Goal: Task Accomplishment & Management: Complete application form

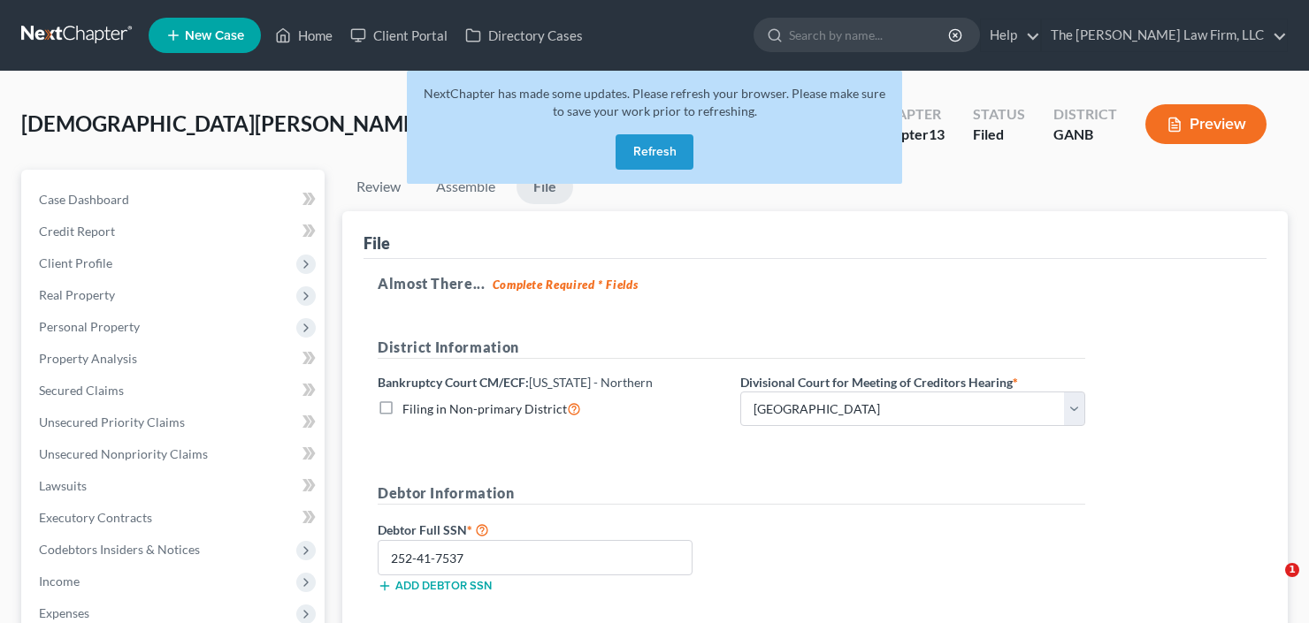
select select "0"
click at [654, 145] on button "Refresh" at bounding box center [654, 151] width 78 height 35
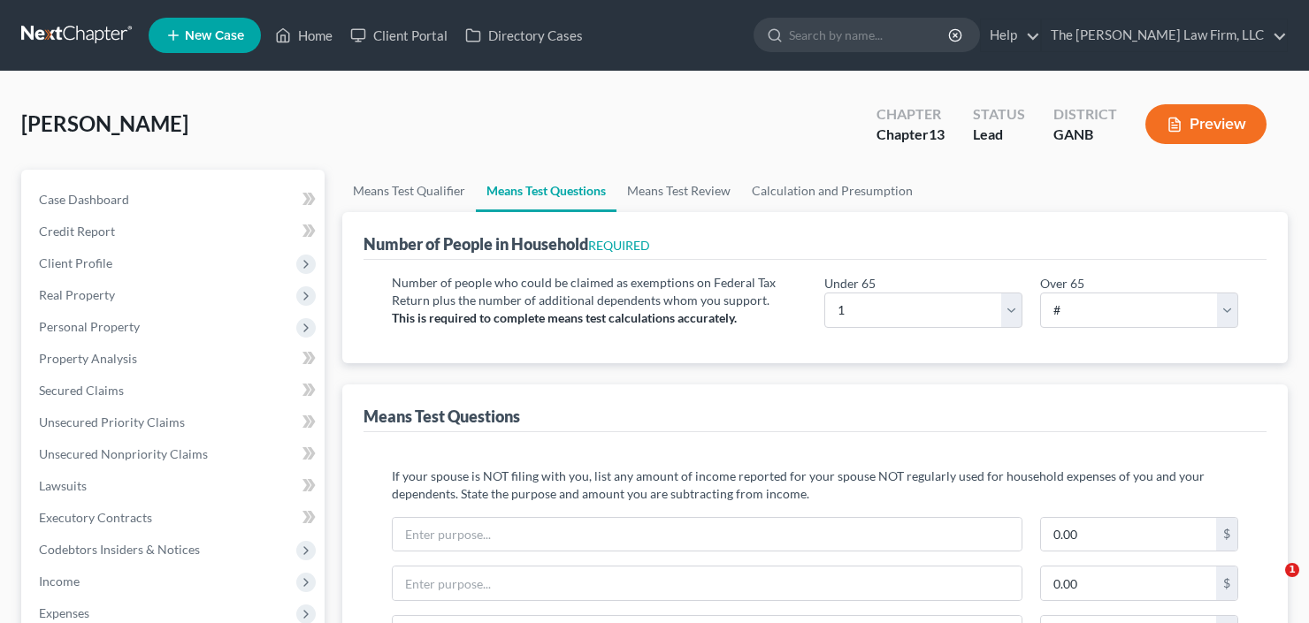
select select "1"
select select "0"
select select "60"
select select "0"
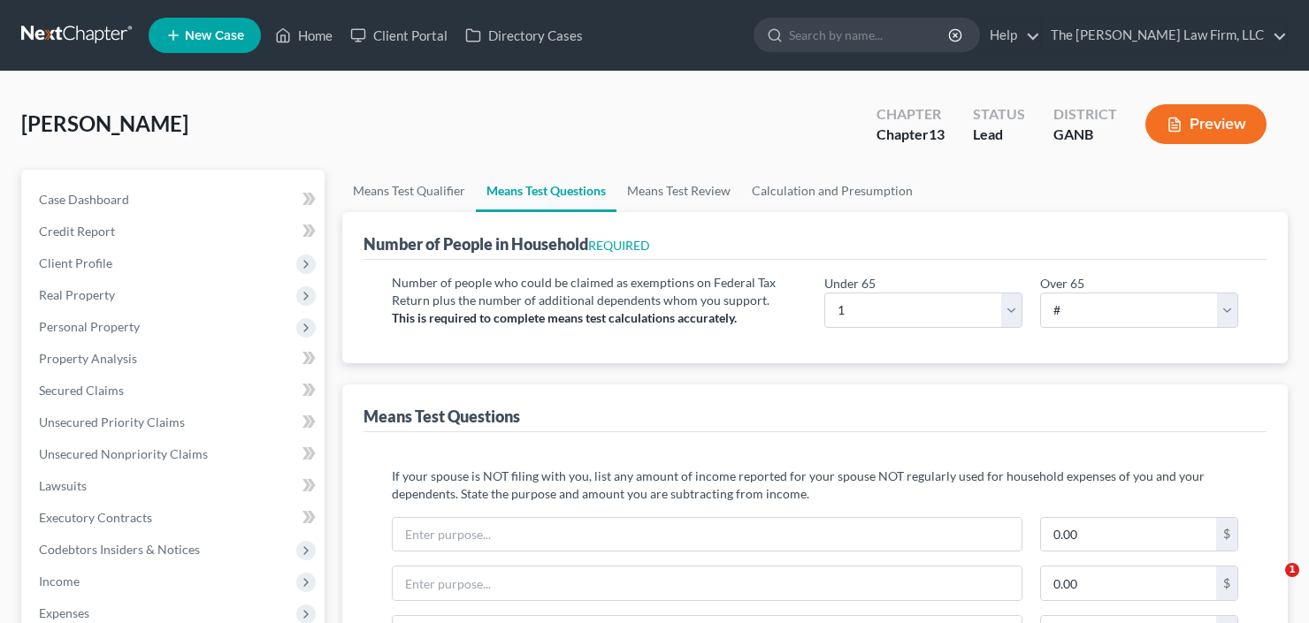
select select "60"
select select "1"
select select "60"
select select "0"
select select "60"
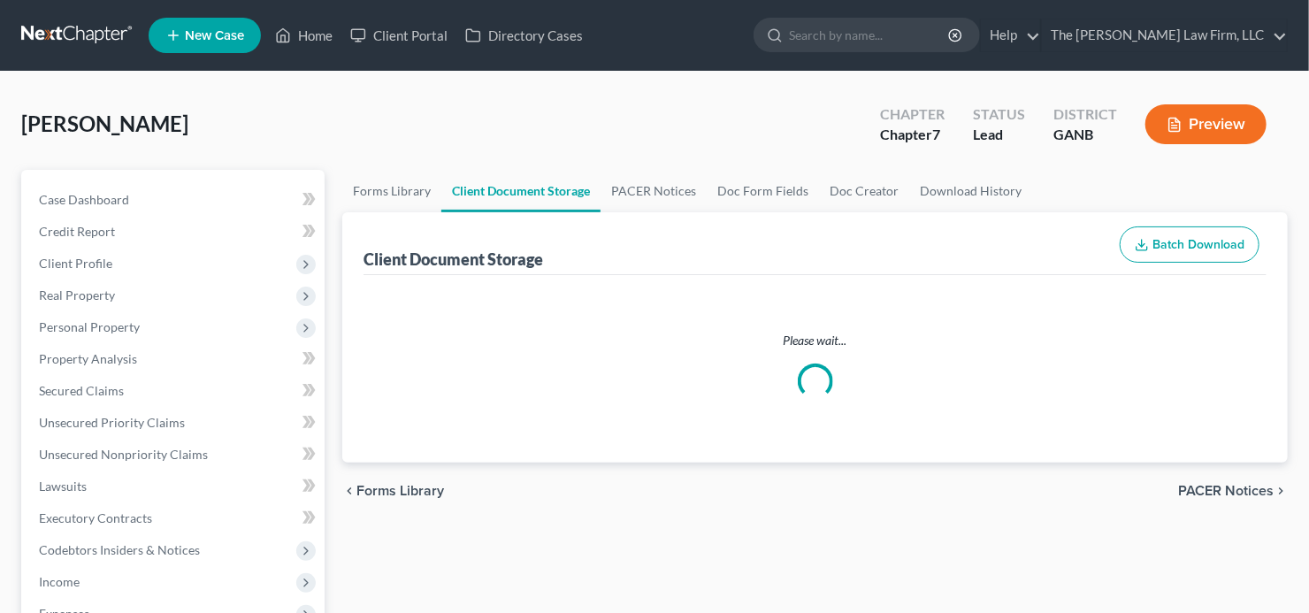
select select "5"
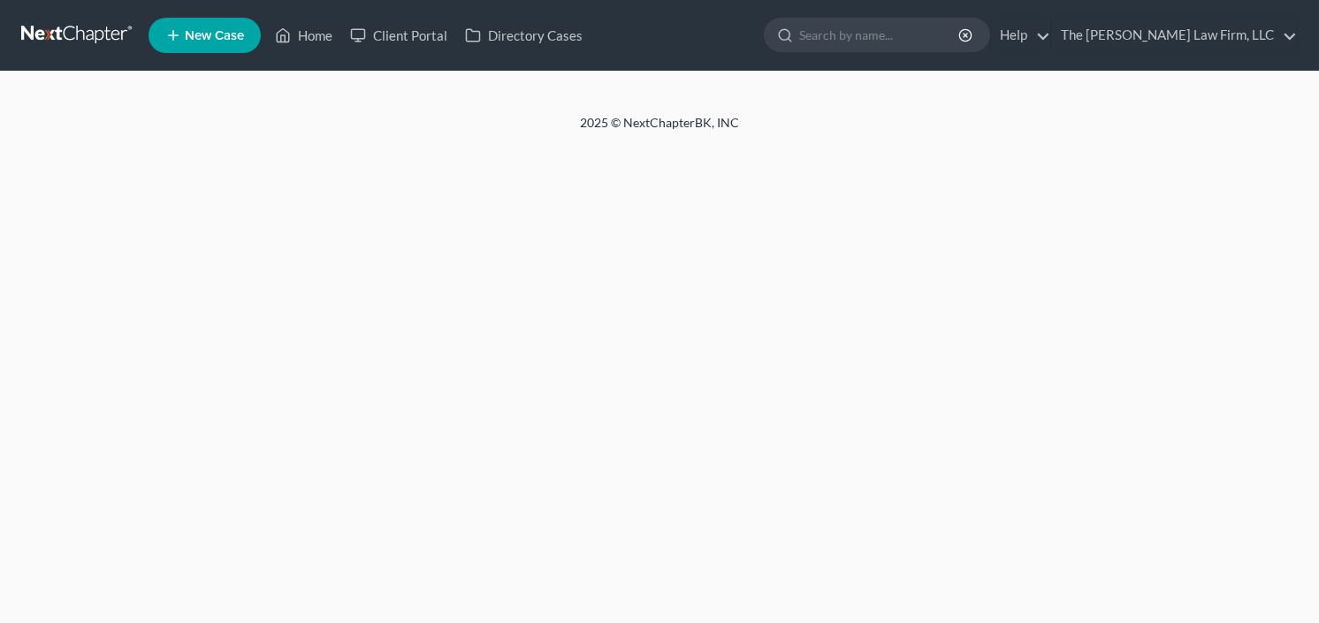
select select "0"
click at [889, 38] on input "search" at bounding box center [880, 35] width 162 height 33
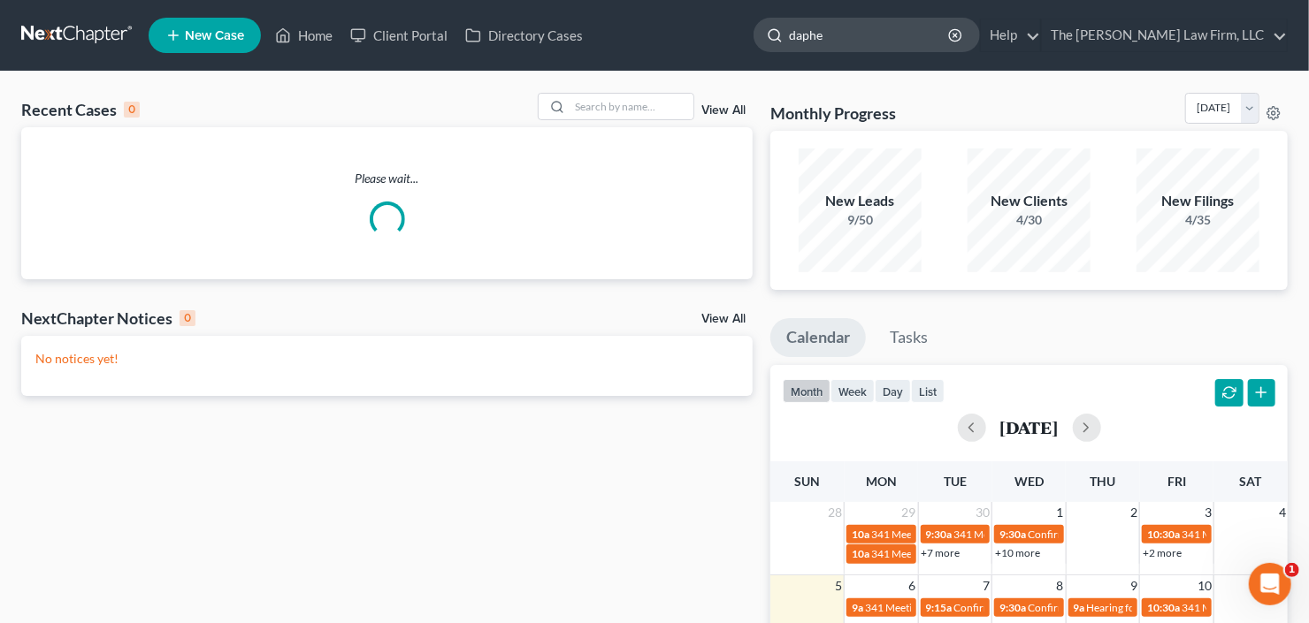
type input "daphen"
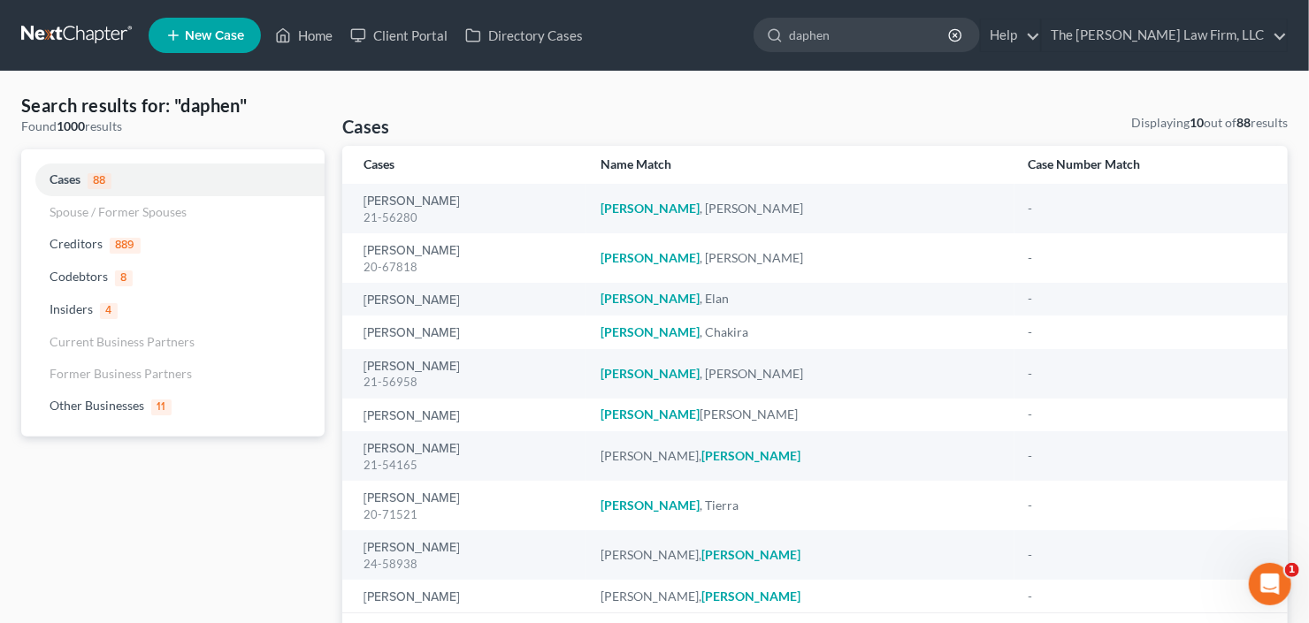
click at [167, 34] on icon at bounding box center [173, 35] width 16 height 21
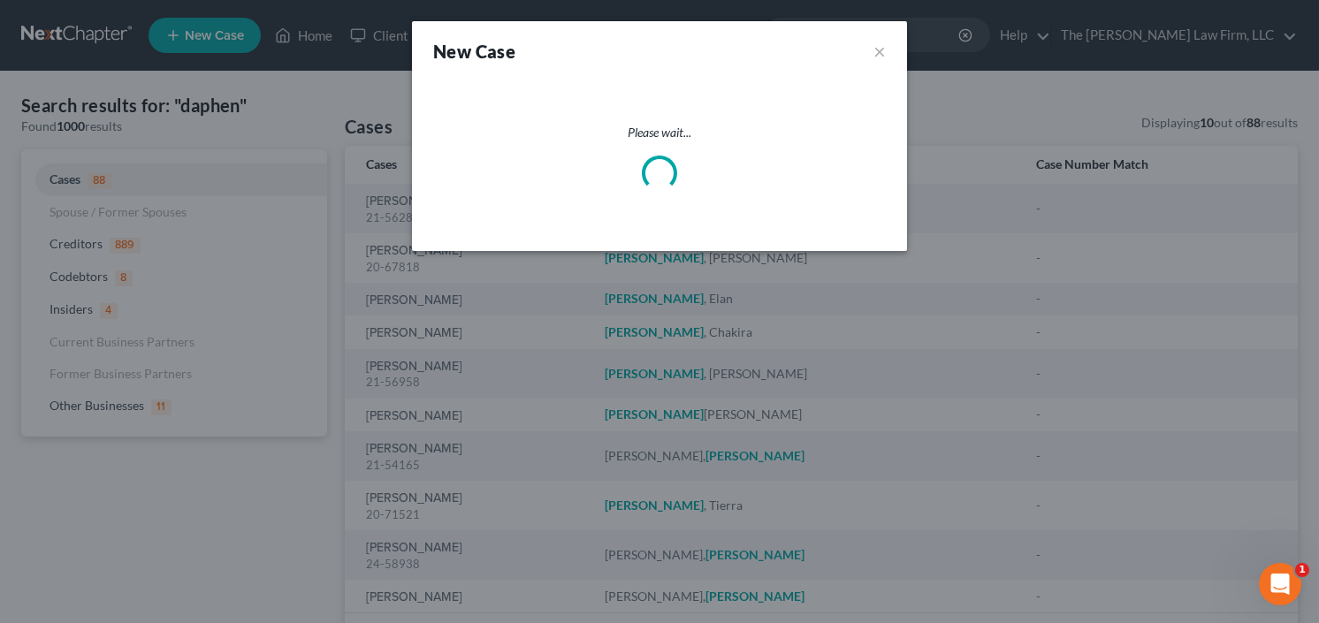
select select "19"
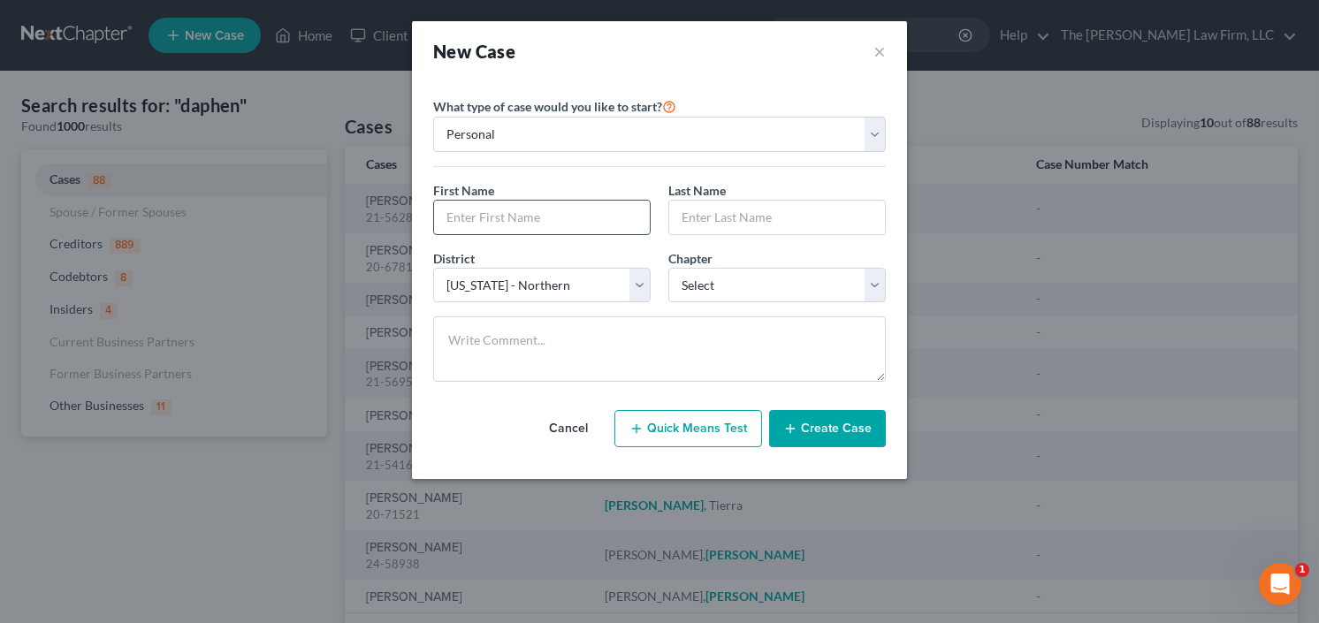
click at [541, 216] on input "text" at bounding box center [542, 218] width 216 height 34
type input "Daphne"
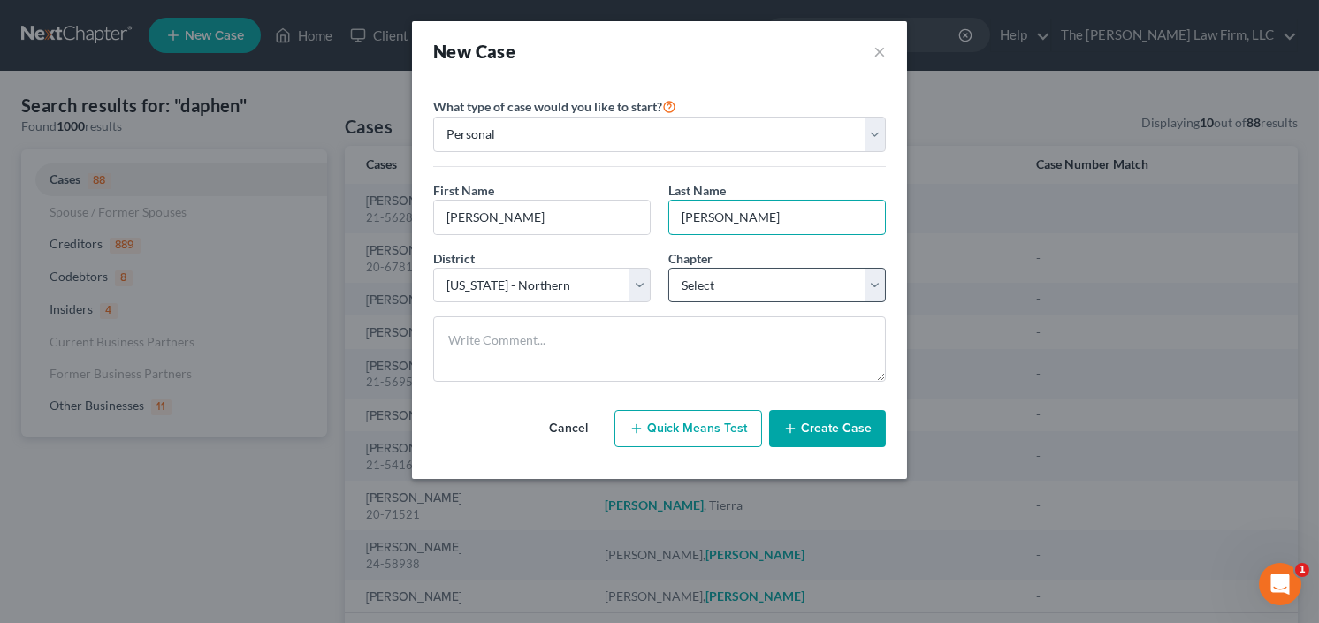
type input "Reynolds"
click at [768, 276] on select "Select 7 11 12 13" at bounding box center [777, 285] width 218 height 35
select select "3"
click at [668, 268] on select "Select 7 11 12 13" at bounding box center [777, 285] width 218 height 35
click at [839, 431] on button "Create Case" at bounding box center [827, 428] width 117 height 37
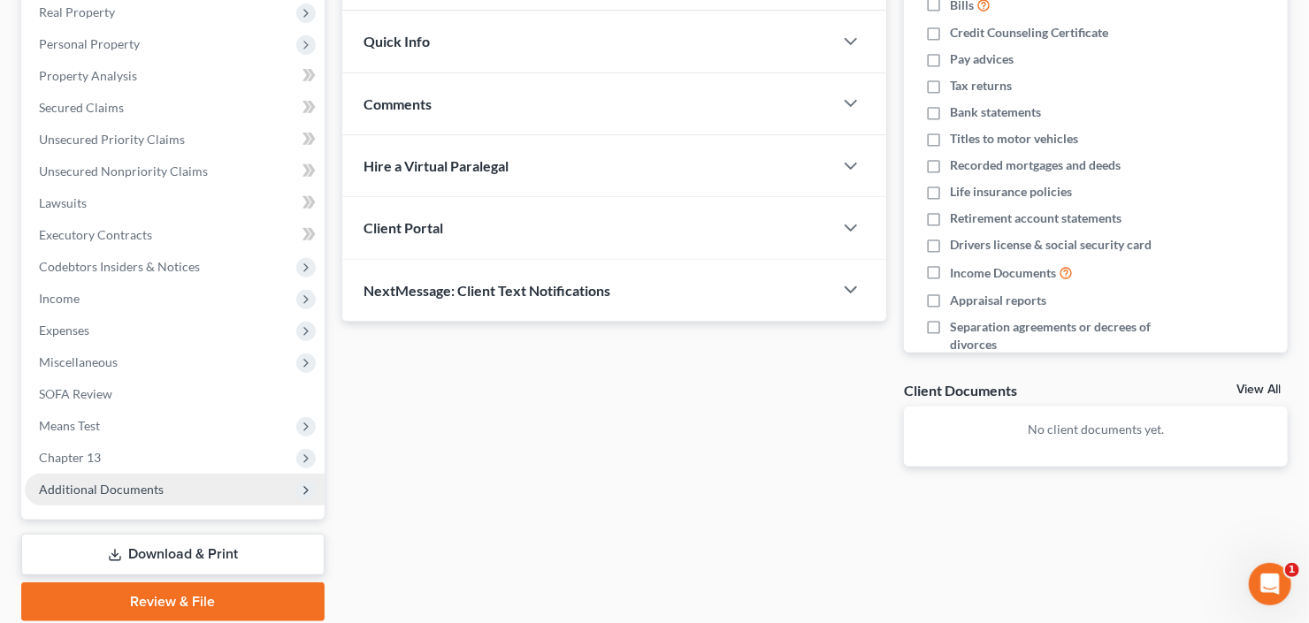
click at [129, 482] on span "Additional Documents" at bounding box center [101, 489] width 125 height 15
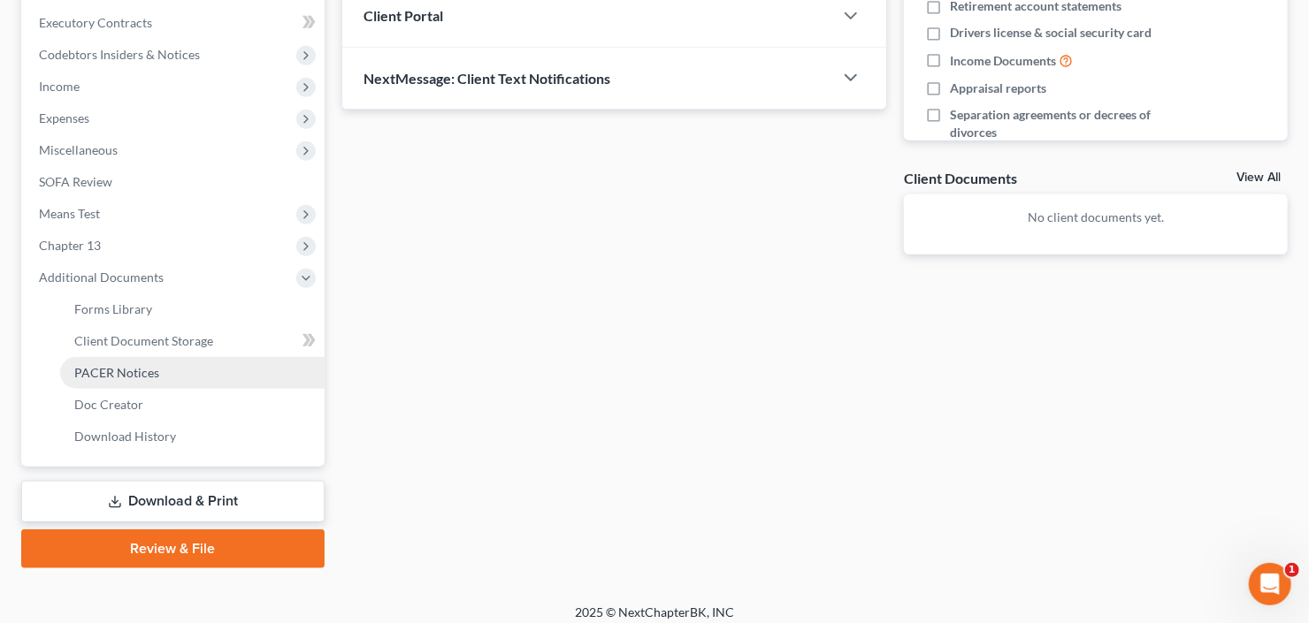
click at [155, 361] on link "PACER Notices" at bounding box center [192, 373] width 264 height 32
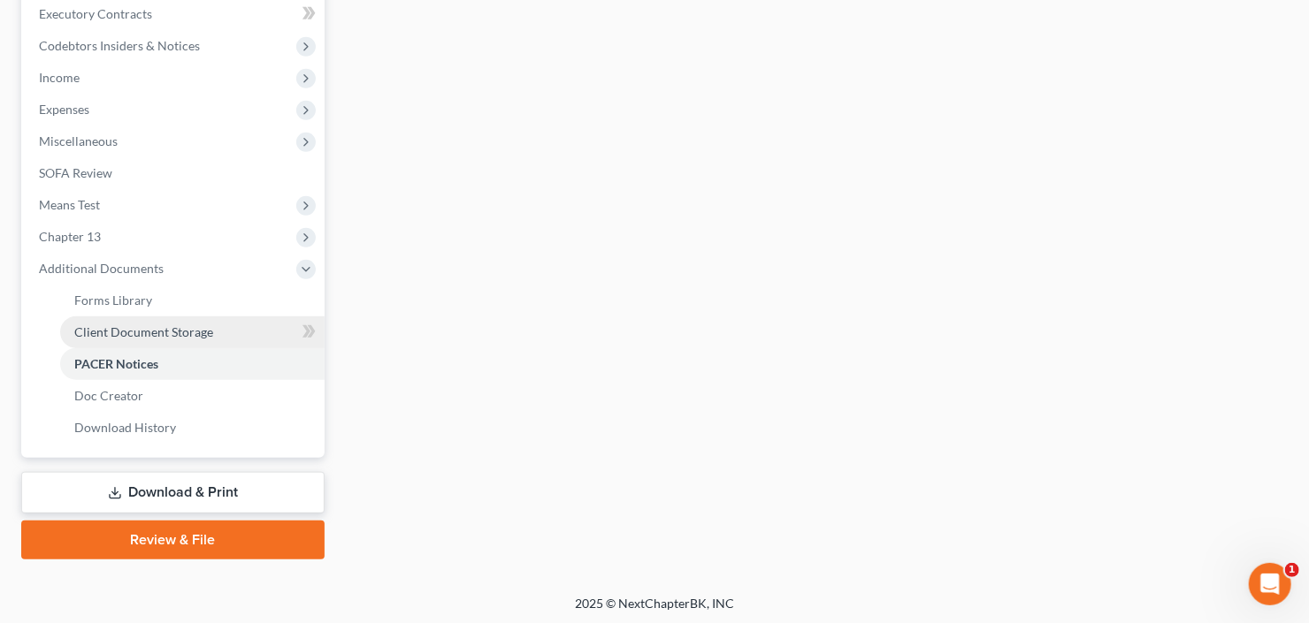
click at [169, 318] on link "Client Document Storage" at bounding box center [192, 333] width 264 height 32
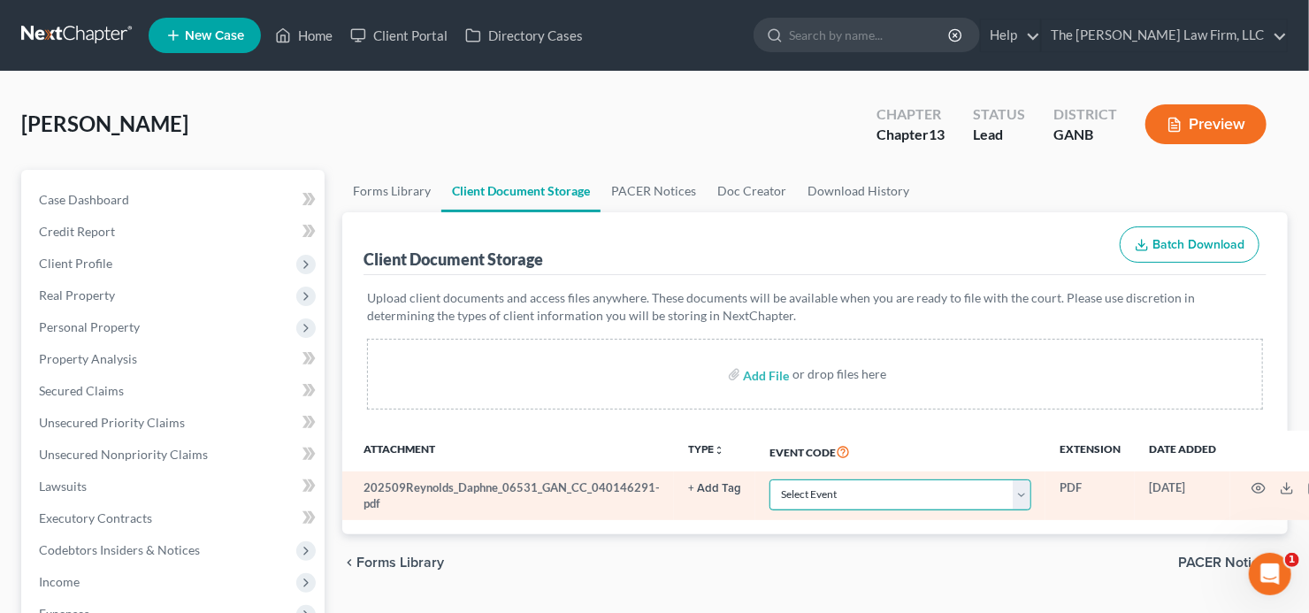
click at [870, 496] on select "Select Event 01 - Chapter 13 Plan - Initial Plan 02-Application to Pay Filing F…" at bounding box center [900, 494] width 262 height 31
select select "5"
click at [870, 492] on select "Select Event 01 - Chapter 13 Plan - Initial Plan 02-Application to Pay Filing F…" at bounding box center [900, 494] width 262 height 31
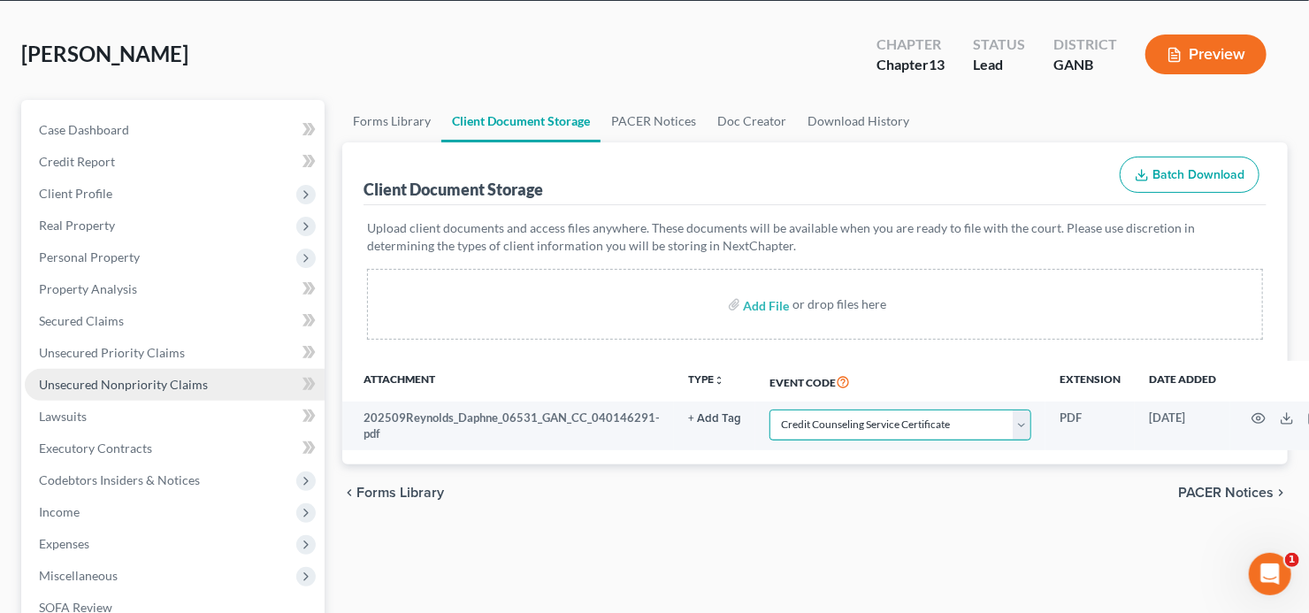
scroll to position [283, 0]
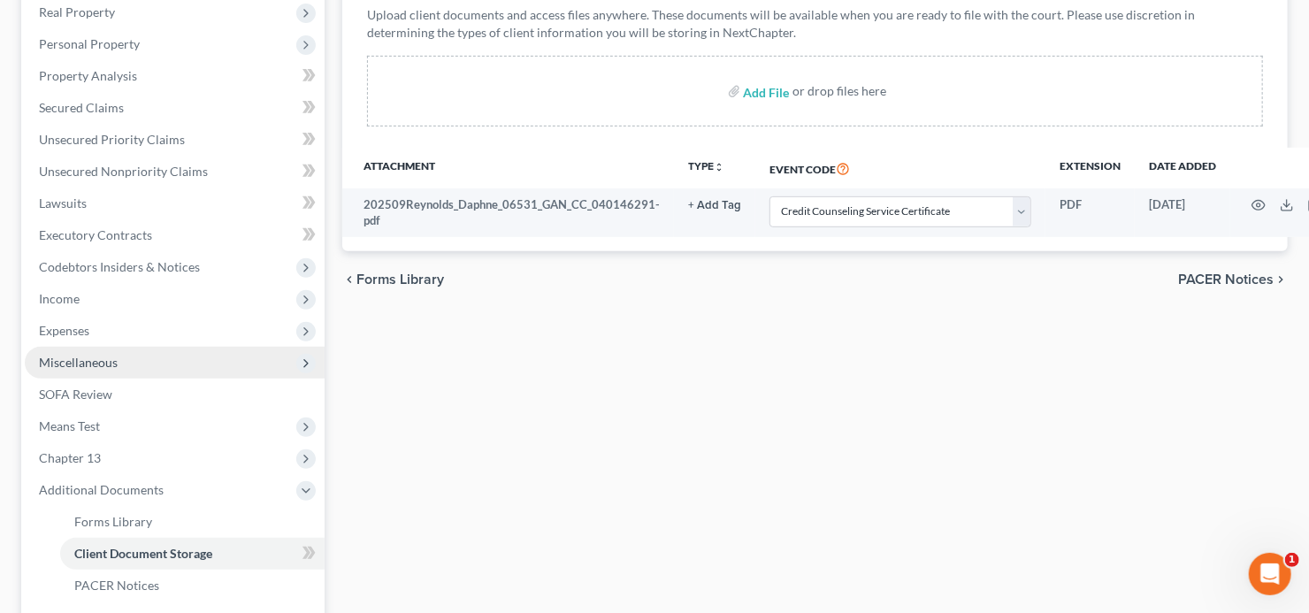
click at [106, 355] on span "Miscellaneous" at bounding box center [78, 362] width 79 height 15
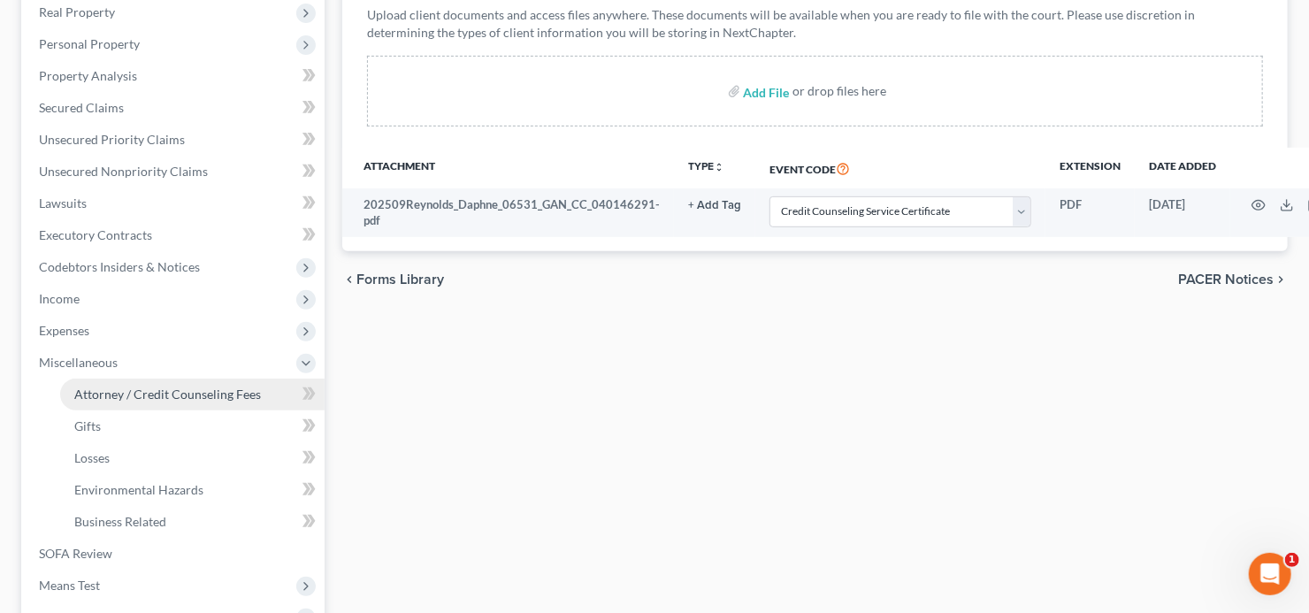
click at [154, 383] on link "Attorney / Credit Counseling Fees" at bounding box center [192, 394] width 264 height 32
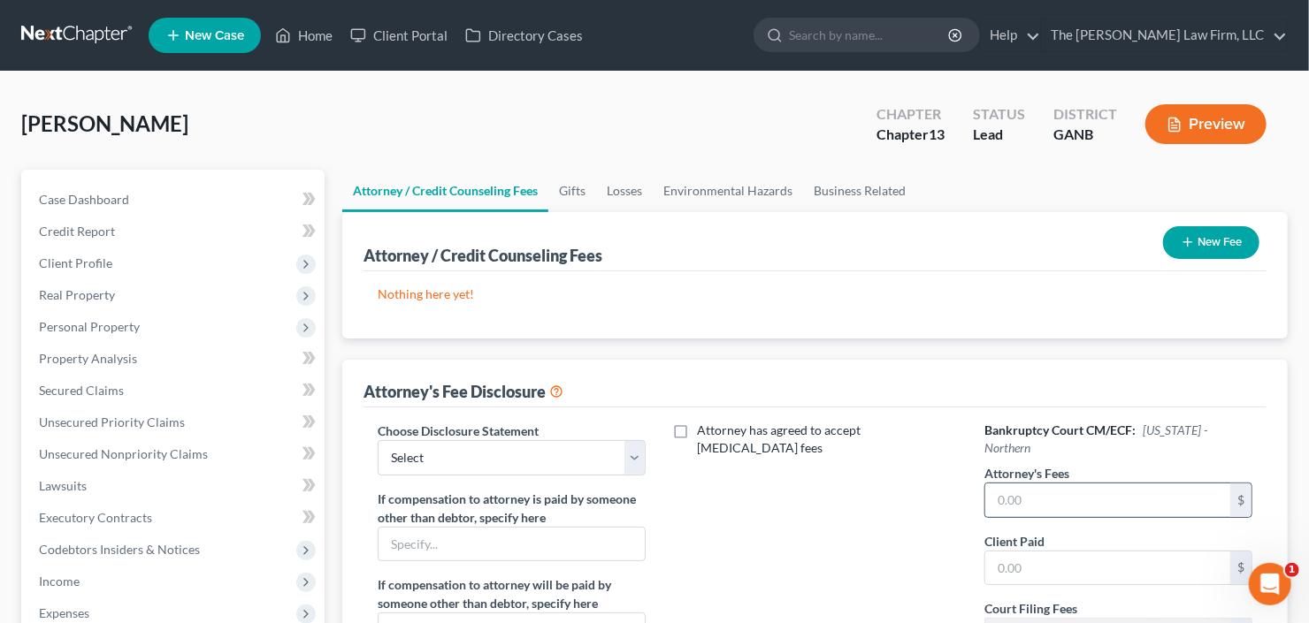
click at [1095, 484] on input "text" at bounding box center [1107, 501] width 245 height 34
type input "5,850"
type input "400"
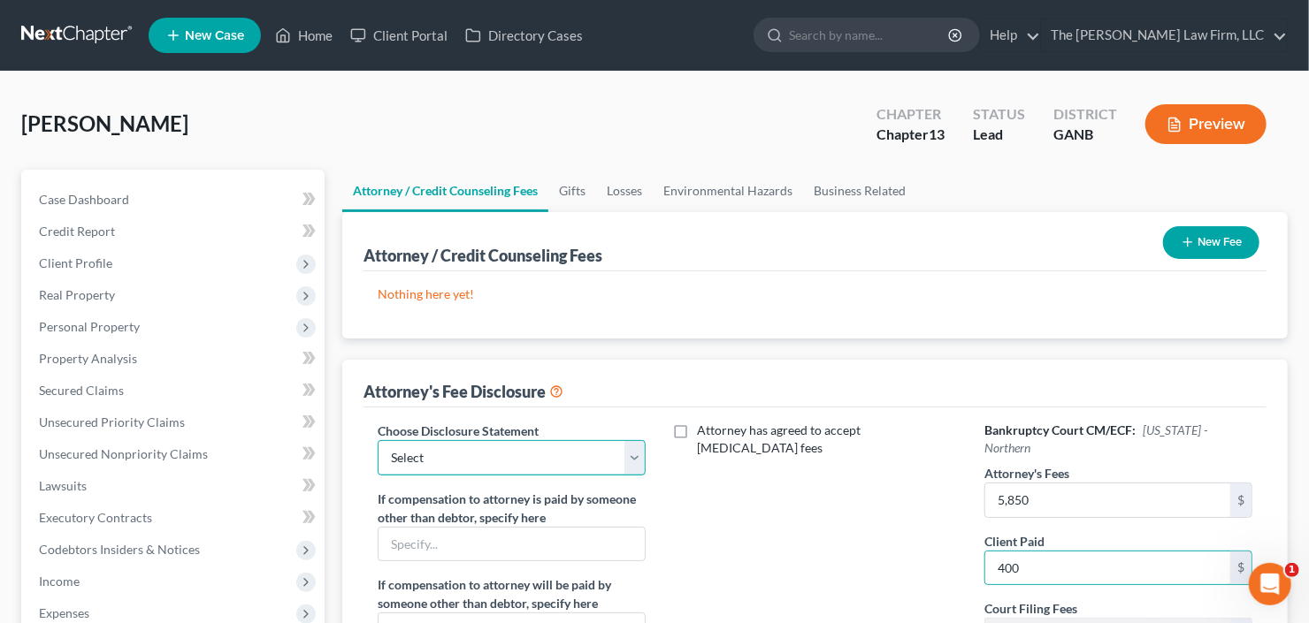
click at [384, 460] on select "Select Advanced Fee 13 Joint Hourly fee agreement Chapter 13 Advance Fee Ch 7 S…" at bounding box center [512, 457] width 268 height 35
click at [378, 440] on select "Select Advanced Fee 13 Joint Hourly fee agreement Chapter 13 Advance Fee Ch 7 S…" at bounding box center [512, 457] width 268 height 35
click at [500, 453] on select "Select Advanced Fee 13 Joint Hourly fee agreement Chapter 13 Advance Fee Ch 7 S…" at bounding box center [512, 457] width 268 height 35
select select "2"
click at [378, 440] on select "Select Advanced Fee 13 Joint Hourly fee agreement Chapter 13 Advance Fee Ch 7 S…" at bounding box center [512, 457] width 268 height 35
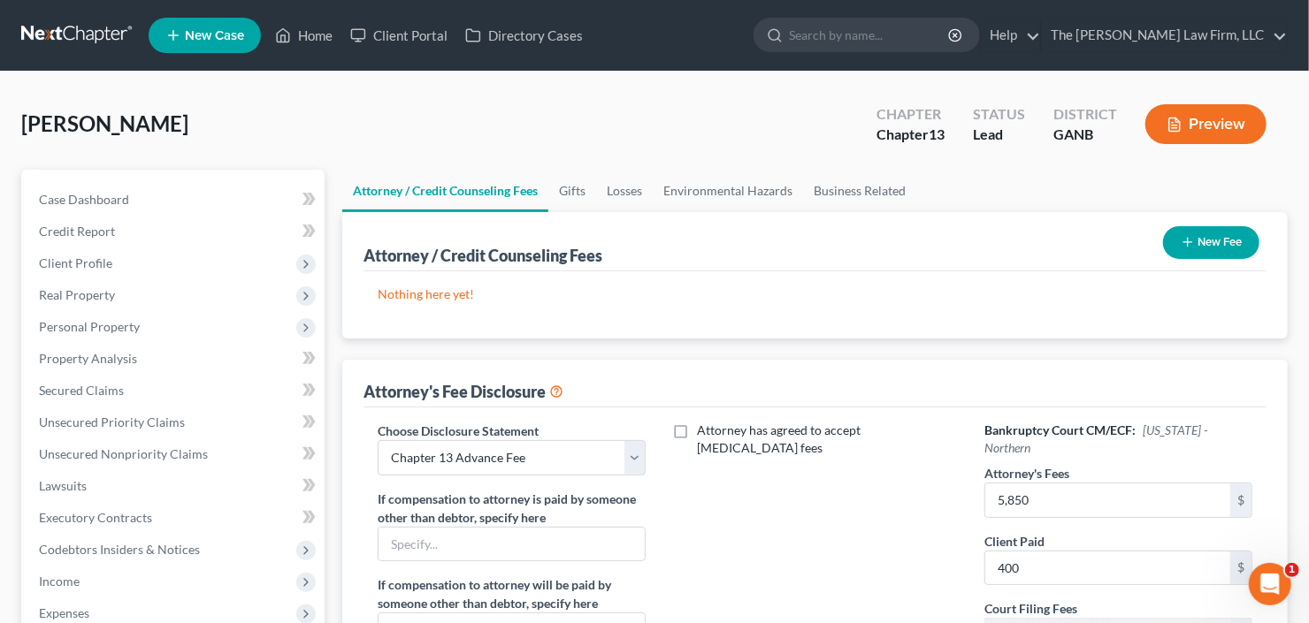
click at [1219, 244] on button "New Fee" at bounding box center [1211, 242] width 96 height 33
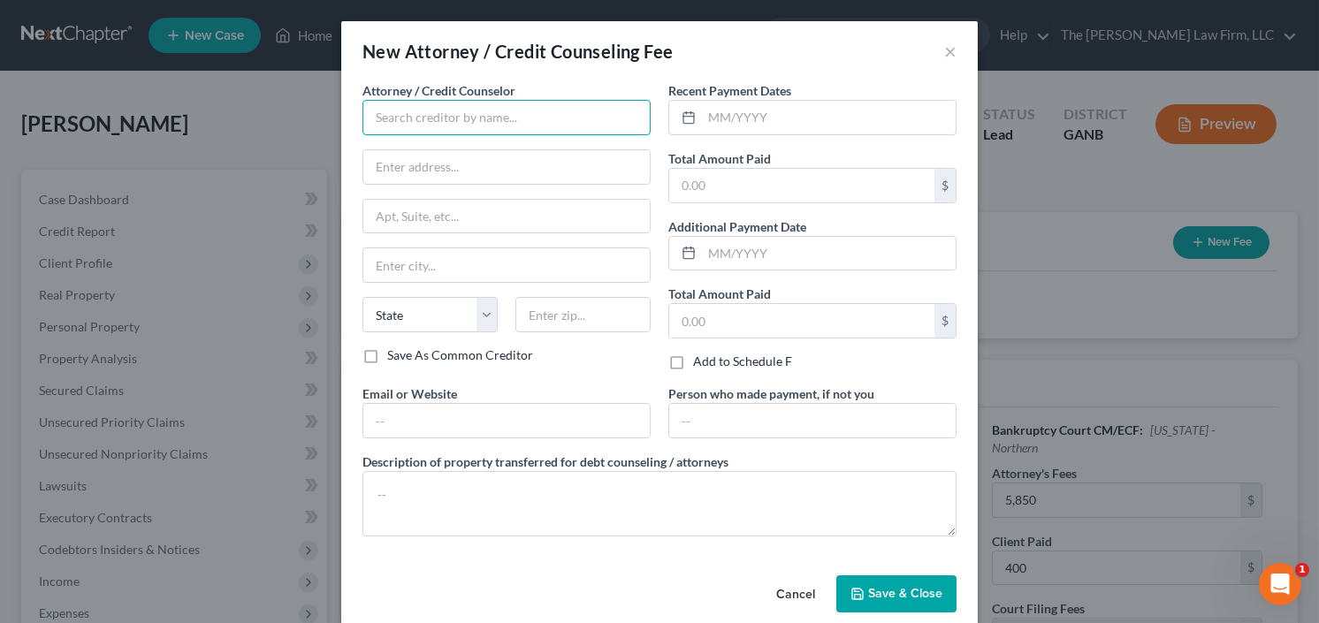
click at [540, 119] on input "text" at bounding box center [507, 117] width 288 height 35
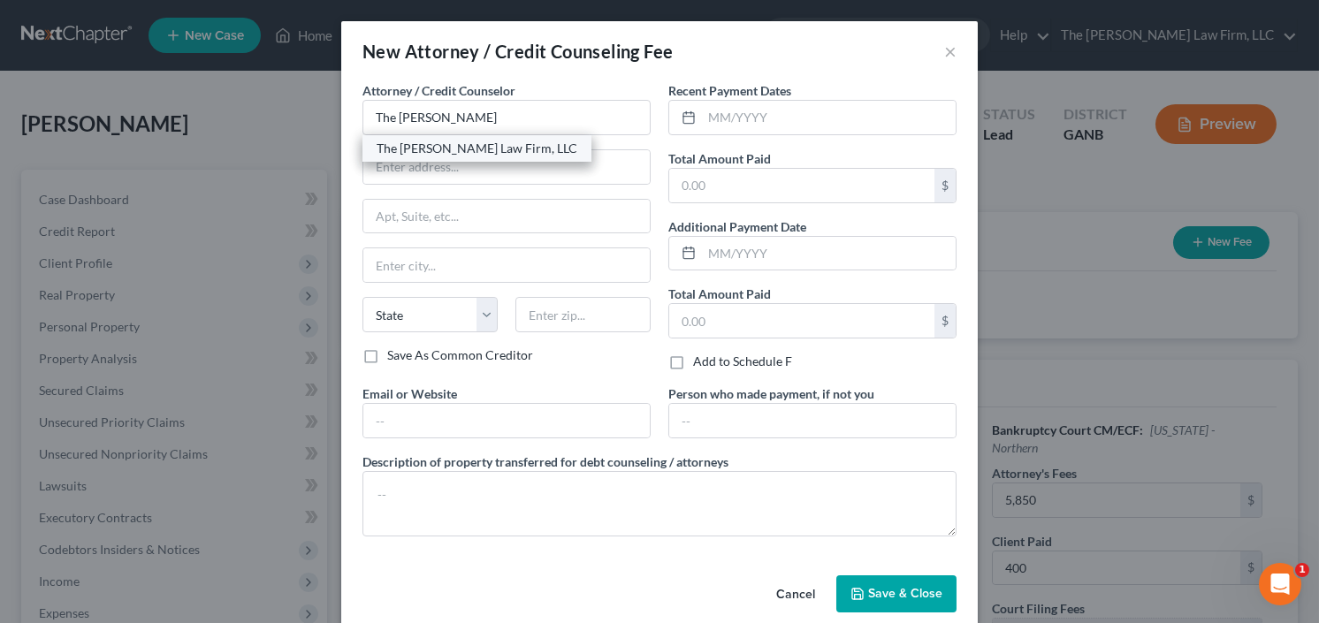
click at [484, 152] on div "The [PERSON_NAME] Law Firm, LLC" at bounding box center [477, 149] width 201 height 18
type input "The [PERSON_NAME] Law Firm, LLC"
type input "5555 Glenridge Connector Suite 200"
type input "Atlanta"
select select "10"
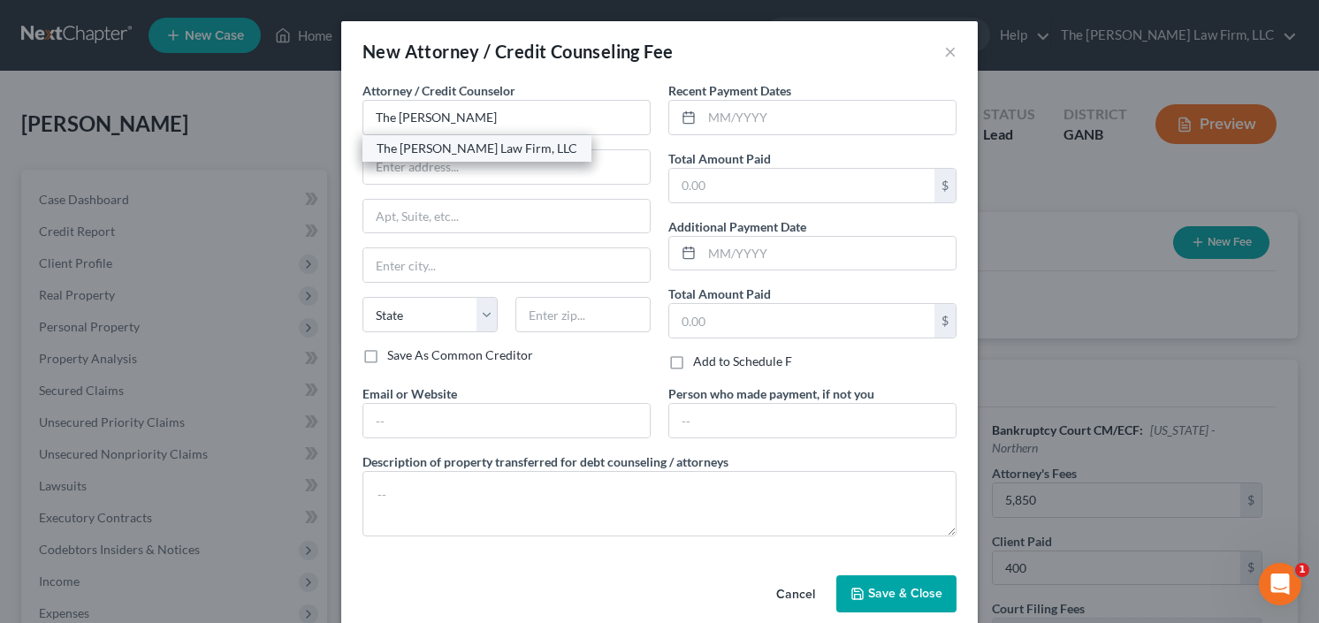
type input "30342"
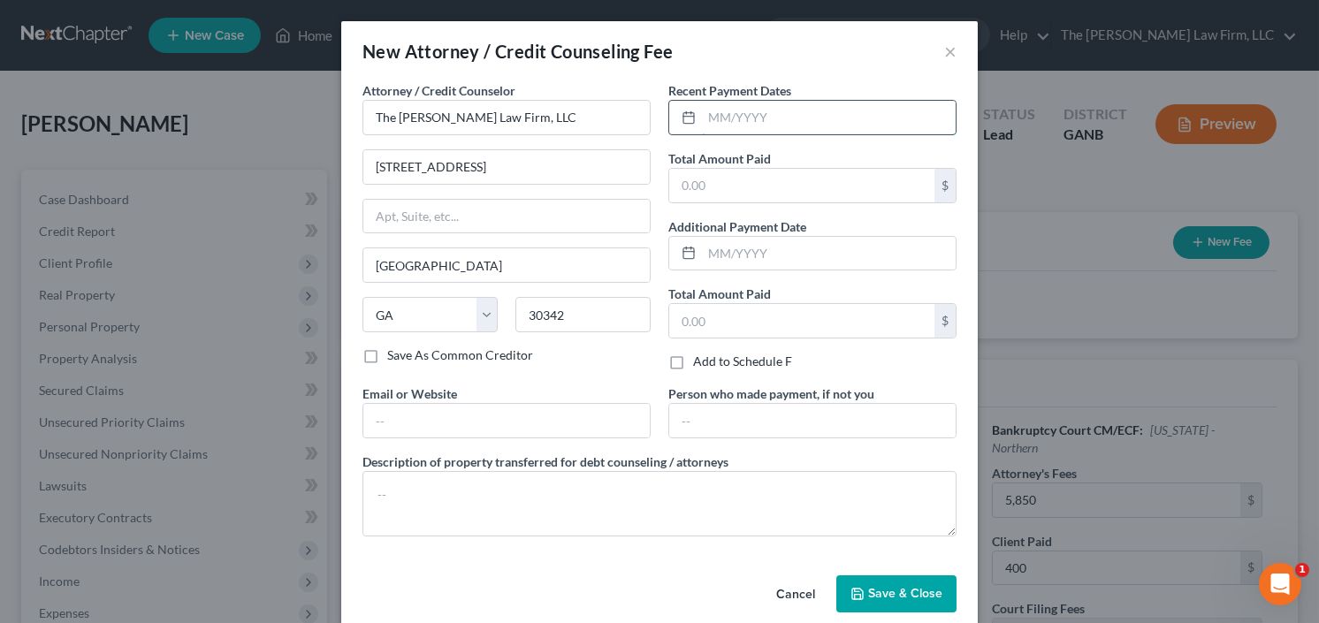
click at [778, 106] on input "text" at bounding box center [829, 118] width 254 height 34
type input "10/25"
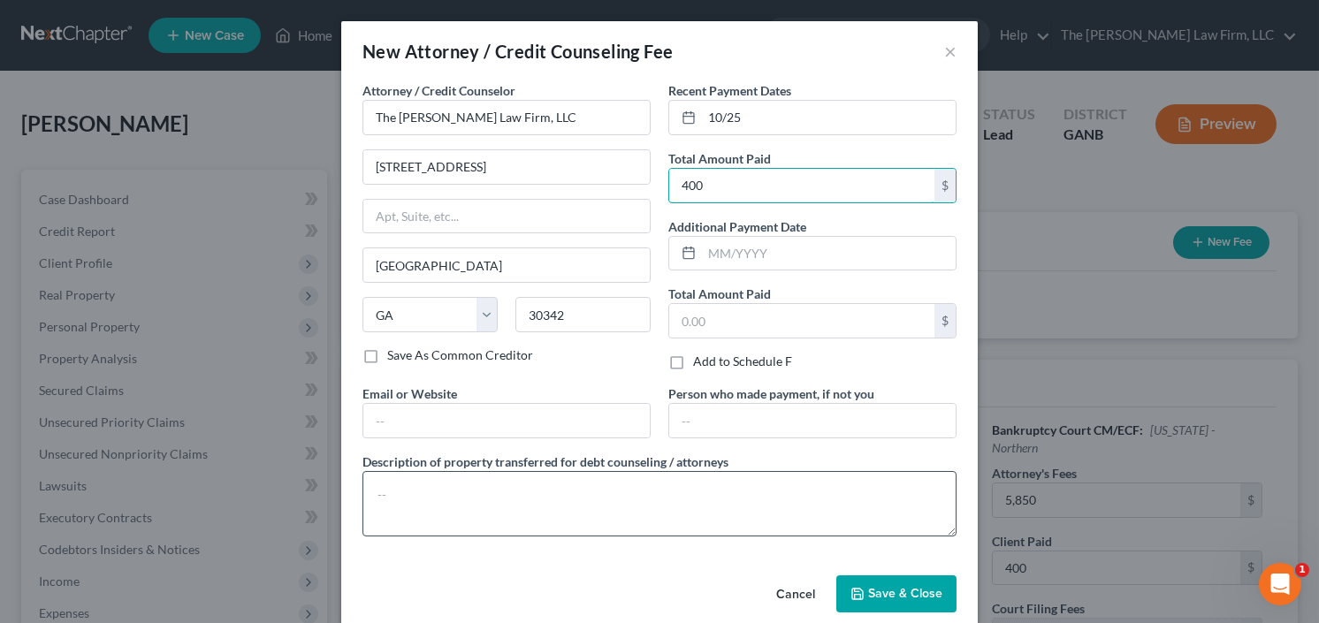
type input "400"
click at [404, 502] on textarea at bounding box center [660, 503] width 594 height 65
type textarea "retainer"
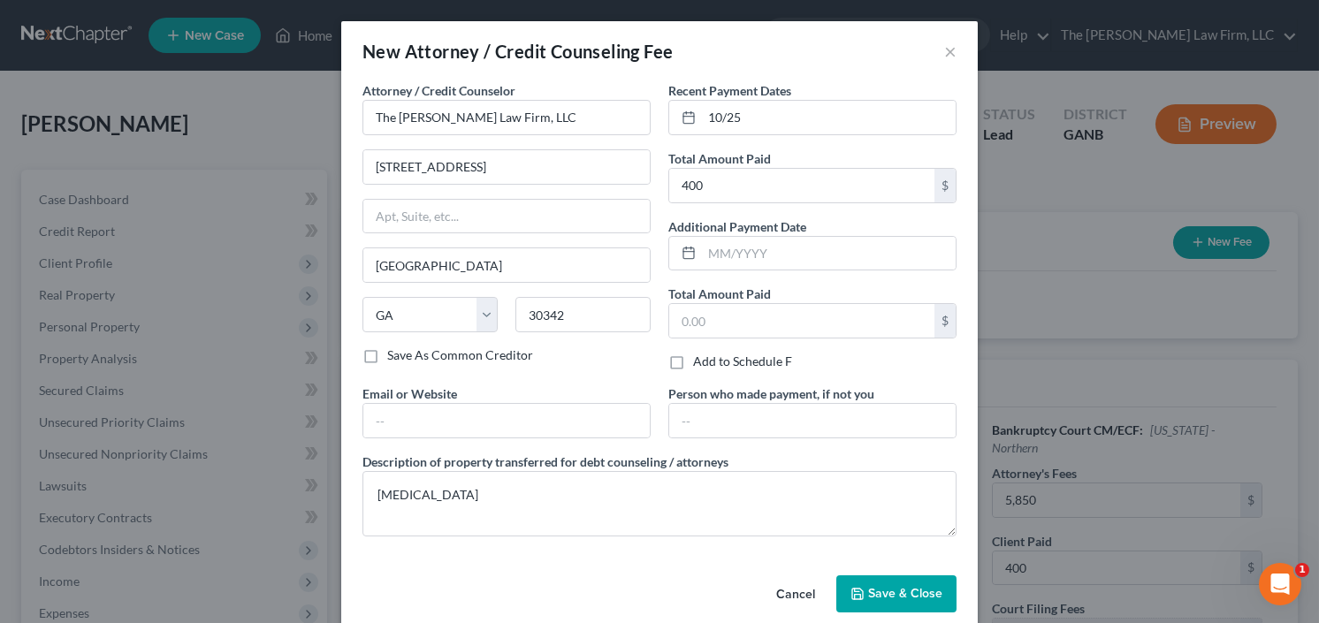
click at [889, 587] on span "Save & Close" at bounding box center [905, 593] width 74 height 15
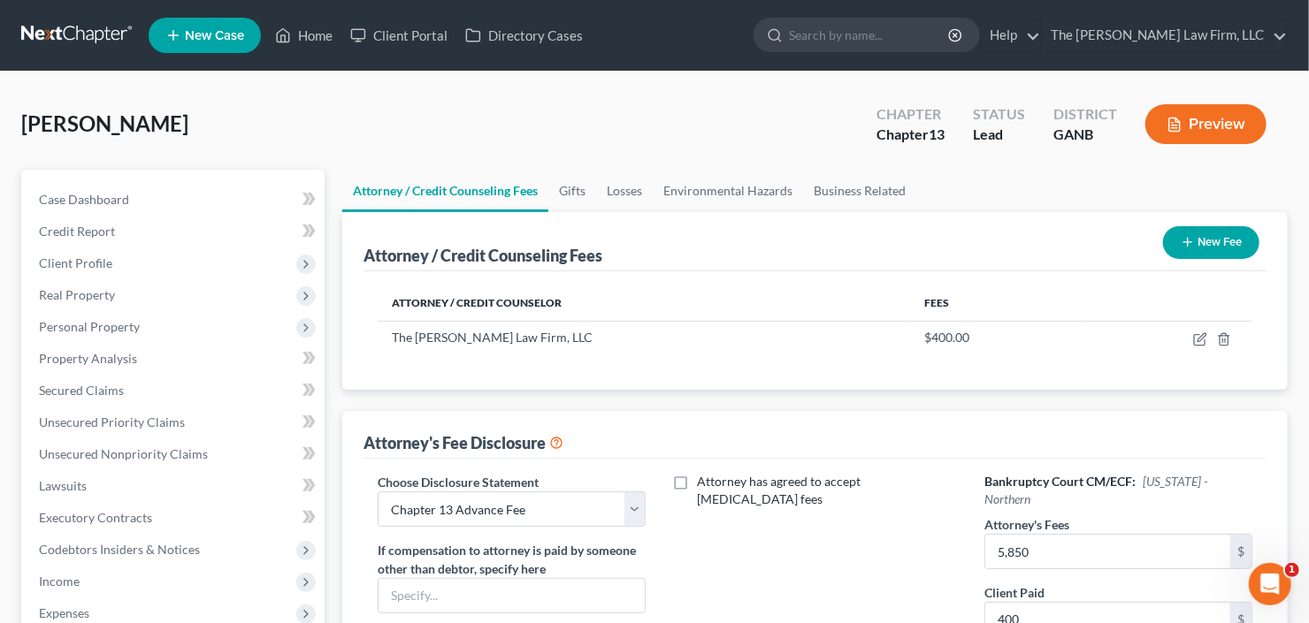
click at [1214, 240] on button "New Fee" at bounding box center [1211, 242] width 96 height 33
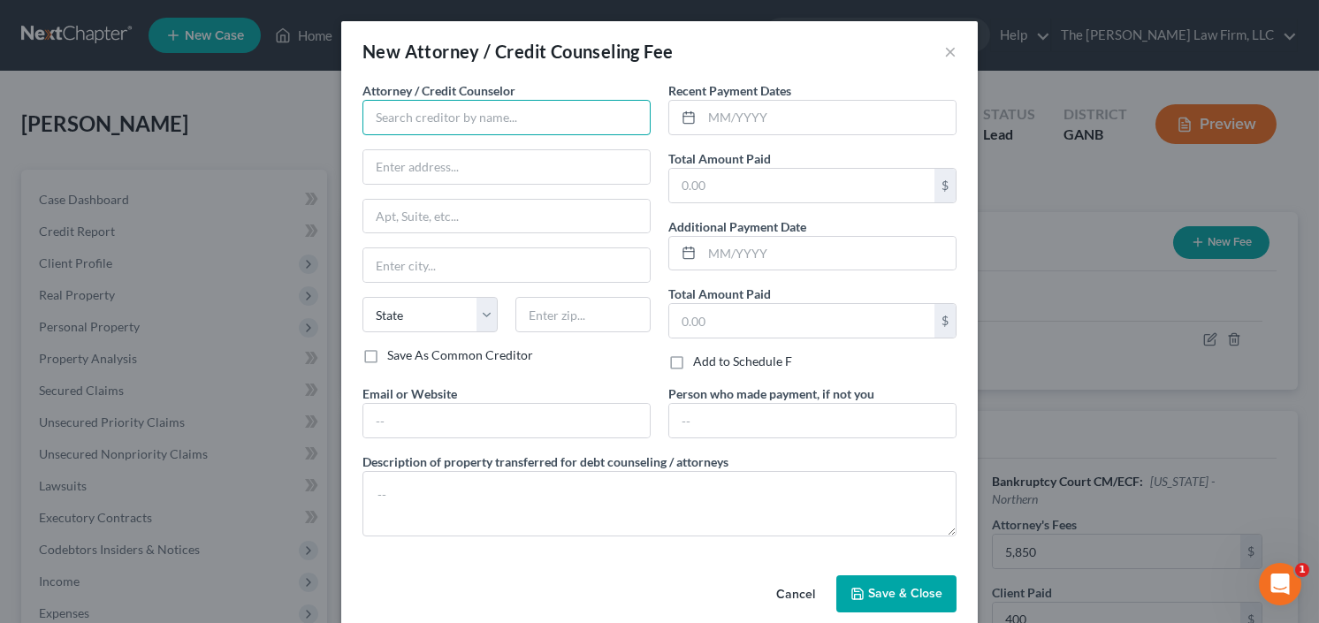
click at [483, 124] on input "text" at bounding box center [507, 117] width 288 height 35
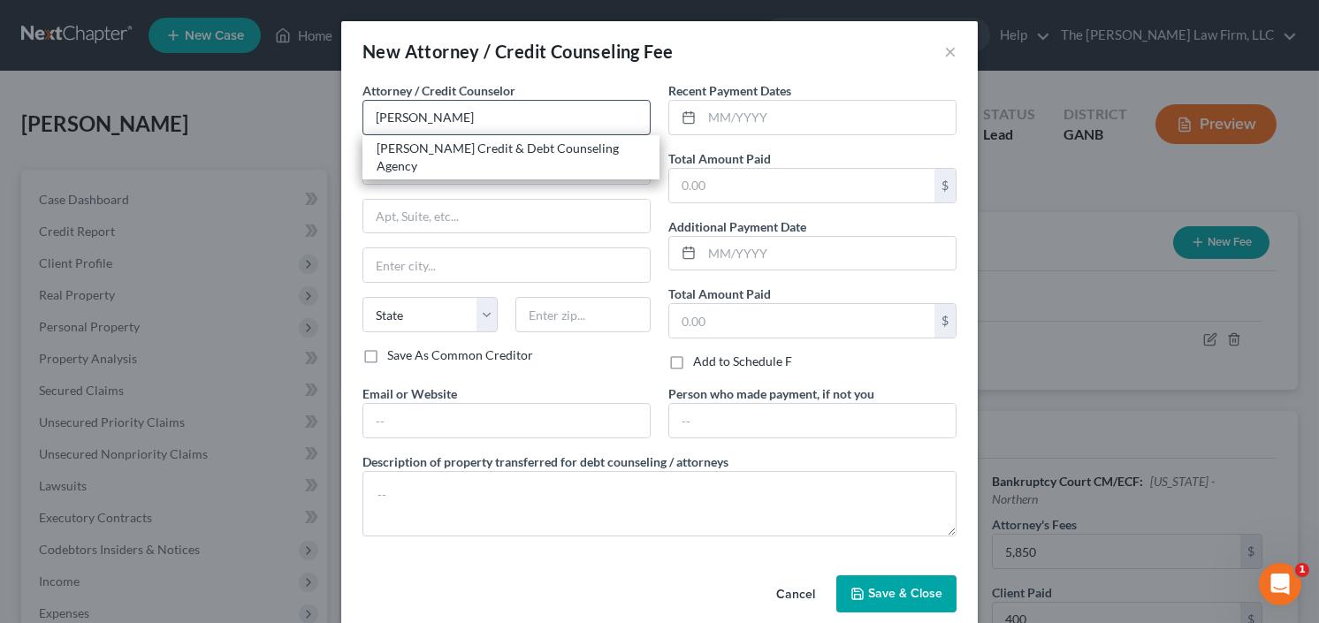
drag, startPoint x: 439, startPoint y: 149, endPoint x: 580, endPoint y: 126, distance: 142.3
click at [439, 149] on div "Allen Credit & Debt Counseling Agency" at bounding box center [511, 157] width 269 height 35
type input "Allen Credit & Debt Counseling Agency"
type input "20003 387th Ave"
type input "Wolsey"
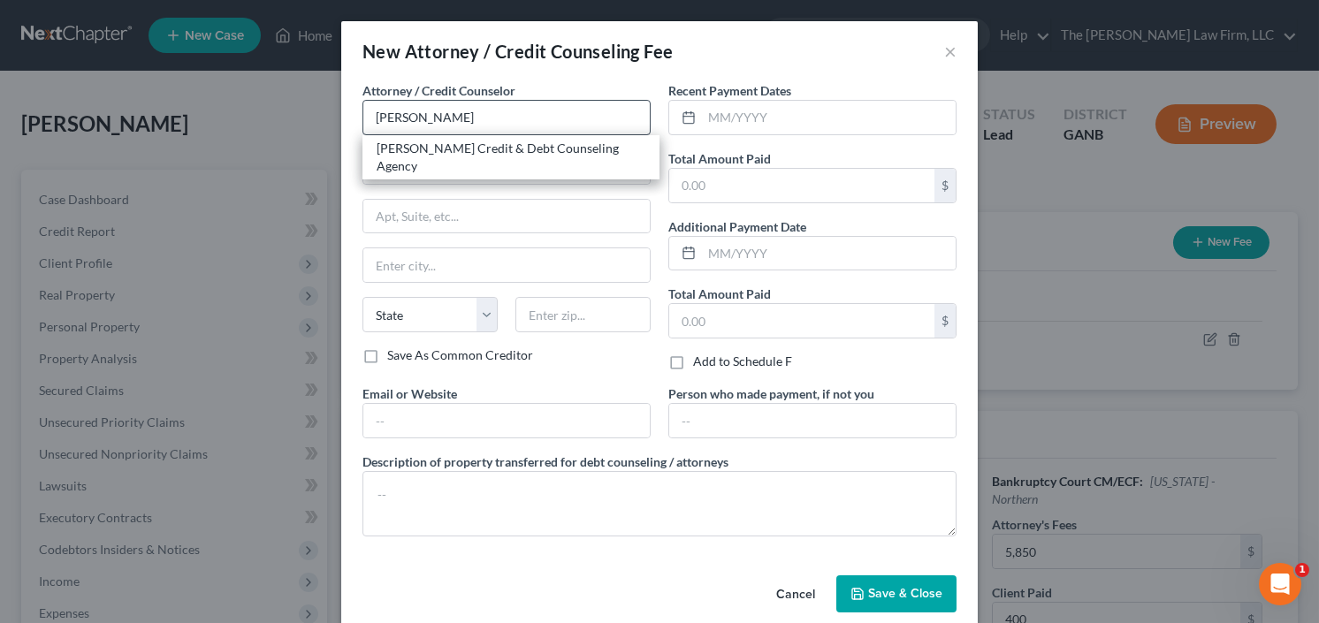
select select "43"
type input "57384"
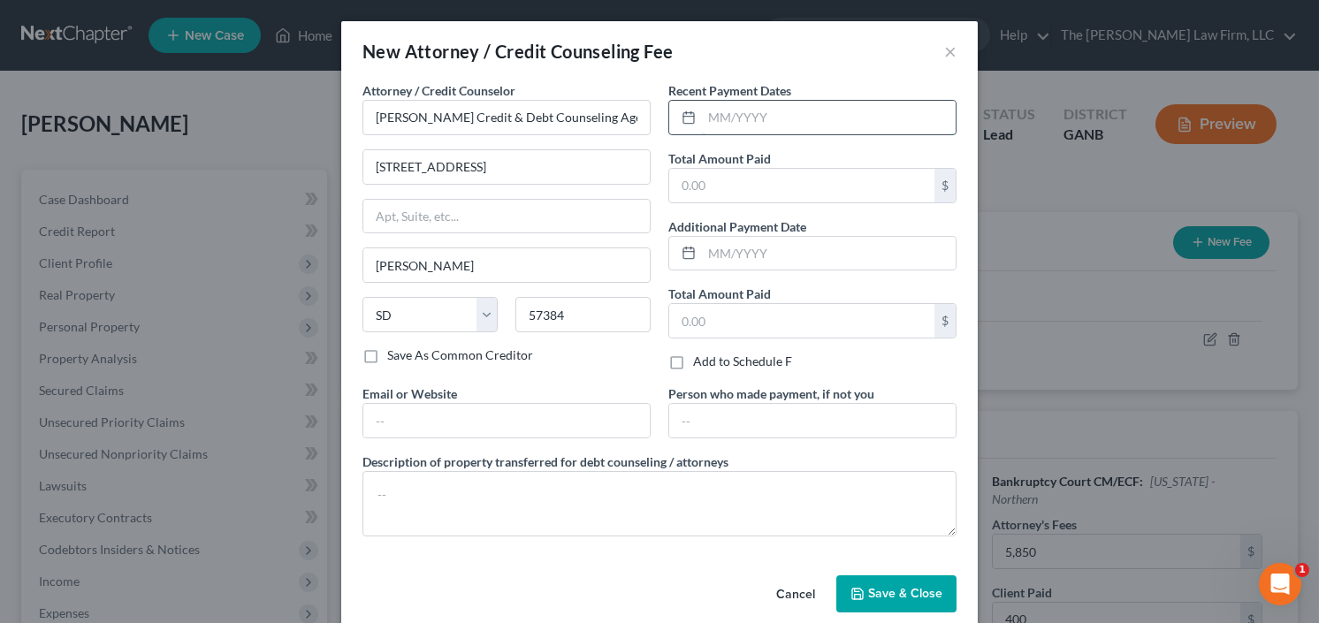
click at [731, 112] on input "text" at bounding box center [829, 118] width 254 height 34
type input "10/25"
type input "25"
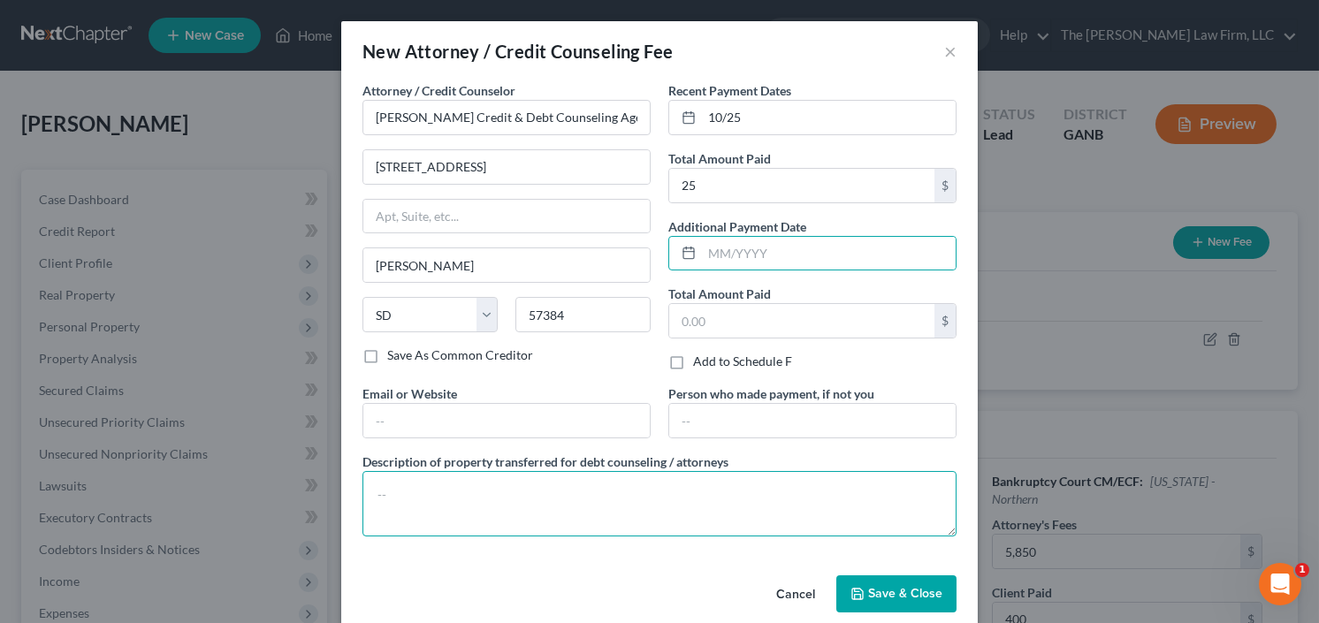
click at [506, 488] on textarea at bounding box center [660, 503] width 594 height 65
type textarea "credit counseling"
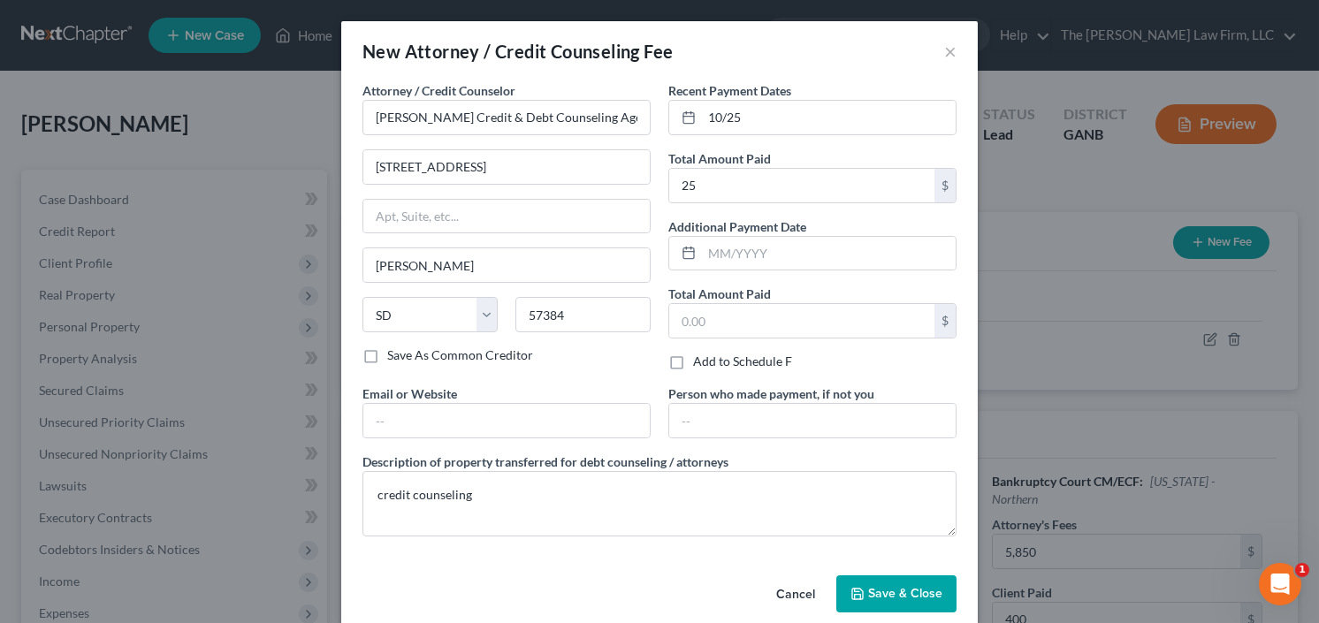
click at [893, 592] on span "Save & Close" at bounding box center [905, 593] width 74 height 15
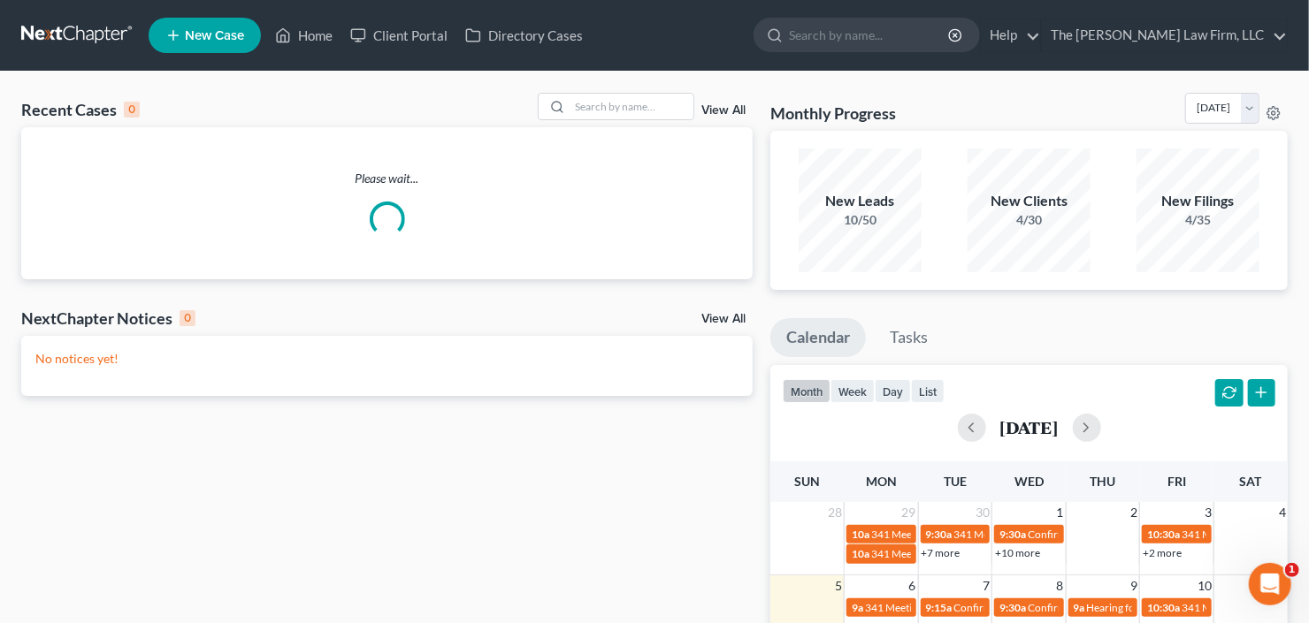
click at [188, 34] on span "New Case" at bounding box center [214, 35] width 59 height 13
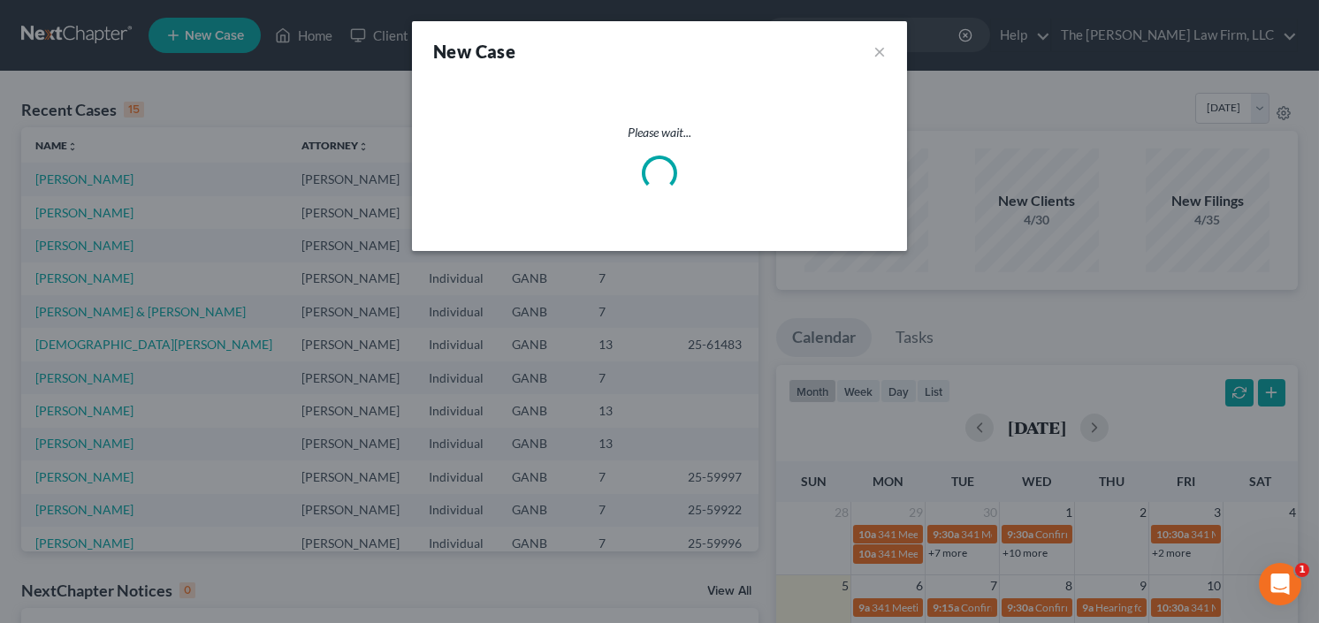
select select "19"
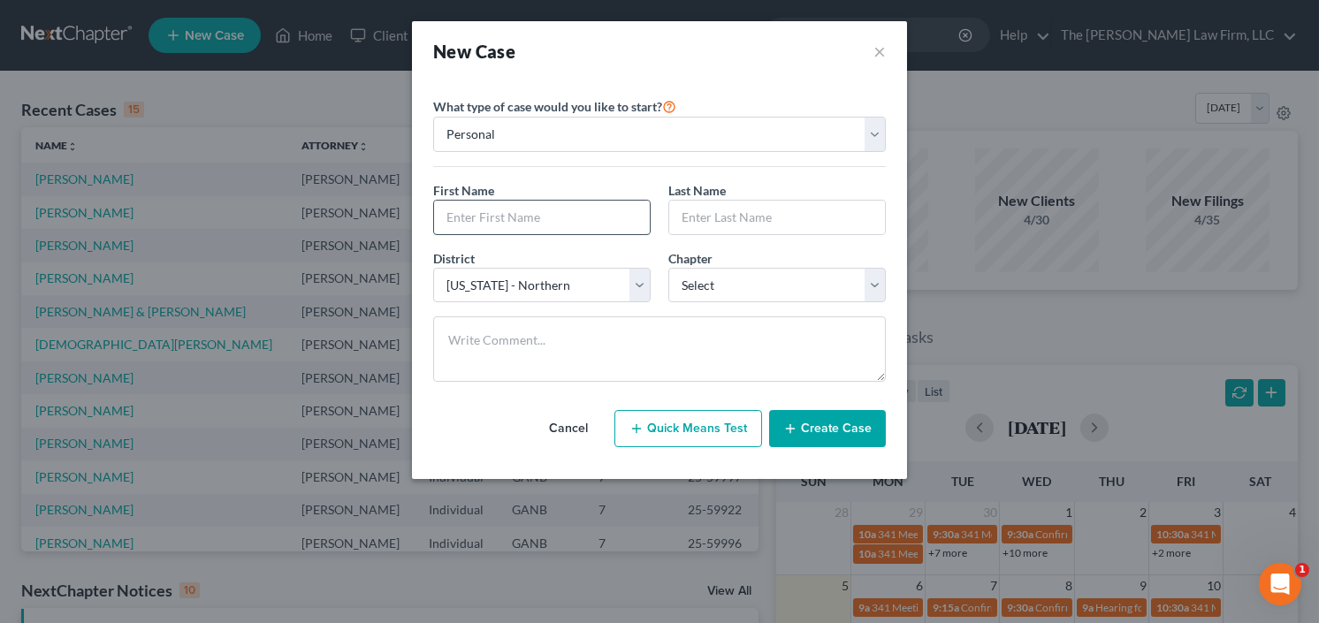
click at [577, 208] on input "text" at bounding box center [542, 218] width 216 height 34
type input "Shelia"
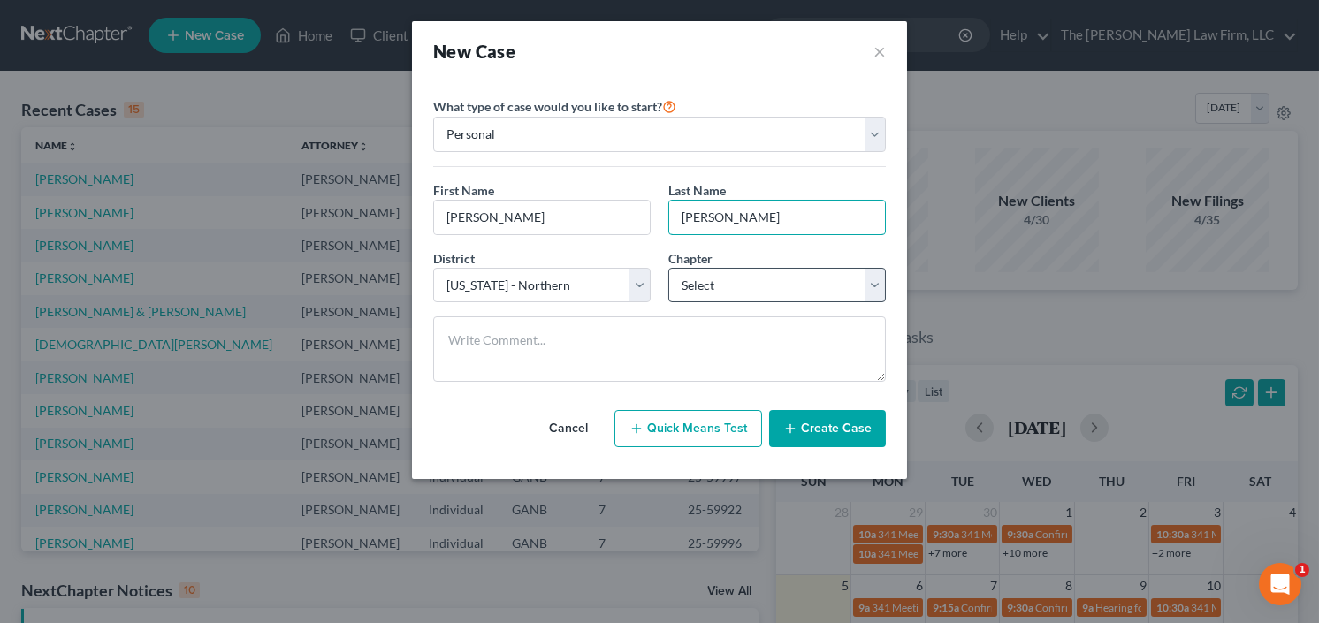
type input "Maxwell"
click at [716, 288] on select "Select 7 11 12 13" at bounding box center [777, 285] width 218 height 35
select select "0"
click at [668, 268] on select "Select 7 11 12 13" at bounding box center [777, 285] width 218 height 35
click at [814, 428] on button "Create Case" at bounding box center [827, 428] width 117 height 37
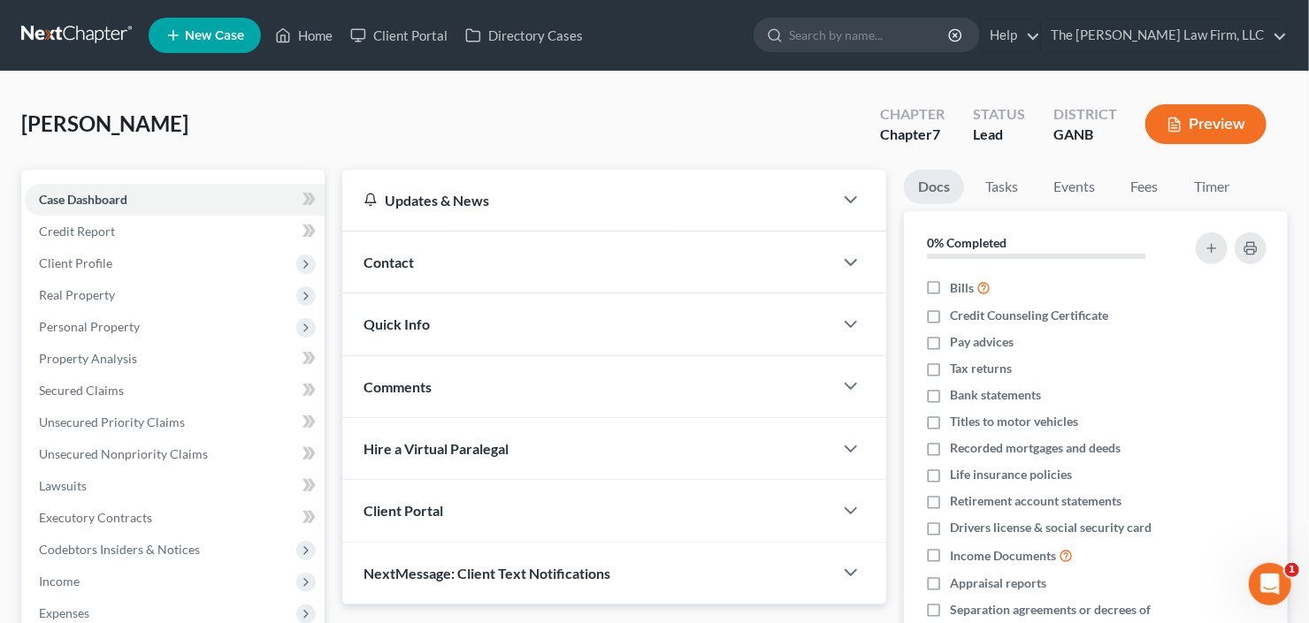
click at [59, 103] on div "Maxwell, Shelia Upgraded Chapter Chapter 7 Status Lead District GANB Preview" at bounding box center [654, 131] width 1266 height 77
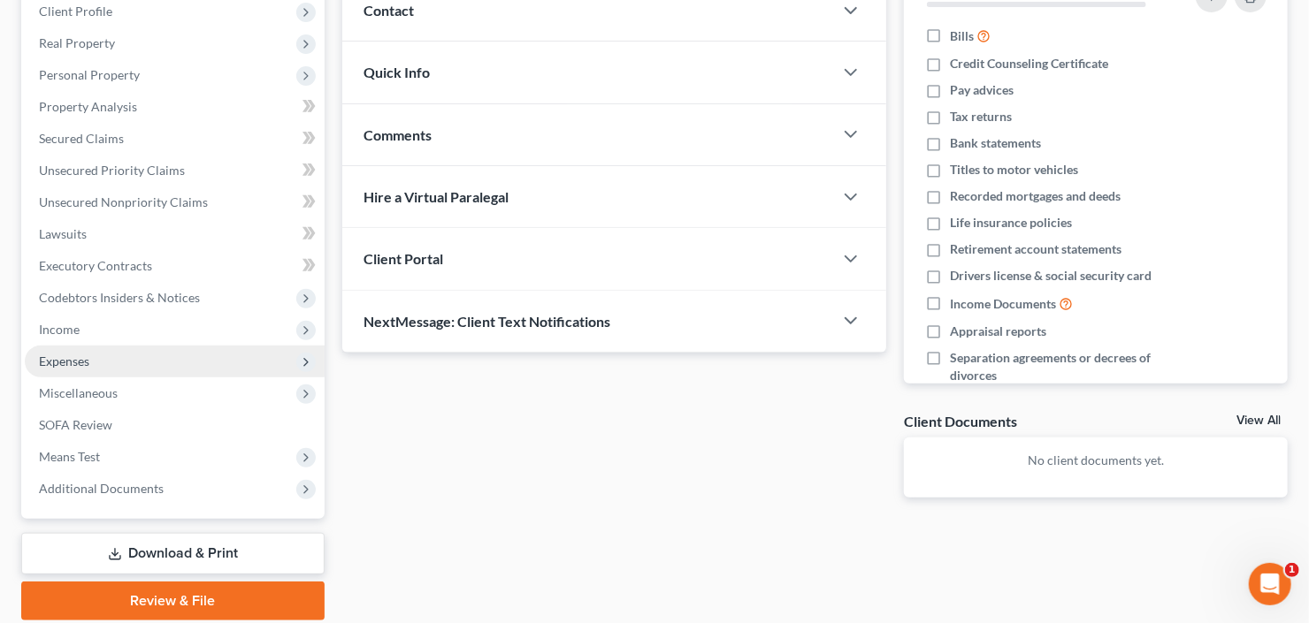
scroll to position [313, 0]
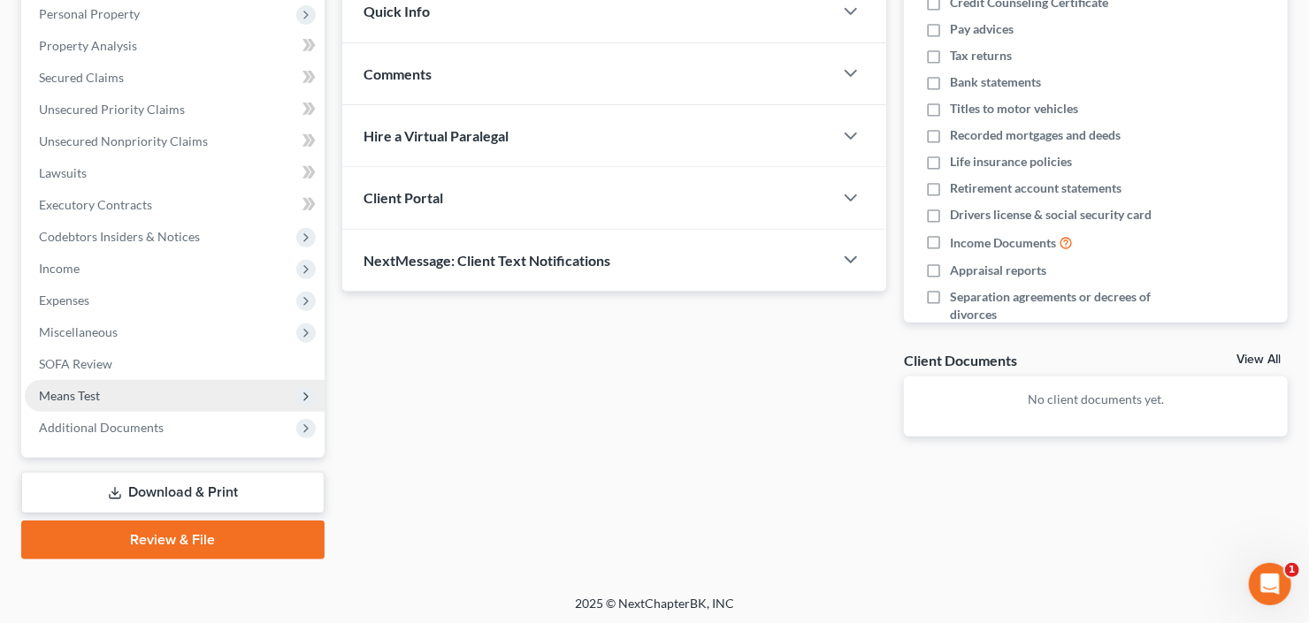
click at [126, 393] on span "Means Test" at bounding box center [175, 396] width 300 height 32
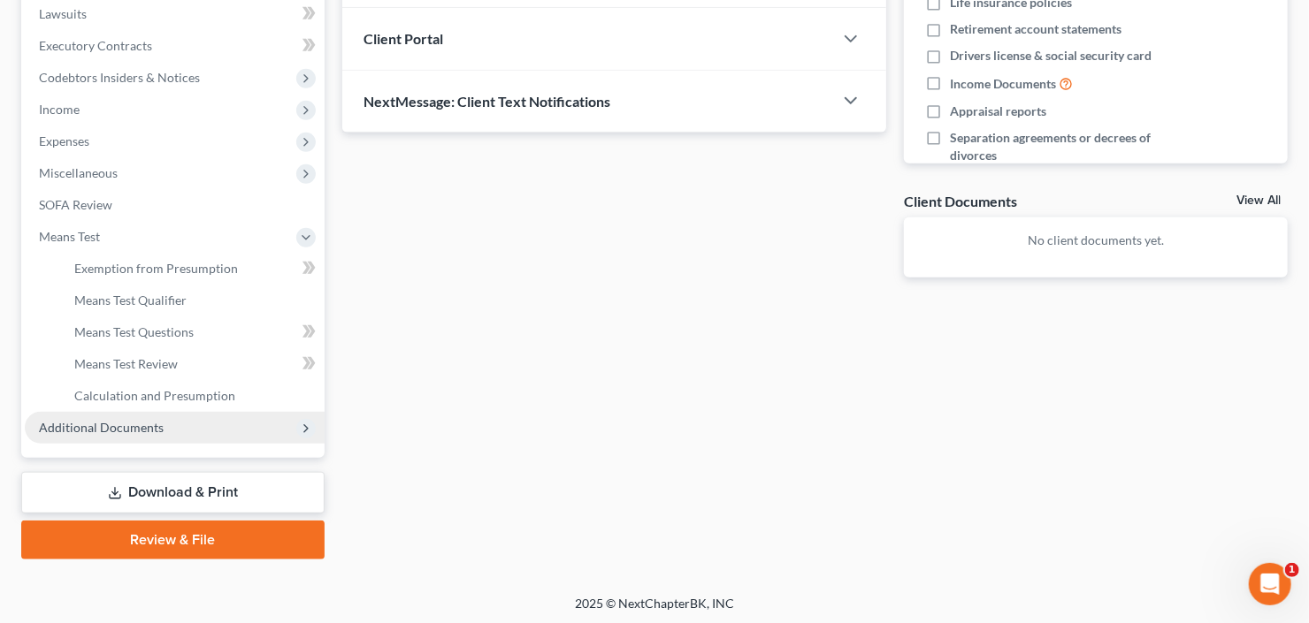
scroll to position [473, 0]
click at [142, 420] on span "Additional Documents" at bounding box center [101, 426] width 125 height 15
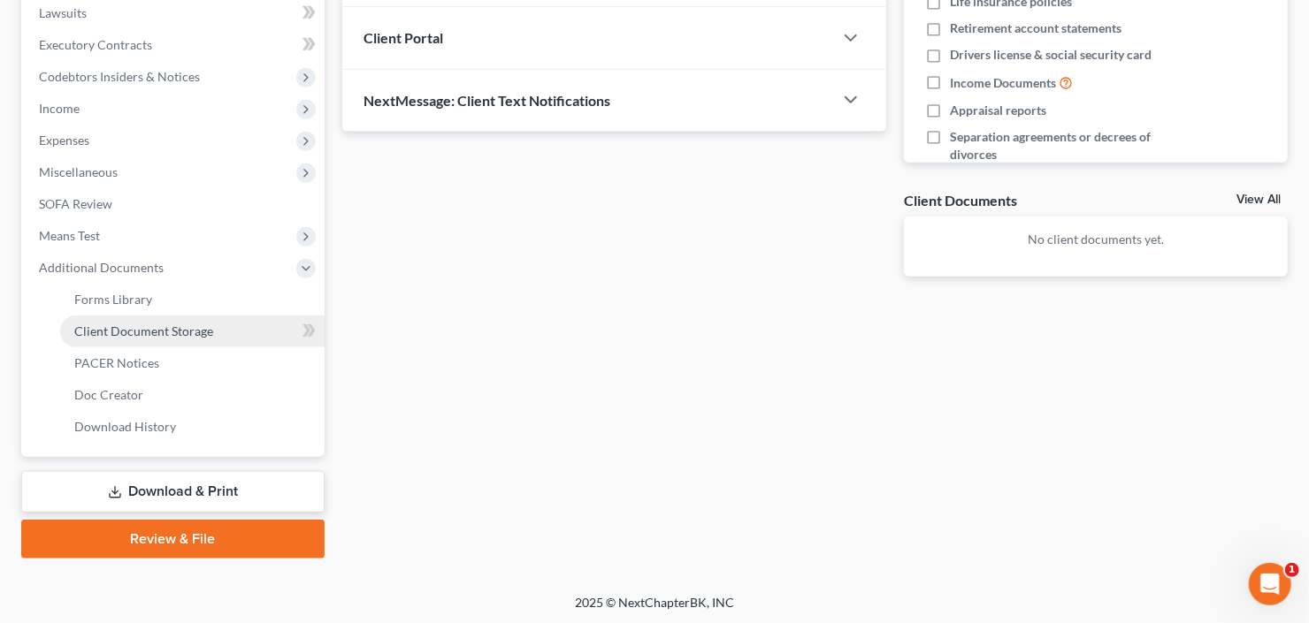
click at [190, 330] on span "Client Document Storage" at bounding box center [143, 331] width 139 height 15
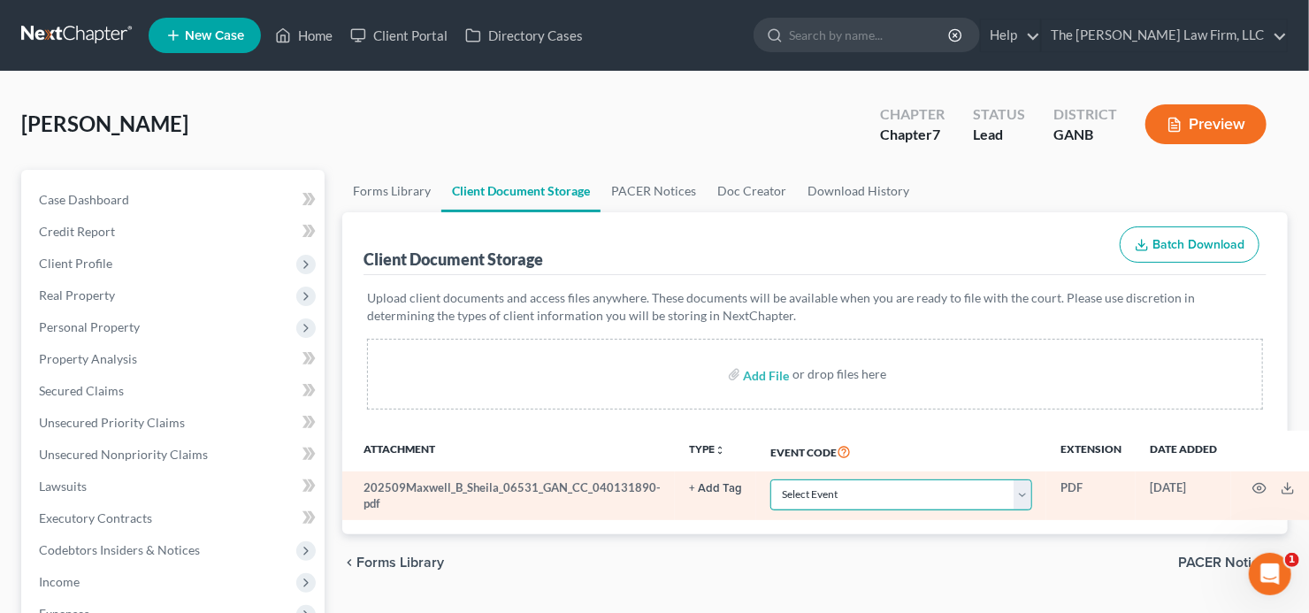
click at [867, 491] on select "Select Event 01 - Chapter 13 Plan - Initial Plan 02-Application to Pay Filing F…" at bounding box center [901, 494] width 262 height 31
select select "5"
click at [865, 490] on select "Select Event 01 - Chapter 13 Plan - Initial Plan 02-Application to Pay Filing F…" at bounding box center [901, 494] width 262 height 31
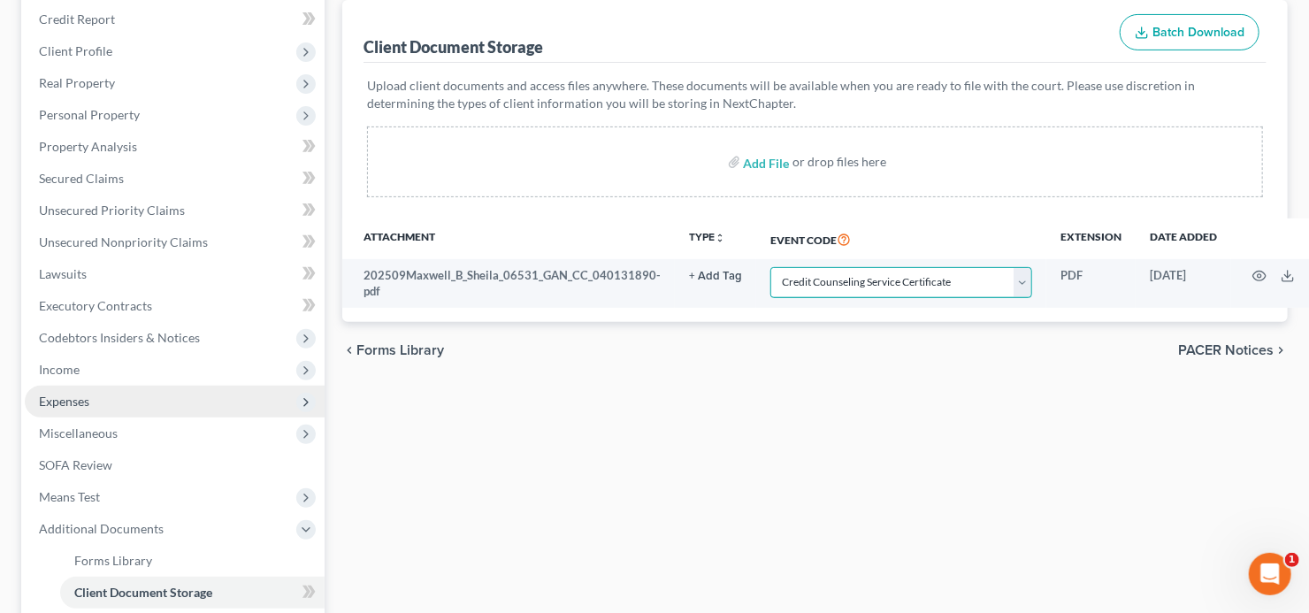
scroll to position [424, 0]
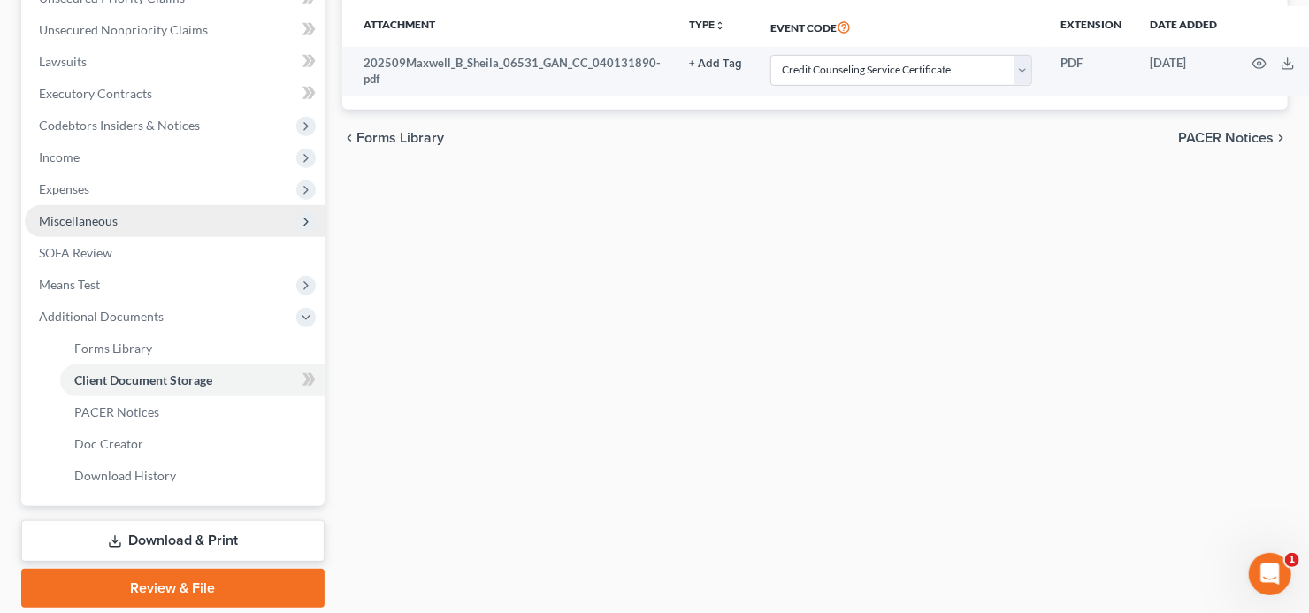
click at [145, 232] on span "Miscellaneous" at bounding box center [175, 221] width 300 height 32
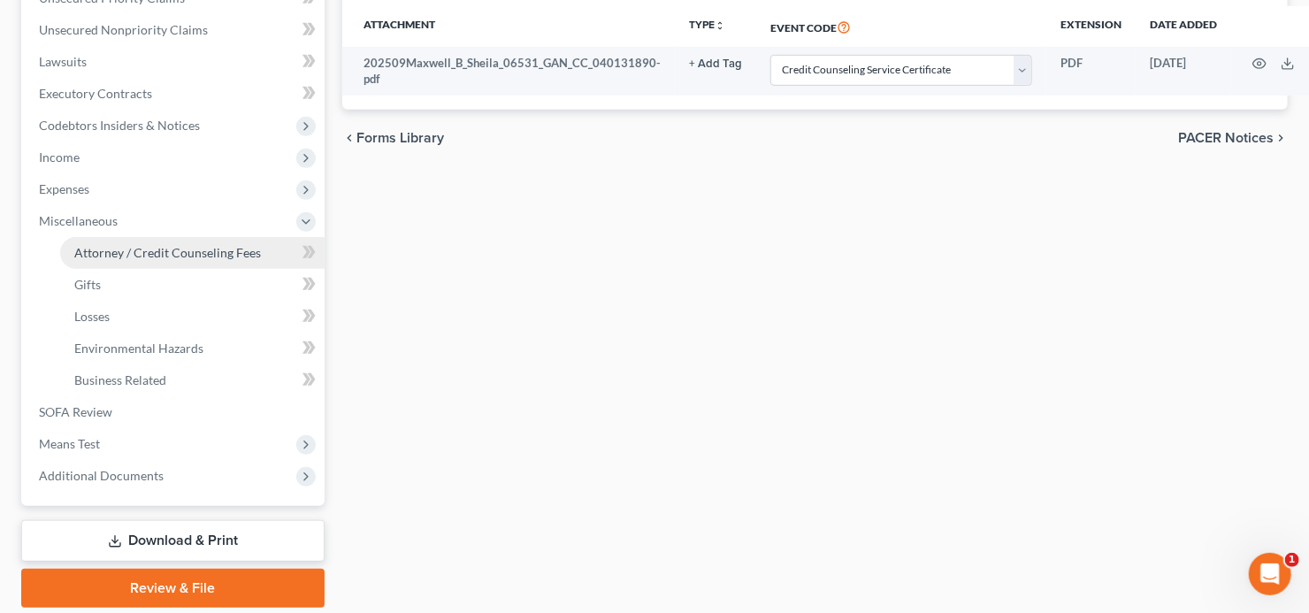
click at [156, 254] on span "Attorney / Credit Counseling Fees" at bounding box center [167, 252] width 187 height 15
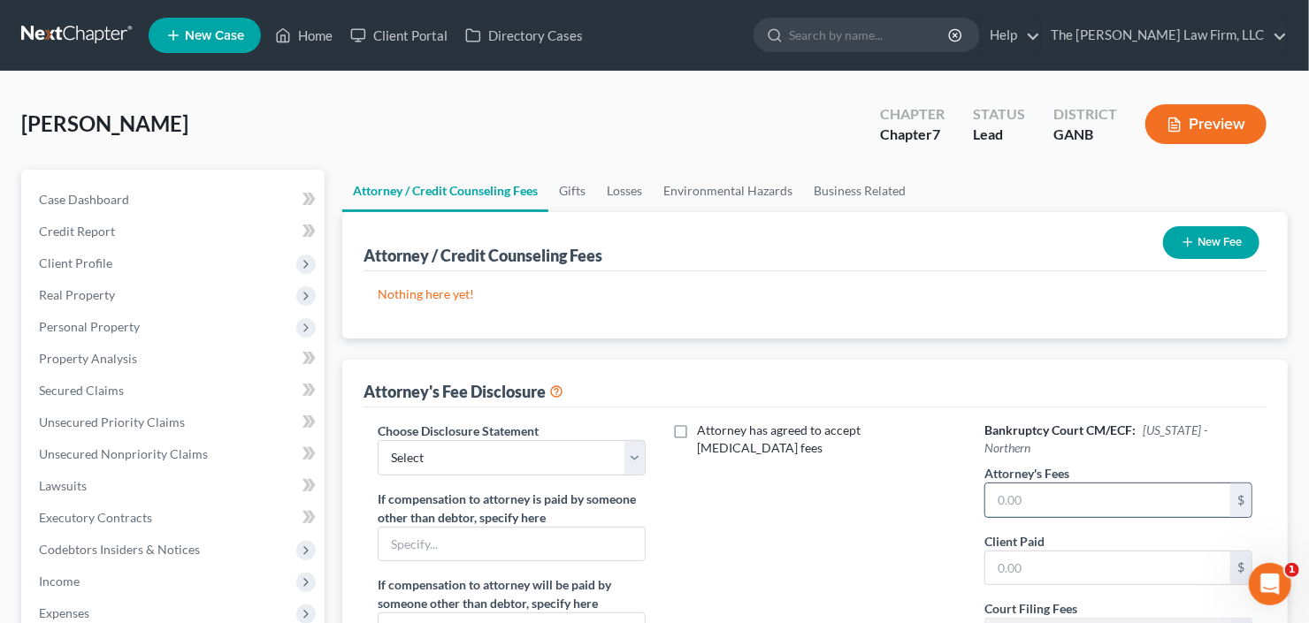
click at [1137, 484] on input "text" at bounding box center [1107, 501] width 245 height 34
type input "1,950"
type input "400"
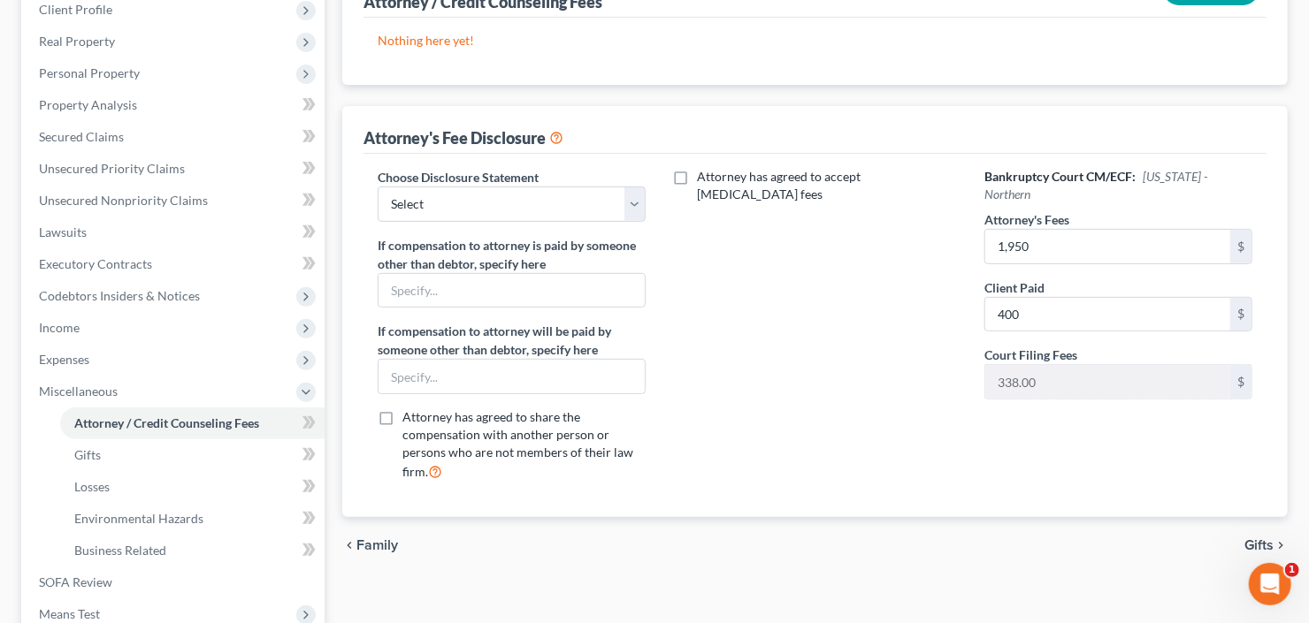
scroll to position [119, 0]
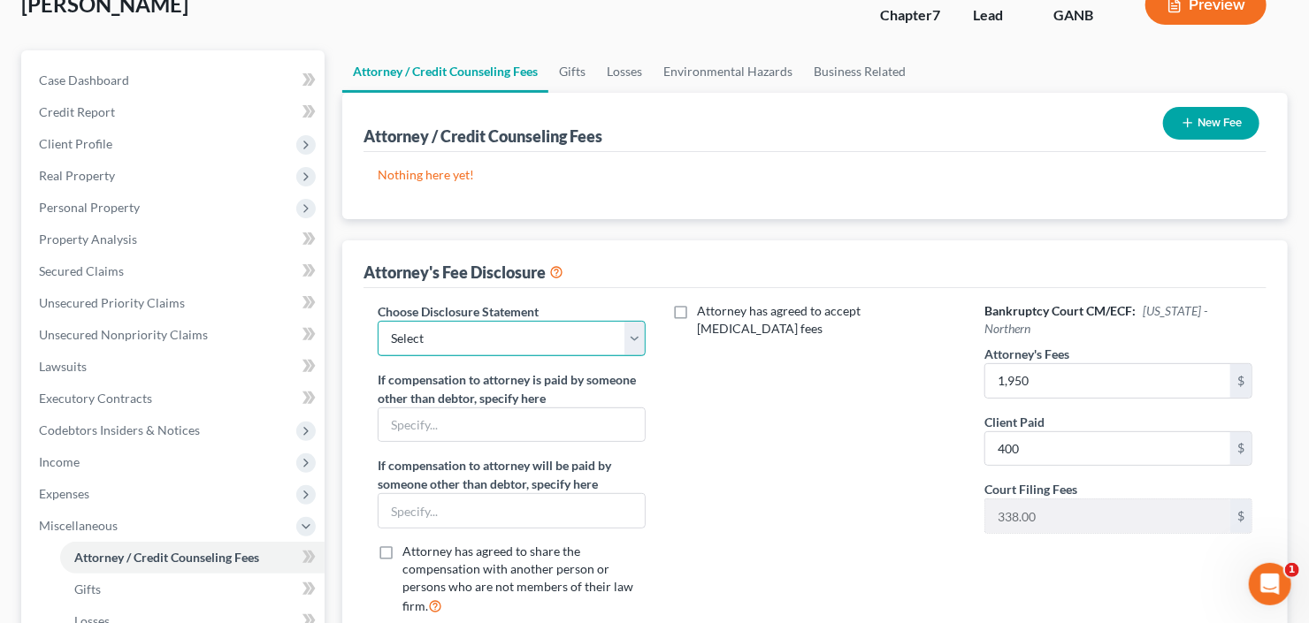
click at [525, 323] on select "Select Advanced Fee 13 Joint Hourly fee agreement Chapter 13 Advance Fee Ch 7 S…" at bounding box center [512, 338] width 268 height 35
select select "3"
click at [378, 321] on select "Select Advanced Fee 13 Joint Hourly fee agreement Chapter 13 Advance Fee Ch 7 S…" at bounding box center [512, 338] width 268 height 35
click at [1217, 122] on button "New Fee" at bounding box center [1211, 123] width 96 height 33
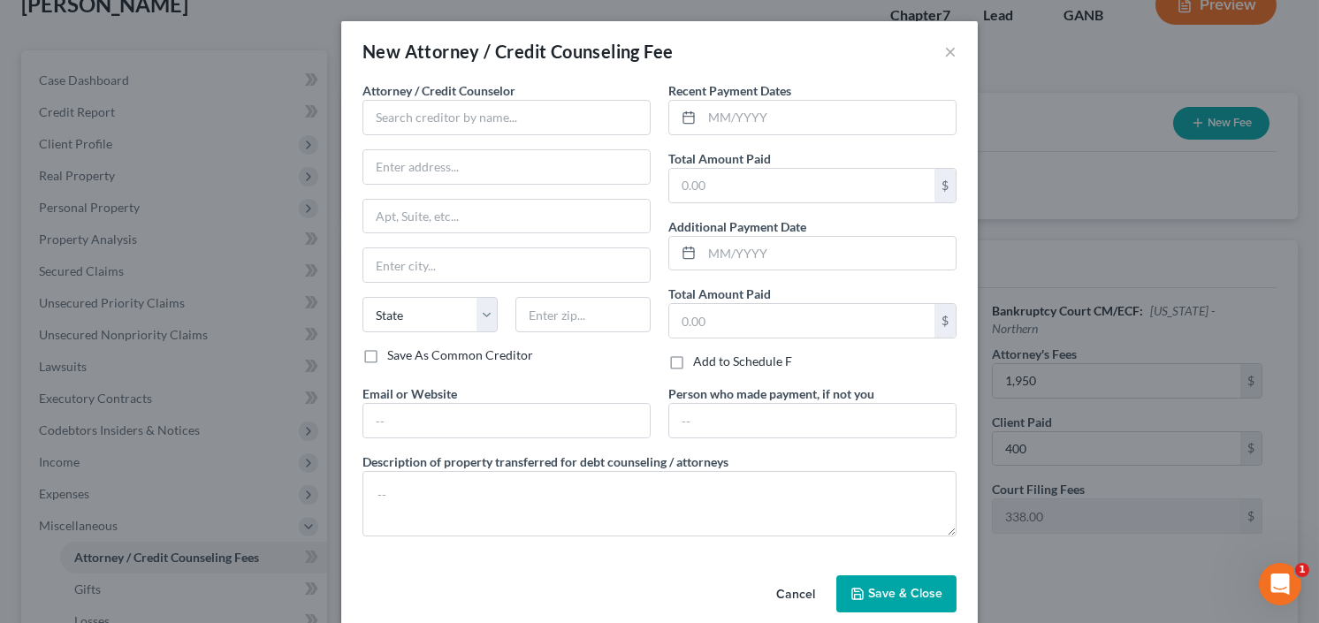
click at [531, 97] on div "Attorney / Credit Counselor *" at bounding box center [507, 108] width 288 height 54
click at [486, 111] on input "text" at bounding box center [507, 117] width 288 height 35
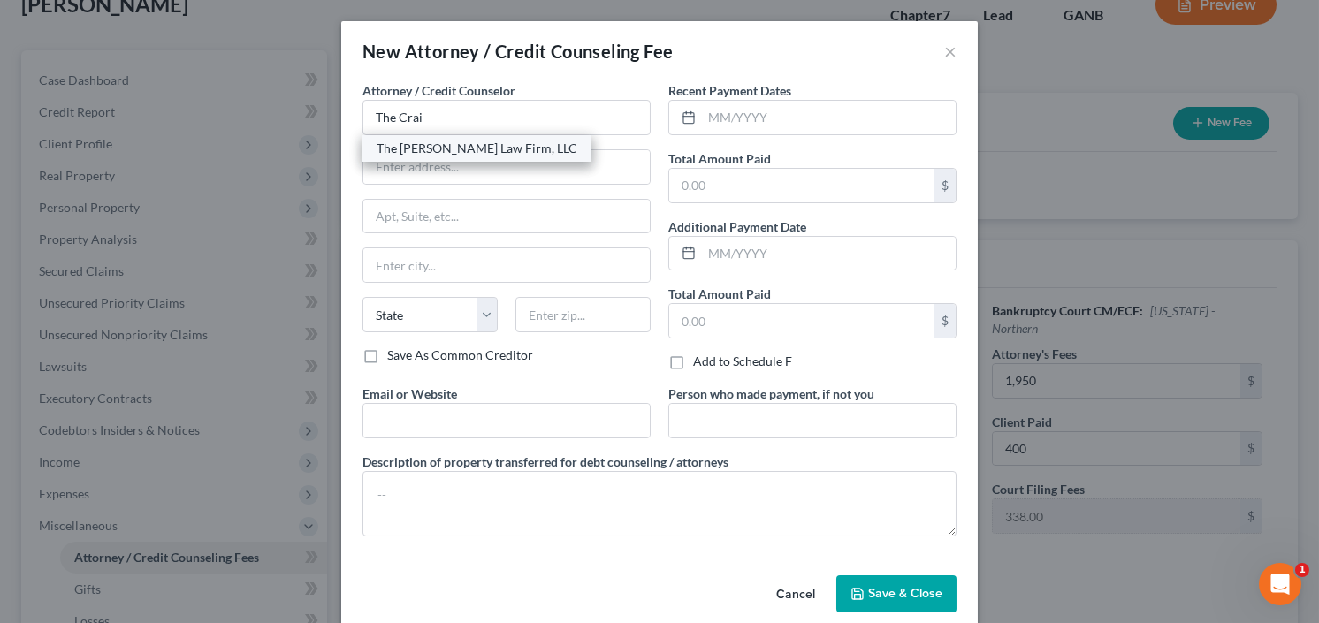
click at [485, 147] on div "The [PERSON_NAME] Law Firm, LLC" at bounding box center [477, 149] width 201 height 18
type input "The [PERSON_NAME] Law Firm, LLC"
type input "5555 Glenridge Connector Suite 200"
type input "Atlanta"
select select "10"
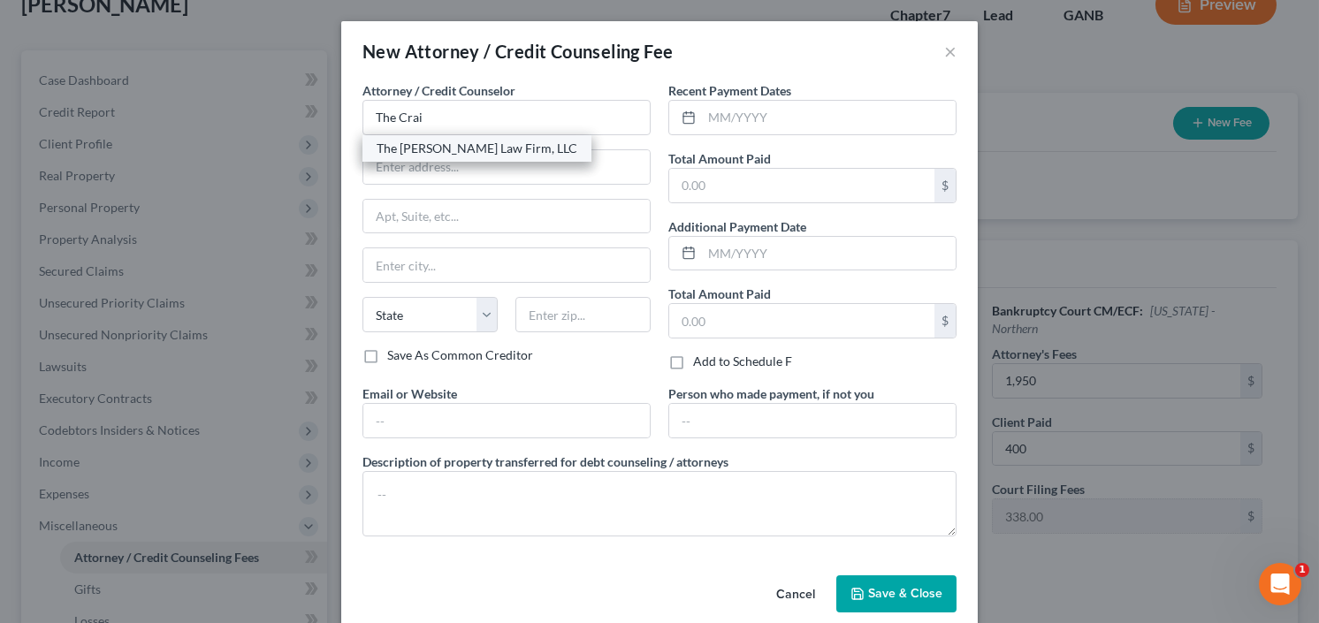
type input "30342"
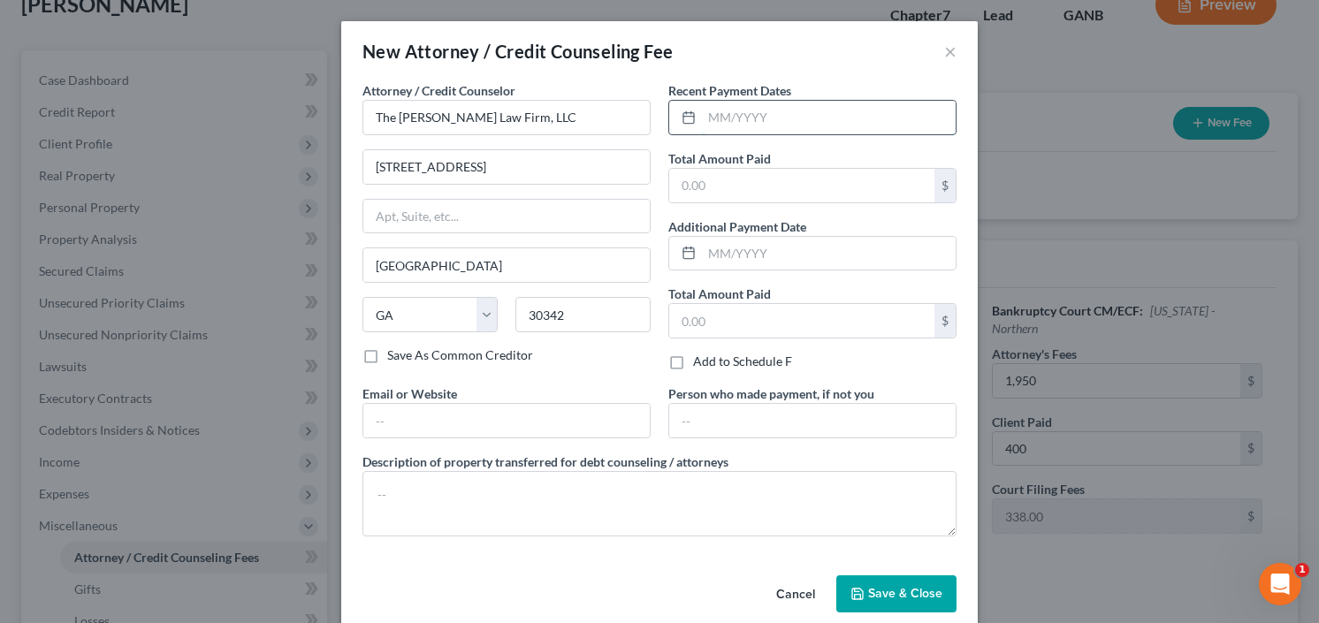
click at [741, 133] on input "text" at bounding box center [829, 118] width 254 height 34
type input "10/25"
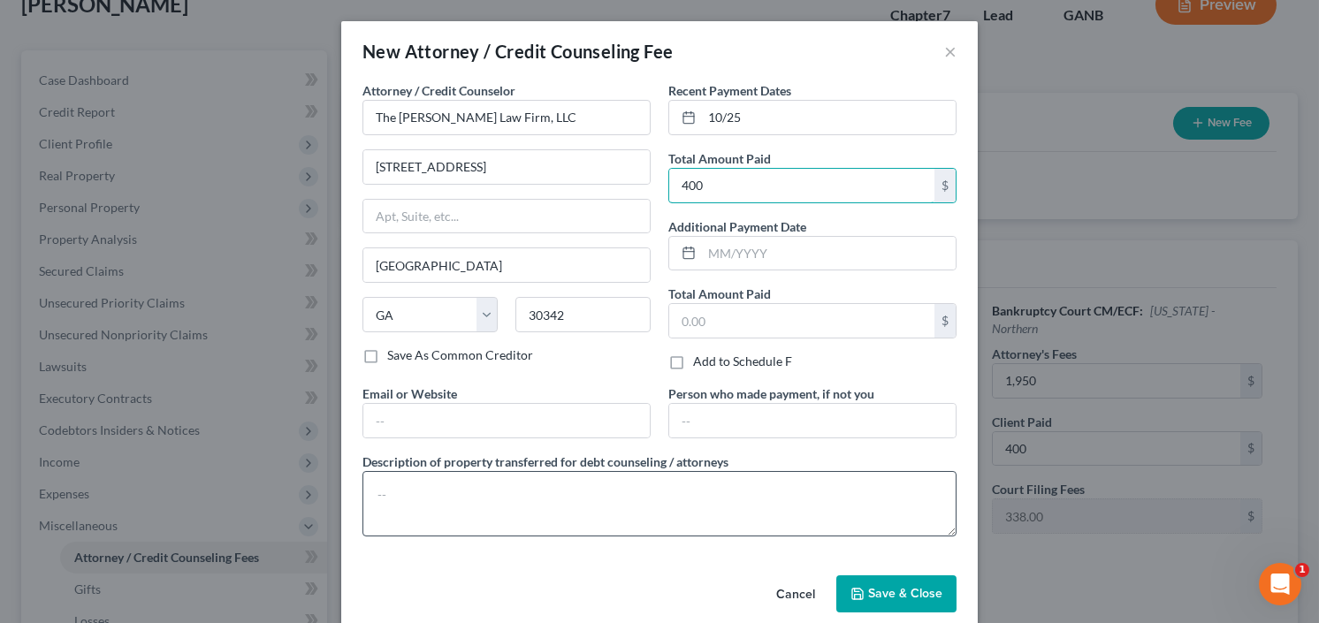
type input "400"
click at [413, 487] on textarea at bounding box center [660, 503] width 594 height 65
type textarea "retainer"
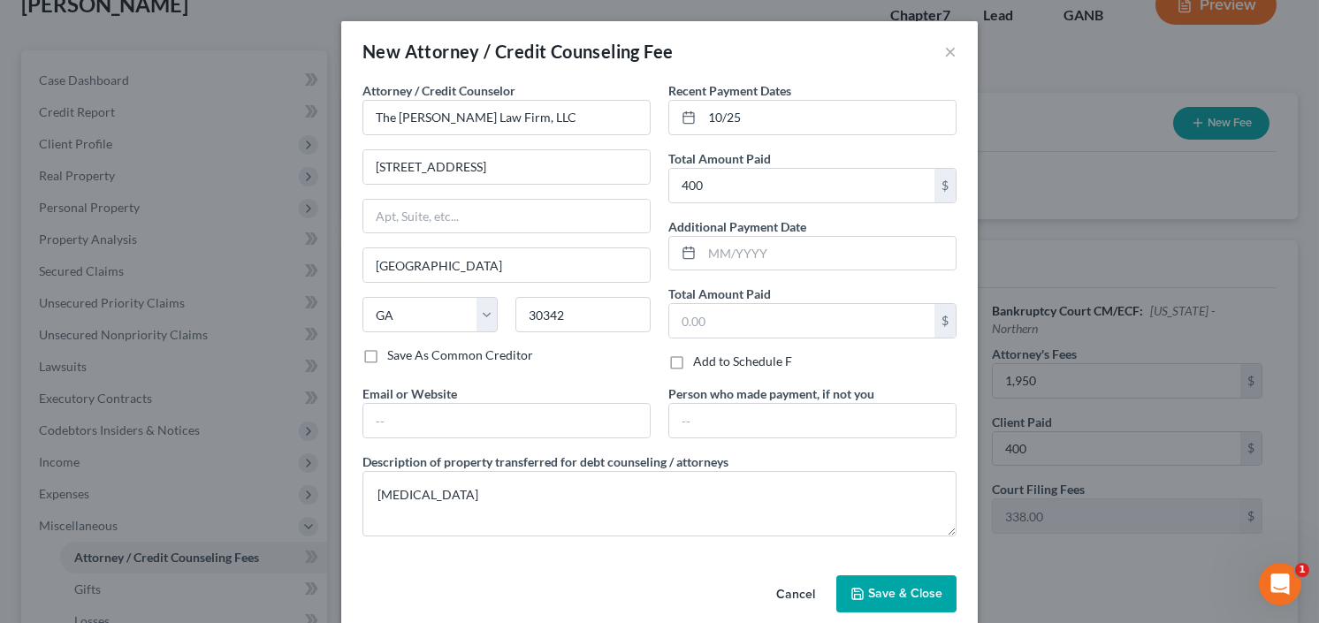
click at [893, 572] on div "Cancel Save & Close" at bounding box center [659, 598] width 637 height 58
click at [891, 582] on button "Save & Close" at bounding box center [896, 594] width 120 height 37
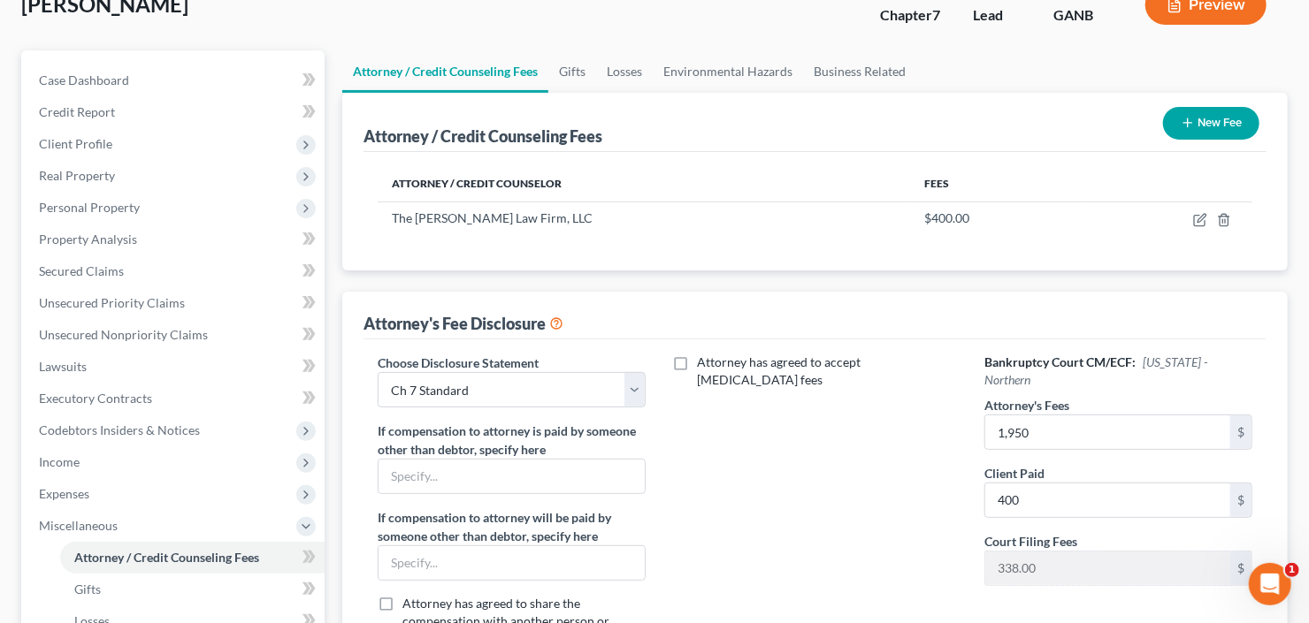
click at [1230, 104] on div "New Fee" at bounding box center [1211, 123] width 111 height 47
click at [1246, 115] on button "New Fee" at bounding box center [1211, 123] width 96 height 33
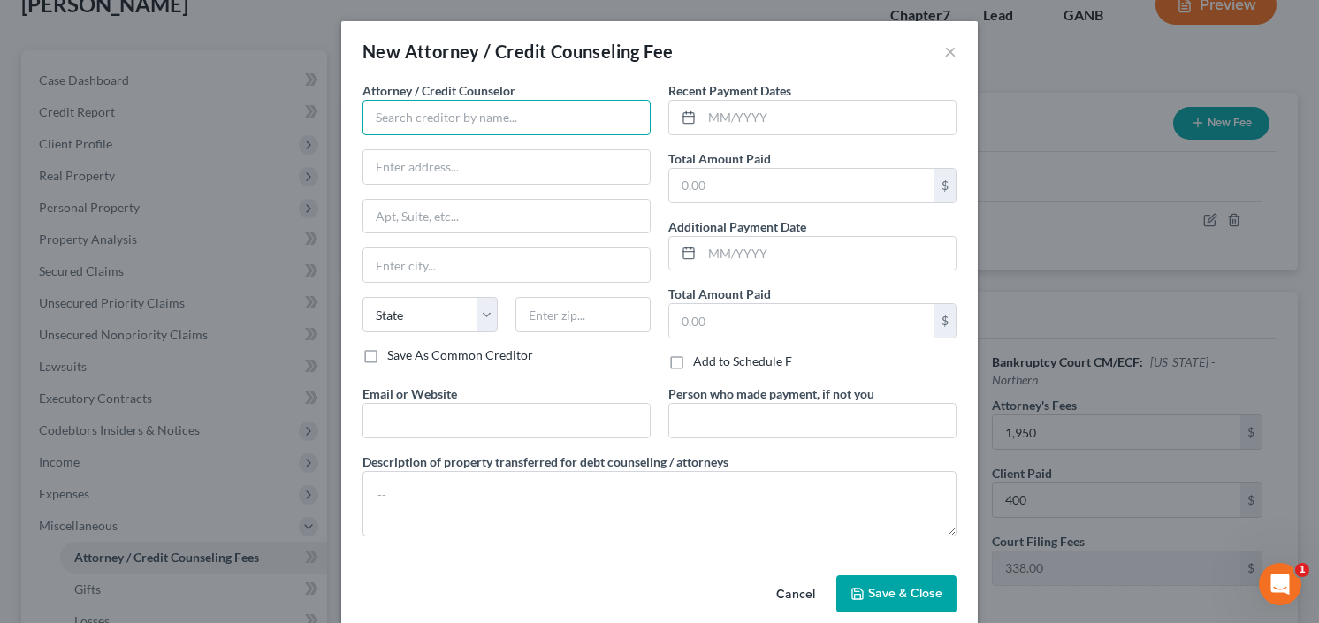
click at [469, 128] on input "text" at bounding box center [507, 117] width 288 height 35
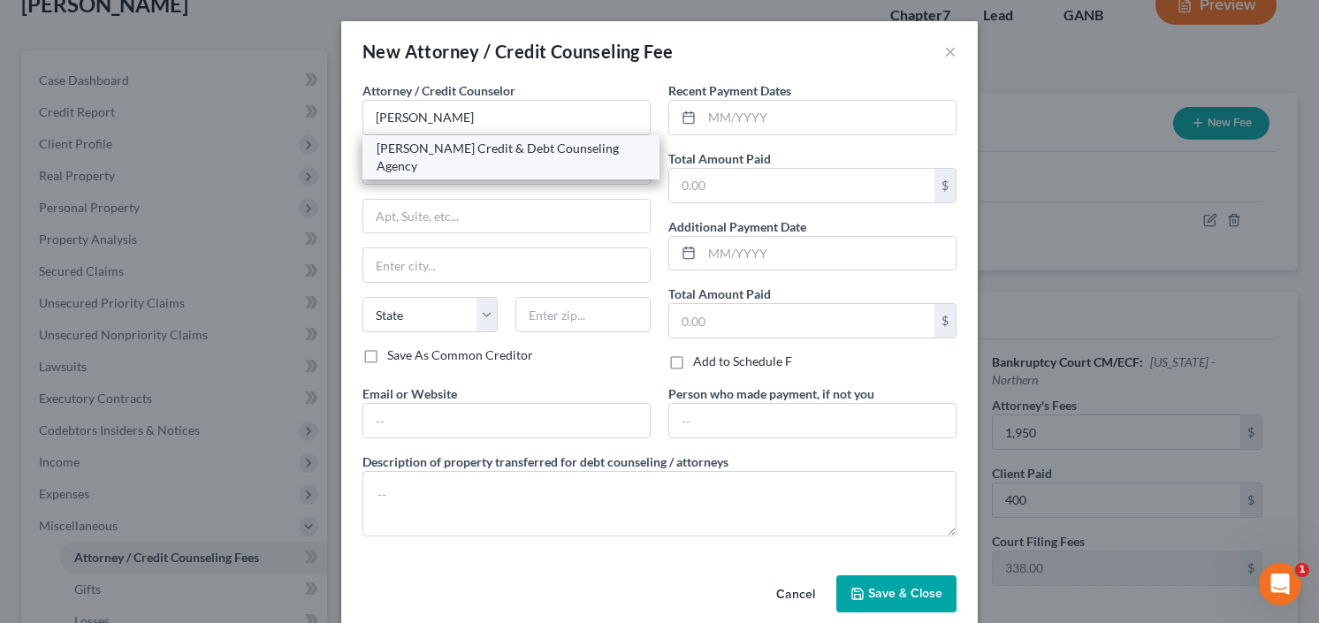
click at [446, 152] on div "[PERSON_NAME] Credit & Debt Counseling Agency" at bounding box center [511, 157] width 269 height 35
type input "[PERSON_NAME] Credit & Debt Counseling Agency"
type input "20003 387th Ave"
type input "Wolsey"
select select "43"
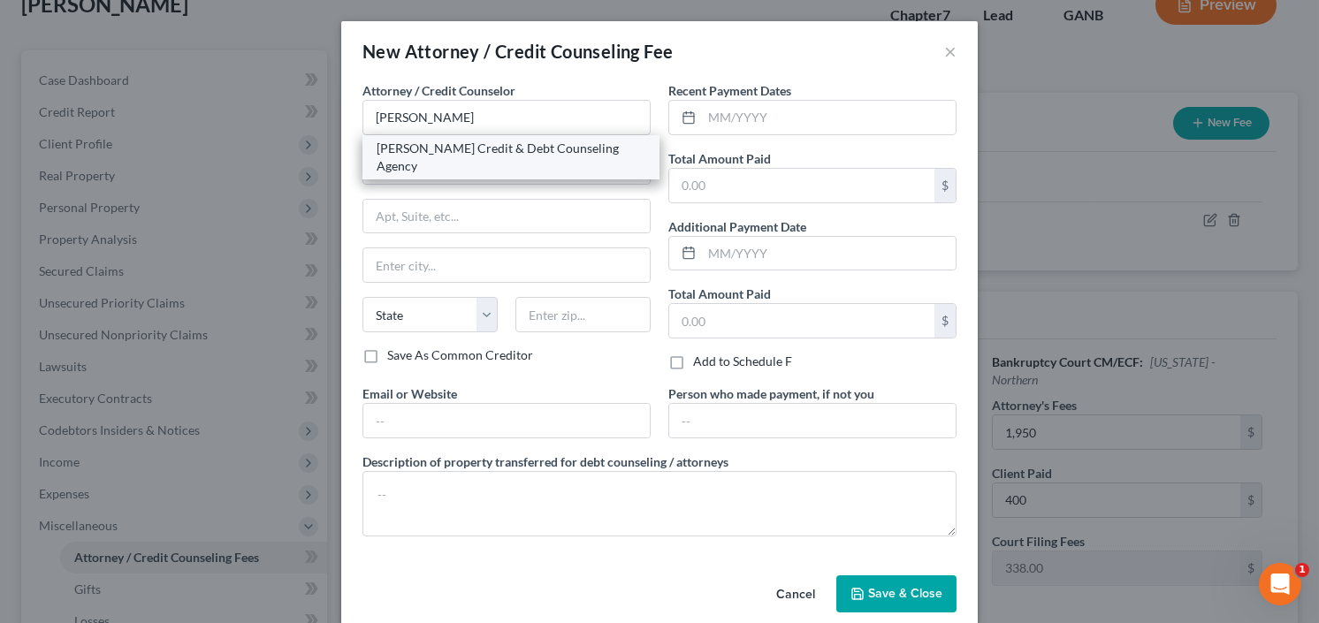
type input "57384"
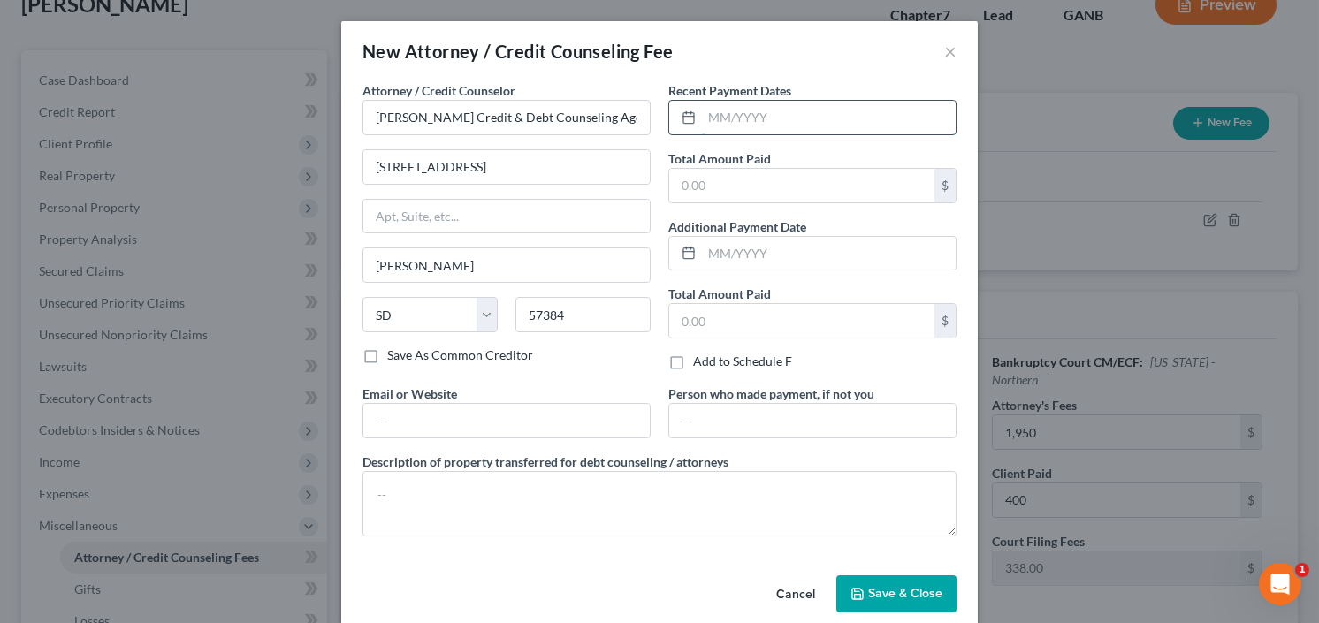
click at [732, 126] on input "text" at bounding box center [829, 118] width 254 height 34
type input "10/25"
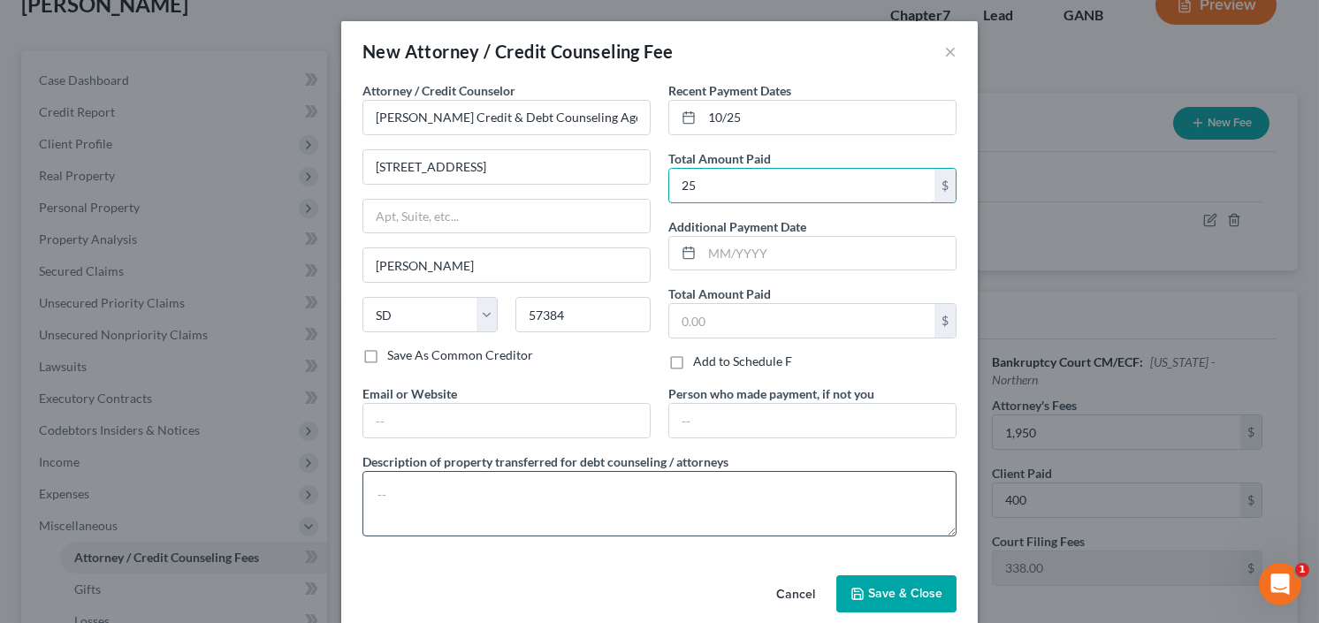
type input "25"
click at [467, 492] on textarea at bounding box center [660, 503] width 594 height 65
type textarea "credit counseling"
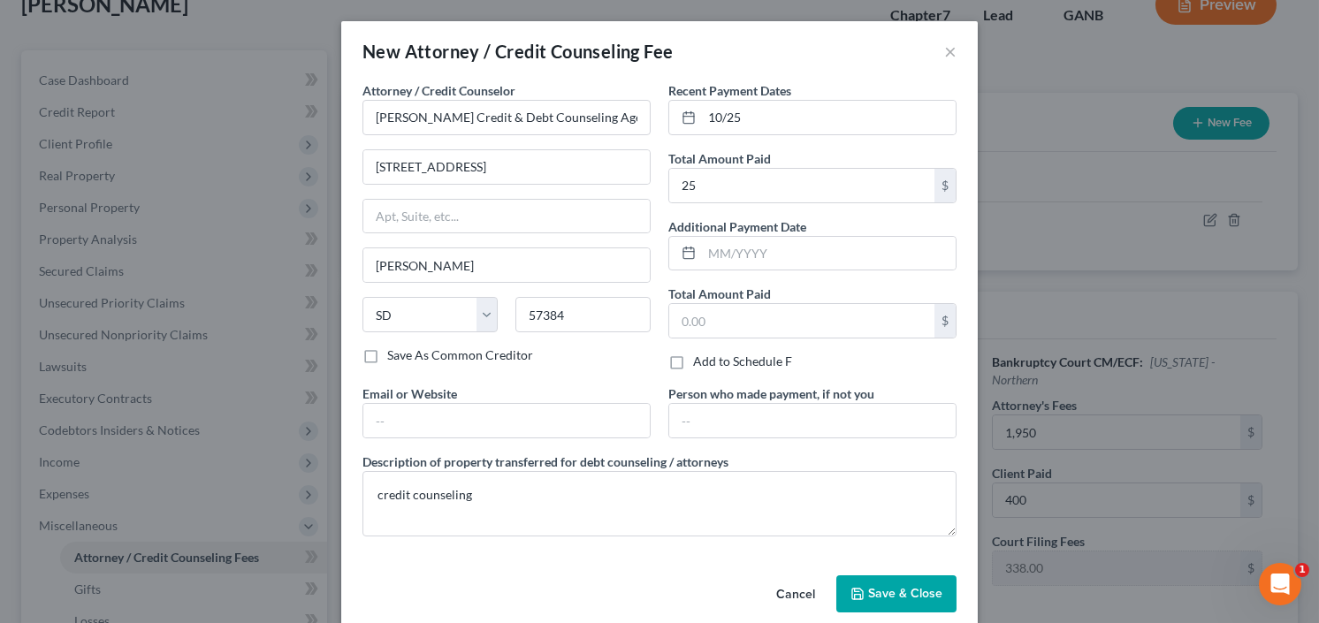
click at [897, 588] on span "Save & Close" at bounding box center [905, 593] width 74 height 15
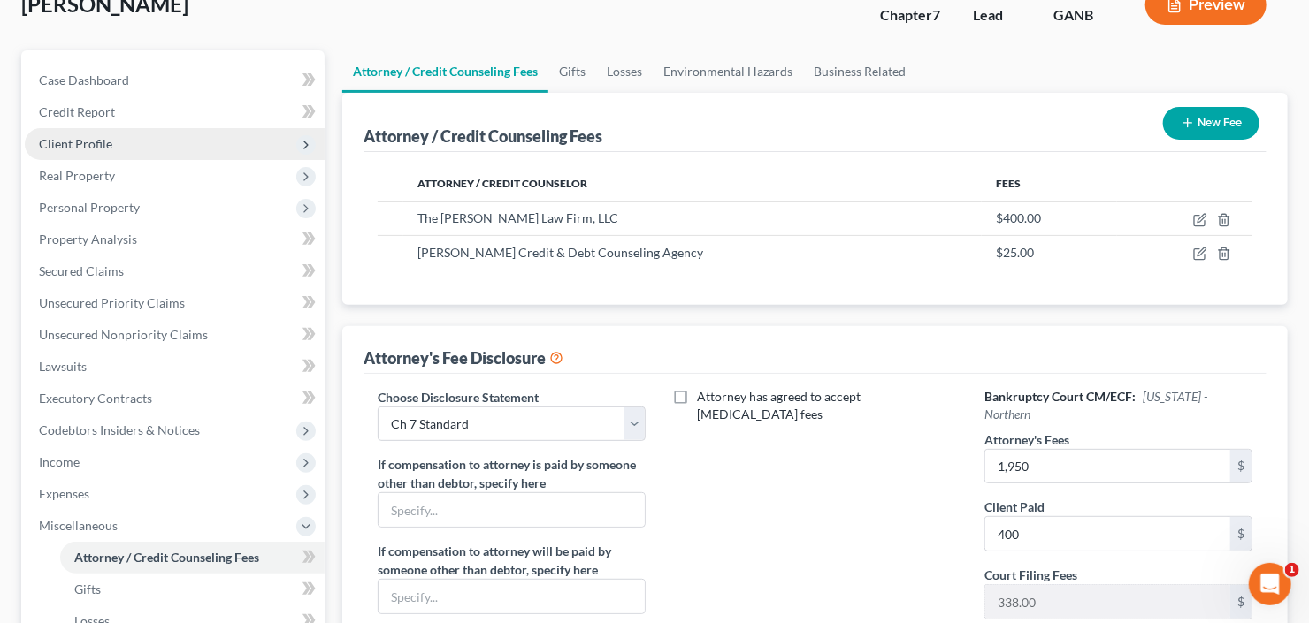
click at [164, 141] on span "Client Profile" at bounding box center [175, 144] width 300 height 32
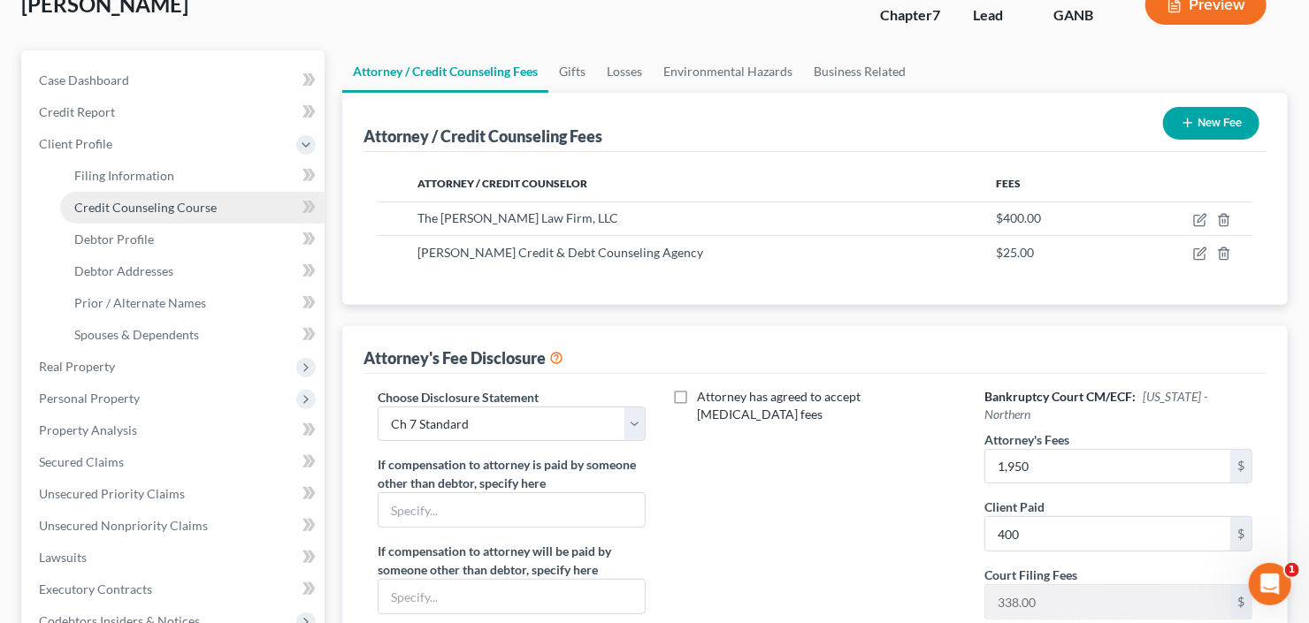
click at [165, 200] on span "Credit Counseling Course" at bounding box center [145, 207] width 142 height 15
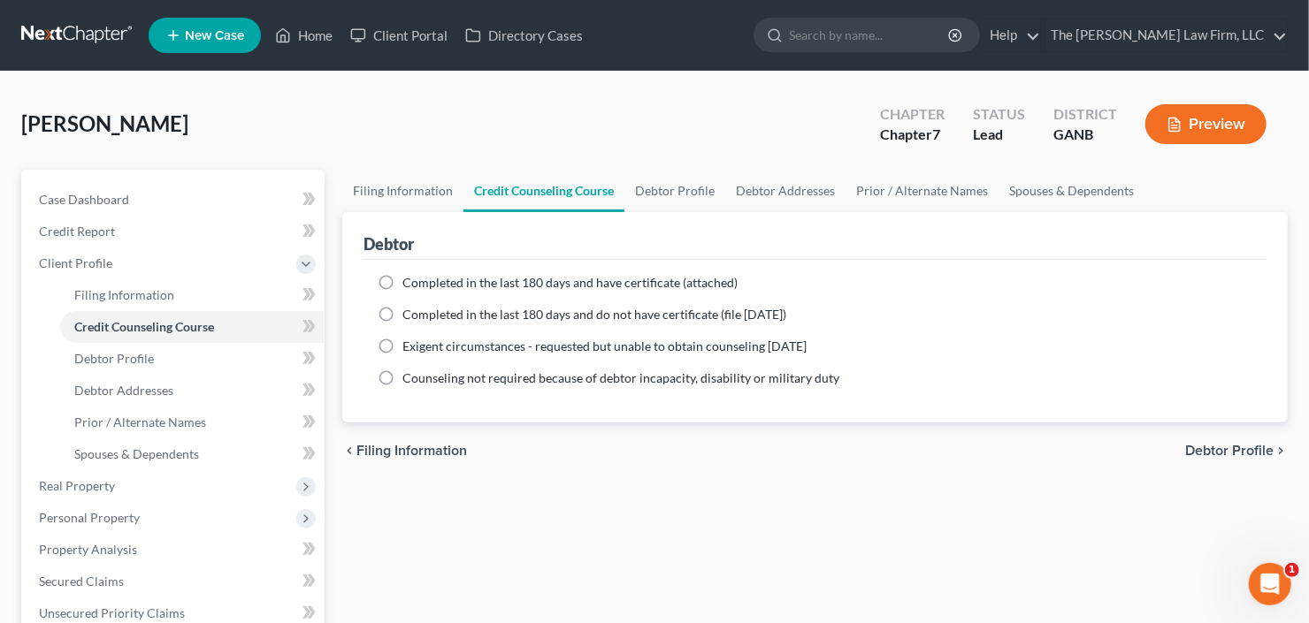
drag, startPoint x: 487, startPoint y: 274, endPoint x: 319, endPoint y: 315, distance: 172.8
click at [487, 275] on span "Completed in the last 180 days and have certificate (attached)" at bounding box center [569, 282] width 335 height 15
click at [421, 274] on input "Completed in the last 180 days and have certificate (attached)" at bounding box center [414, 279] width 11 height 11
radio input "true"
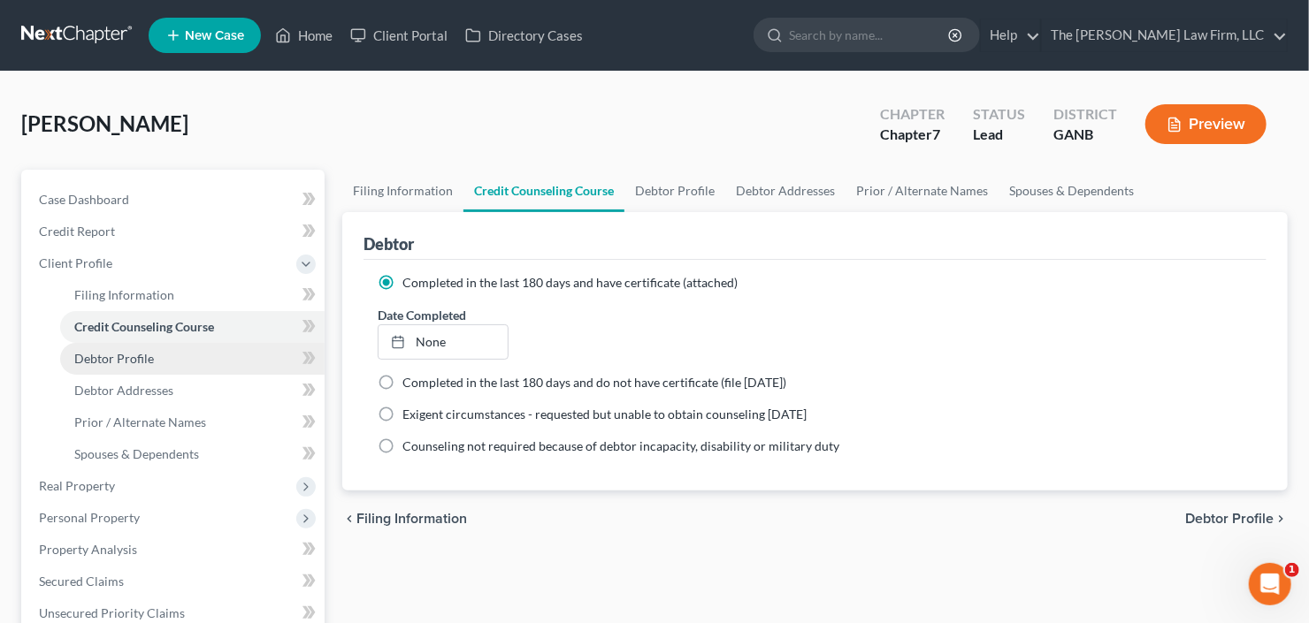
click at [116, 345] on link "Debtor Profile" at bounding box center [192, 359] width 264 height 32
select select "0"
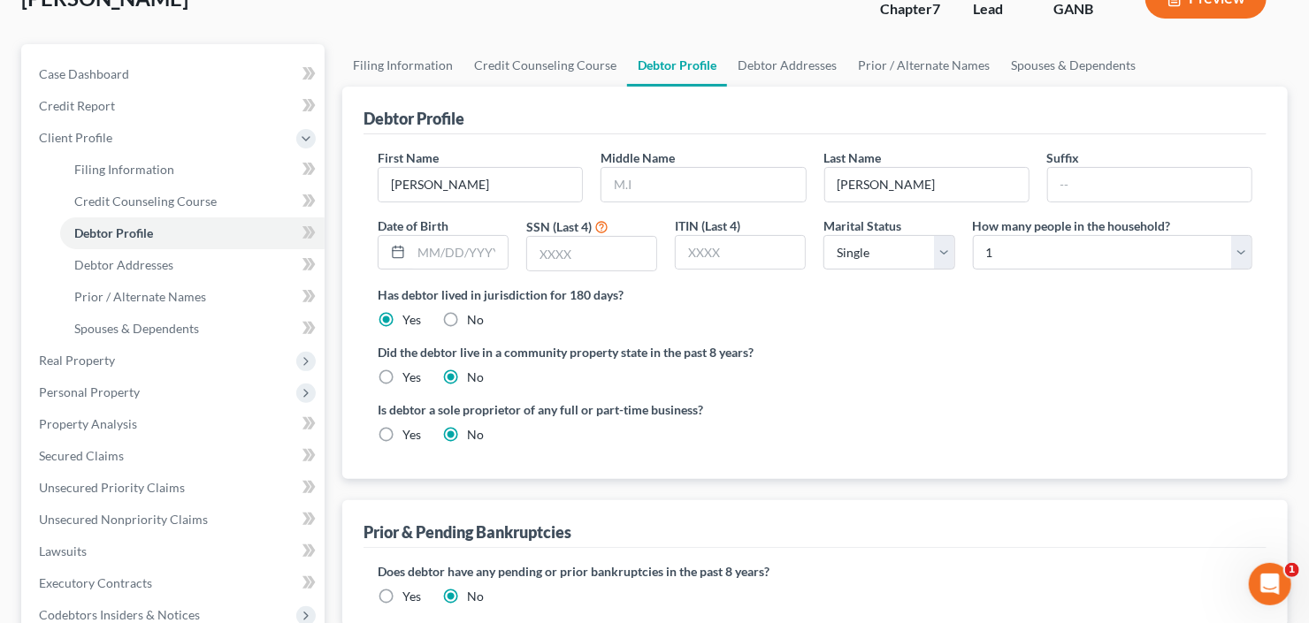
scroll to position [212, 0]
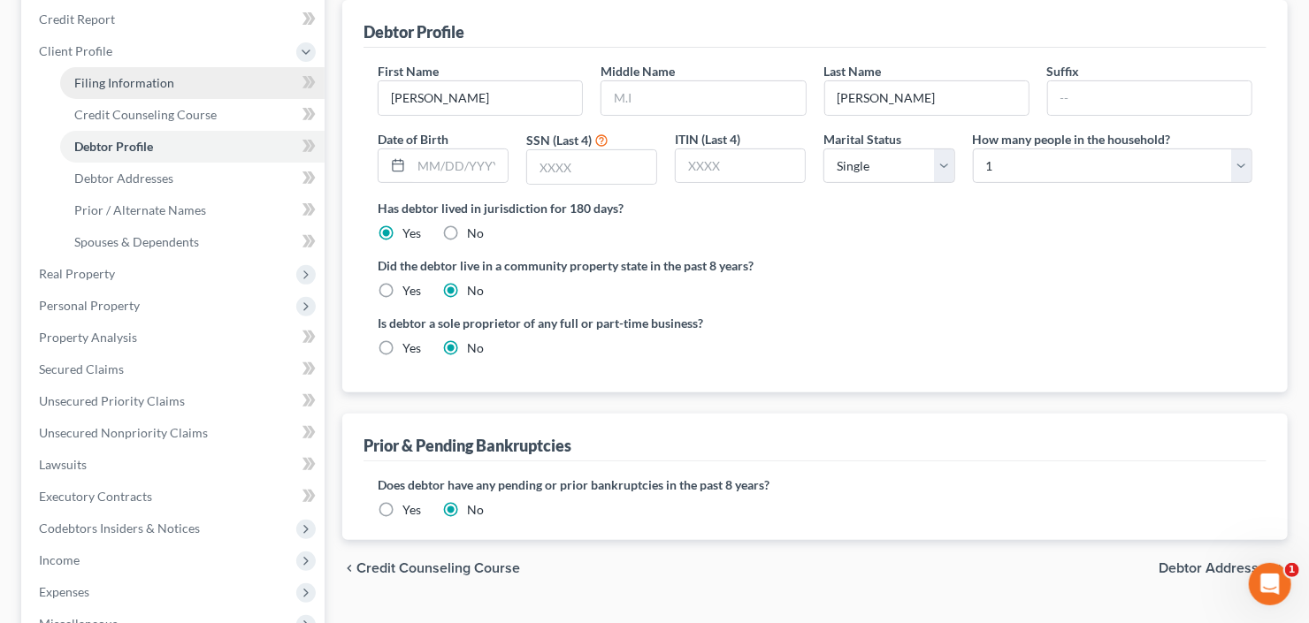
click at [131, 75] on span "Filing Information" at bounding box center [124, 82] width 100 height 15
select select "1"
select select "0"
select select "19"
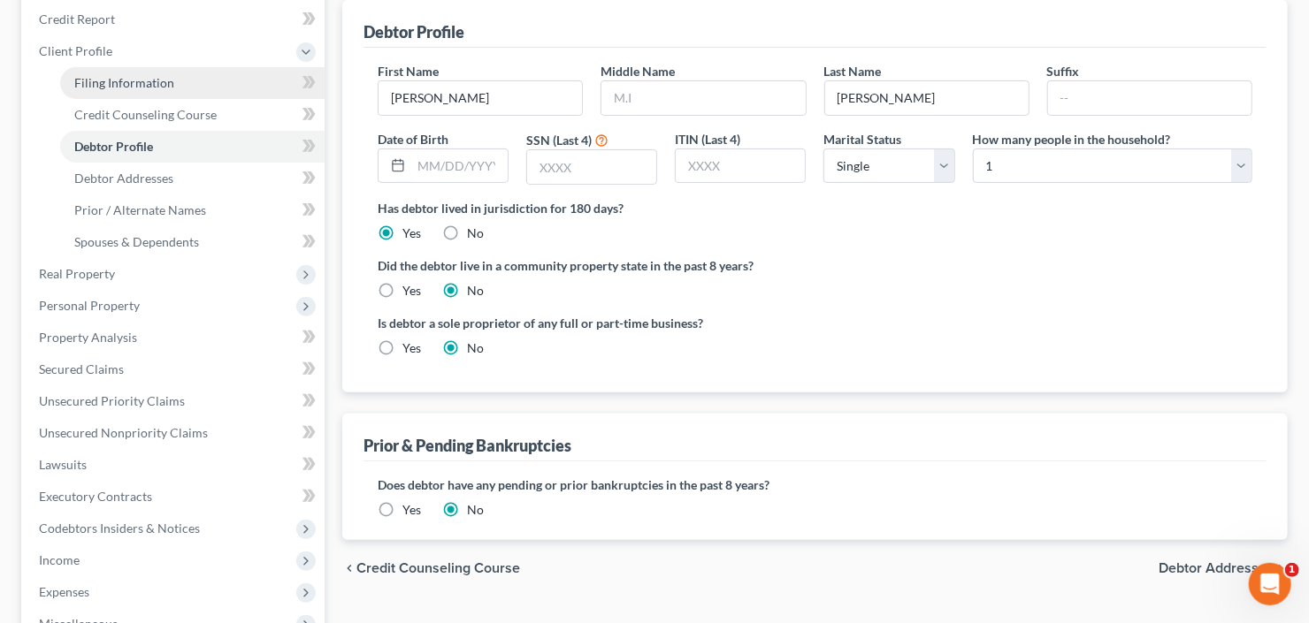
select select "10"
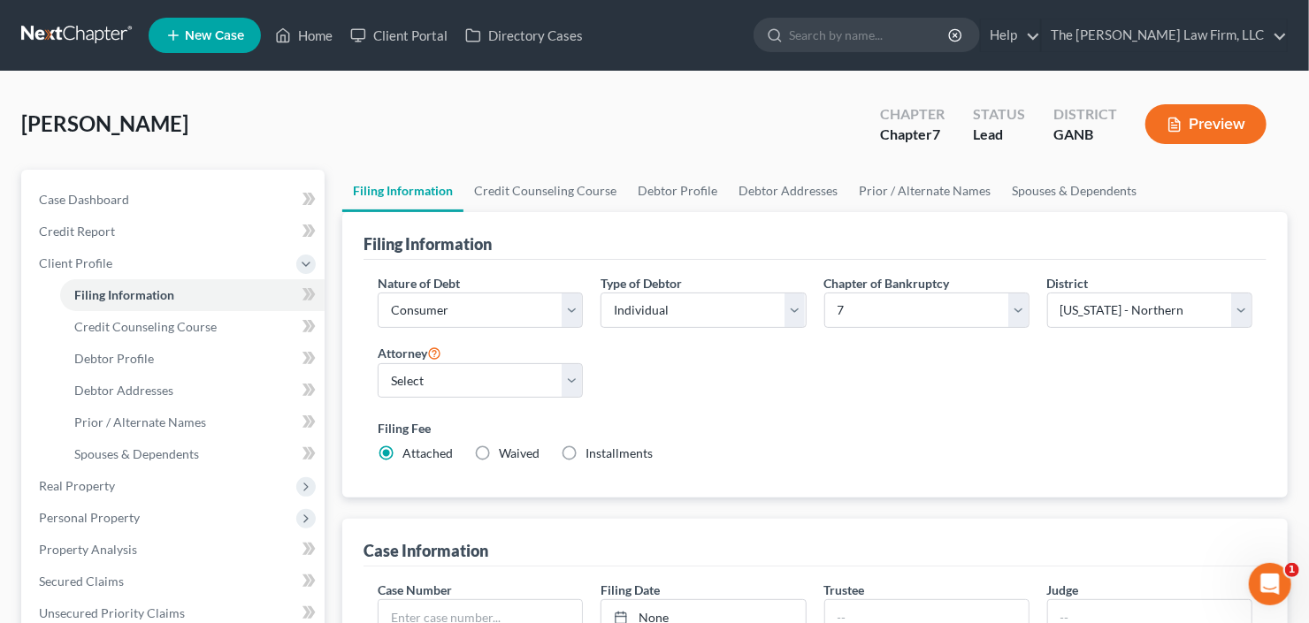
scroll to position [354, 0]
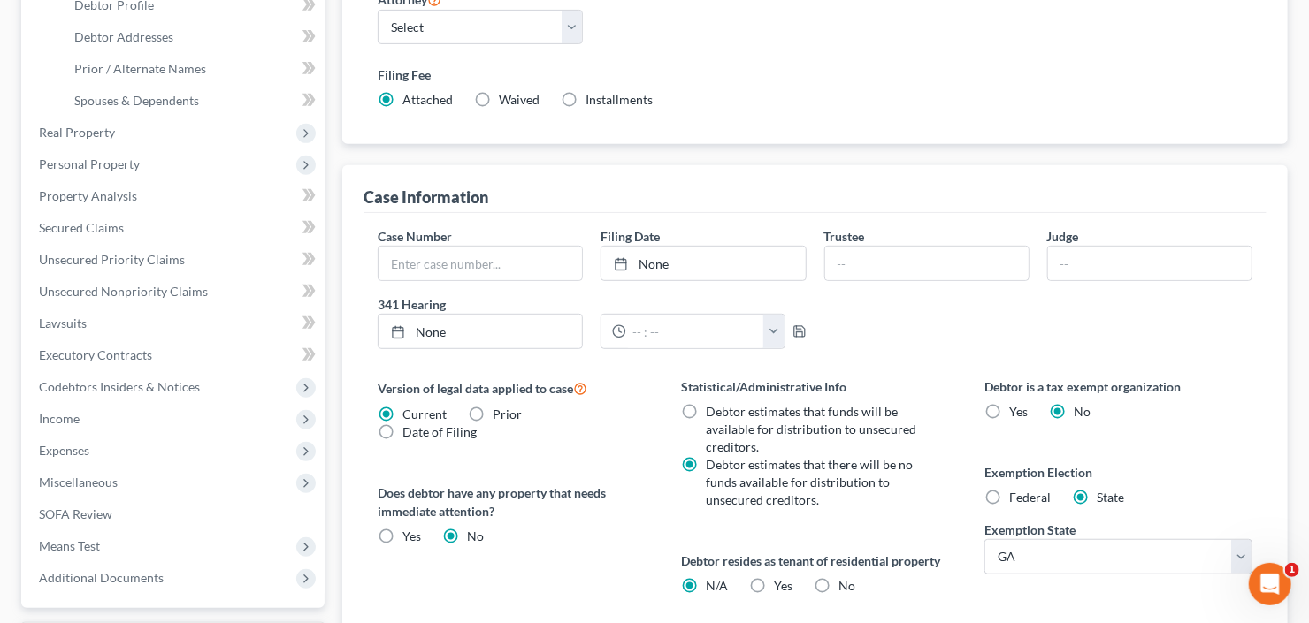
click at [774, 577] on label "Yes Yes" at bounding box center [783, 586] width 19 height 18
click at [781, 577] on input "Yes Yes" at bounding box center [786, 582] width 11 height 11
radio input "true"
radio input "false"
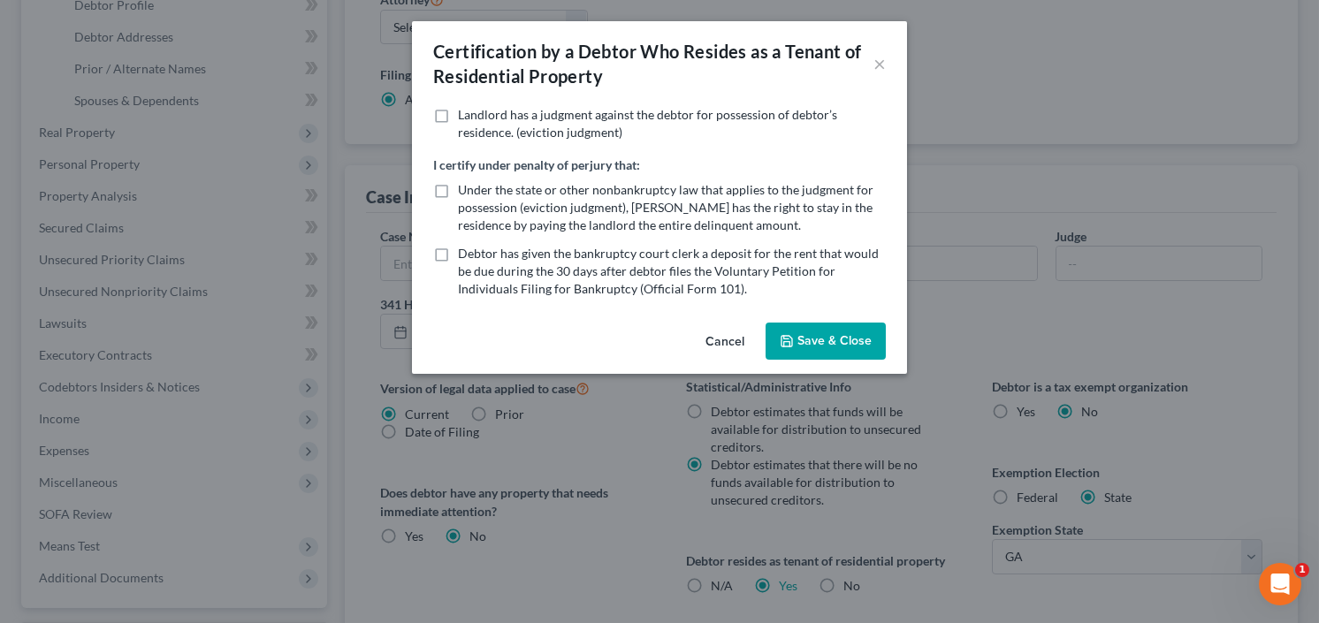
click at [933, 398] on div "Certification by a Debtor Who Resides as a Tenant of Residential Property × Lan…" at bounding box center [659, 311] width 1319 height 623
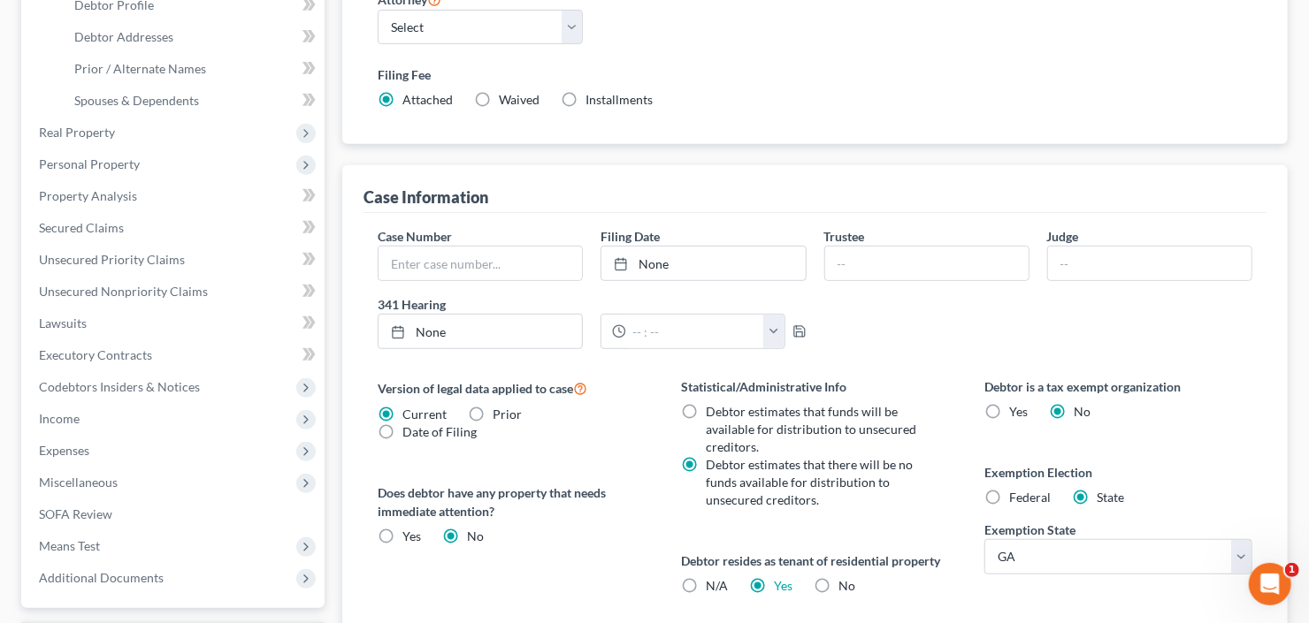
scroll to position [0, 0]
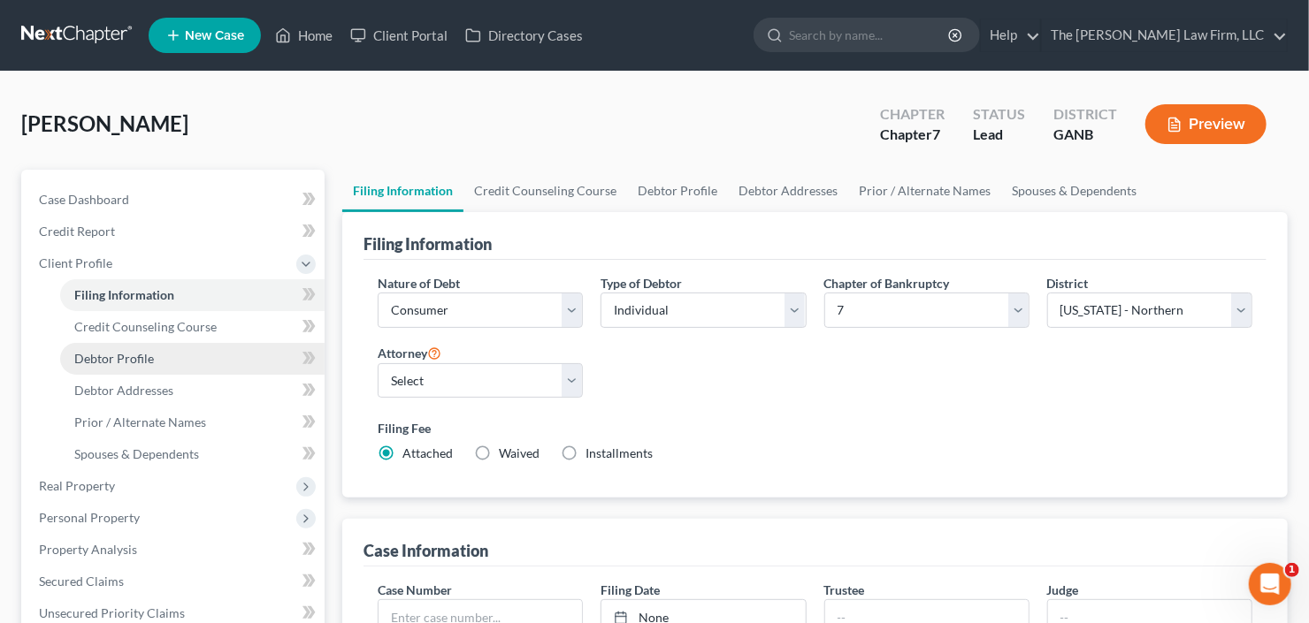
click at [86, 356] on span "Debtor Profile" at bounding box center [114, 358] width 80 height 15
select select "0"
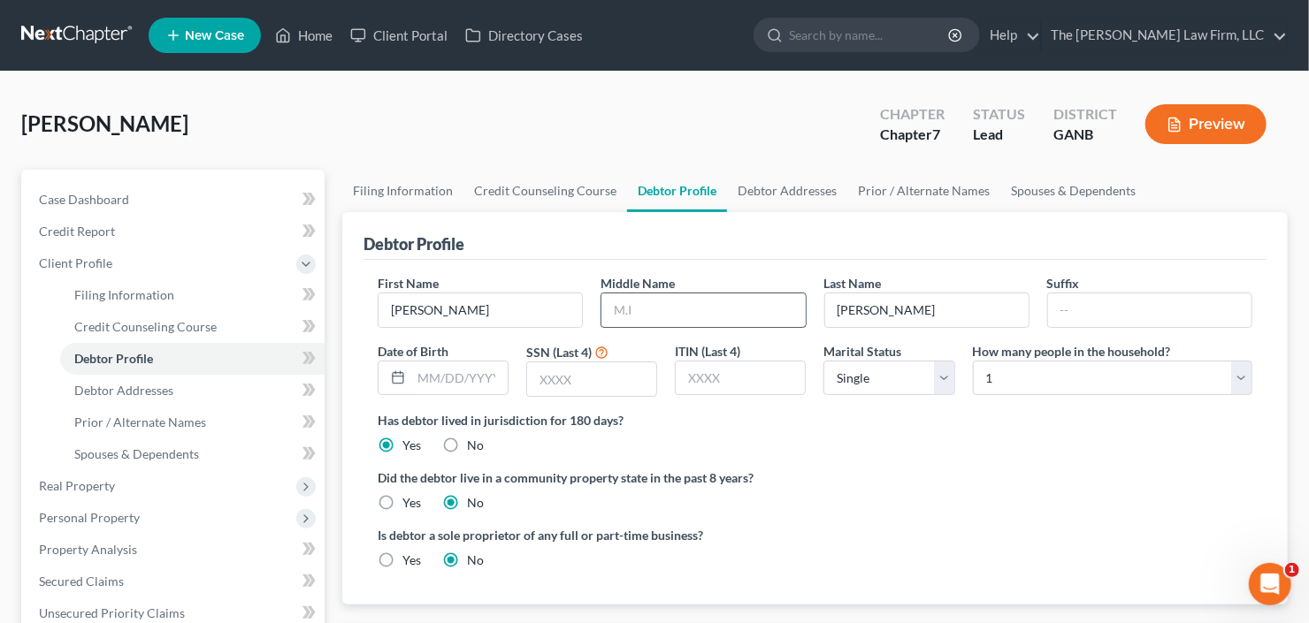
click at [687, 310] on input "text" at bounding box center [702, 311] width 203 height 34
type input "Billingsley"
click at [580, 373] on input "text" at bounding box center [591, 380] width 129 height 34
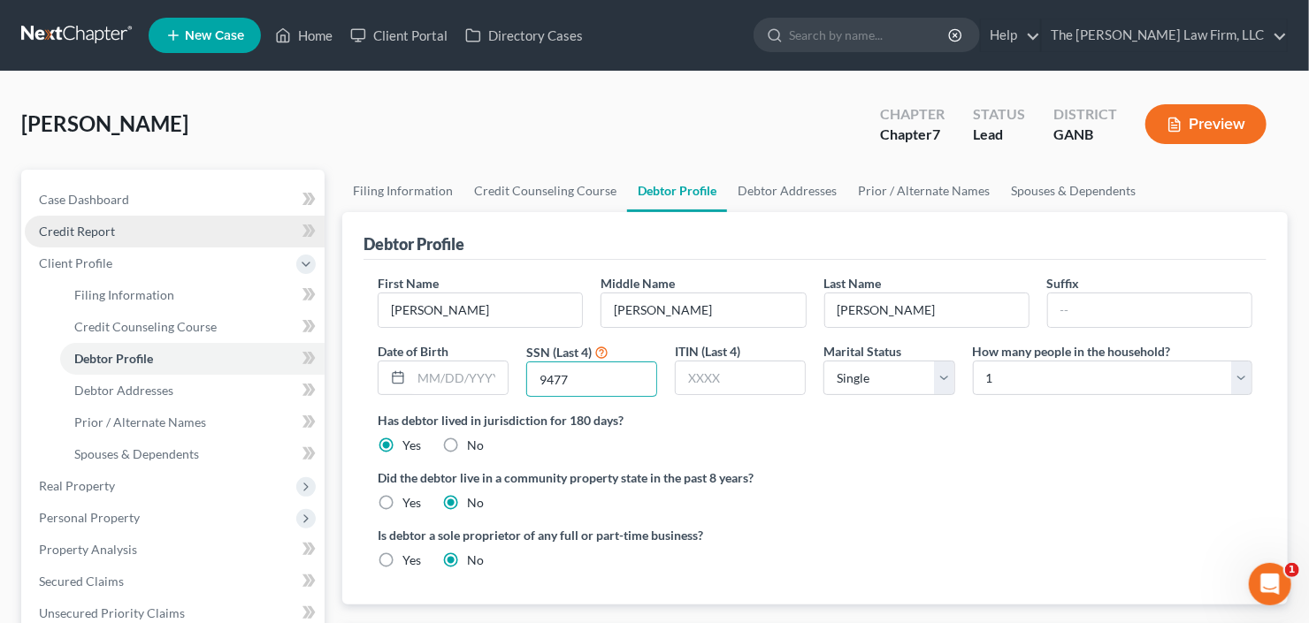
type input "9477"
click at [58, 234] on span "Credit Report" at bounding box center [77, 231] width 76 height 15
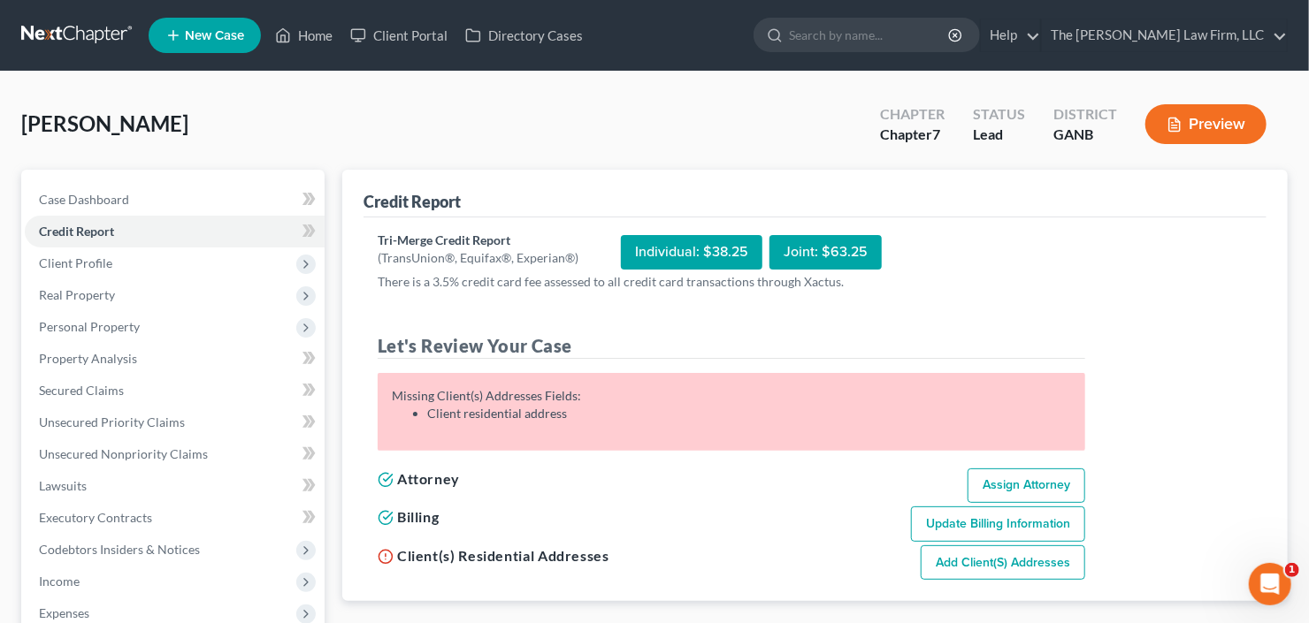
click at [1011, 552] on link "Add Client(s) Addresses" at bounding box center [1002, 563] width 164 height 35
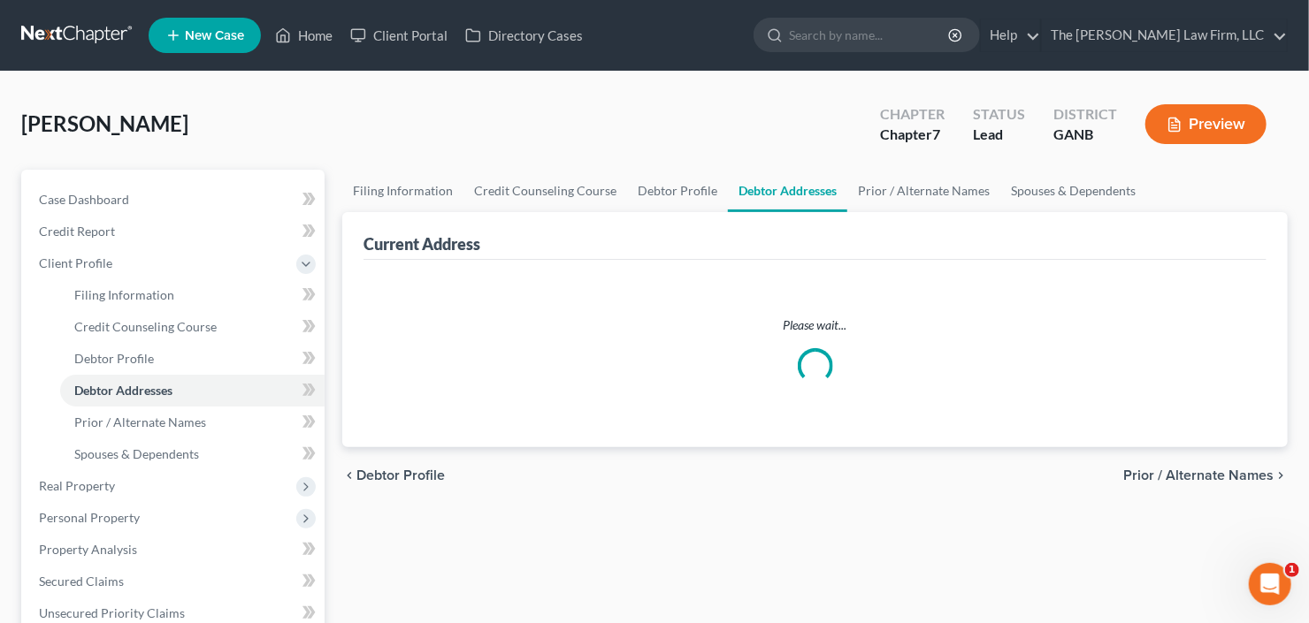
select select "0"
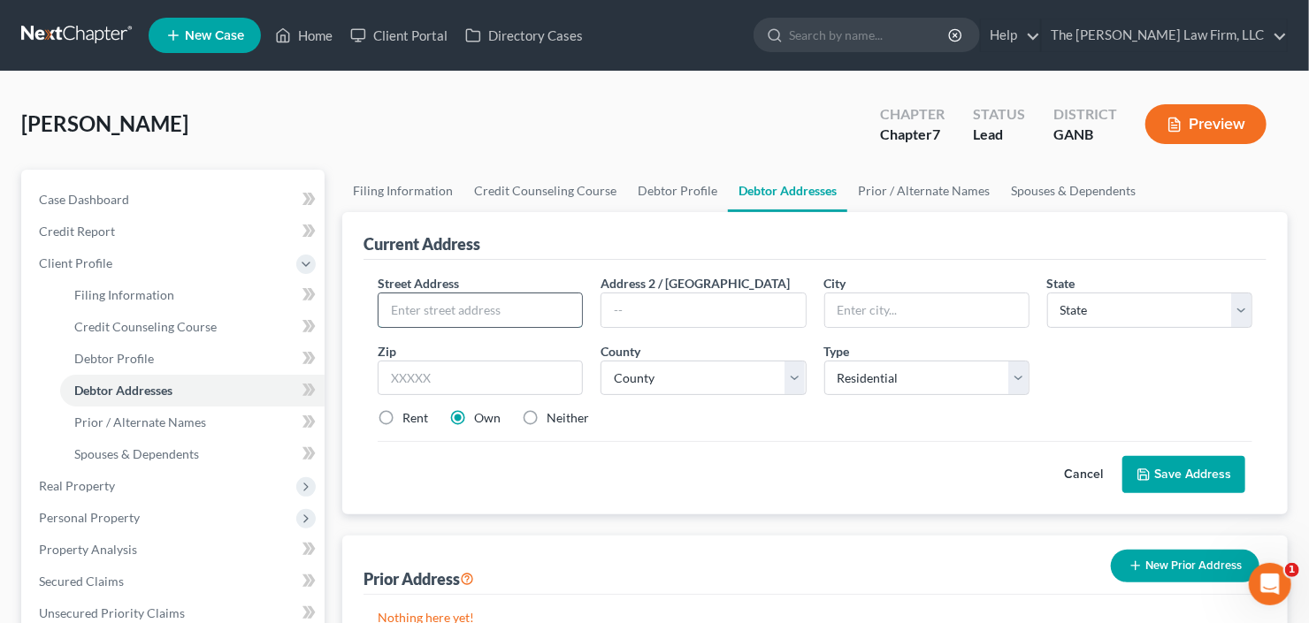
click at [485, 315] on input "text" at bounding box center [479, 311] width 203 height 34
type input "270 Rosewood Circle"
type input "30016"
type input "Covington"
select select "10"
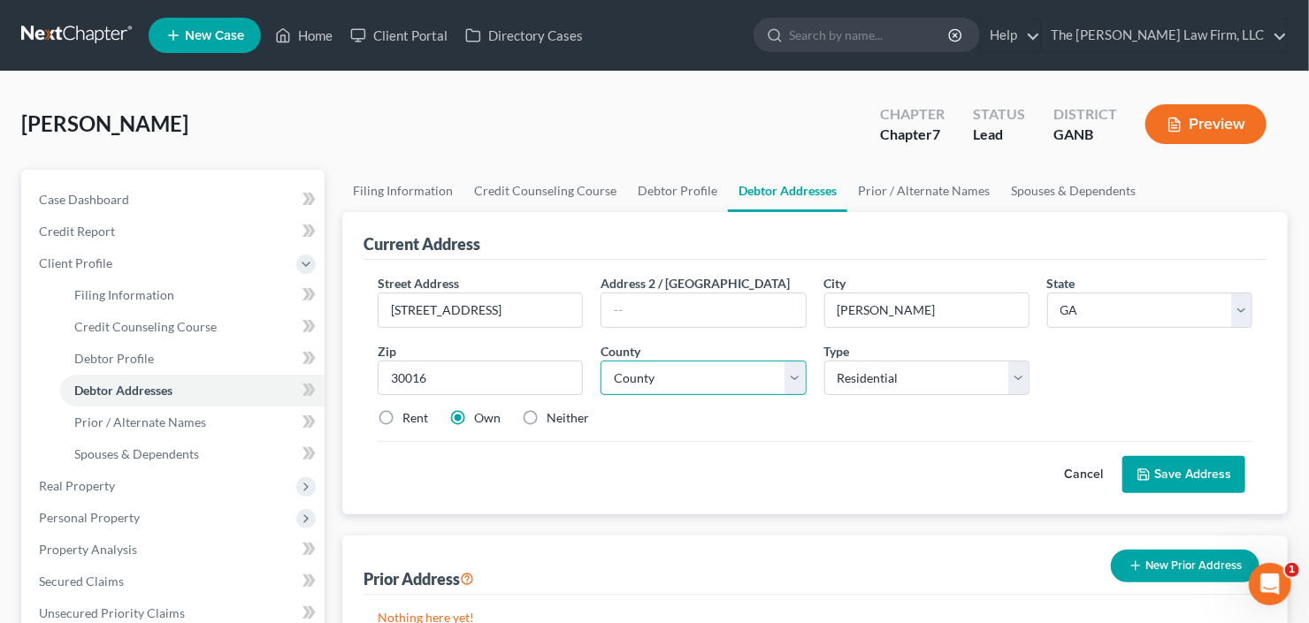
click at [711, 374] on select "County Appling County Atkinson County Bacon County Baker County Baldwin County …" at bounding box center [702, 378] width 205 height 35
select select "106"
click at [600, 361] on select "County Appling County Atkinson County Bacon County Baker County Baldwin County …" at bounding box center [702, 378] width 205 height 35
click at [402, 419] on label "Rent" at bounding box center [415, 418] width 26 height 18
click at [409, 419] on input "Rent" at bounding box center [414, 414] width 11 height 11
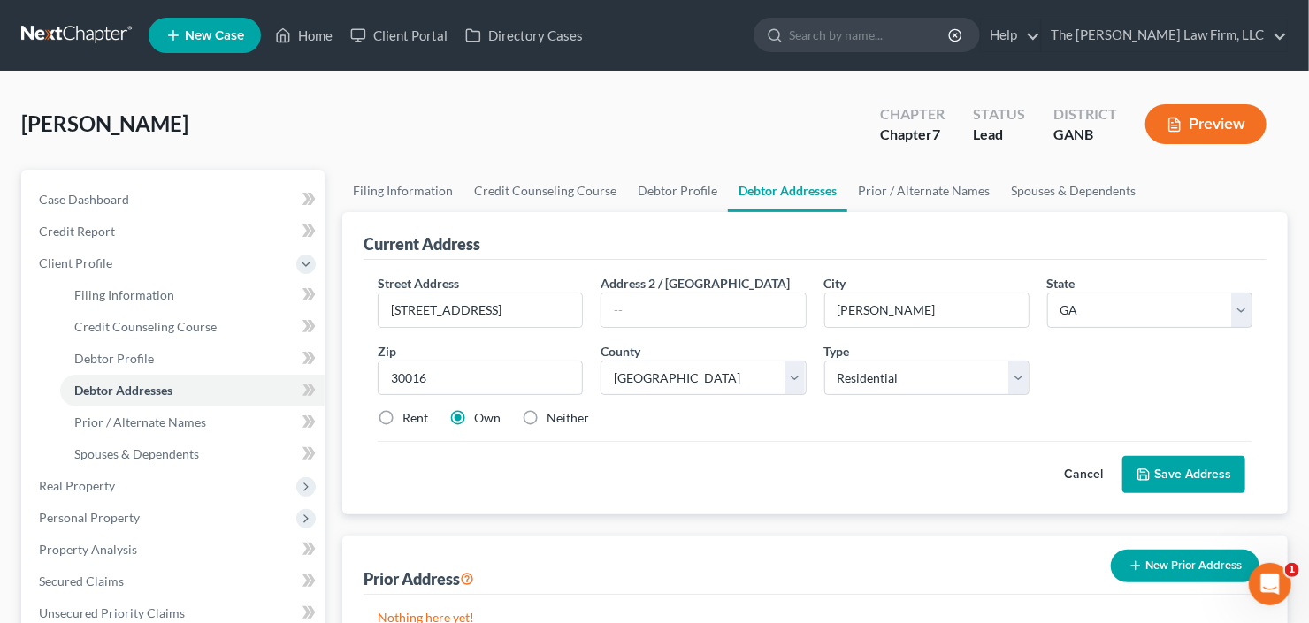
radio input "true"
click at [1199, 480] on button "Save Address" at bounding box center [1183, 474] width 123 height 37
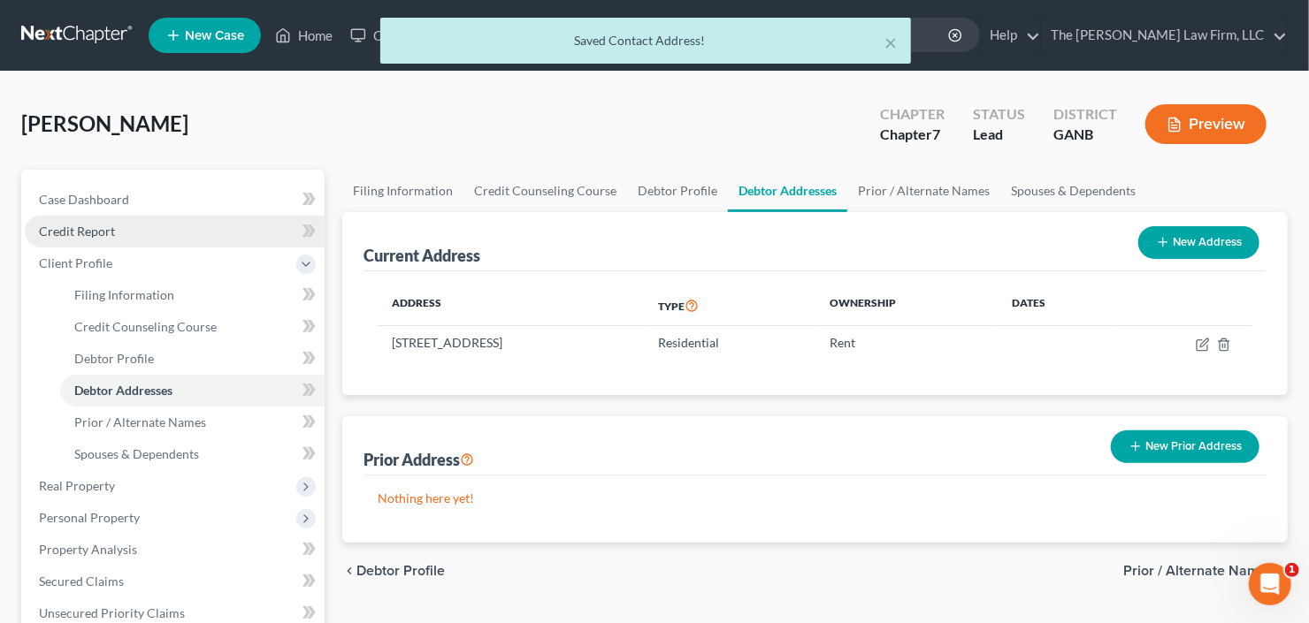
click at [48, 230] on span "Credit Report" at bounding box center [77, 231] width 76 height 15
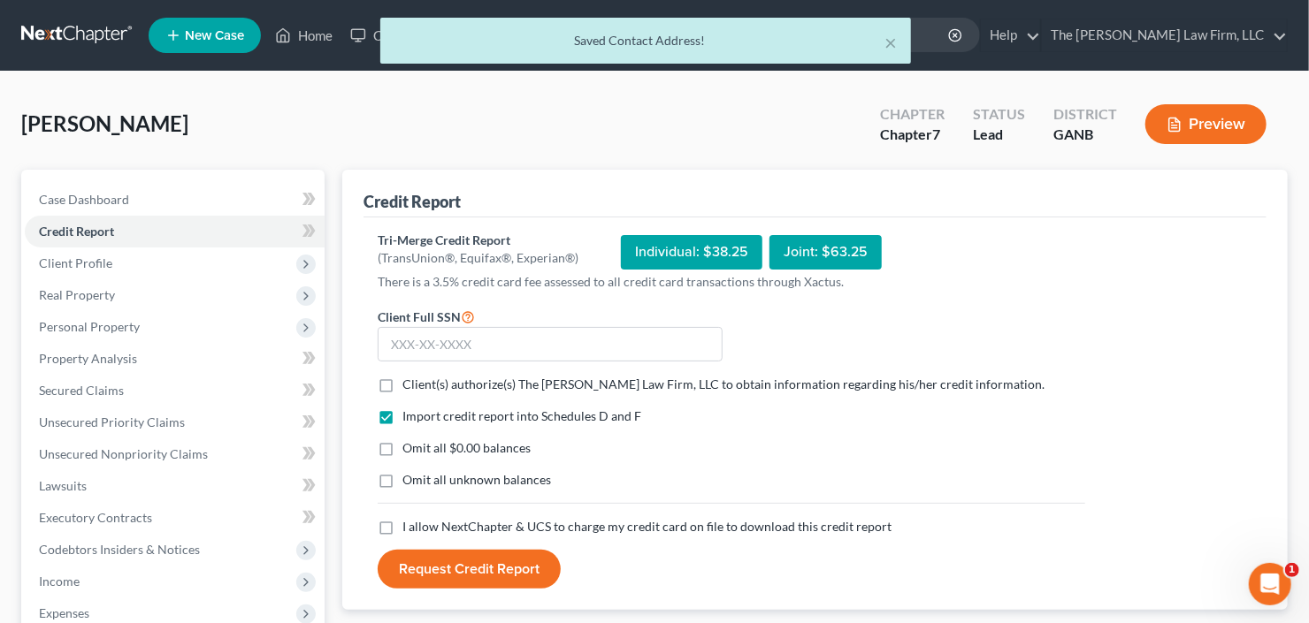
click at [402, 379] on label "Client(s) authorize(s) The Craig Black Law Firm, LLC to obtain information rega…" at bounding box center [723, 385] width 642 height 18
click at [409, 379] on input "Client(s) authorize(s) The Craig Black Law Firm, LLC to obtain information rega…" at bounding box center [414, 381] width 11 height 11
checkbox input "true"
click at [402, 523] on label "I allow NextChapter & UCS to charge my credit card on file to download this cre…" at bounding box center [646, 527] width 489 height 18
click at [409, 523] on input "I allow NextChapter & UCS to charge my credit card on file to download this cre…" at bounding box center [414, 523] width 11 height 11
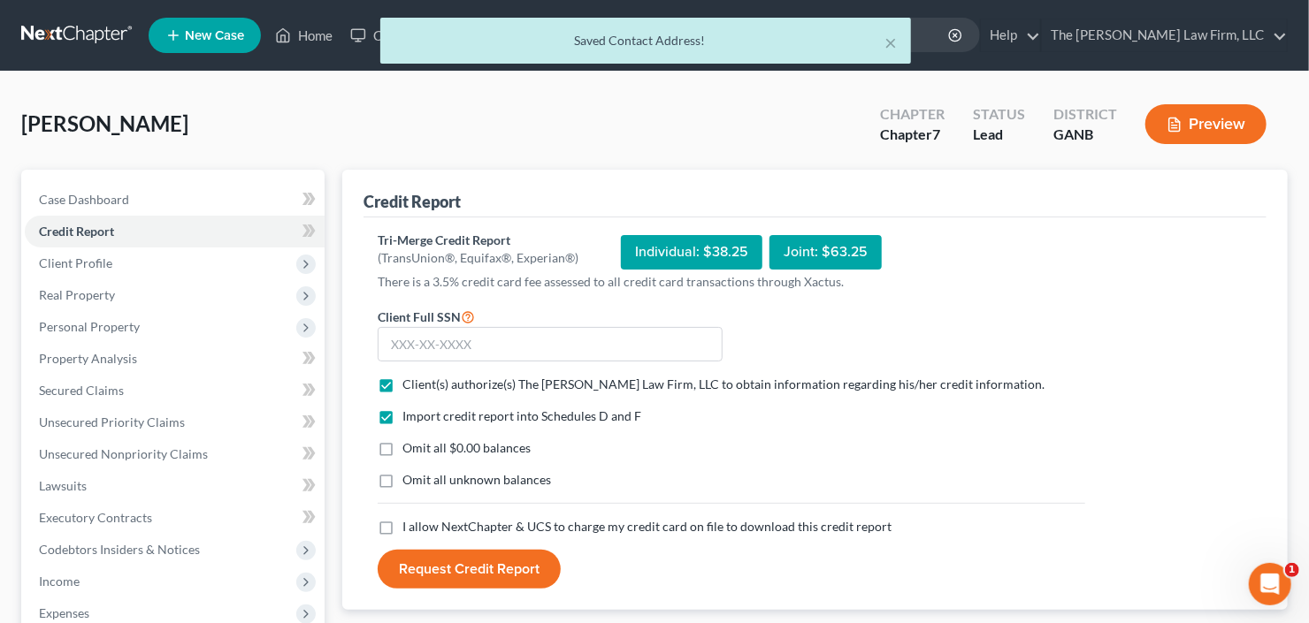
checkbox input "true"
click at [456, 341] on input "text" at bounding box center [550, 344] width 345 height 35
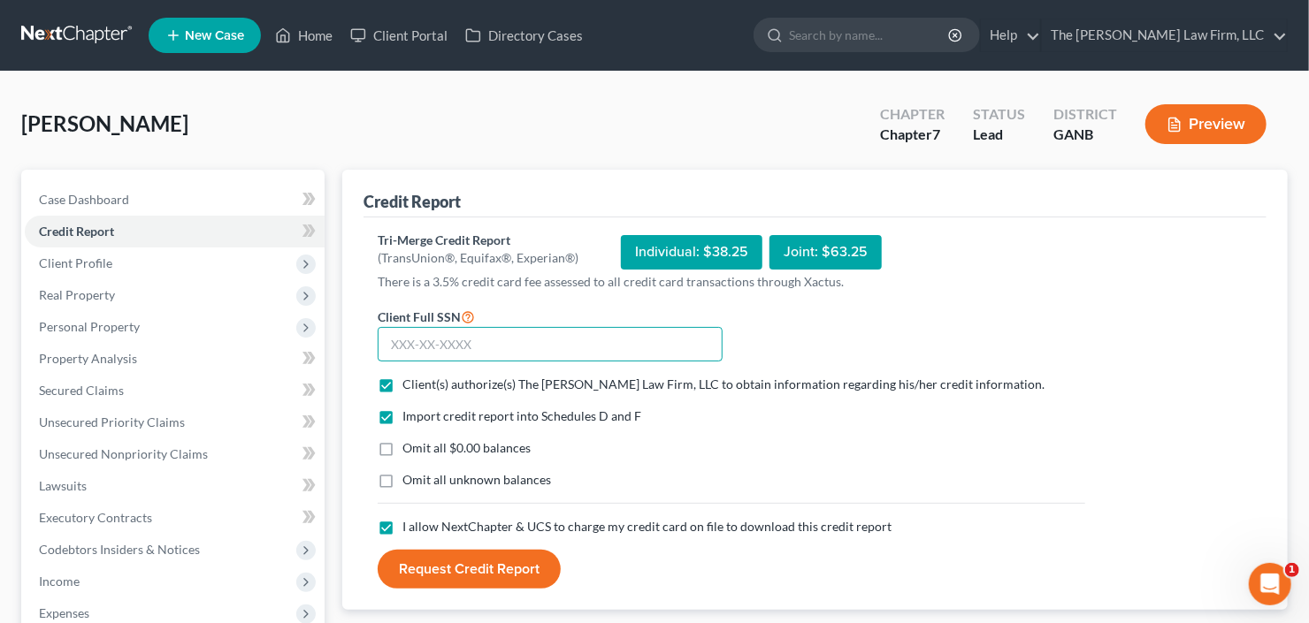
click at [439, 348] on input "text" at bounding box center [550, 344] width 345 height 35
type input "323-66-9477"
click at [463, 582] on button "Request Credit Report" at bounding box center [469, 569] width 183 height 39
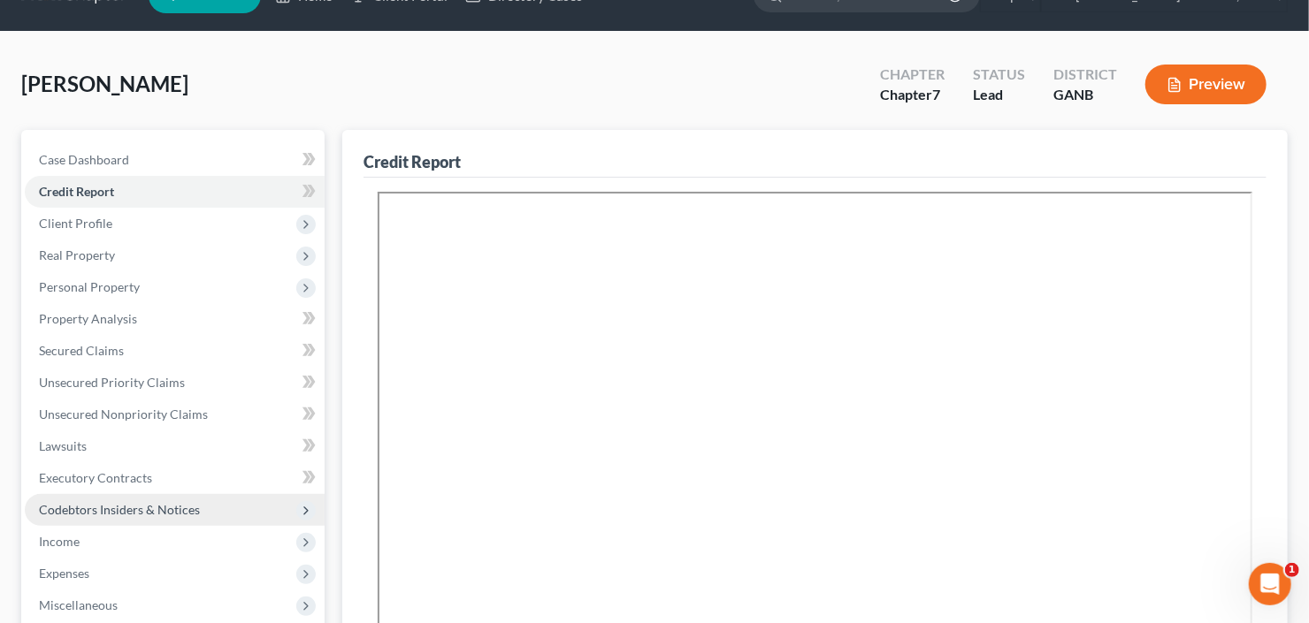
scroll to position [212, 0]
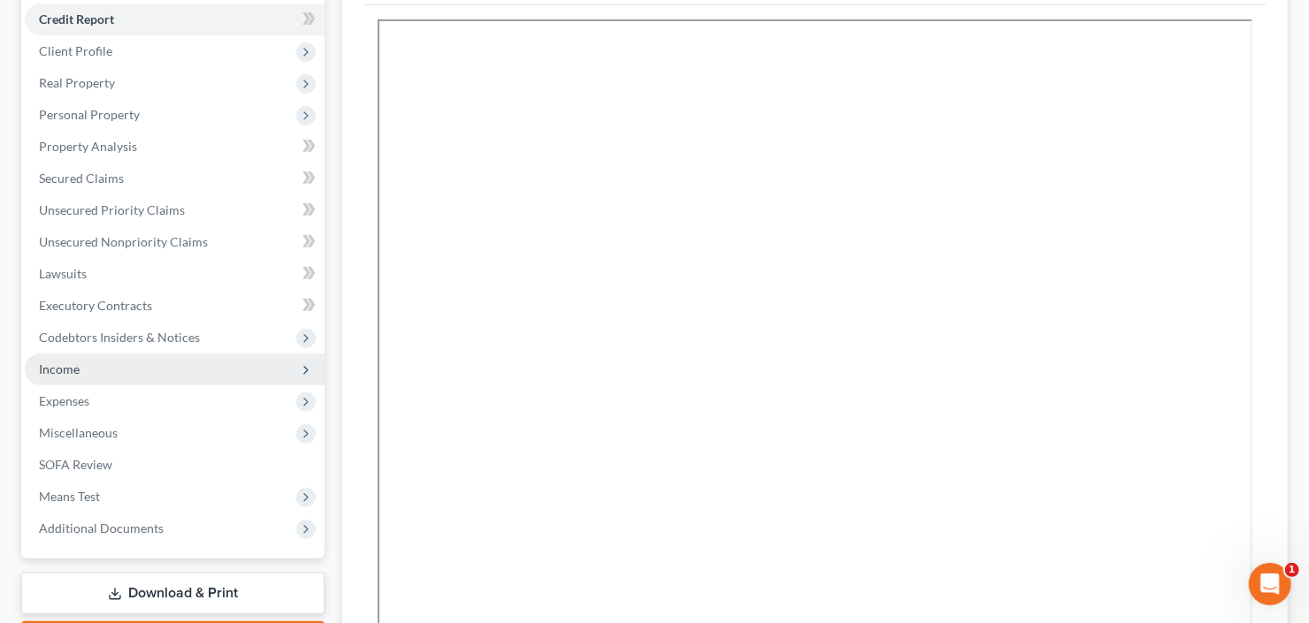
click at [81, 369] on span "Income" at bounding box center [175, 370] width 300 height 32
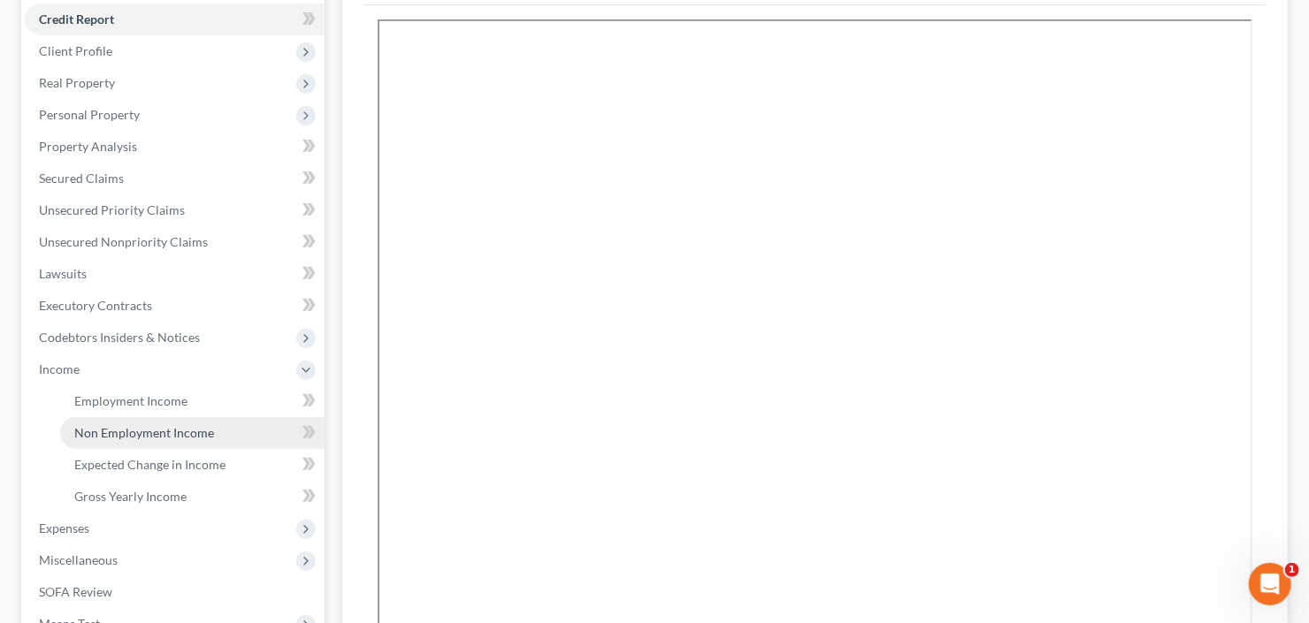
click at [117, 434] on span "Non Employment Income" at bounding box center [144, 432] width 140 height 15
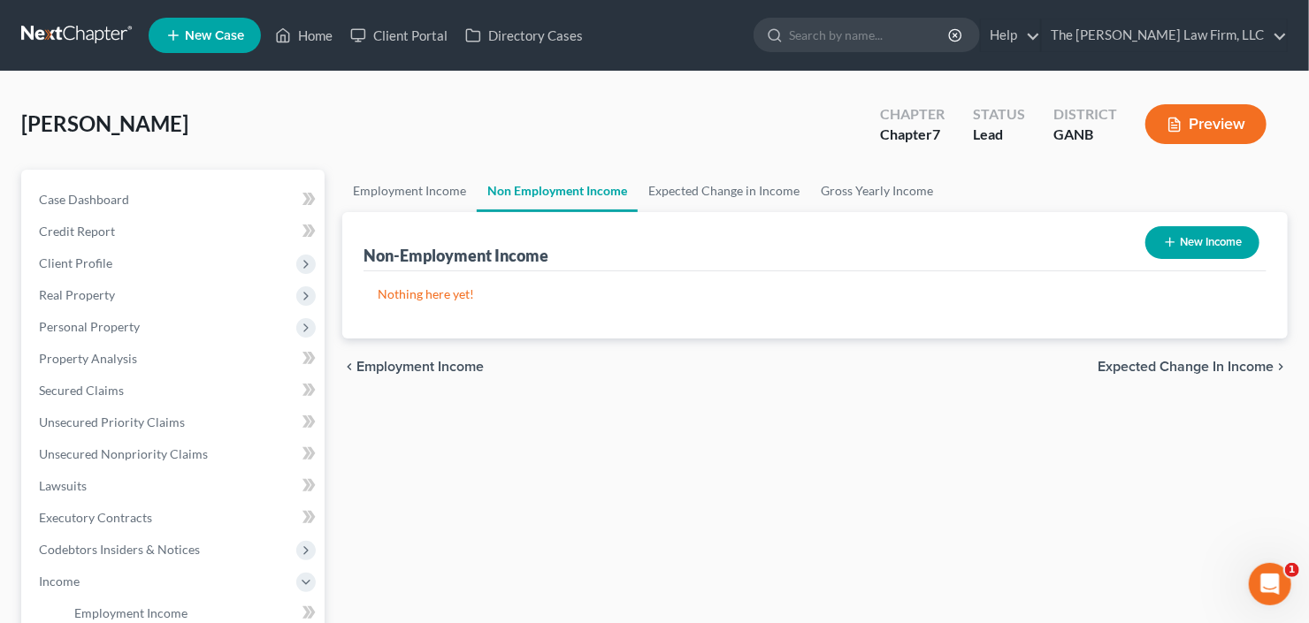
click at [1202, 255] on button "New Income" at bounding box center [1202, 242] width 114 height 33
select select "0"
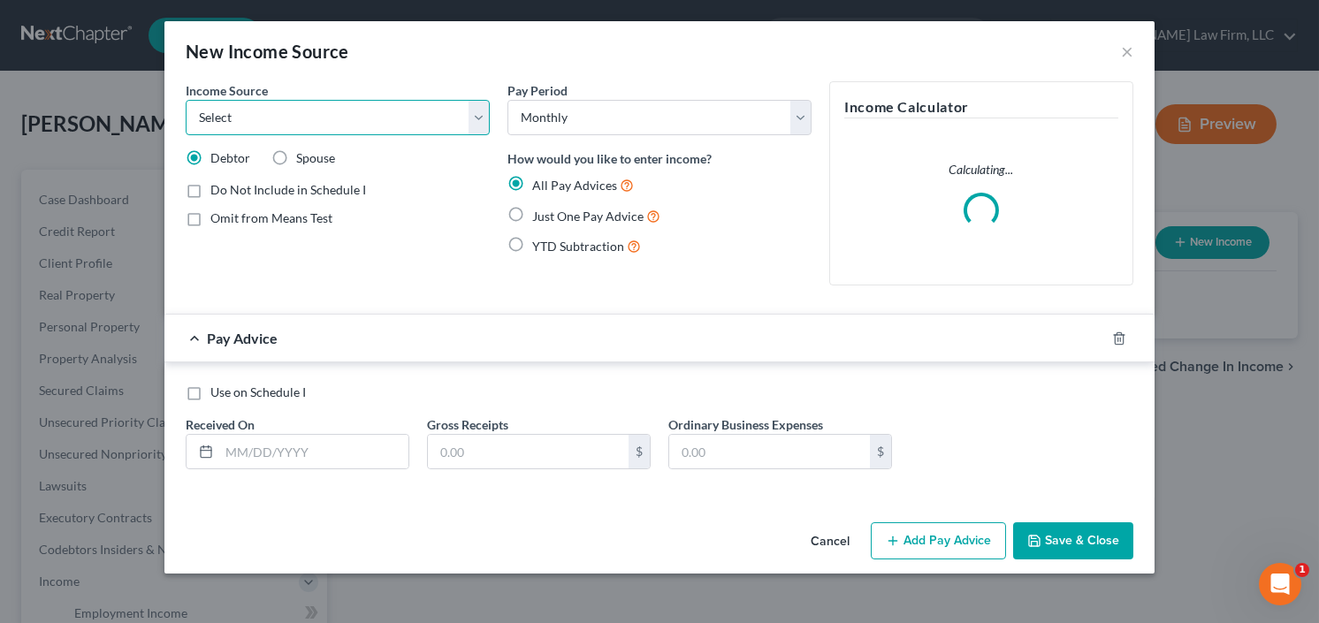
click at [333, 118] on select "Select Unemployment Disability (from employer) Pension Retirement Social Securi…" at bounding box center [338, 117] width 304 height 35
select select "4"
click at [186, 100] on select "Select Unemployment Disability (from employer) Pension Retirement Social Securi…" at bounding box center [338, 117] width 304 height 35
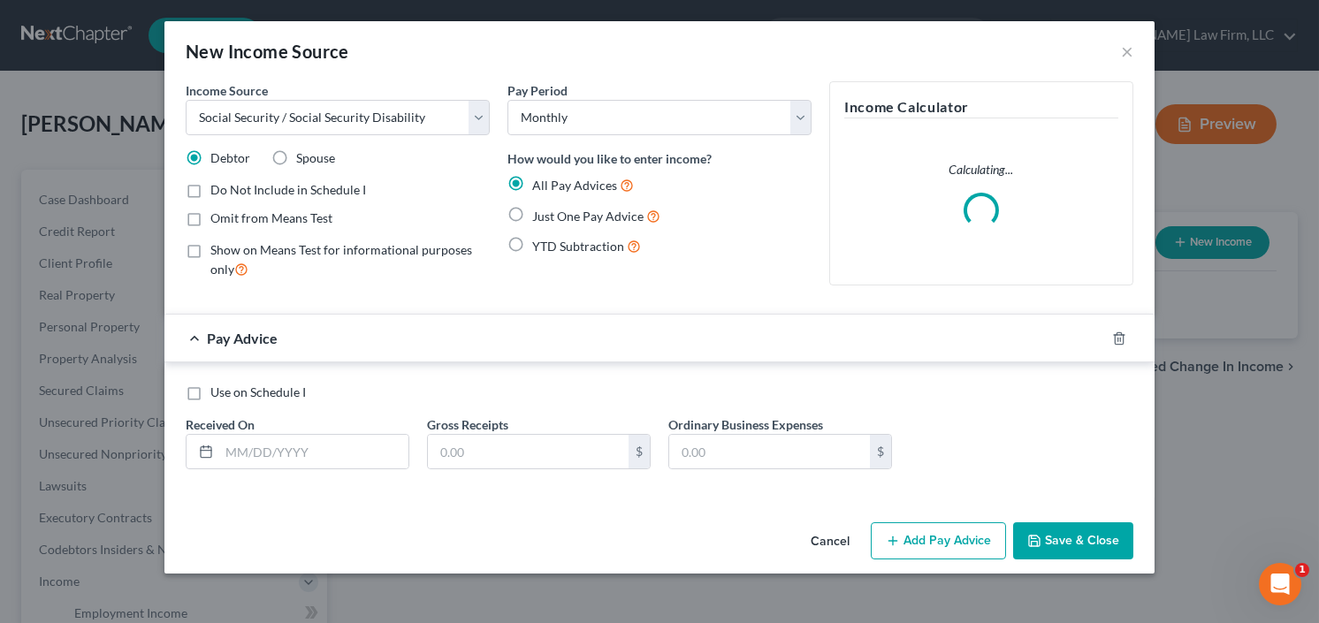
click at [532, 212] on label "Just One Pay Advice" at bounding box center [596, 216] width 128 height 20
click at [539, 212] on input "Just One Pay Advice" at bounding box center [544, 211] width 11 height 11
radio input "true"
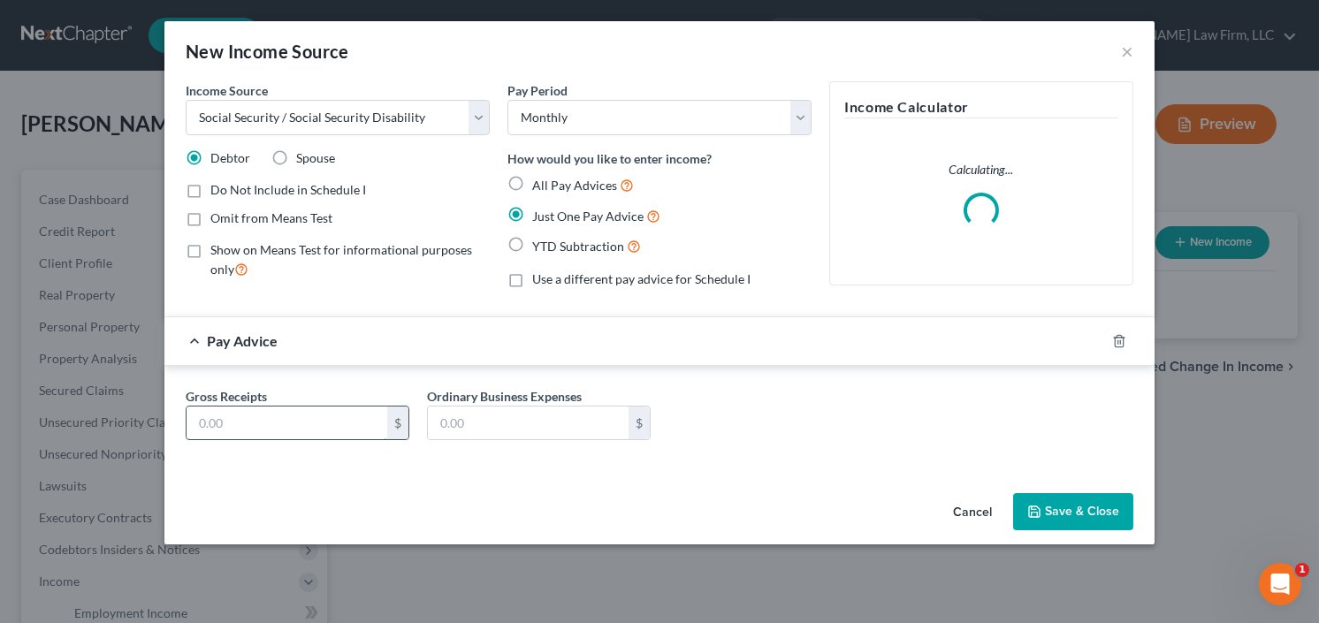
drag, startPoint x: 291, startPoint y: 425, endPoint x: 281, endPoint y: 419, distance: 11.5
click at [291, 425] on input "text" at bounding box center [287, 424] width 201 height 34
type input "1,788"
click at [1136, 509] on div "Cancel Save & Close" at bounding box center [659, 515] width 990 height 58
click at [1091, 504] on button "Save & Close" at bounding box center [1073, 511] width 120 height 37
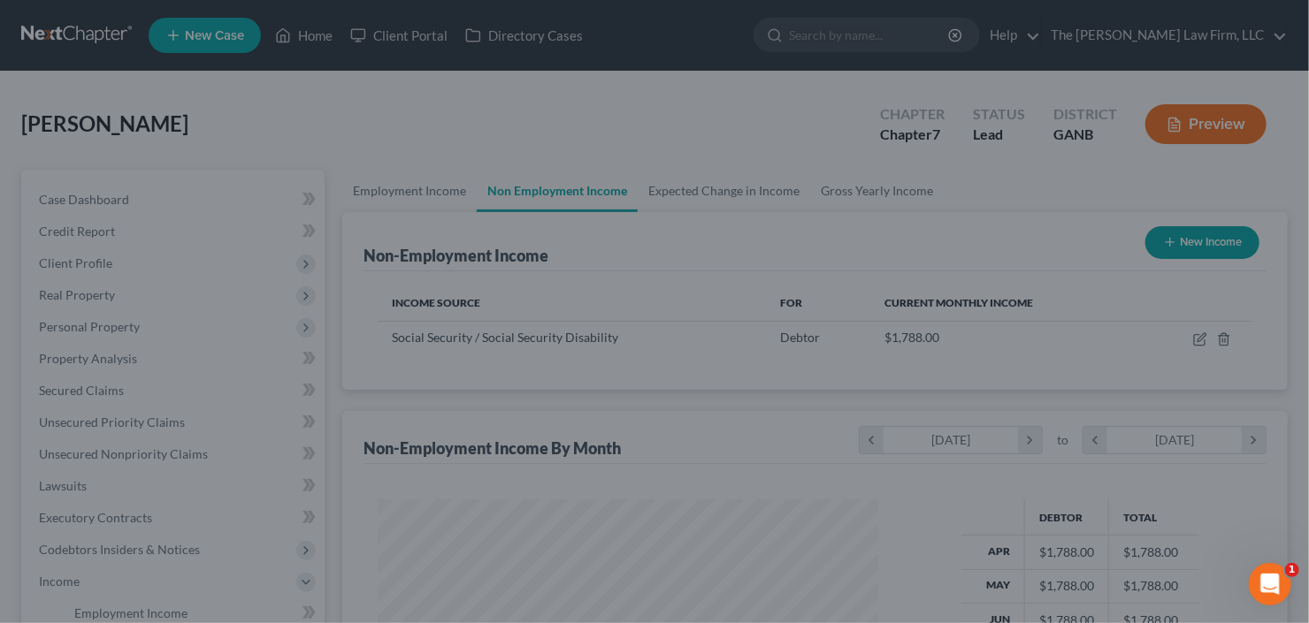
scroll to position [883844, 883628]
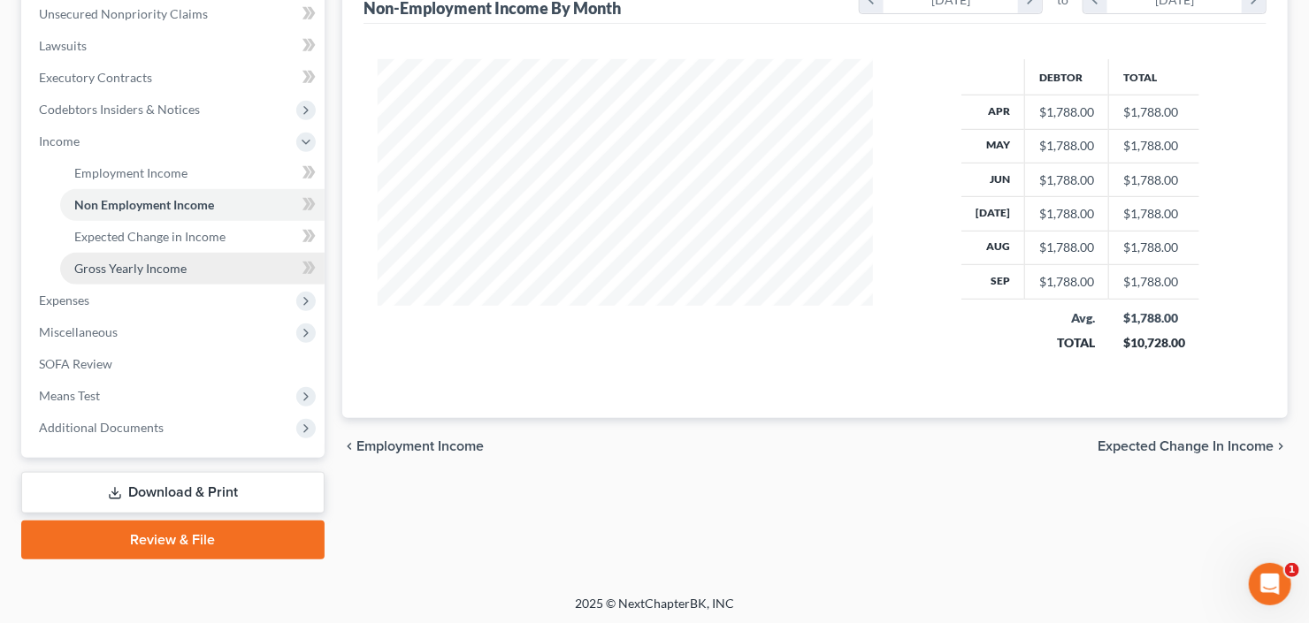
click at [135, 265] on span "Gross Yearly Income" at bounding box center [130, 268] width 112 height 15
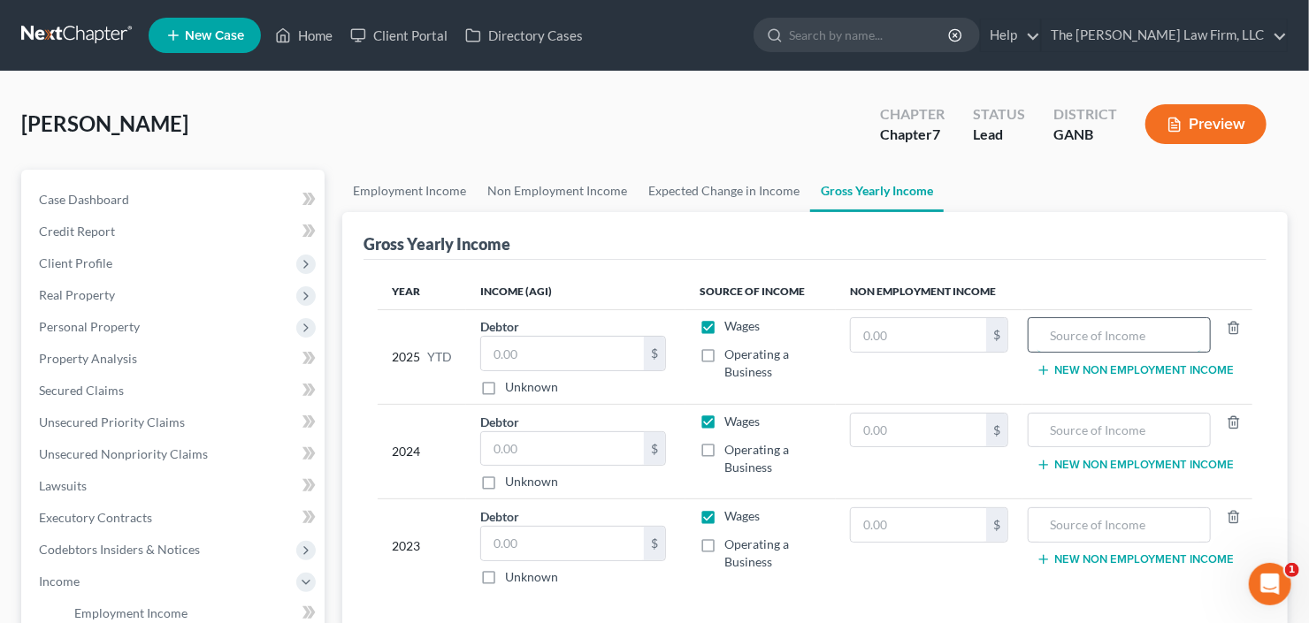
click at [1076, 336] on input "text" at bounding box center [1119, 335] width 164 height 34
type input "SSI"
click at [935, 326] on input "text" at bounding box center [918, 335] width 135 height 34
type input "17,880"
click at [880, 431] on input "text" at bounding box center [918, 431] width 135 height 34
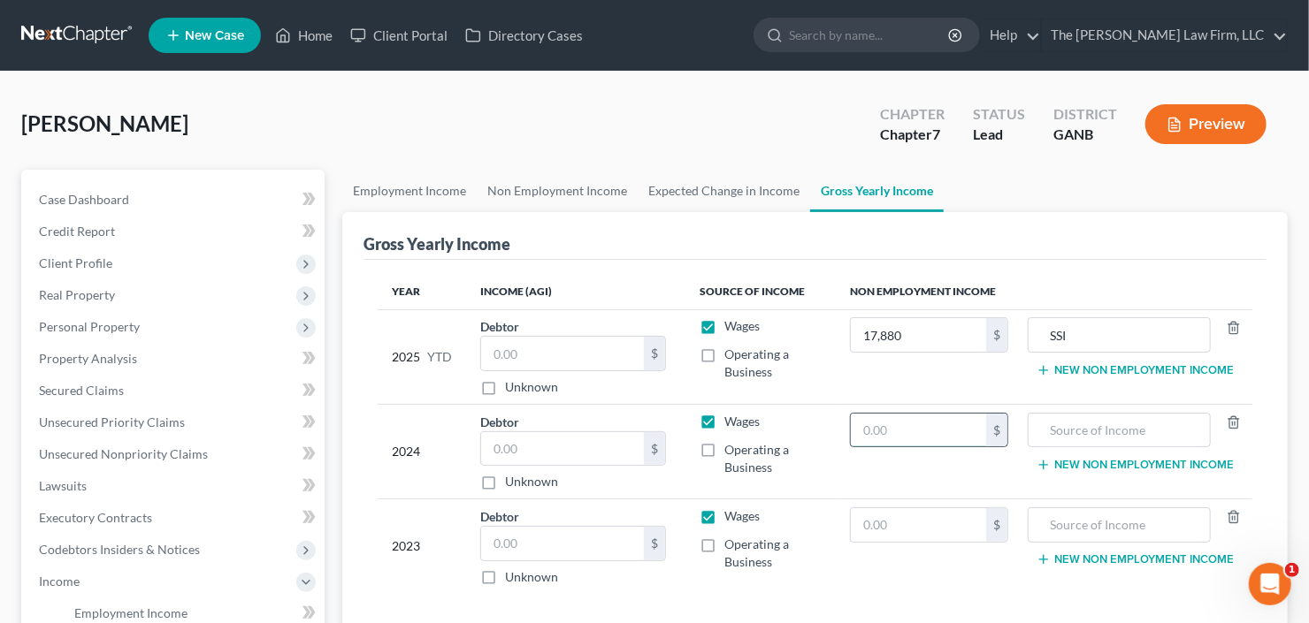
click at [912, 421] on input "text" at bounding box center [918, 431] width 135 height 34
type input "21,456"
type input "SSI"
click at [884, 526] on input "text" at bounding box center [918, 525] width 135 height 34
type input "21,456"
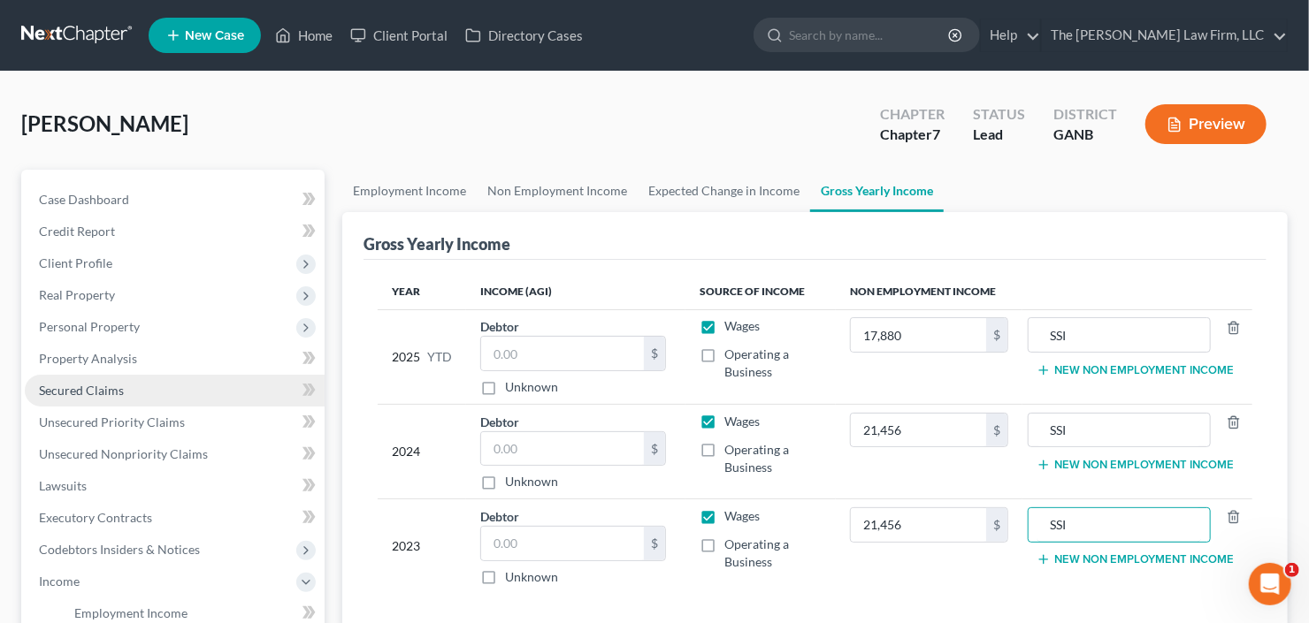
type input "SSI"
click at [101, 383] on span "Secured Claims" at bounding box center [81, 390] width 85 height 15
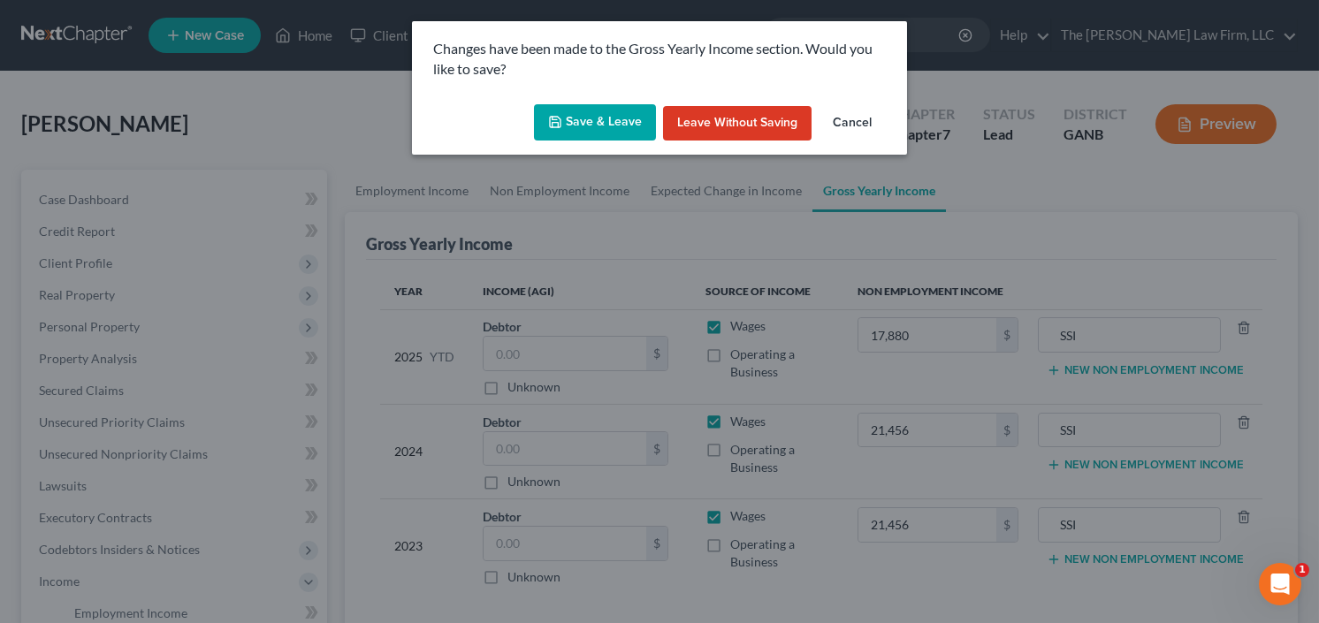
click at [595, 118] on button "Save & Leave" at bounding box center [595, 122] width 122 height 37
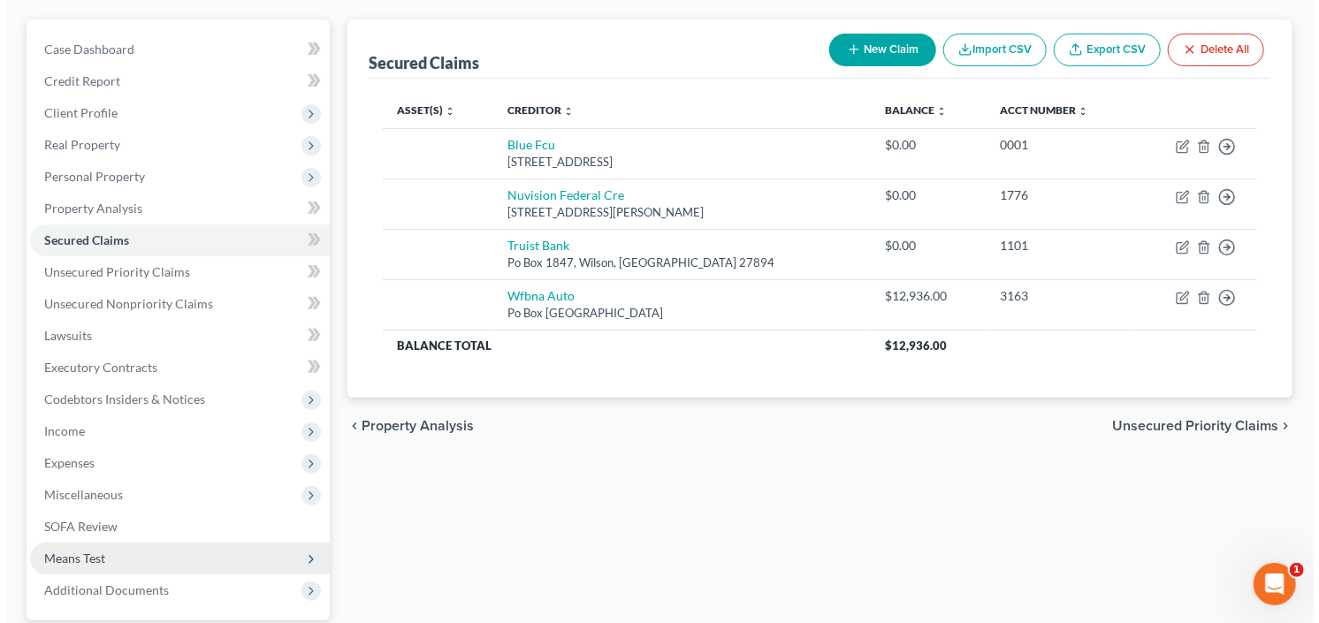
scroll to position [283, 0]
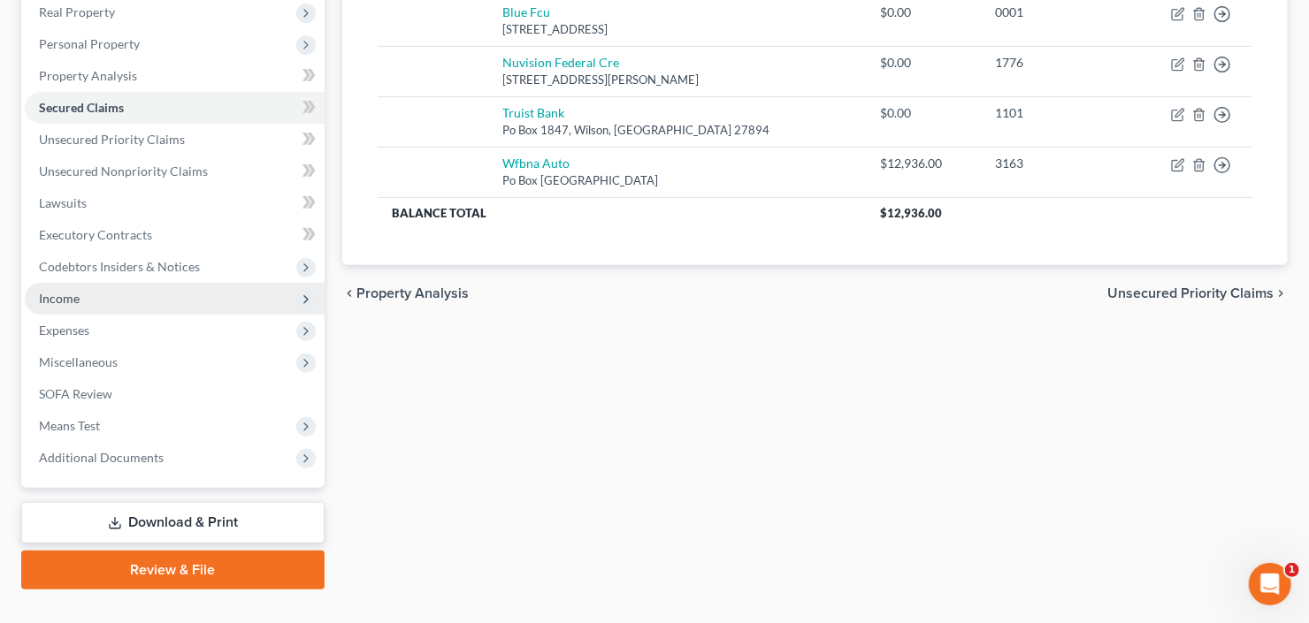
click at [104, 299] on span "Income" at bounding box center [175, 299] width 300 height 32
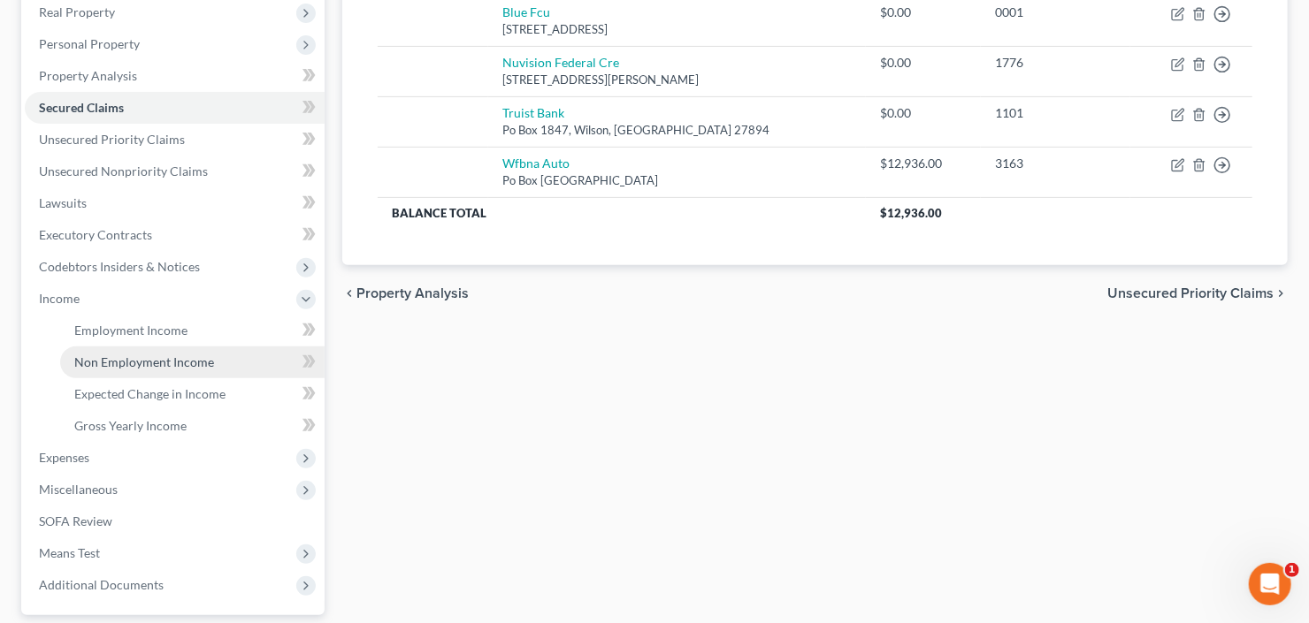
click at [128, 361] on span "Non Employment Income" at bounding box center [144, 362] width 140 height 15
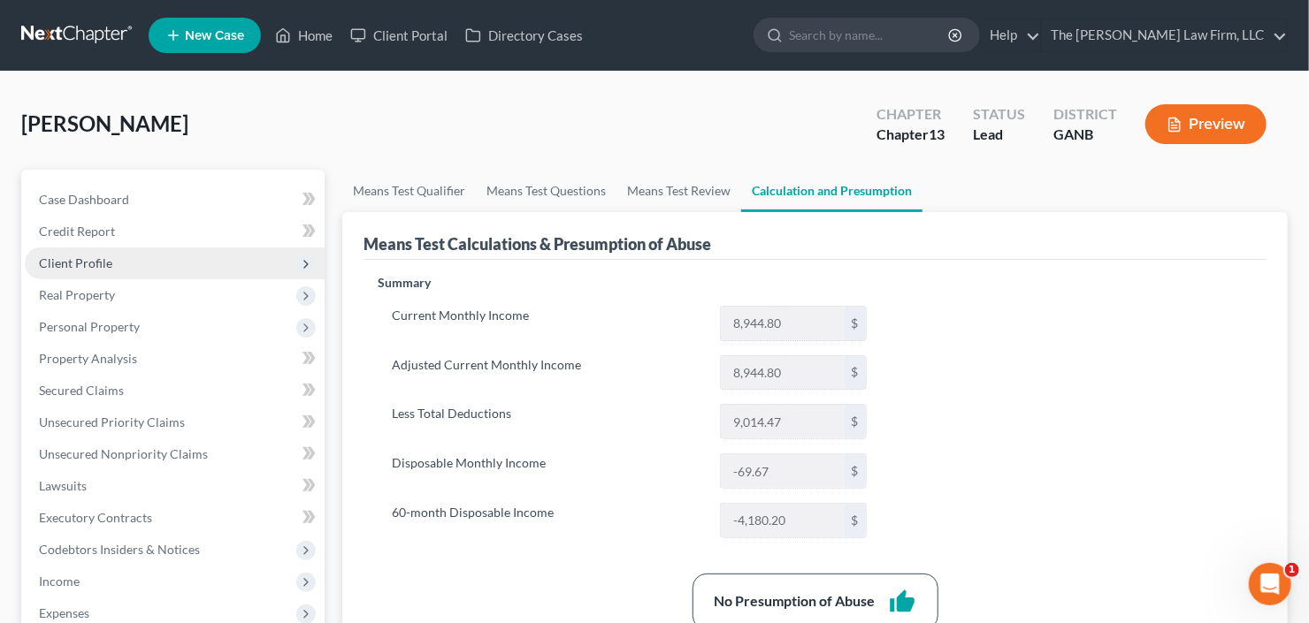
click at [111, 259] on span "Client Profile" at bounding box center [175, 264] width 300 height 32
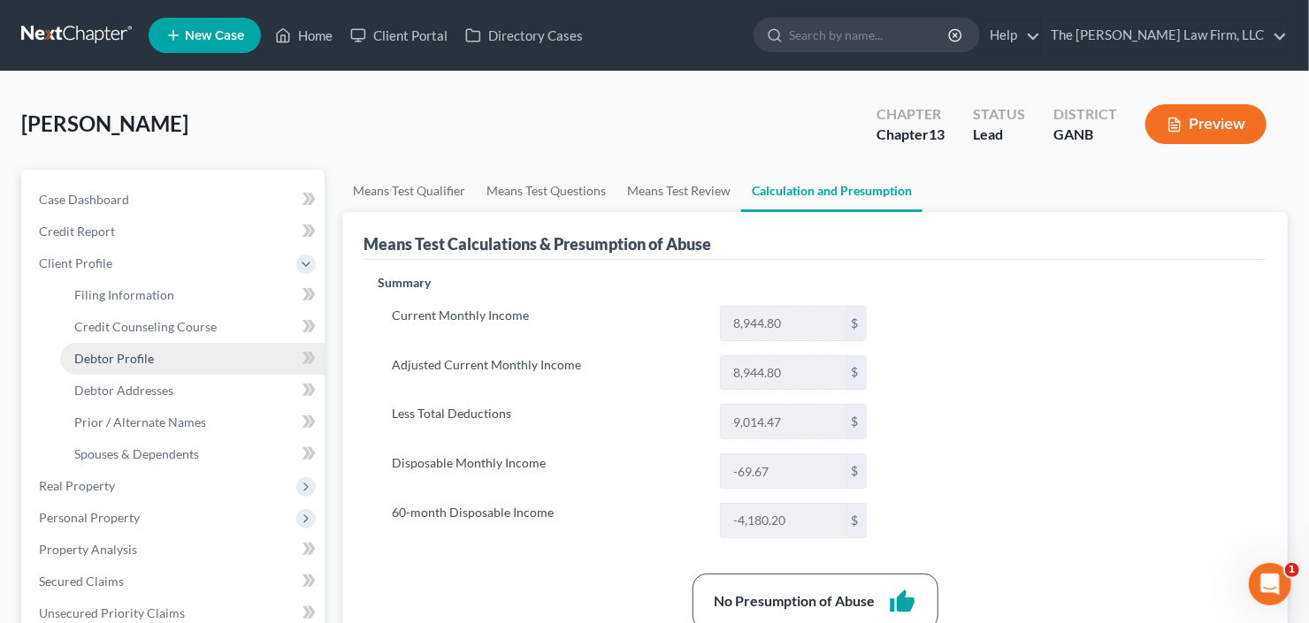
click at [122, 351] on span "Debtor Profile" at bounding box center [114, 358] width 80 height 15
select select "1"
select select "2"
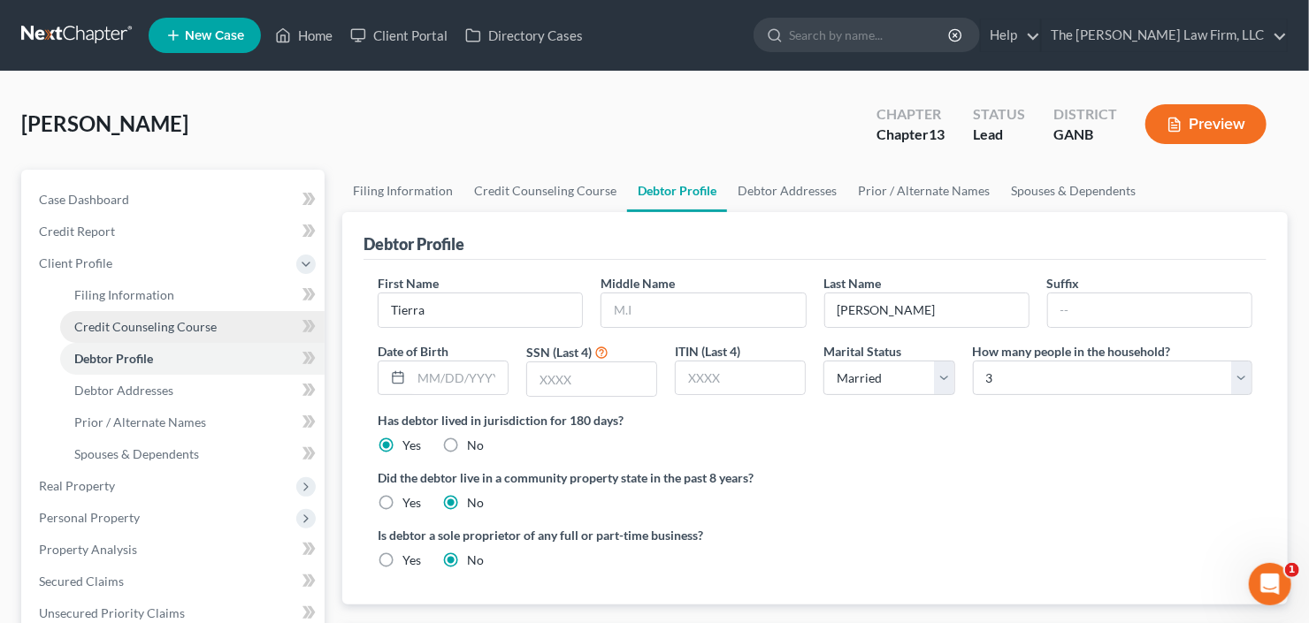
click at [147, 332] on span "Credit Counseling Course" at bounding box center [145, 326] width 142 height 15
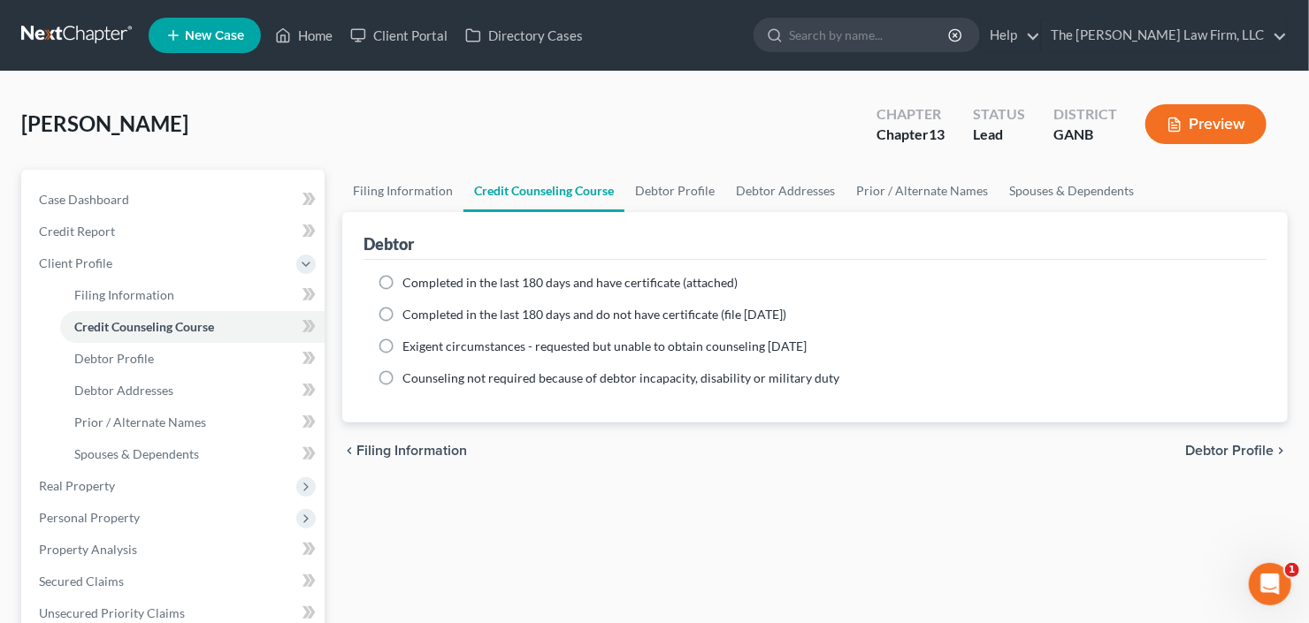
click at [449, 269] on div "Completed in the last 180 days and have certificate (attached) Date Completed N…" at bounding box center [814, 341] width 903 height 163
click at [442, 279] on span "Completed in the last 180 days and have certificate (attached)" at bounding box center [569, 282] width 335 height 15
click at [421, 279] on input "Completed in the last 180 days and have certificate (attached)" at bounding box center [414, 279] width 11 height 11
radio input "true"
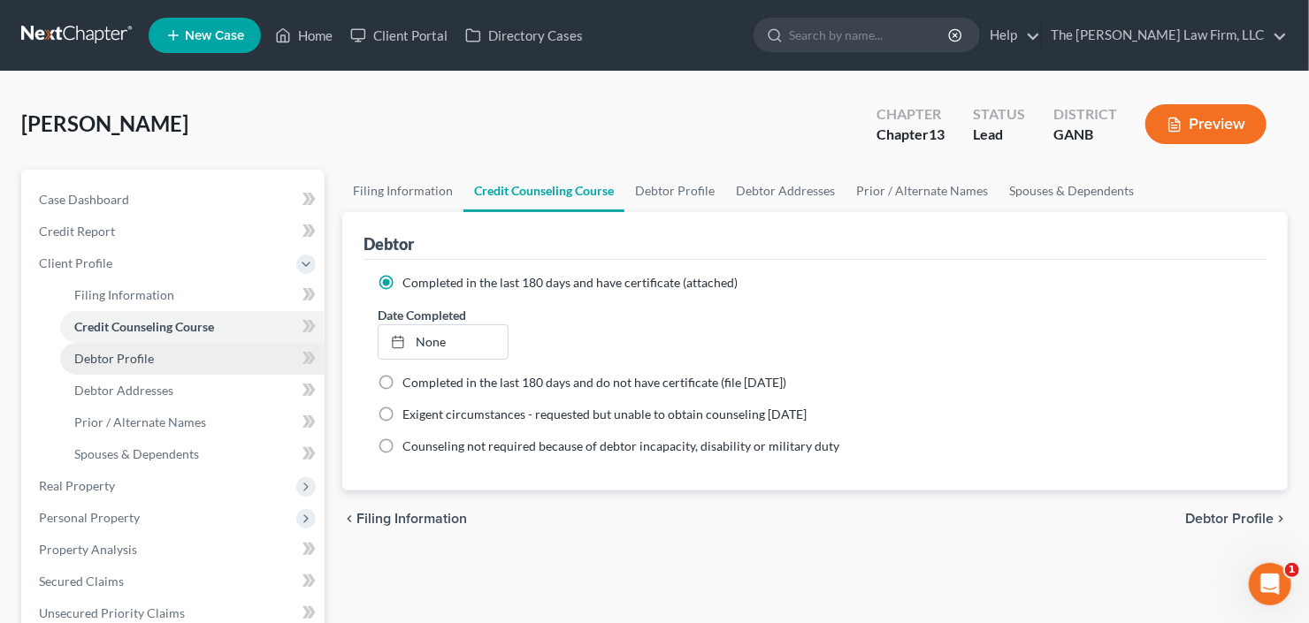
click at [141, 359] on span "Debtor Profile" at bounding box center [114, 358] width 80 height 15
select select "1"
select select "2"
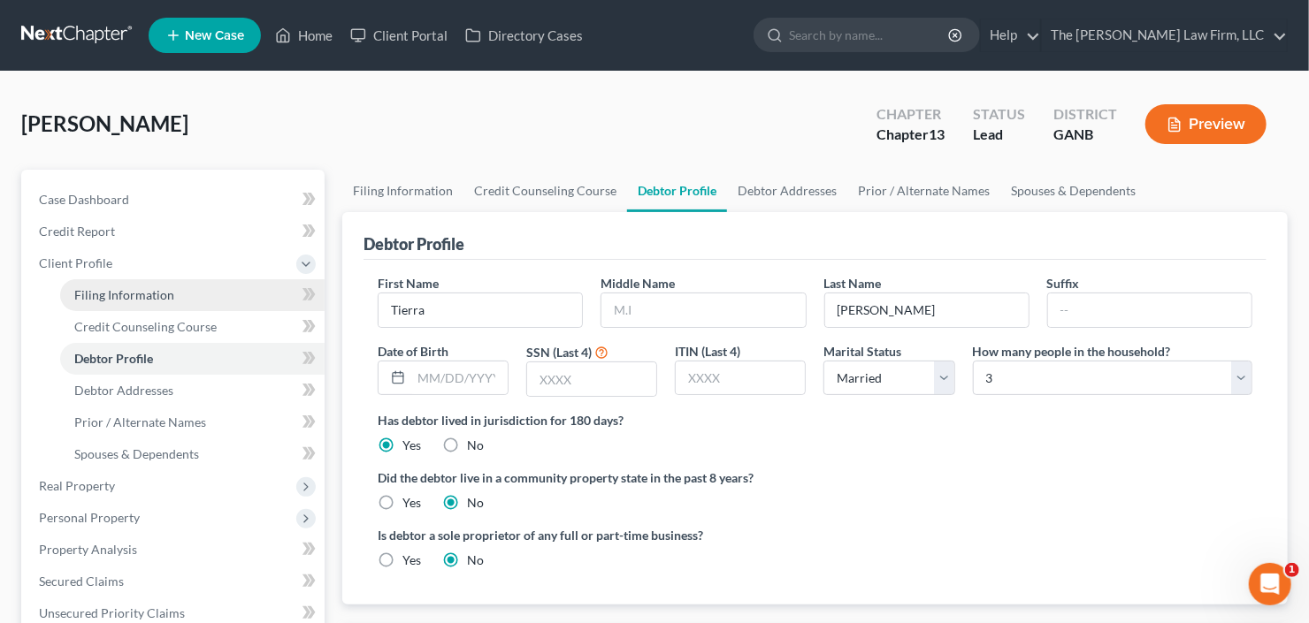
click at [132, 287] on span "Filing Information" at bounding box center [124, 294] width 100 height 15
select select "1"
select select "0"
select select "3"
select select "10"
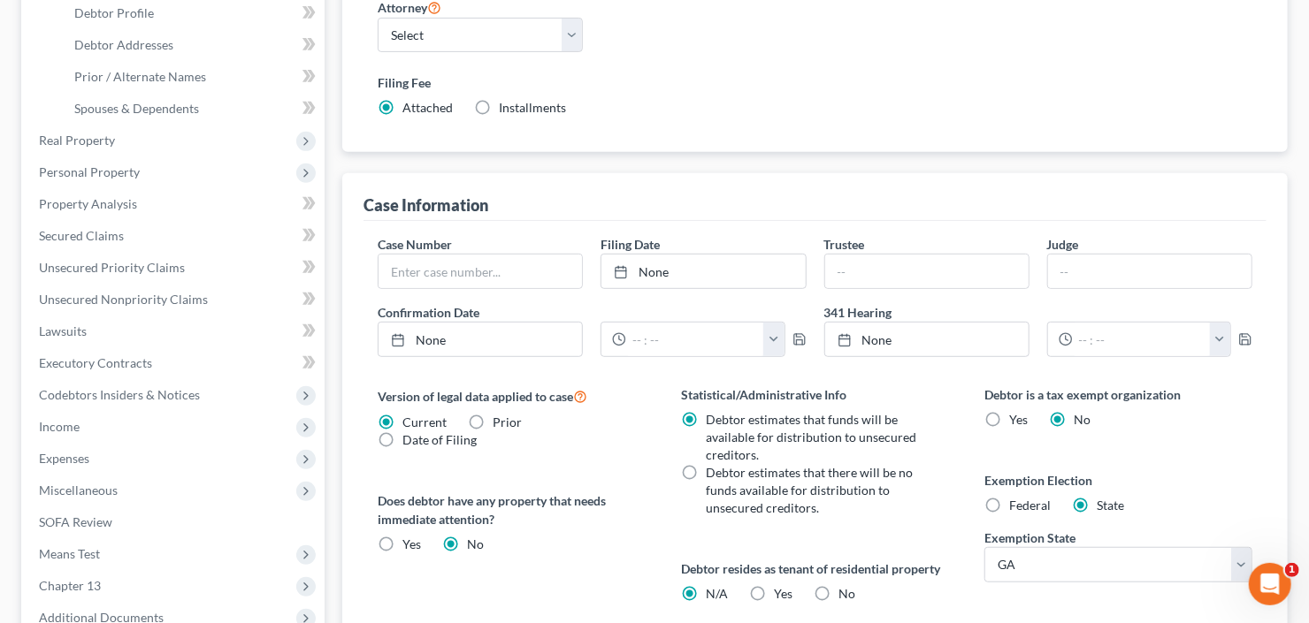
scroll to position [591, 0]
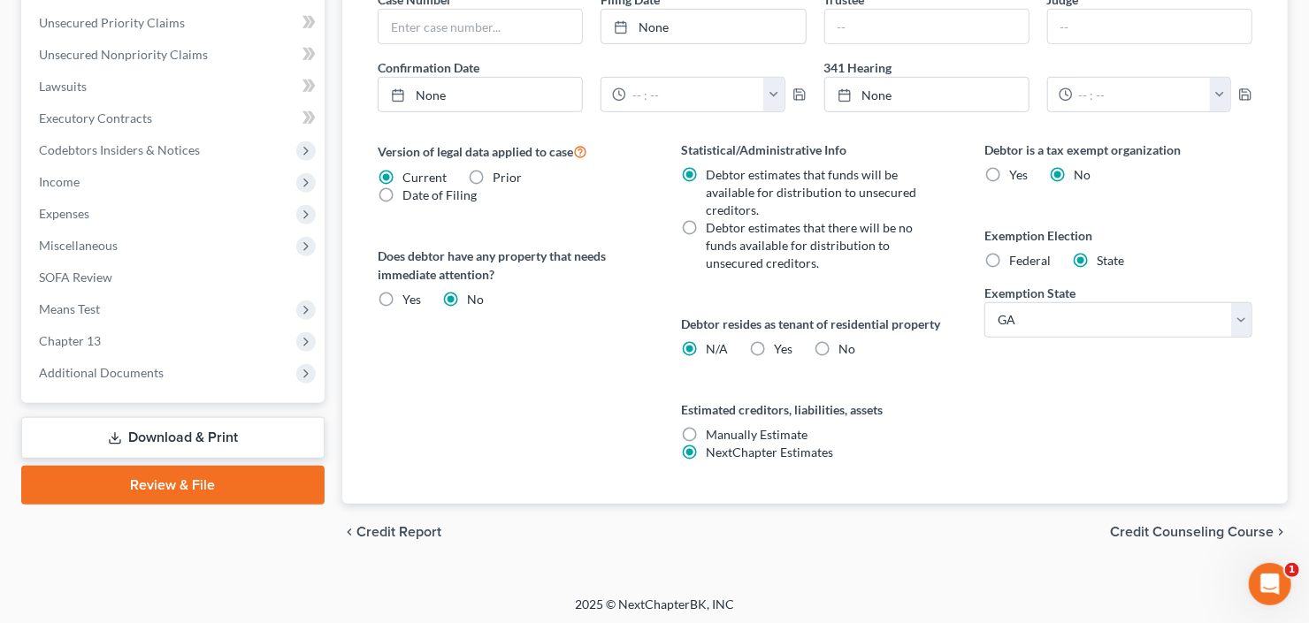
click at [838, 340] on label "No" at bounding box center [846, 349] width 17 height 18
click at [845, 340] on input "No" at bounding box center [850, 345] width 11 height 11
radio input "true"
radio input "false"
click at [925, 410] on label "Estimated creditors, liabilities, assets" at bounding box center [815, 410] width 268 height 19
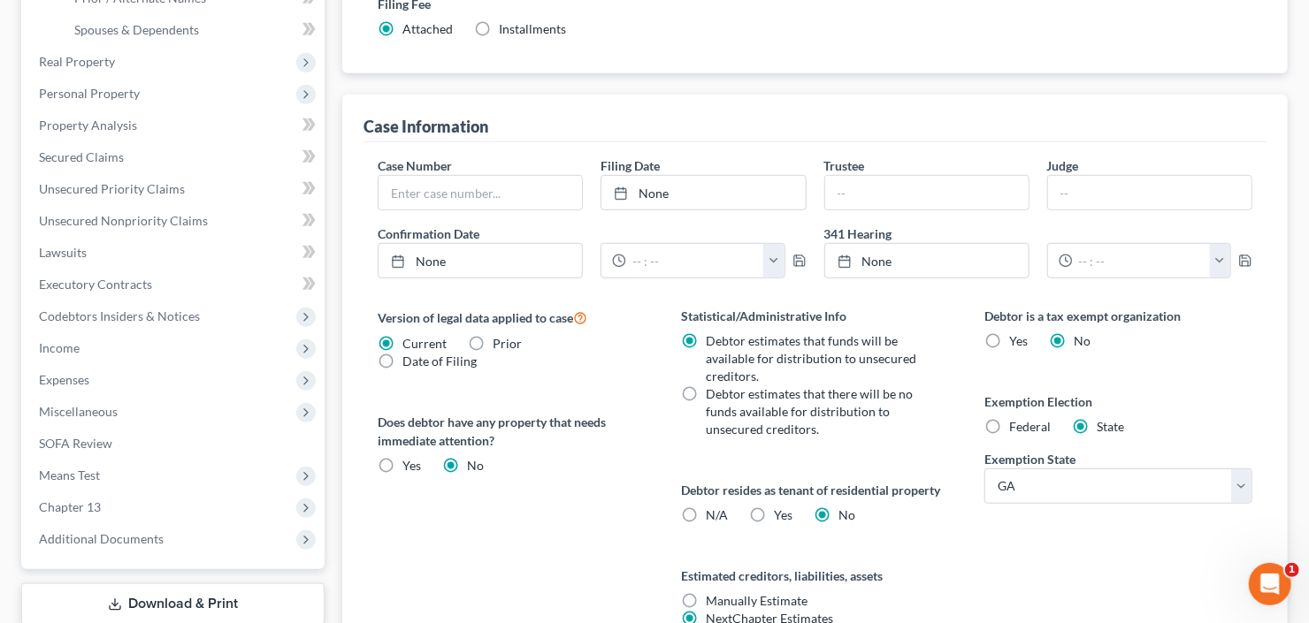
scroll to position [237, 0]
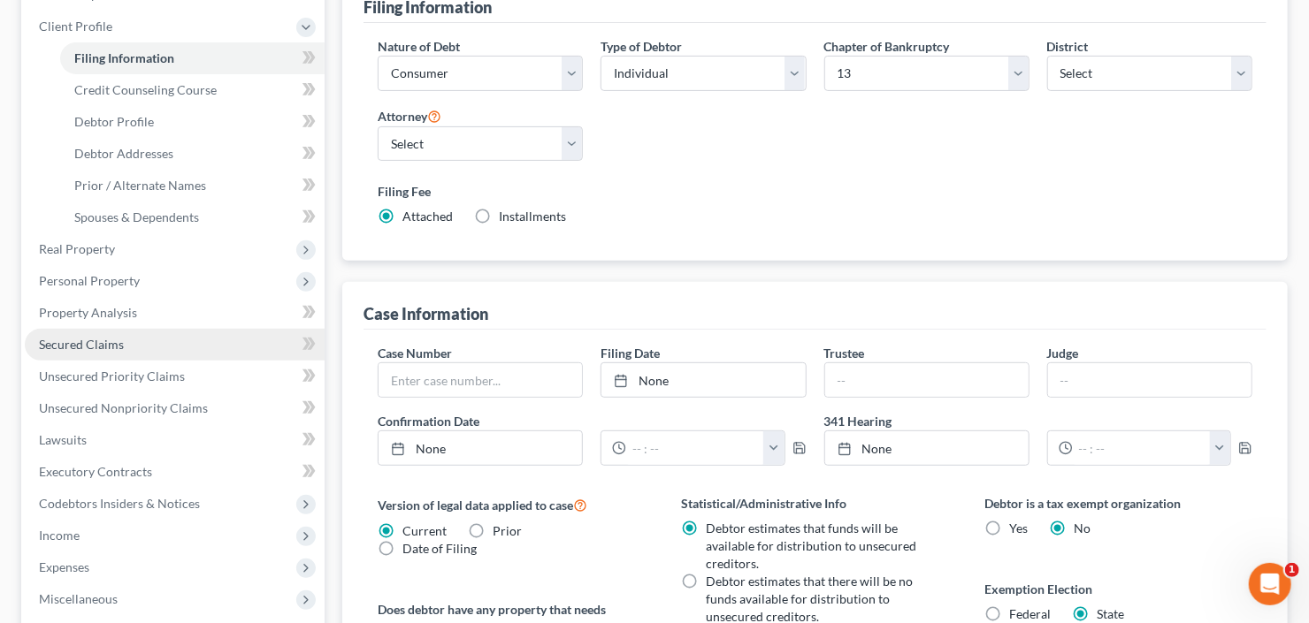
click at [66, 340] on span "Secured Claims" at bounding box center [81, 344] width 85 height 15
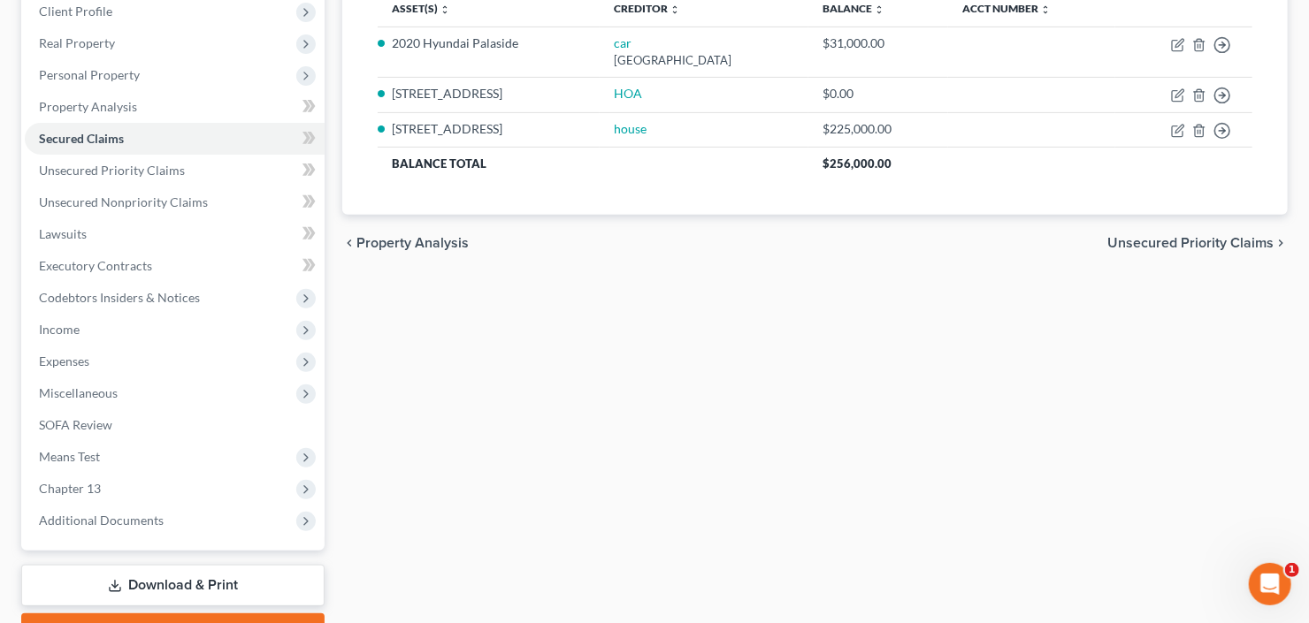
scroll to position [345, 0]
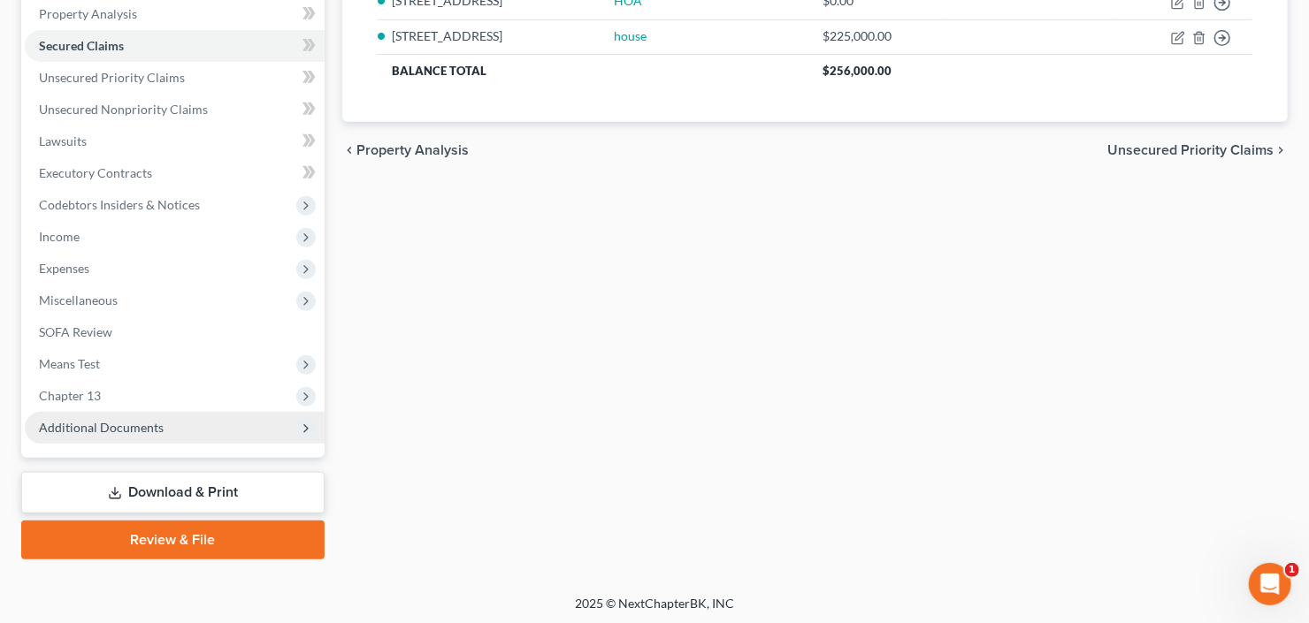
click at [100, 429] on span "Additional Documents" at bounding box center [101, 427] width 125 height 15
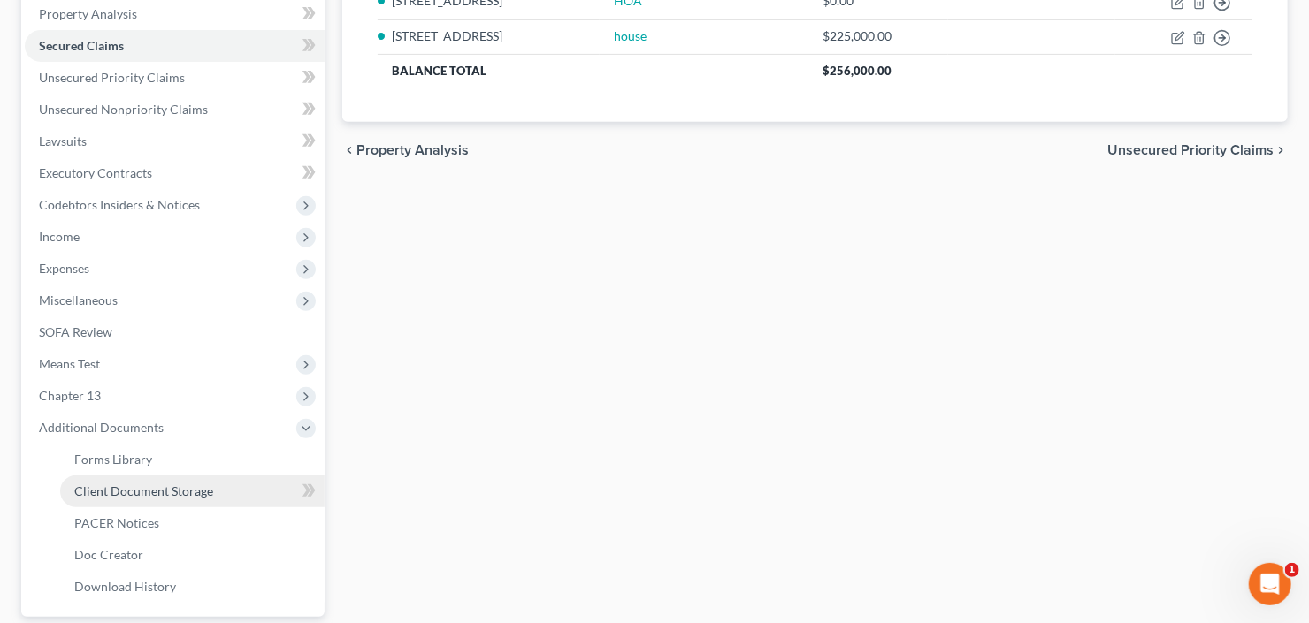
click at [119, 498] on link "Client Document Storage" at bounding box center [192, 492] width 264 height 32
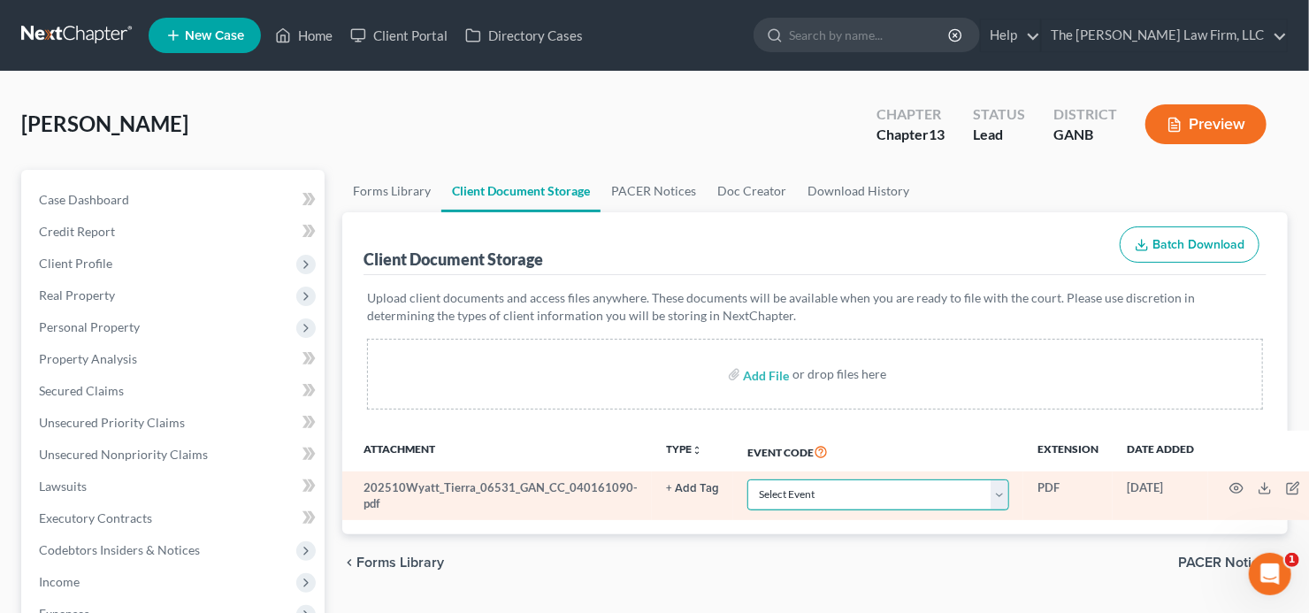
click at [888, 497] on select "Select Event 01 - Chapter 13 Plan - Initial Plan 02-Application to Pay Filing F…" at bounding box center [878, 494] width 262 height 31
select select "5"
click at [891, 494] on select "Select Event 01 - Chapter 13 Plan - Initial Plan 02-Application to Pay Filing F…" at bounding box center [878, 494] width 262 height 31
click at [1230, 484] on icon "button" at bounding box center [1236, 489] width 13 height 10
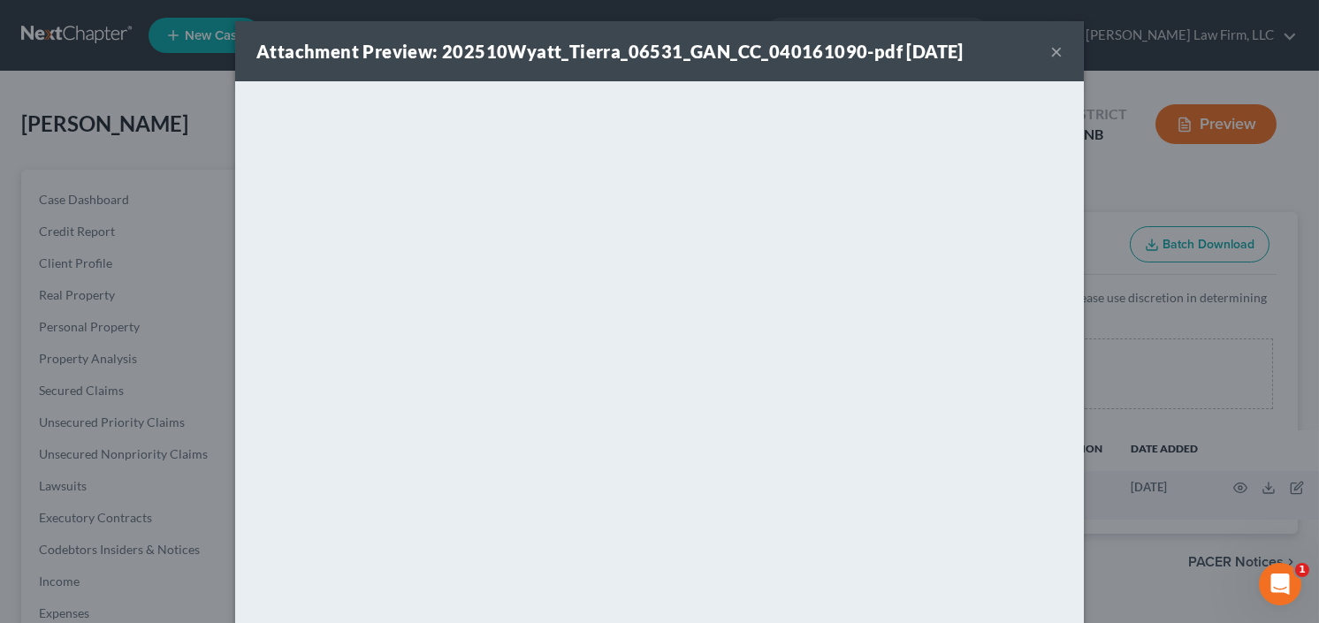
click at [1050, 50] on button "×" at bounding box center [1056, 51] width 12 height 21
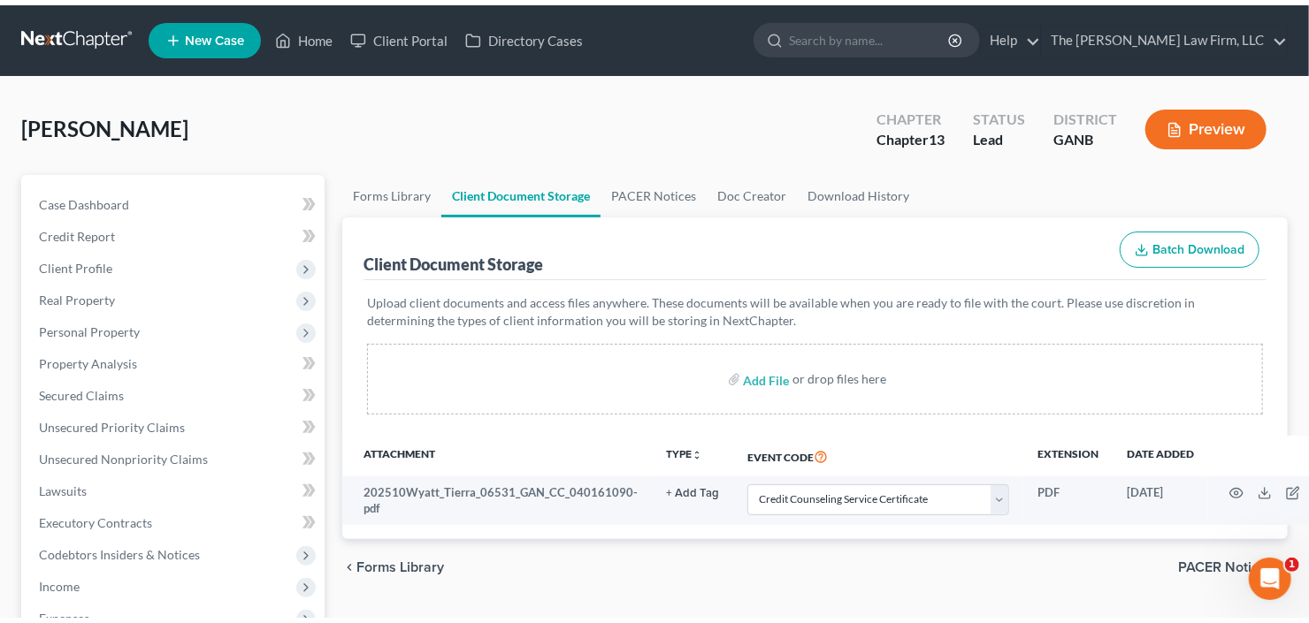
scroll to position [424, 0]
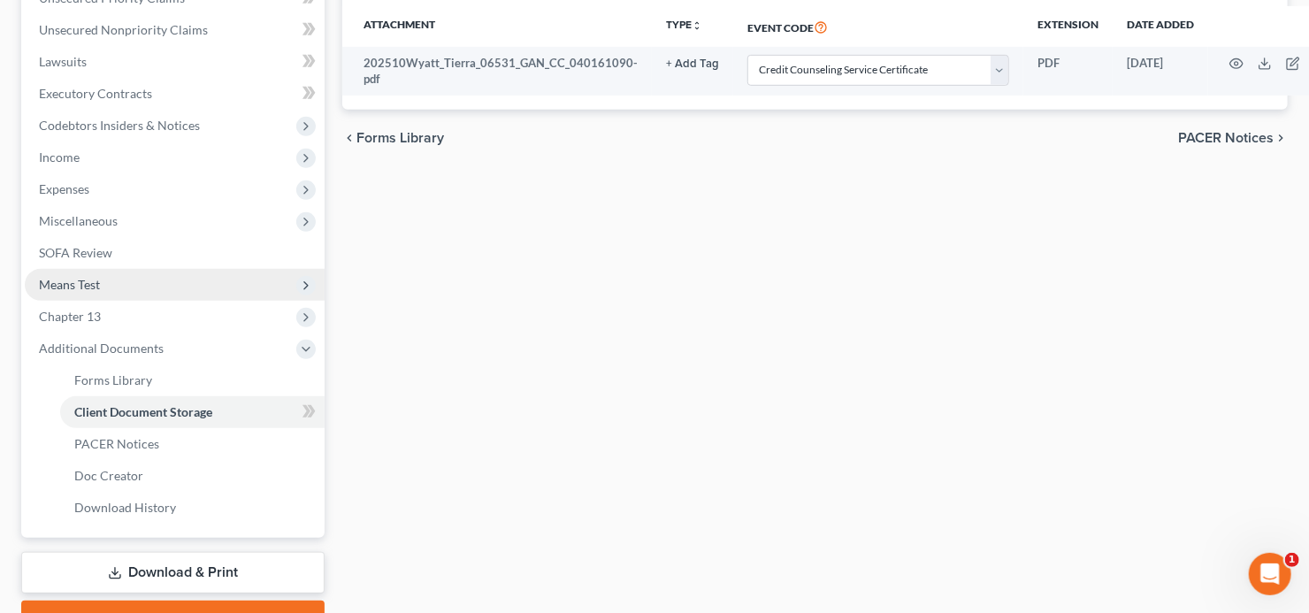
click at [118, 285] on span "Means Test" at bounding box center [175, 285] width 300 height 32
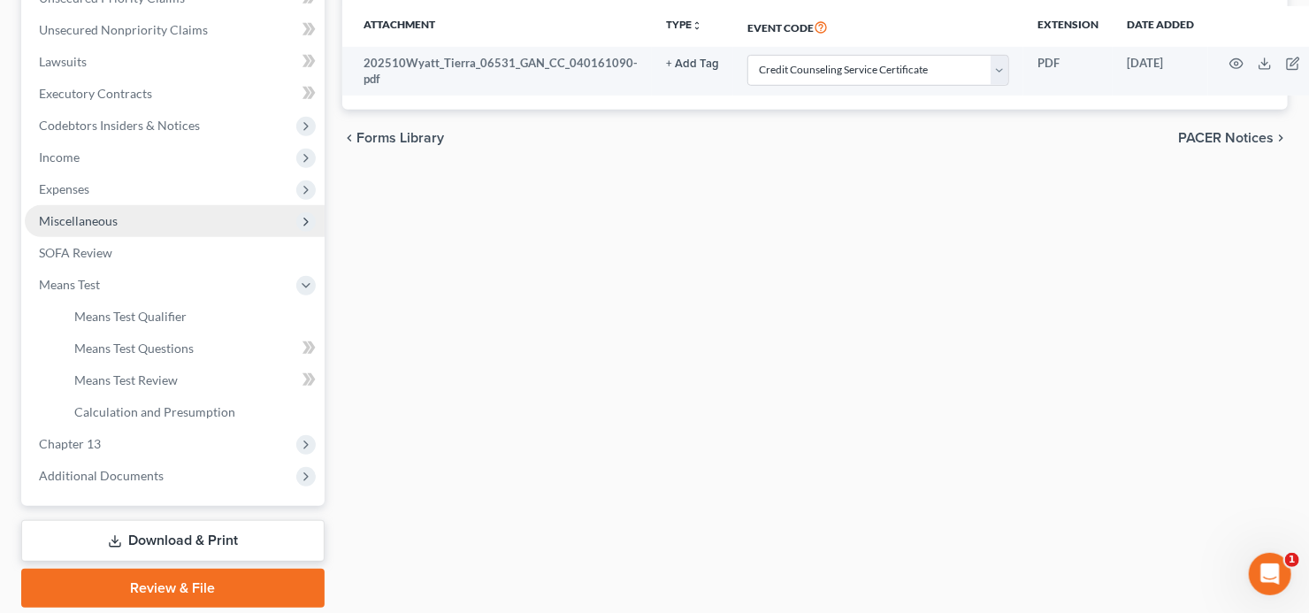
click at [135, 221] on span "Miscellaneous" at bounding box center [175, 221] width 300 height 32
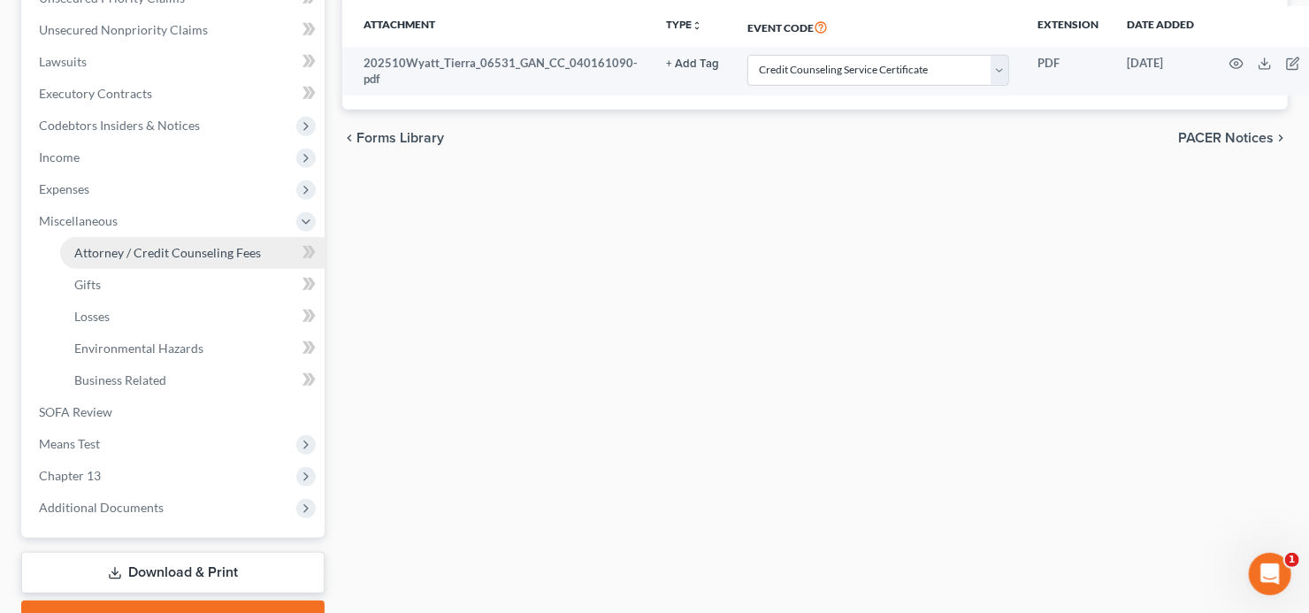
click at [144, 245] on span "Attorney / Credit Counseling Fees" at bounding box center [167, 252] width 187 height 15
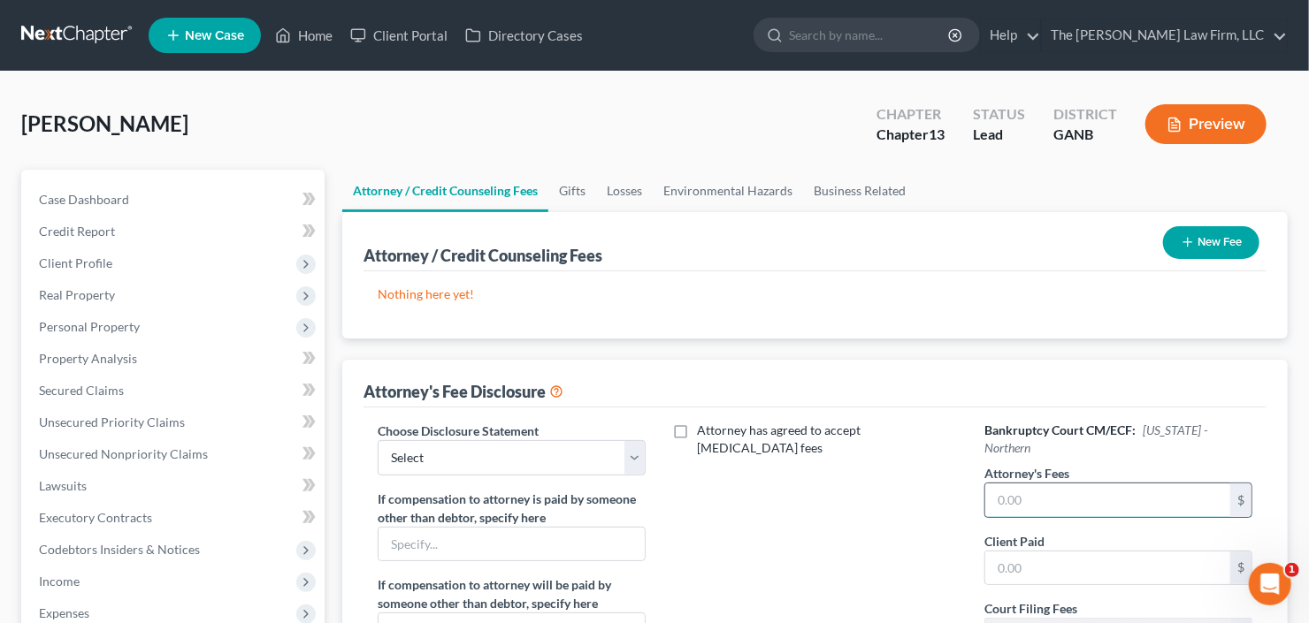
click at [1003, 484] on input "text" at bounding box center [1107, 501] width 245 height 34
type input "5,950"
click at [1035, 552] on input "text" at bounding box center [1107, 569] width 245 height 34
type input "500"
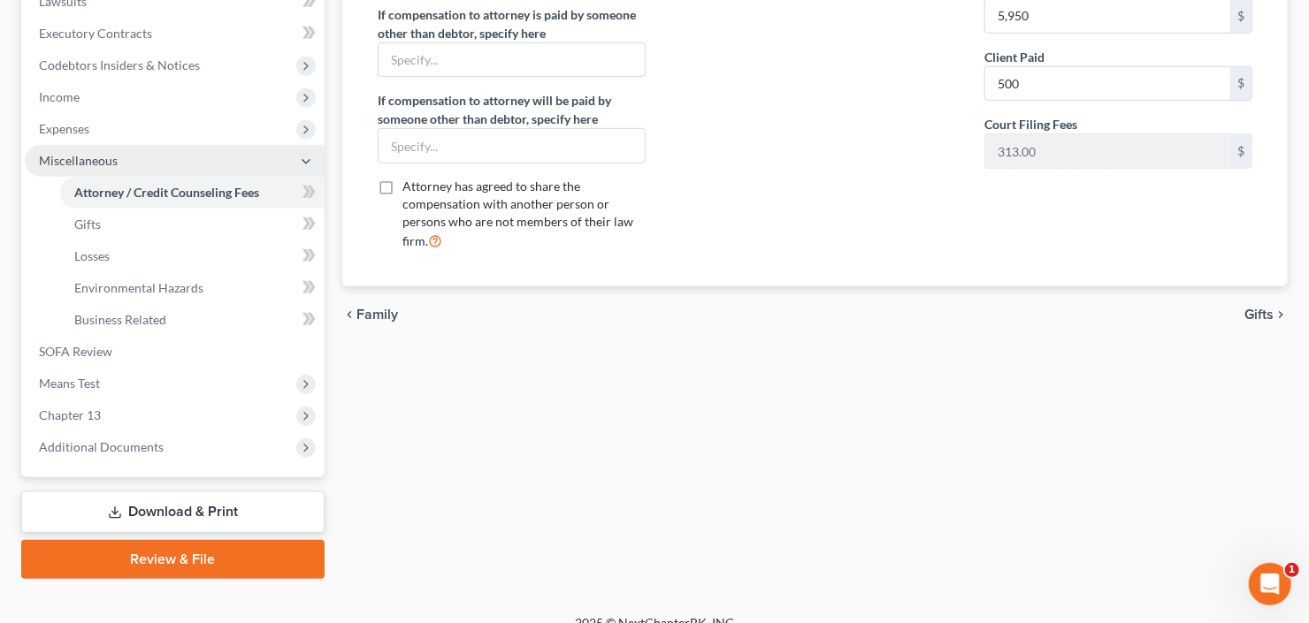
click at [67, 153] on span "Miscellaneous" at bounding box center [78, 160] width 79 height 15
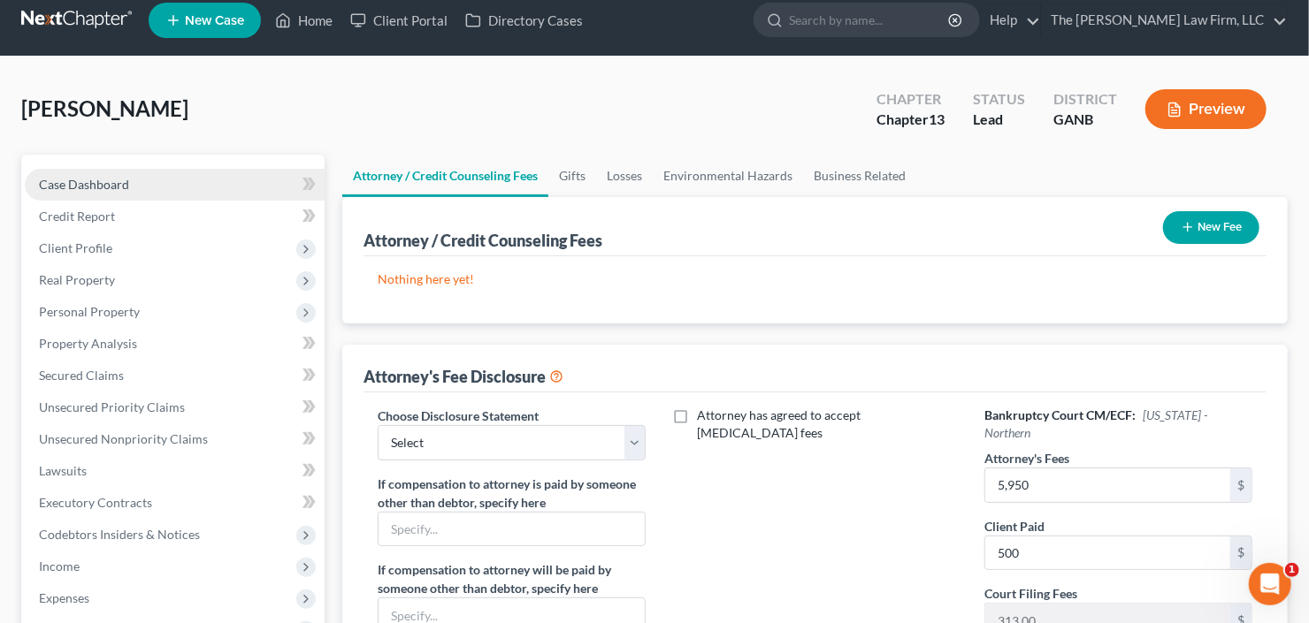
scroll to position [0, 0]
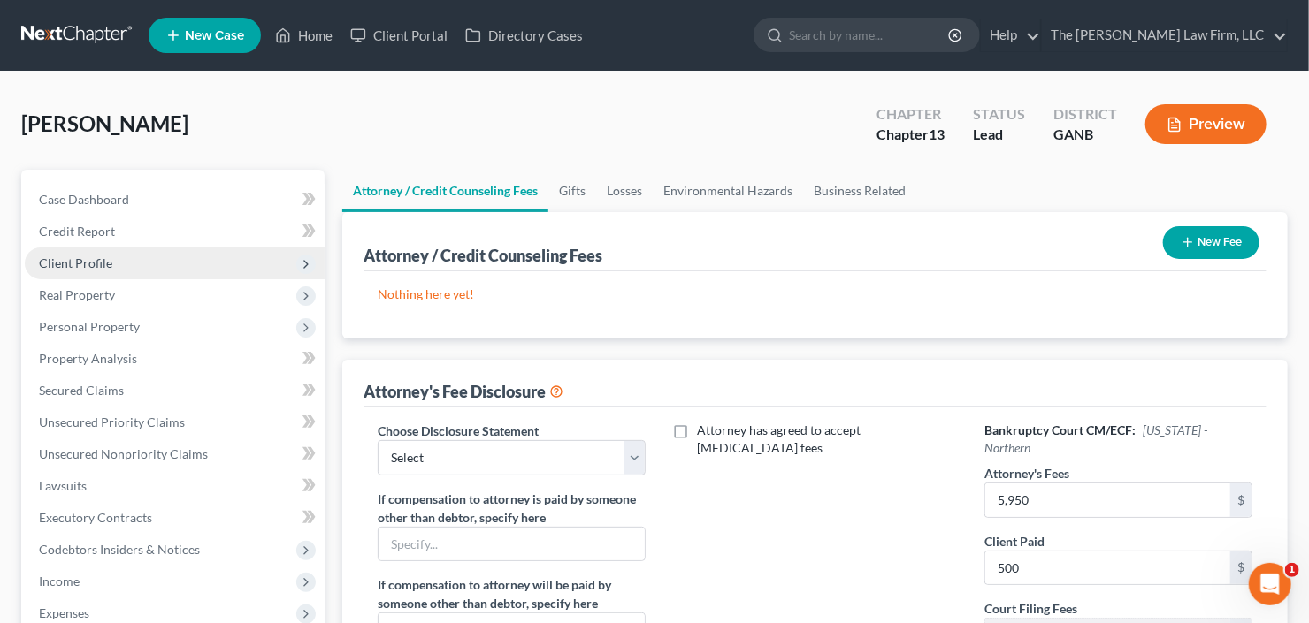
click at [108, 268] on span "Client Profile" at bounding box center [75, 263] width 73 height 15
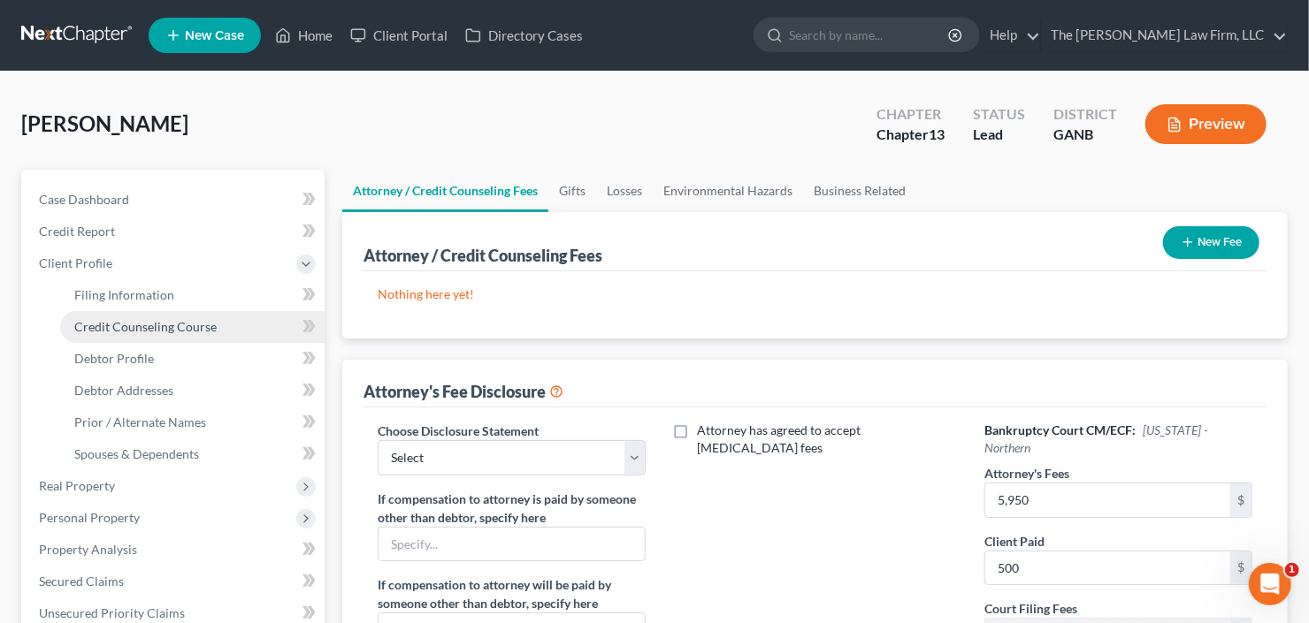
click at [132, 330] on span "Credit Counseling Course" at bounding box center [145, 326] width 142 height 15
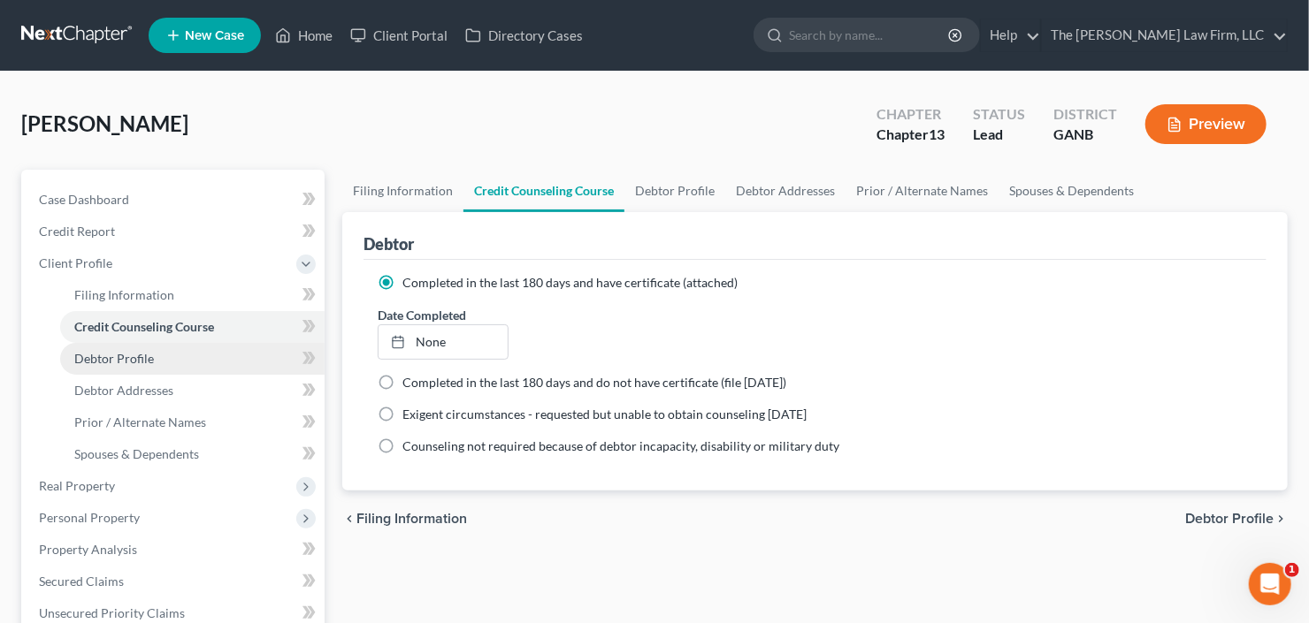
click at [98, 351] on span "Debtor Profile" at bounding box center [114, 358] width 80 height 15
select select "1"
select select "2"
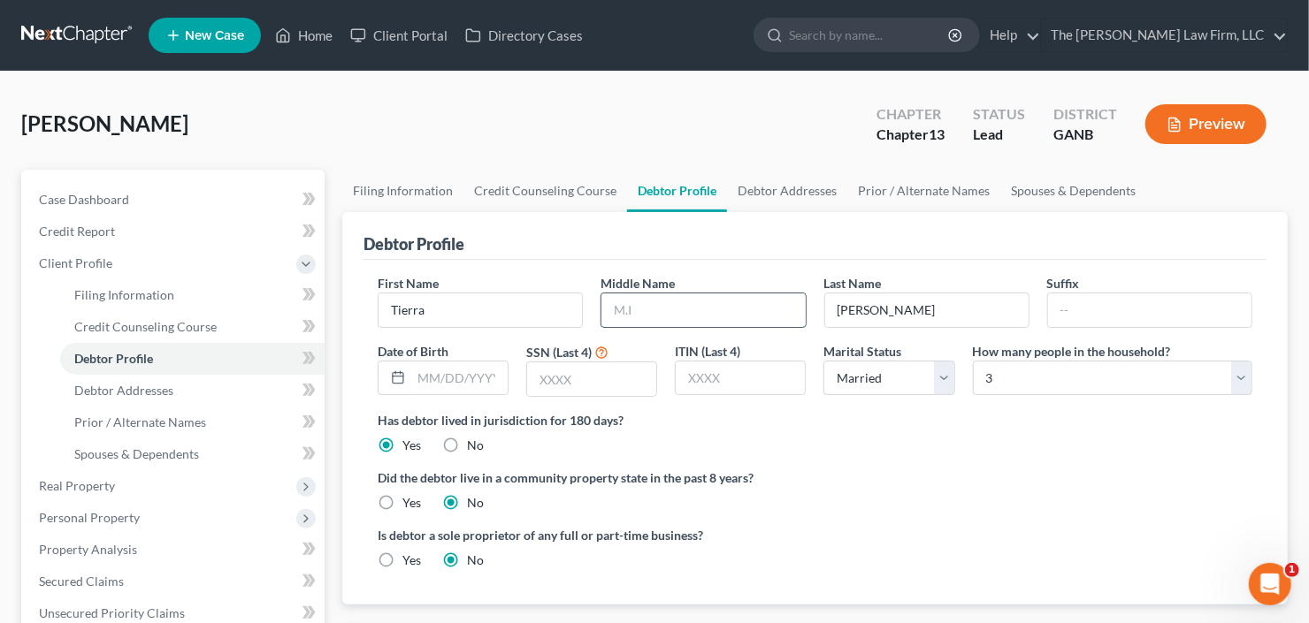
click at [679, 309] on input "text" at bounding box center [702, 311] width 203 height 34
type input "Ashante"
click at [156, 386] on span "Debtor Addresses" at bounding box center [123, 390] width 99 height 15
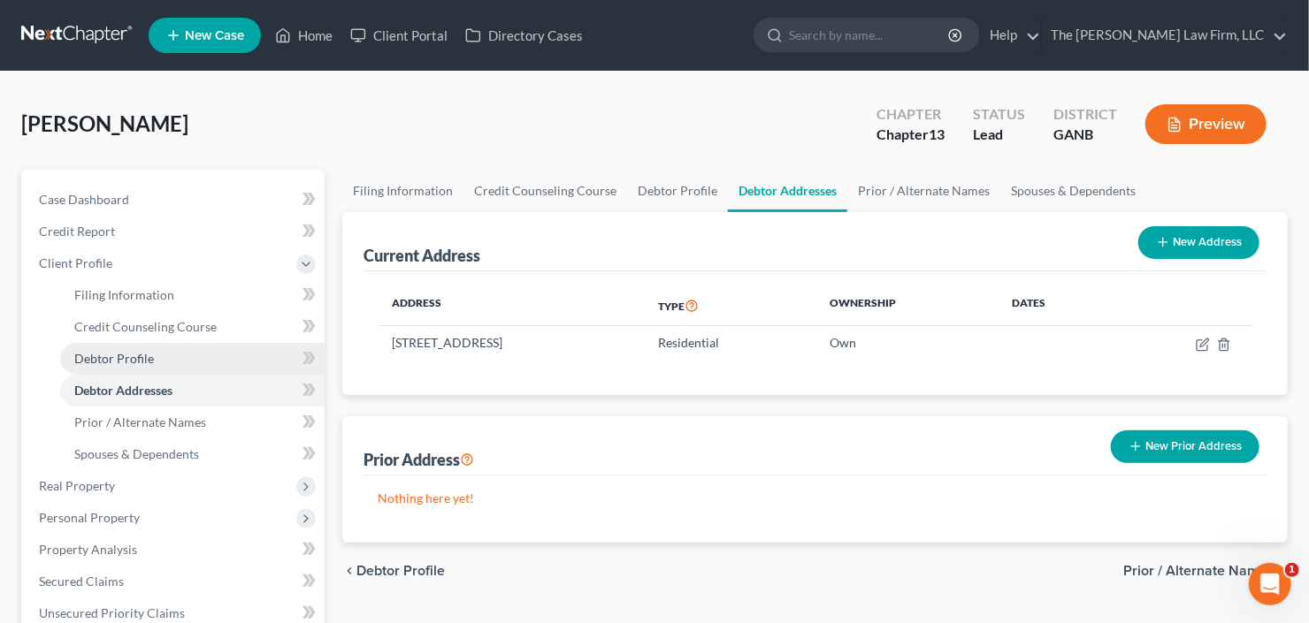
click at [139, 351] on span "Debtor Profile" at bounding box center [114, 358] width 80 height 15
select select "1"
select select "2"
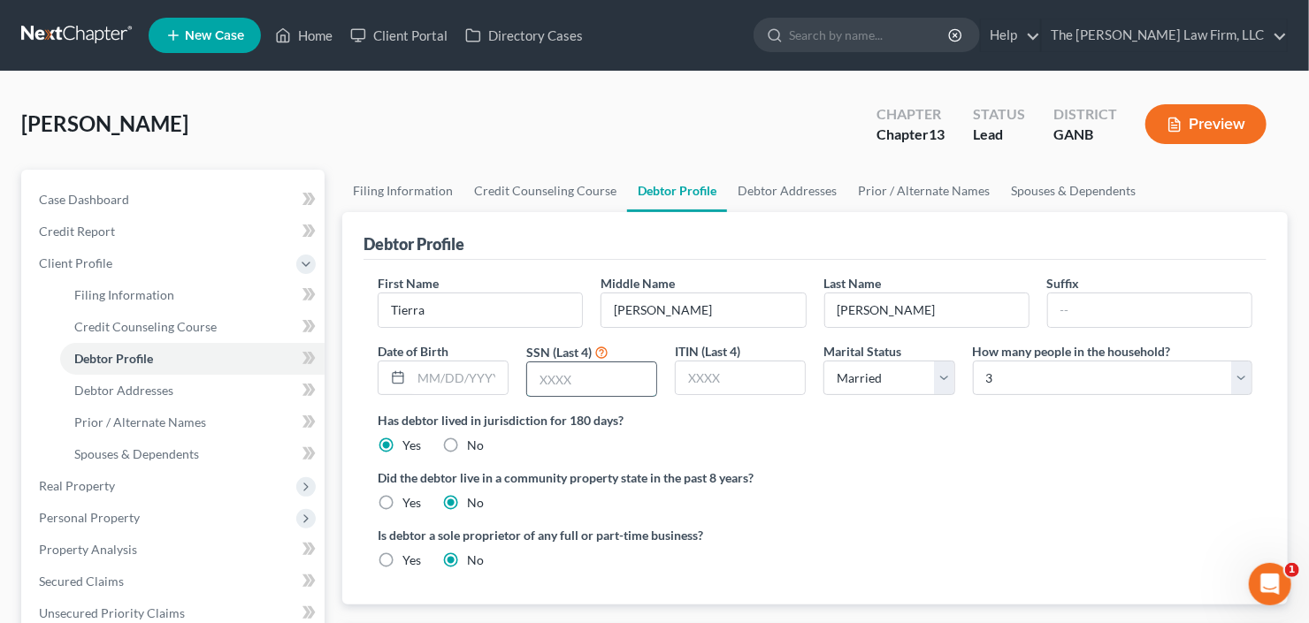
click at [608, 364] on input "text" at bounding box center [591, 380] width 129 height 34
click at [581, 375] on input "text" at bounding box center [591, 380] width 129 height 34
type input "7583"
click at [161, 392] on span "Debtor Addresses" at bounding box center [123, 390] width 99 height 15
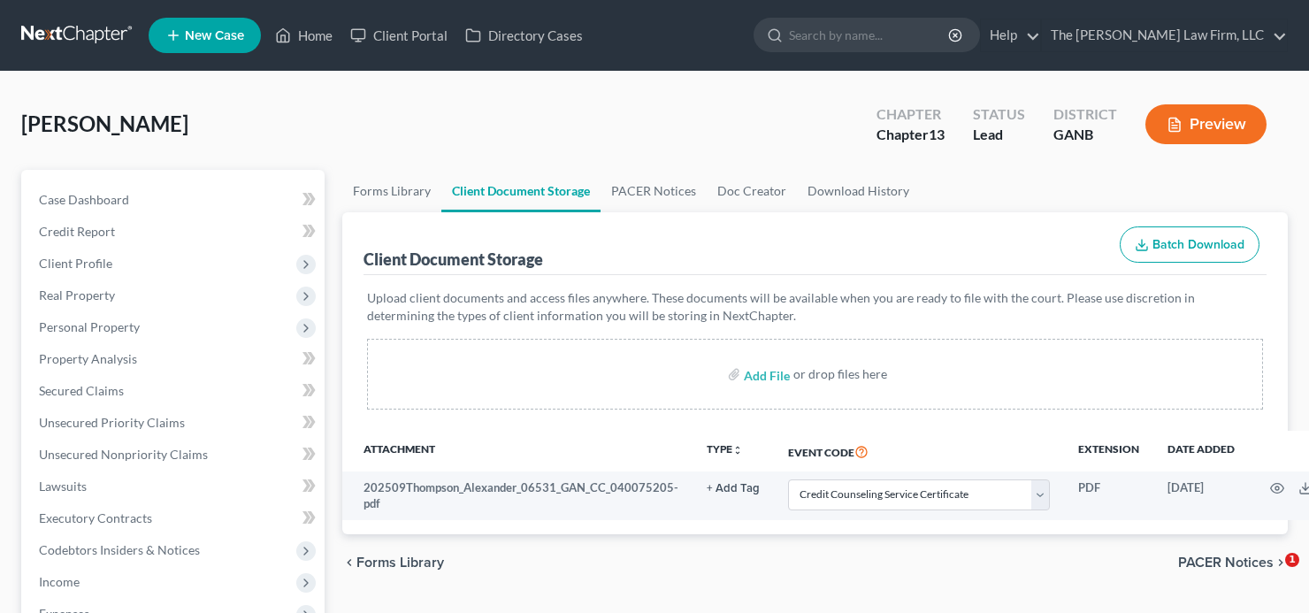
select select "5"
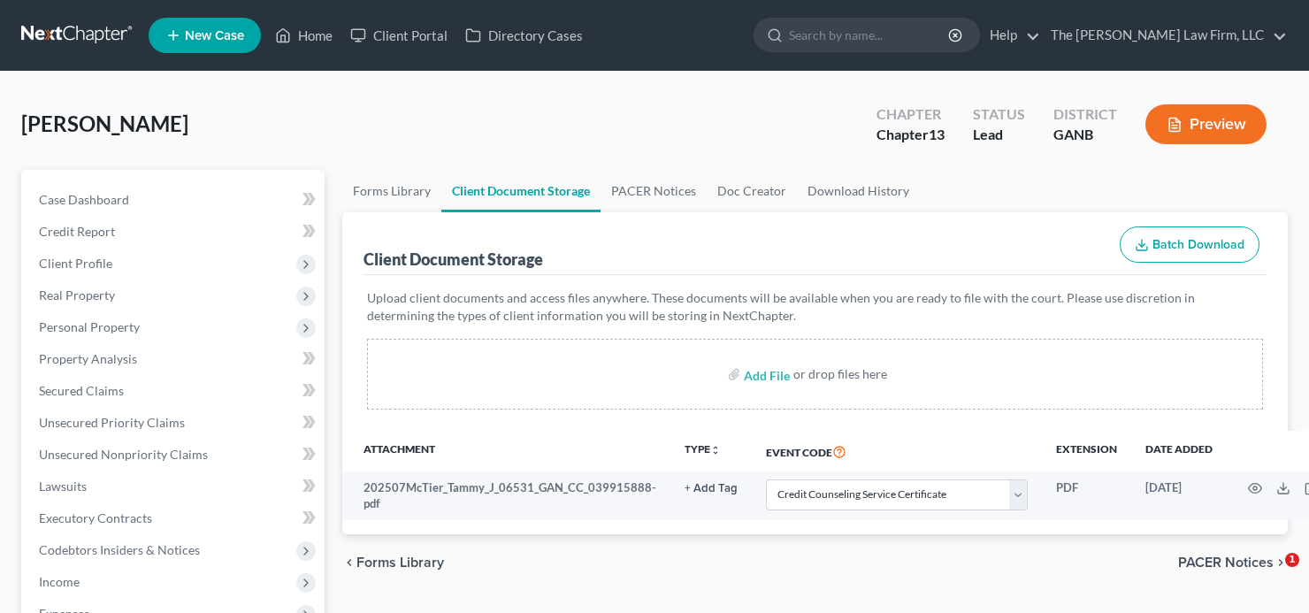
select select "5"
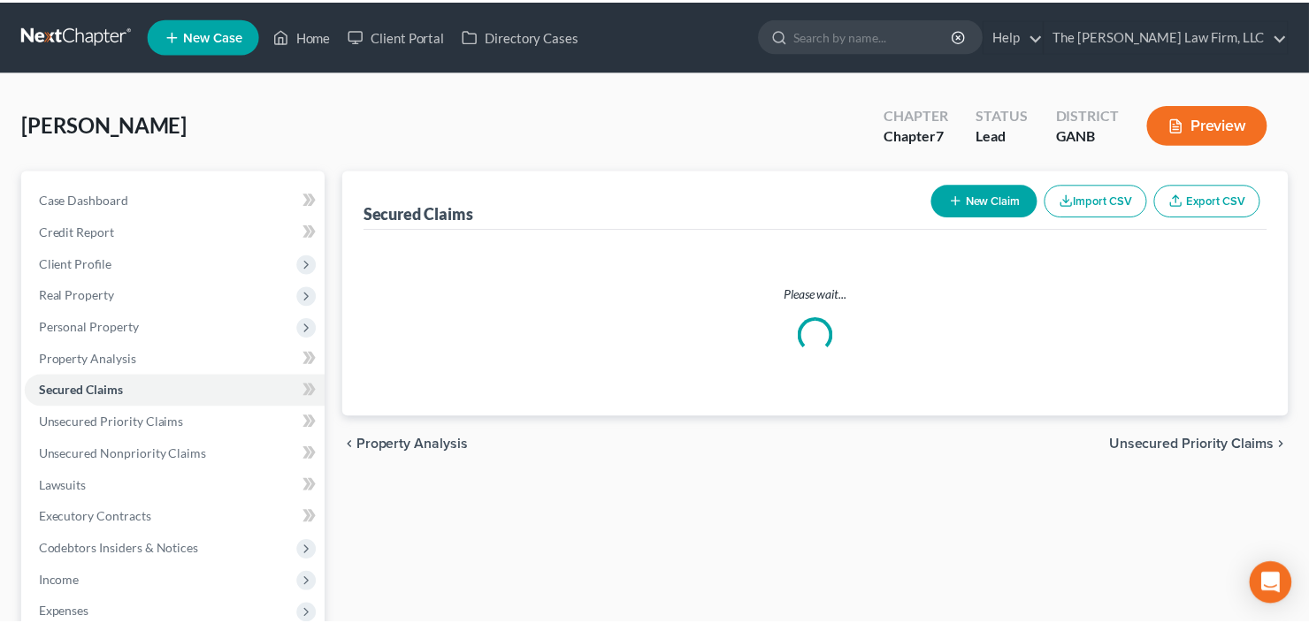
scroll to position [283, 0]
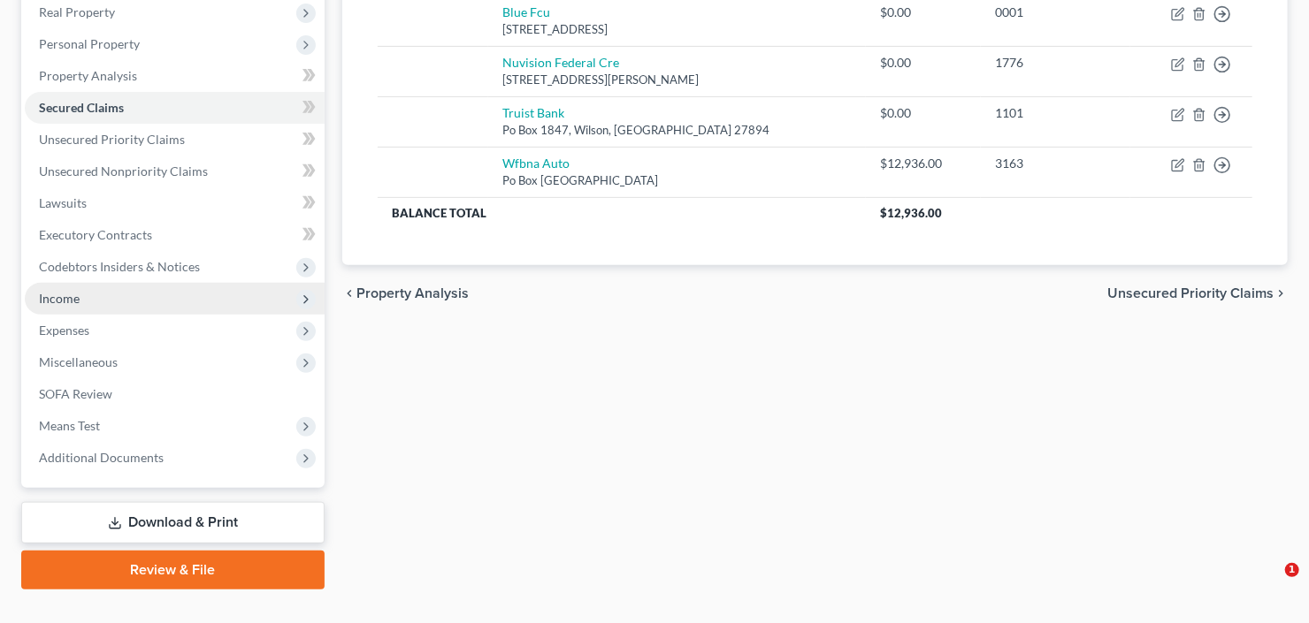
click at [93, 298] on span "Income" at bounding box center [175, 299] width 300 height 32
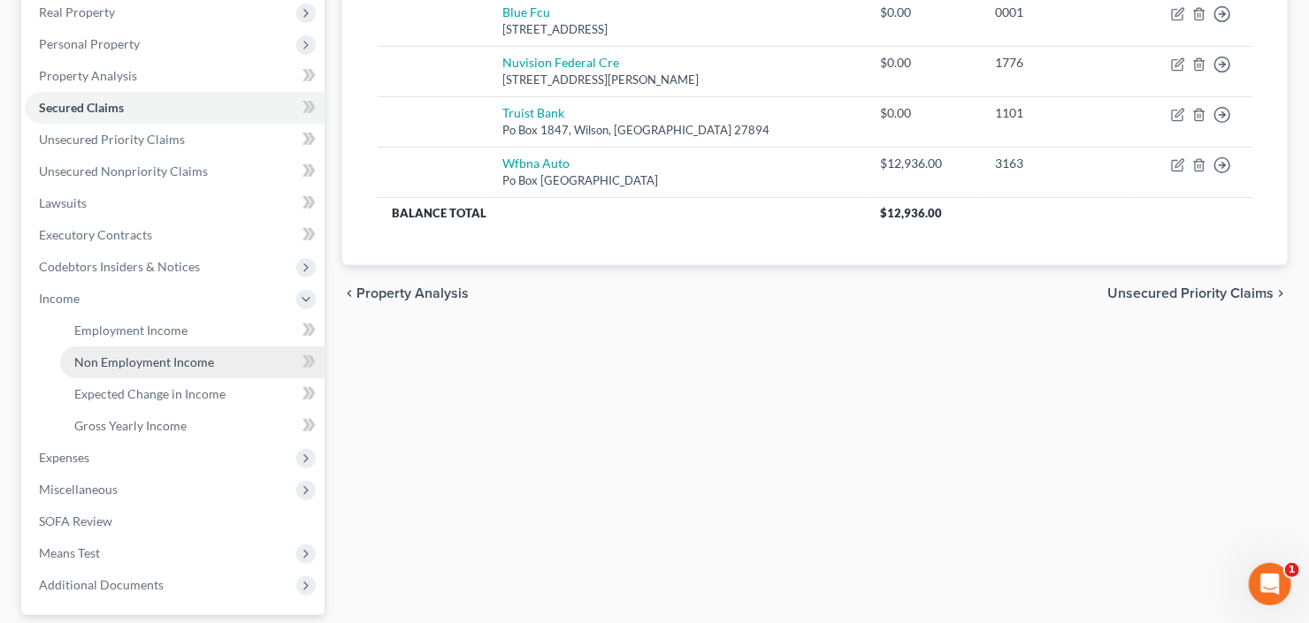
click at [135, 357] on span "Non Employment Income" at bounding box center [144, 362] width 140 height 15
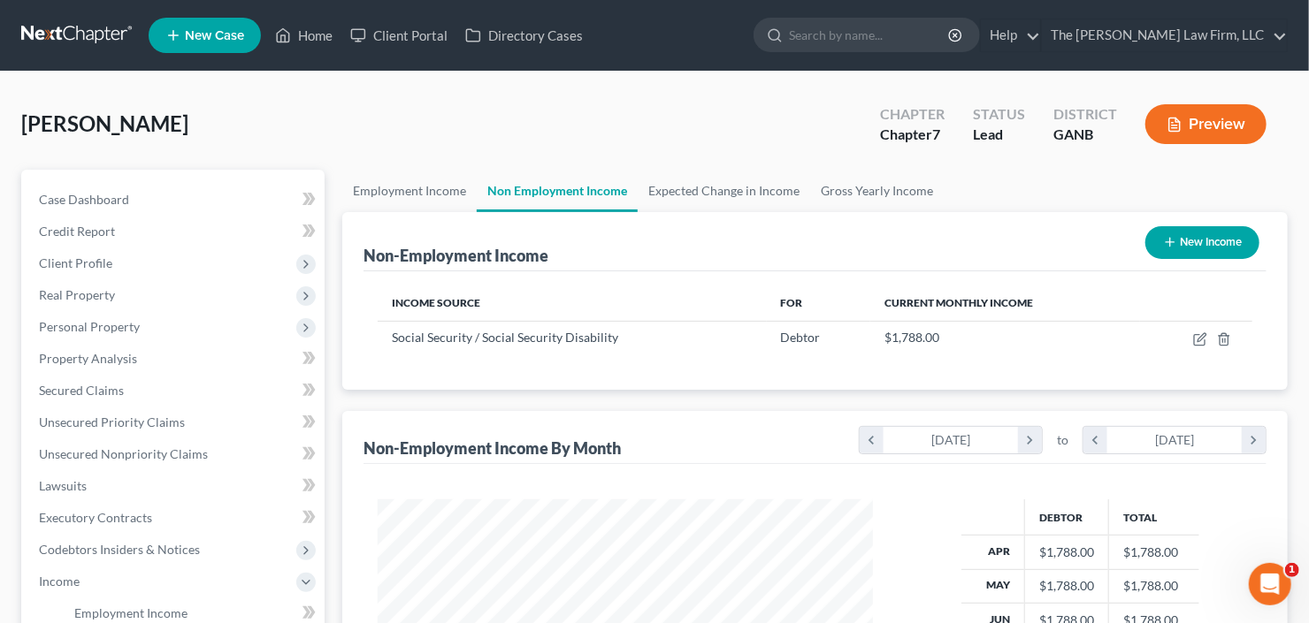
scroll to position [316, 530]
click at [1207, 234] on button "New Income" at bounding box center [1202, 242] width 114 height 33
select select "0"
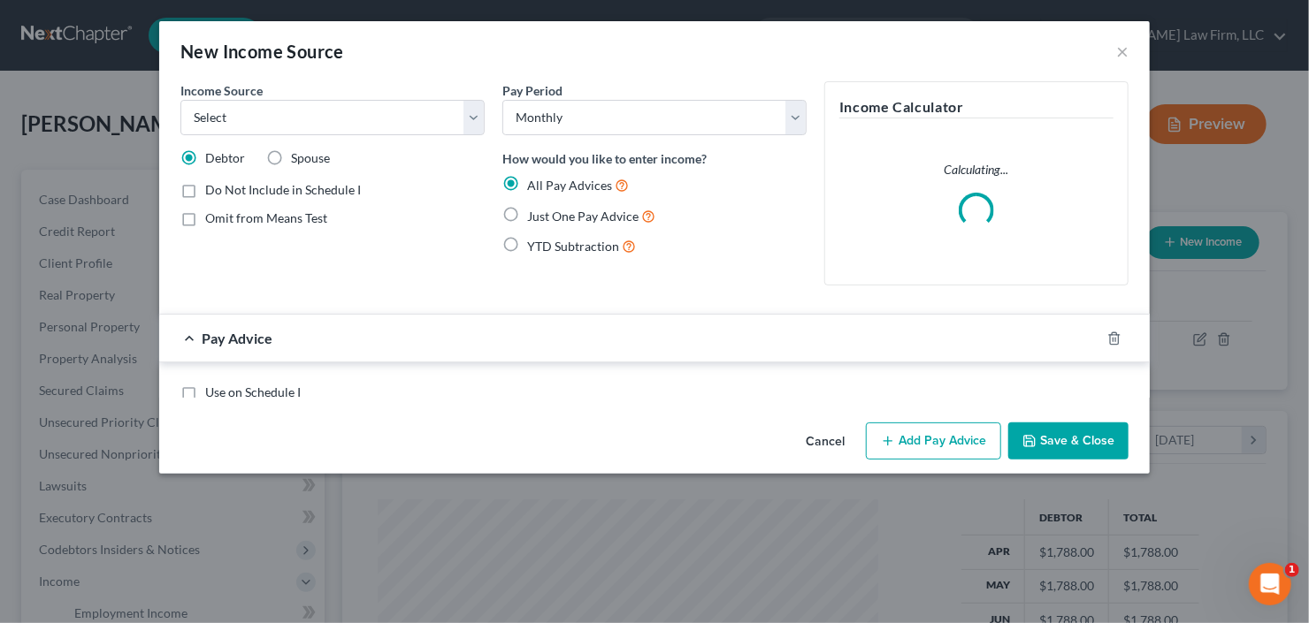
scroll to position [316, 535]
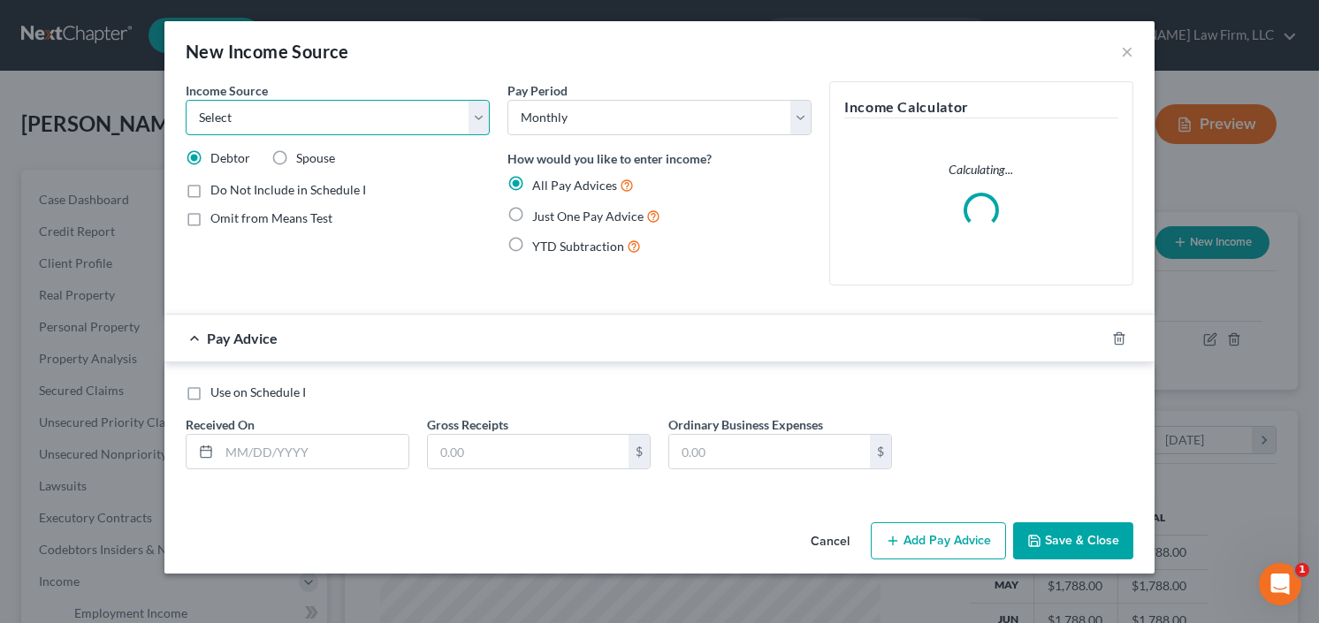
click at [301, 113] on select "Select Unemployment Disability (from employer) Pension Retirement Social Securi…" at bounding box center [338, 117] width 304 height 35
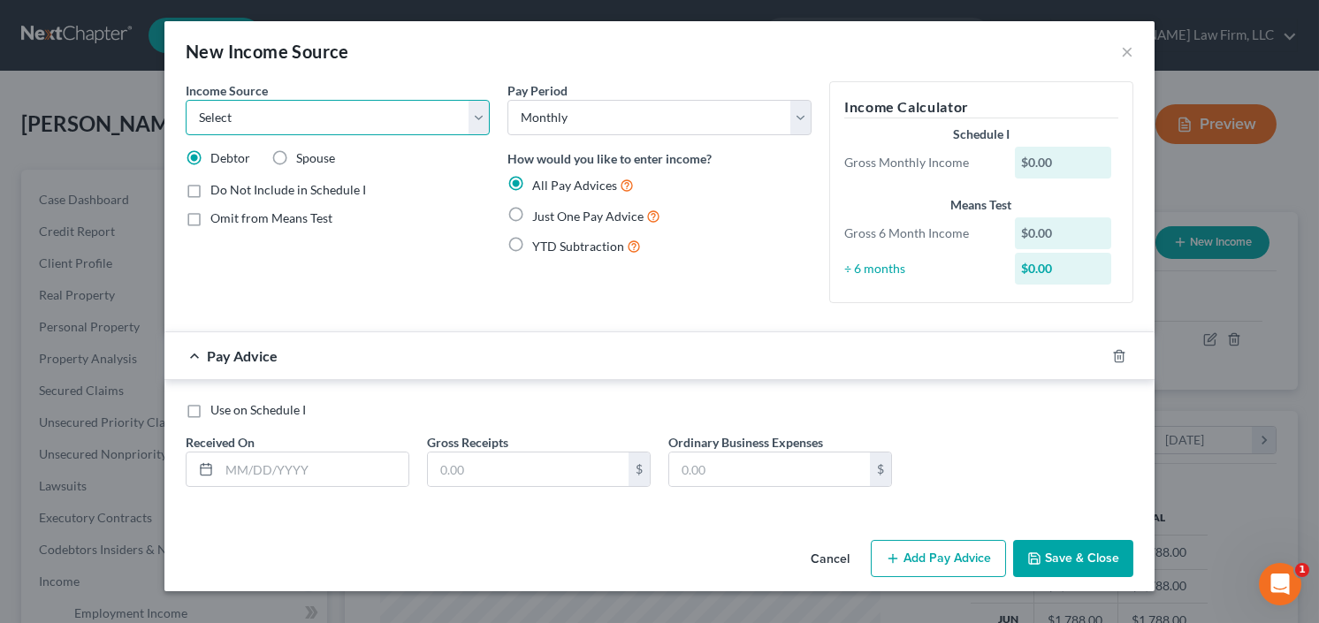
select select "13"
click at [186, 100] on select "Select Unemployment Disability (from employer) Pension Retirement Social Securi…" at bounding box center [338, 117] width 304 height 35
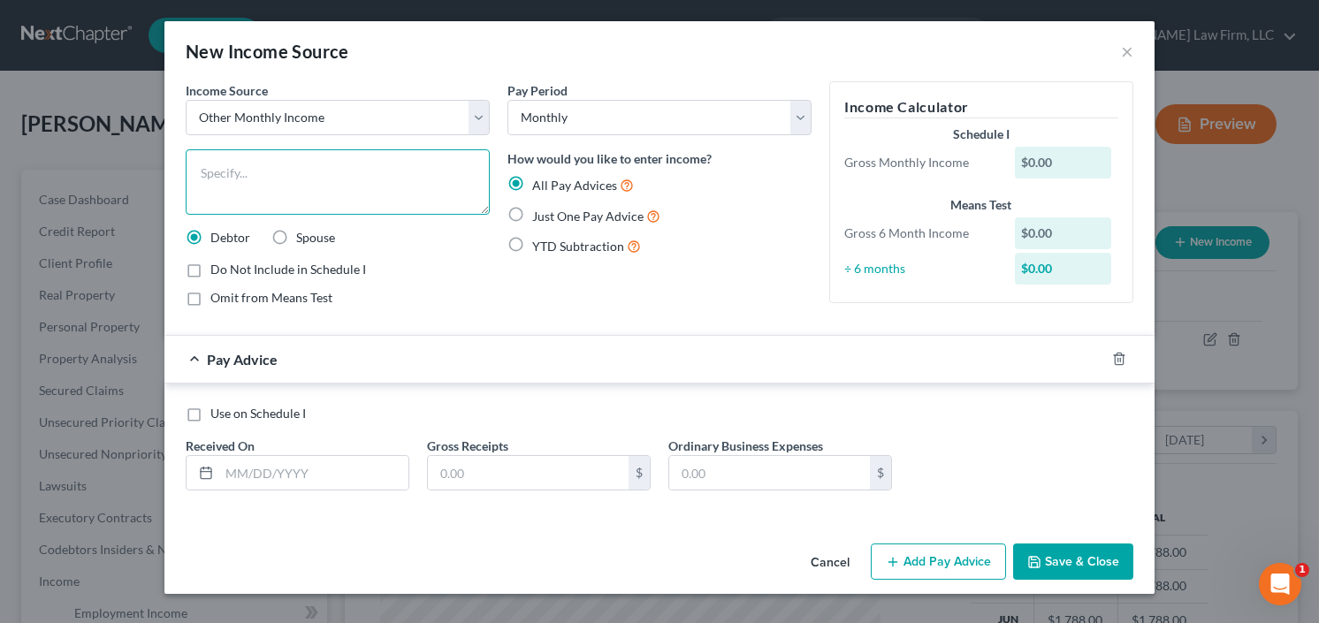
click at [301, 176] on textarea at bounding box center [338, 181] width 304 height 65
type textarea "Long Term Disability"
click at [532, 215] on label "Just One Pay Advice" at bounding box center [596, 216] width 128 height 20
click at [539, 215] on input "Just One Pay Advice" at bounding box center [544, 211] width 11 height 11
radio input "true"
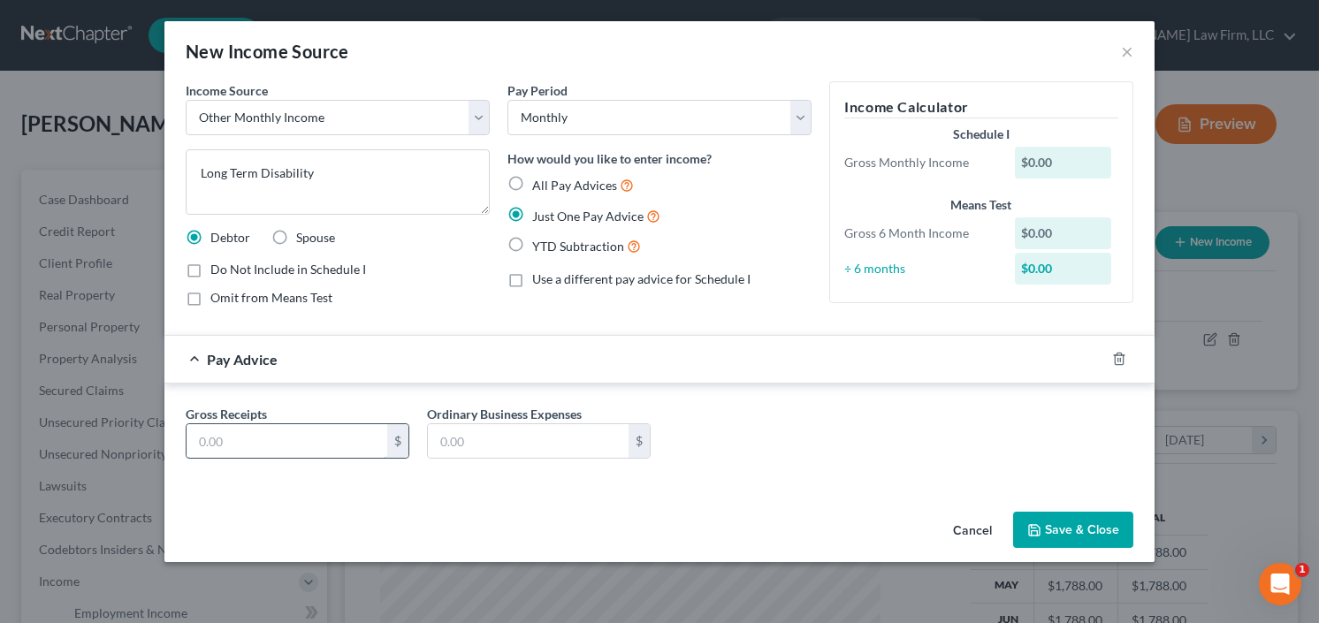
drag, startPoint x: 294, startPoint y: 441, endPoint x: 305, endPoint y: 440, distance: 10.6
click at [294, 441] on input "text" at bounding box center [287, 441] width 201 height 34
type input "1,598.12"
click at [1048, 514] on button "Save & Close" at bounding box center [1073, 530] width 120 height 37
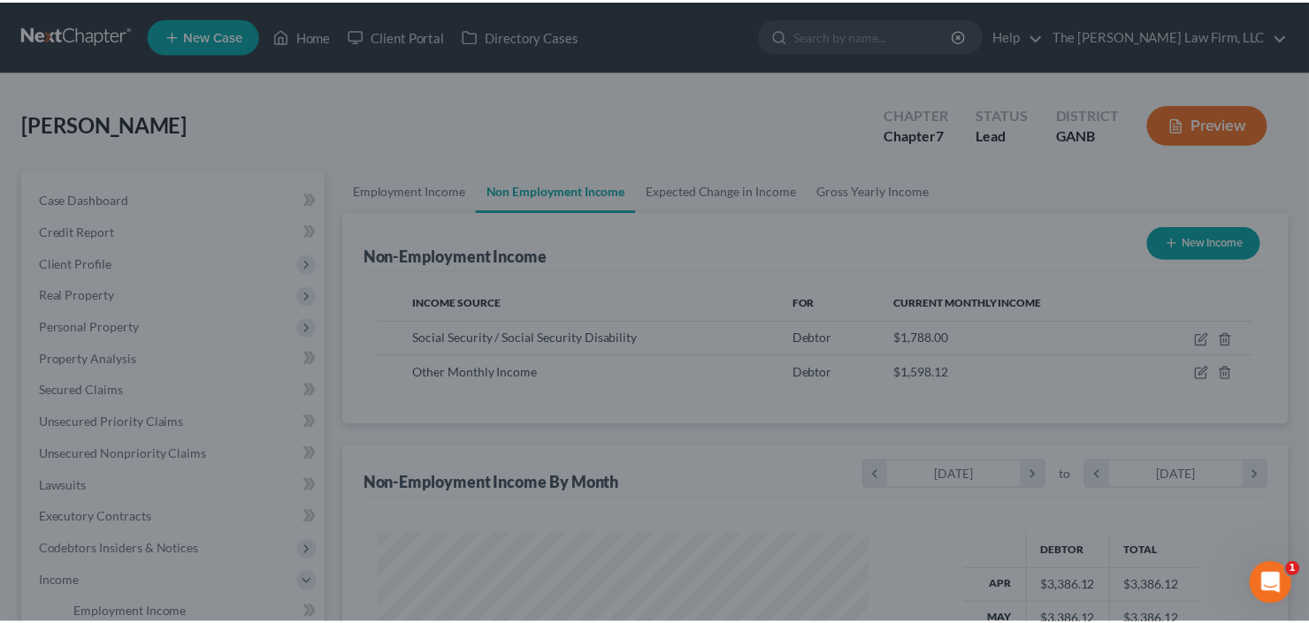
scroll to position [883844, 883628]
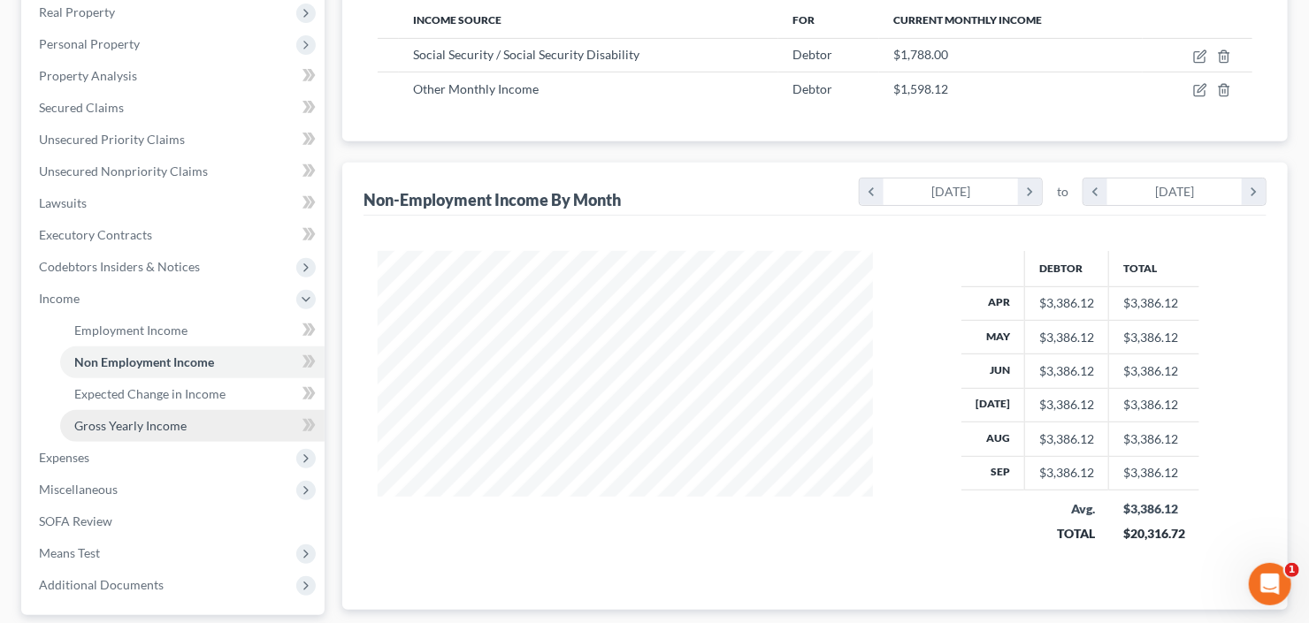
click at [123, 431] on link "Gross Yearly Income" at bounding box center [192, 426] width 264 height 32
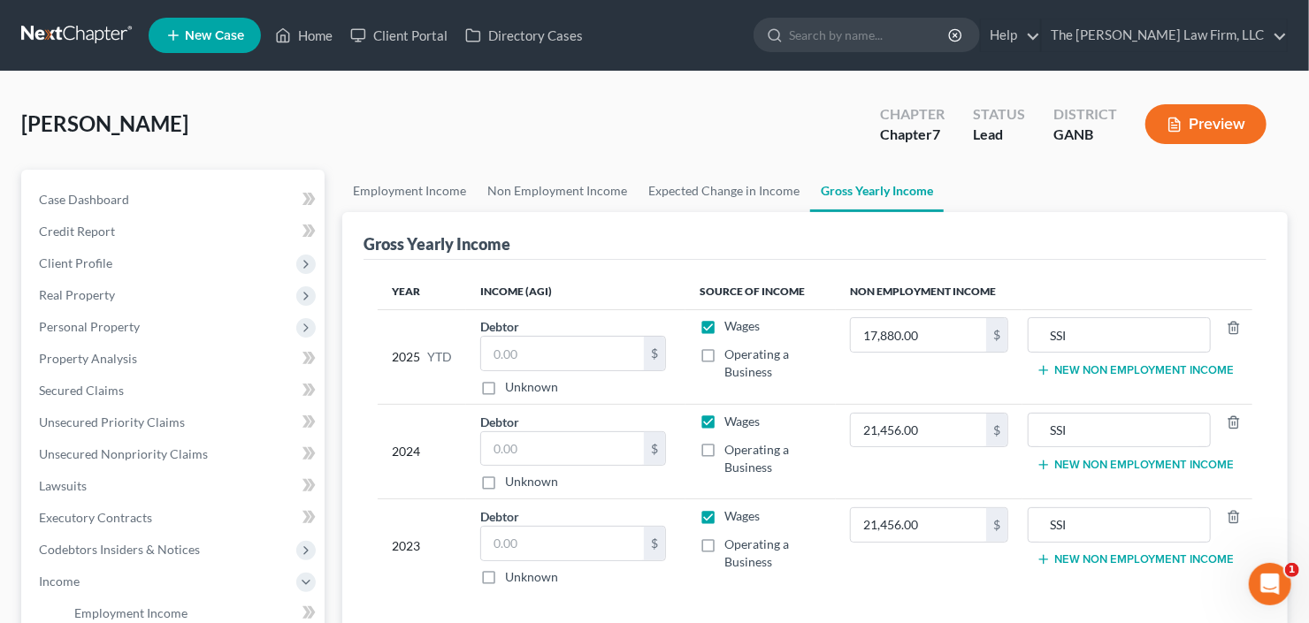
click at [1139, 373] on button "New Non Employment Income" at bounding box center [1134, 370] width 197 height 14
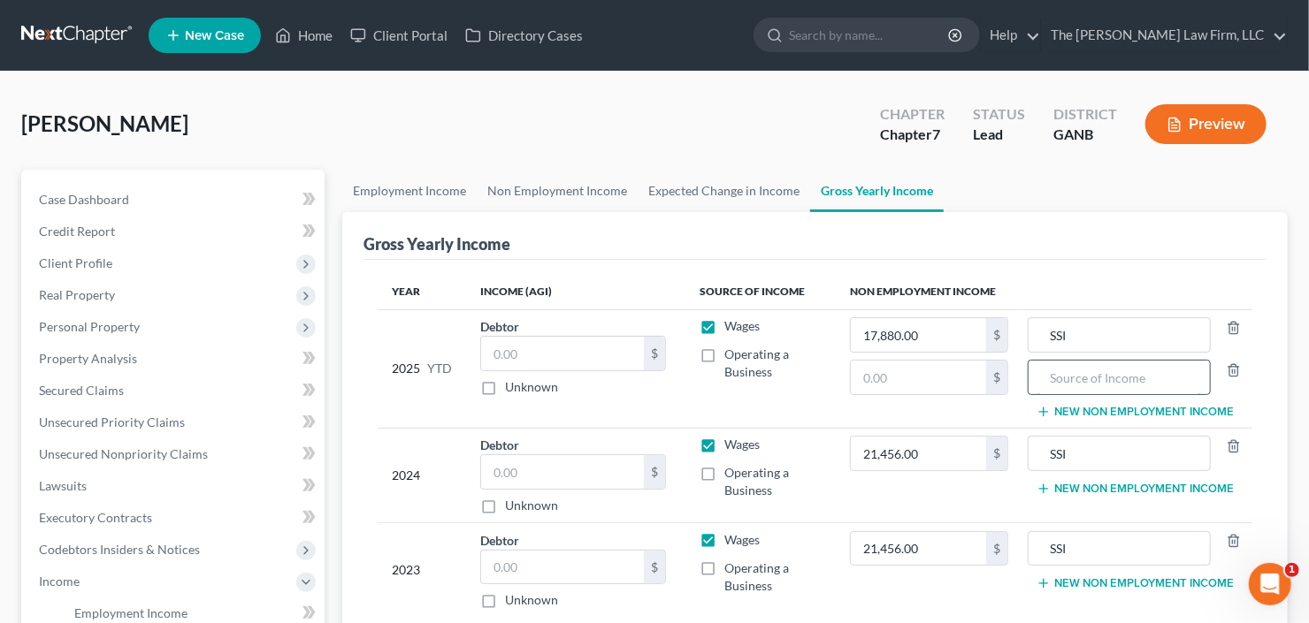
click at [1085, 385] on input "text" at bounding box center [1119, 378] width 164 height 34
type input "Disability"
click at [897, 378] on input "text" at bounding box center [918, 378] width 135 height 34
click at [957, 390] on input "text" at bounding box center [918, 378] width 135 height 34
type input "15,981.20"
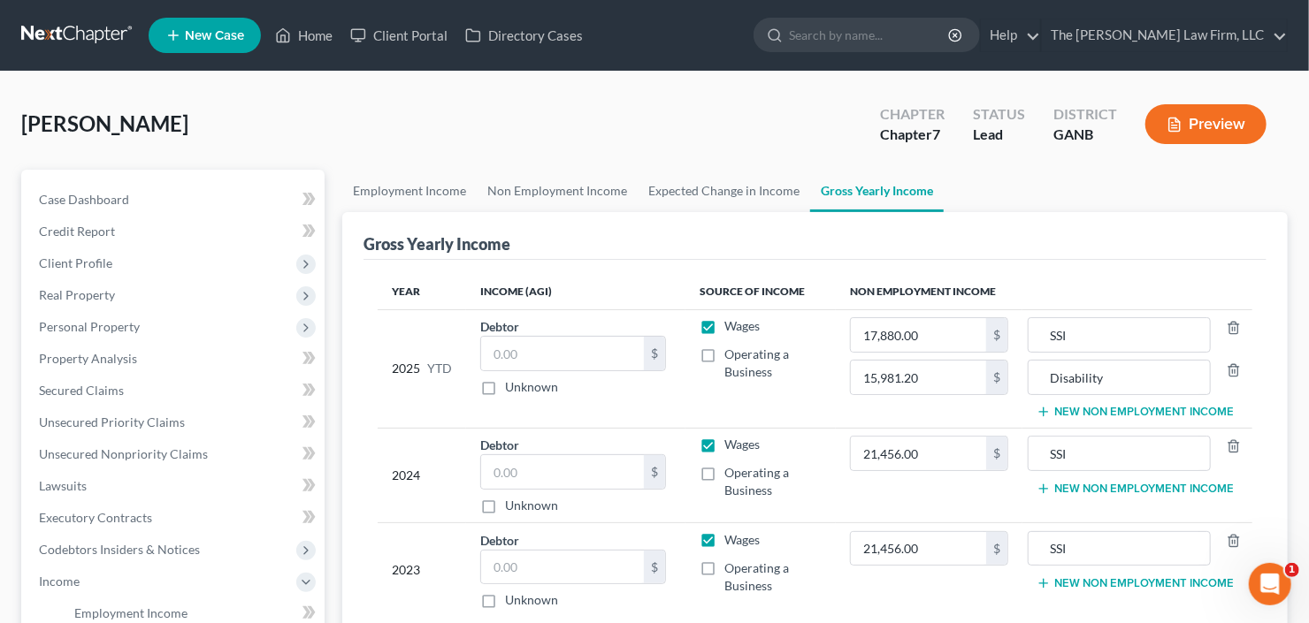
click at [1130, 484] on button "New Non Employment Income" at bounding box center [1134, 489] width 197 height 14
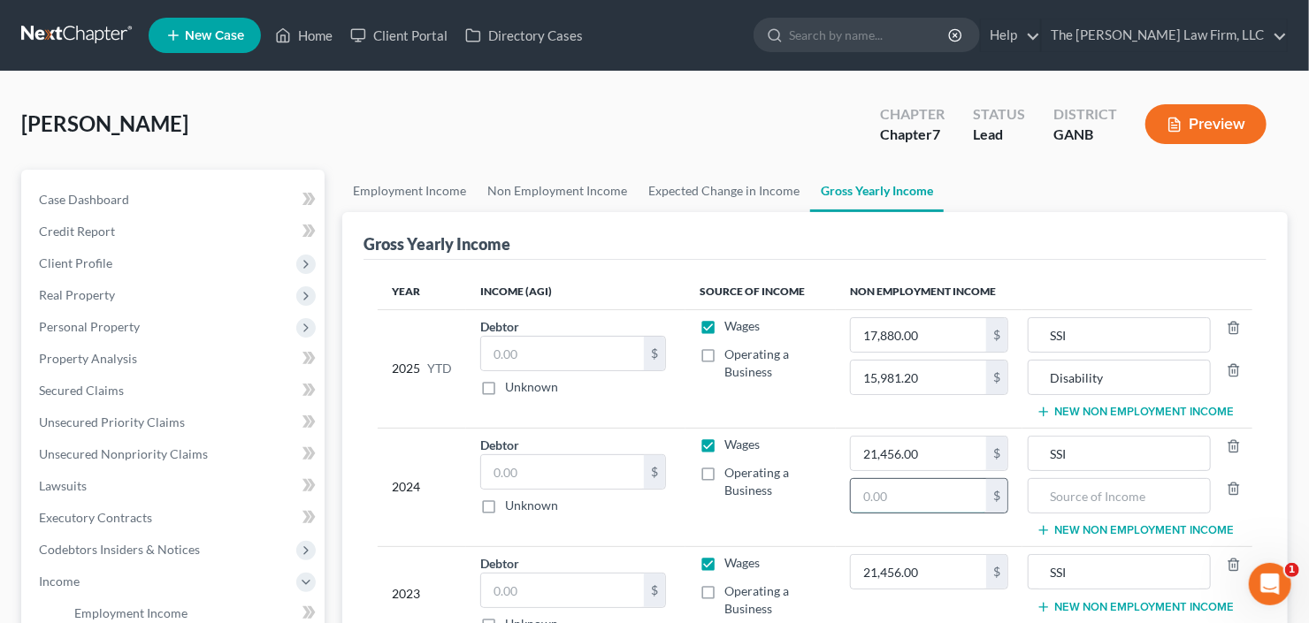
click at [882, 492] on input "text" at bounding box center [918, 496] width 135 height 34
type input "19,177.44"
click at [1103, 480] on input "text" at bounding box center [1119, 496] width 164 height 34
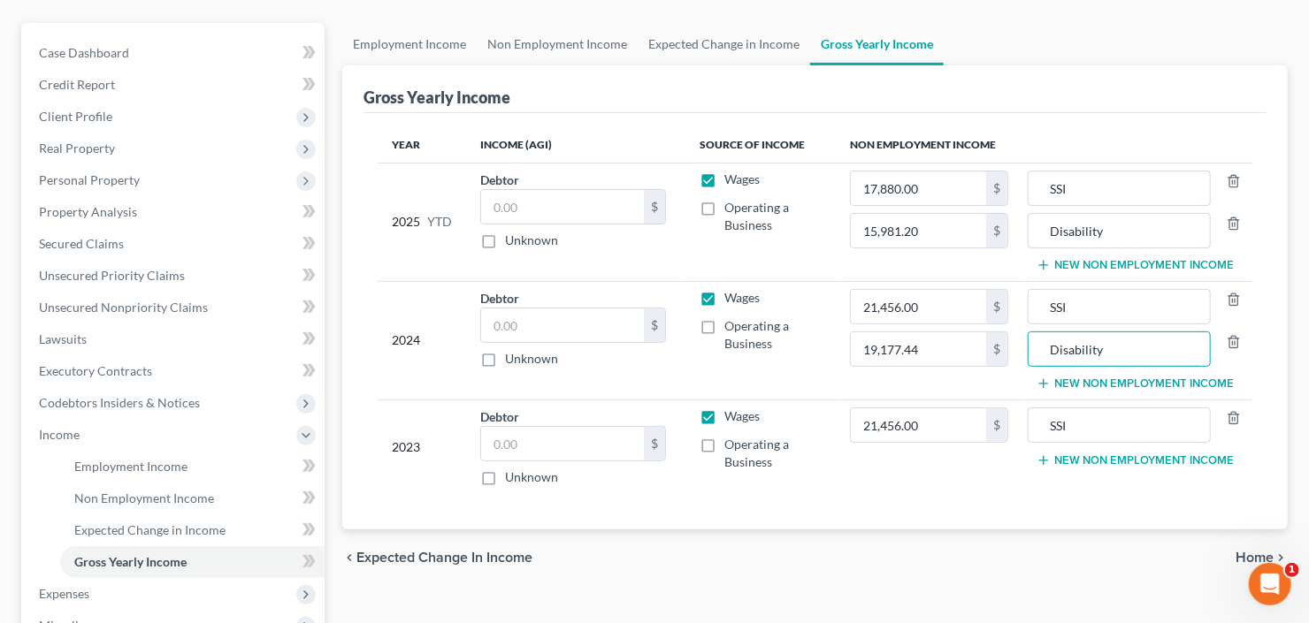
scroll to position [283, 0]
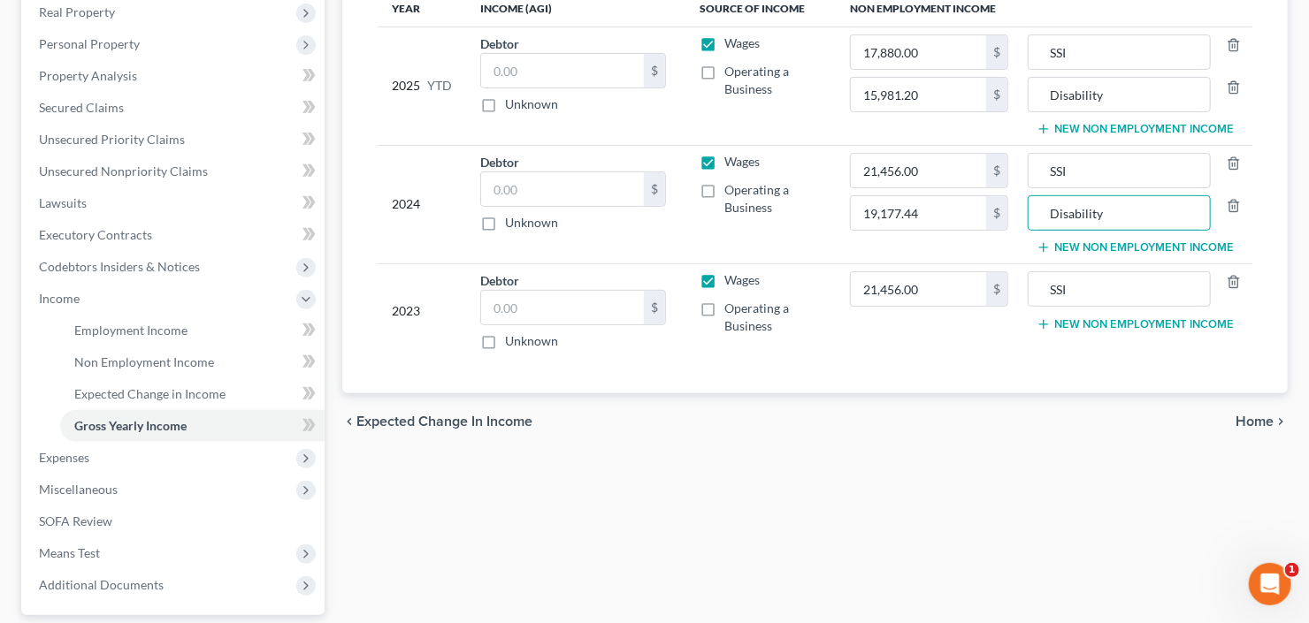
type input "Disability"
click at [1106, 317] on button "New Non Employment Income" at bounding box center [1134, 324] width 197 height 14
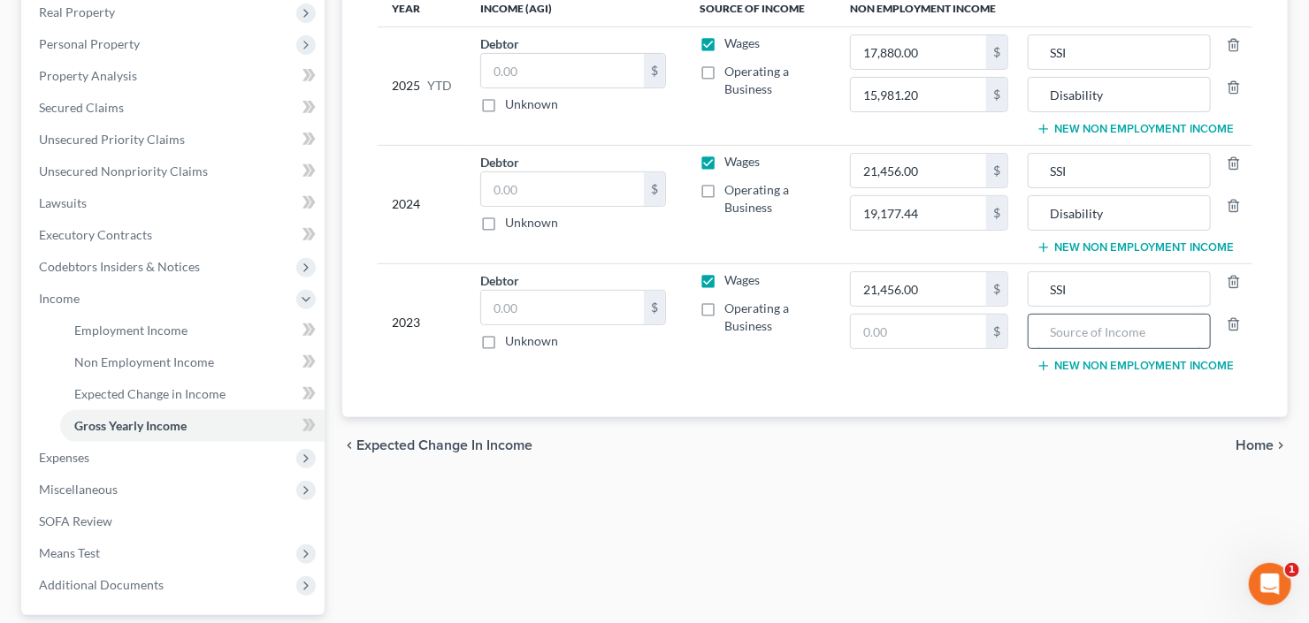
click at [1069, 336] on input "text" at bounding box center [1119, 332] width 164 height 34
type input "Disability"
click at [874, 332] on input "text" at bounding box center [918, 332] width 135 height 34
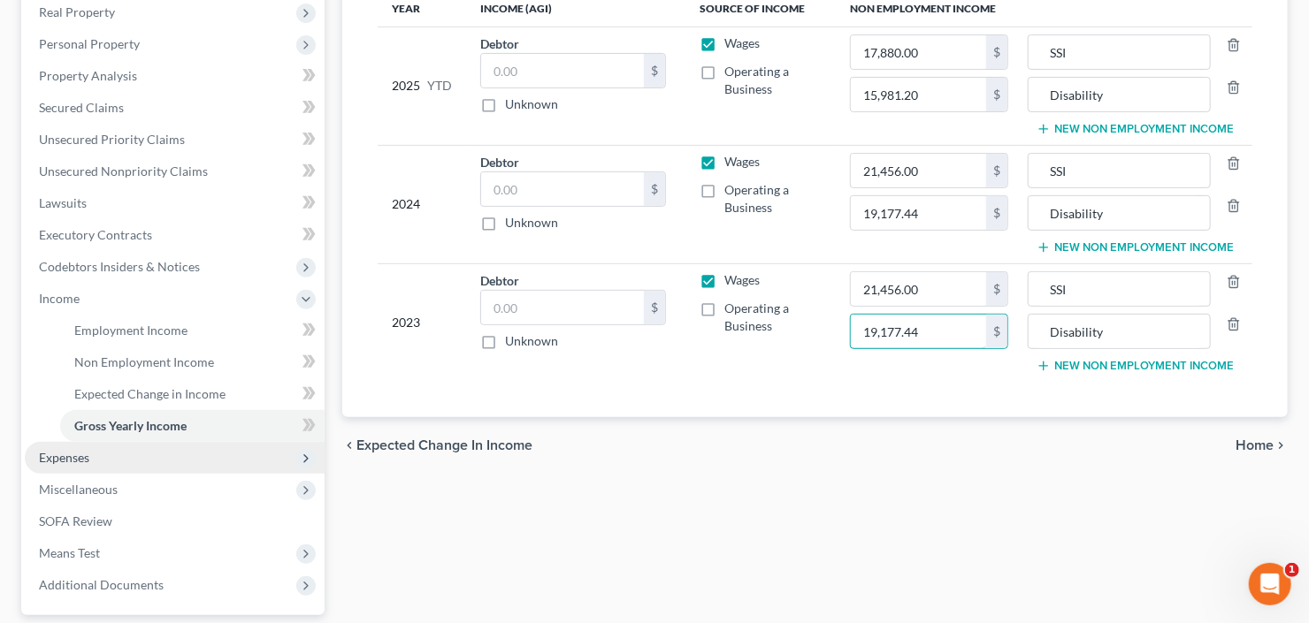
type input "19,177.44"
click at [104, 459] on span "Expenses" at bounding box center [175, 458] width 300 height 32
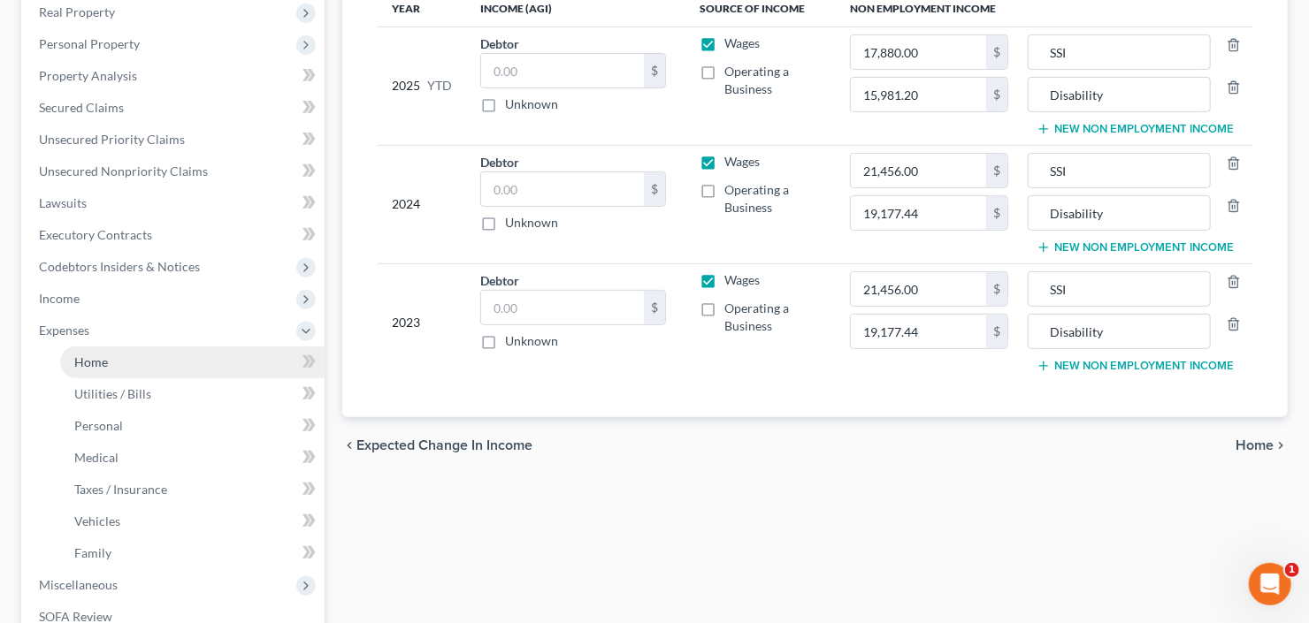
click at [107, 370] on link "Home" at bounding box center [192, 363] width 264 height 32
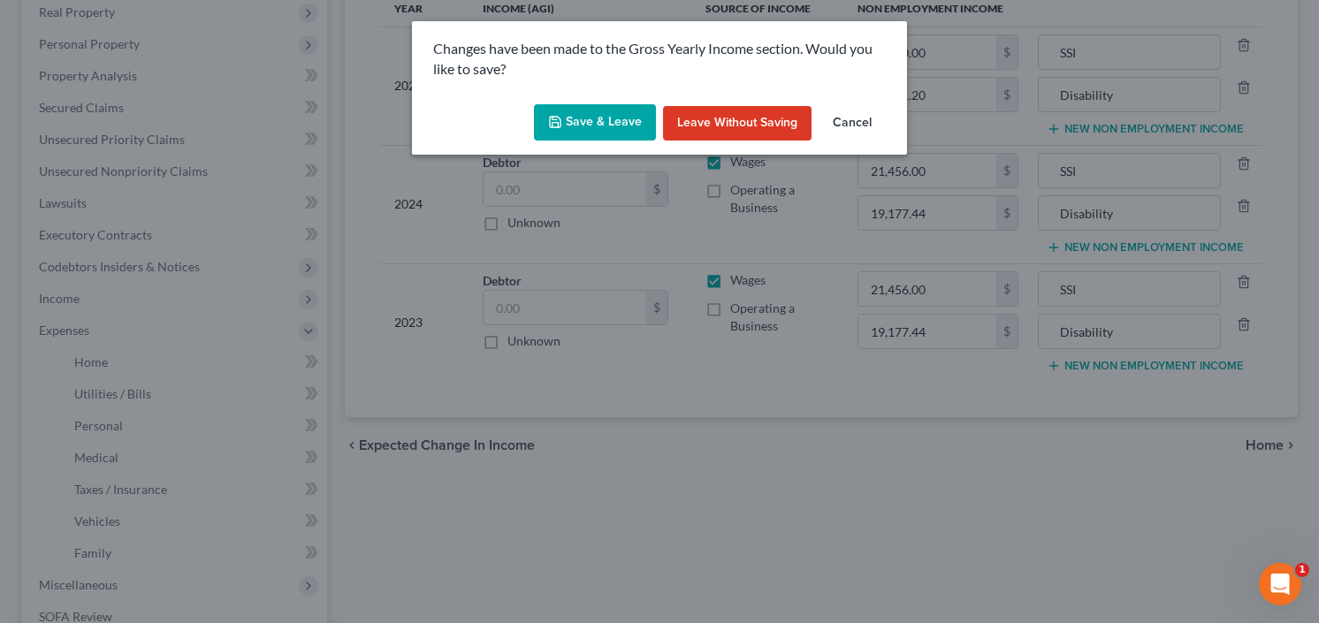
click at [531, 126] on div "Save & Leave Leave without Saving Cancel" at bounding box center [659, 126] width 495 height 58
click at [599, 118] on button "Save & Leave" at bounding box center [595, 122] width 122 height 37
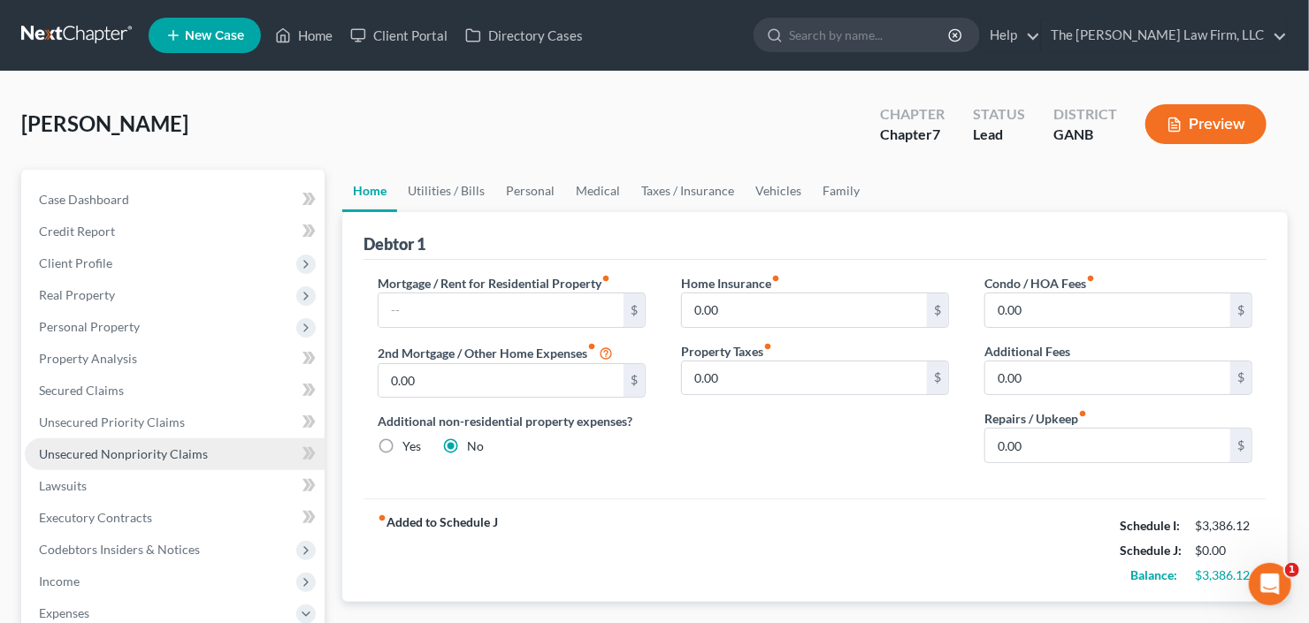
click at [104, 453] on span "Unsecured Nonpriority Claims" at bounding box center [123, 454] width 169 height 15
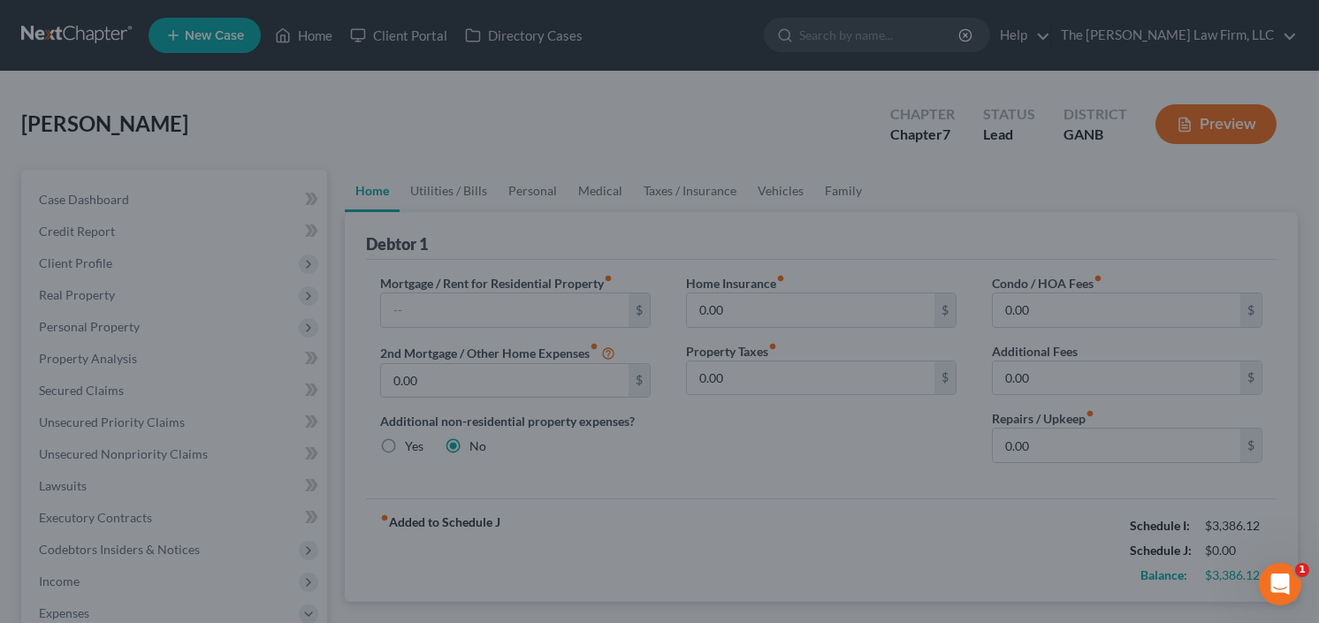
click at [91, 266] on div at bounding box center [659, 311] width 1319 height 623
click at [427, 145] on div at bounding box center [659, 311] width 1319 height 623
click at [427, 143] on div at bounding box center [659, 311] width 1319 height 623
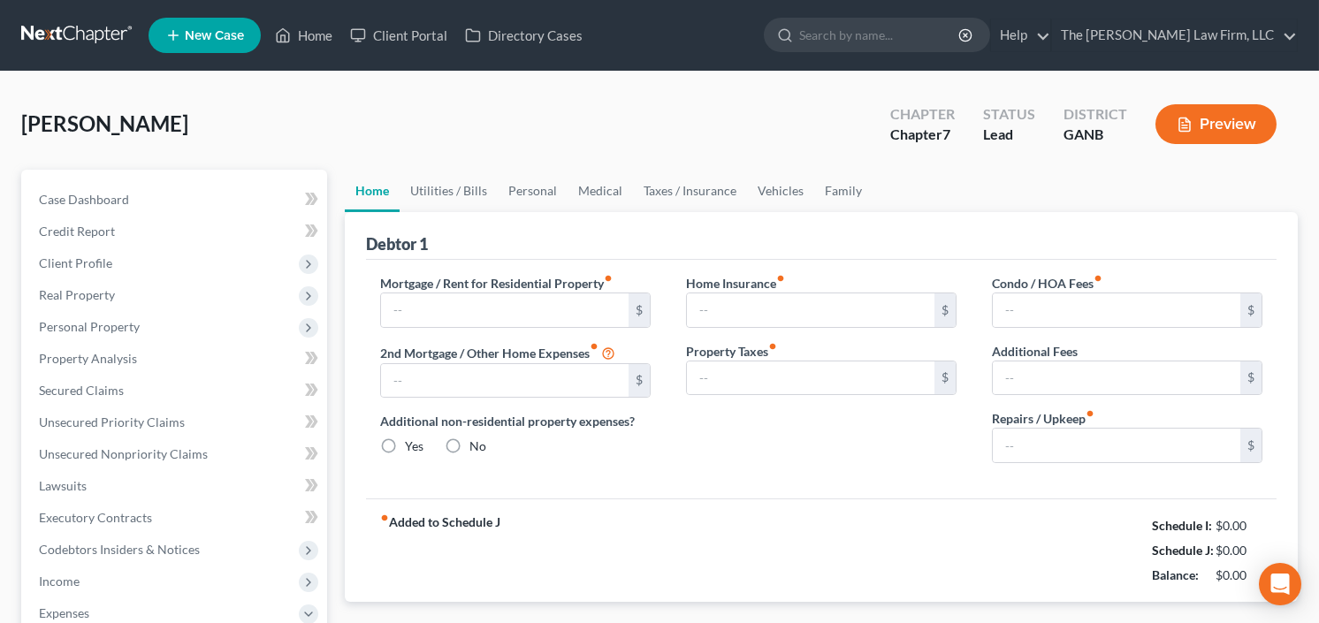
type input "0.00"
radio input "true"
type input "0.00"
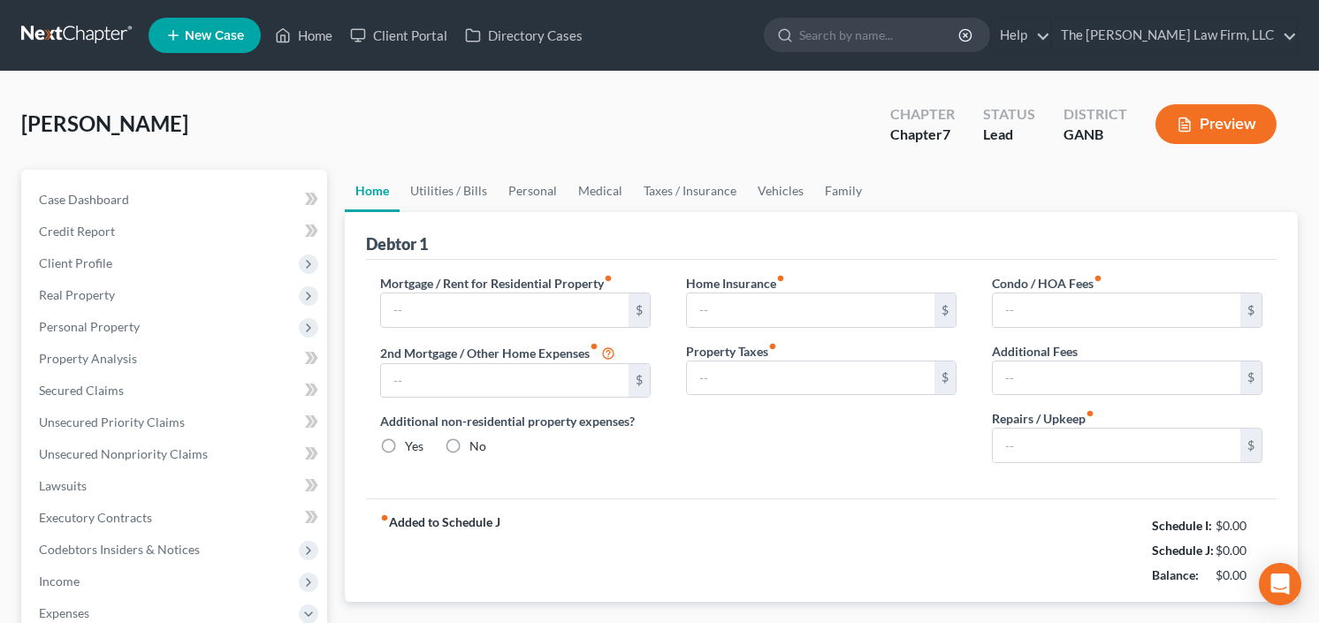
type input "0.00"
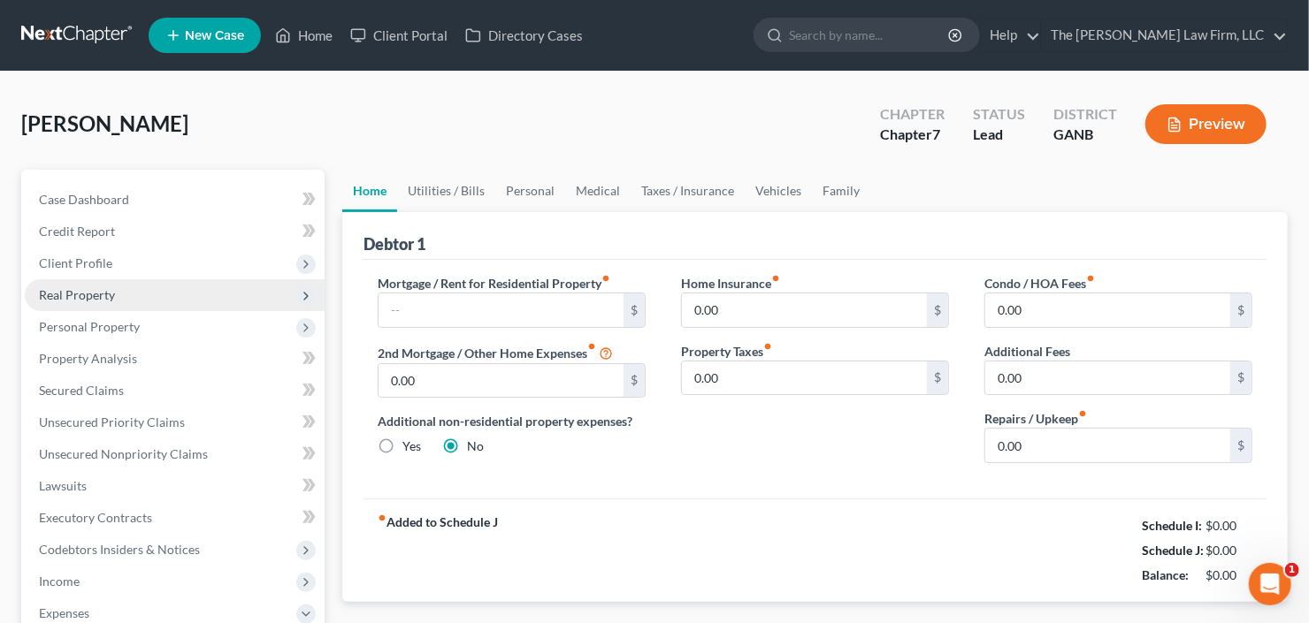
click at [106, 287] on span "Real Property" at bounding box center [77, 294] width 76 height 15
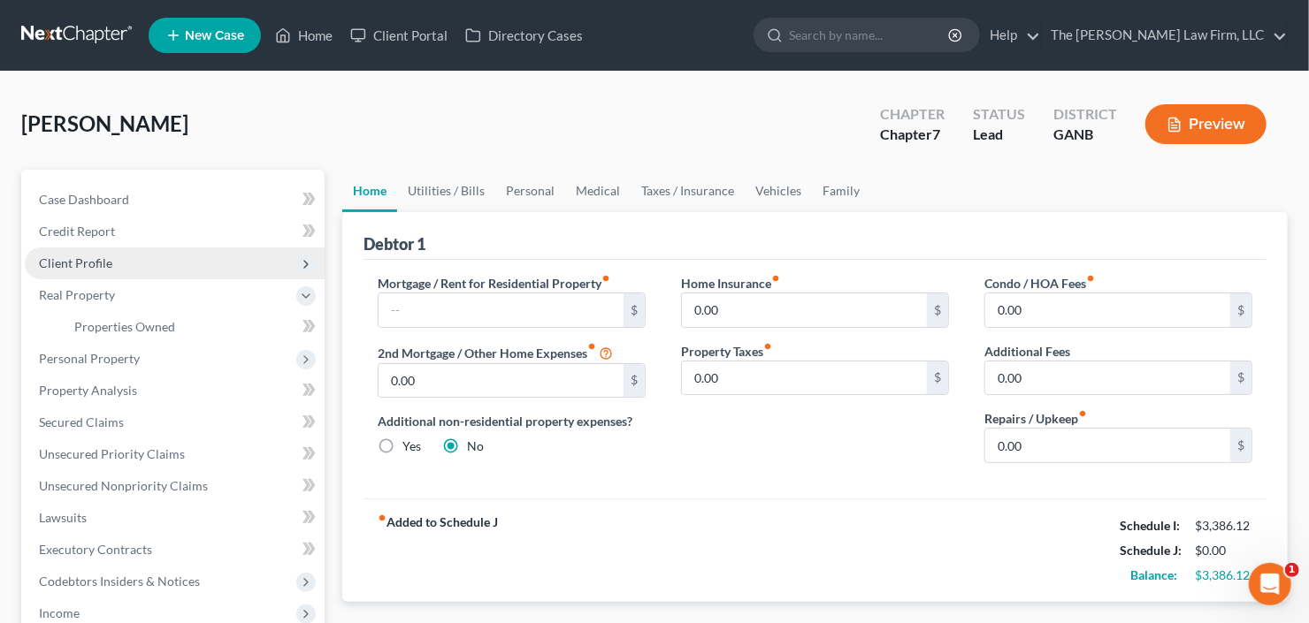
click at [119, 269] on span "Client Profile" at bounding box center [175, 264] width 300 height 32
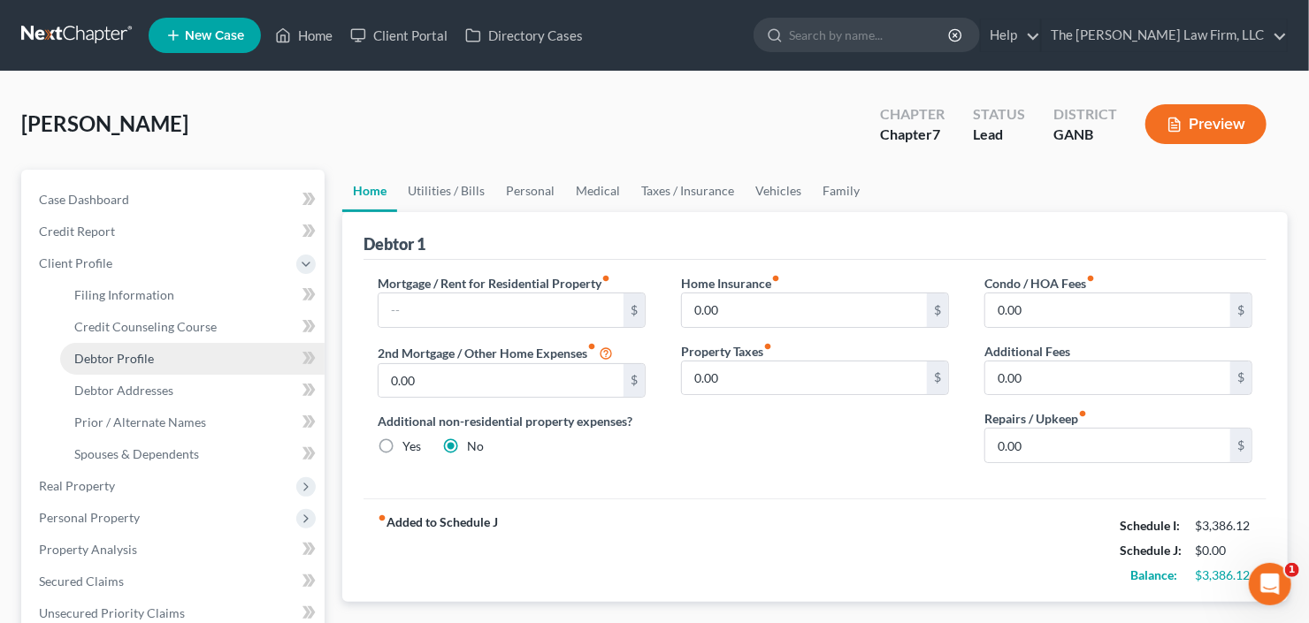
click at [126, 361] on span "Debtor Profile" at bounding box center [114, 358] width 80 height 15
select select "0"
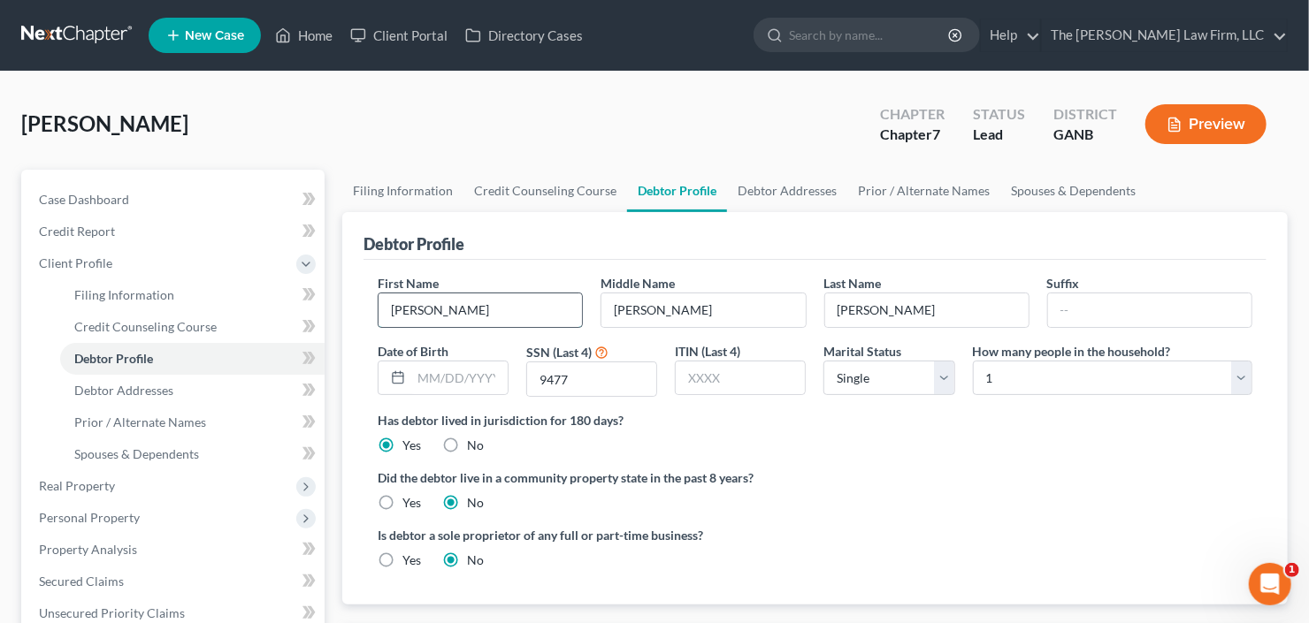
click at [410, 315] on input "Shelia" at bounding box center [479, 311] width 203 height 34
type input "Sheila"
click at [117, 383] on span "Debtor Addresses" at bounding box center [123, 390] width 99 height 15
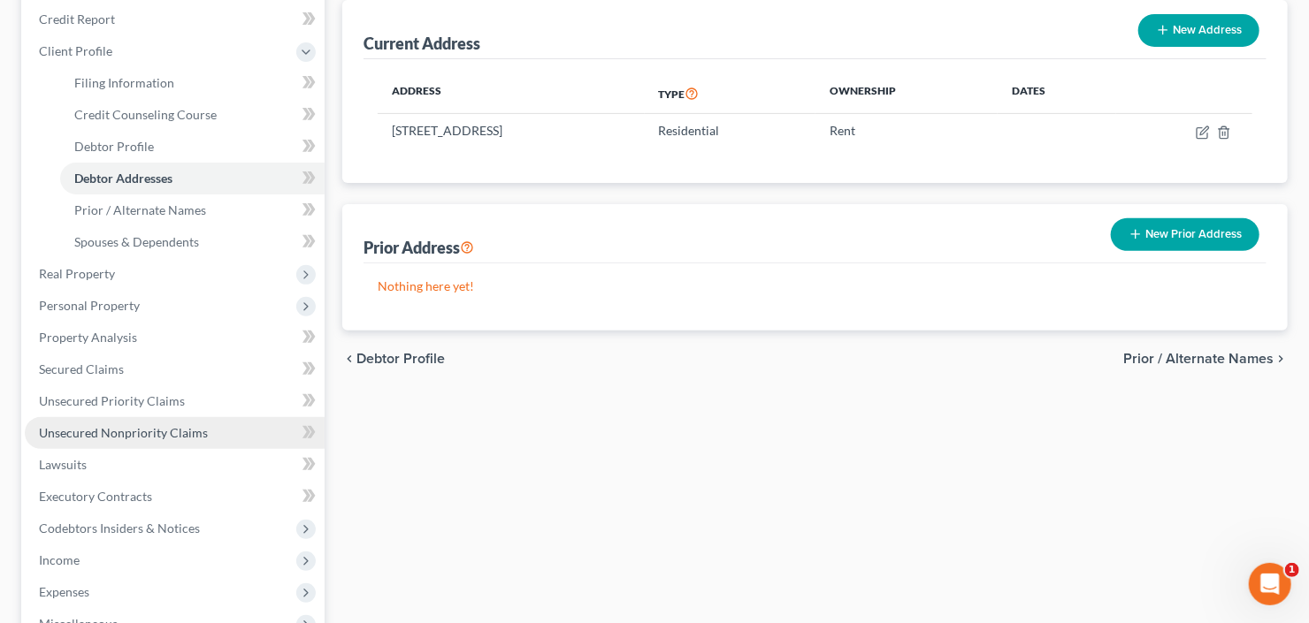
click at [138, 433] on span "Unsecured Nonpriority Claims" at bounding box center [123, 432] width 169 height 15
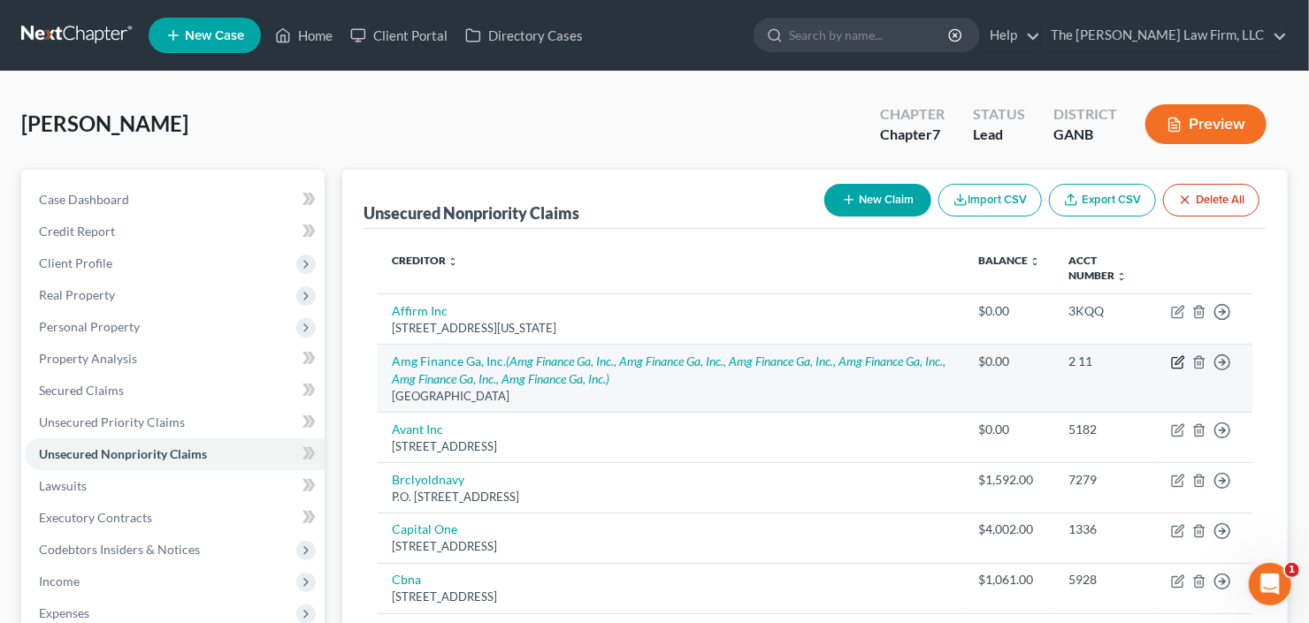
click at [1174, 363] on icon "button" at bounding box center [1178, 362] width 14 height 14
select select "10"
select select "0"
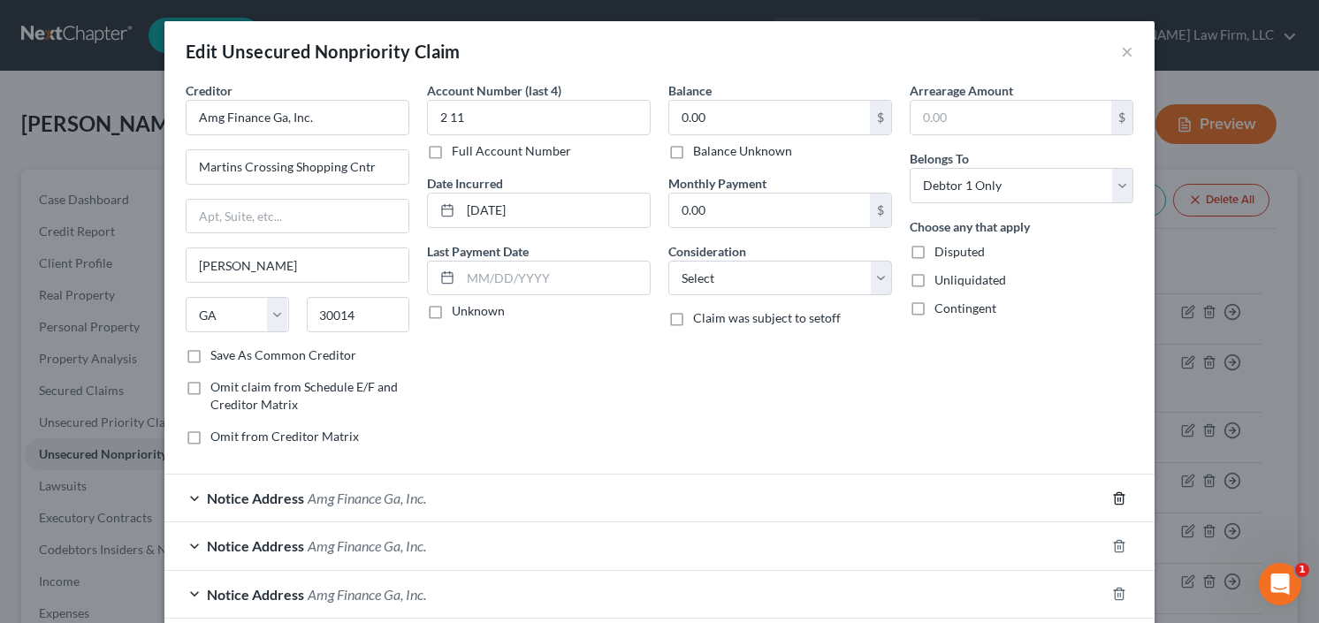
click at [1112, 496] on icon "button" at bounding box center [1119, 499] width 14 height 14
click at [1115, 502] on icon "button" at bounding box center [1119, 497] width 8 height 11
click at [1118, 498] on line "button" at bounding box center [1118, 500] width 0 height 4
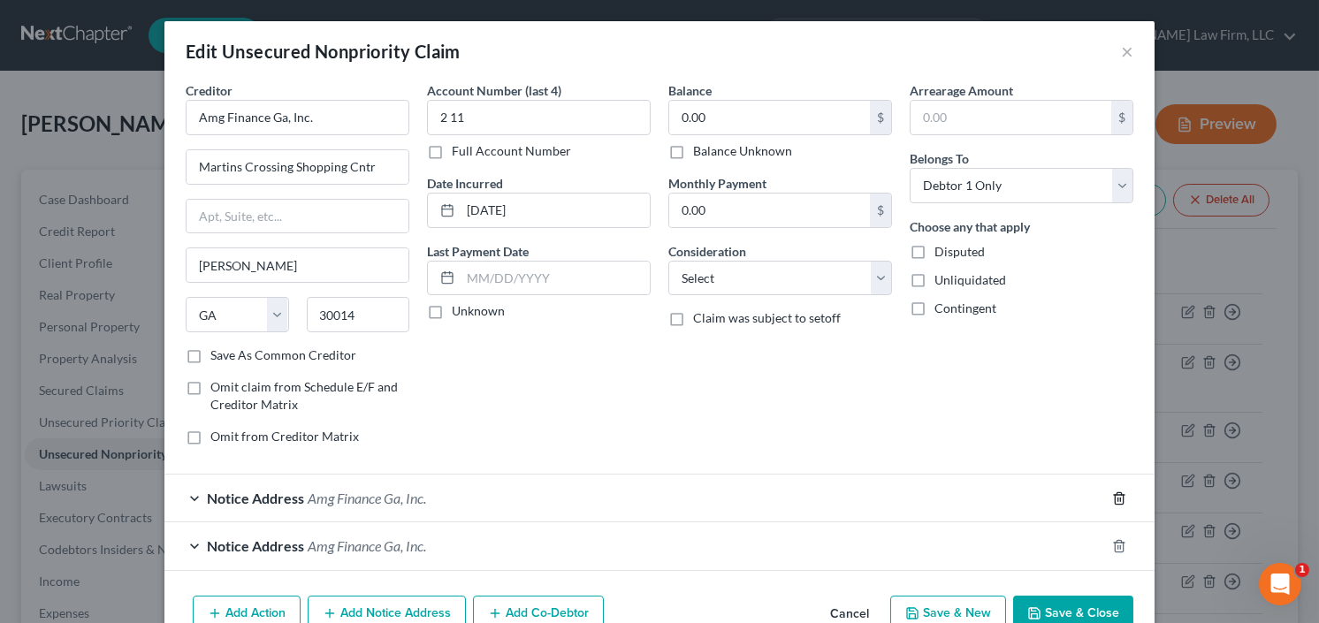
click at [1112, 502] on icon "button" at bounding box center [1119, 499] width 14 height 14
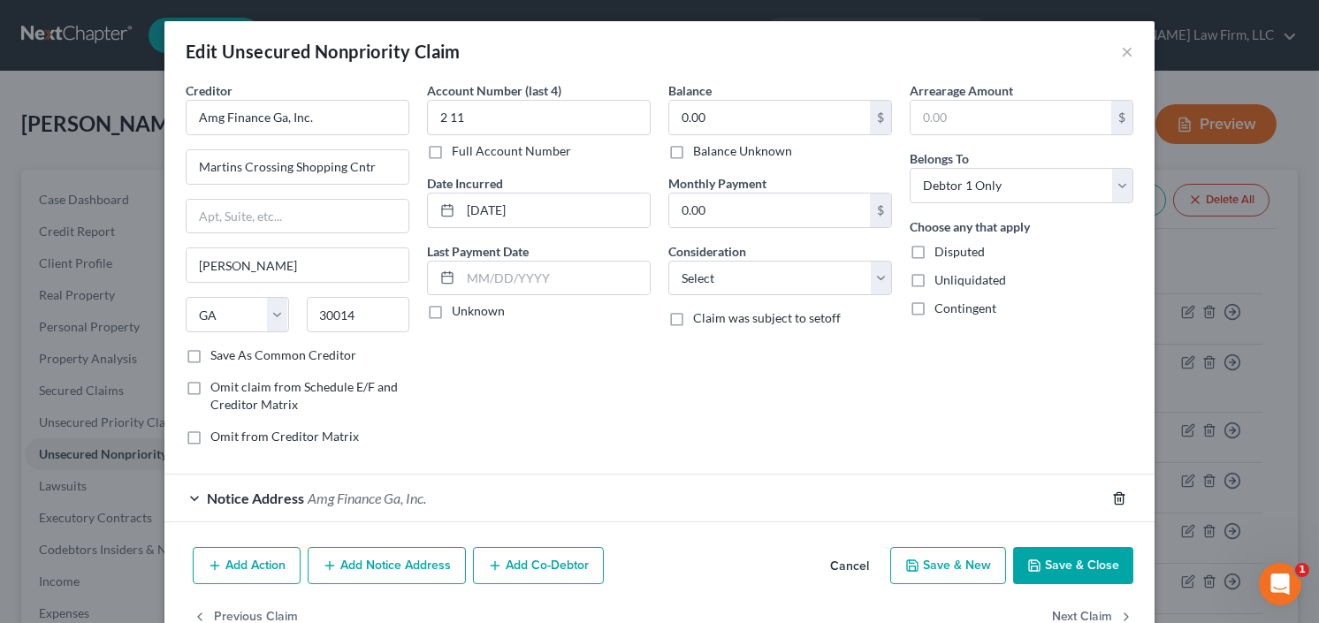
click at [1114, 495] on polyline "button" at bounding box center [1119, 495] width 11 height 0
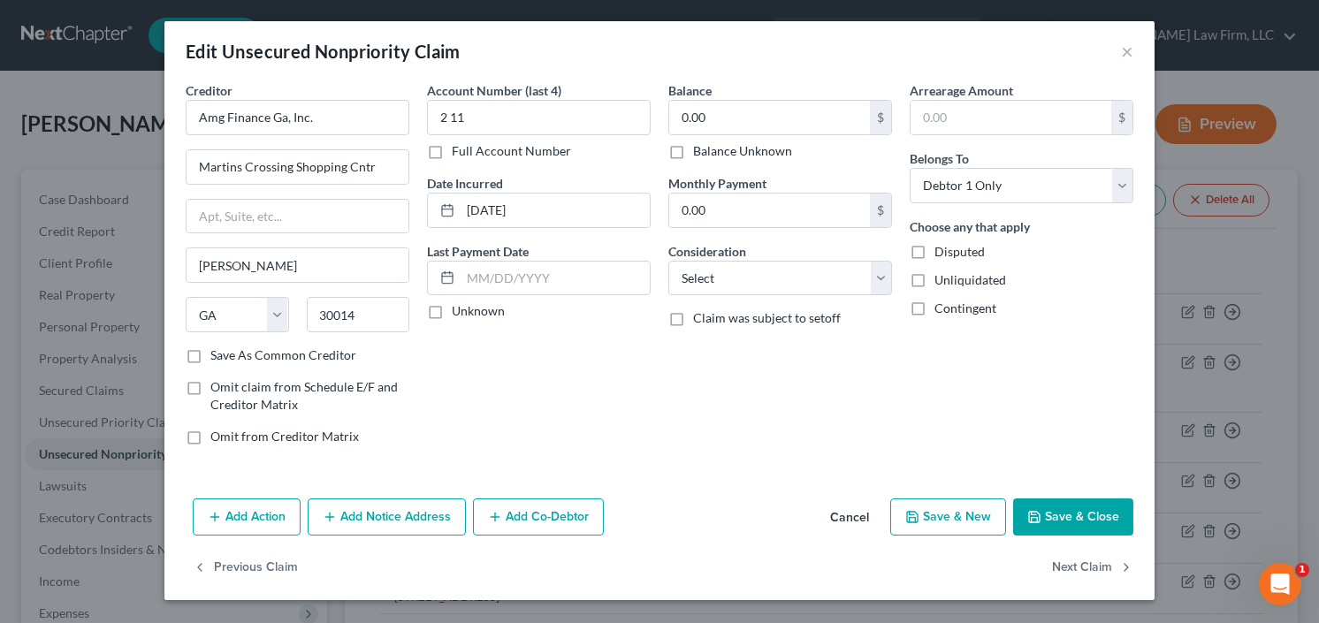
click at [1089, 515] on button "Save & Close" at bounding box center [1073, 517] width 120 height 37
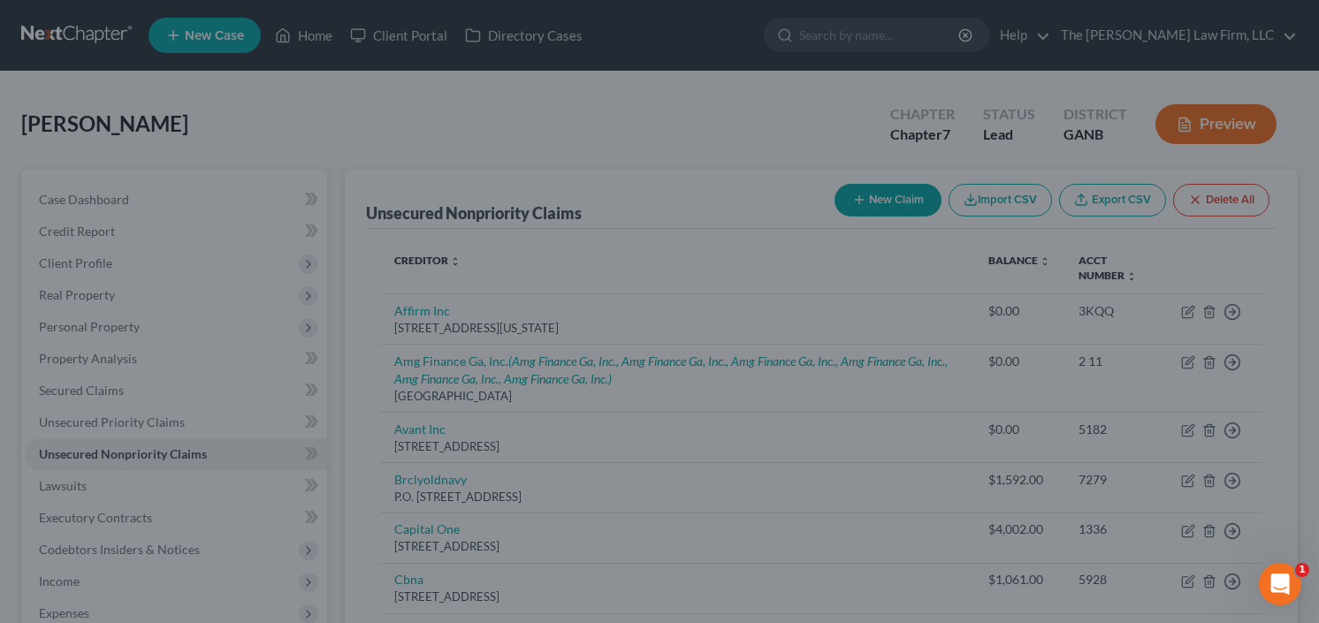
type input "0"
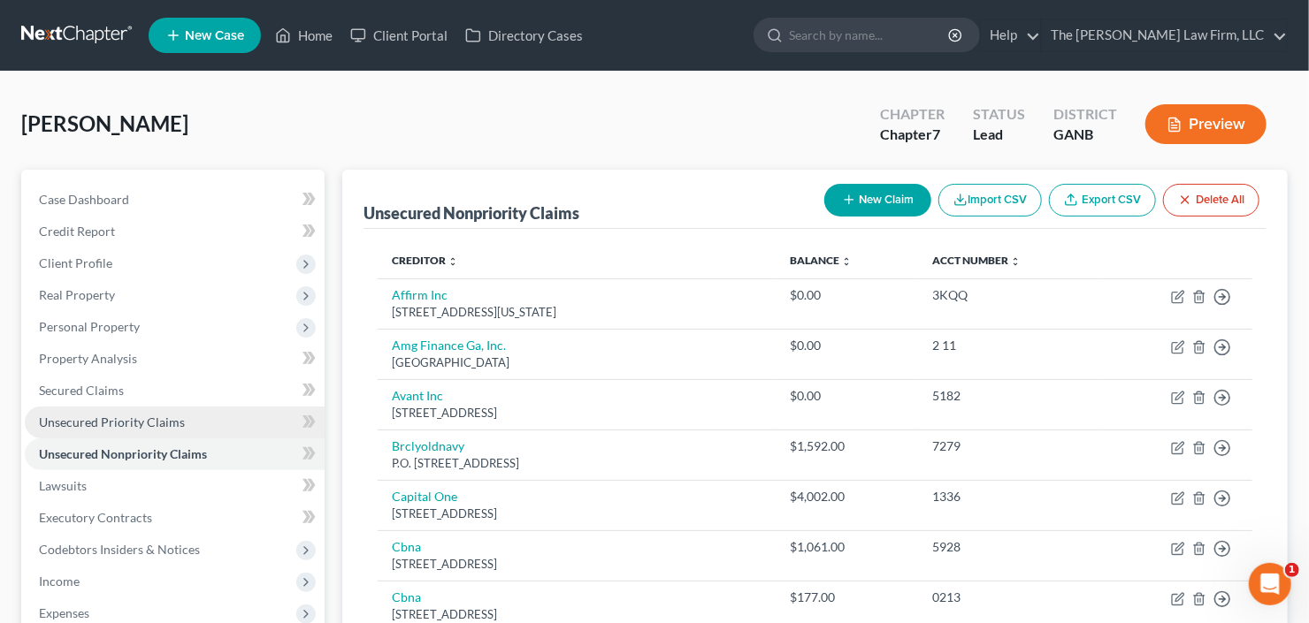
click at [54, 422] on span "Unsecured Priority Claims" at bounding box center [112, 422] width 146 height 15
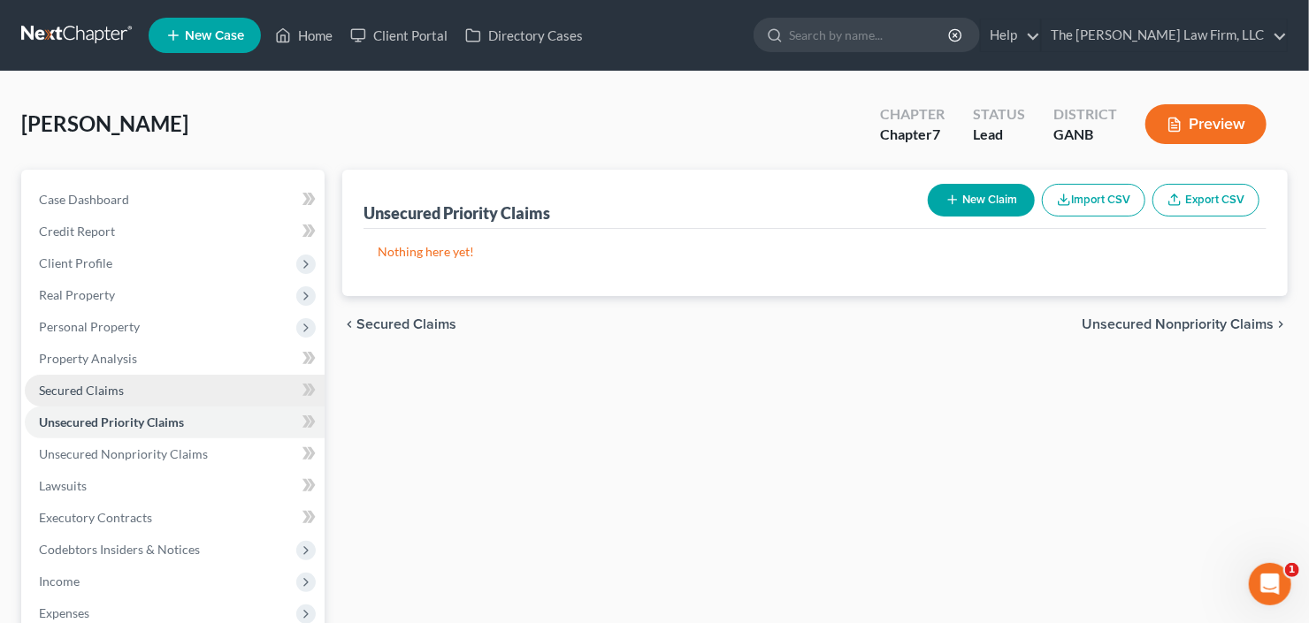
click at [80, 391] on span "Secured Claims" at bounding box center [81, 390] width 85 height 15
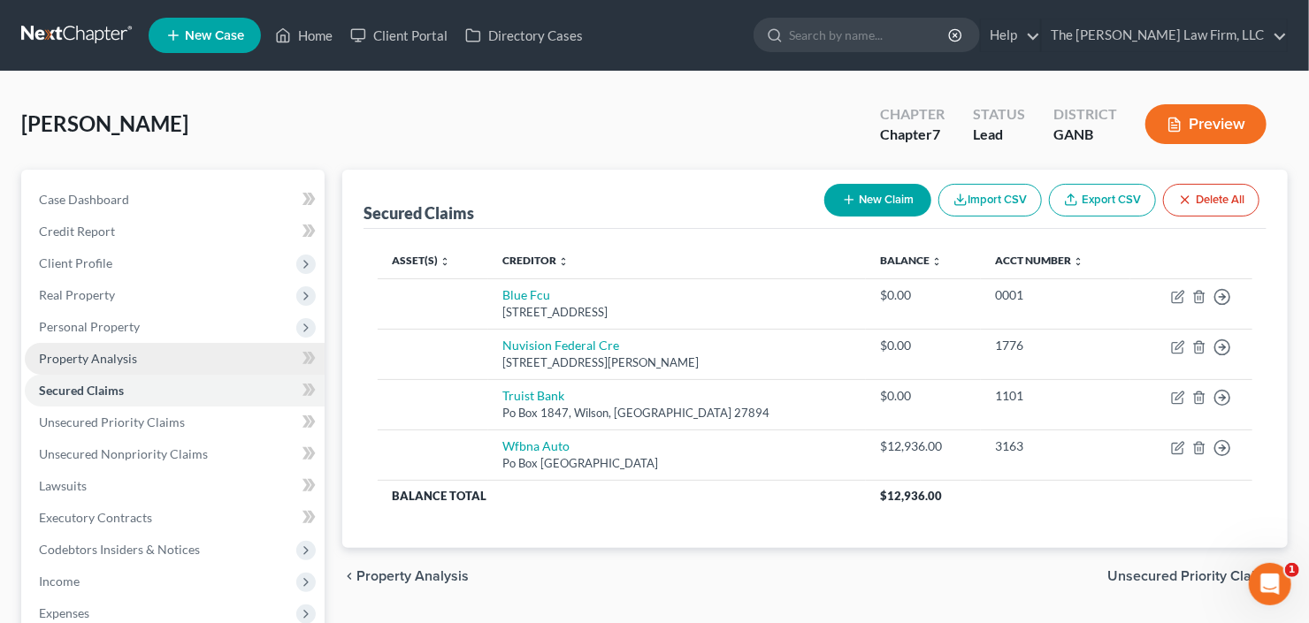
click at [82, 367] on link "Property Analysis" at bounding box center [175, 359] width 300 height 32
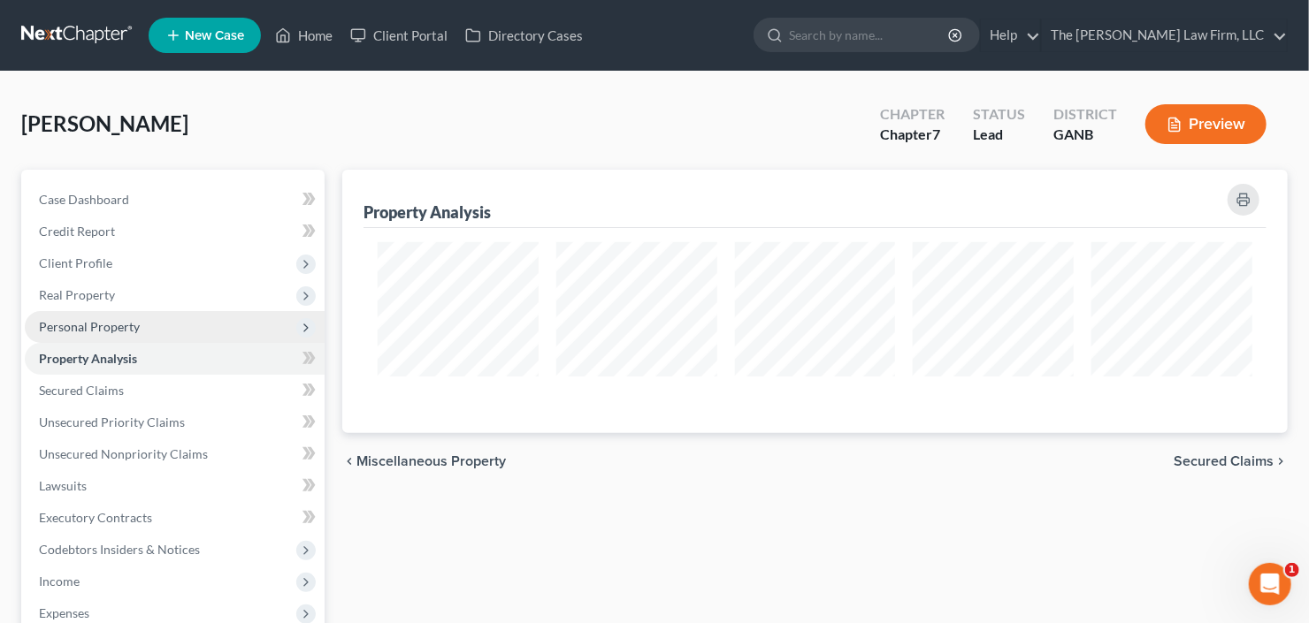
click at [99, 330] on span "Personal Property" at bounding box center [89, 326] width 101 height 15
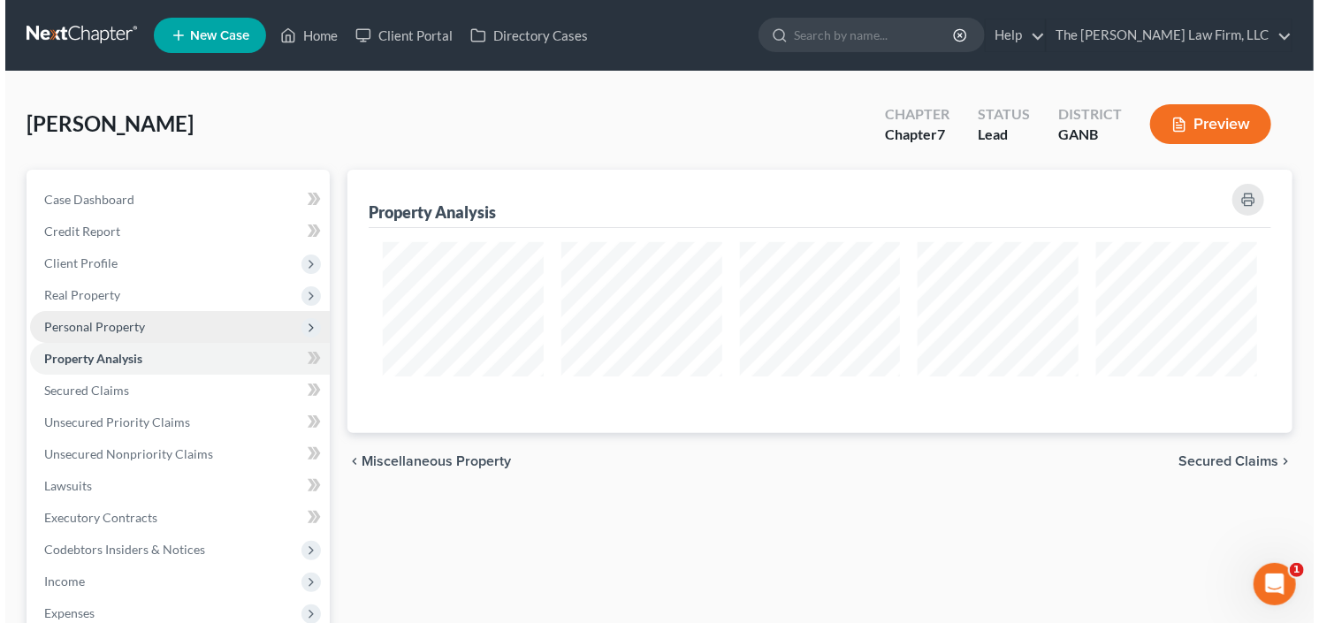
scroll to position [263, 944]
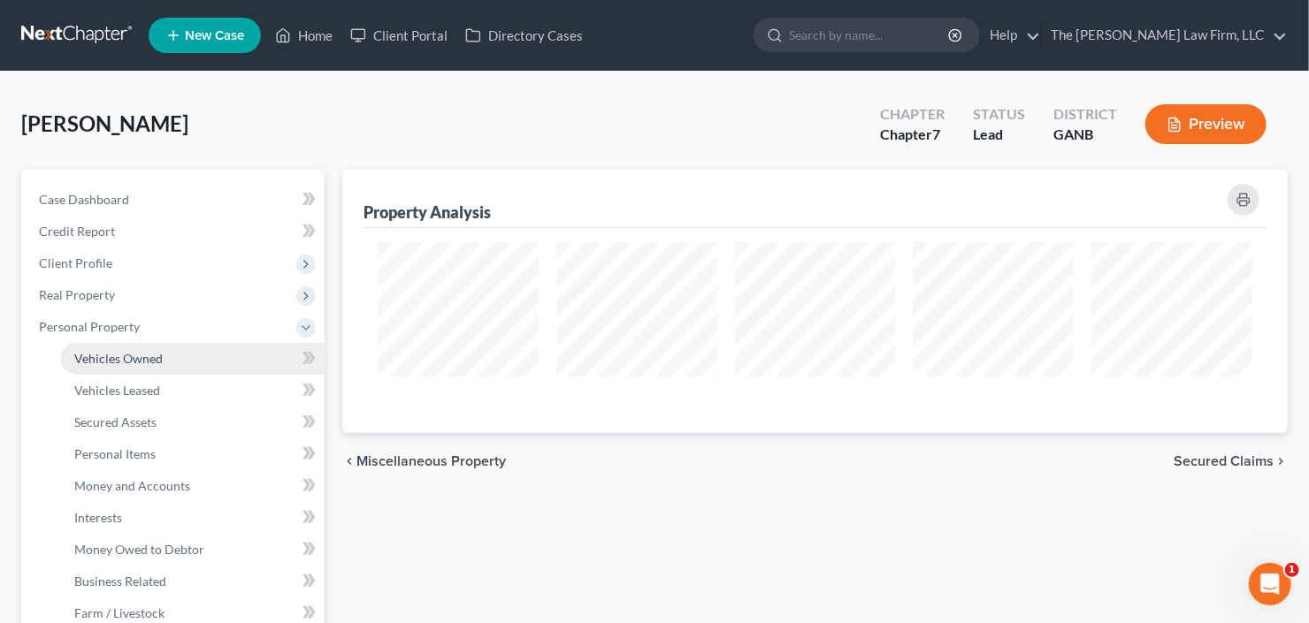
click at [98, 354] on span "Vehicles Owned" at bounding box center [118, 358] width 88 height 15
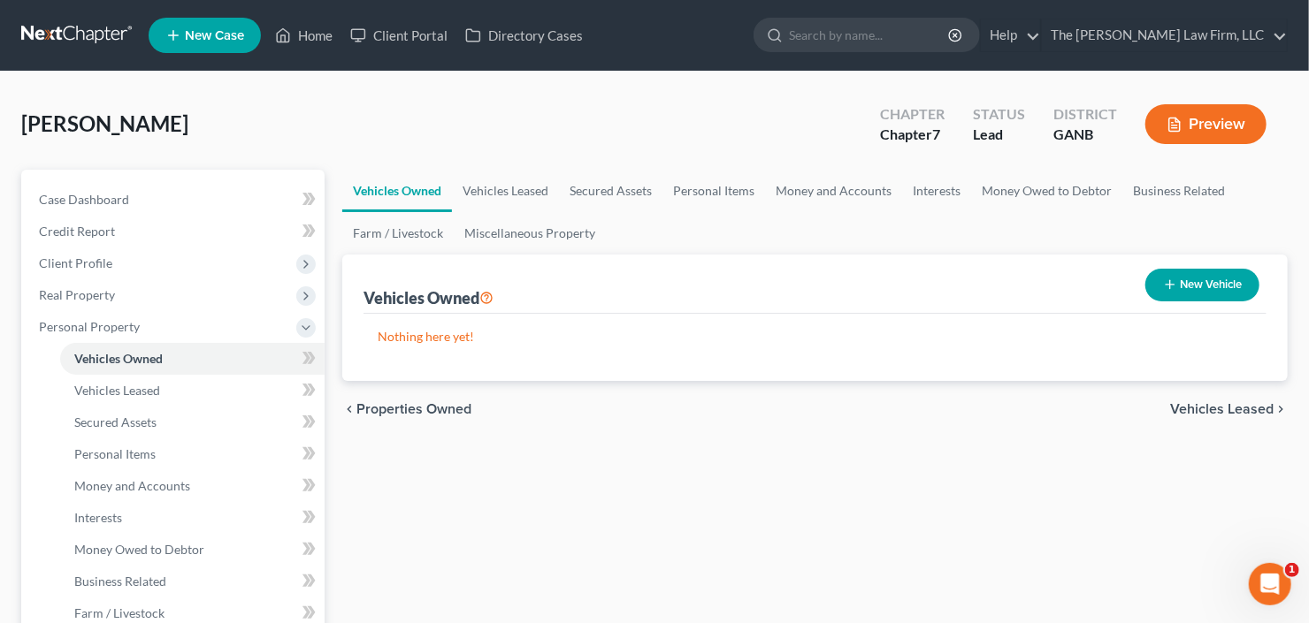
click at [1193, 278] on button "New Vehicle" at bounding box center [1202, 285] width 114 height 33
select select "0"
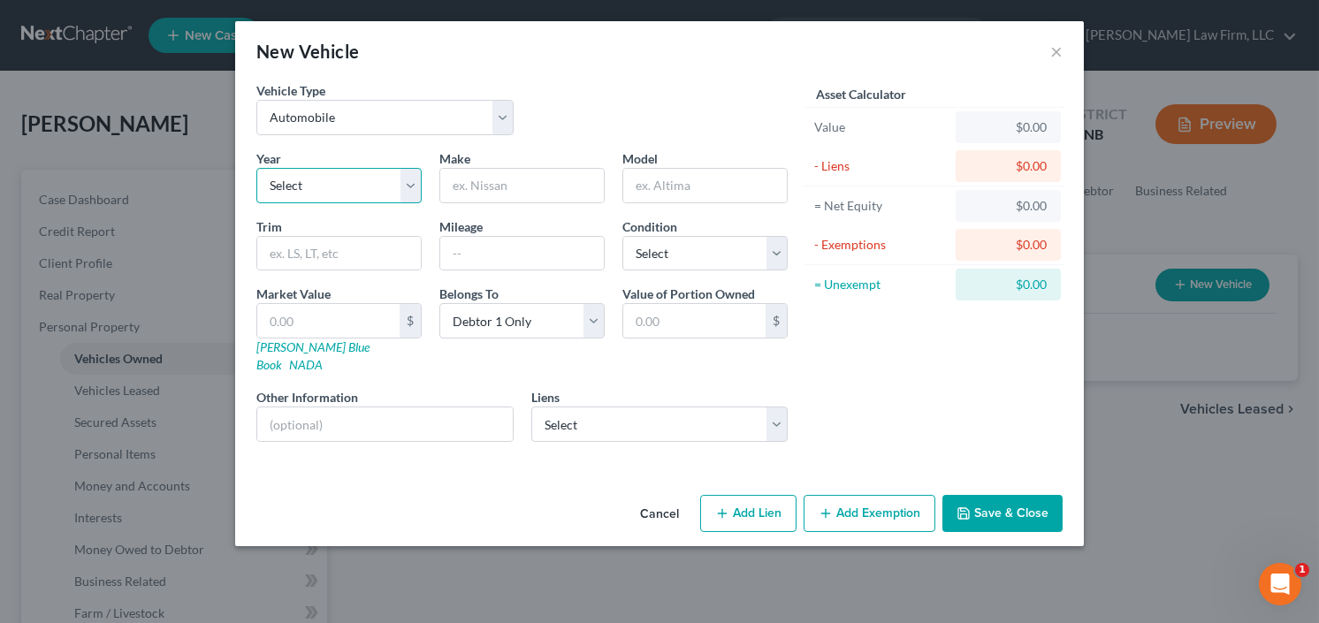
click at [323, 175] on select "Select 2026 2025 2024 2023 2022 2021 2020 2019 2018 2017 2016 2015 2014 2013 20…" at bounding box center [338, 185] width 165 height 35
select select "9"
click at [256, 168] on select "Select 2026 2025 2024 2023 2022 2021 2020 2019 2018 2017 2016 2015 2014 2013 20…" at bounding box center [338, 185] width 165 height 35
click at [525, 176] on input "text" at bounding box center [522, 186] width 164 height 34
type input "Honda"
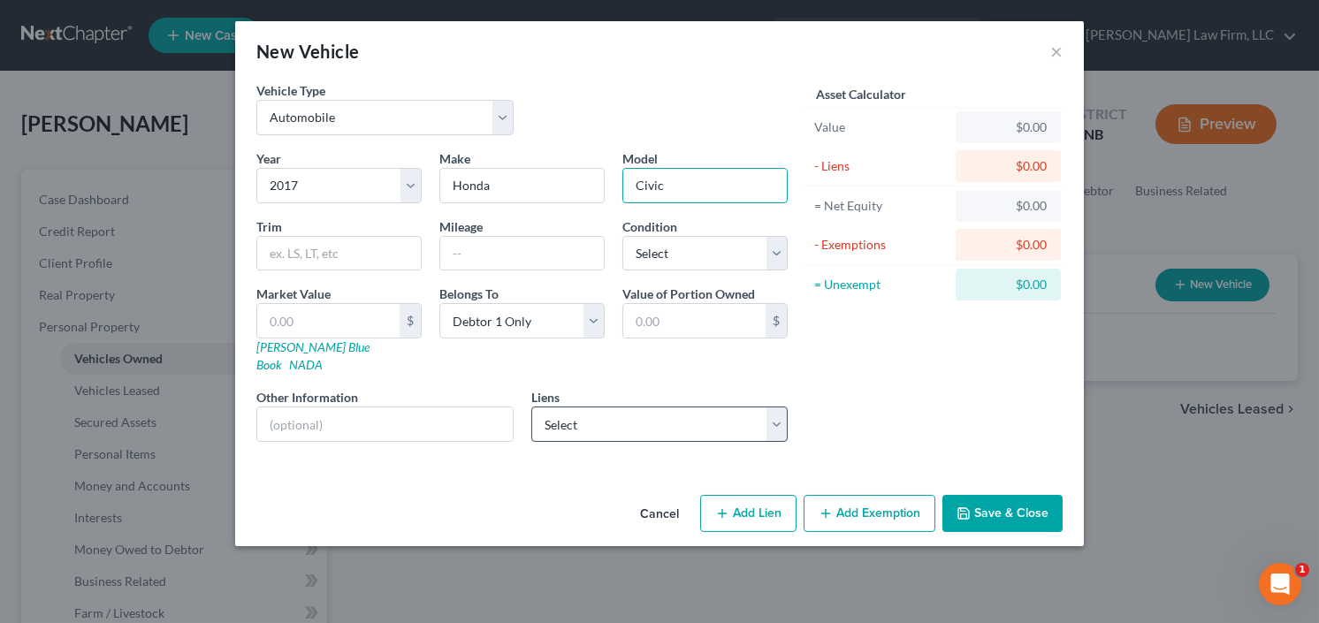
type input "Civic"
click at [699, 407] on select "Select Wfbna Auto - $12,936.00 Blue Fcu - $0.00 Nuvision Federal Cre - $0.00 Tr…" at bounding box center [659, 424] width 257 height 35
select select "0"
click at [531, 407] on select "Select Wfbna Auto - $12,936.00 Blue Fcu - $0.00 Nuvision Federal Cre - $0.00 Tr…" at bounding box center [659, 424] width 257 height 35
select select
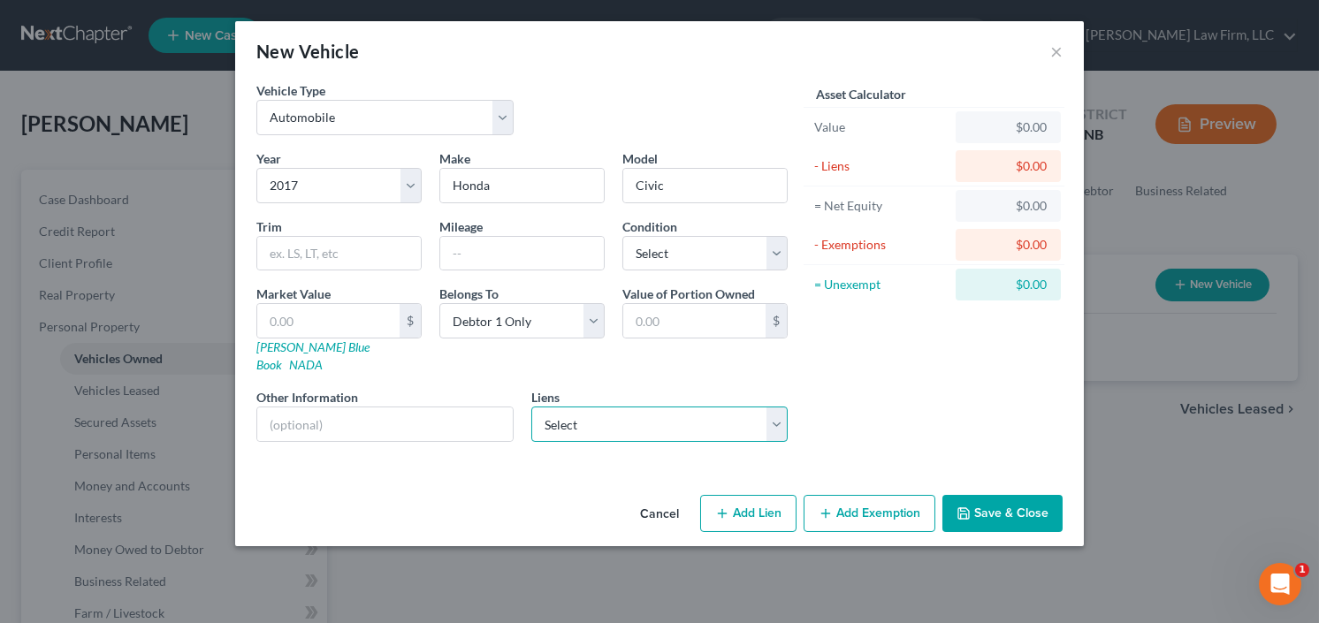
select select "28"
select select "0"
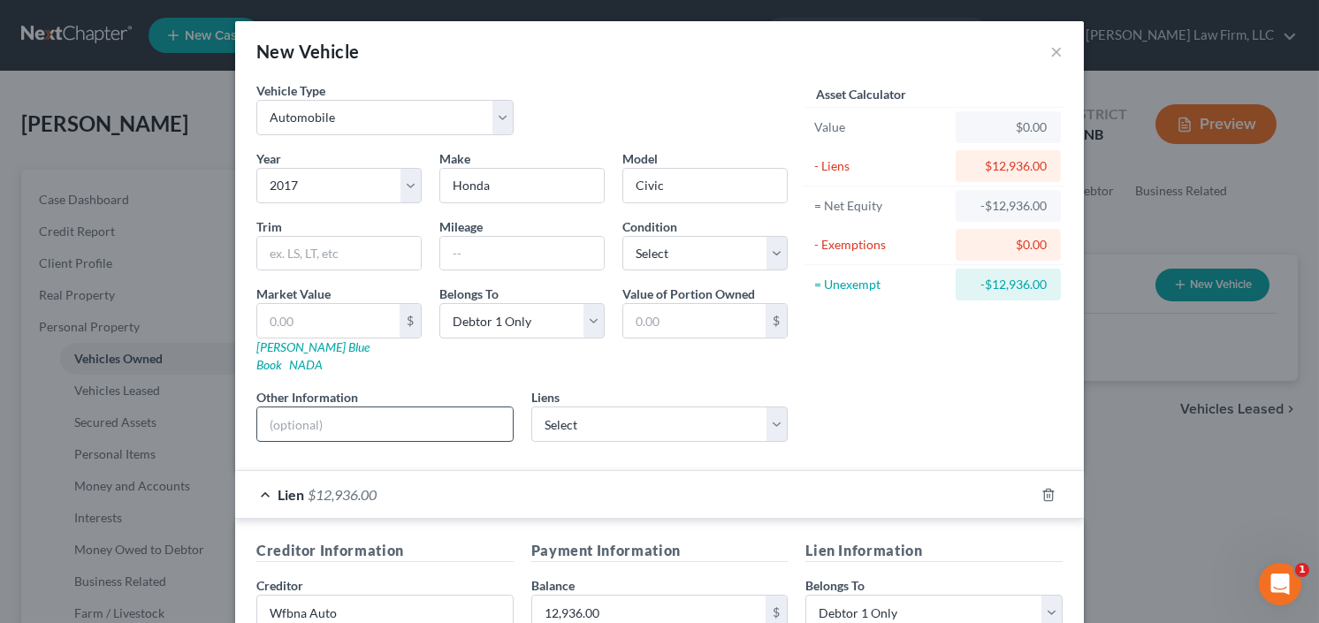
click at [381, 414] on input "text" at bounding box center [385, 425] width 256 height 34
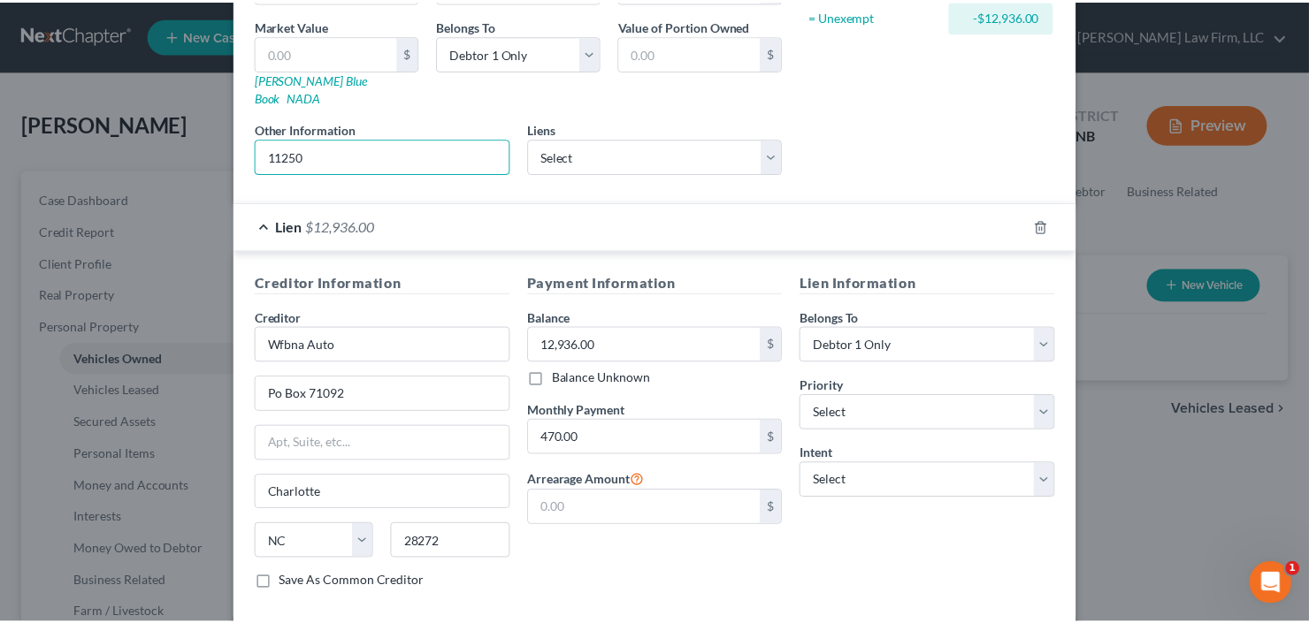
scroll to position [339, 0]
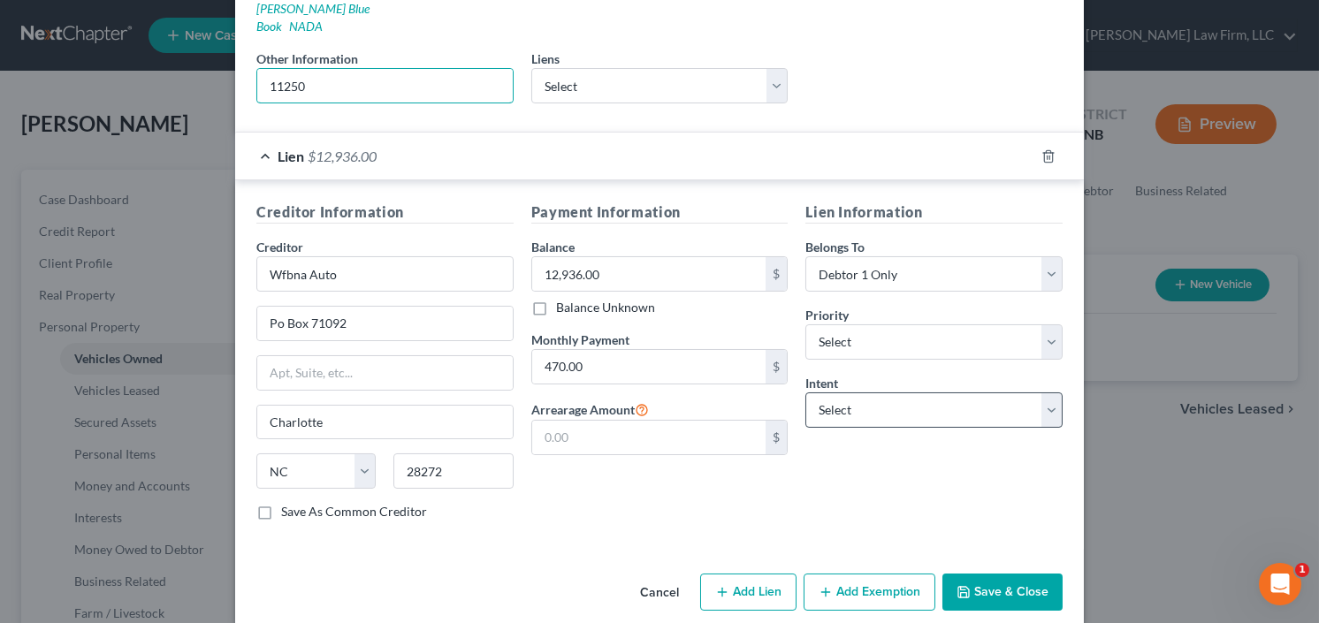
type input "11250"
click at [897, 393] on select "Select Surrender Redeem Reaffirm Avoid Other" at bounding box center [933, 410] width 257 height 35
select select "2"
click at [805, 393] on select "Select Surrender Redeem Reaffirm Avoid Other" at bounding box center [933, 410] width 257 height 35
click at [993, 574] on button "Save & Close" at bounding box center [1003, 592] width 120 height 37
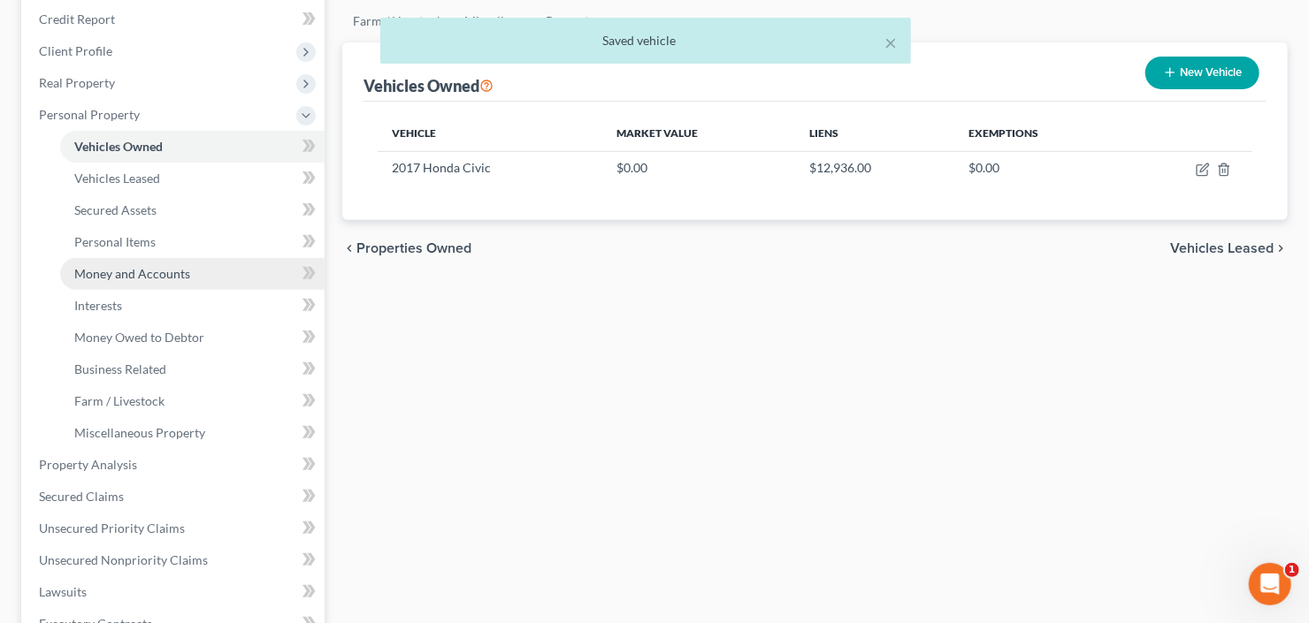
scroll to position [354, 0]
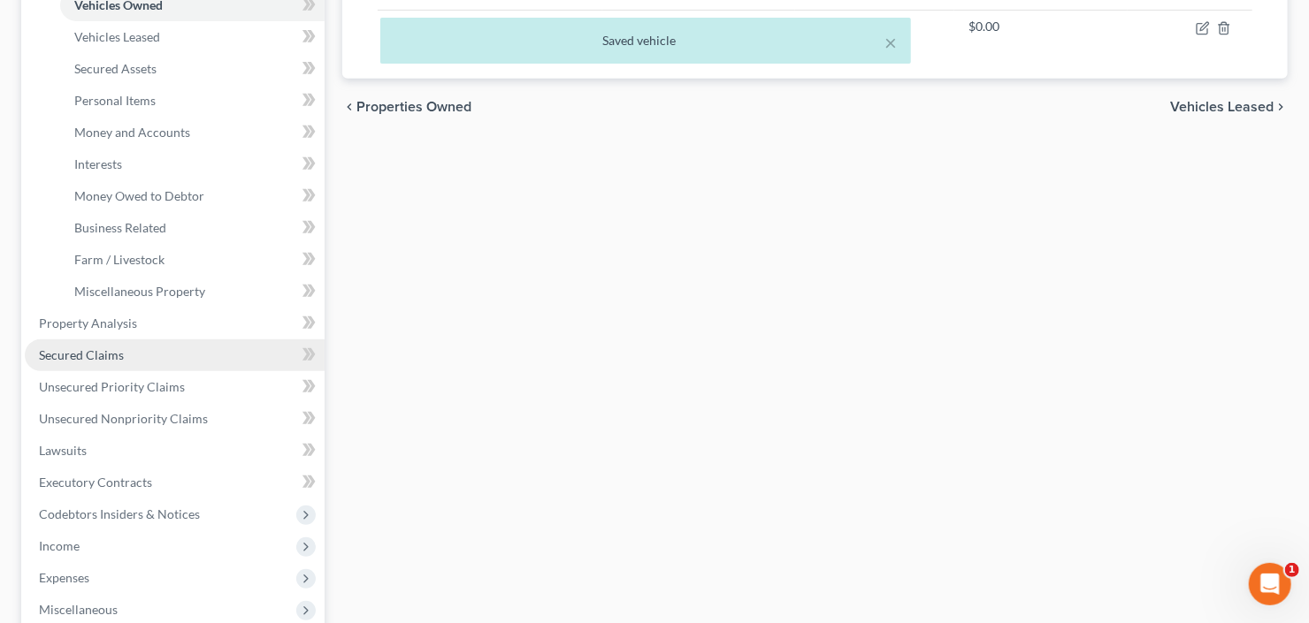
click at [90, 361] on span "Secured Claims" at bounding box center [81, 354] width 85 height 15
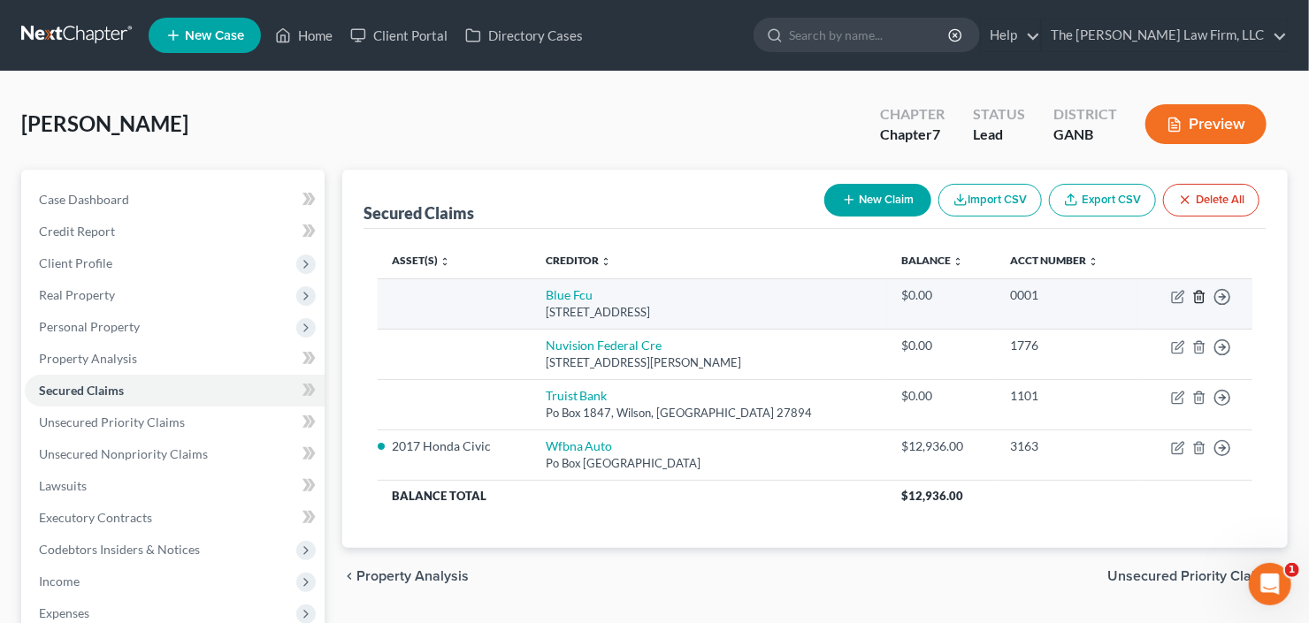
click at [1196, 295] on icon "button" at bounding box center [1199, 297] width 14 height 14
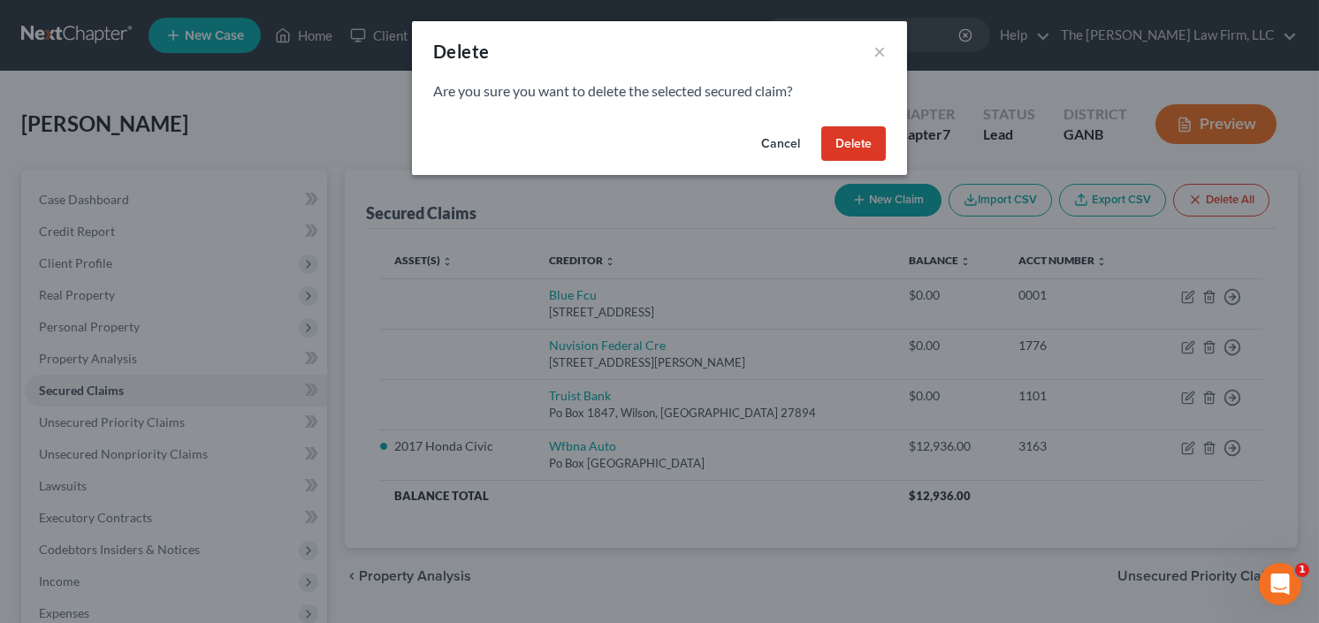
click at [845, 145] on button "Delete" at bounding box center [853, 143] width 65 height 35
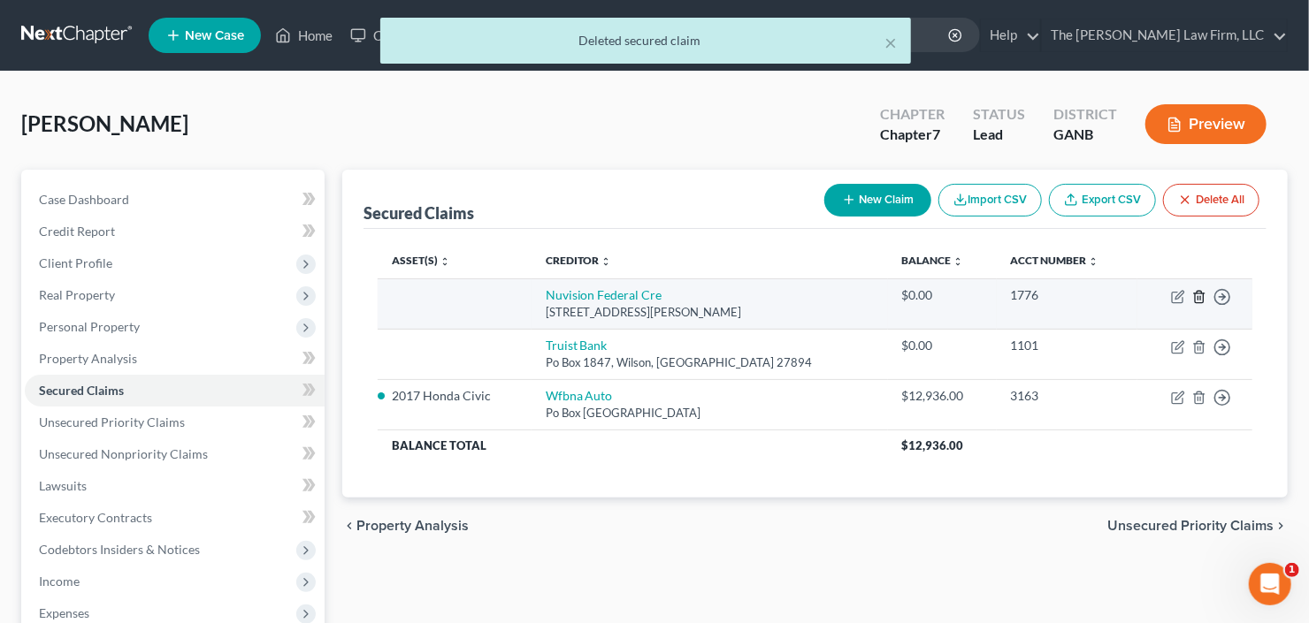
click at [1198, 296] on line "button" at bounding box center [1198, 298] width 0 height 4
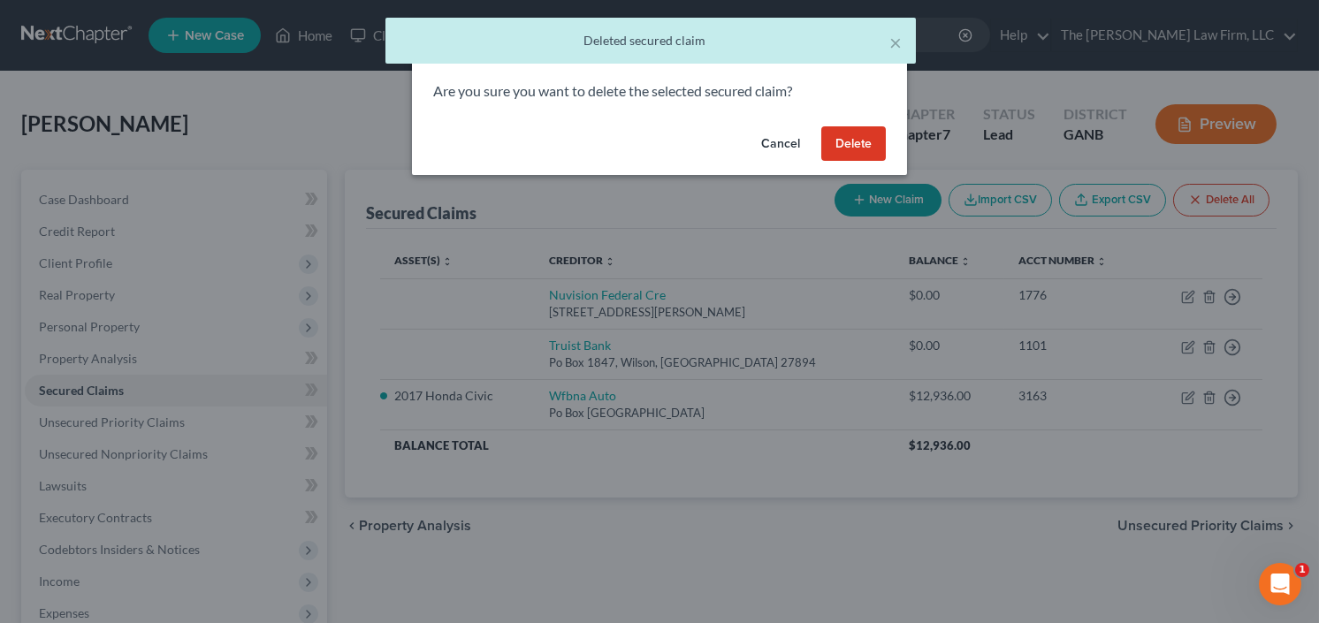
click at [856, 142] on button "Delete" at bounding box center [853, 143] width 65 height 35
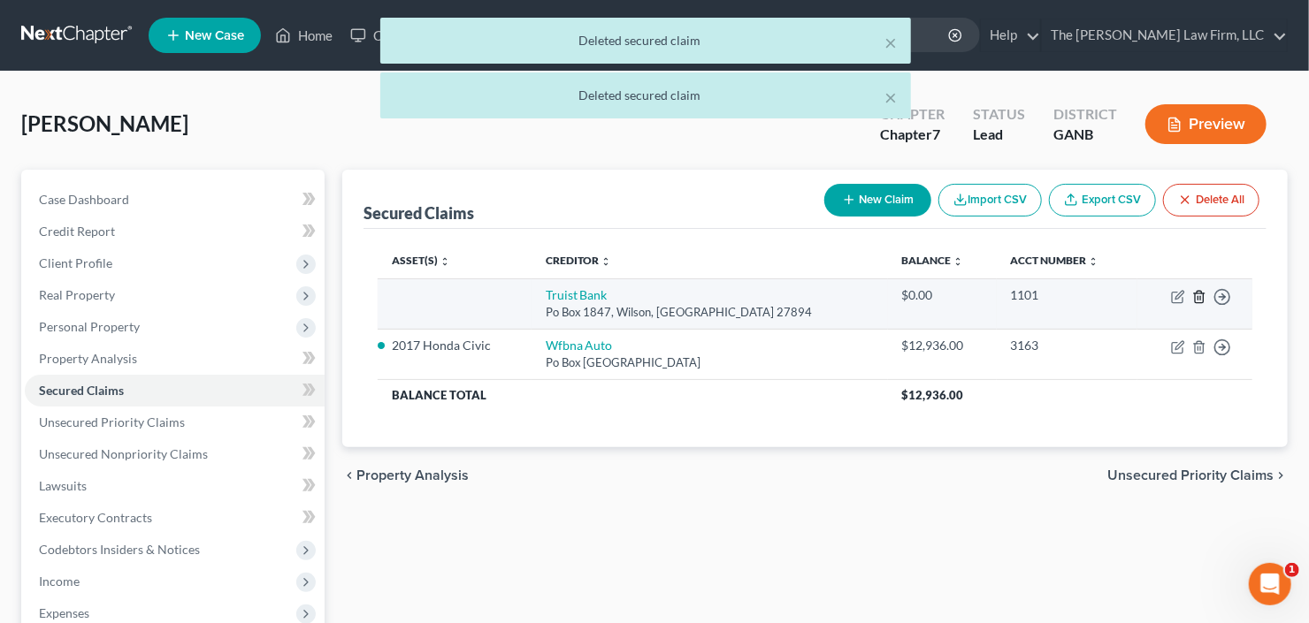
click at [1196, 293] on icon "button" at bounding box center [1199, 297] width 14 height 14
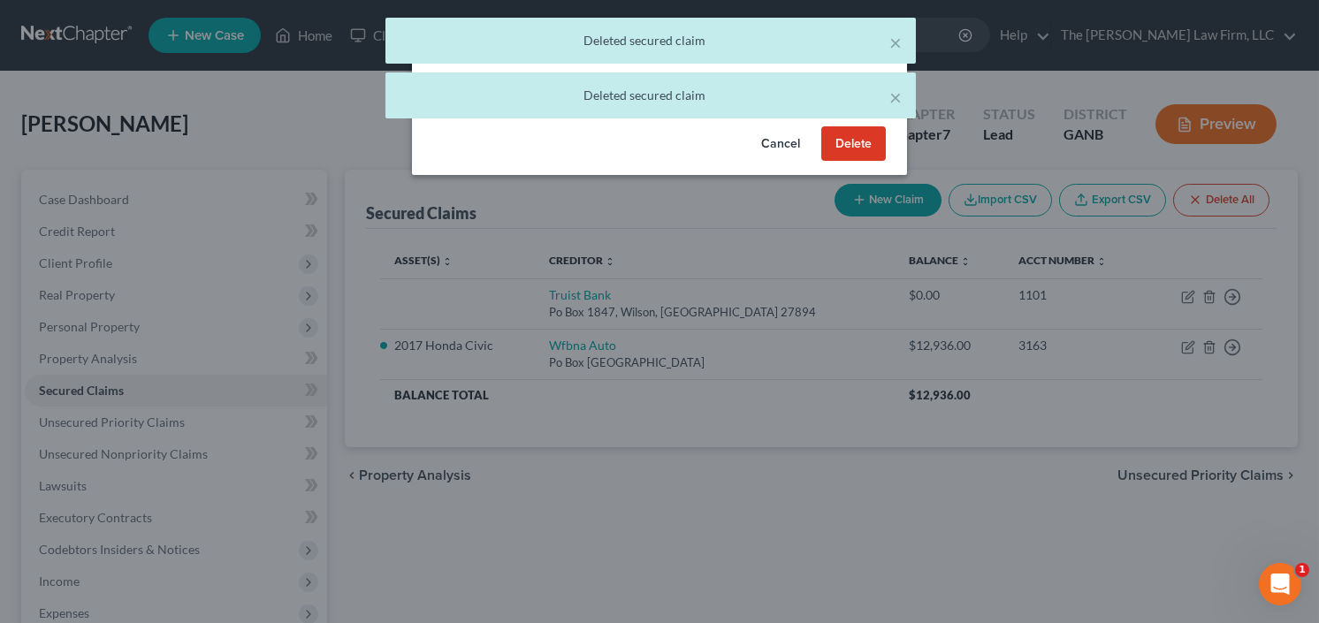
click at [835, 138] on button "Delete" at bounding box center [853, 143] width 65 height 35
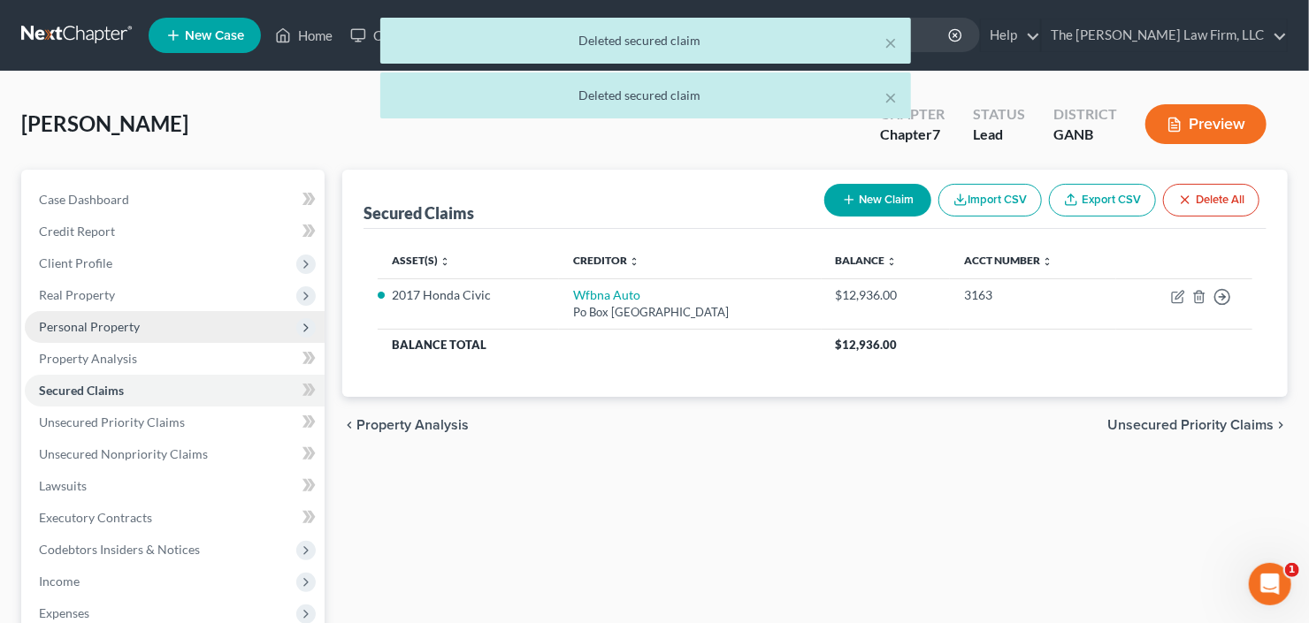
click at [153, 328] on span "Personal Property" at bounding box center [175, 327] width 300 height 32
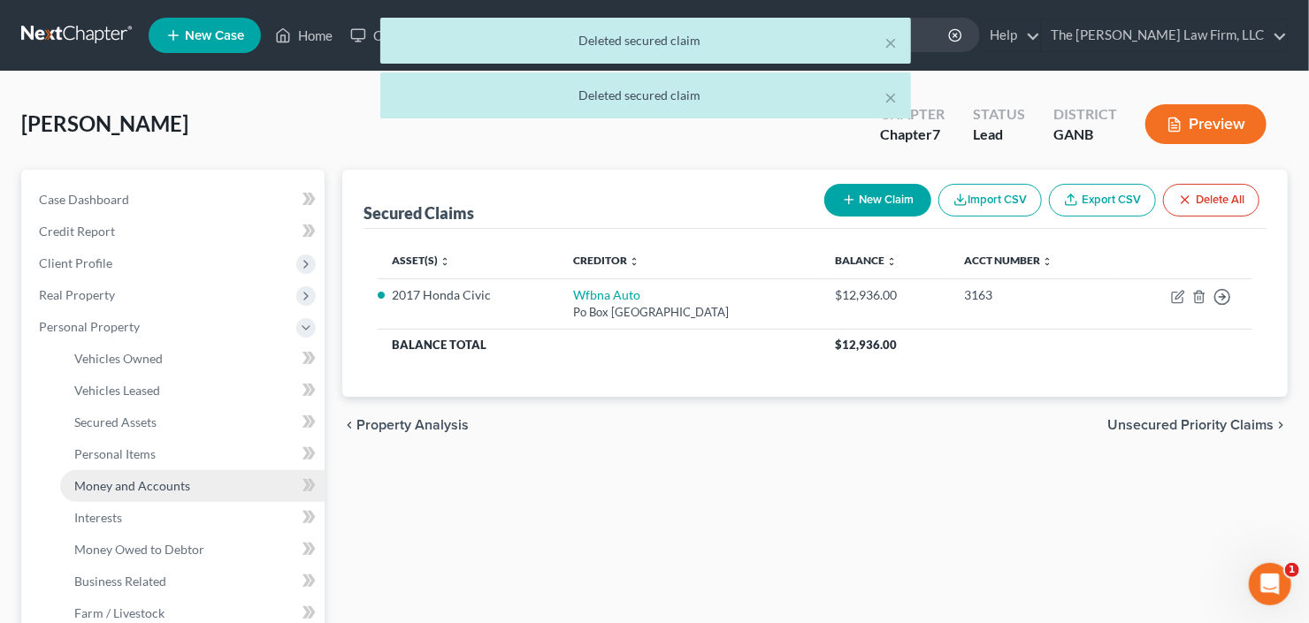
click at [147, 486] on span "Money and Accounts" at bounding box center [132, 485] width 116 height 15
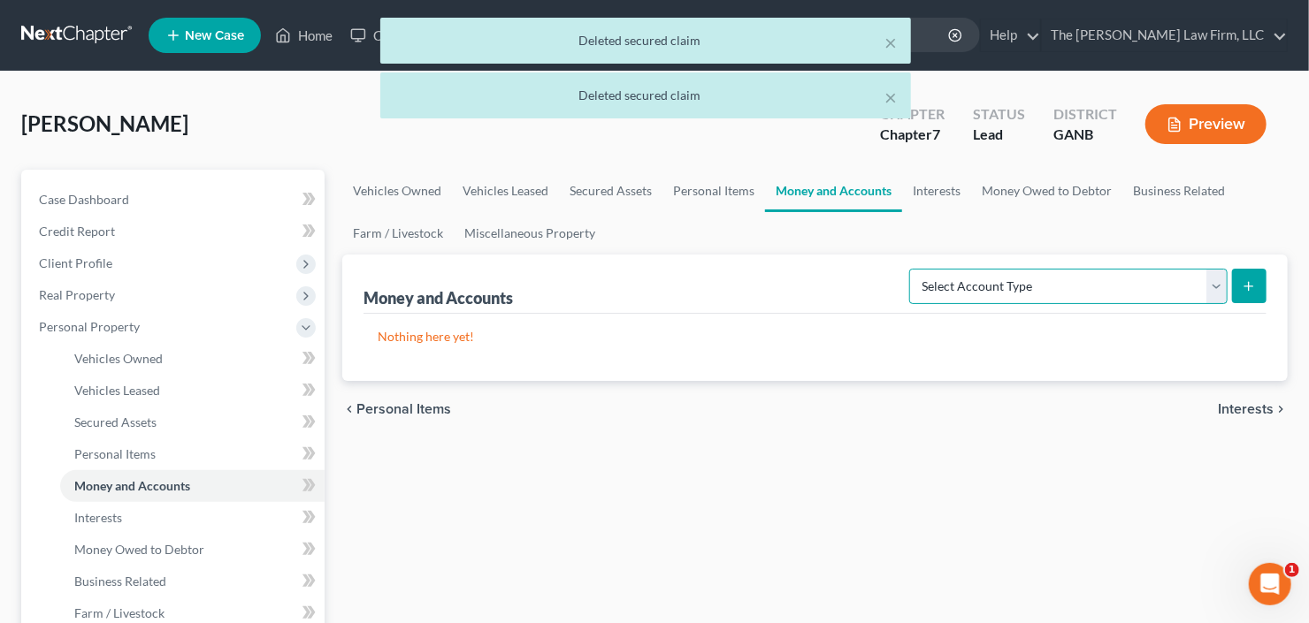
click at [1111, 286] on select "Select Account Type Brokerage Cash on Hand Certificates of Deposit Checking Acc…" at bounding box center [1068, 286] width 318 height 35
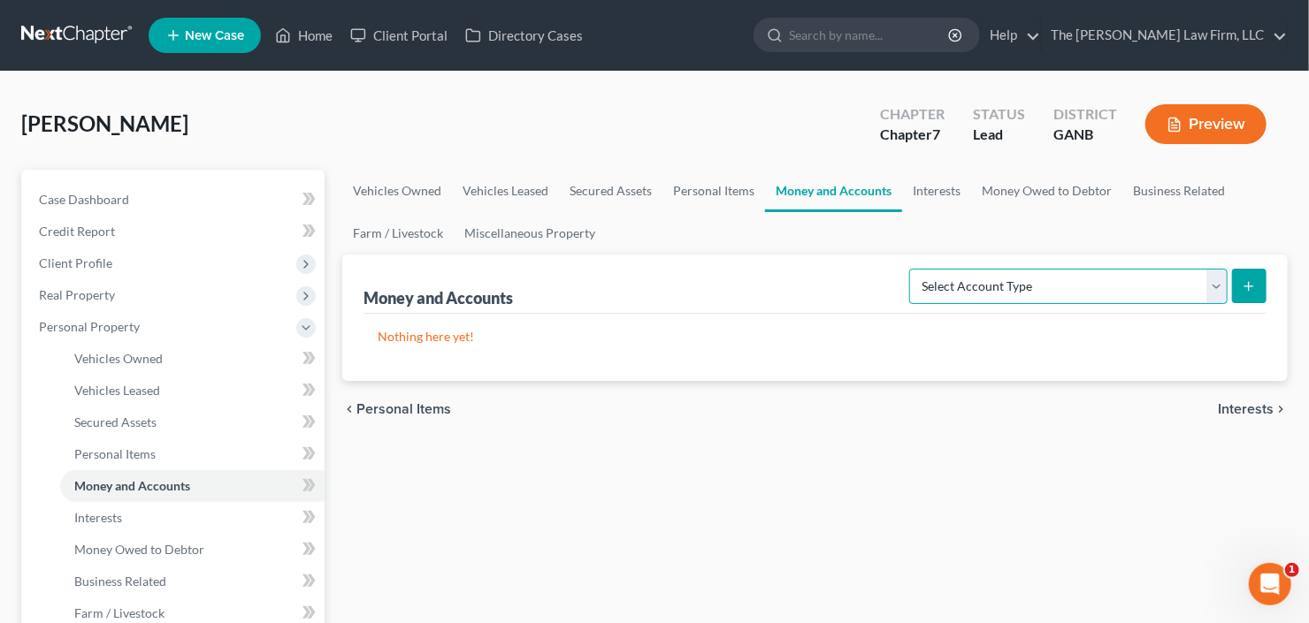
select select "checking"
click at [913, 269] on select "Select Account Type Brokerage Cash on Hand Certificates of Deposit Checking Acc…" at bounding box center [1068, 286] width 318 height 35
click at [1236, 290] on button "submit" at bounding box center [1249, 286] width 34 height 34
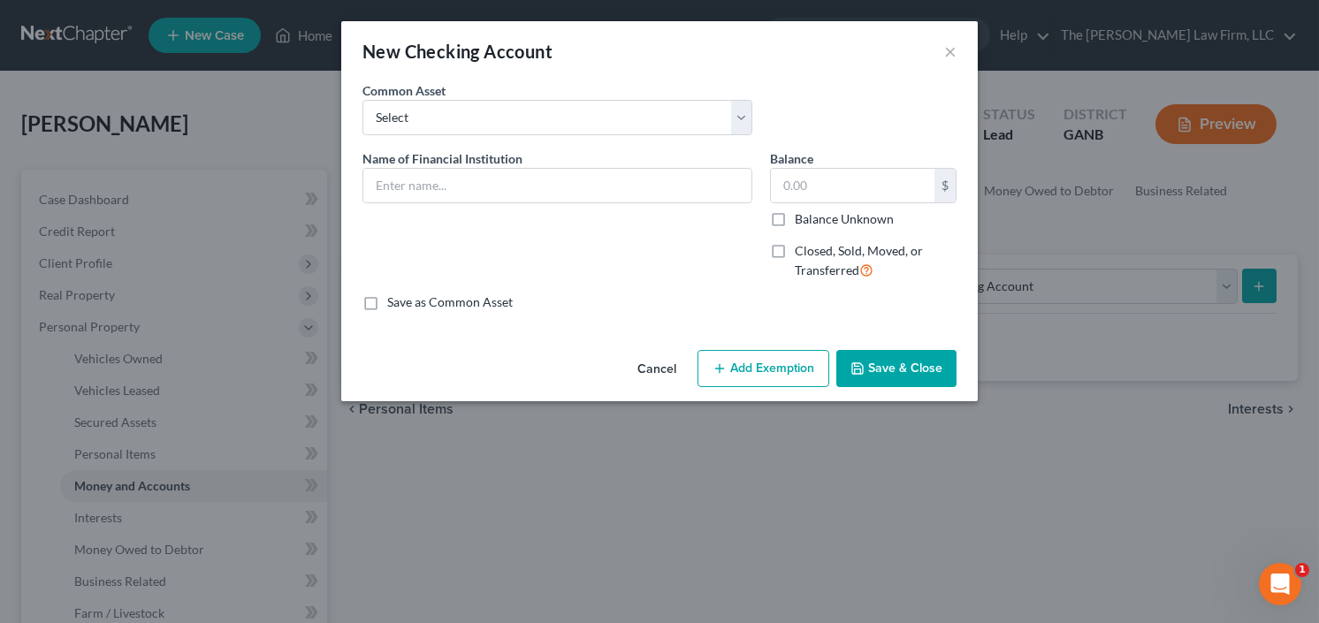
click at [504, 90] on div "Common Asset Select PNC Credit Union of Georgia Discover Bank Atlanta Postal Cr…" at bounding box center [558, 108] width 408 height 54
click at [487, 110] on select "Select PNC Credit Union of Georgia Discover Bank Atlanta Postal Credit Union Am…" at bounding box center [558, 117] width 390 height 35
select select "0"
click at [363, 100] on select "Select PNC Credit Union of Georgia Discover Bank Atlanta Postal Credit Union Am…" at bounding box center [558, 117] width 390 height 35
type input "PNC"
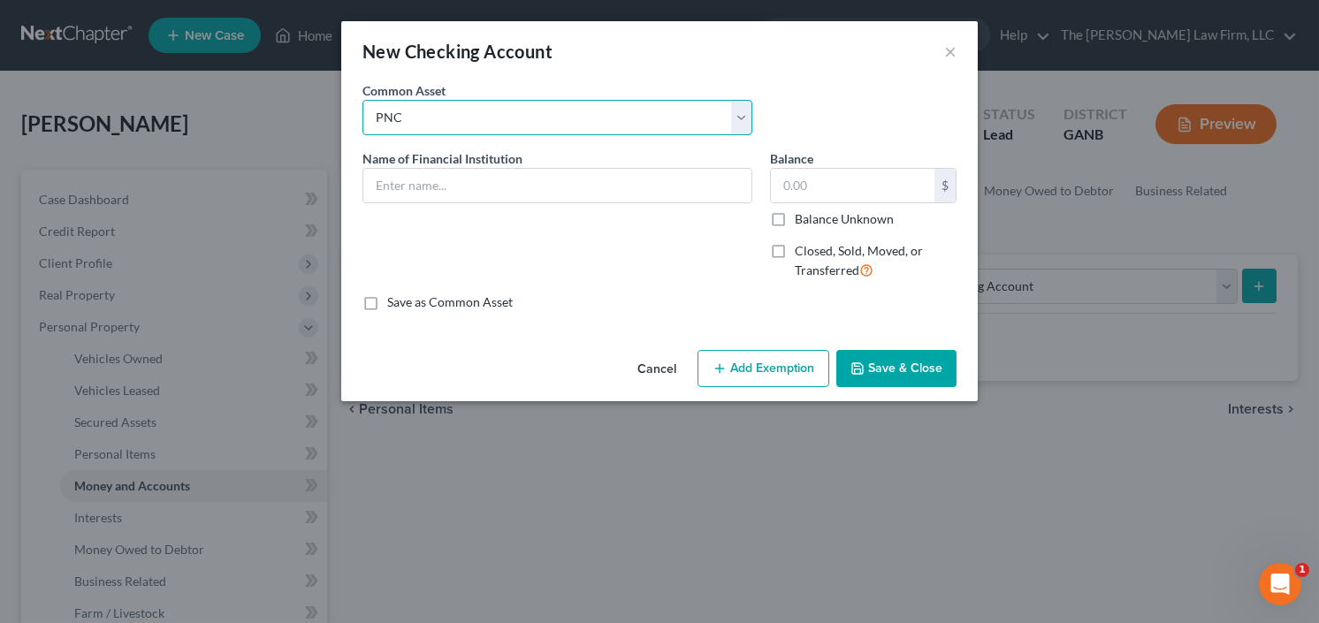
type input "0"
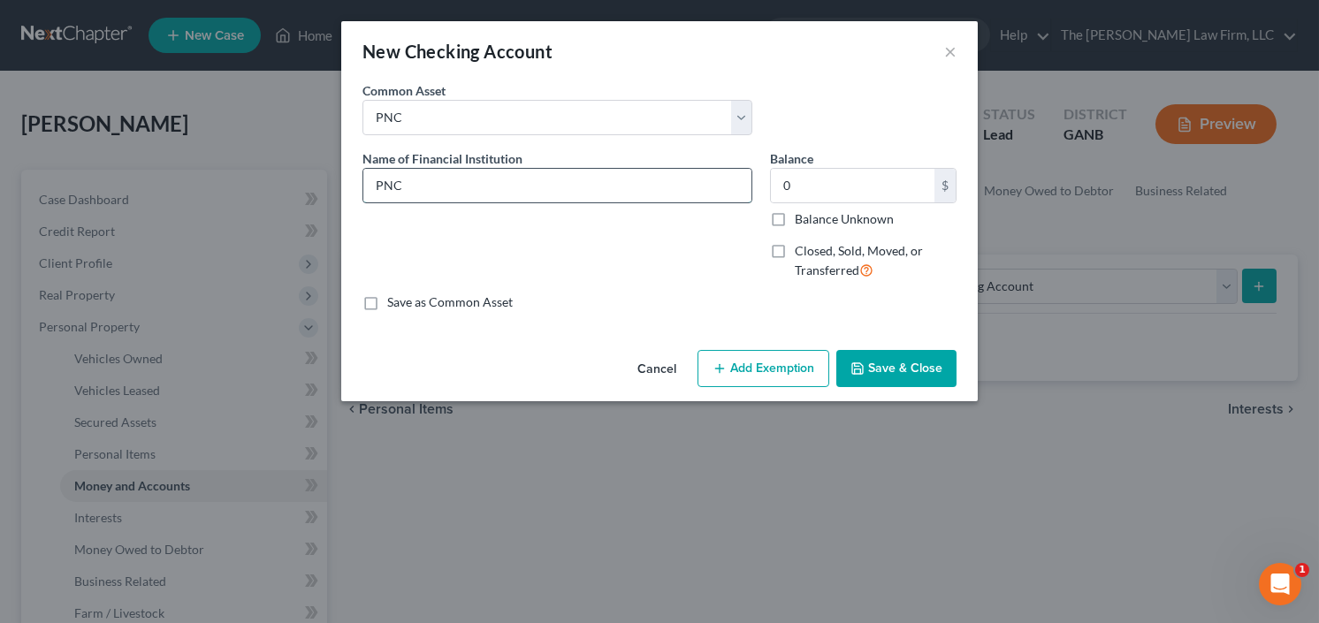
click at [448, 175] on input "PNC" at bounding box center [557, 186] width 388 height 34
drag, startPoint x: 448, startPoint y: 175, endPoint x: 317, endPoint y: 206, distance: 135.3
click at [324, 204] on div "New Checking Account × An exemption set must first be selected from the Filing …" at bounding box center [659, 311] width 1319 height 623
type input "Peach state Federal Credit Union"
click at [897, 191] on input "0" at bounding box center [853, 186] width 164 height 34
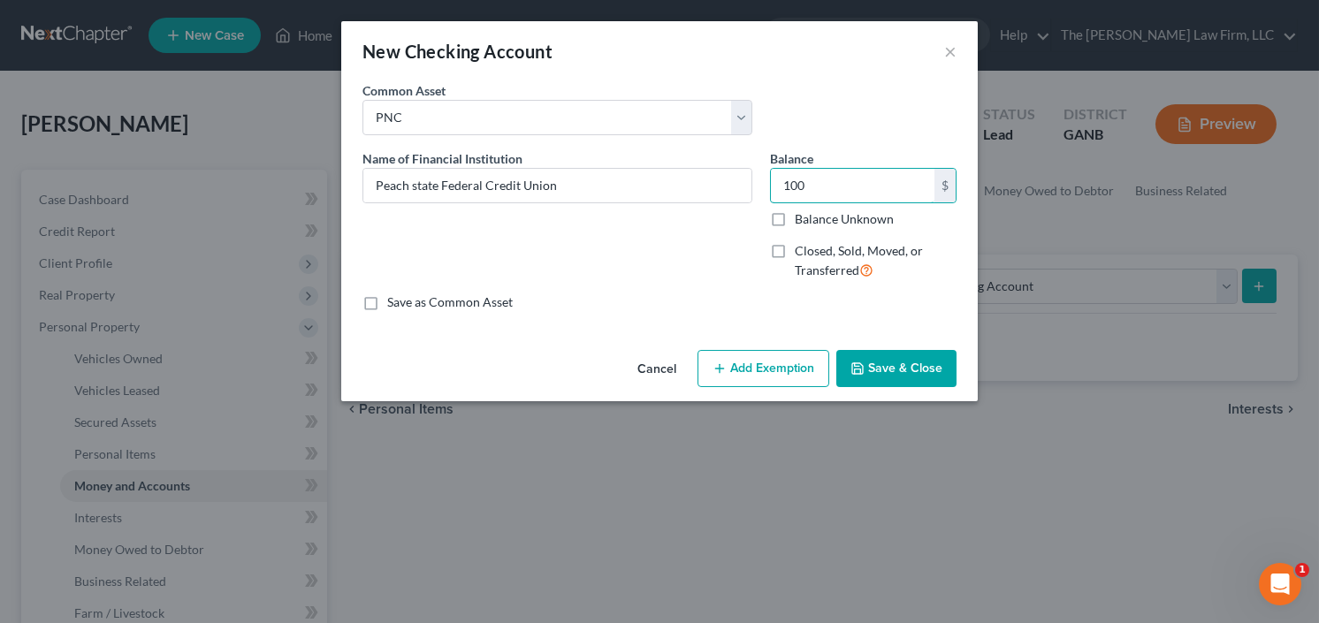
type input "100"
click at [777, 341] on div "An exemption set must first be selected from the Filing Information section. Co…" at bounding box center [659, 212] width 637 height 262
click at [772, 370] on button "Add Exemption" at bounding box center [764, 368] width 132 height 37
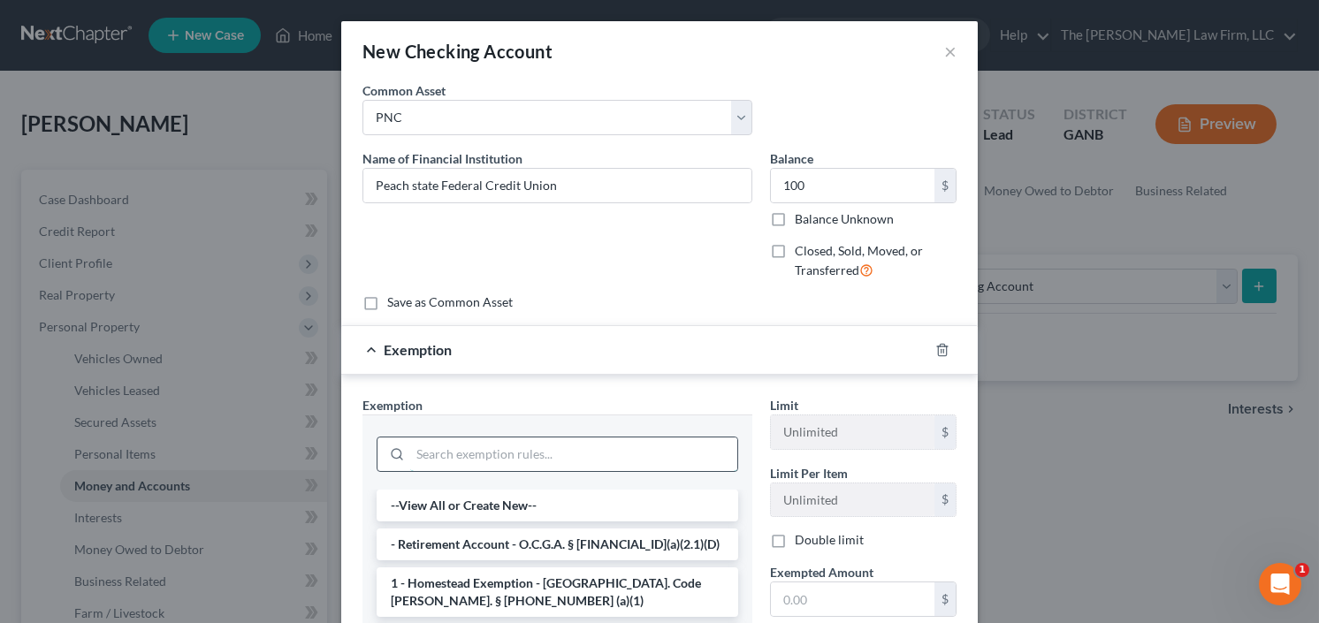
click at [509, 464] on input "search" at bounding box center [573, 455] width 327 height 34
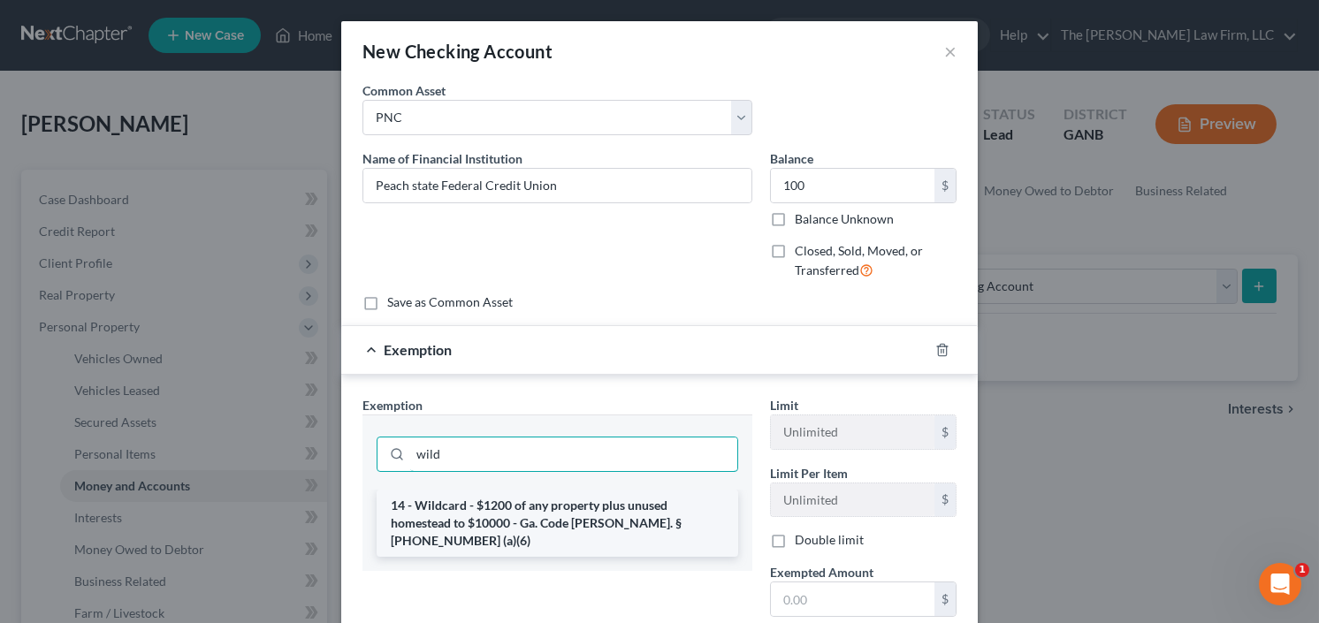
type input "wild"
click at [630, 514] on li "14 - Wildcard - $1200 of any property plus unused homestead to $10000 - Ga. Cod…" at bounding box center [558, 523] width 362 height 67
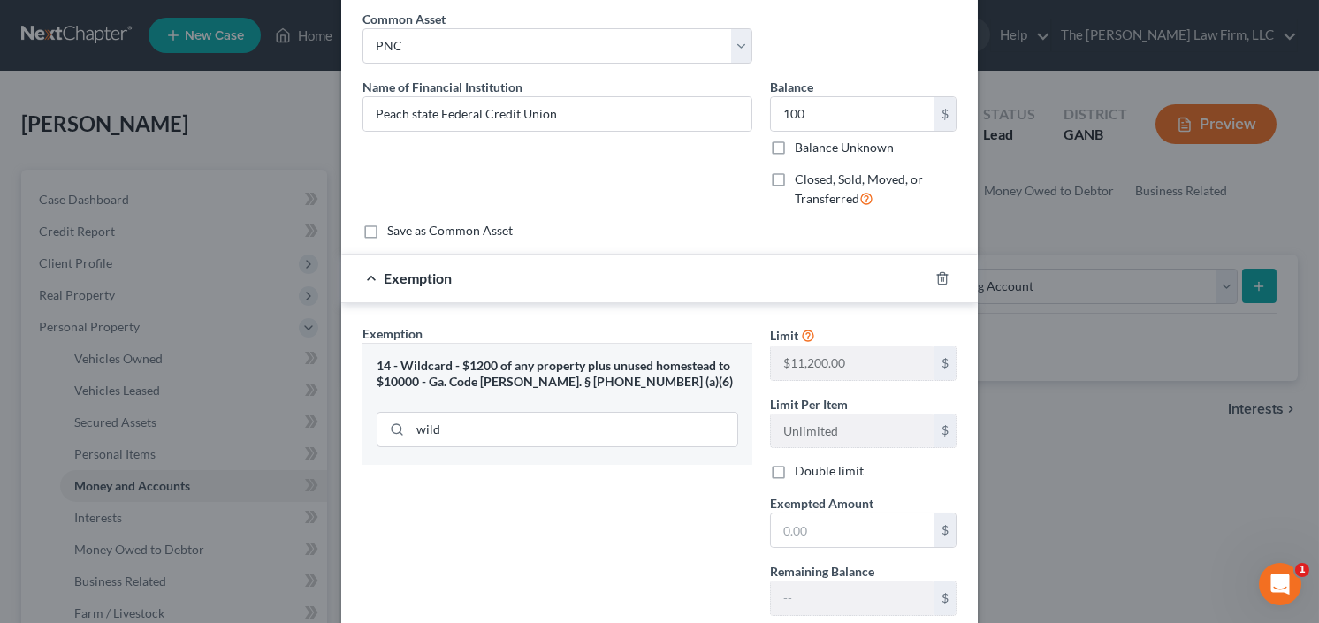
scroll to position [187, 0]
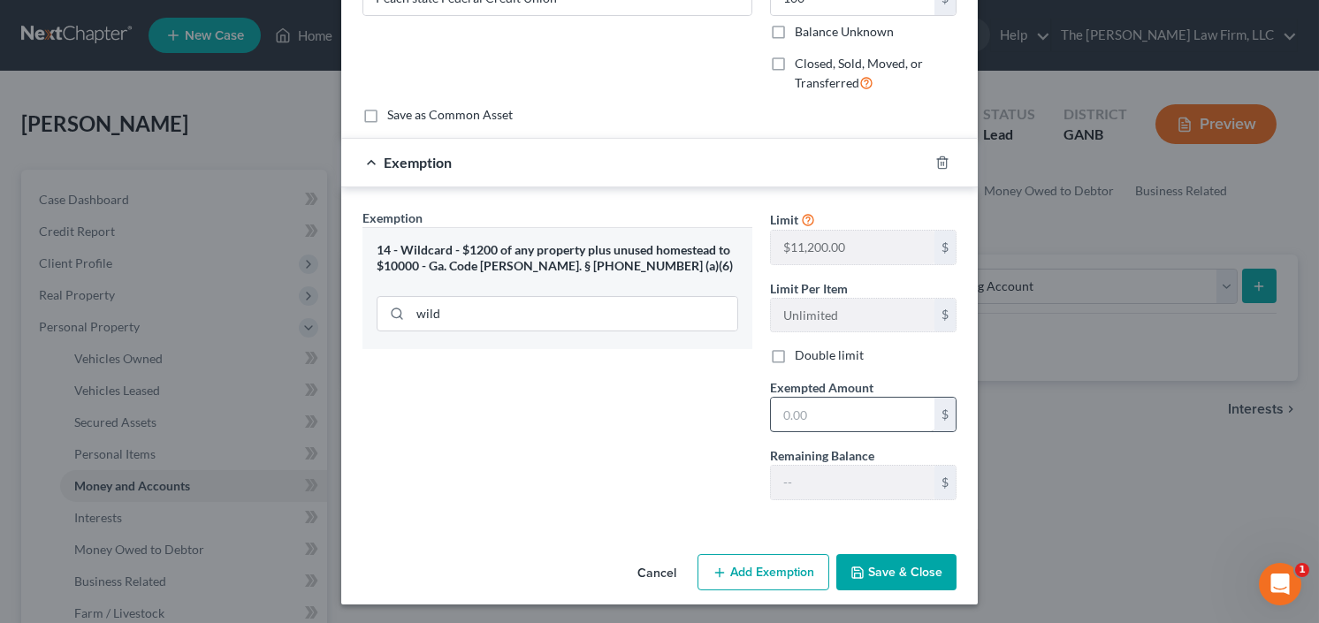
drag, startPoint x: 822, startPoint y: 383, endPoint x: 819, endPoint y: 402, distance: 19.8
click at [822, 385] on span "Exempted Amount" at bounding box center [821, 387] width 103 height 15
click at [815, 408] on input "text" at bounding box center [853, 415] width 164 height 34
type input "100.00"
drag, startPoint x: 907, startPoint y: 561, endPoint x: 958, endPoint y: 504, distance: 77.0
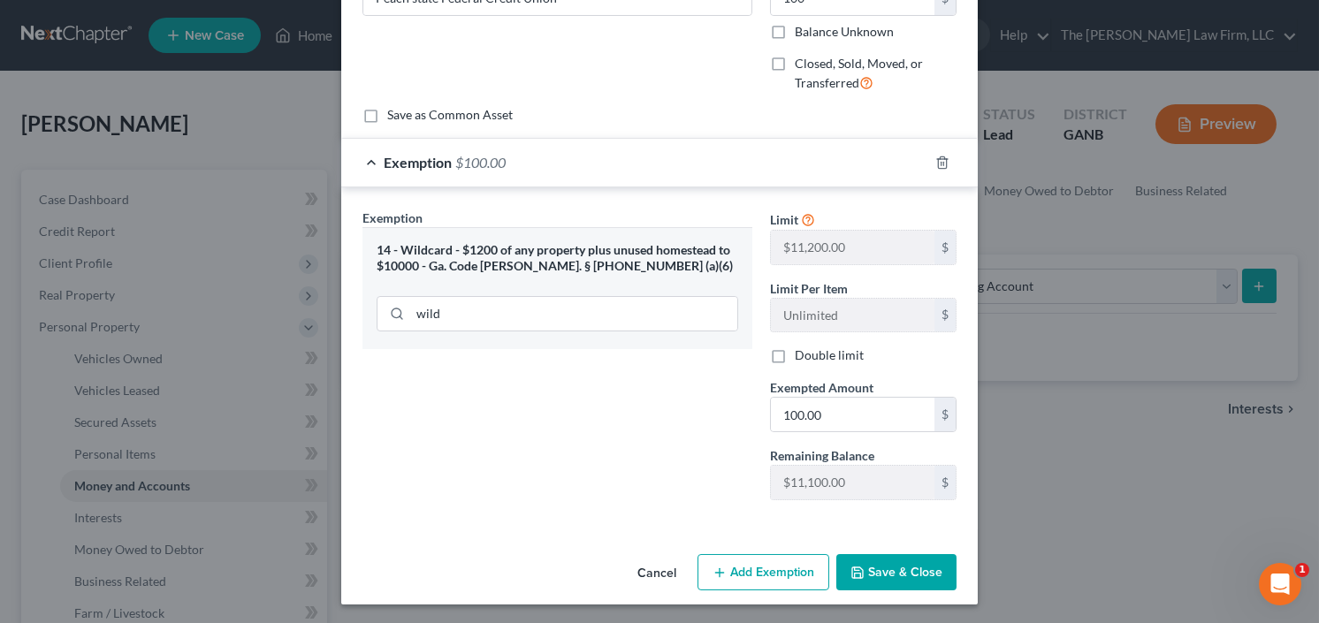
click at [907, 562] on button "Save & Close" at bounding box center [896, 572] width 120 height 37
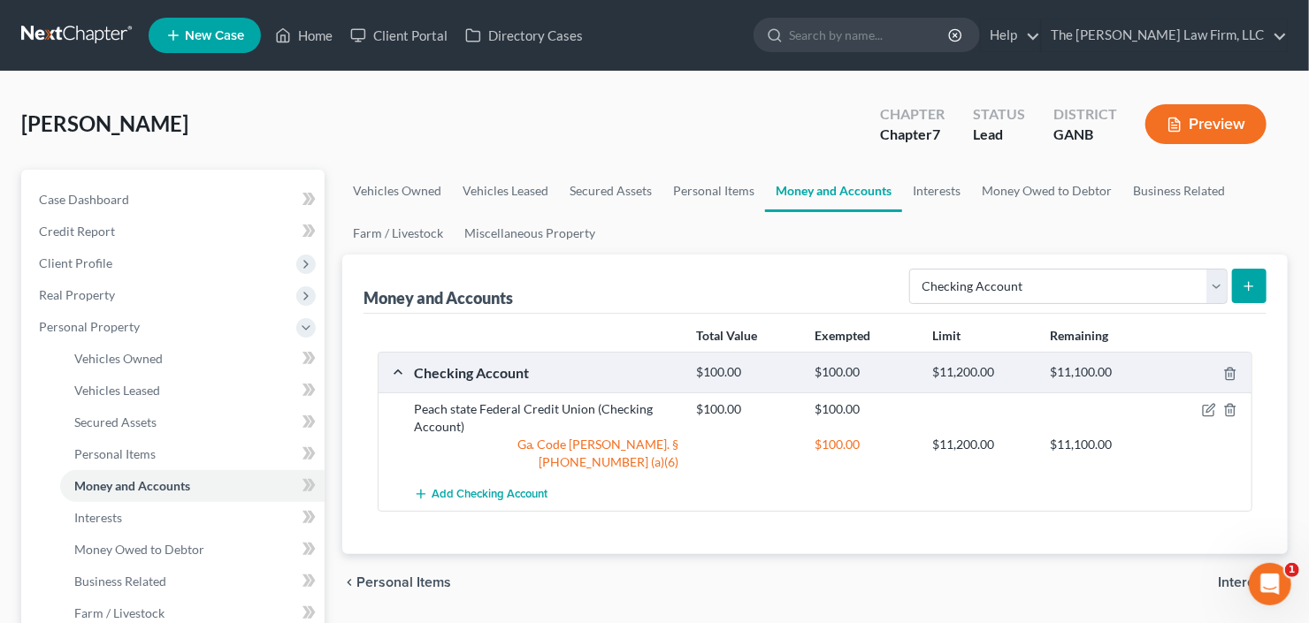
click at [1237, 276] on button "submit" at bounding box center [1249, 286] width 34 height 34
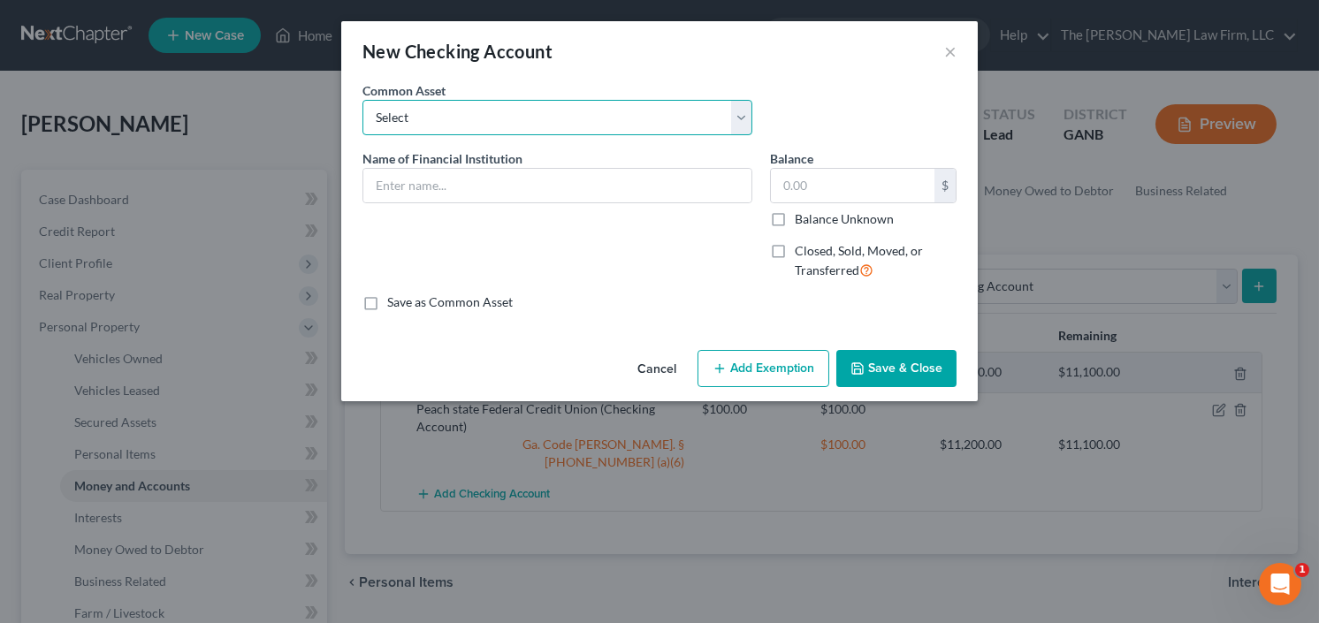
click at [492, 119] on select "Select PNC Credit Union of Georgia Discover Bank Atlanta Postal Credit Union Am…" at bounding box center [558, 117] width 390 height 35
select select "21"
click at [363, 100] on select "Select PNC Credit Union of Georgia Discover Bank Atlanta Postal Credit Union Am…" at bounding box center [558, 117] width 390 height 35
type input "Chase"
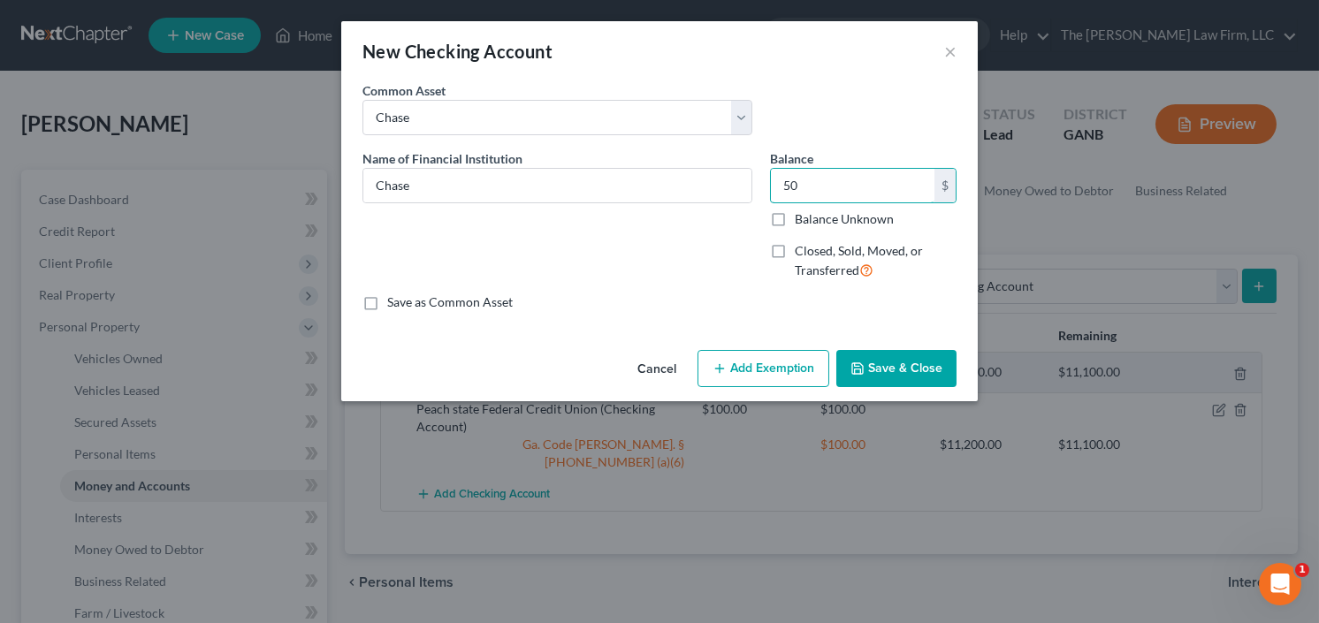
type input "50"
click at [868, 359] on button "Save & Close" at bounding box center [896, 368] width 120 height 37
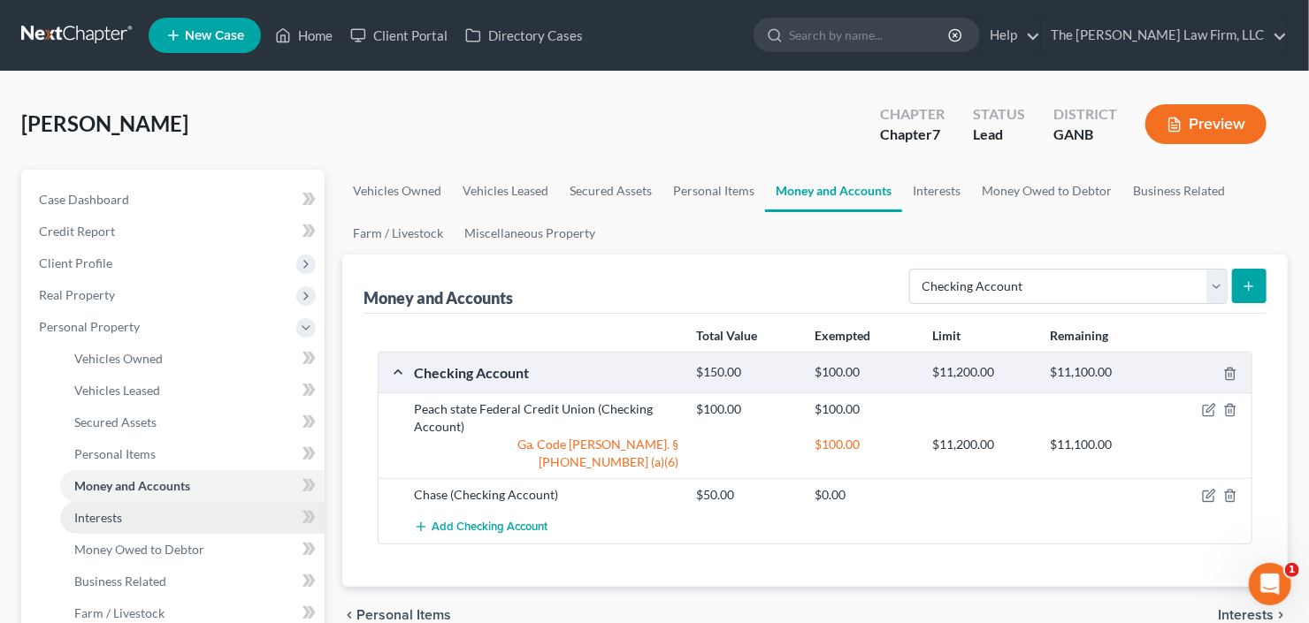
click at [138, 517] on link "Interests" at bounding box center [192, 518] width 264 height 32
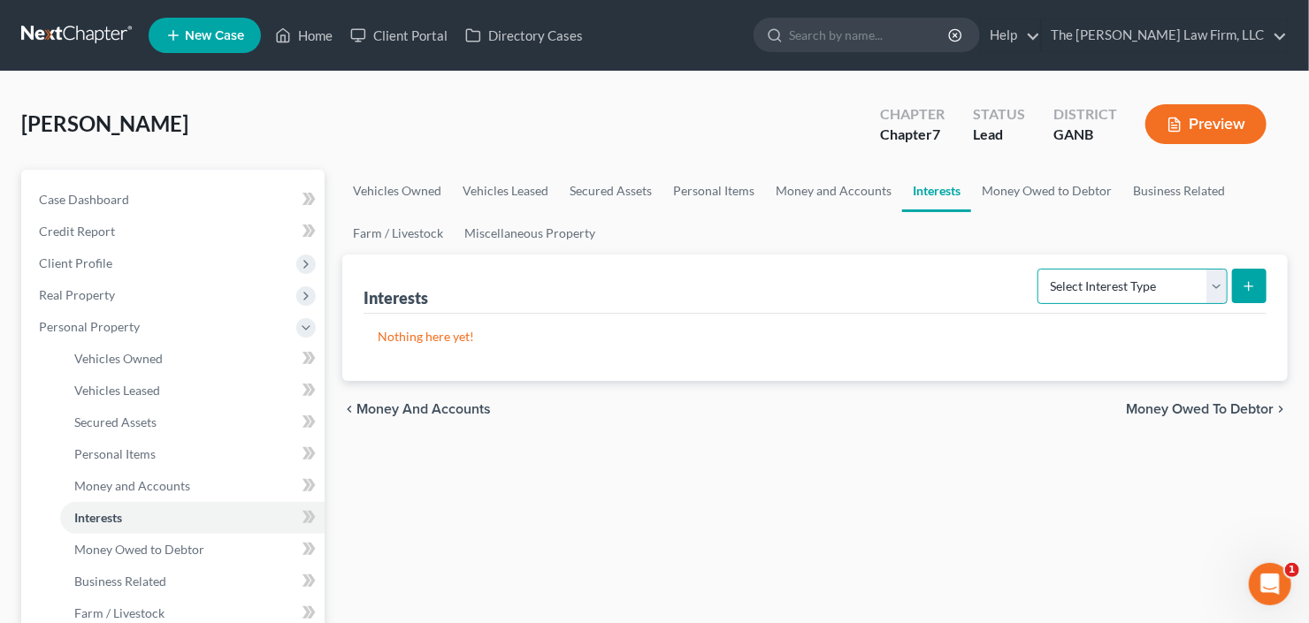
click at [1110, 284] on select "Select Interest Type 401K Annuity Bond Education IRA Government Bond Government…" at bounding box center [1132, 286] width 190 height 35
select select "ira"
click at [1040, 269] on select "Select Interest Type 401K Annuity Bond Education IRA Government Bond Government…" at bounding box center [1132, 286] width 190 height 35
click at [1242, 289] on icon "submit" at bounding box center [1248, 286] width 14 height 14
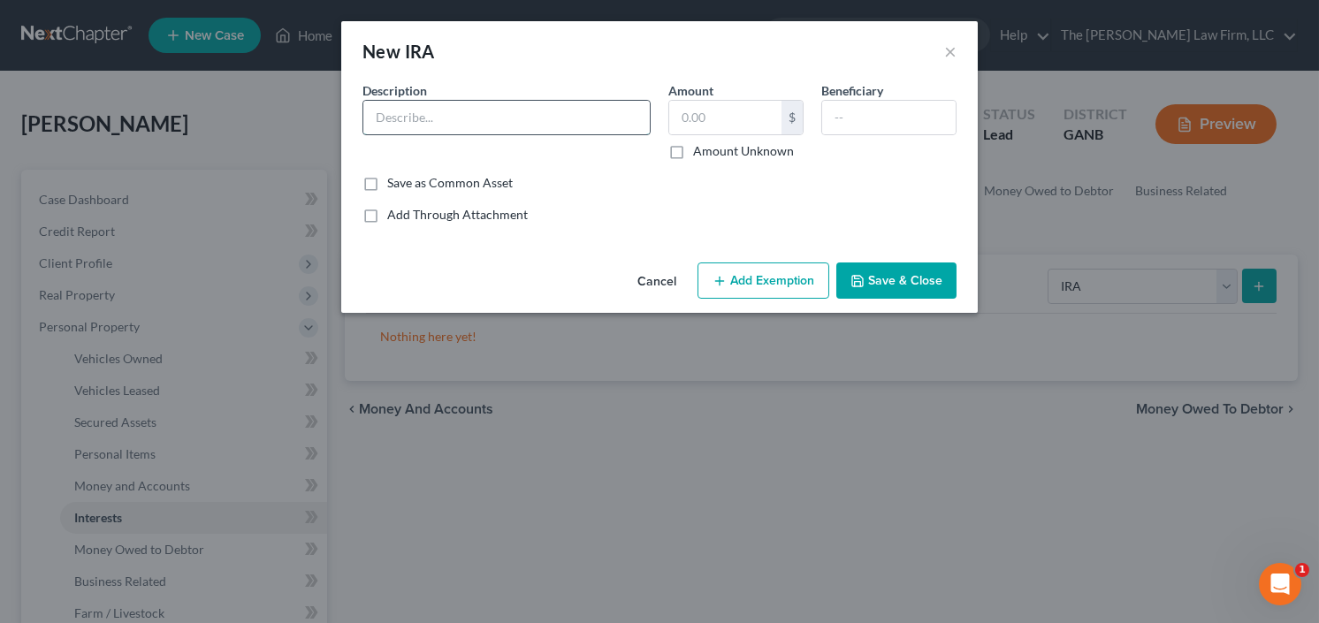
click at [464, 109] on input "text" at bounding box center [506, 118] width 286 height 34
type input "401k"
click at [759, 111] on input "text" at bounding box center [725, 118] width 112 height 34
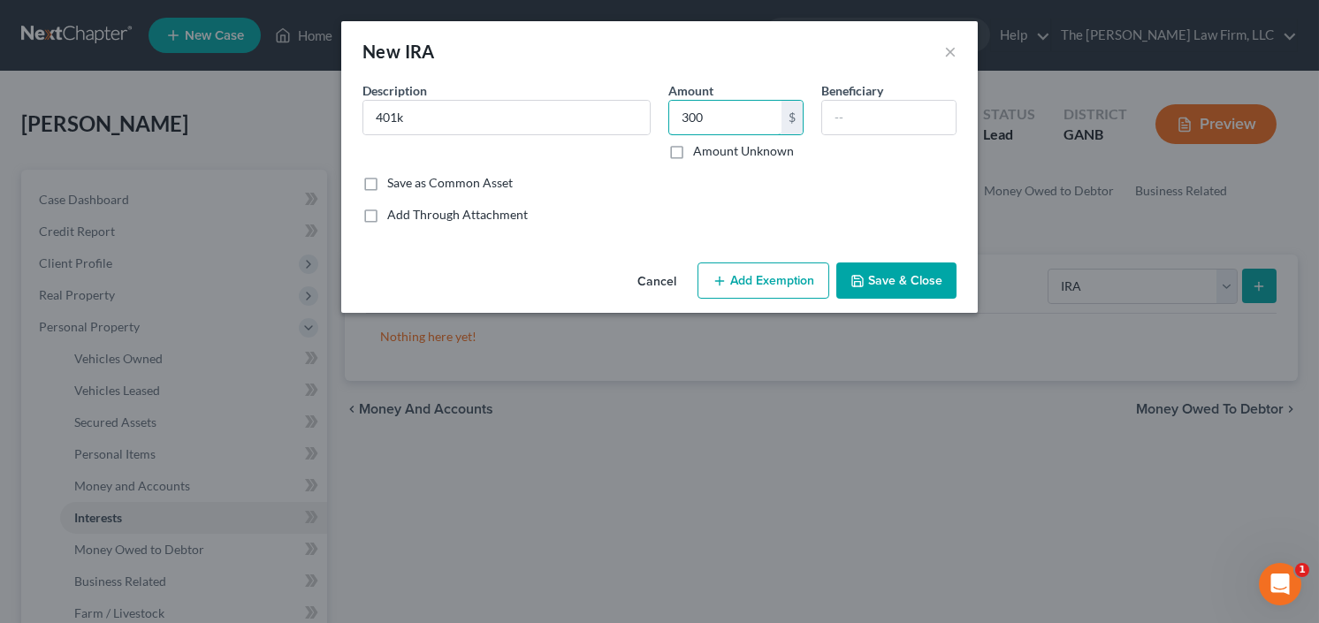
type input "300"
click at [790, 272] on button "Add Exemption" at bounding box center [764, 281] width 132 height 37
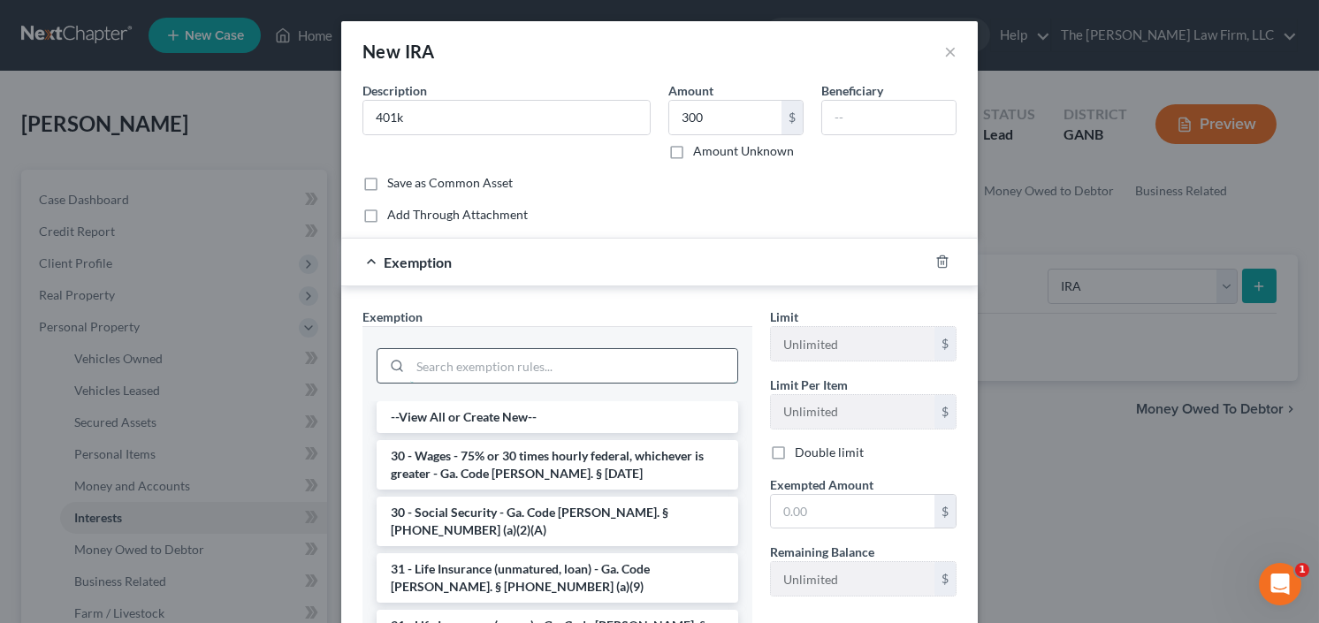
click at [492, 361] on input "search" at bounding box center [573, 366] width 327 height 34
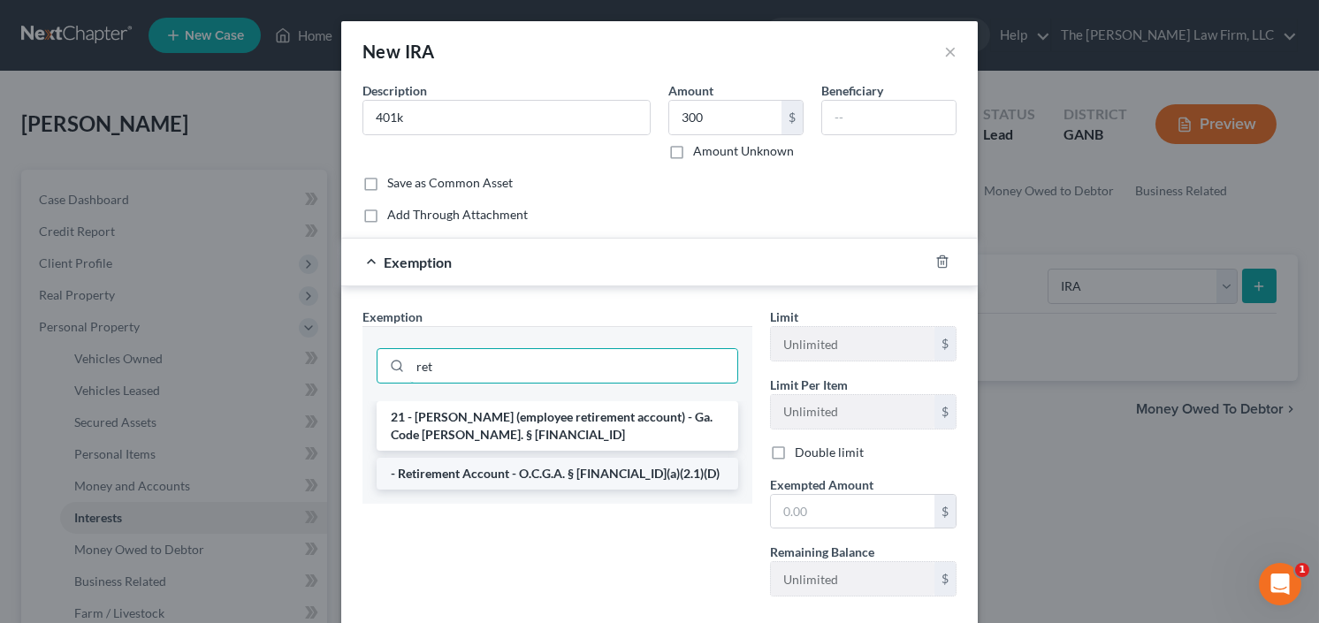
type input "ret"
click at [498, 473] on li "- Retirement Account - O.C.G.A. § 44-13-100(a)(2.1)(D)" at bounding box center [558, 474] width 362 height 32
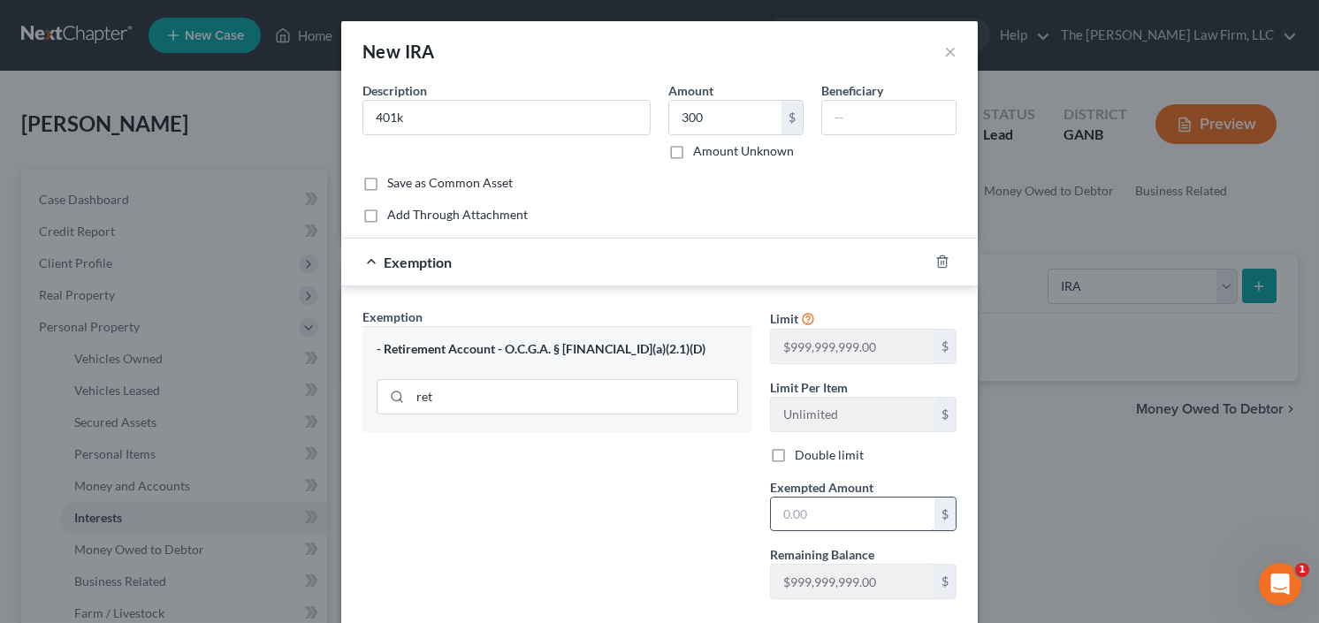
click at [866, 518] on input "text" at bounding box center [853, 515] width 164 height 34
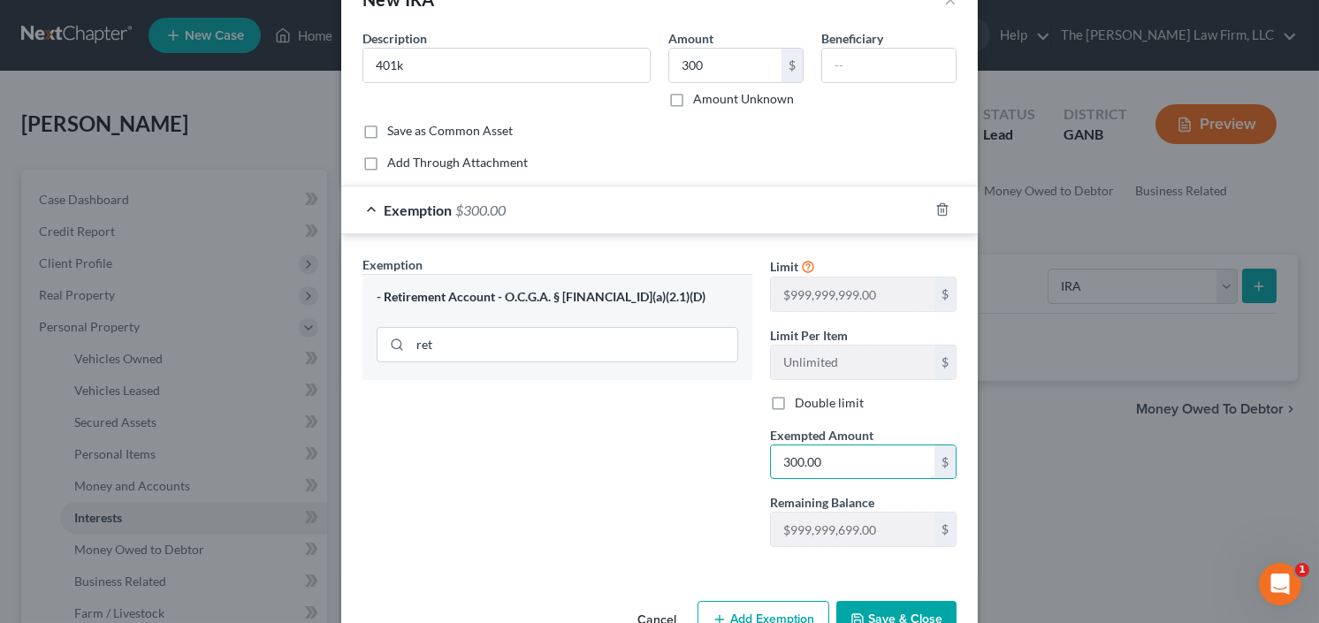
scroll to position [99, 0]
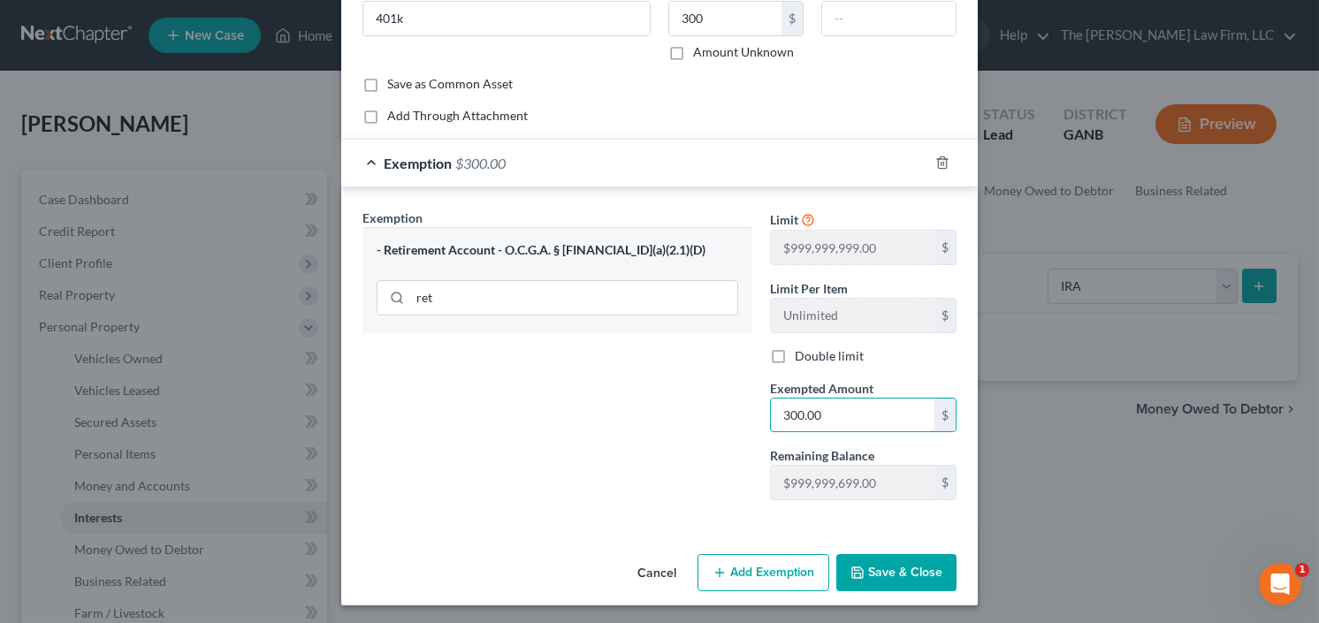
type input "300.00"
click at [907, 571] on button "Save & Close" at bounding box center [896, 572] width 120 height 37
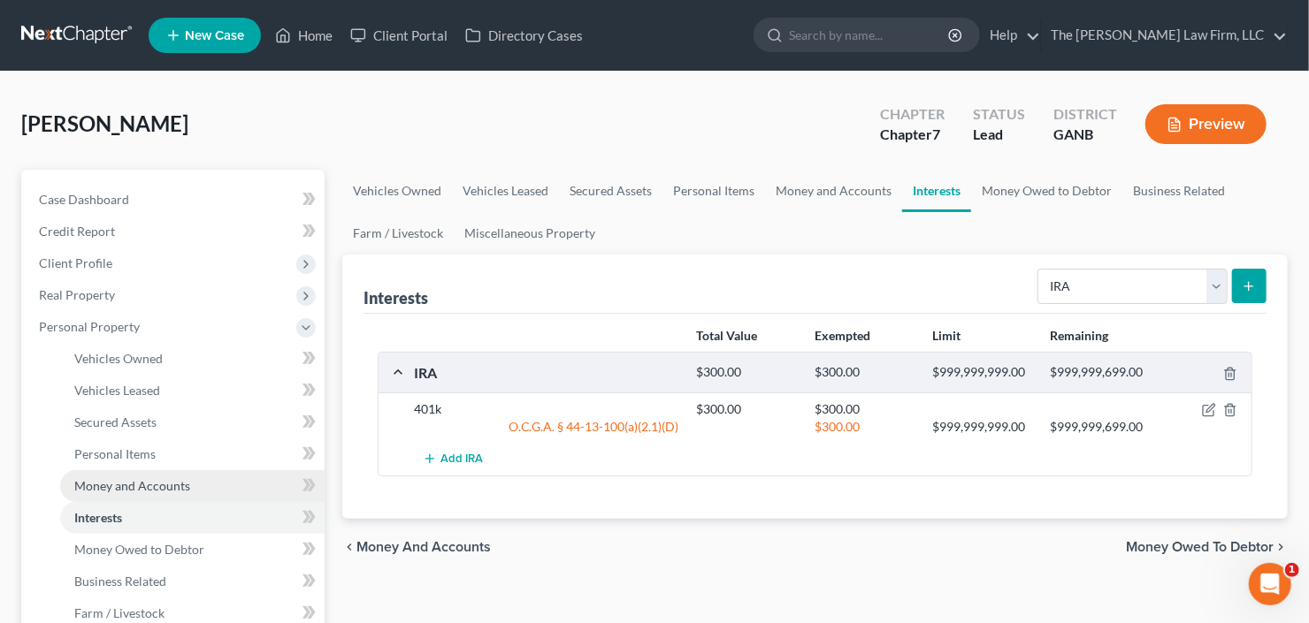
click at [88, 492] on link "Money and Accounts" at bounding box center [192, 486] width 264 height 32
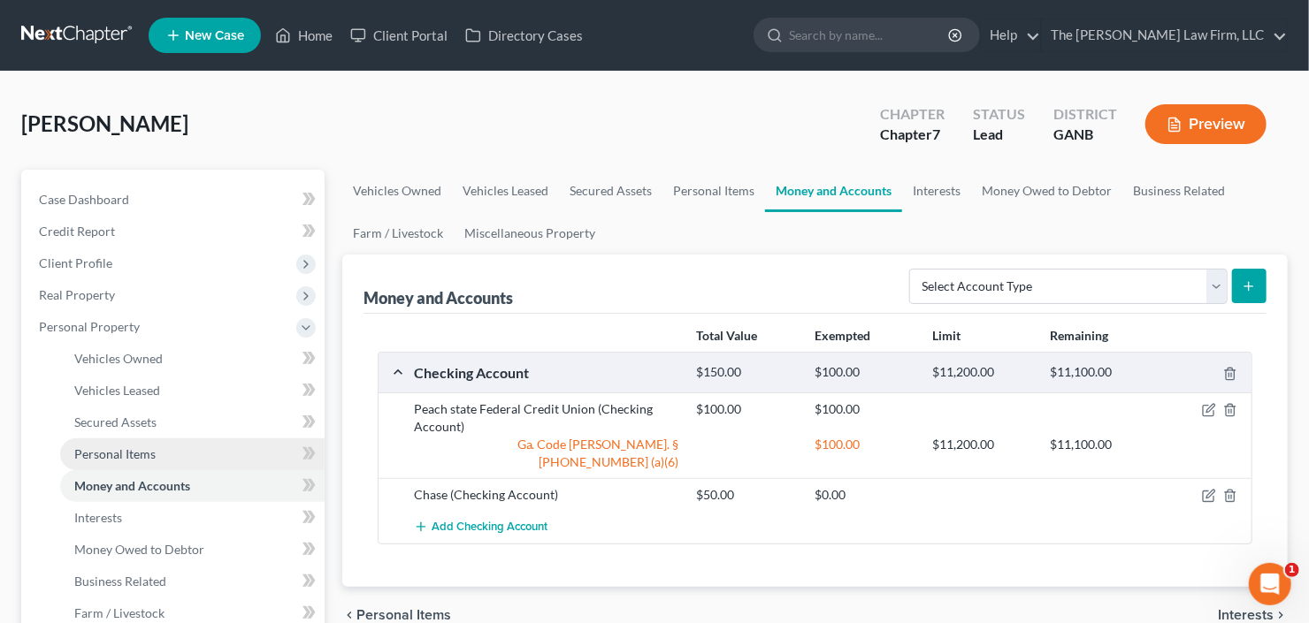
click at [119, 456] on span "Personal Items" at bounding box center [114, 454] width 81 height 15
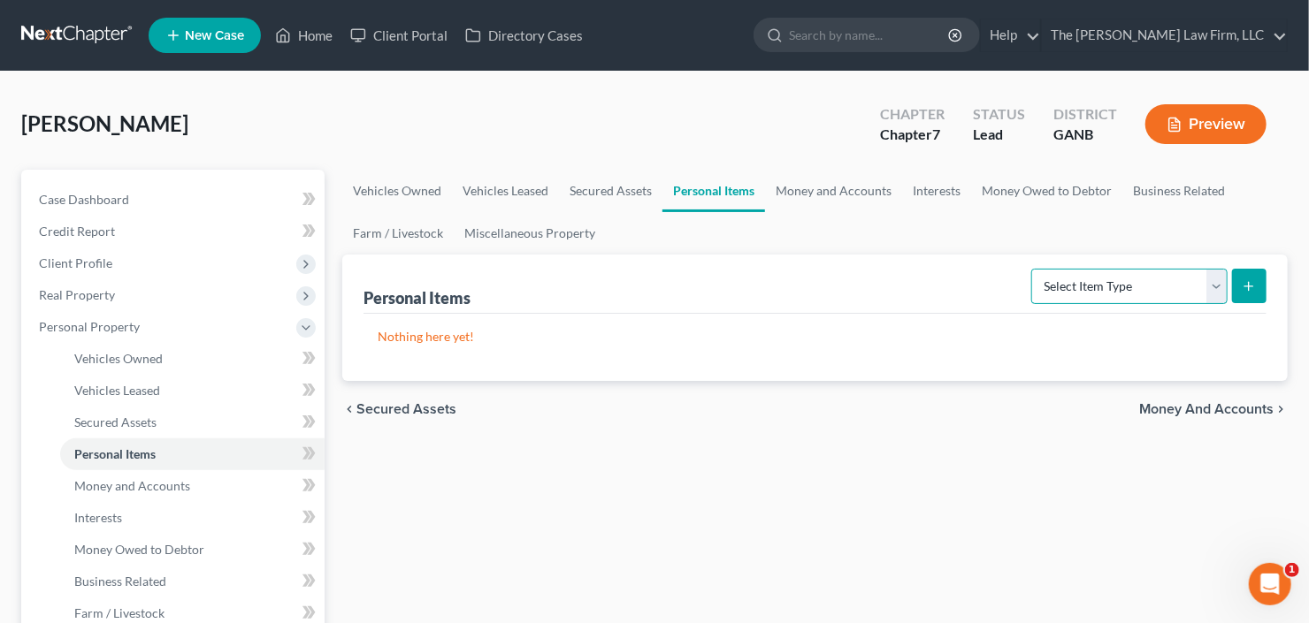
click at [1103, 274] on select "Select Item Type Clothing Collectibles Of Value Electronics Firearms Household …" at bounding box center [1129, 286] width 196 height 35
click at [1034, 269] on select "Select Item Type Clothing Collectibles Of Value Electronics Firearms Household …" at bounding box center [1129, 286] width 196 height 35
click at [1096, 281] on select "Select Item Type Clothing Collectibles Of Value Electronics Firearms Household …" at bounding box center [1129, 286] width 196 height 35
select select "household_goods"
click at [1034, 269] on select "Select Item Type Clothing Collectibles Of Value Electronics Firearms Household …" at bounding box center [1129, 286] width 196 height 35
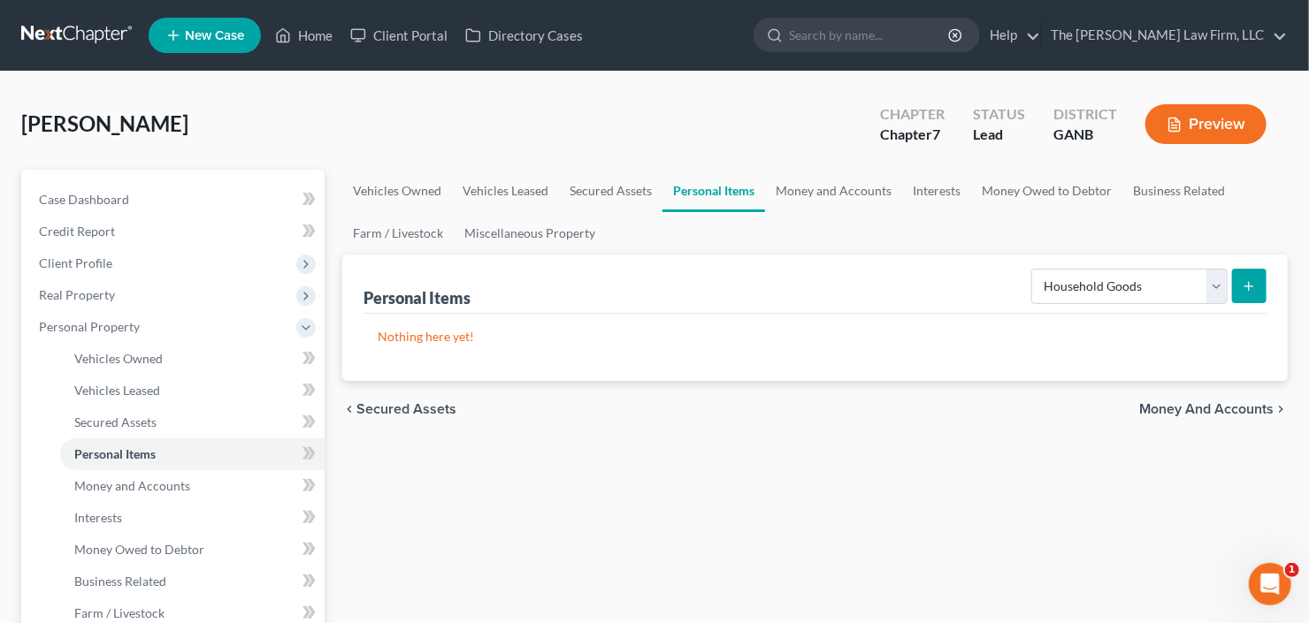
click at [1257, 280] on button "submit" at bounding box center [1249, 286] width 34 height 34
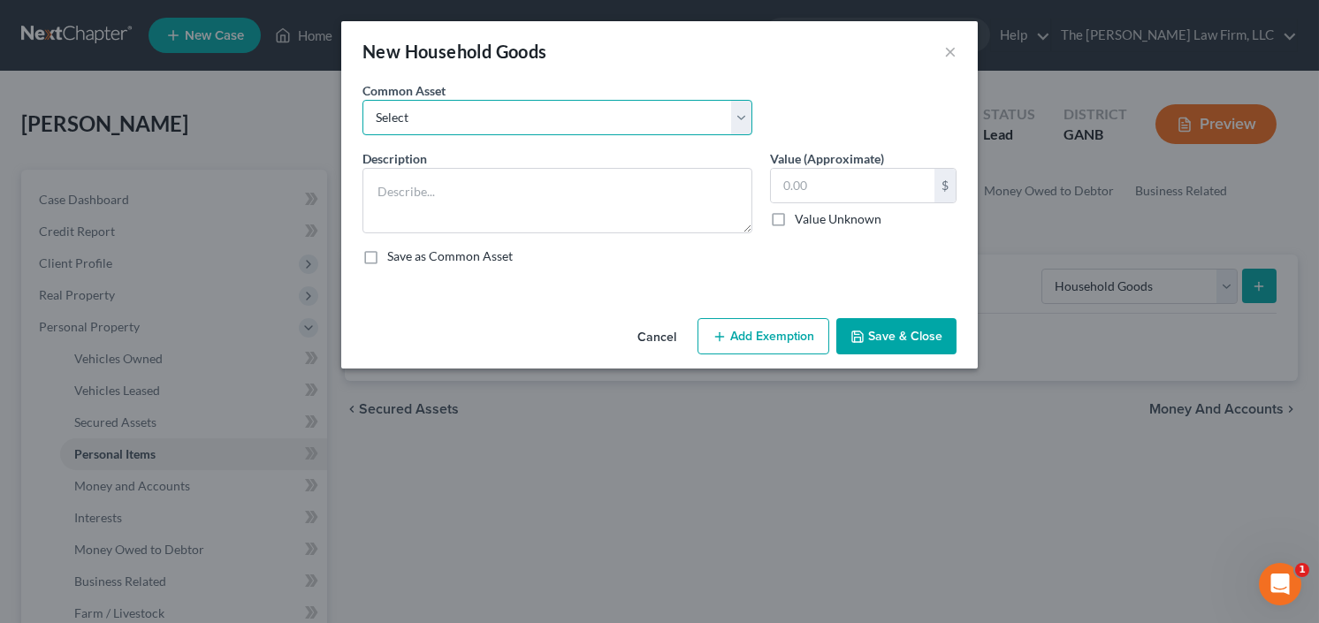
click at [500, 114] on select "Select All household goods and furniture All household goods and furniture All …" at bounding box center [558, 117] width 390 height 35
select select "0"
click at [363, 100] on select "Select All household goods and furniture All household goods and furniture All …" at bounding box center [558, 117] width 390 height 35
type textarea "All household goods and furniture"
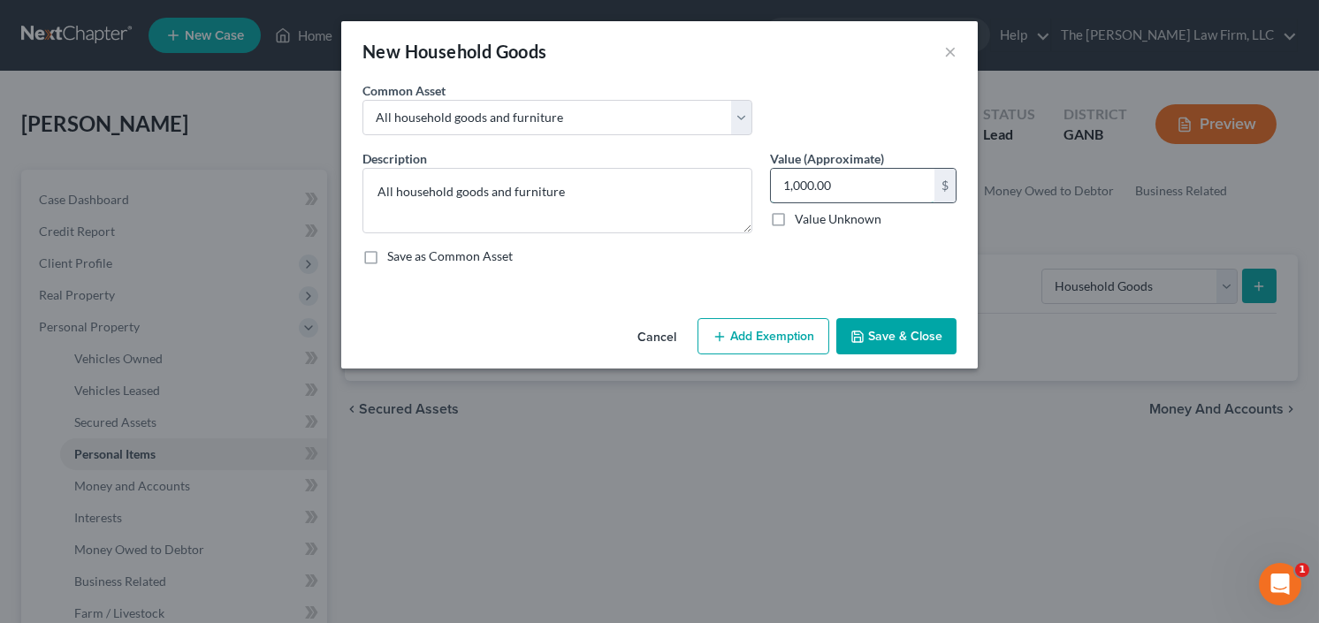
click at [860, 186] on input "1,000.00" at bounding box center [853, 186] width 164 height 34
type input "3,000"
click at [760, 335] on button "Add Exemption" at bounding box center [764, 336] width 132 height 37
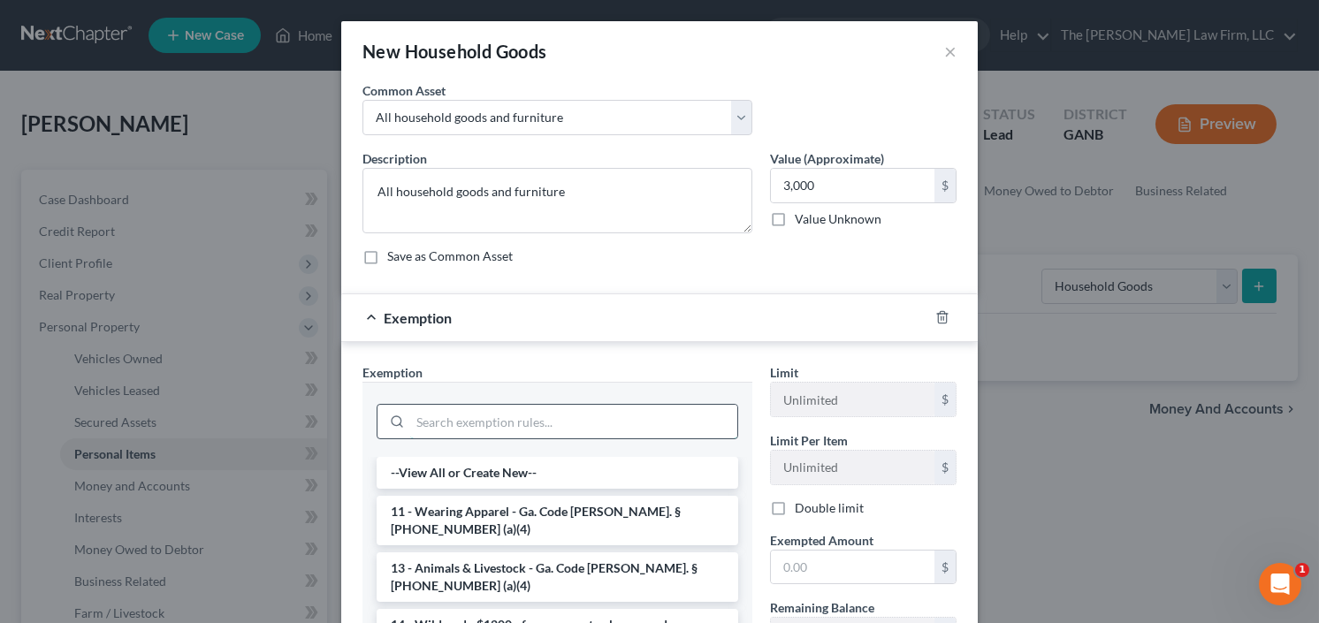
click at [492, 413] on input "search" at bounding box center [573, 422] width 327 height 34
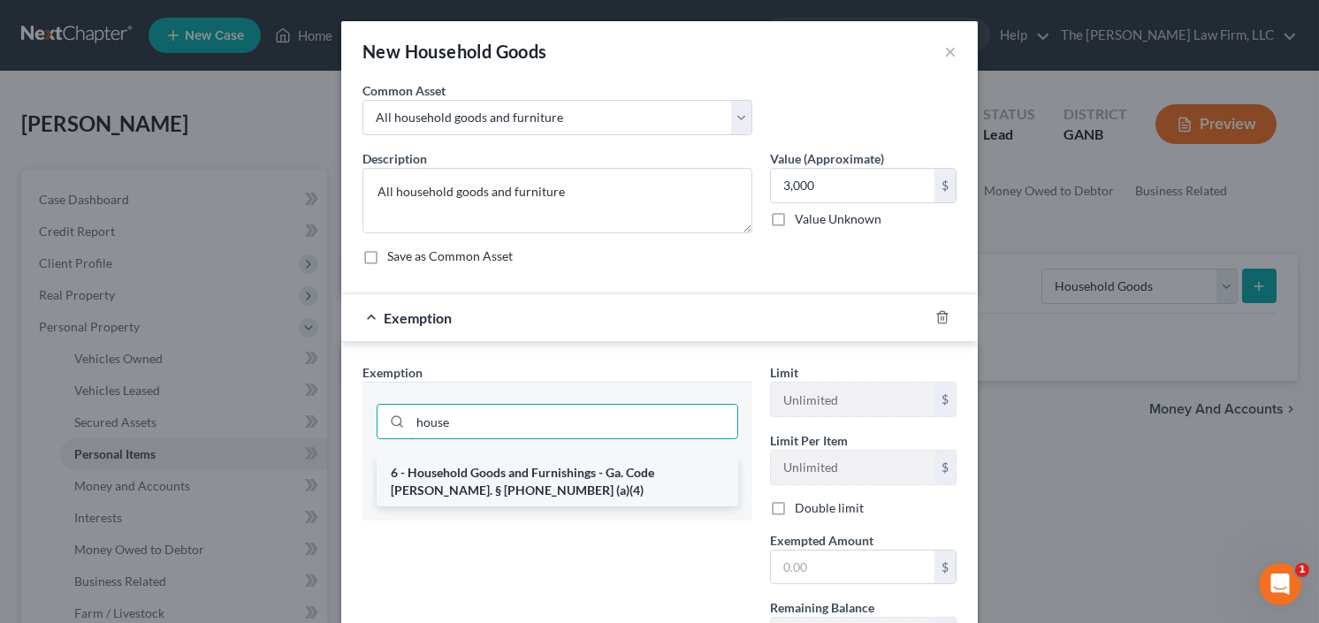
type input "house"
click at [454, 478] on li "6 - Household Goods and Furnishings - Ga. Code Ann. § 44-13-100 (a)(4)" at bounding box center [558, 482] width 362 height 50
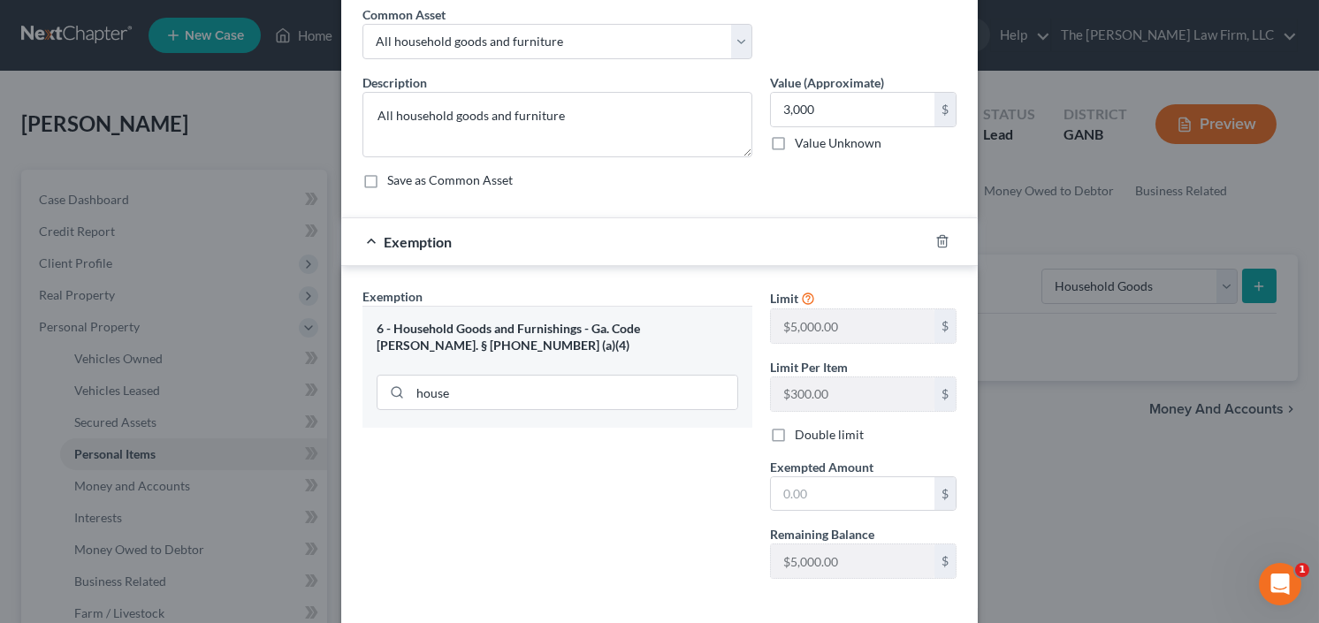
scroll to position [155, 0]
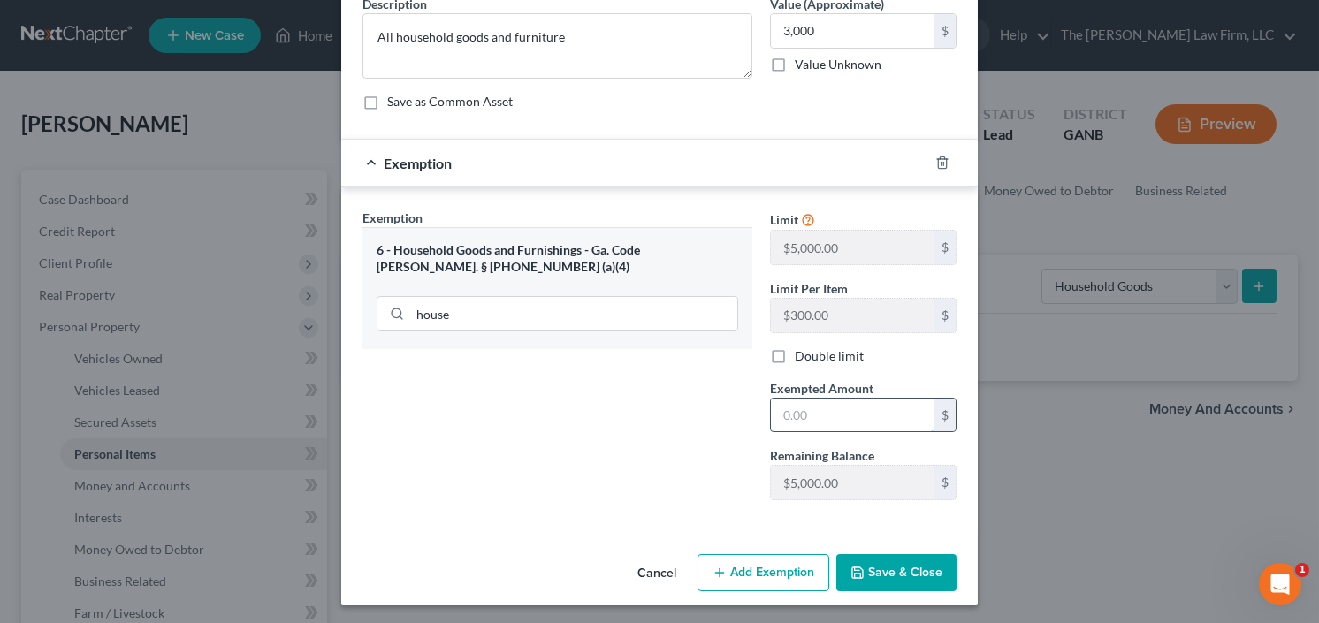
click at [818, 425] on input "text" at bounding box center [853, 416] width 164 height 34
type input "3,000.00"
click at [902, 569] on button "Save & Close" at bounding box center [896, 572] width 120 height 37
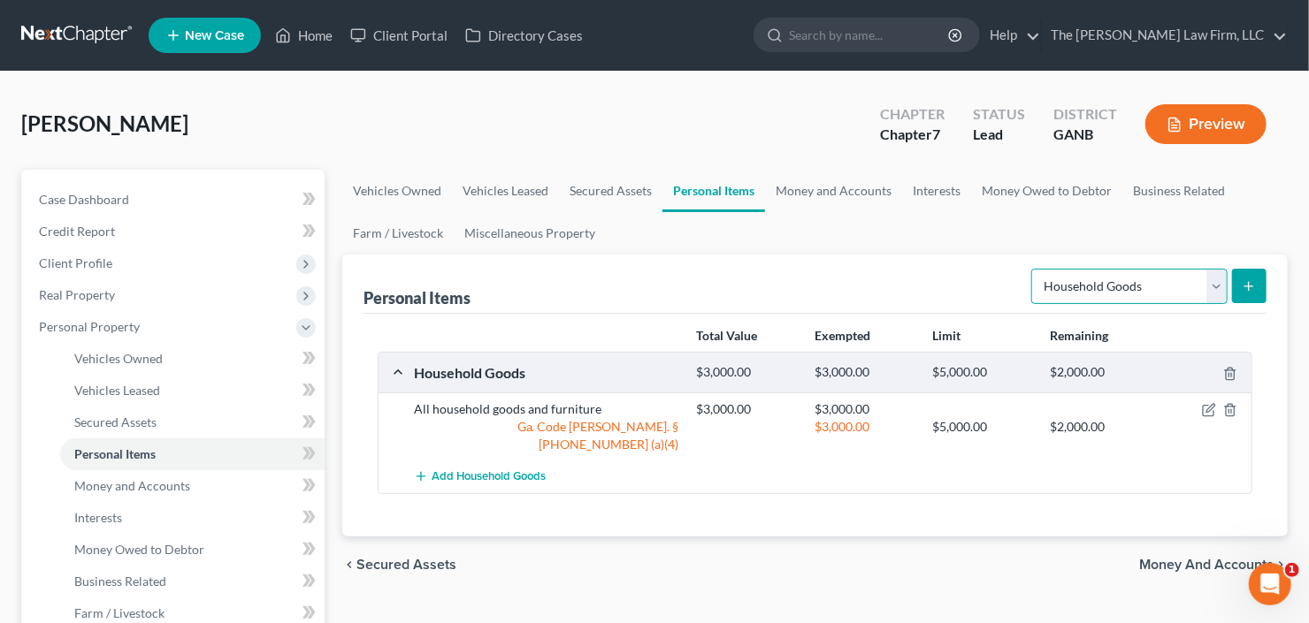
click at [1133, 284] on select "Select Item Type Clothing Collectibles Of Value Electronics Firearms Household …" at bounding box center [1129, 286] width 196 height 35
select select "electronics"
click at [1034, 269] on select "Select Item Type Clothing Collectibles Of Value Electronics Firearms Household …" at bounding box center [1129, 286] width 196 height 35
click at [1267, 274] on div "Personal Items Select Item Type Clothing Collectibles Of Value Electronics Fire…" at bounding box center [814, 396] width 945 height 282
click at [1253, 281] on icon "submit" at bounding box center [1248, 286] width 14 height 14
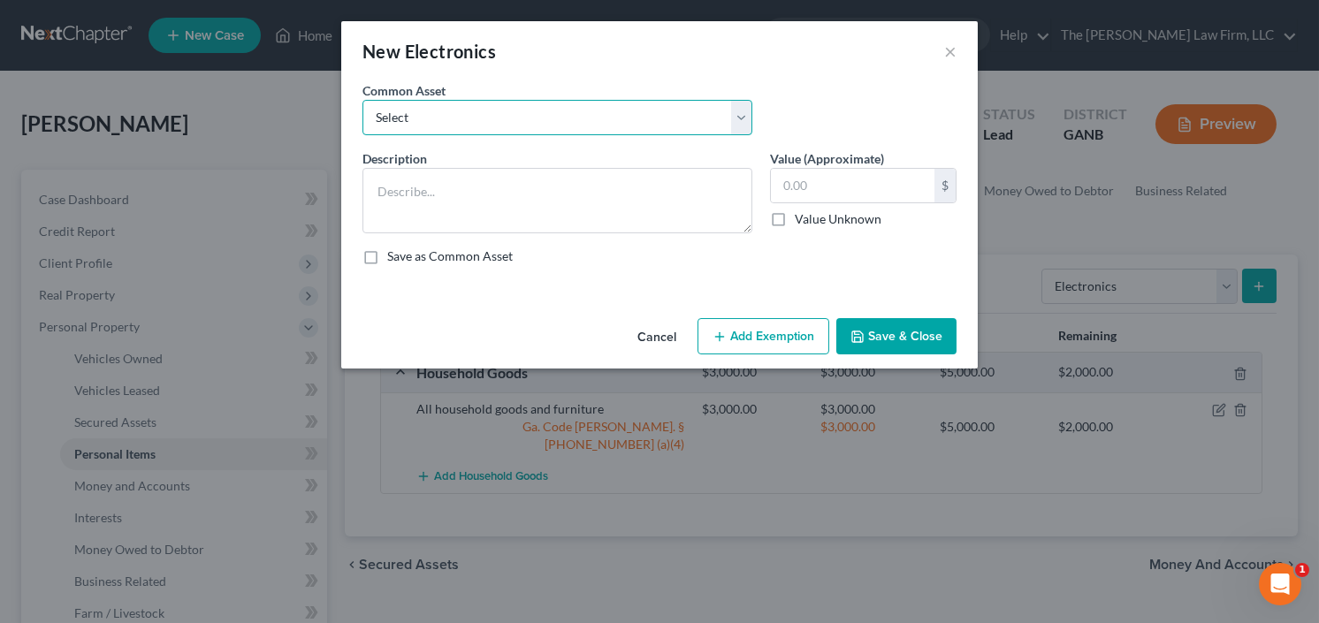
click at [464, 120] on select "Select All Electronics" at bounding box center [558, 117] width 390 height 35
select select "0"
click at [363, 100] on select "Select All Electronics" at bounding box center [558, 117] width 390 height 35
type textarea "All Electronics"
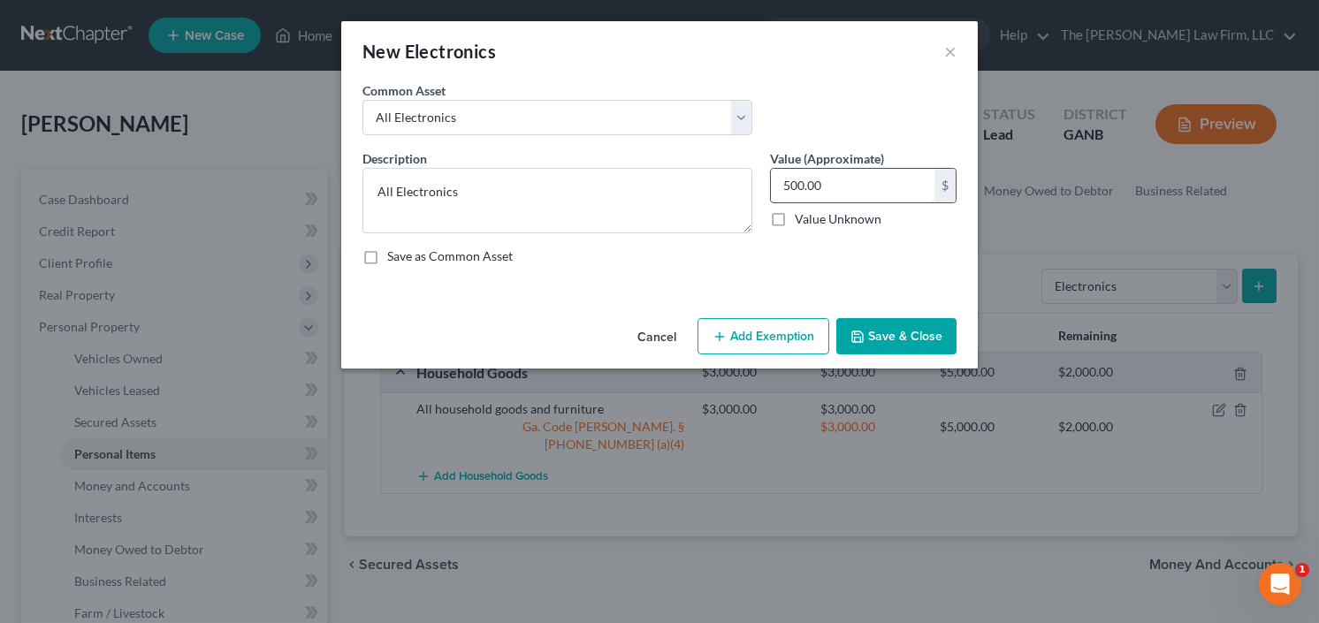
click at [833, 176] on input "500.00" at bounding box center [853, 186] width 164 height 34
type input "1,500"
click at [762, 345] on button "Add Exemption" at bounding box center [764, 336] width 132 height 37
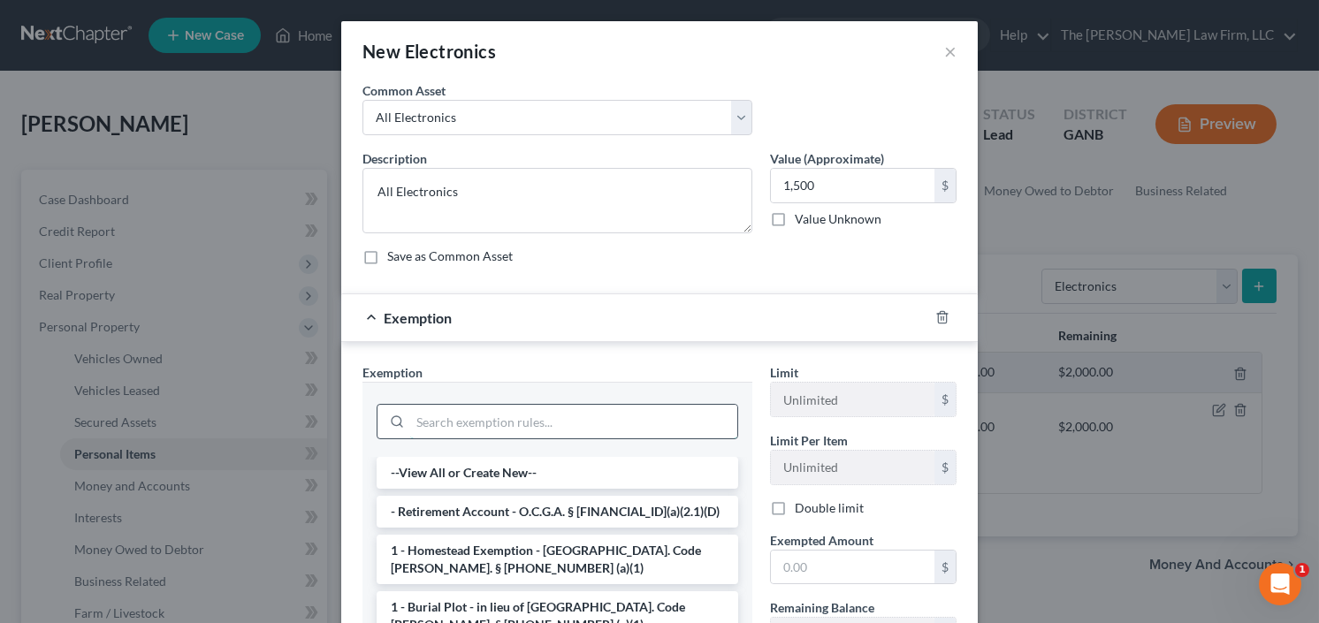
click at [449, 419] on input "search" at bounding box center [573, 422] width 327 height 34
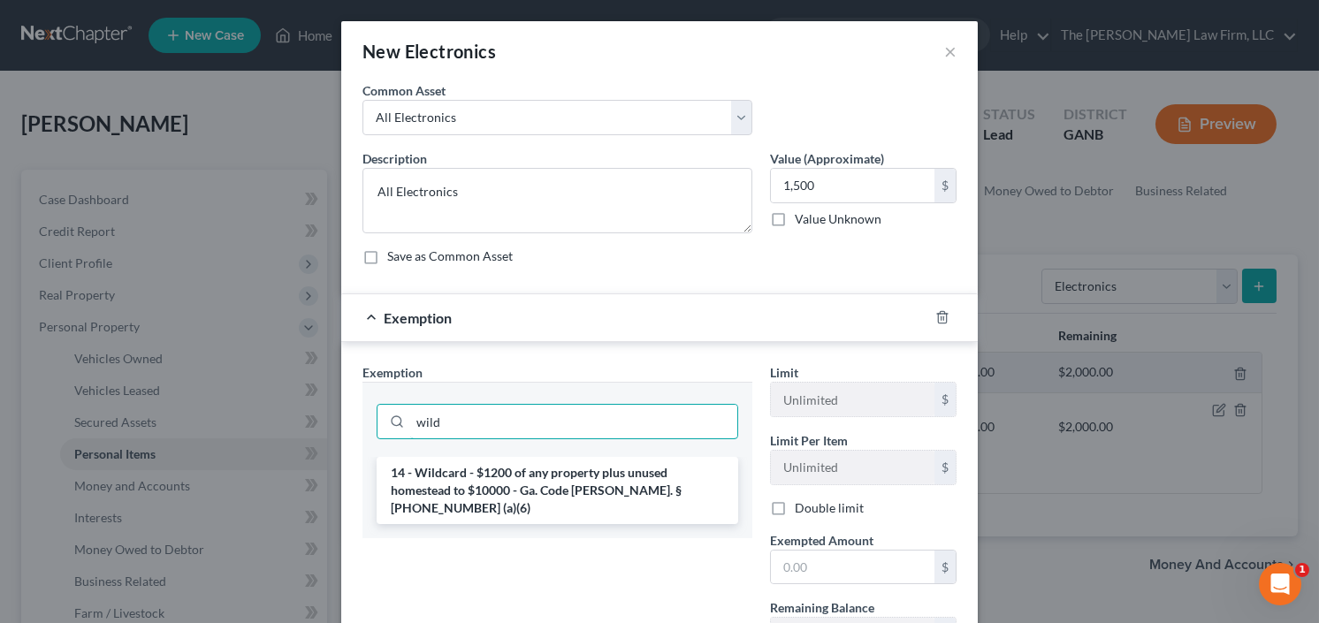
type input "wild"
click at [519, 496] on li "14 - Wildcard - $1200 of any property plus unused homestead to $10000 - Ga. Cod…" at bounding box center [558, 490] width 362 height 67
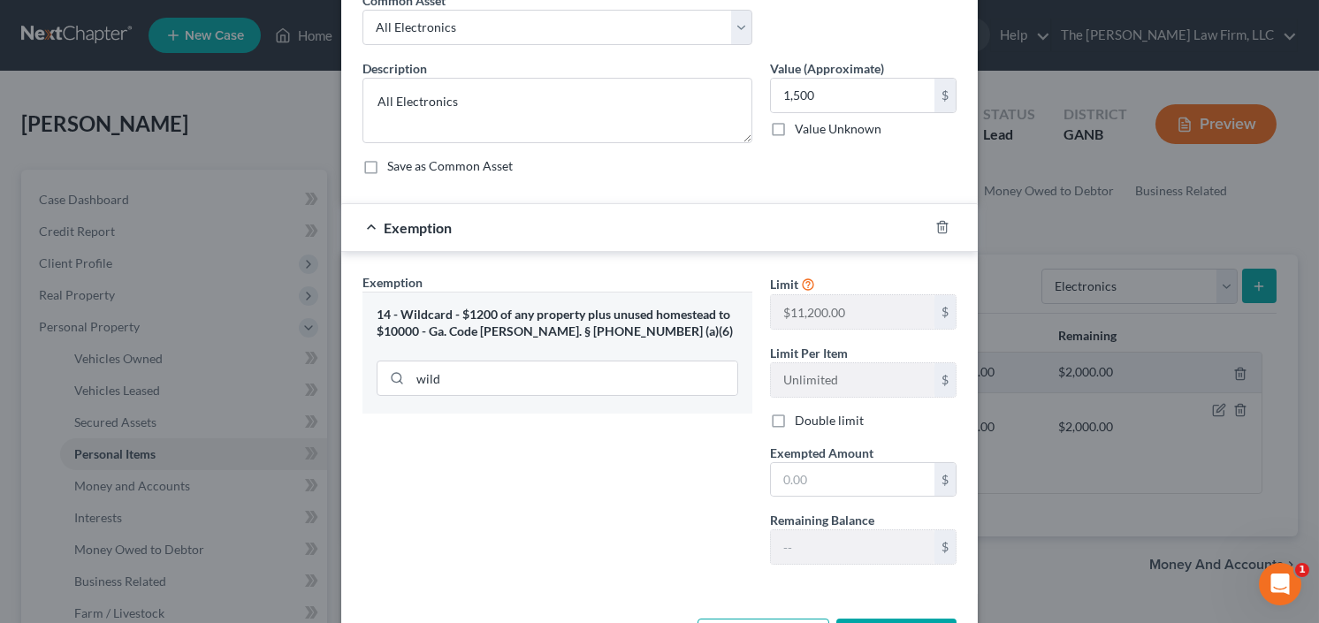
scroll to position [141, 0]
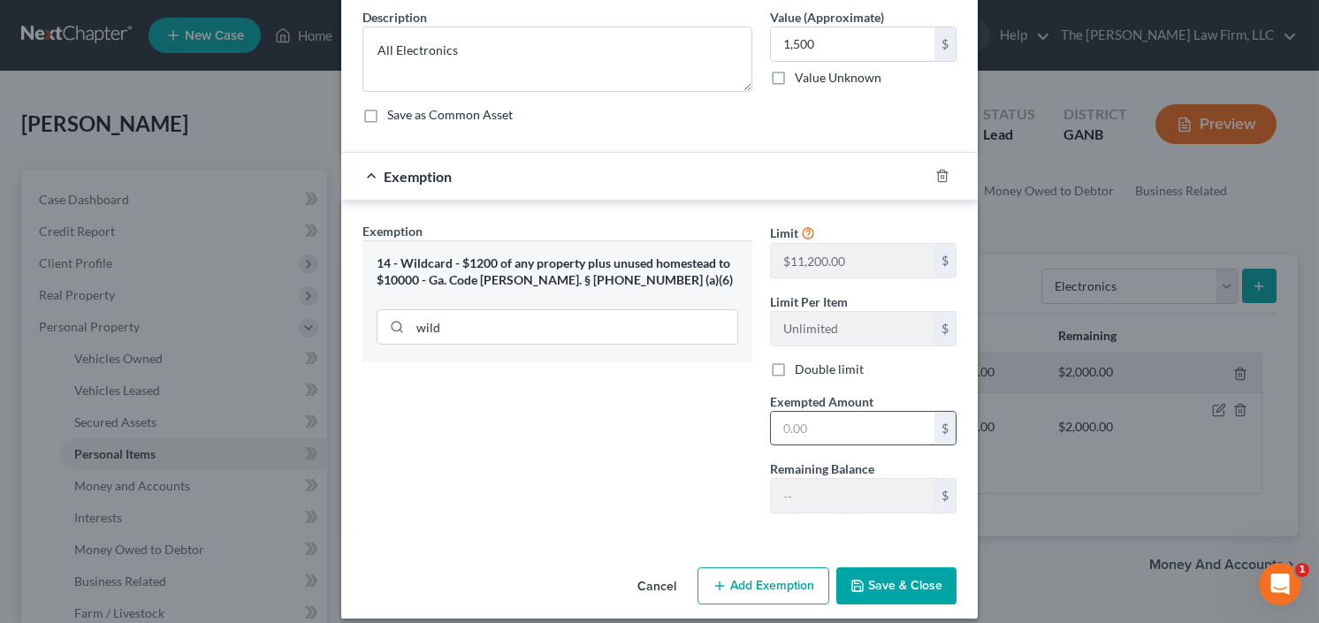
click at [823, 419] on input "text" at bounding box center [853, 429] width 164 height 34
type input "1,500.00"
click at [889, 577] on button "Save & Close" at bounding box center [896, 586] width 120 height 37
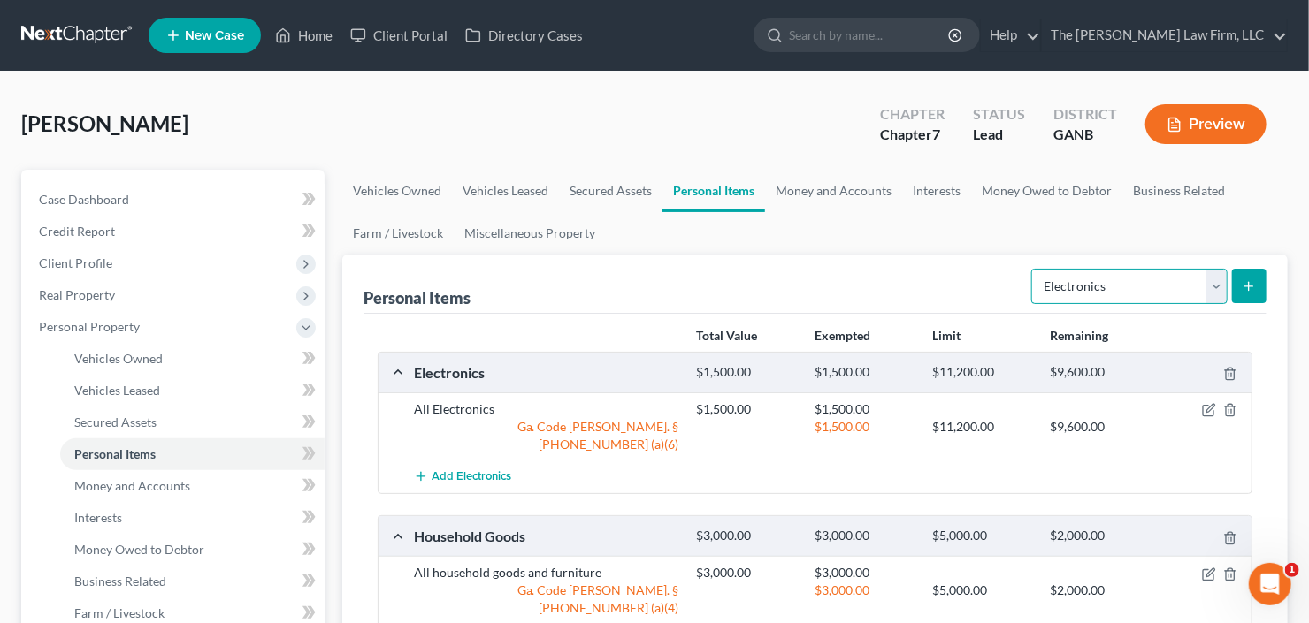
click at [1092, 275] on select "Select Item Type Clothing Collectibles Of Value Electronics Firearms Household …" at bounding box center [1129, 286] width 196 height 35
select select "clothing"
click at [1034, 269] on select "Select Item Type Clothing Collectibles Of Value Electronics Firearms Household …" at bounding box center [1129, 286] width 196 height 35
click at [1243, 289] on icon "submit" at bounding box center [1248, 286] width 14 height 14
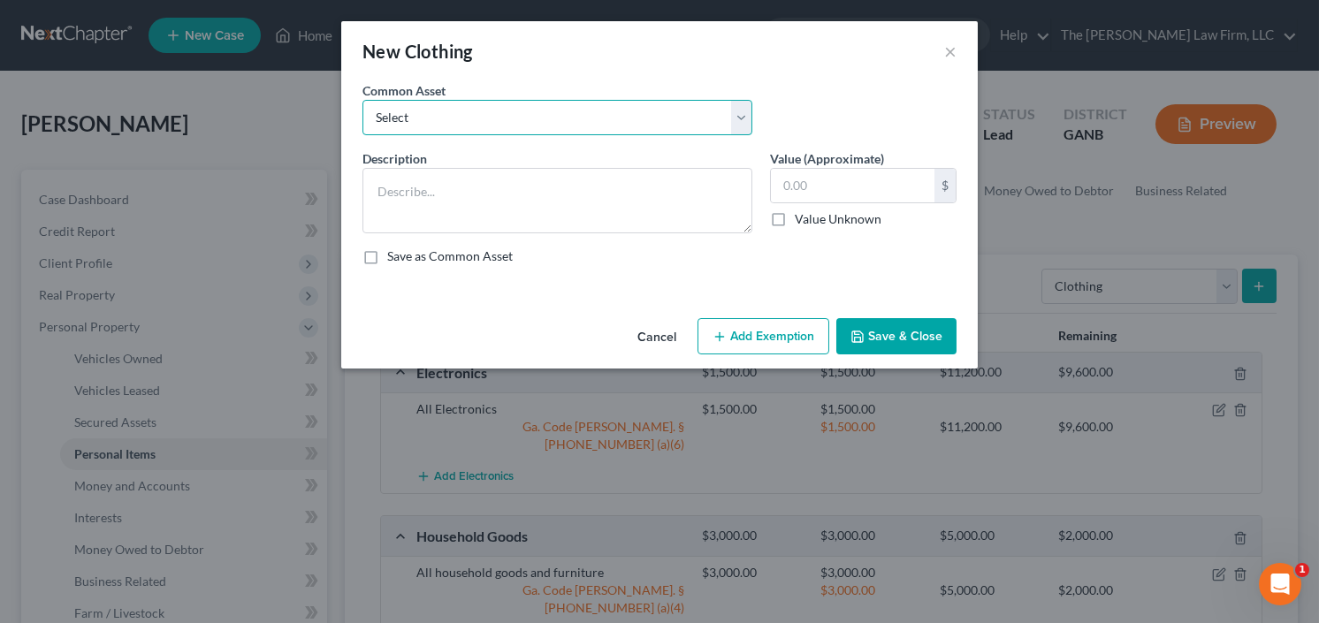
click at [513, 118] on select "Select All clothing and shoes All clothing and shoes All clothing and shoes" at bounding box center [558, 117] width 390 height 35
select select "1"
click at [363, 100] on select "Select All clothing and shoes All clothing and shoes All clothing and shoes" at bounding box center [558, 117] width 390 height 35
type textarea "All clothing and shoes"
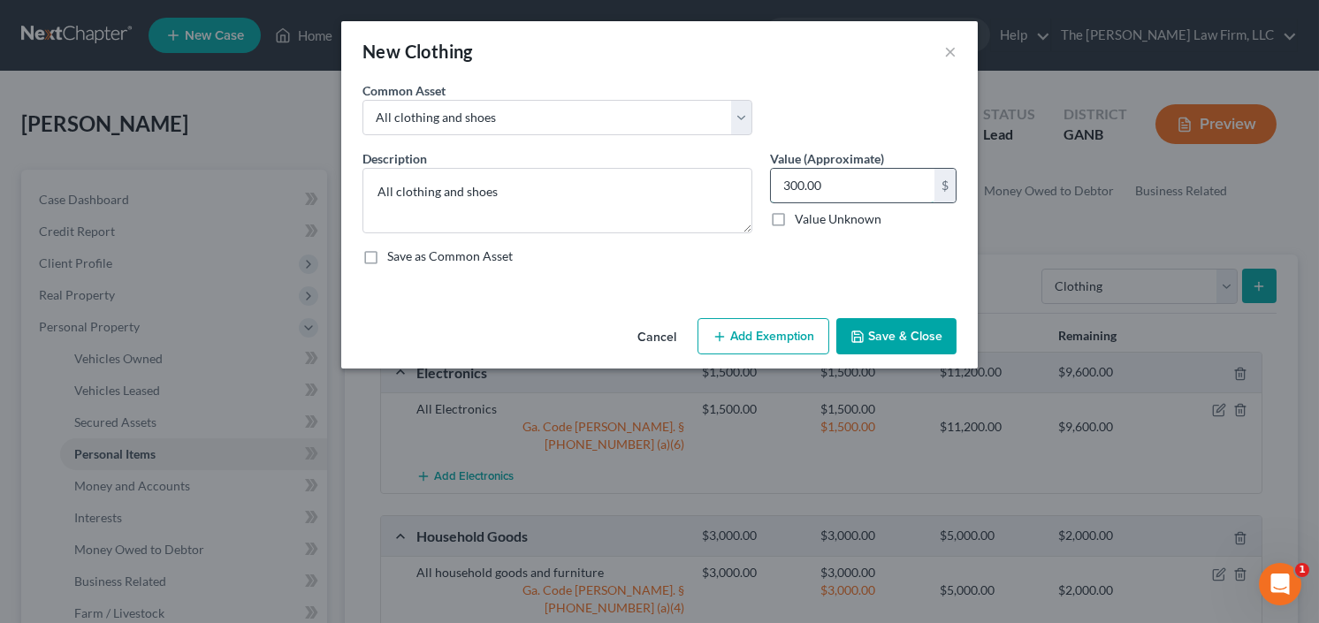
click at [861, 188] on input "300.00" at bounding box center [853, 186] width 164 height 34
type input "2,500"
click at [764, 332] on button "Add Exemption" at bounding box center [764, 336] width 132 height 37
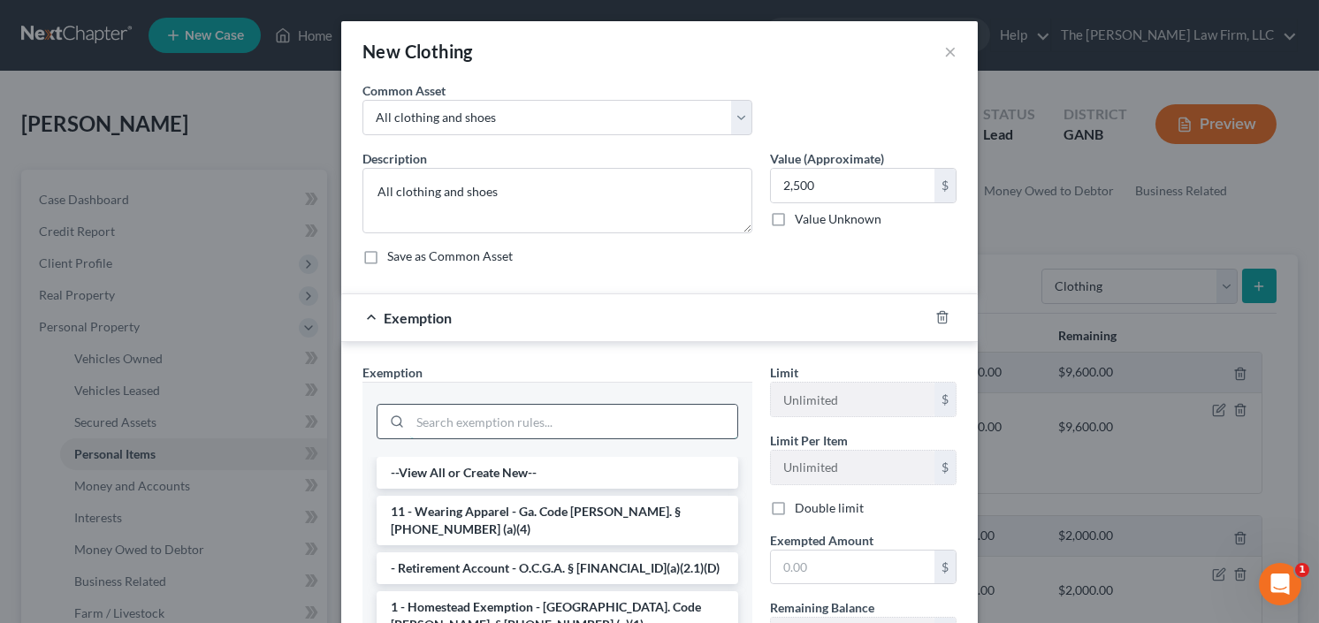
click at [575, 420] on input "search" at bounding box center [573, 422] width 327 height 34
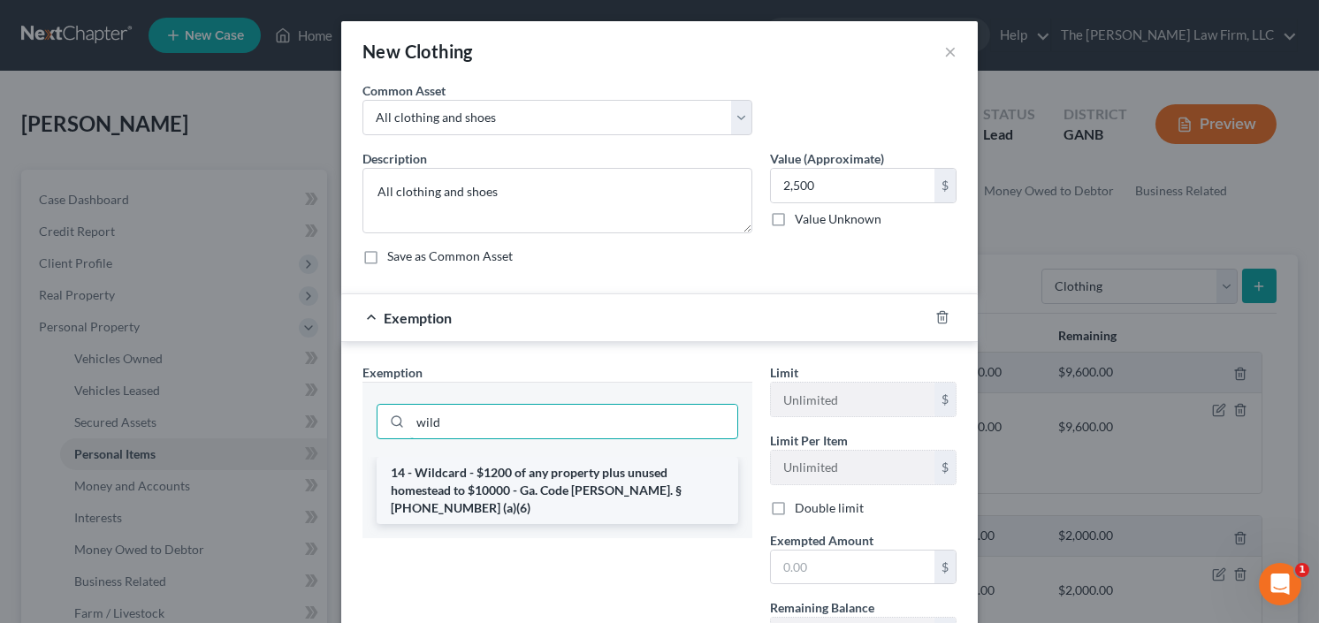
type input "wild"
drag, startPoint x: 526, startPoint y: 490, endPoint x: 541, endPoint y: 462, distance: 31.3
click at [525, 490] on li "14 - Wildcard - $1200 of any property plus unused homestead to $10000 - Ga. Cod…" at bounding box center [558, 490] width 362 height 67
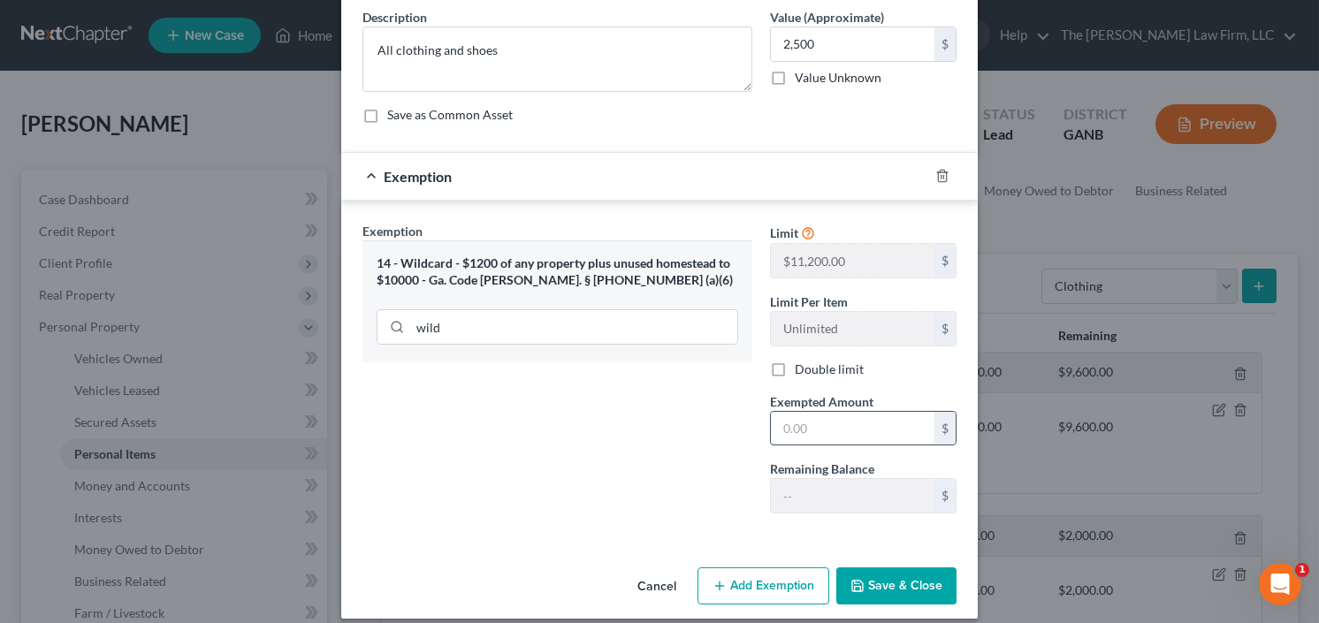
click at [814, 425] on input "text" at bounding box center [853, 429] width 164 height 34
type input "2,500.00"
click at [901, 584] on button "Save & Close" at bounding box center [896, 586] width 120 height 37
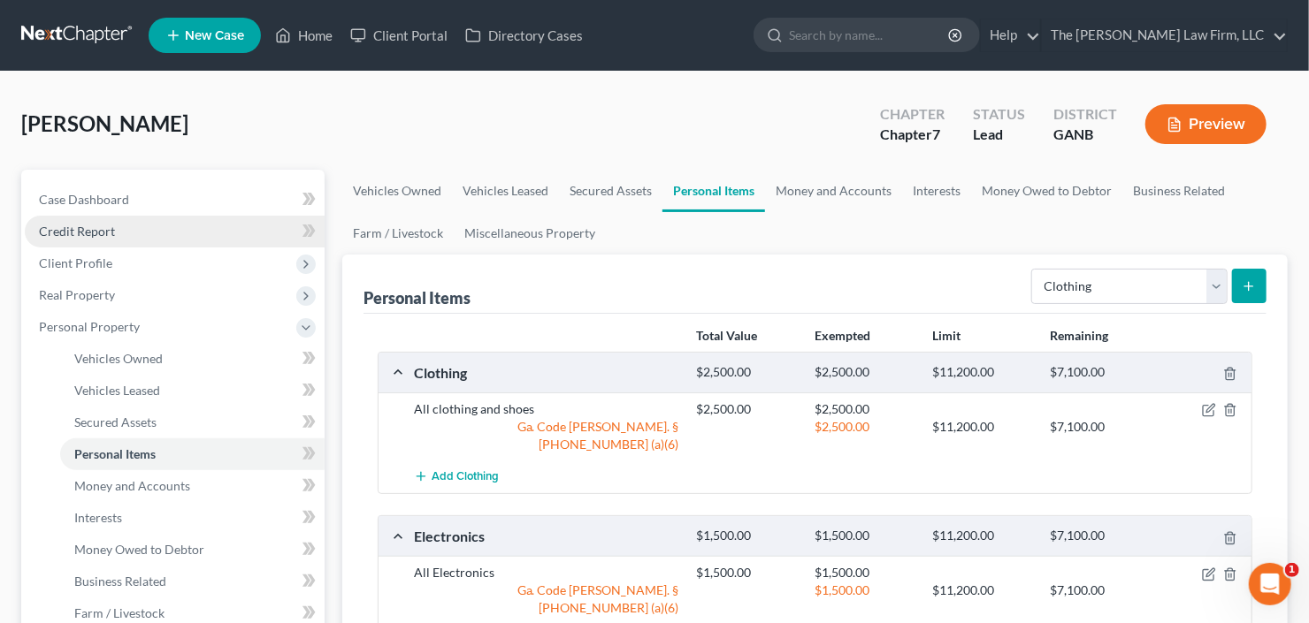
scroll to position [71, 0]
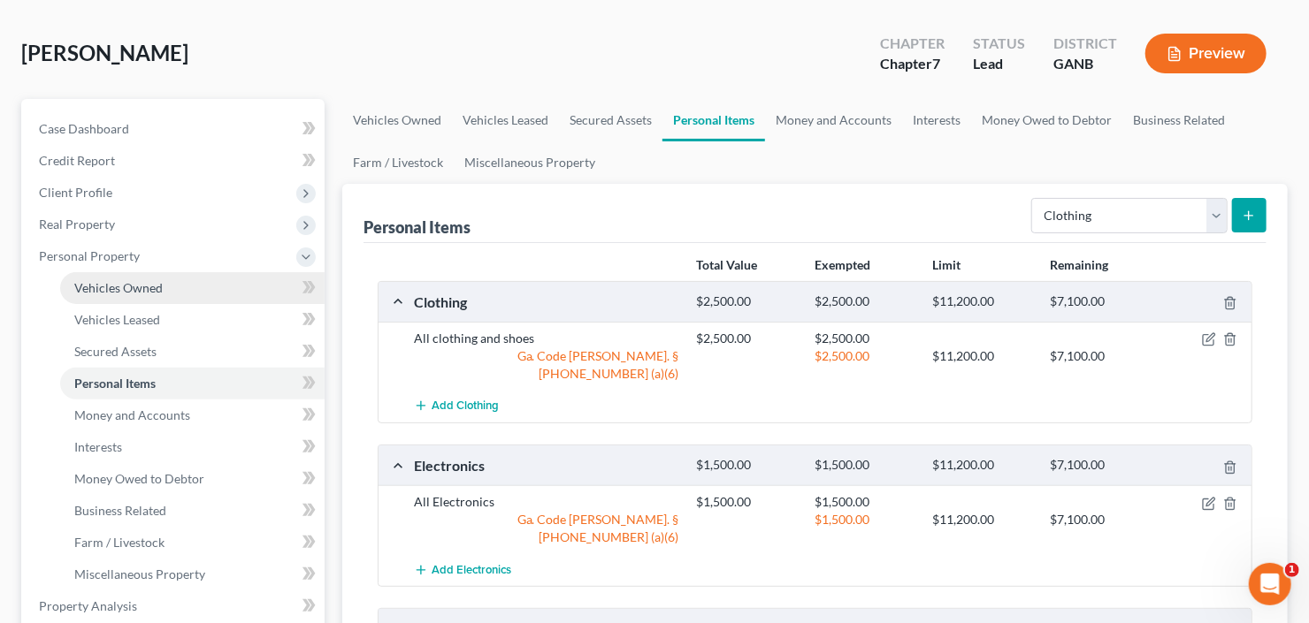
drag, startPoint x: 141, startPoint y: 293, endPoint x: 173, endPoint y: 294, distance: 31.8
click at [141, 293] on span "Vehicles Owned" at bounding box center [118, 287] width 88 height 15
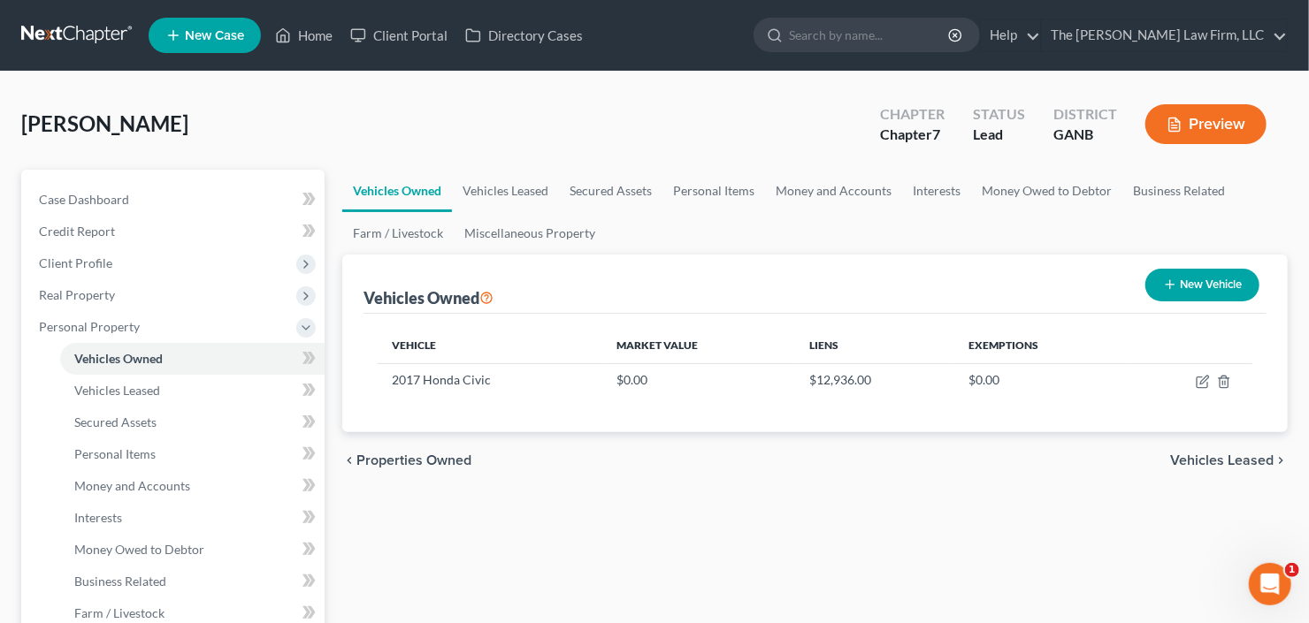
click at [1220, 274] on button "New Vehicle" at bounding box center [1202, 285] width 114 height 33
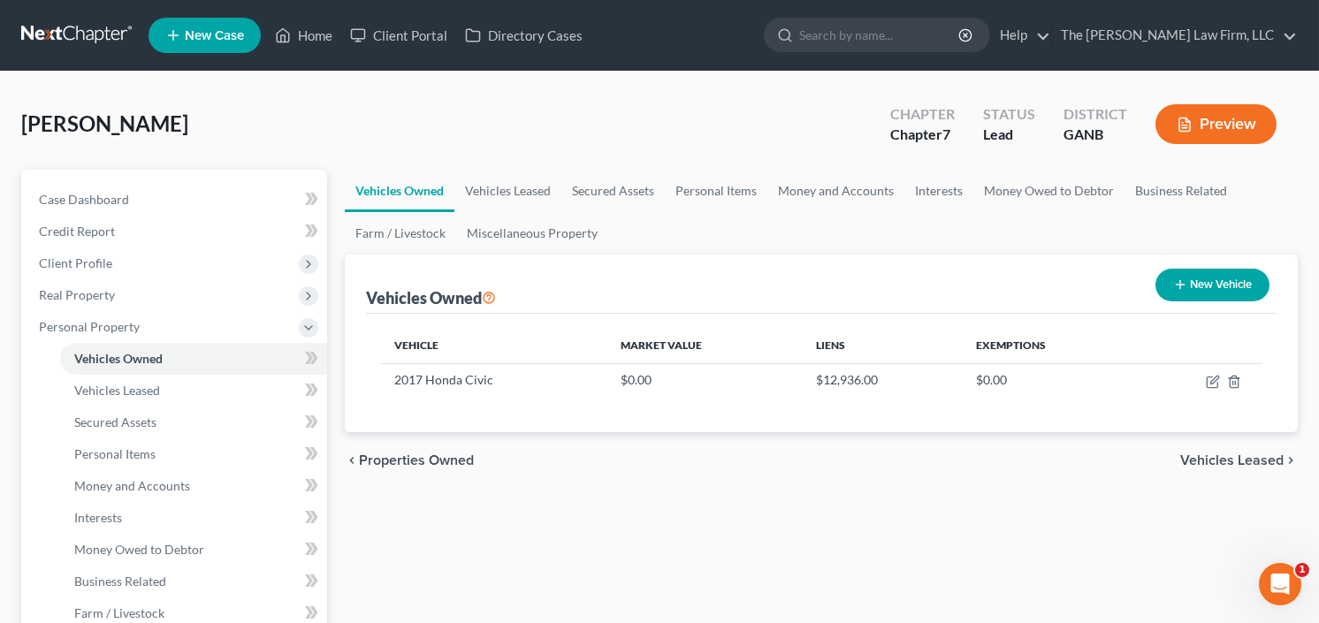
select select "0"
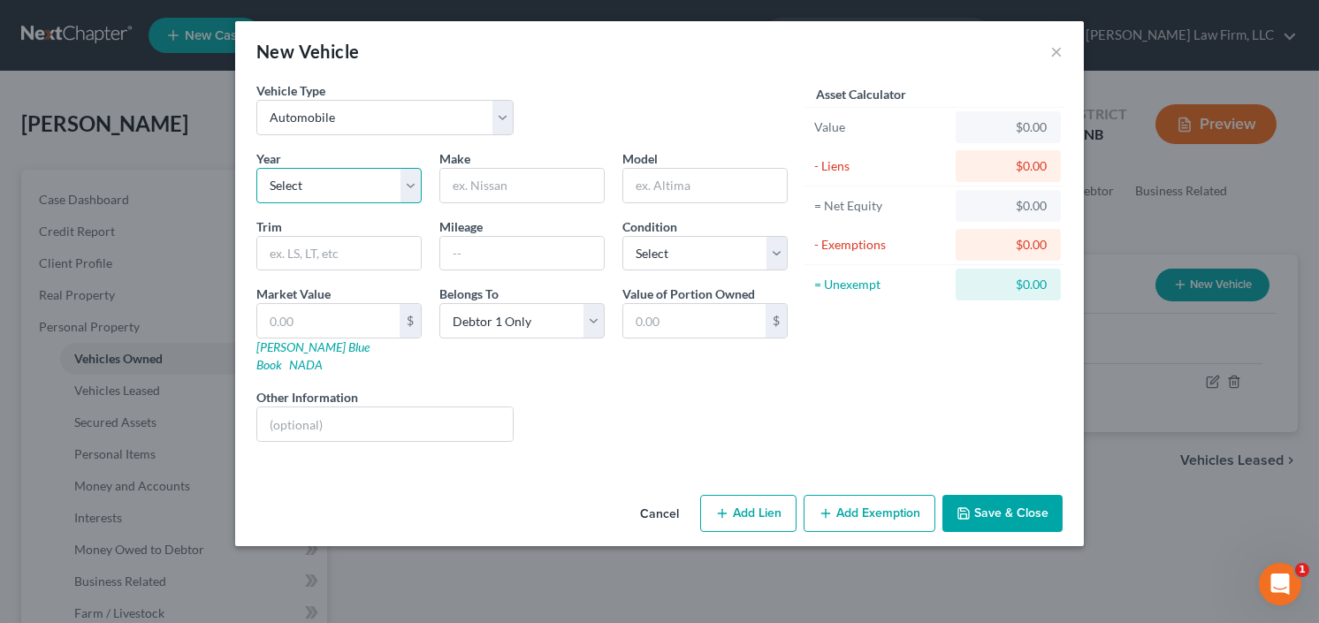
click at [307, 194] on select "Select 2026 2025 2024 2023 2022 2021 2020 2019 2018 2017 2016 2015 2014 2013 20…" at bounding box center [338, 185] width 165 height 35
select select "8"
click at [256, 168] on select "Select 2026 2025 2024 2023 2022 2021 2020 2019 2018 2017 2016 2015 2014 2013 20…" at bounding box center [338, 185] width 165 height 35
click at [531, 173] on input "text" at bounding box center [522, 186] width 164 height 34
type input "Toyota"
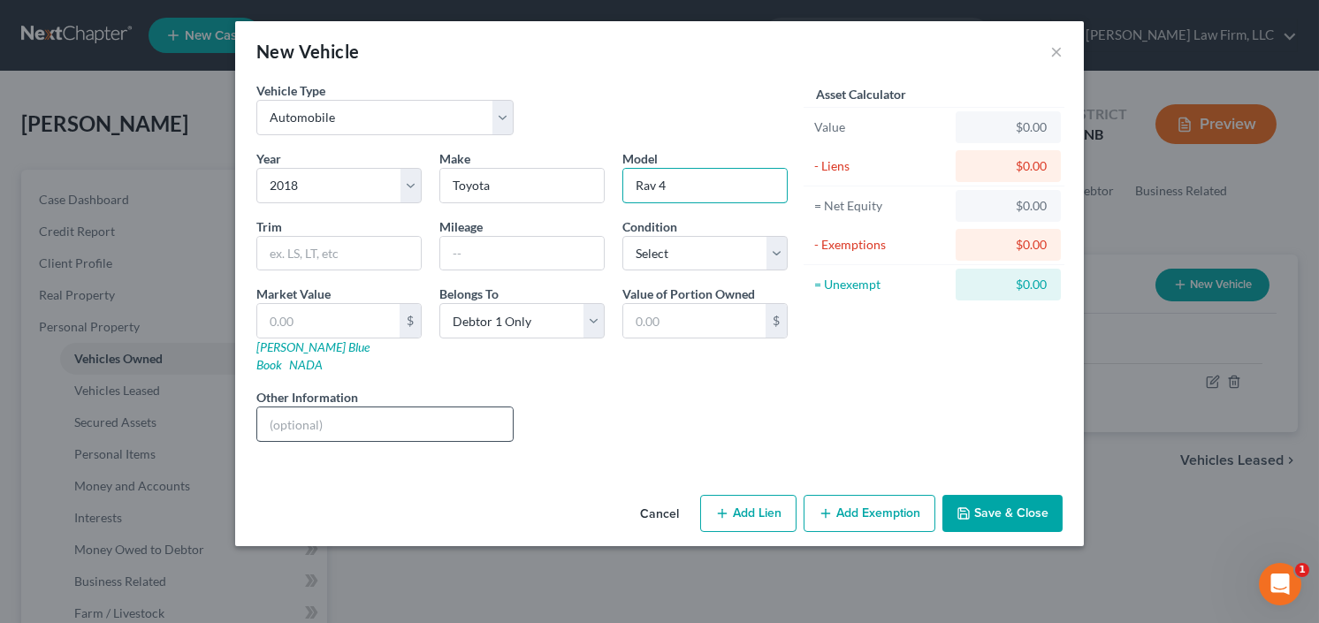
type input "Rav 4"
click at [344, 408] on input "text" at bounding box center [385, 425] width 256 height 34
type input "n"
type input "wrecked no engine"
click at [327, 315] on input "text" at bounding box center [328, 321] width 142 height 34
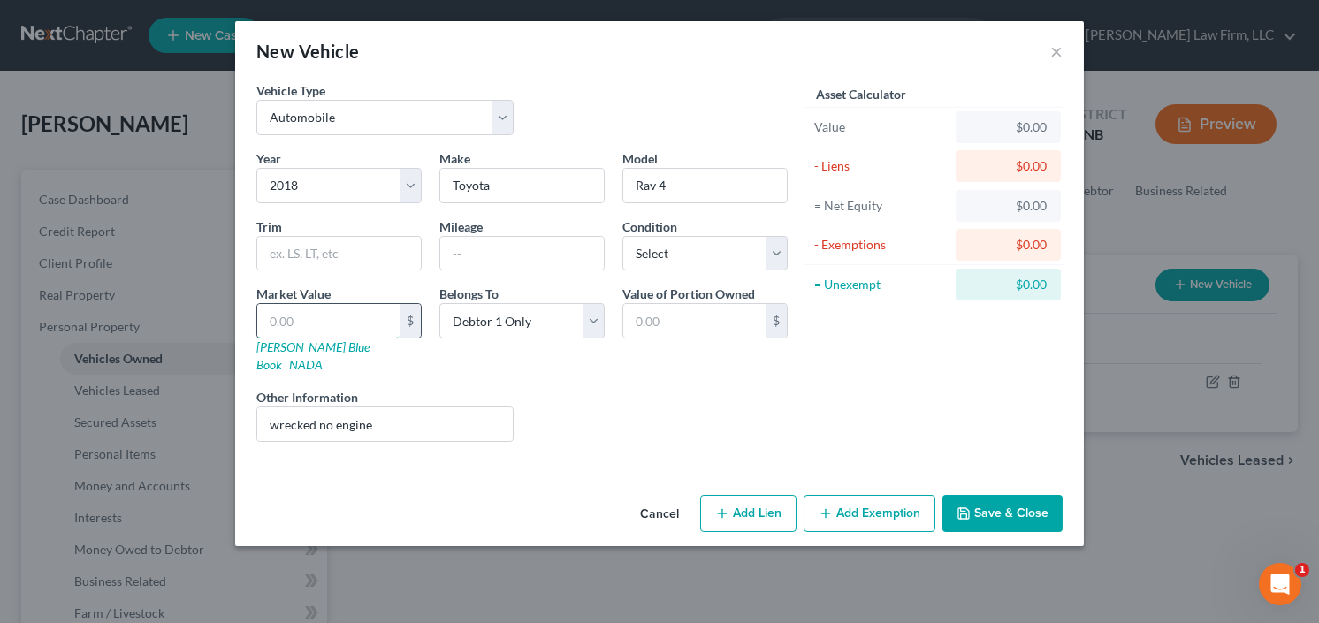
type input "1"
type input "1.00"
type input "1"
type input "1.00"
type input "10"
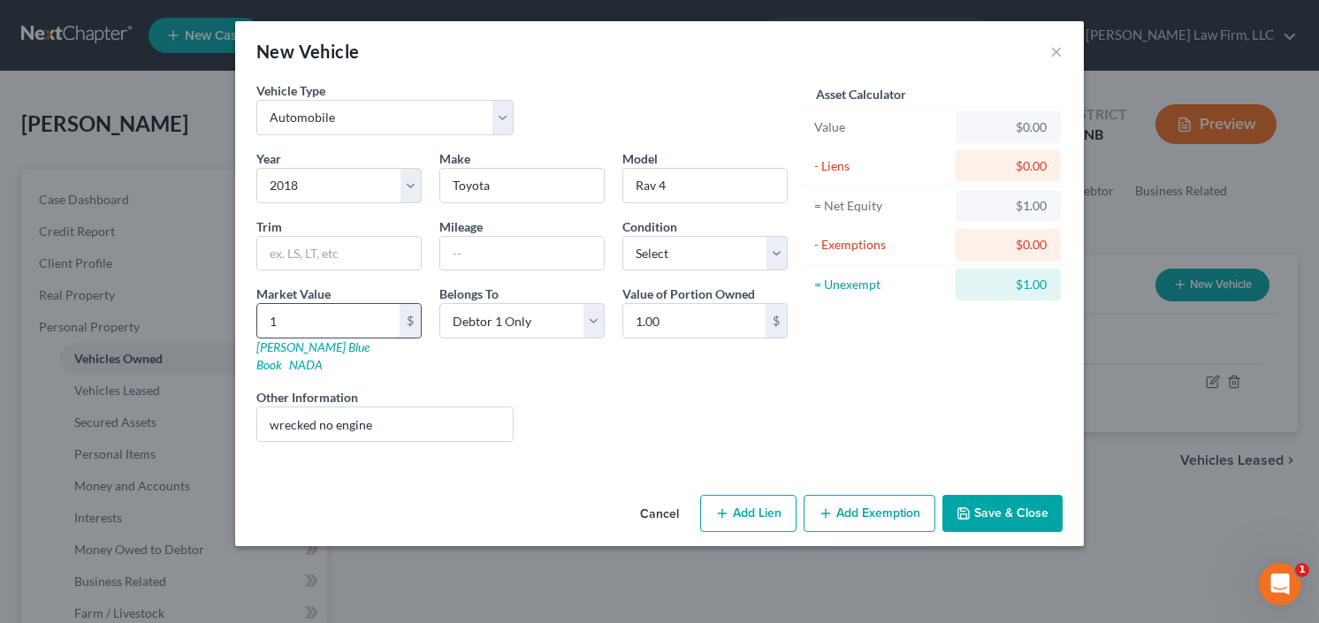
type input "10.00"
type input "100"
type input "100.00"
type input "1000"
type input "1,000.00"
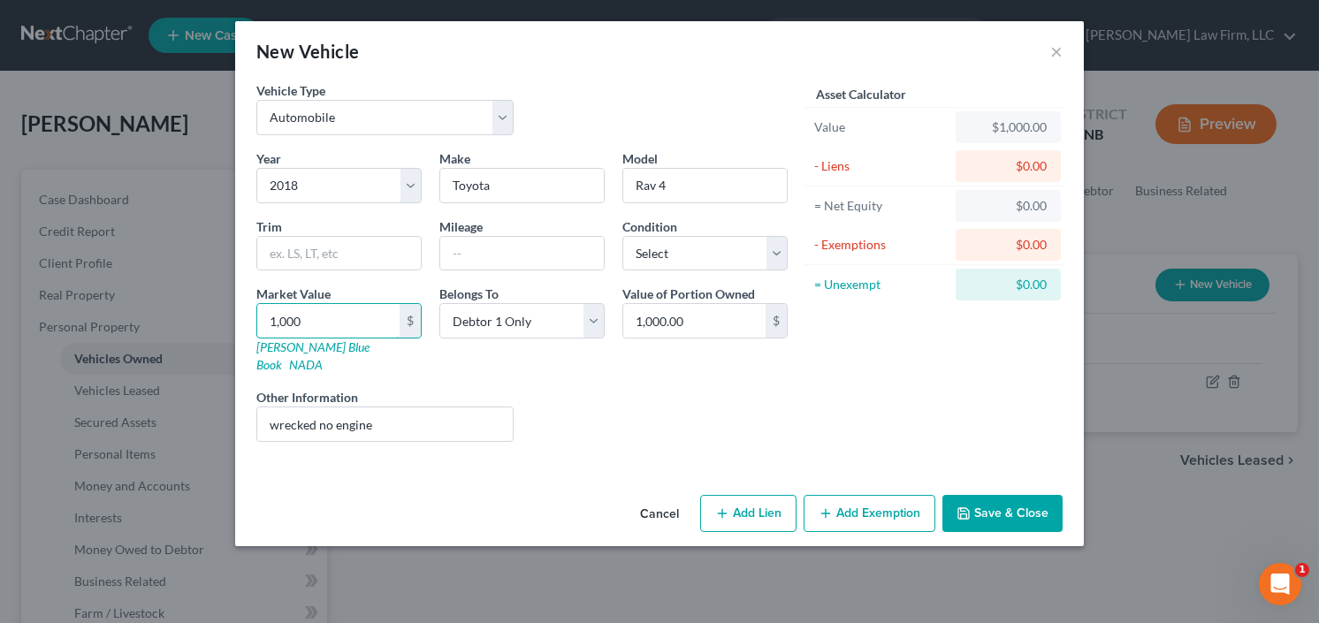
type input "1,000"
click at [1008, 497] on button "Save & Close" at bounding box center [1003, 513] width 120 height 37
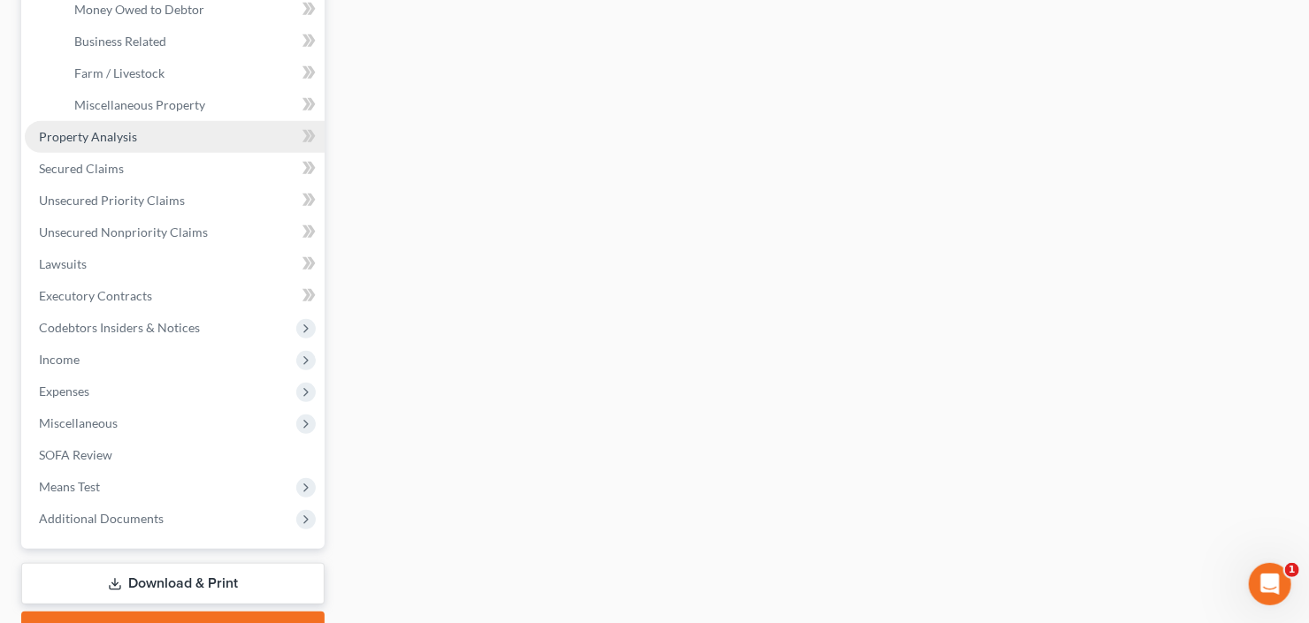
scroll to position [566, 0]
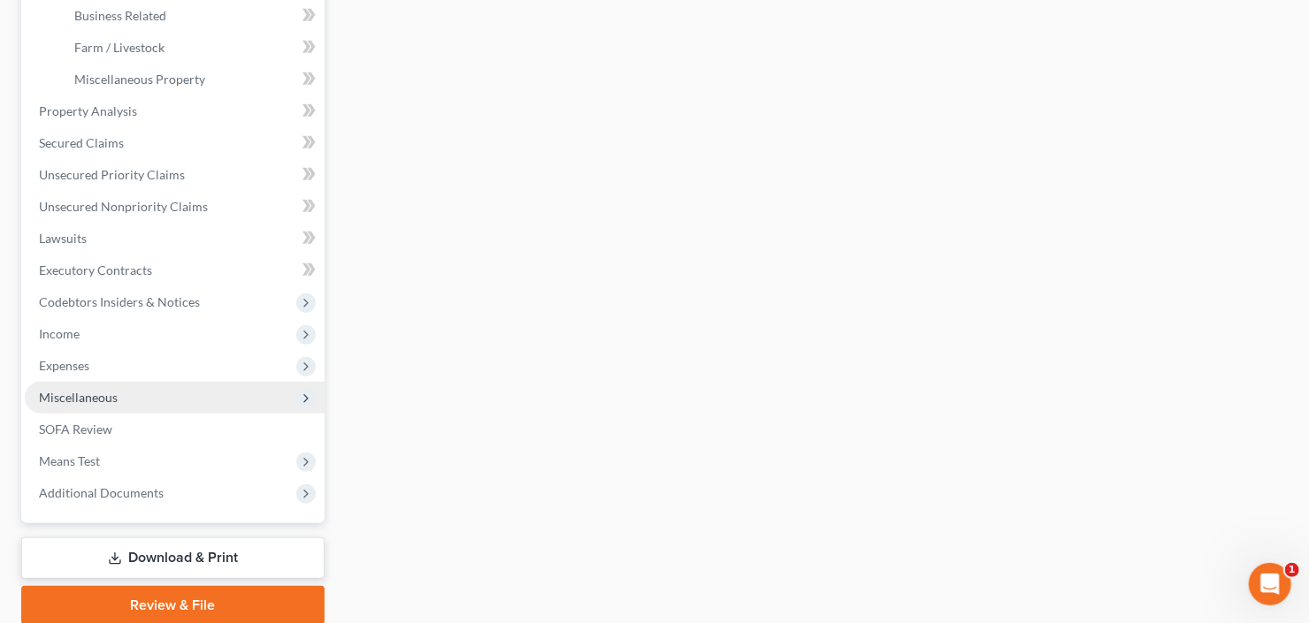
click at [126, 385] on span "Miscellaneous" at bounding box center [175, 398] width 300 height 32
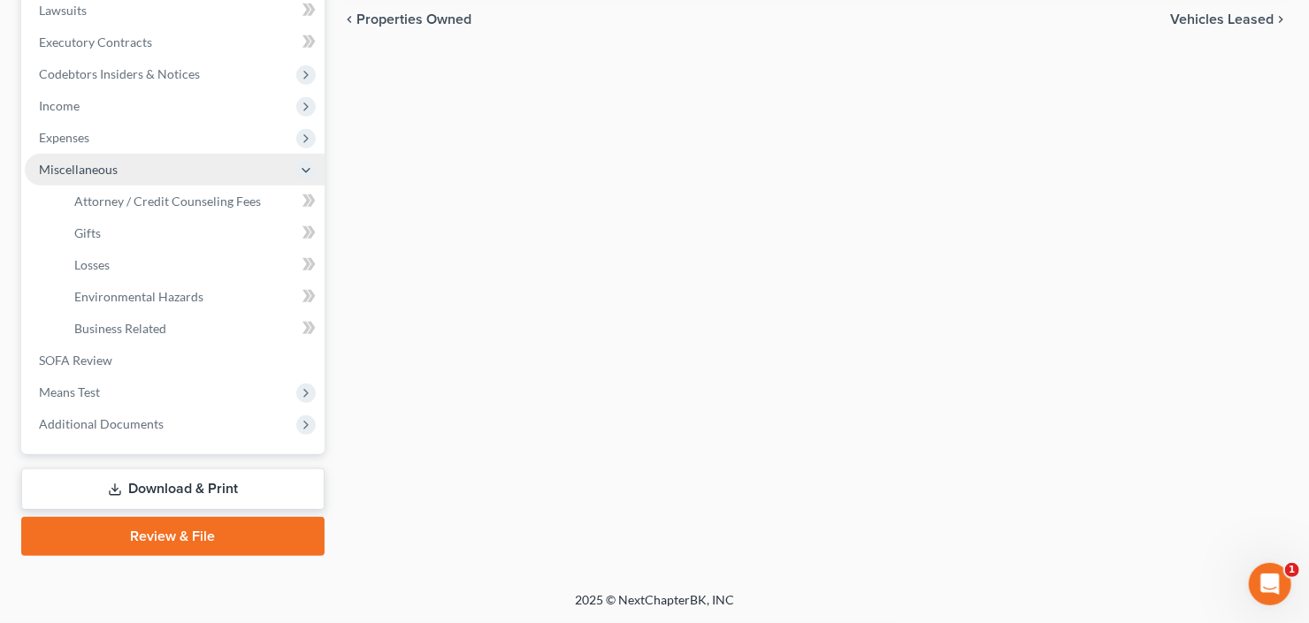
scroll to position [472, 0]
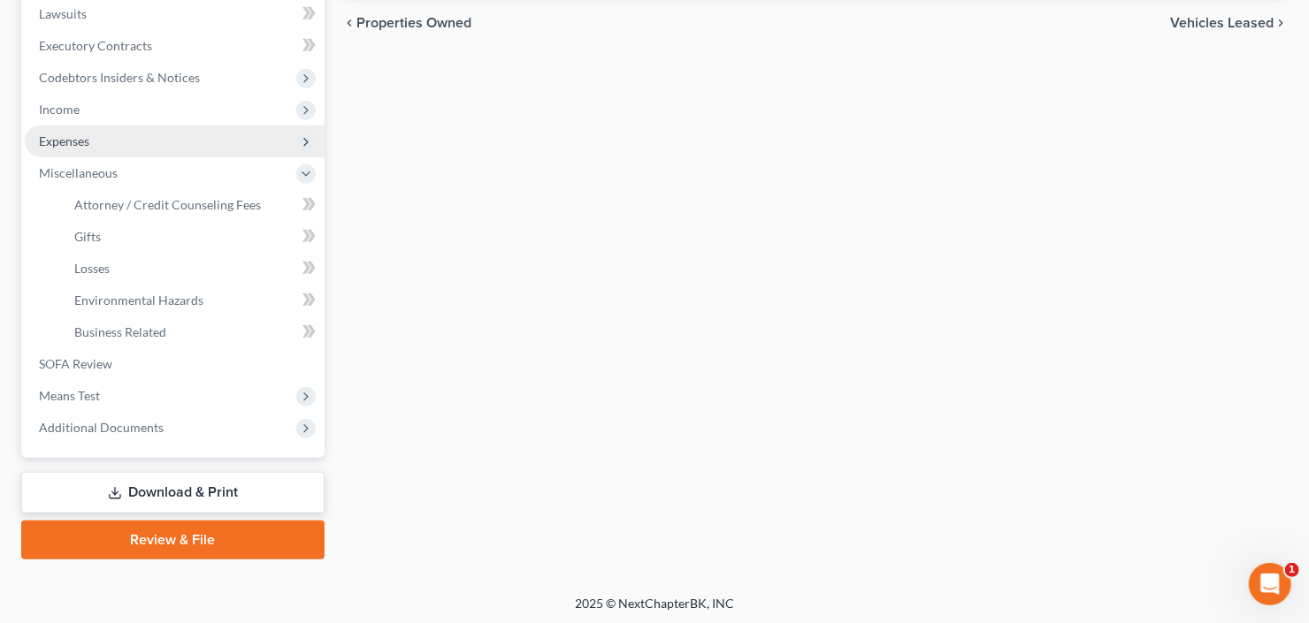
click at [92, 144] on span "Expenses" at bounding box center [175, 142] width 300 height 32
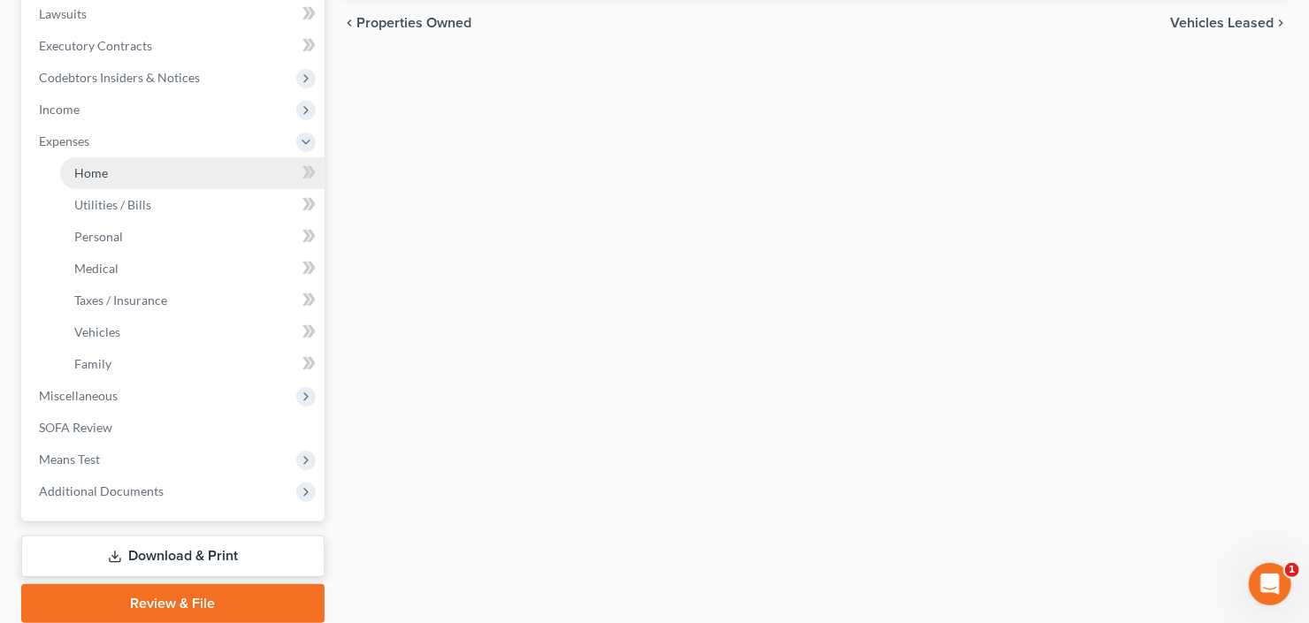
click at [118, 164] on link "Home" at bounding box center [192, 173] width 264 height 32
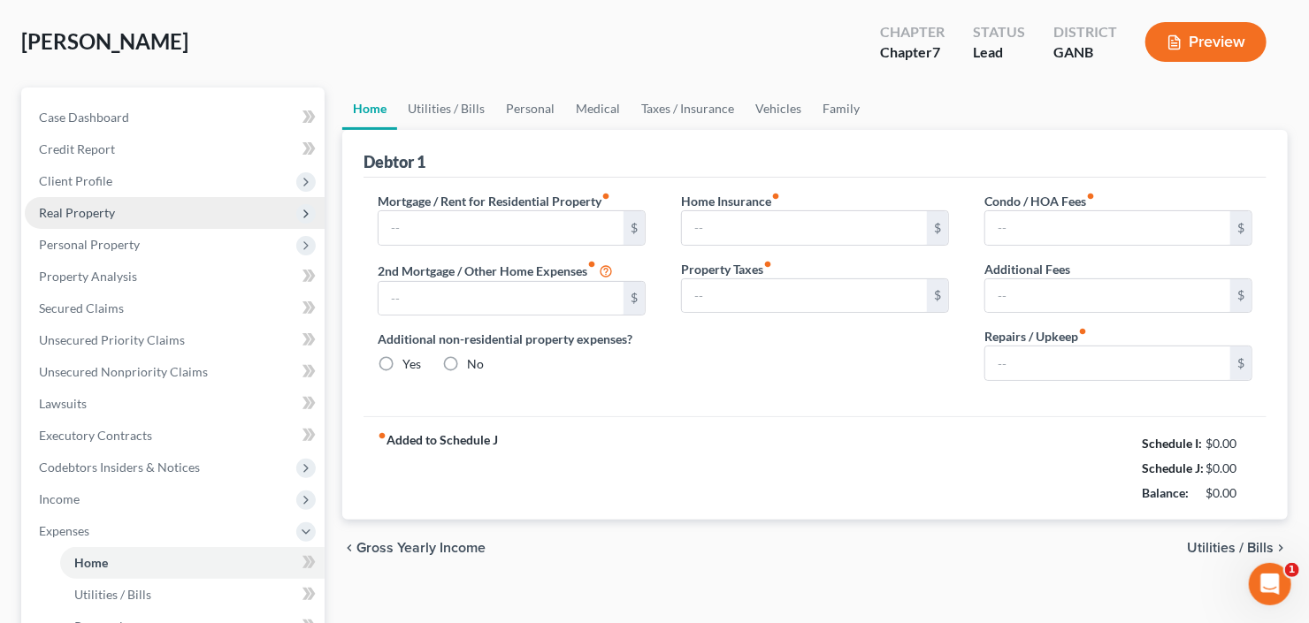
type input "0.00"
radio input "true"
type input "0.00"
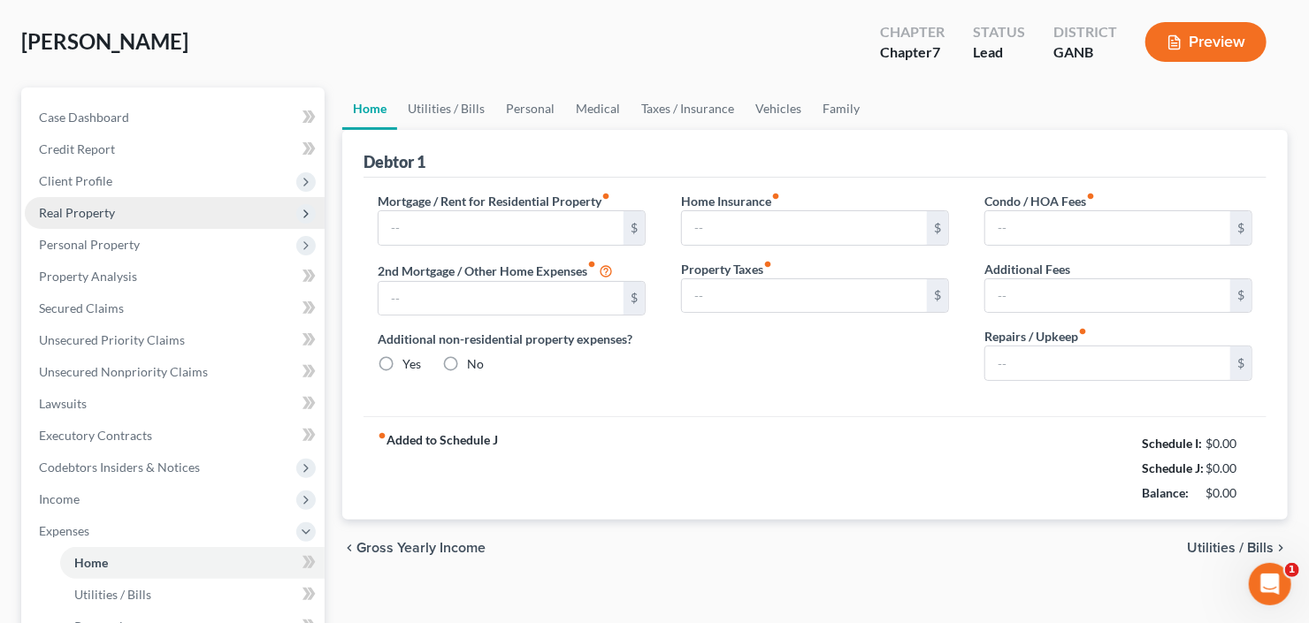
type input "0.00"
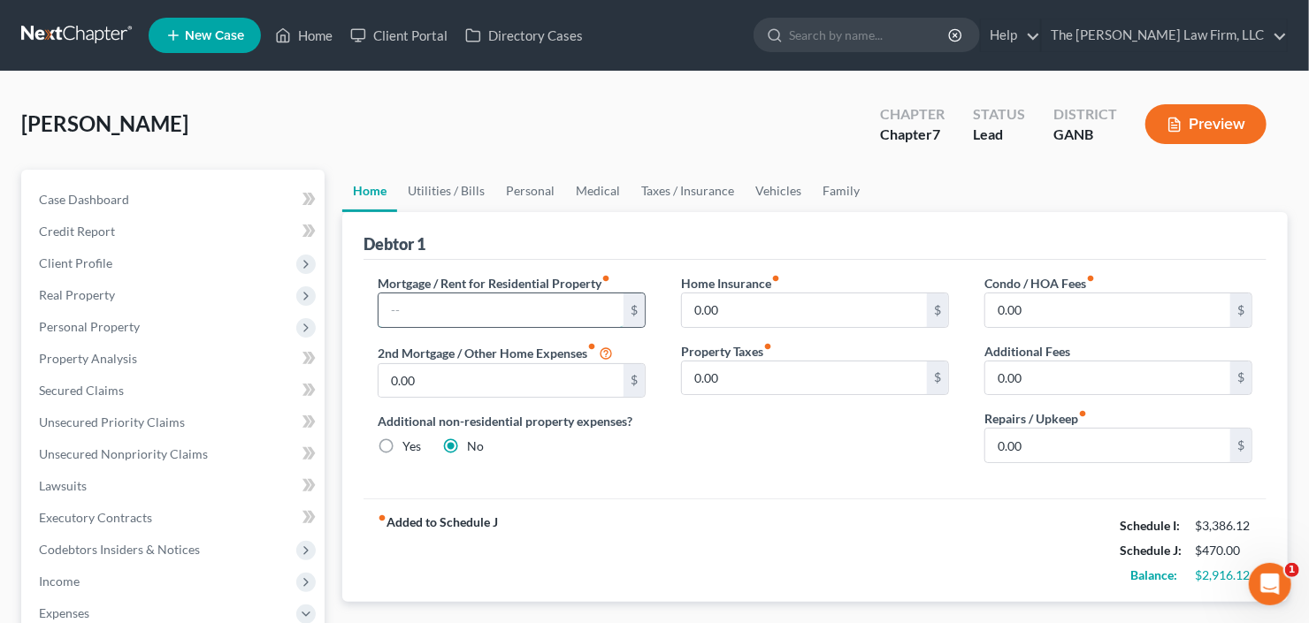
click at [473, 311] on input "text" at bounding box center [500, 311] width 245 height 34
type input "1,400"
click at [790, 191] on link "Vehicles" at bounding box center [777, 191] width 67 height 42
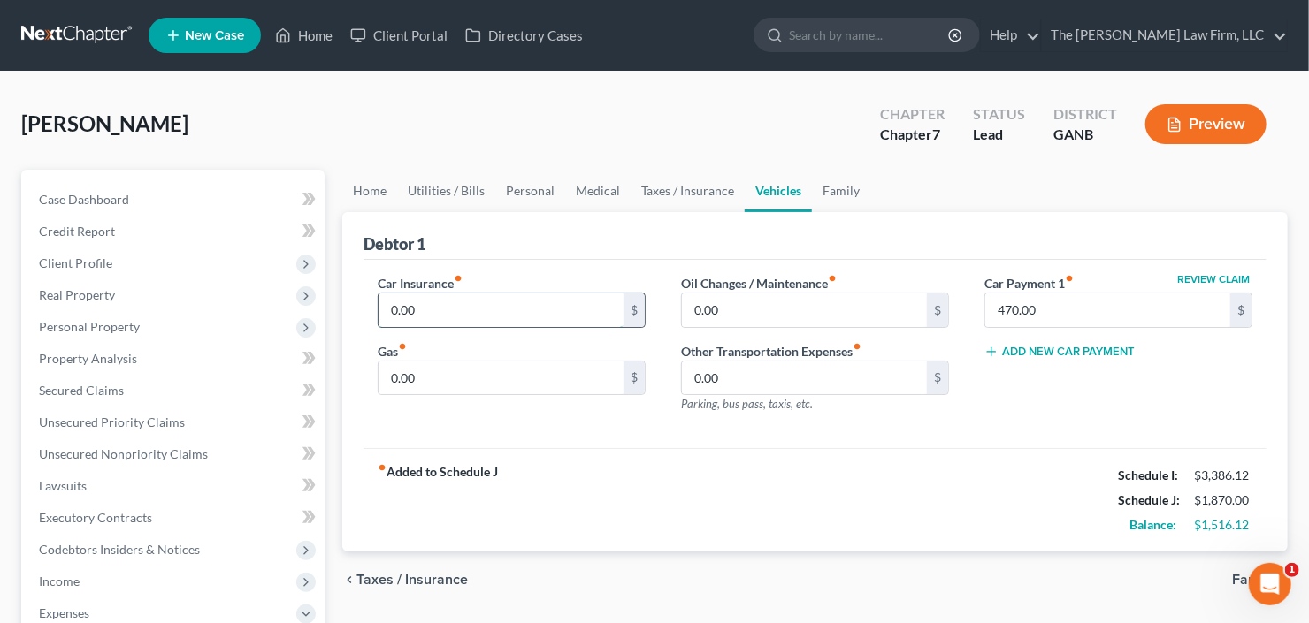
click at [534, 303] on input "0.00" at bounding box center [500, 311] width 245 height 34
type input "200"
click at [464, 183] on link "Utilities / Bills" at bounding box center [446, 191] width 98 height 42
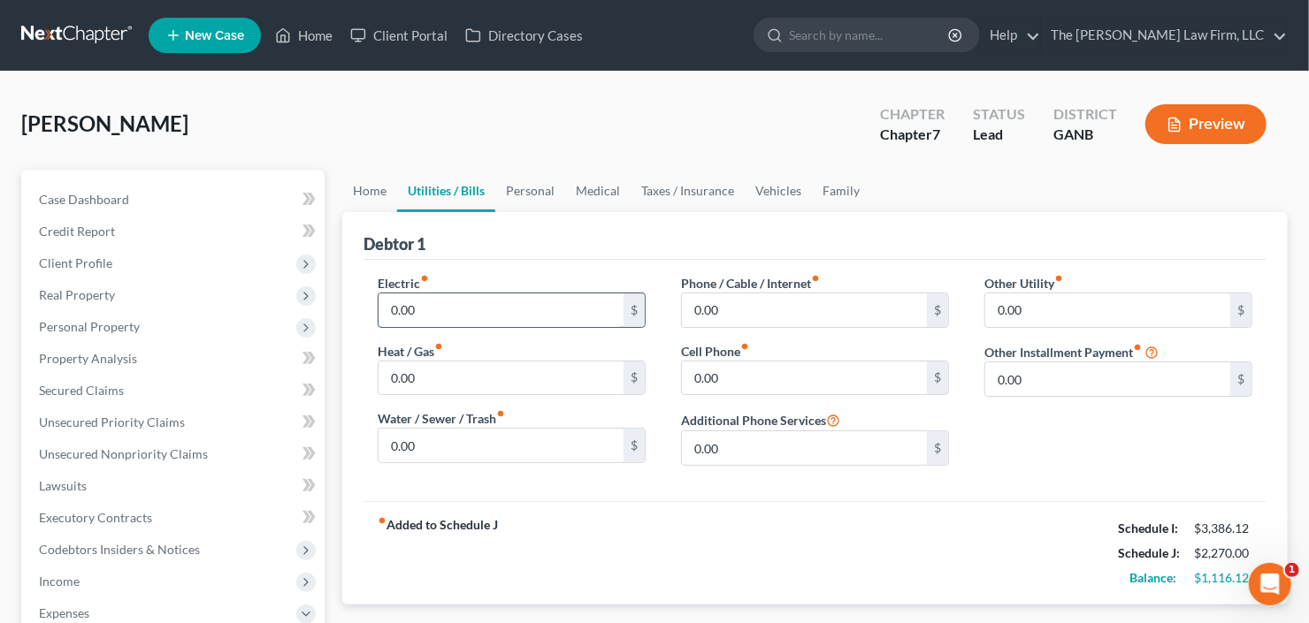
click at [450, 310] on input "0.00" at bounding box center [500, 311] width 245 height 34
type input "150"
type input "50"
type input "150"
click at [533, 188] on link "Personal" at bounding box center [530, 191] width 70 height 42
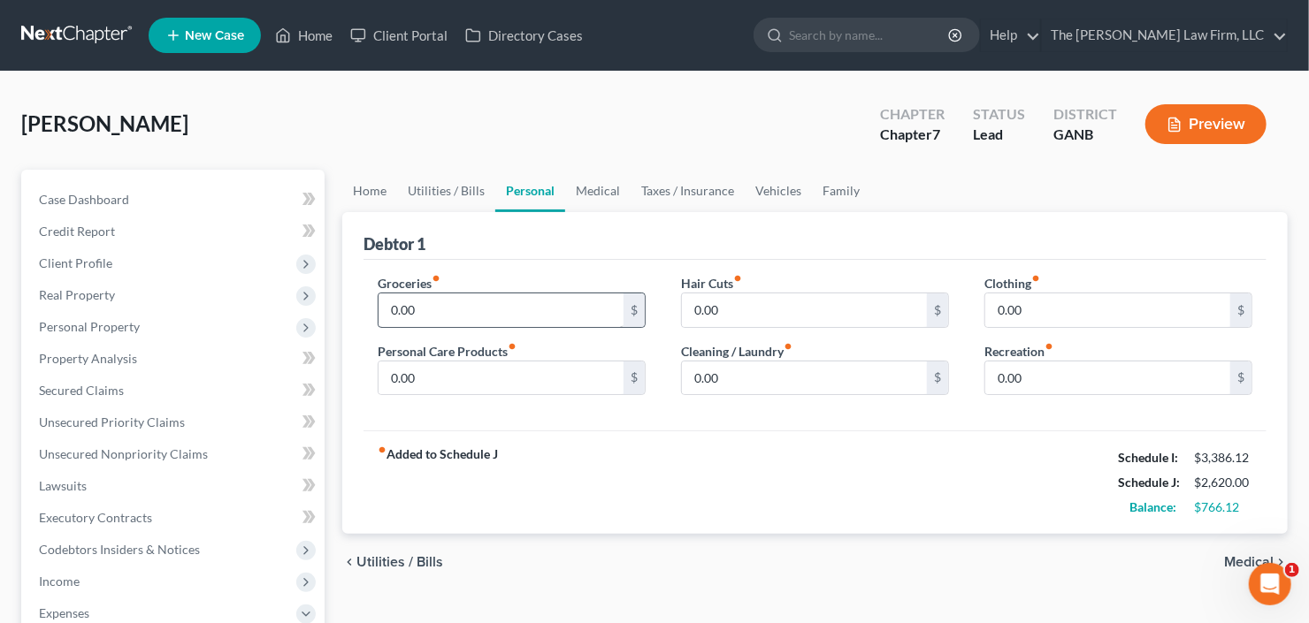
click at [447, 294] on div "Groceries fiber_manual_record 0.00 $" at bounding box center [512, 301] width 268 height 54
type input "300"
type input "100"
type input "50"
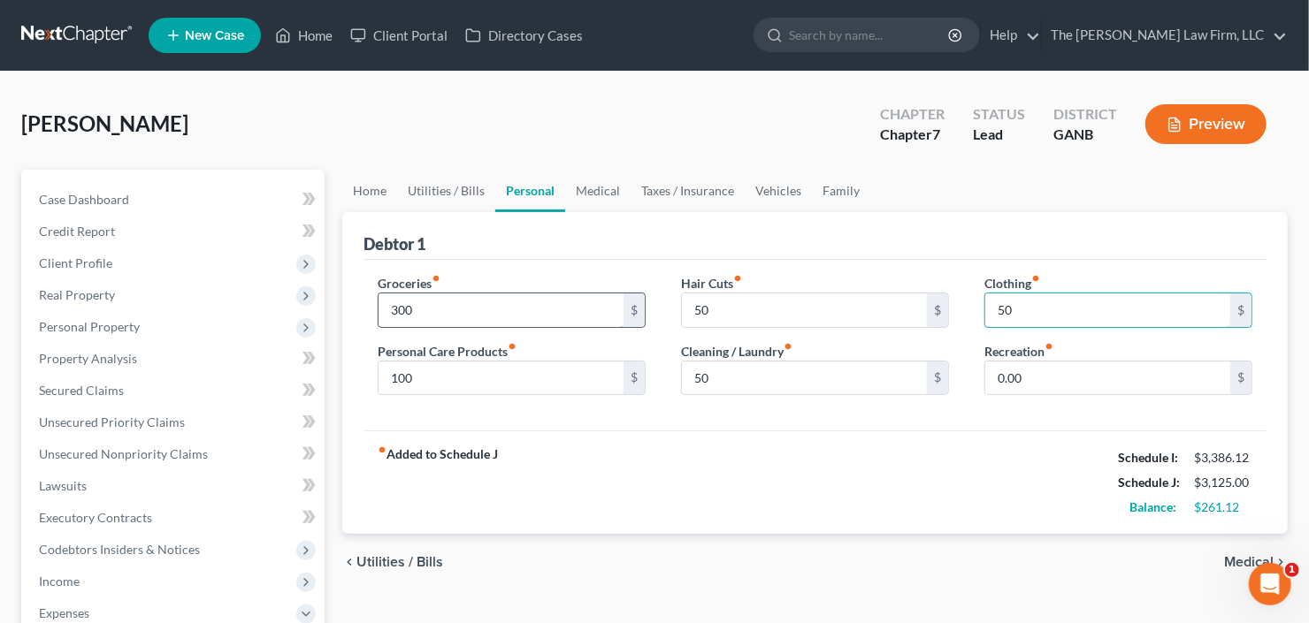
type input "50"
click at [759, 192] on link "Vehicles" at bounding box center [777, 191] width 67 height 42
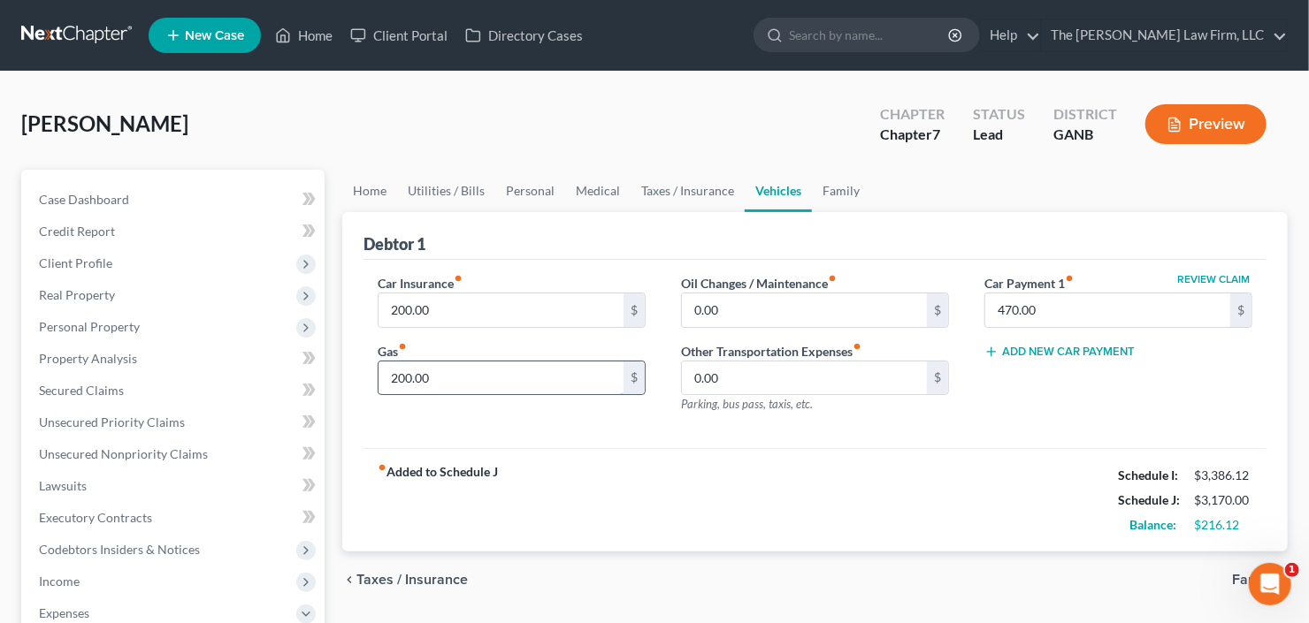
click at [472, 386] on input "200.00" at bounding box center [500, 379] width 245 height 34
type input "225"
click at [511, 195] on link "Personal" at bounding box center [530, 191] width 70 height 42
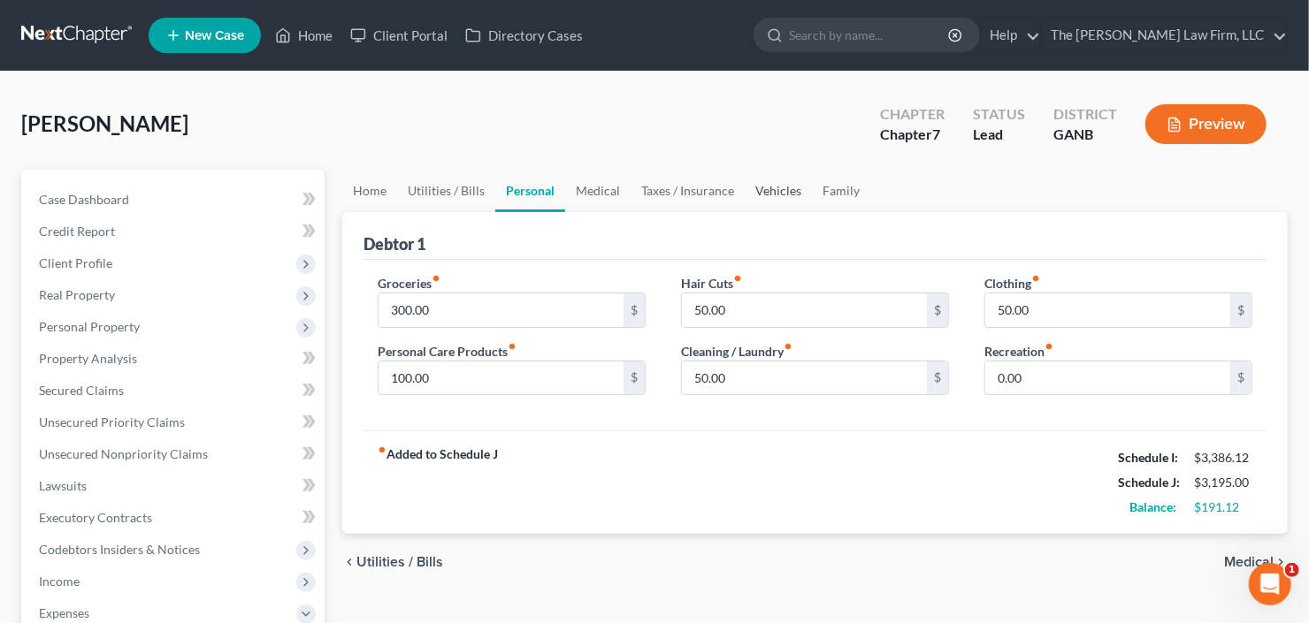
click at [795, 180] on link "Vehicles" at bounding box center [777, 191] width 67 height 42
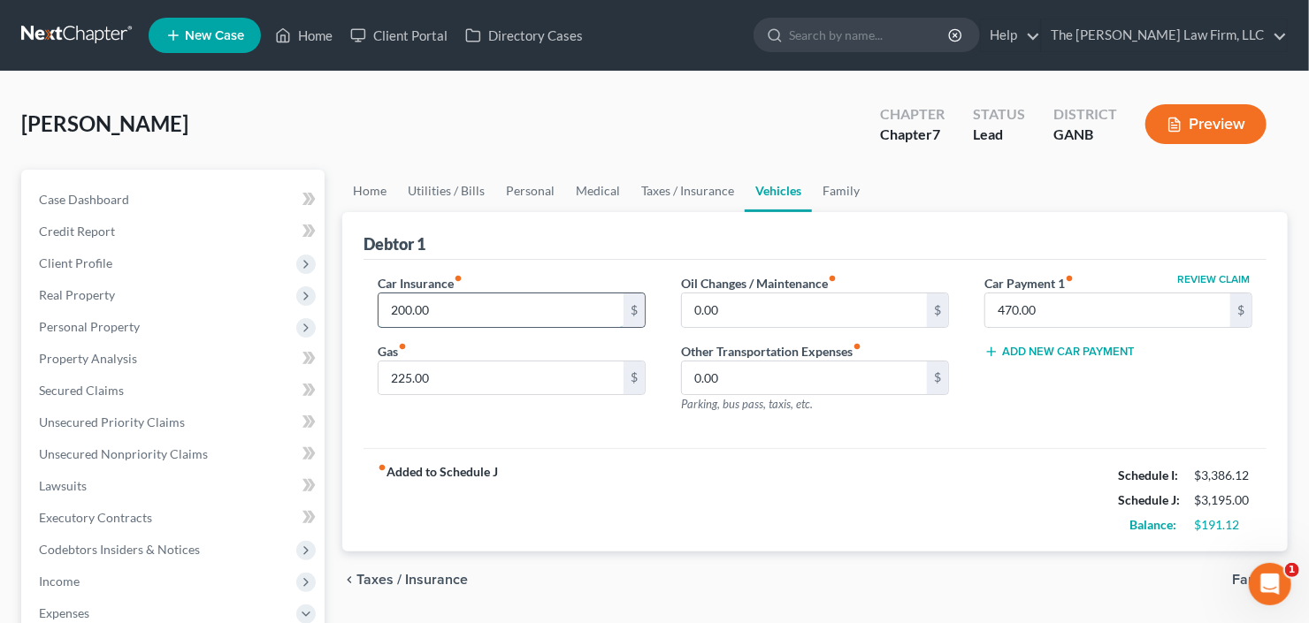
click at [467, 315] on input "200.00" at bounding box center [500, 311] width 245 height 34
type input "257.00"
click at [517, 195] on link "Personal" at bounding box center [530, 191] width 70 height 42
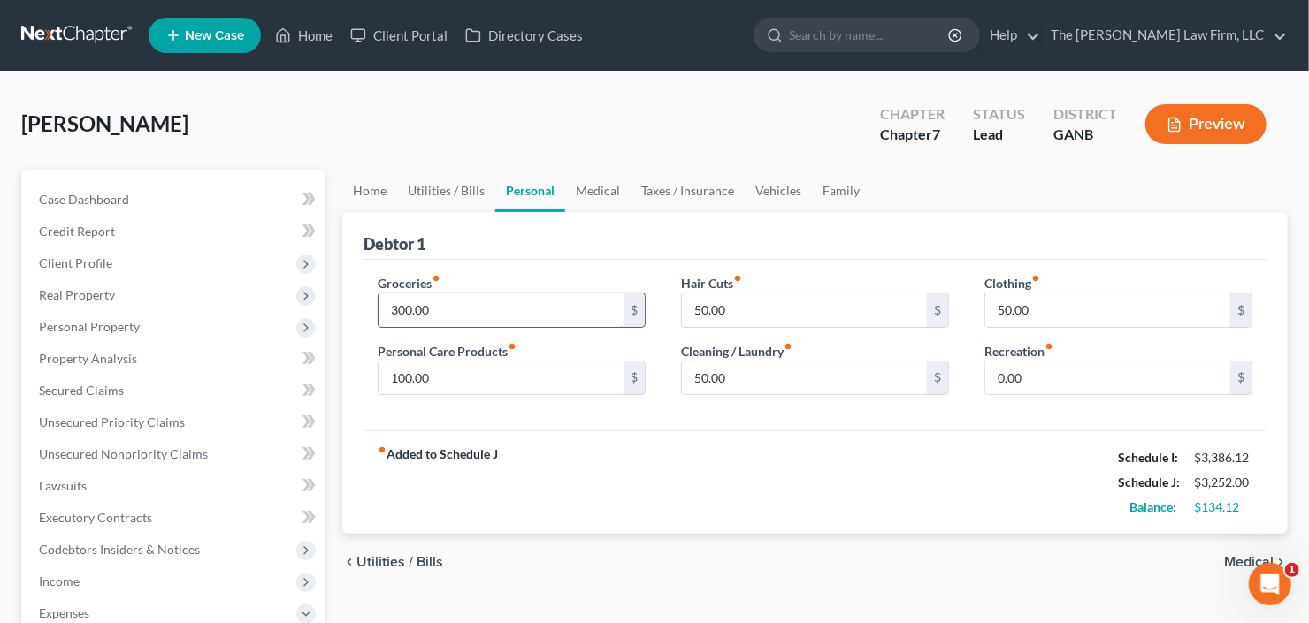
click at [475, 297] on input "300.00" at bounding box center [500, 311] width 245 height 34
type input "400.12"
click at [785, 305] on input "50.00" at bounding box center [804, 311] width 245 height 34
type input "75"
type input "59.00"
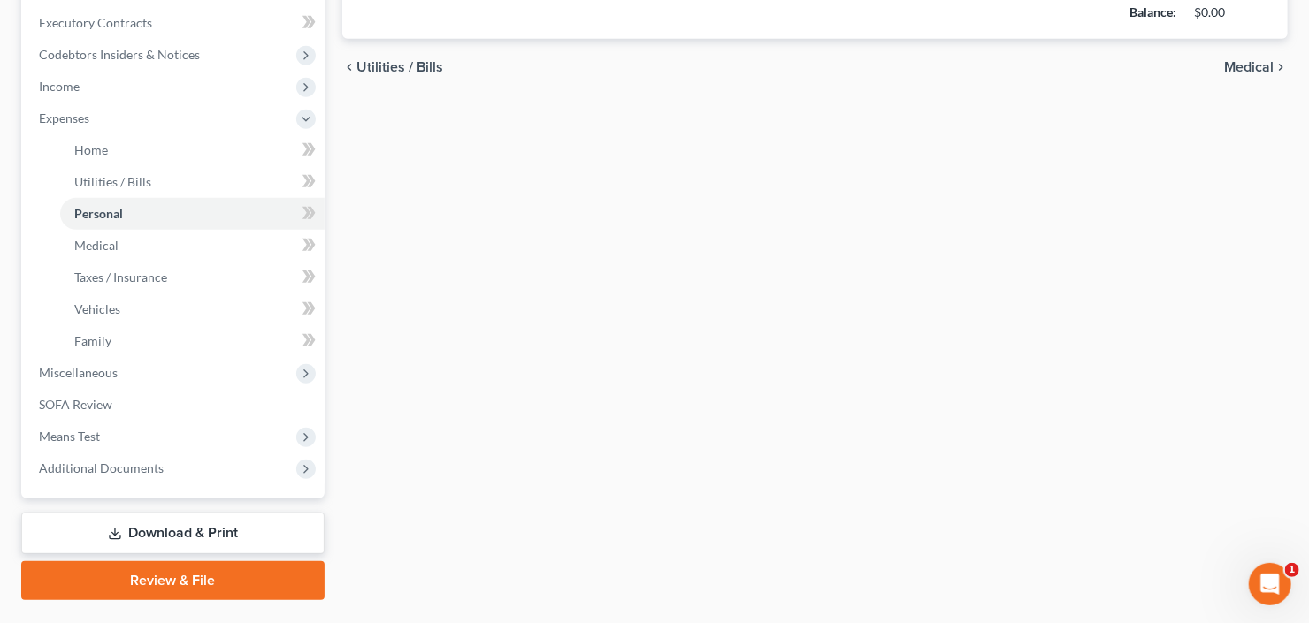
scroll to position [537, 0]
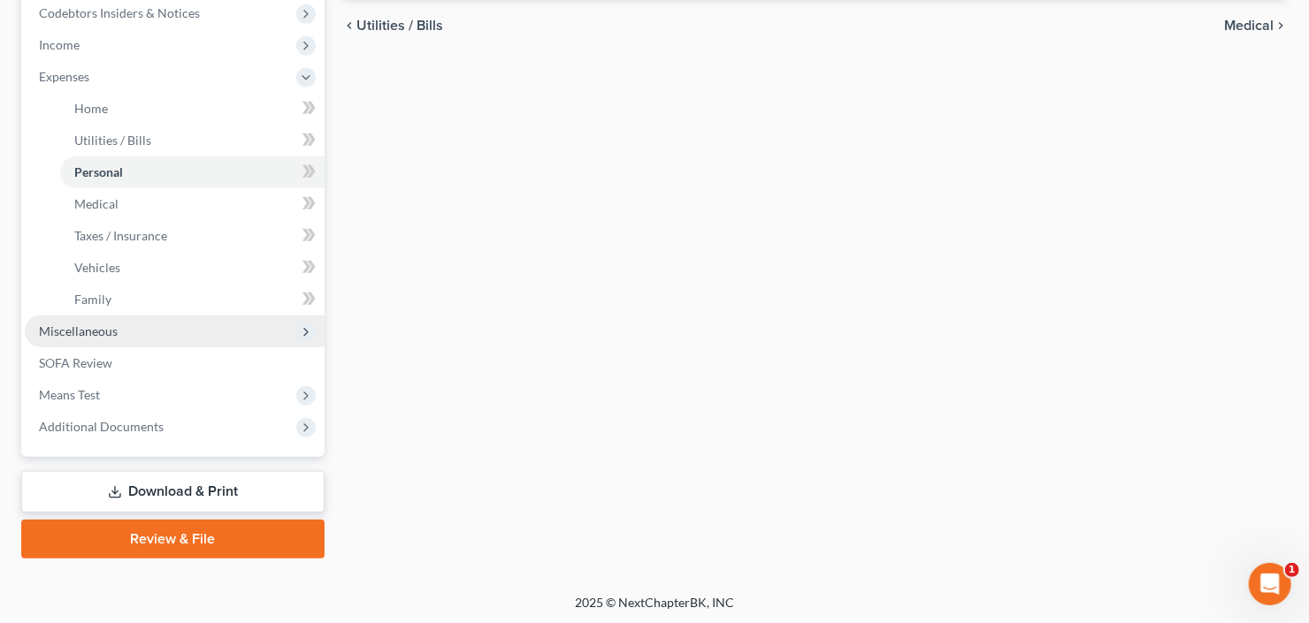
click at [117, 332] on span "Miscellaneous" at bounding box center [175, 332] width 300 height 32
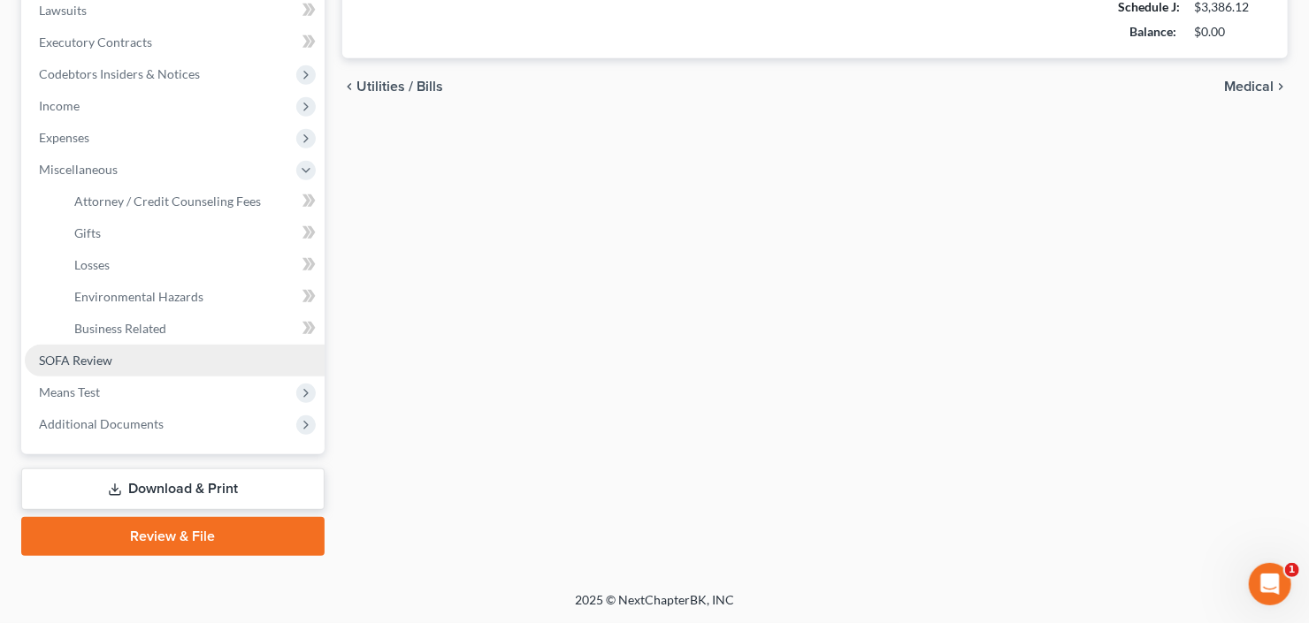
scroll to position [473, 0]
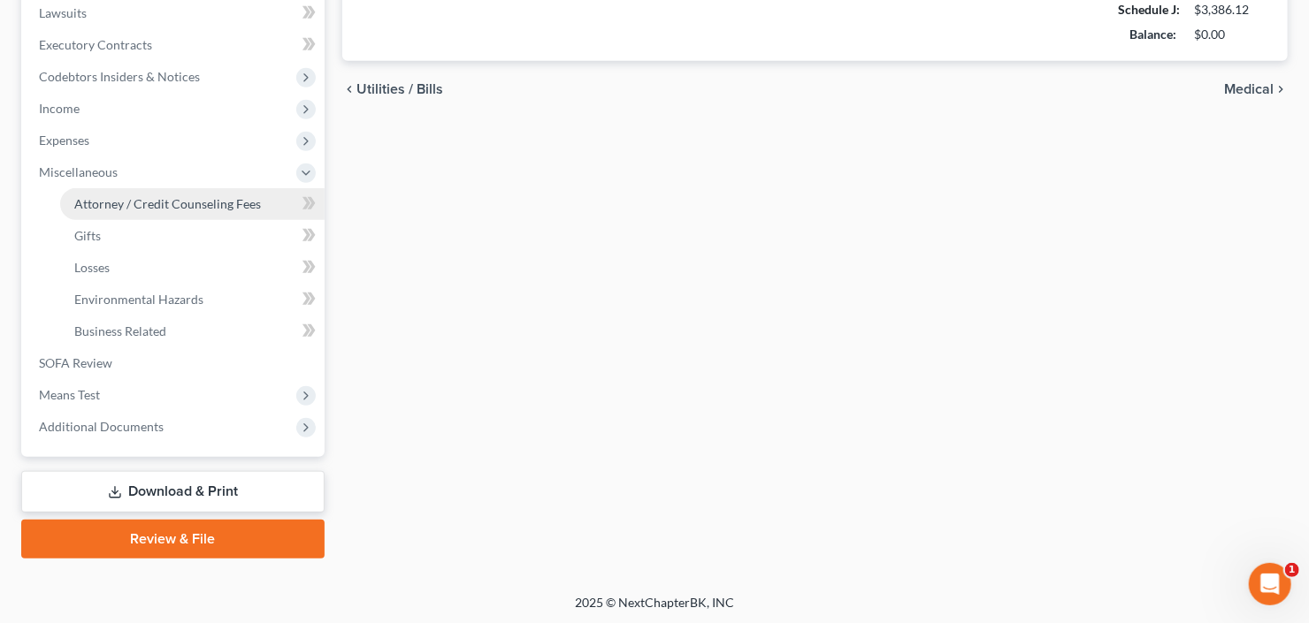
click at [179, 207] on span "Attorney / Credit Counseling Fees" at bounding box center [167, 203] width 187 height 15
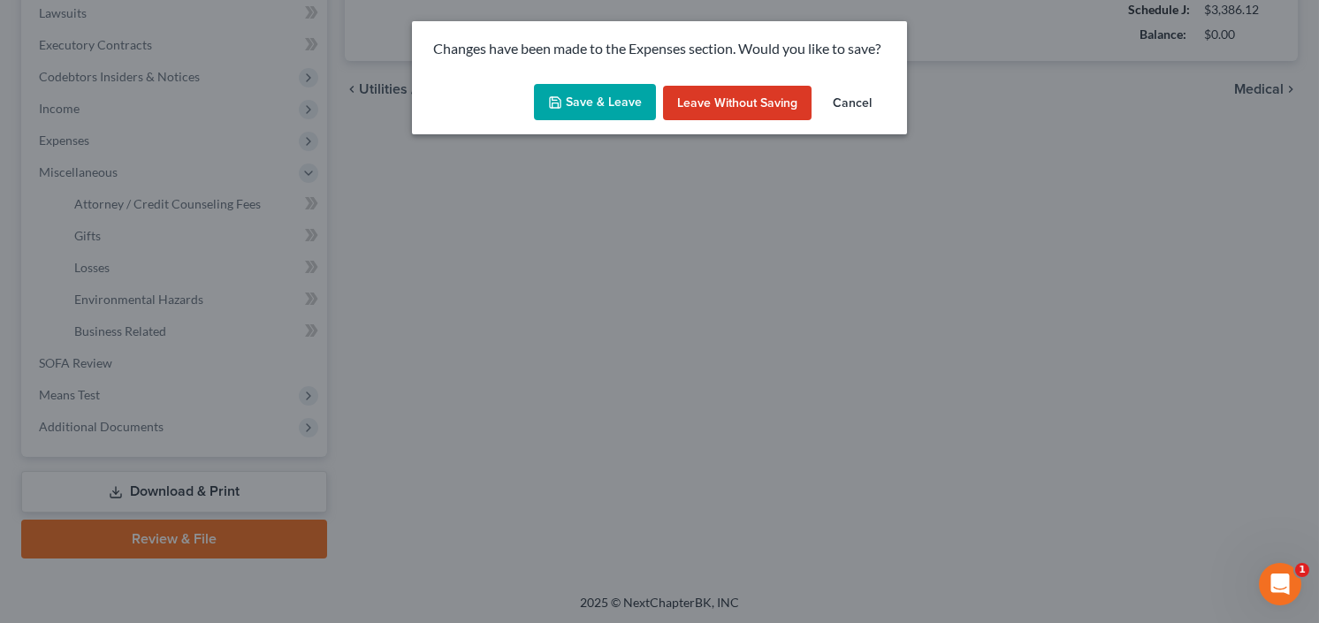
click at [573, 105] on button "Save & Leave" at bounding box center [595, 102] width 122 height 37
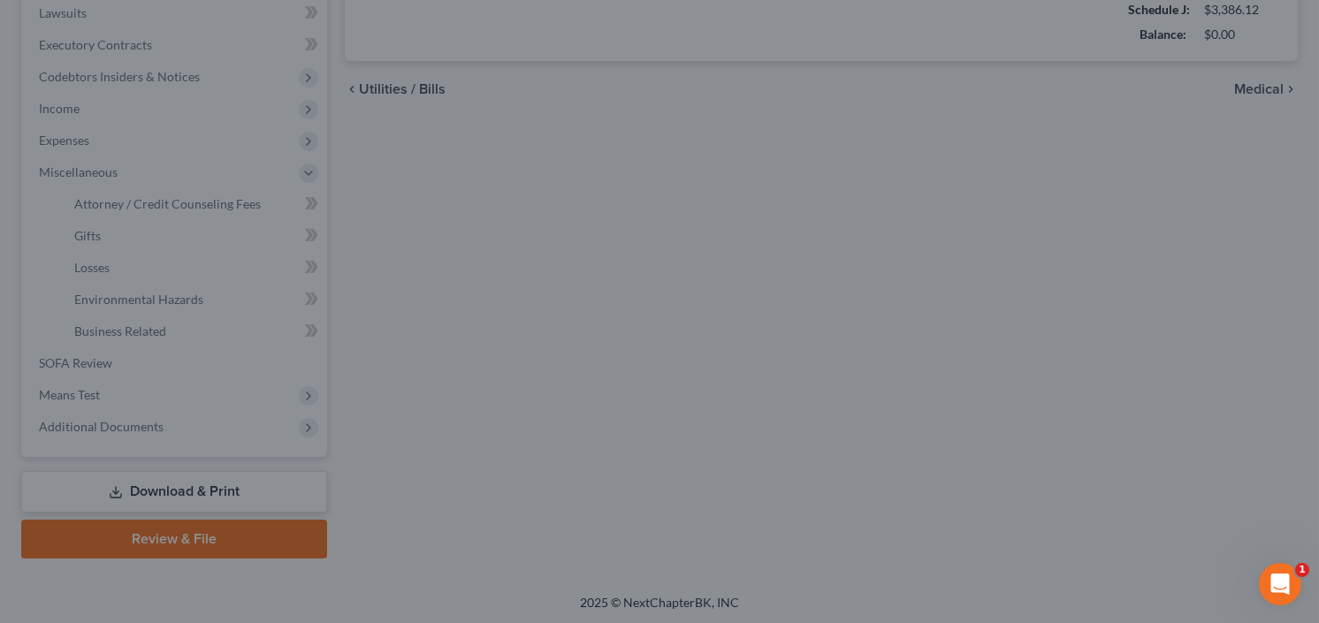
type input "75.00"
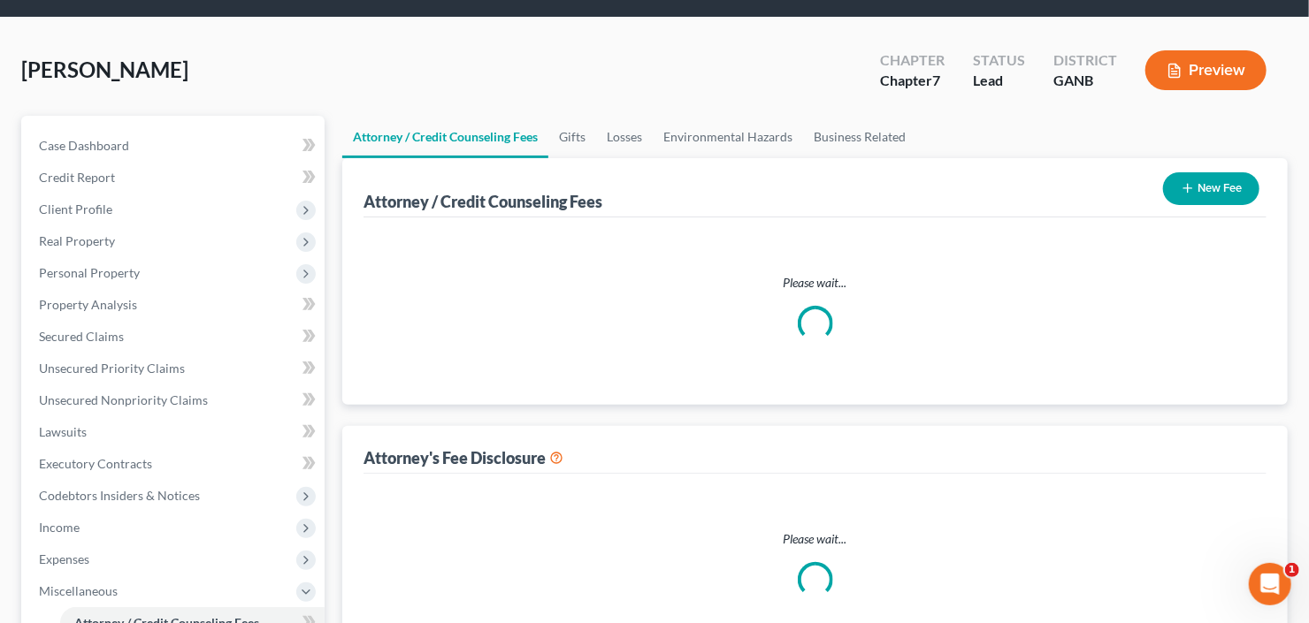
select select "3"
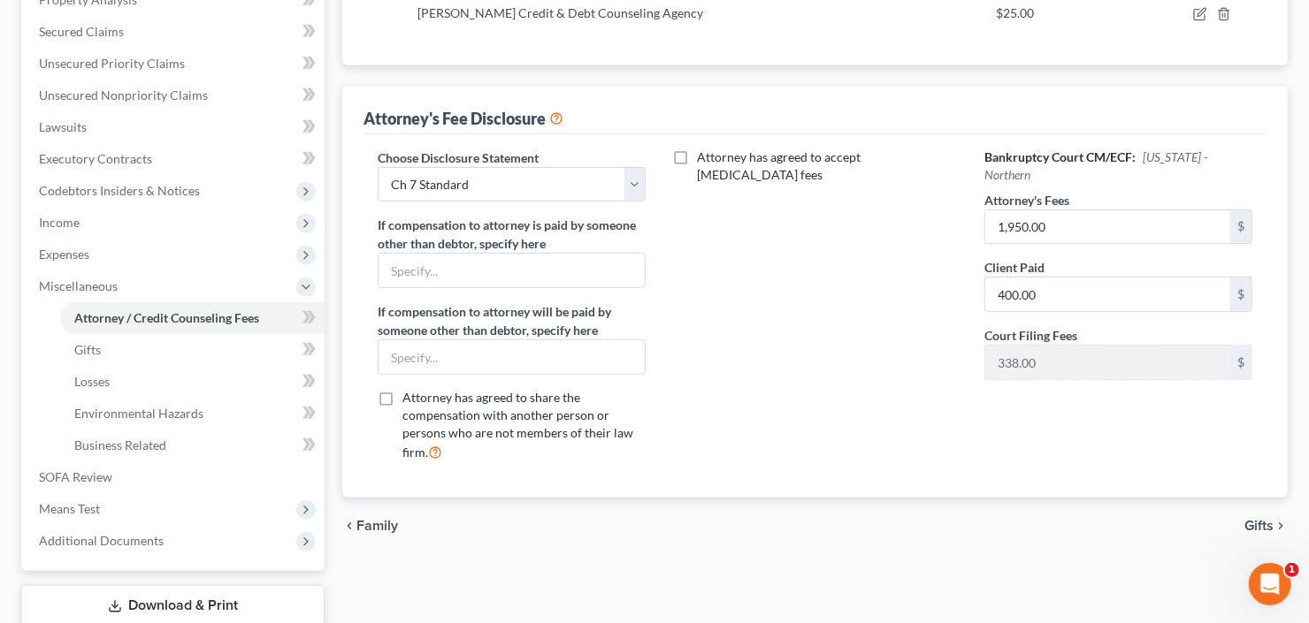
scroll to position [473, 0]
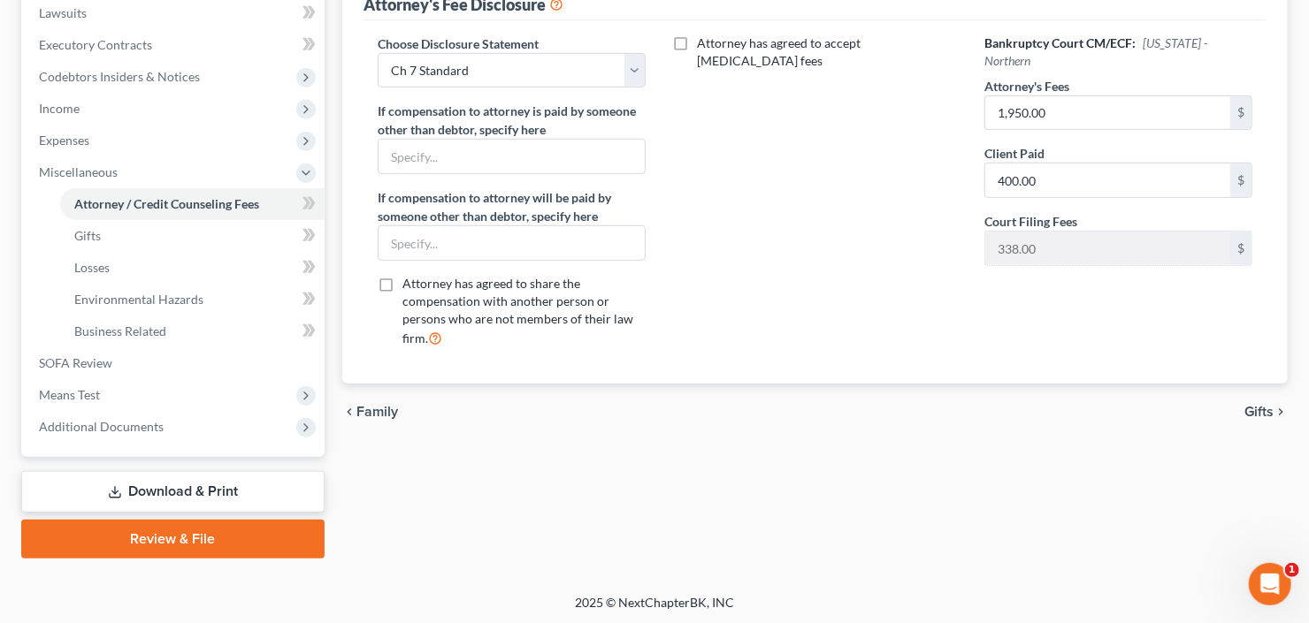
click at [175, 492] on link "Download & Print" at bounding box center [172, 492] width 303 height 42
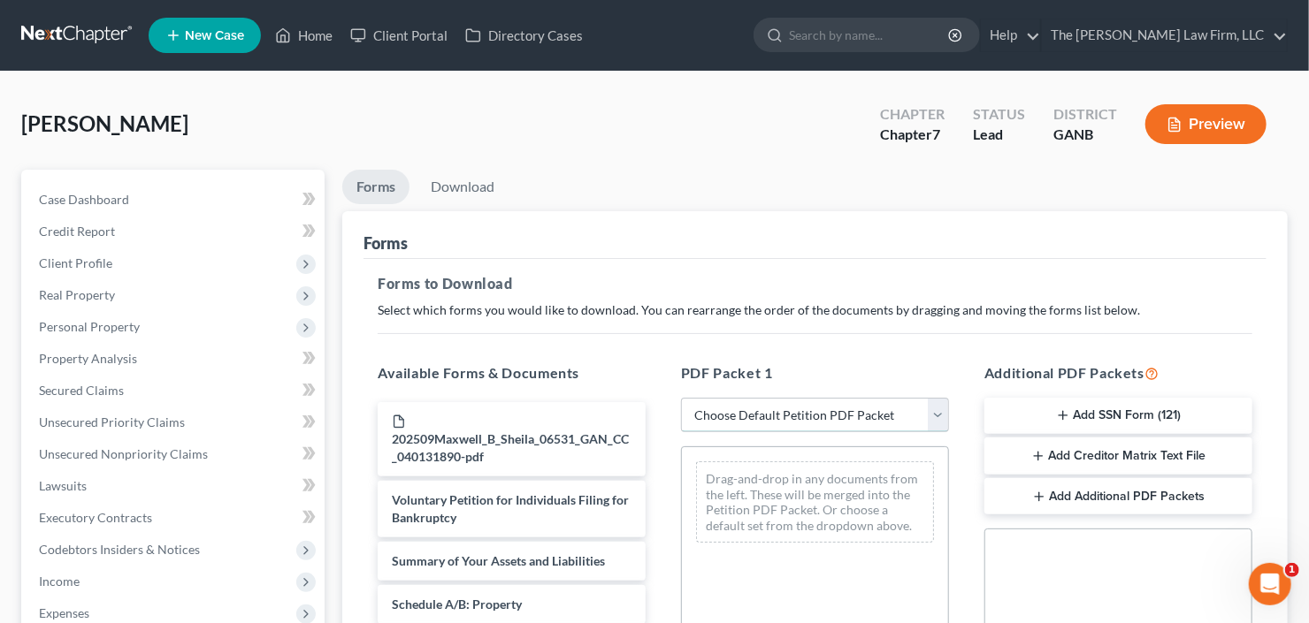
click at [814, 401] on select "Choose Default Petition PDF Packet Complete Bankruptcy Petition (all forms and …" at bounding box center [815, 415] width 268 height 35
select select "0"
click at [681, 398] on select "Choose Default Petition PDF Packet Complete Bankruptcy Petition (all forms and …" at bounding box center [815, 415] width 268 height 35
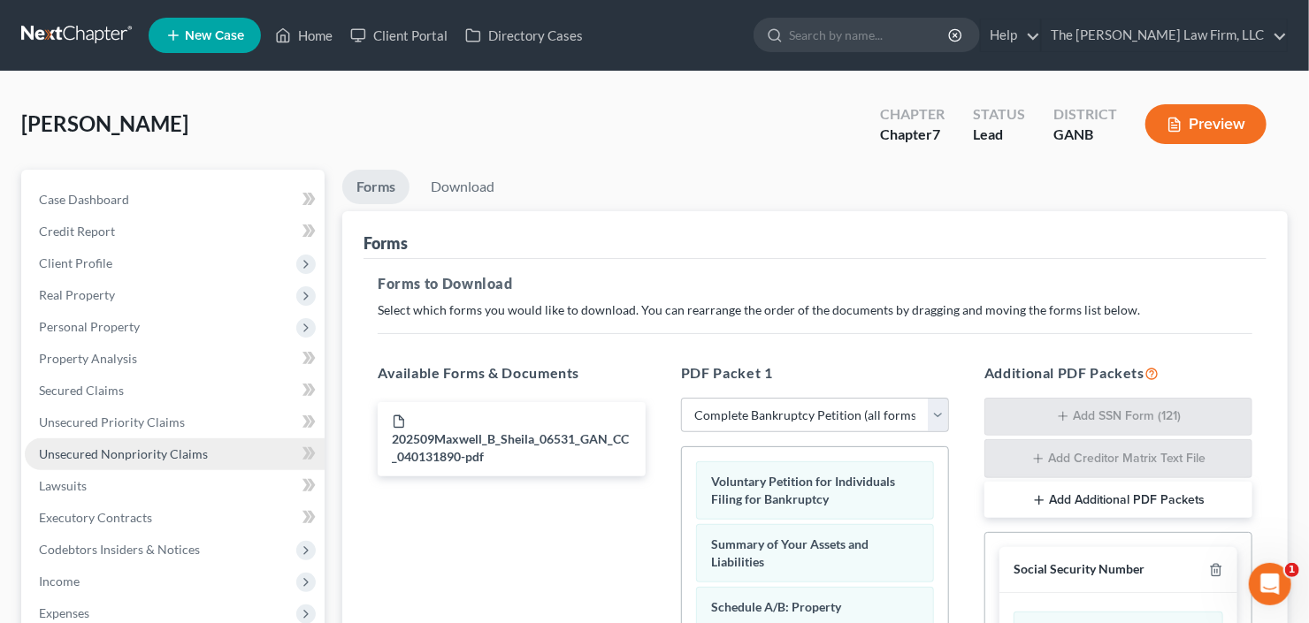
click at [100, 454] on span "Unsecured Nonpriority Claims" at bounding box center [123, 454] width 169 height 15
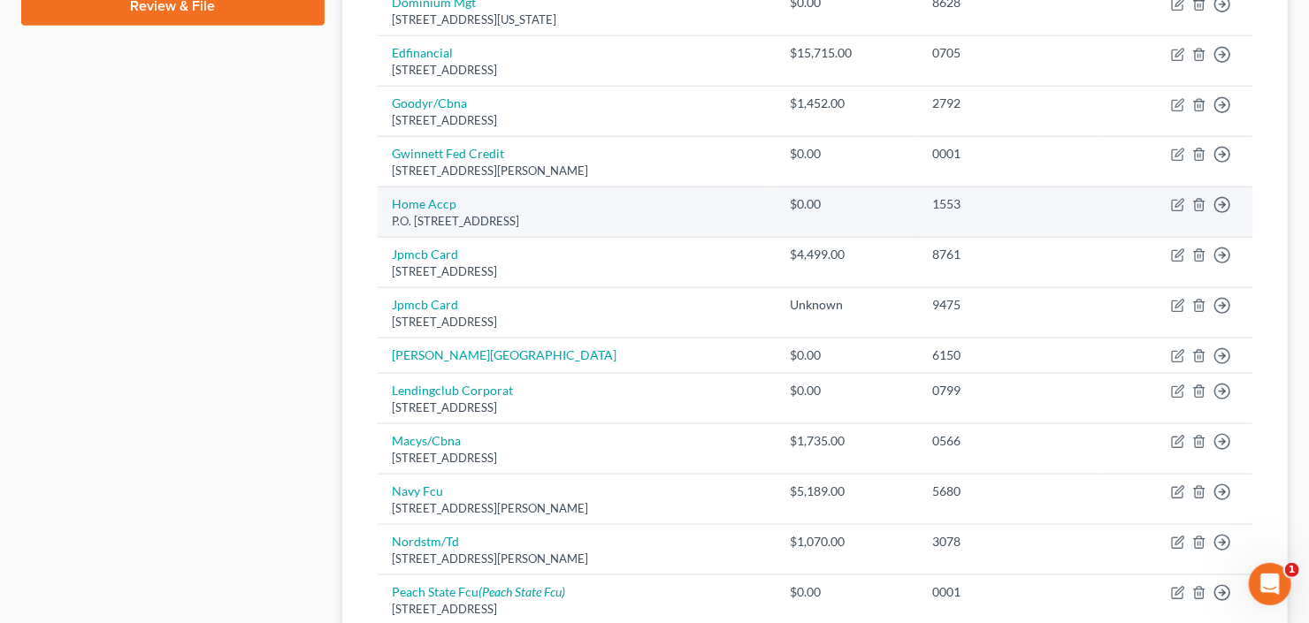
scroll to position [849, 0]
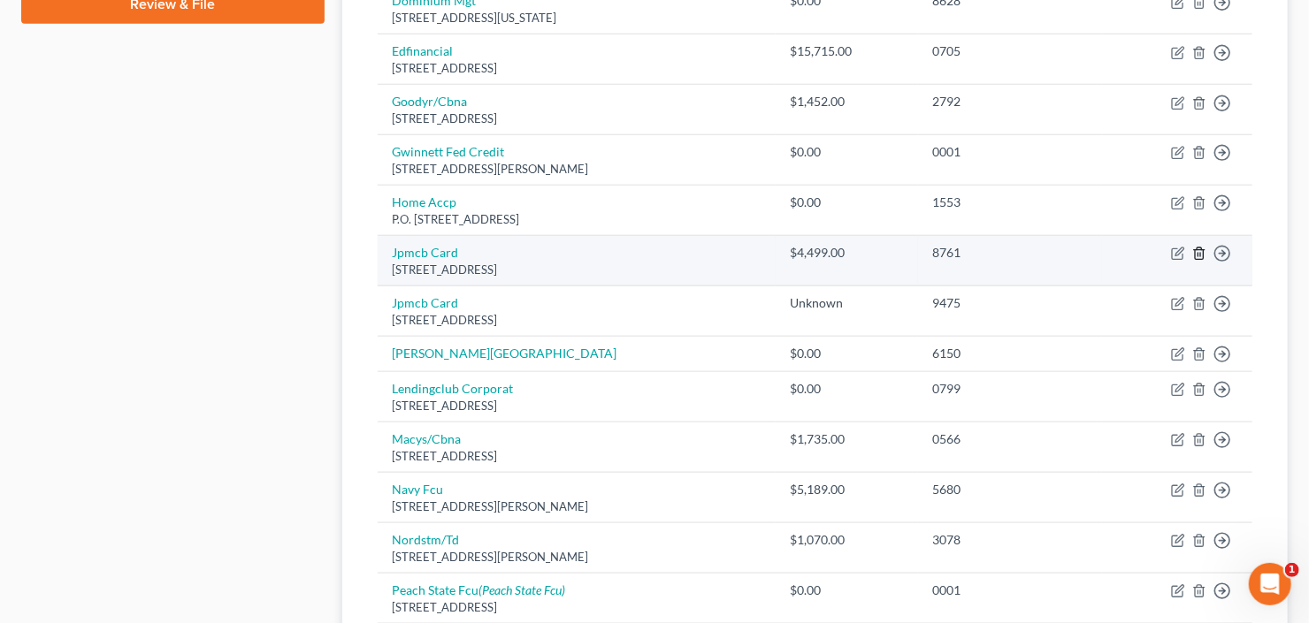
click at [1195, 253] on icon "button" at bounding box center [1198, 253] width 8 height 11
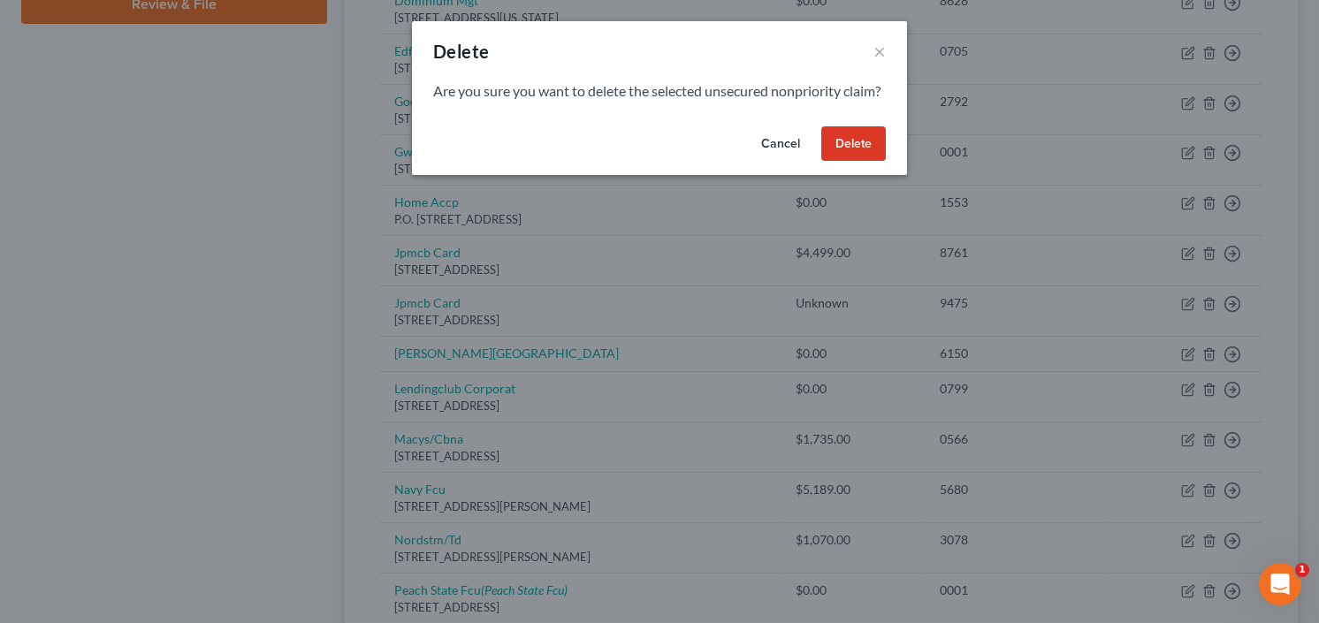
click at [846, 162] on button "Delete" at bounding box center [853, 143] width 65 height 35
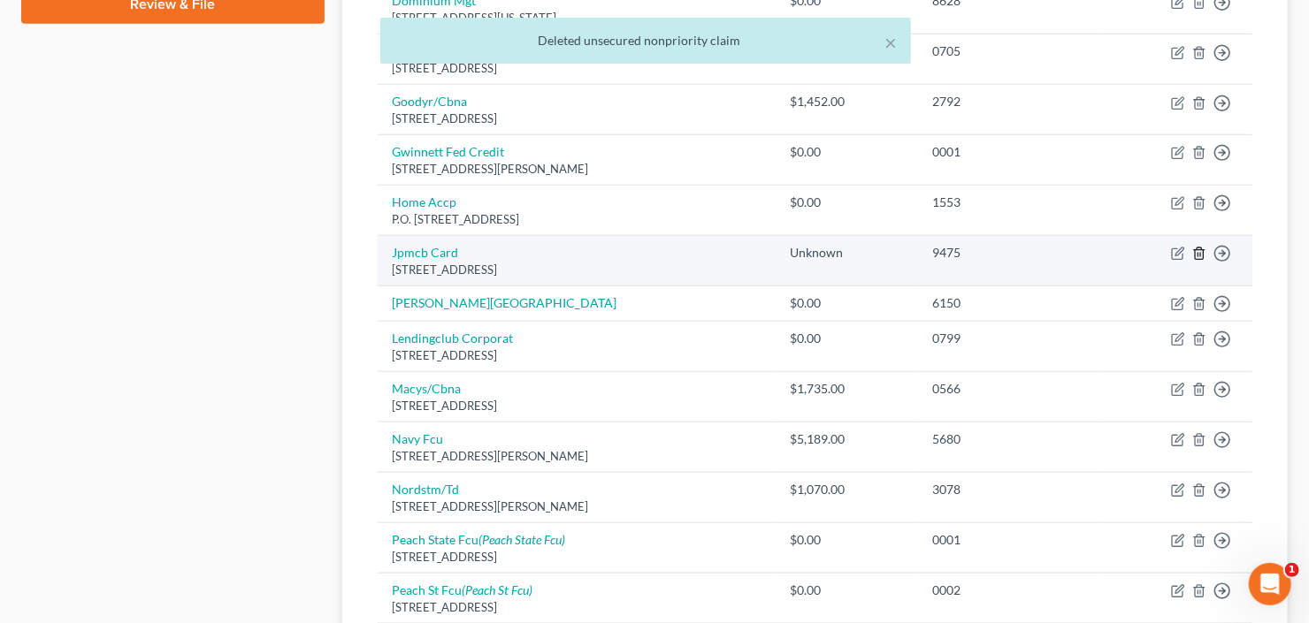
click at [1196, 248] on icon "button" at bounding box center [1199, 254] width 14 height 14
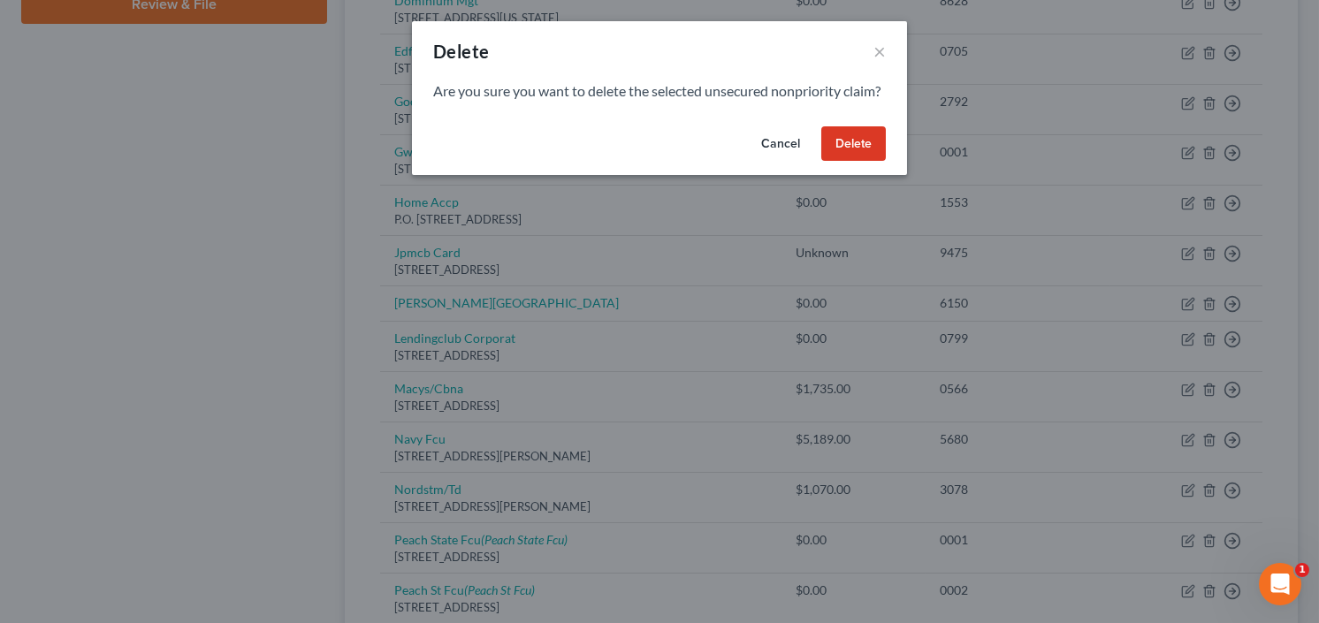
click at [858, 162] on button "Delete" at bounding box center [853, 143] width 65 height 35
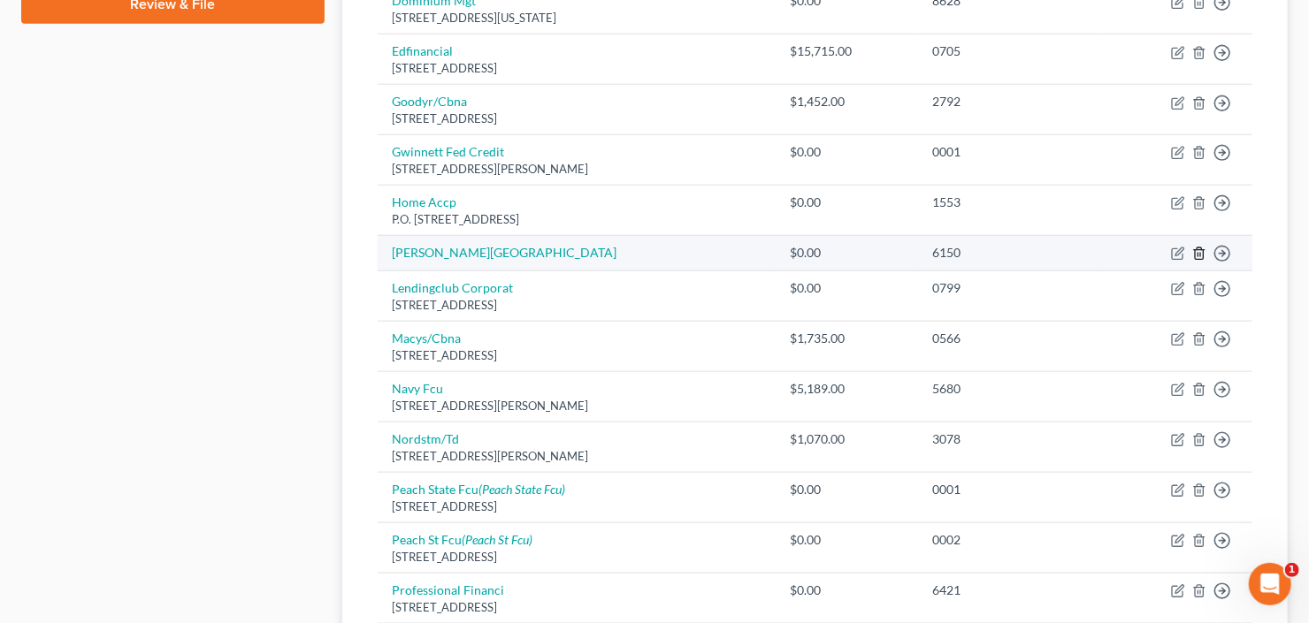
click at [1193, 251] on icon "button" at bounding box center [1199, 254] width 14 height 14
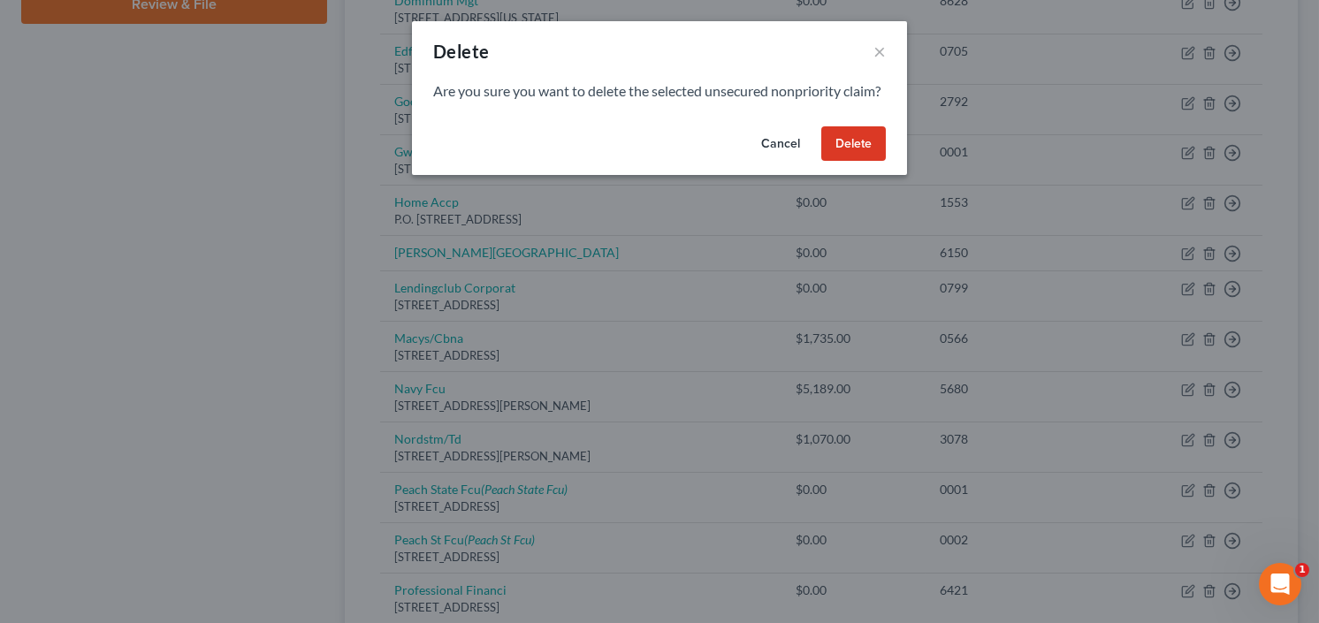
click at [858, 160] on button "Delete" at bounding box center [853, 143] width 65 height 35
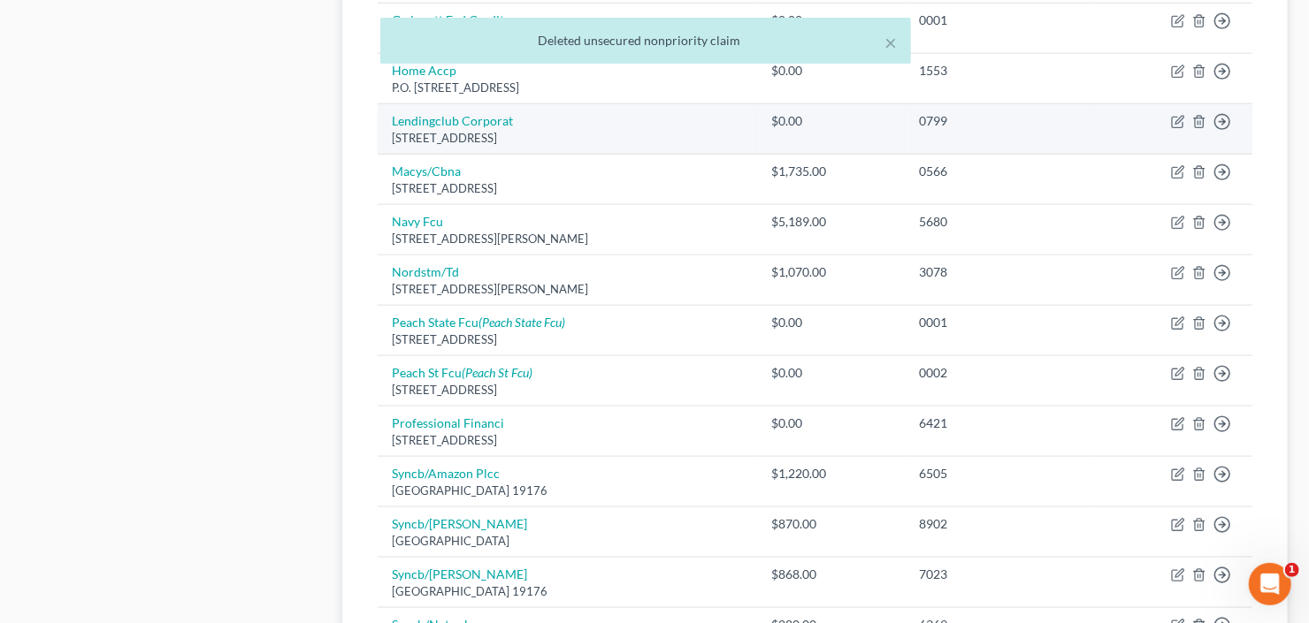
scroll to position [990, 0]
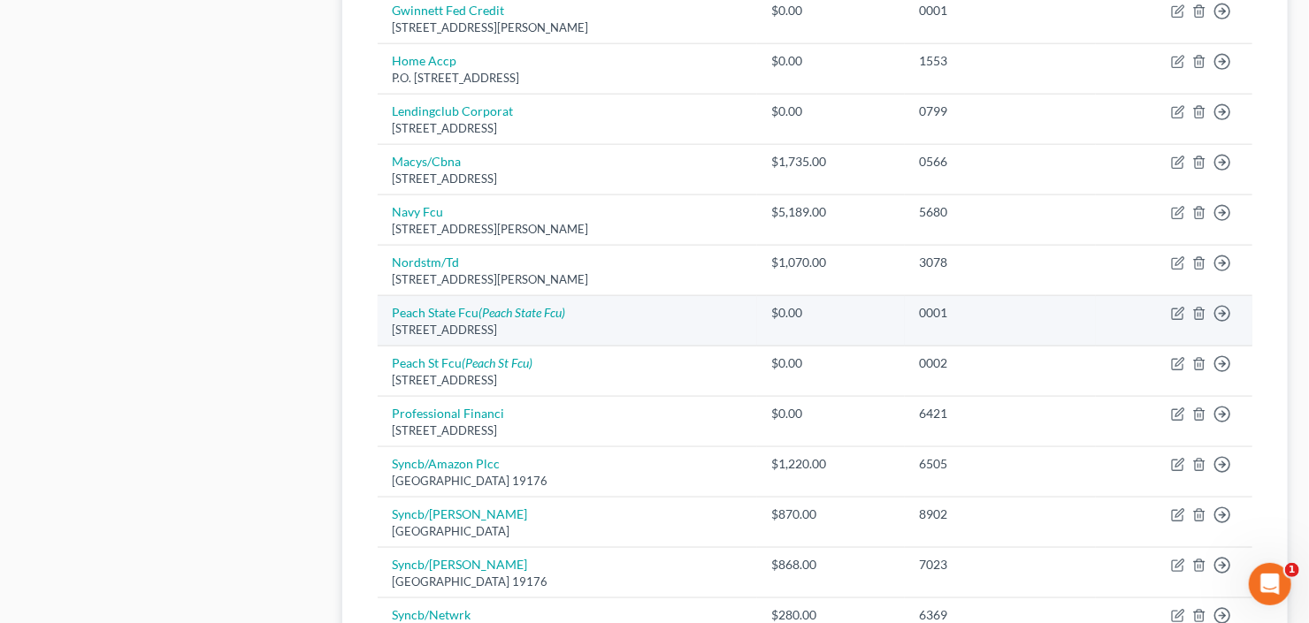
click at [1170, 313] on td "Move to D Move to E Move to G Move to Notice Only" at bounding box center [1173, 321] width 156 height 50
click at [1174, 313] on icon "button" at bounding box center [1178, 314] width 14 height 14
select select "10"
select select "0"
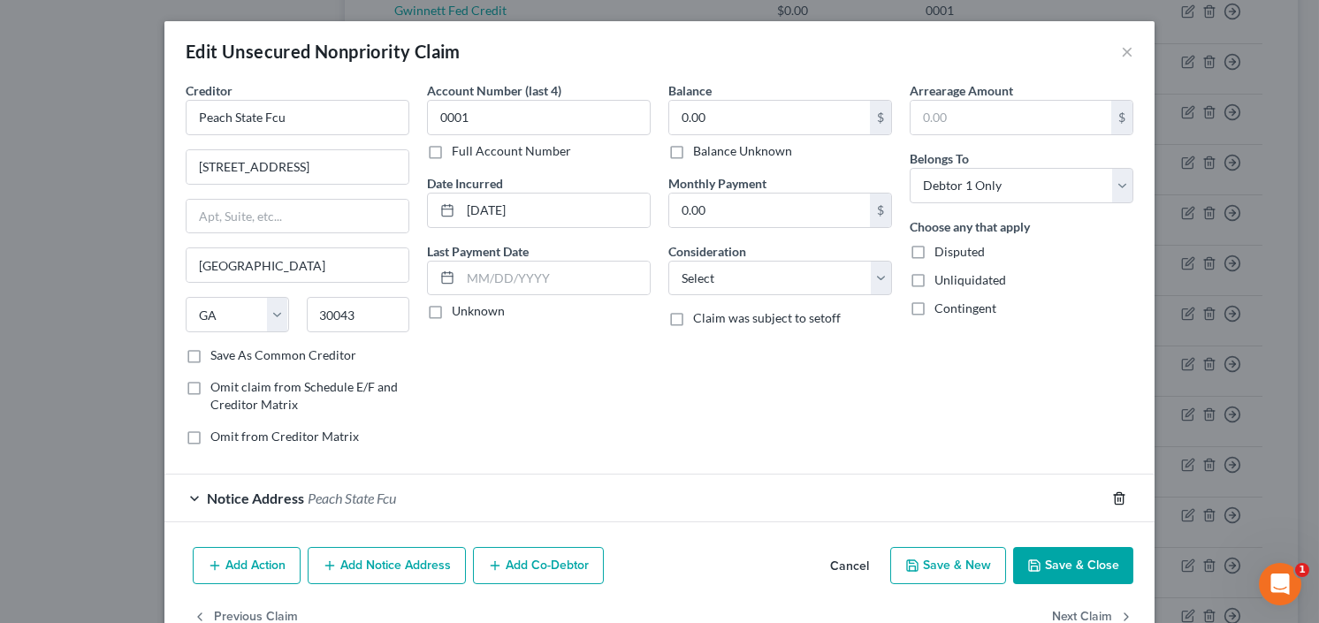
click at [1118, 499] on line "button" at bounding box center [1118, 500] width 0 height 4
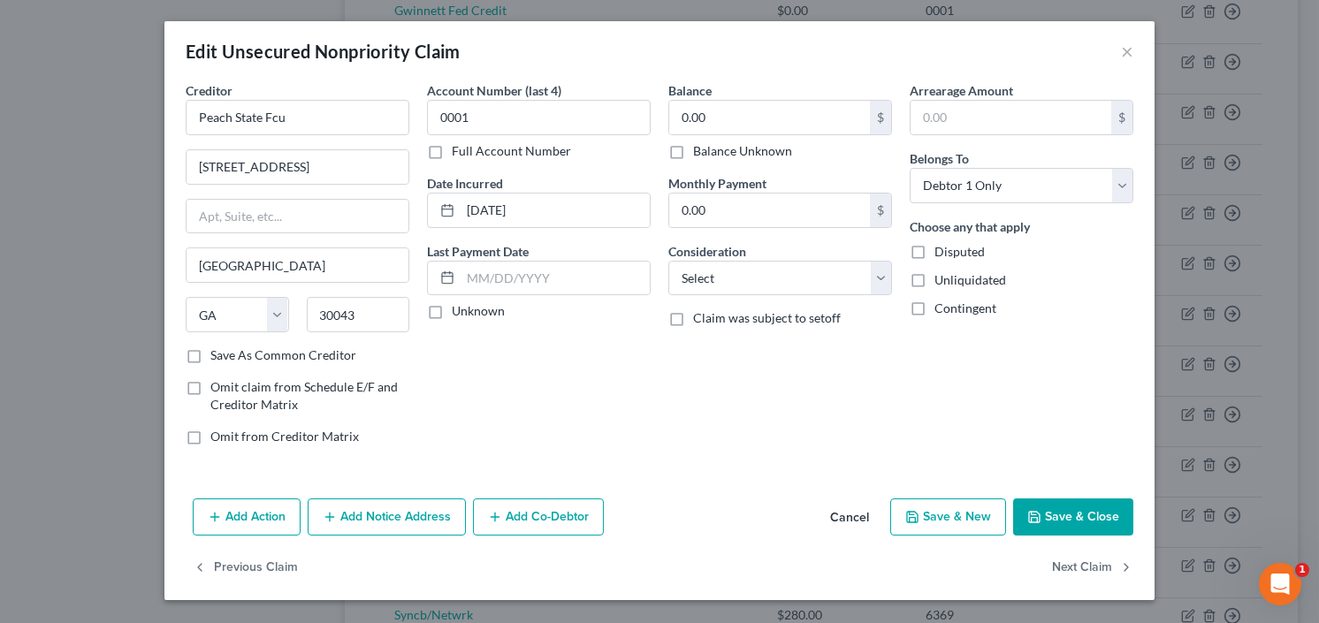
click at [1067, 518] on button "Save & Close" at bounding box center [1073, 517] width 120 height 37
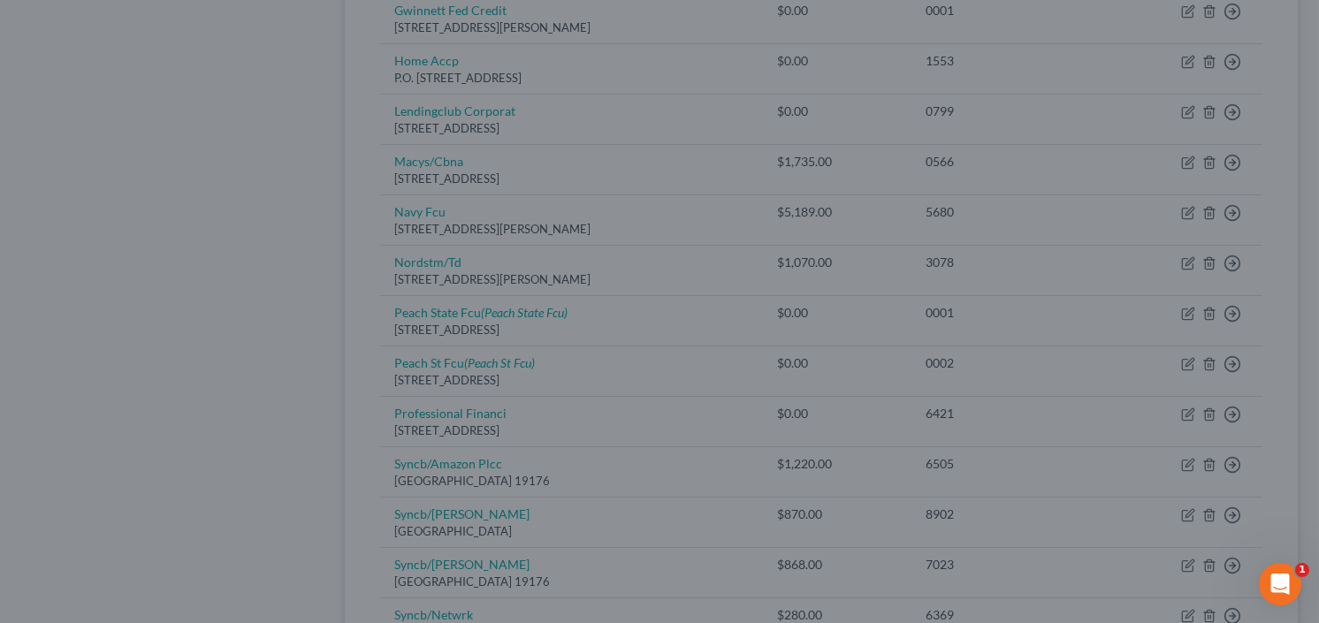
type input "0"
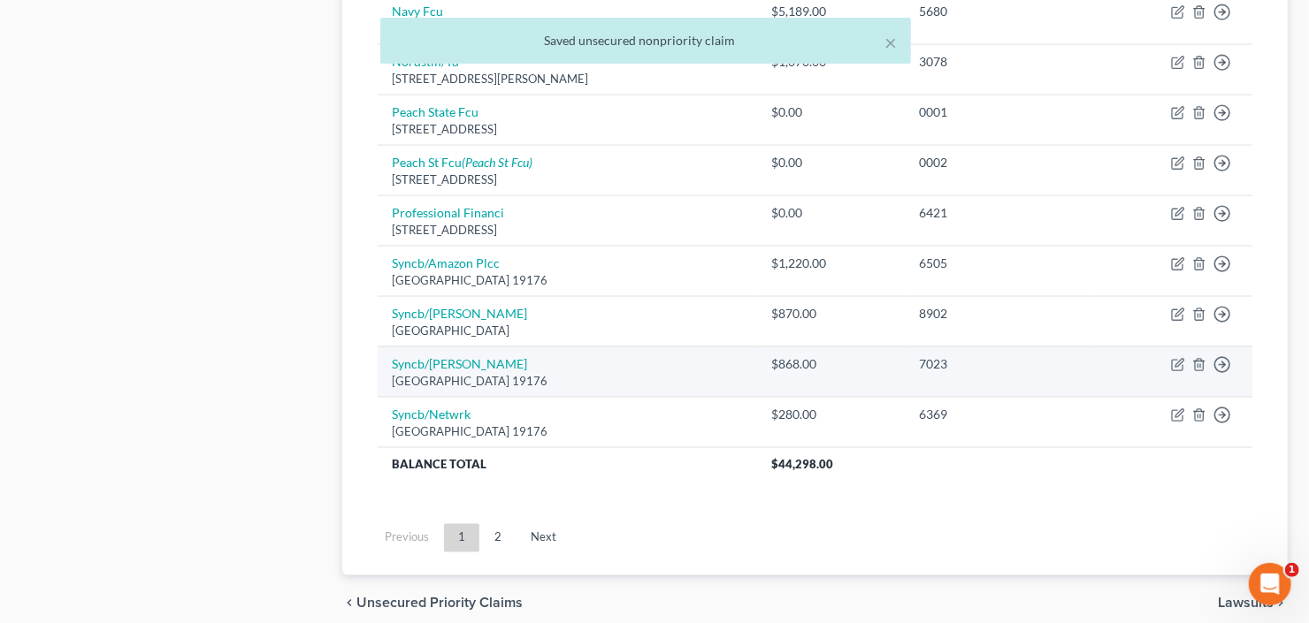
scroll to position [1260, 0]
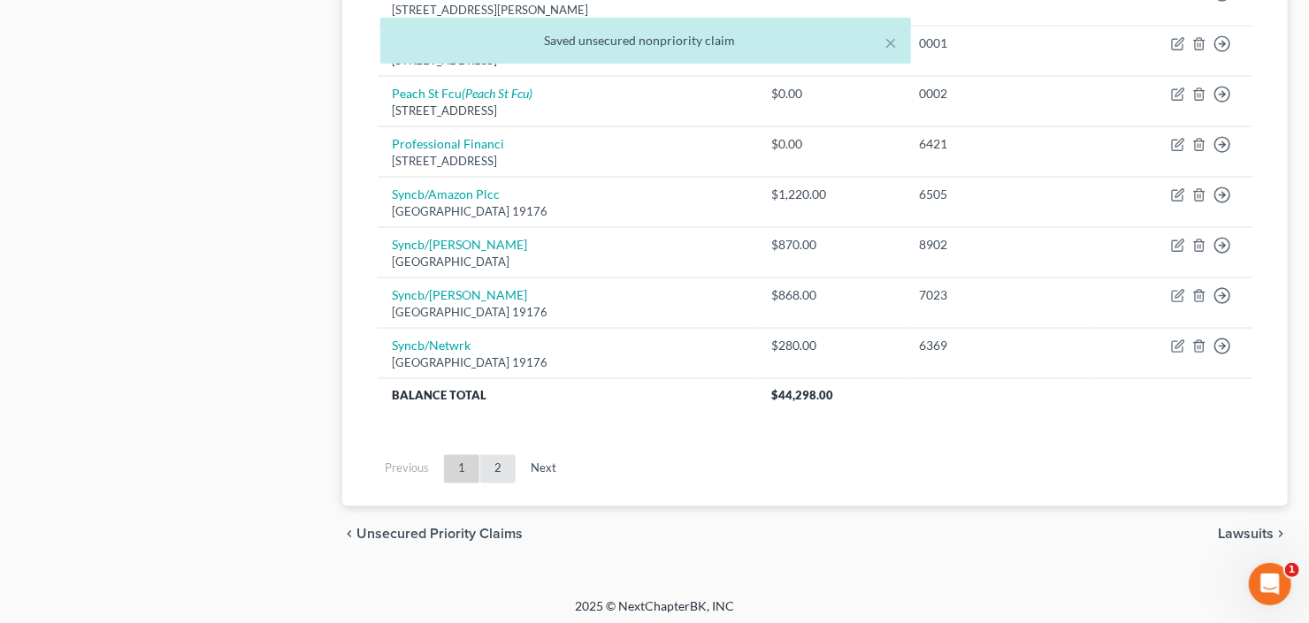
click at [495, 465] on link "2" at bounding box center [497, 469] width 35 height 28
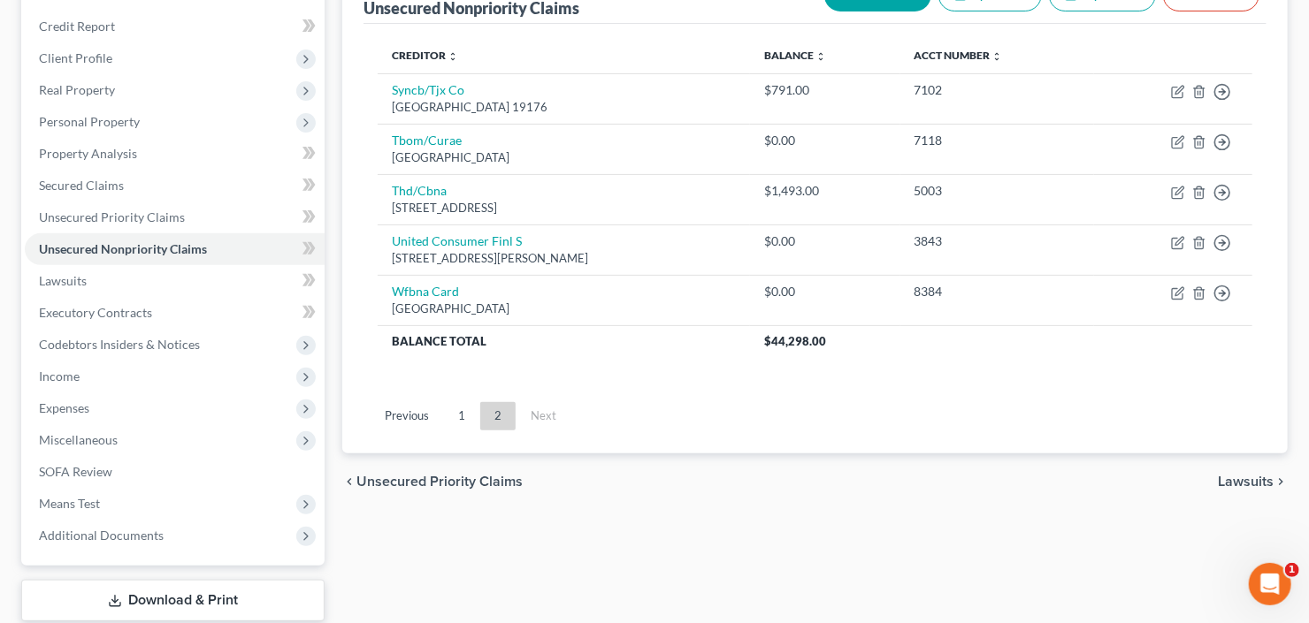
scroll to position [172, 0]
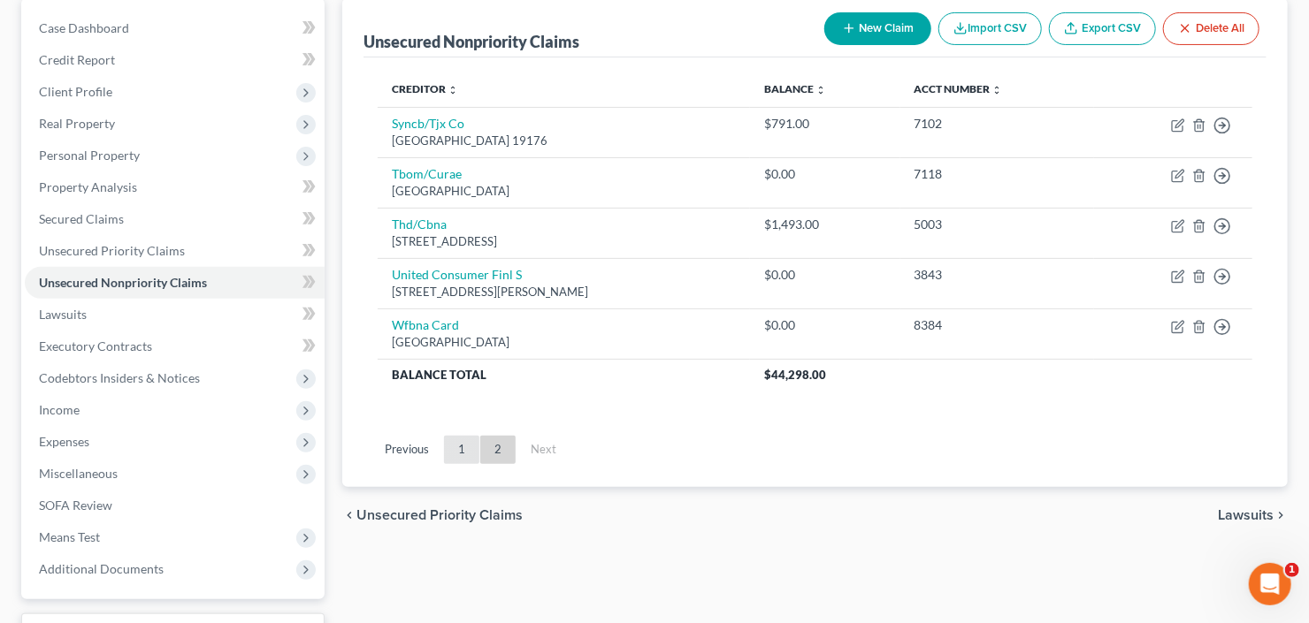
click at [456, 446] on link "1" at bounding box center [461, 450] width 35 height 28
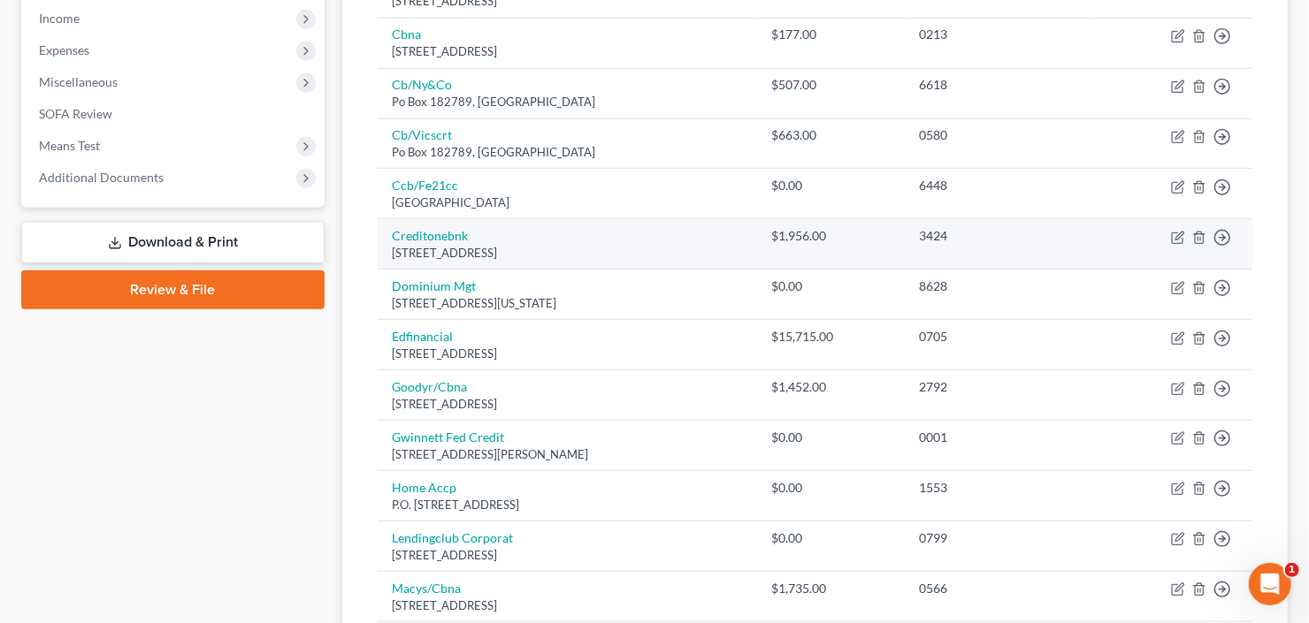
scroll to position [667, 0]
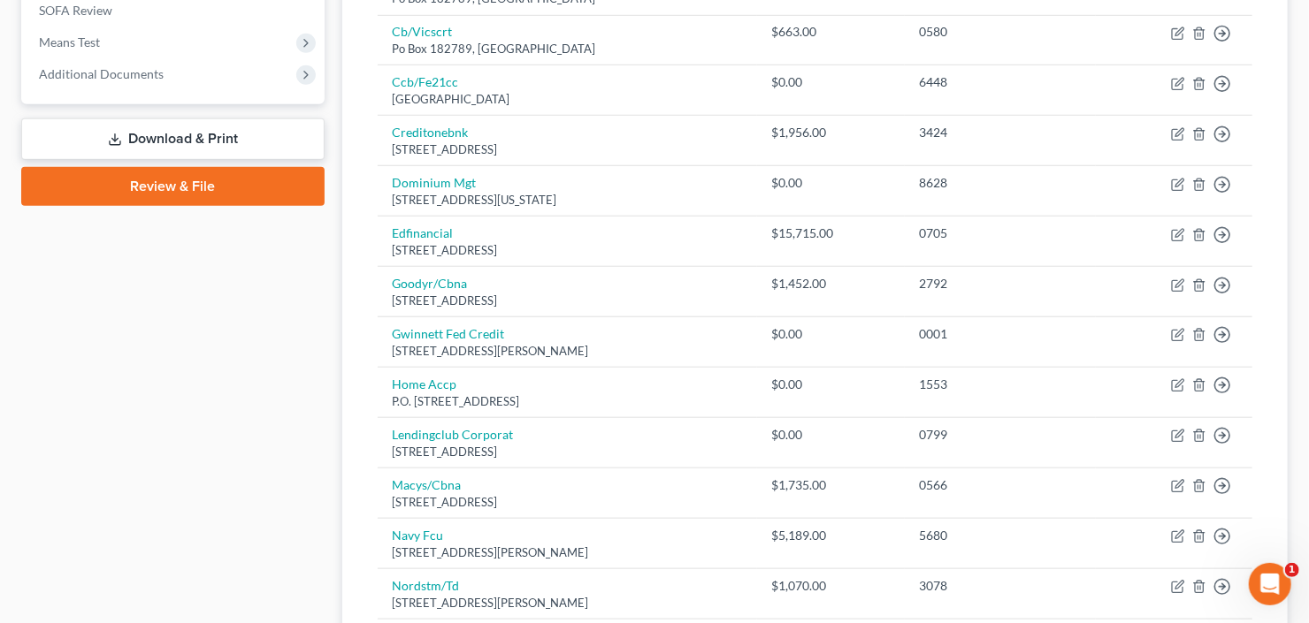
click at [157, 137] on link "Download & Print" at bounding box center [172, 139] width 303 height 42
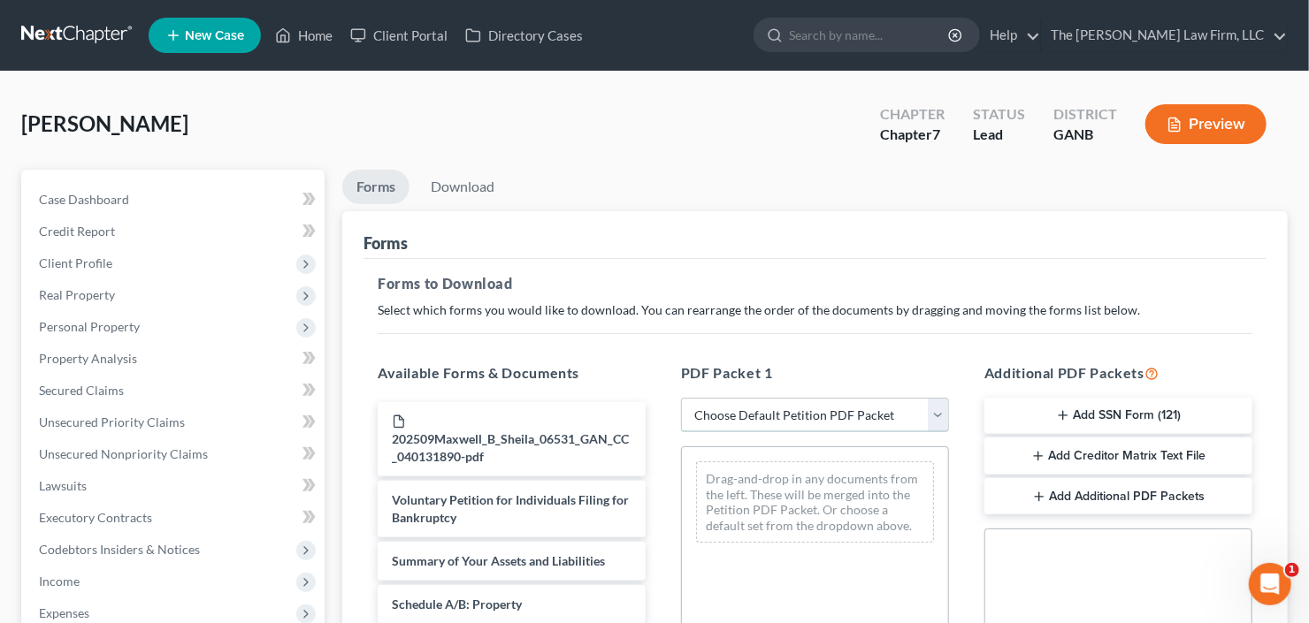
click at [790, 407] on select "Choose Default Petition PDF Packet Complete Bankruptcy Petition (all forms and …" at bounding box center [815, 415] width 268 height 35
select select "0"
click at [681, 398] on select "Choose Default Petition PDF Packet Complete Bankruptcy Petition (all forms and …" at bounding box center [815, 415] width 268 height 35
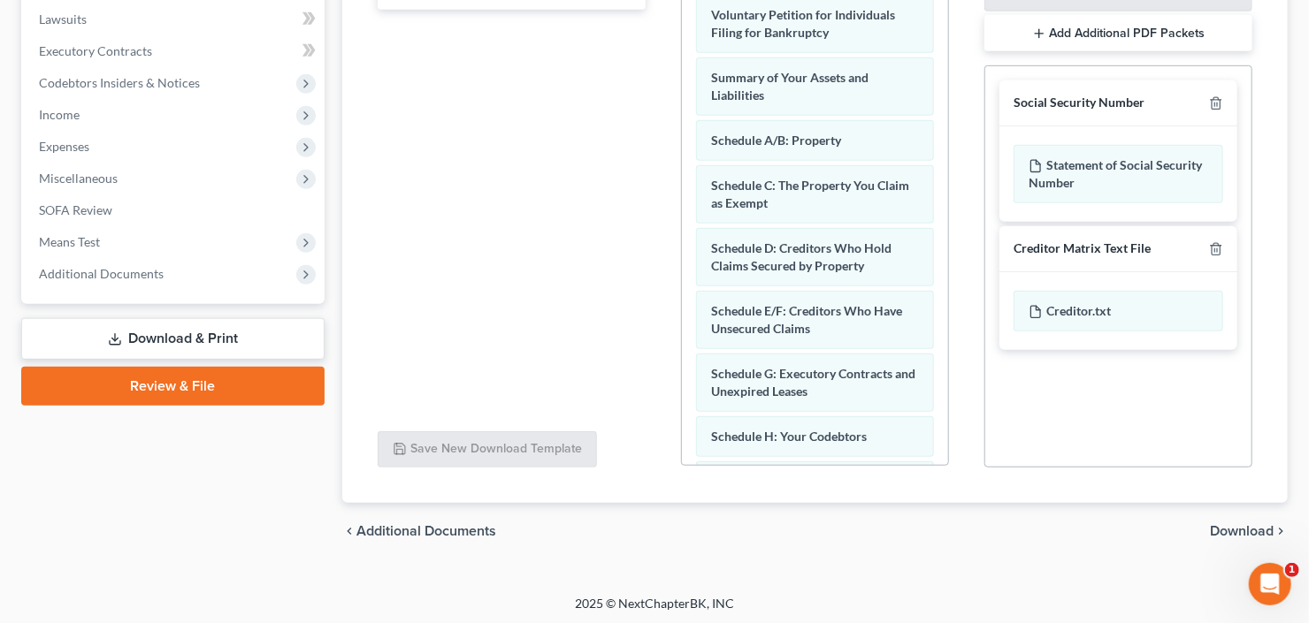
click at [1217, 532] on span "Download" at bounding box center [1242, 531] width 64 height 14
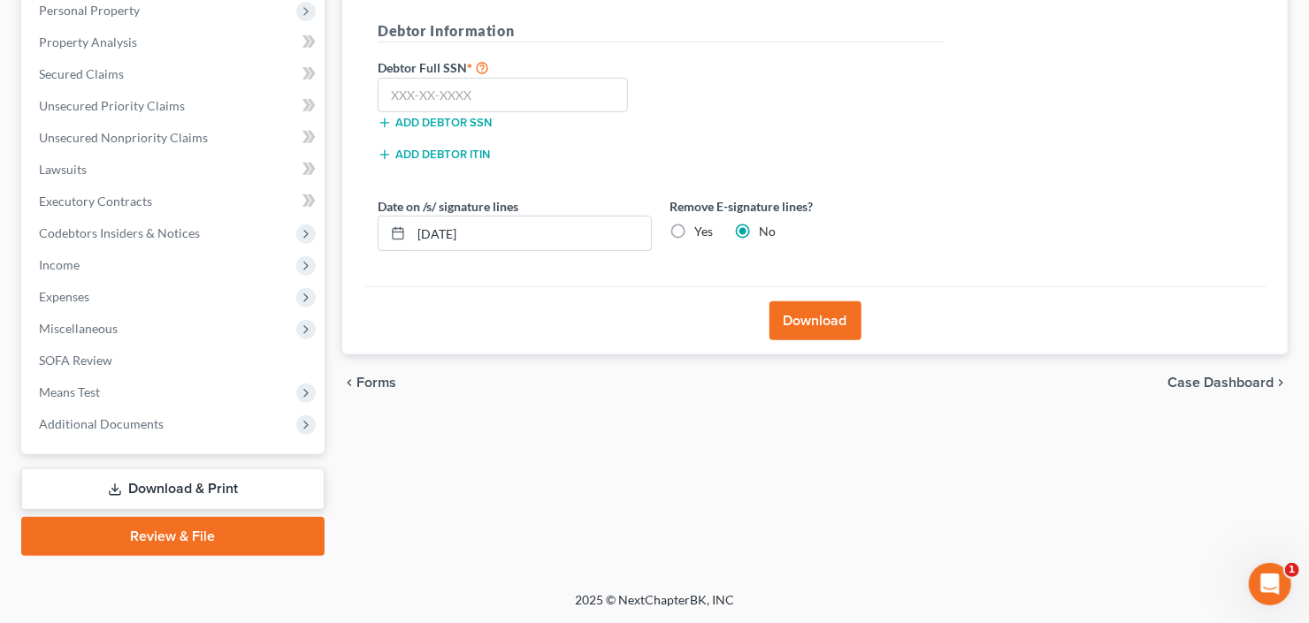
scroll to position [313, 0]
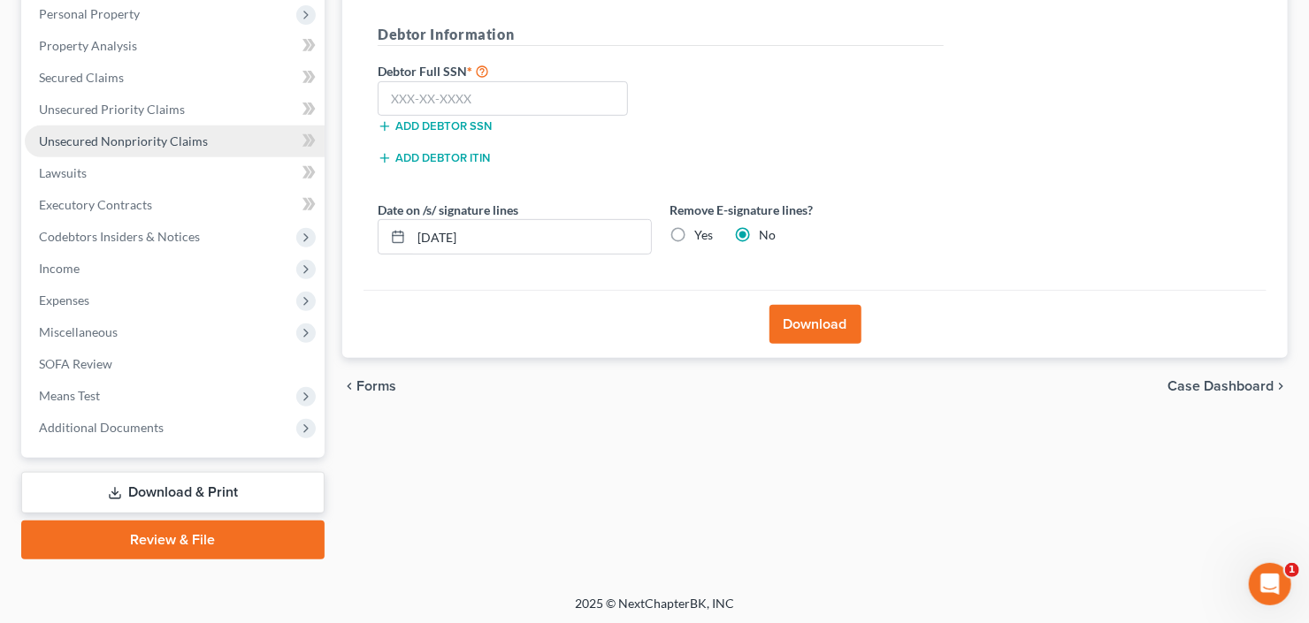
drag, startPoint x: 118, startPoint y: 142, endPoint x: 289, endPoint y: 145, distance: 170.7
click at [118, 142] on span "Unsecured Nonpriority Claims" at bounding box center [123, 141] width 169 height 15
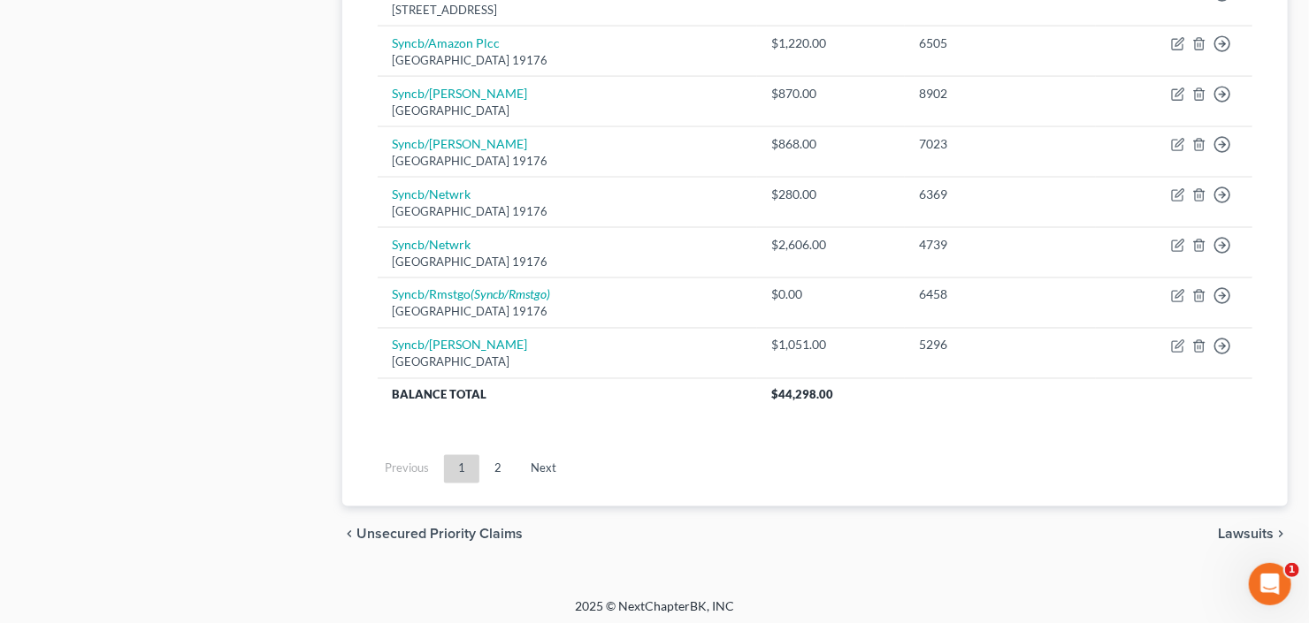
click at [495, 467] on link "2" at bounding box center [497, 469] width 35 height 28
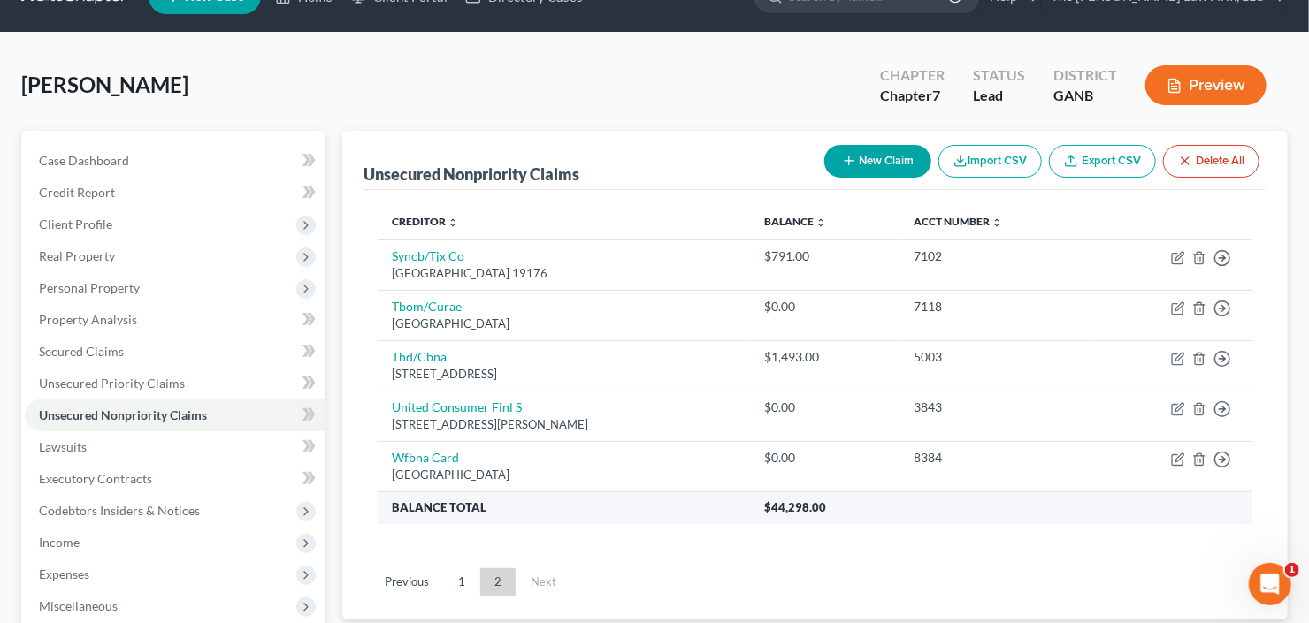
scroll to position [30, 0]
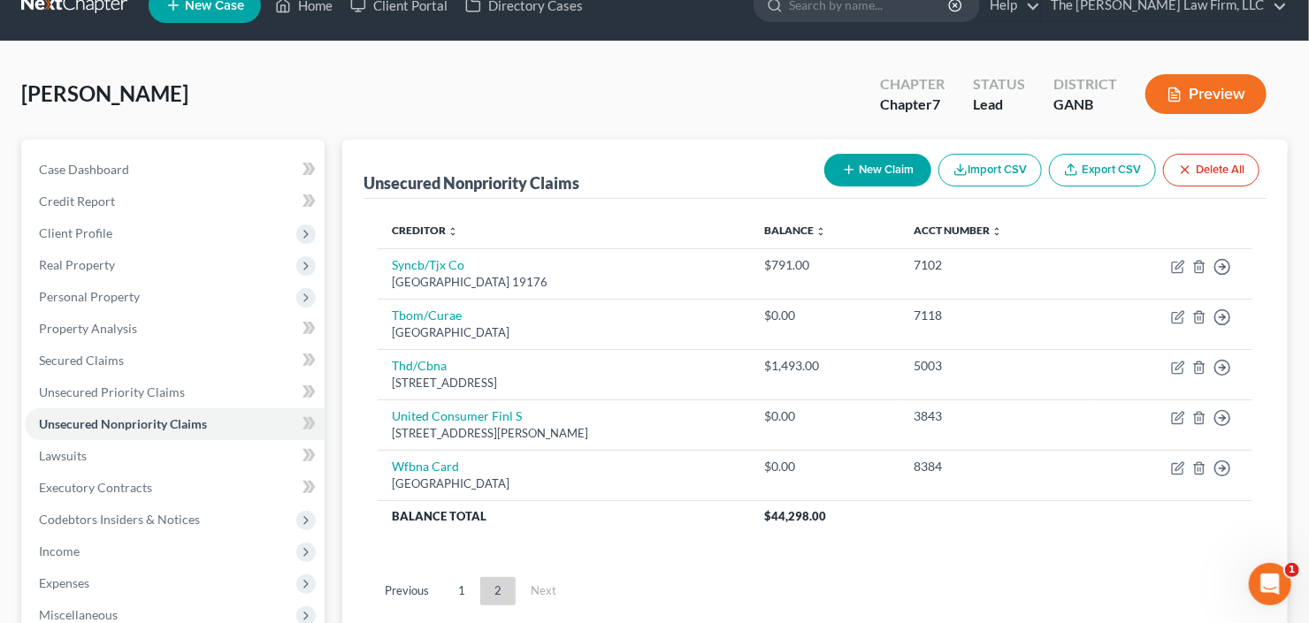
click at [857, 157] on button "New Claim" at bounding box center [877, 170] width 107 height 33
select select "0"
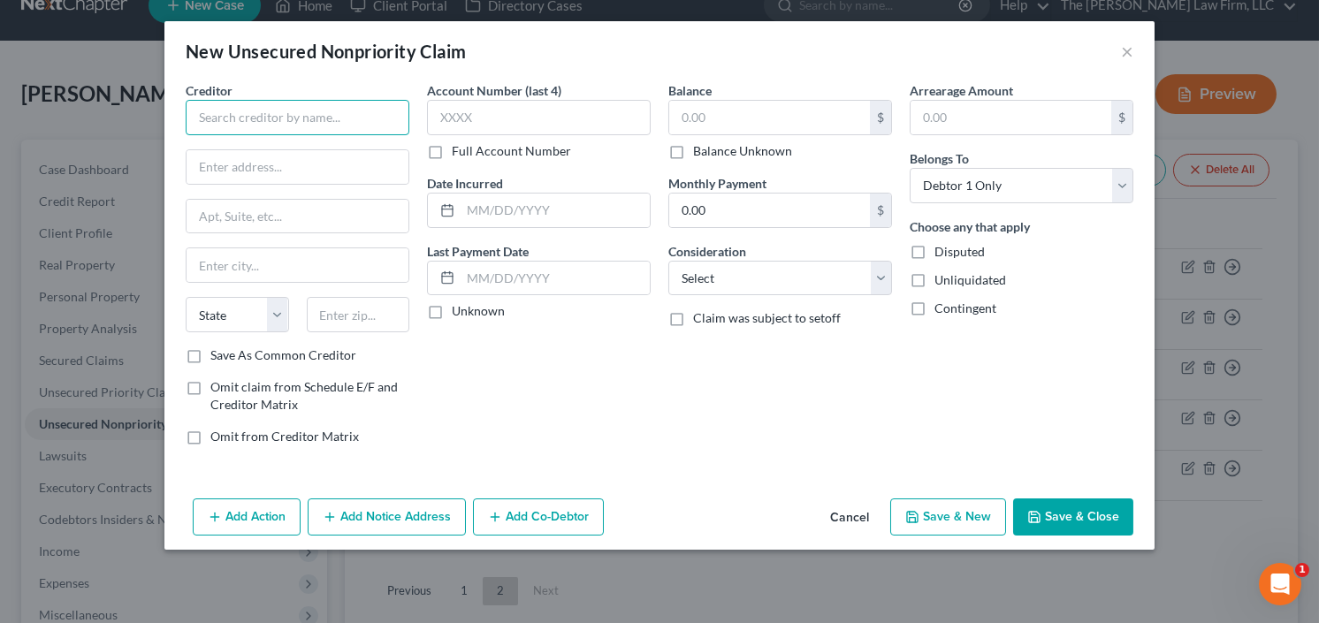
click at [283, 123] on input "text" at bounding box center [298, 117] width 224 height 35
type input "G"
drag, startPoint x: 224, startPoint y: 105, endPoint x: 288, endPoint y: 75, distance: 71.2
click at [286, 76] on div "New Unsecured Nonpriority Claim ×" at bounding box center [659, 51] width 990 height 60
drag, startPoint x: 317, startPoint y: 118, endPoint x: 92, endPoint y: 146, distance: 227.1
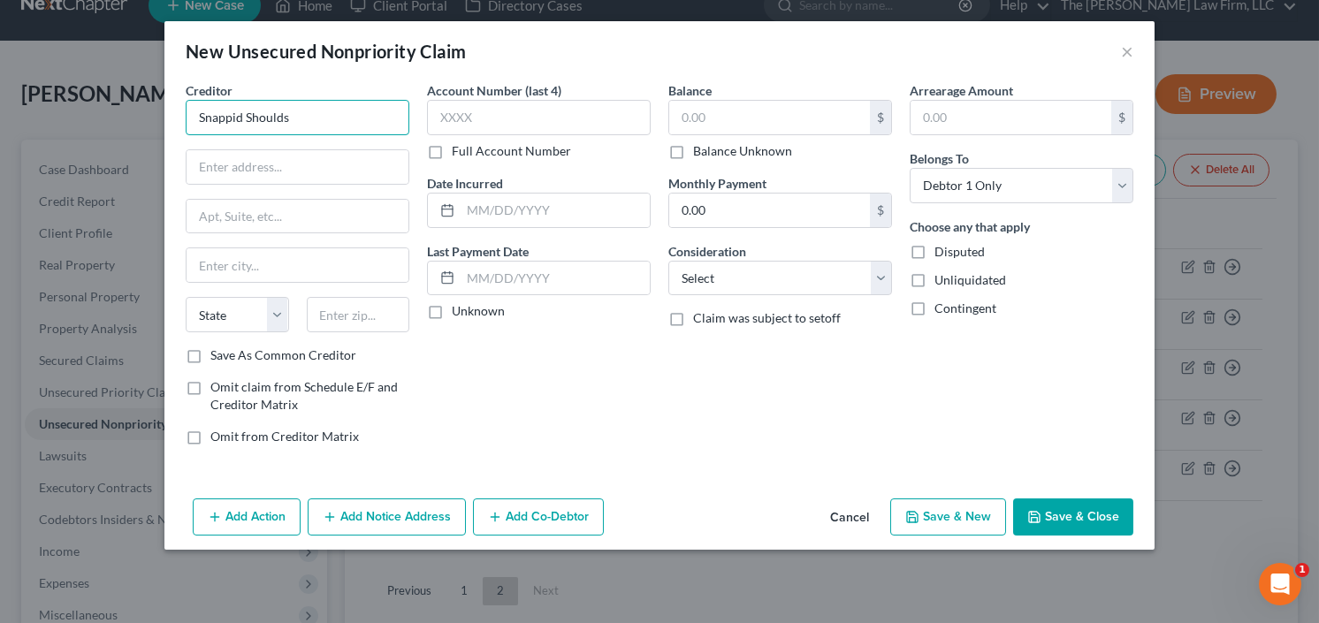
click at [175, 140] on div "Creditor * Snappid Shoulds State AL AK AR AZ CA CO CT DE DC FL GA GU HI ID IL I…" at bounding box center [659, 286] width 990 height 410
type input "Snapping Shoals EMC"
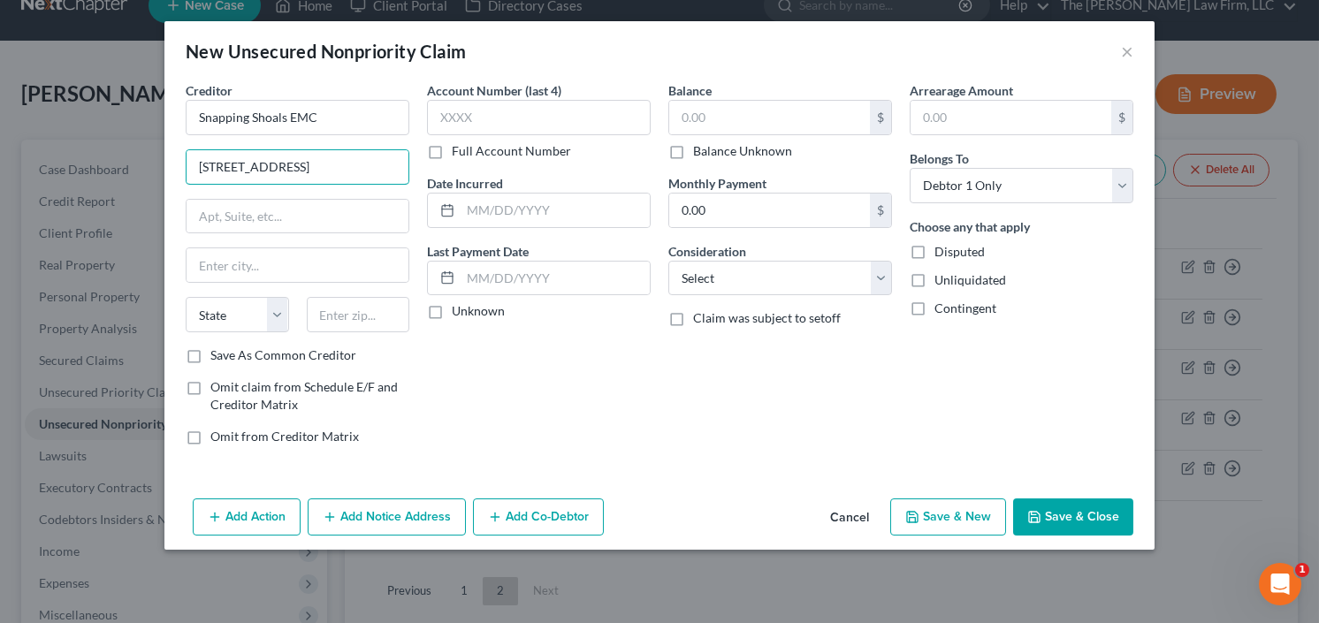
type input "190 Fairview Rd"
type input "30294"
type input "Ellenwood"
select select "10"
click at [531, 200] on input "text" at bounding box center [555, 211] width 189 height 34
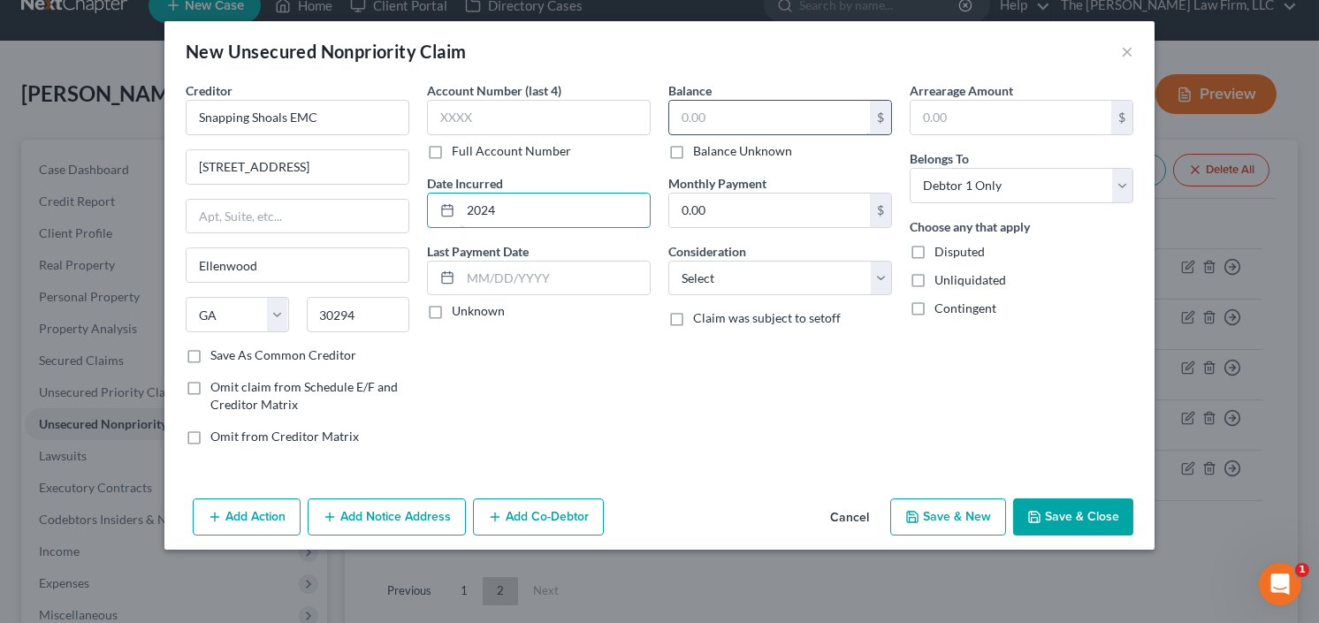
type input "2024"
click at [744, 117] on input "text" at bounding box center [769, 118] width 201 height 34
type input "300"
click at [807, 286] on select "Select Cable / Satellite Services Collection Agency Credit Card Debt Debt Couns…" at bounding box center [780, 278] width 224 height 35
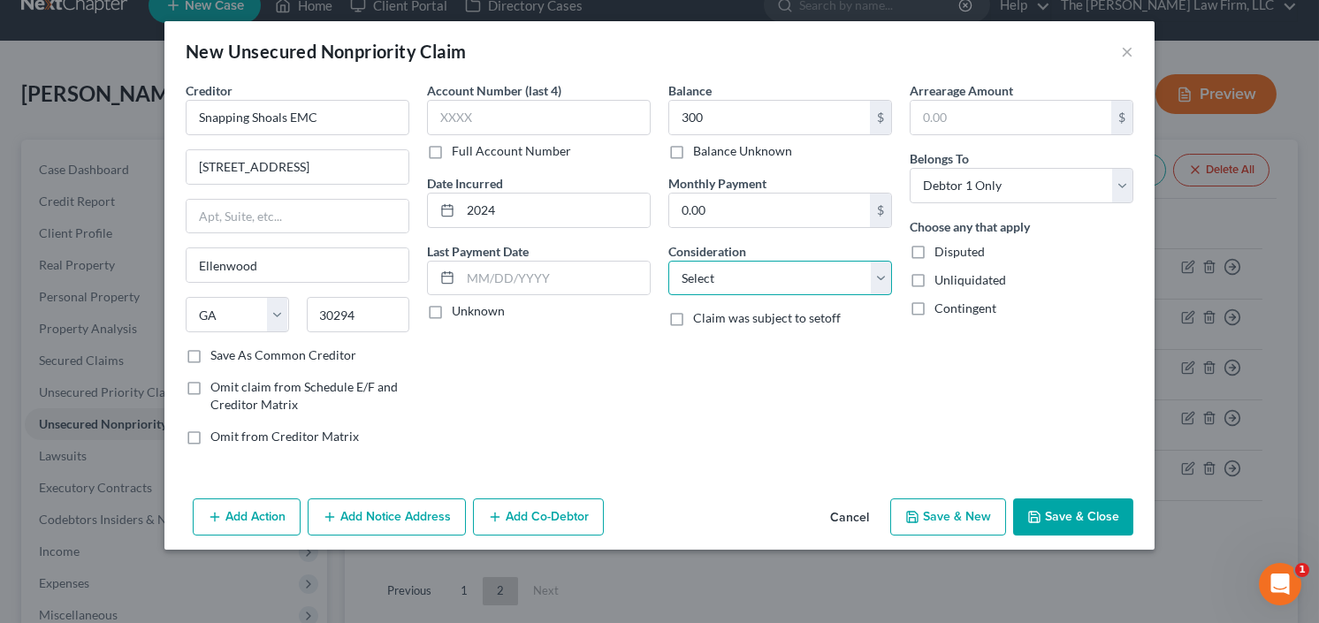
select select "20"
click at [668, 261] on select "Select Cable / Satellite Services Collection Agency Credit Card Debt Debt Couns…" at bounding box center [780, 278] width 224 height 35
click at [1085, 522] on button "Save & Close" at bounding box center [1073, 517] width 120 height 37
type input "300.00"
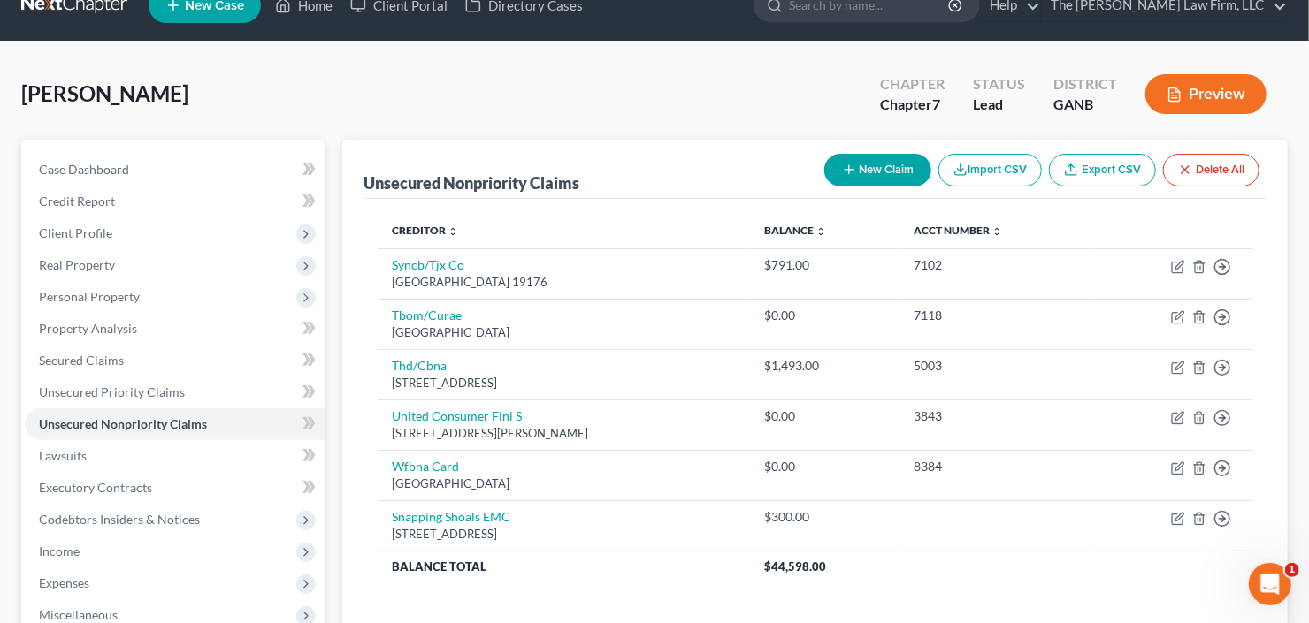
click at [891, 164] on button "New Claim" at bounding box center [877, 170] width 107 height 33
select select "0"
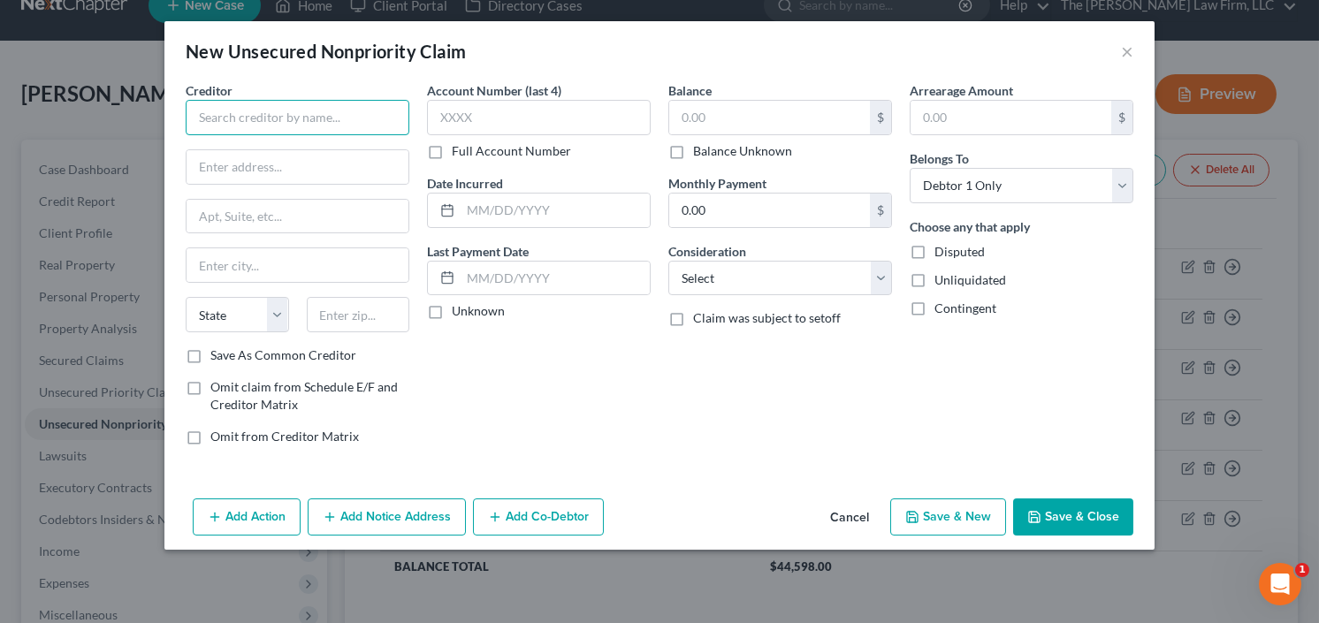
click at [354, 119] on input "text" at bounding box center [298, 117] width 224 height 35
type input "Newton County Water and Sewer"
type input "11325 Brown Bridge Rd"
type input "30016"
type input "Covington"
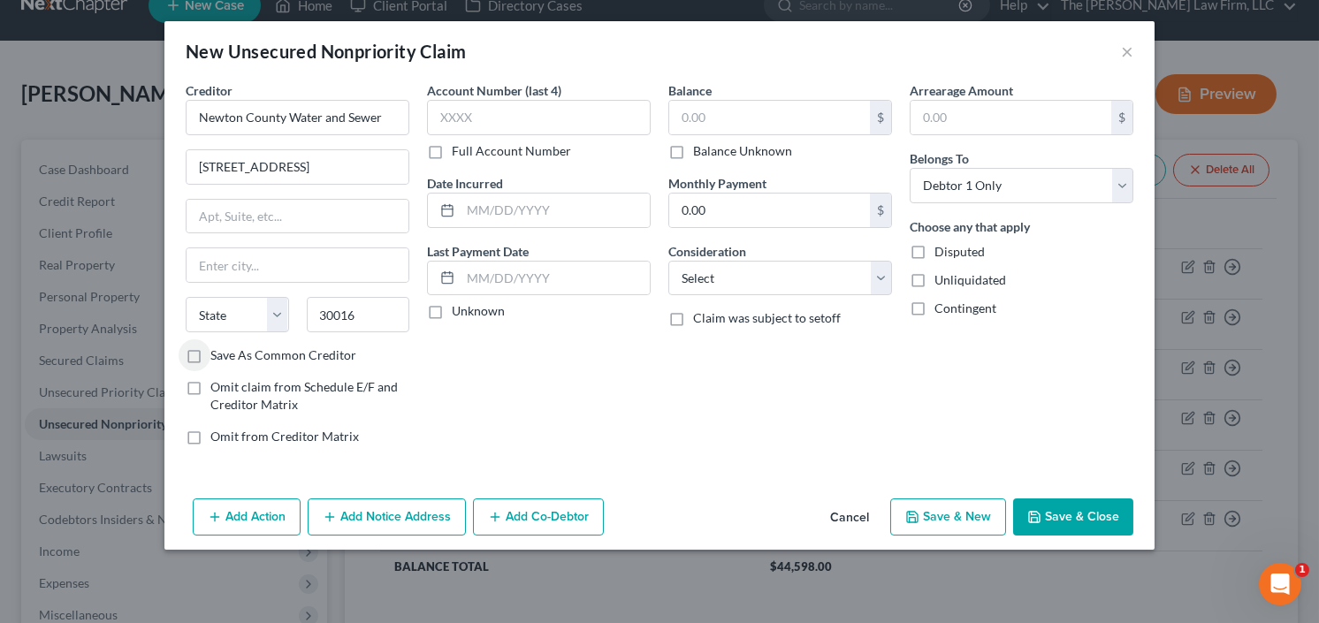
select select "10"
click at [771, 282] on select "Select Cable / Satellite Services Collection Agency Credit Card Debt Debt Couns…" at bounding box center [780, 278] width 224 height 35
select select "20"
click at [668, 261] on select "Select Cable / Satellite Services Collection Agency Credit Card Debt Debt Couns…" at bounding box center [780, 278] width 224 height 35
click at [725, 125] on input "text" at bounding box center [769, 118] width 201 height 34
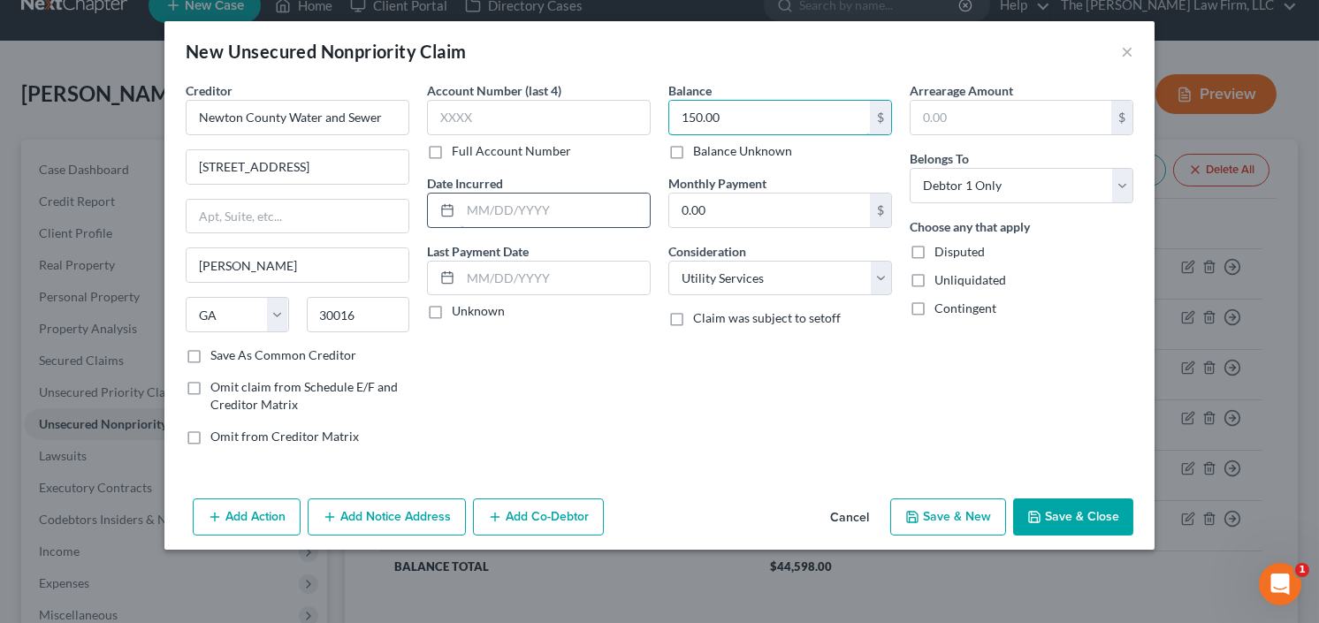
type input "150.00"
click at [492, 212] on input "text" at bounding box center [555, 211] width 189 height 34
type input "2024"
click at [1066, 508] on button "Save & Close" at bounding box center [1073, 517] width 120 height 37
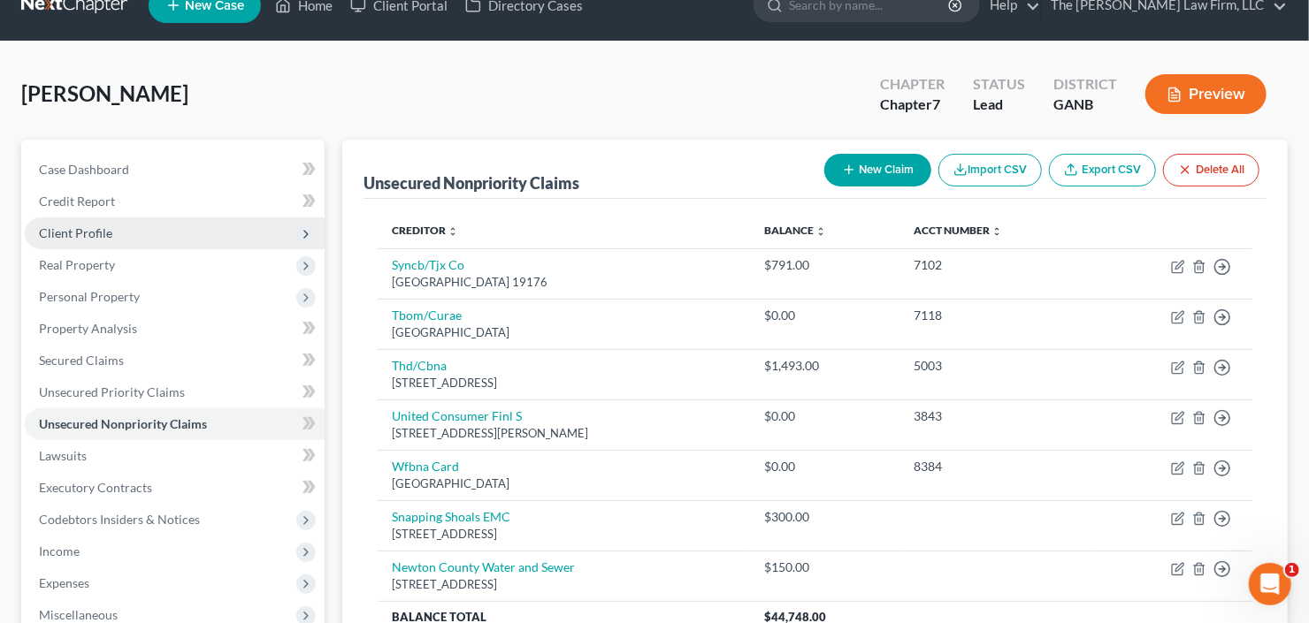
click at [125, 228] on span "Client Profile" at bounding box center [175, 234] width 300 height 32
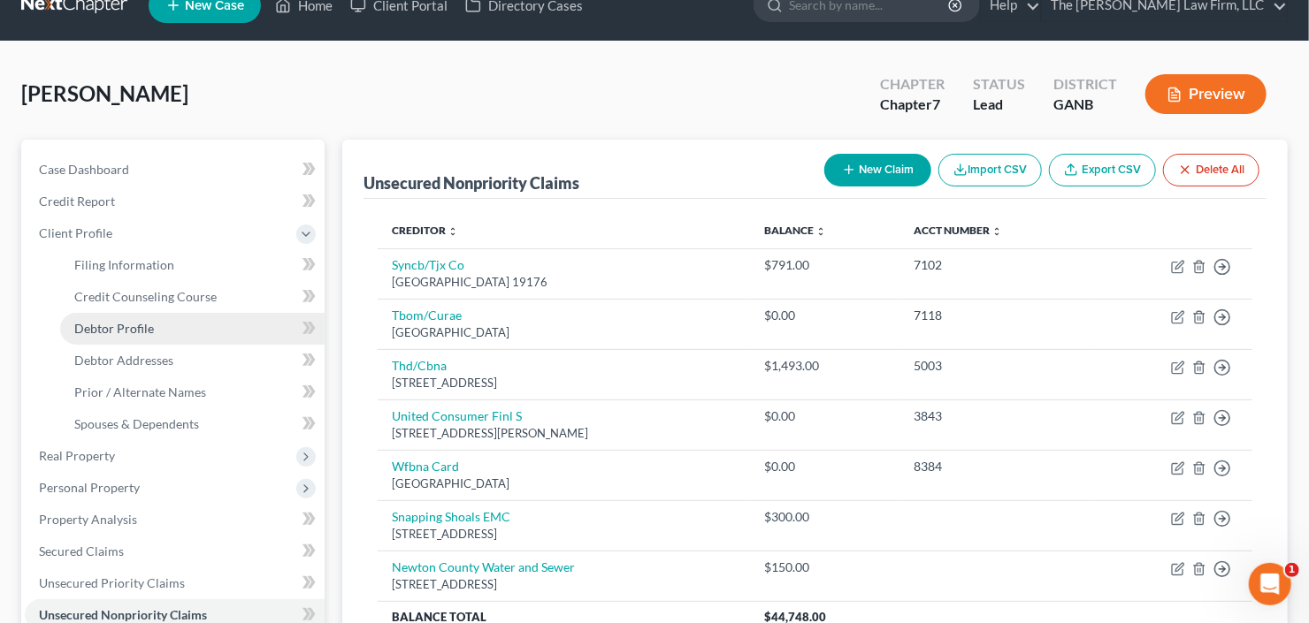
drag, startPoint x: 126, startPoint y: 322, endPoint x: 138, endPoint y: 324, distance: 12.5
click at [124, 322] on span "Debtor Profile" at bounding box center [114, 328] width 80 height 15
select select "0"
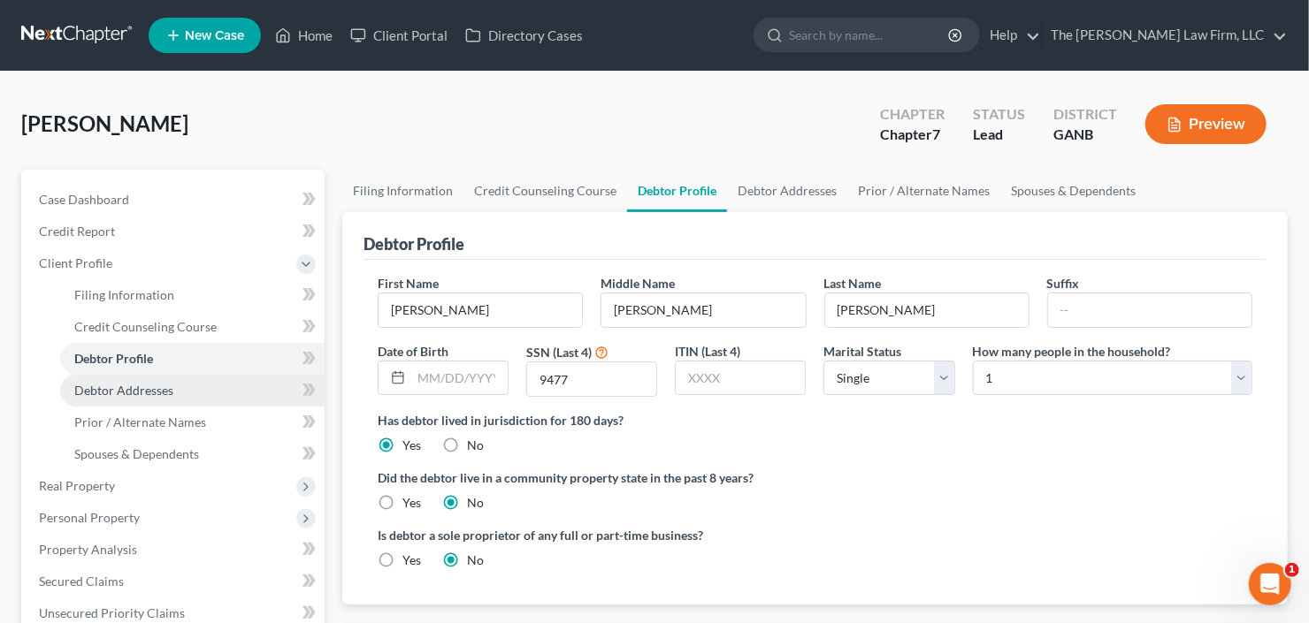
click at [147, 399] on link "Debtor Addresses" at bounding box center [192, 391] width 264 height 32
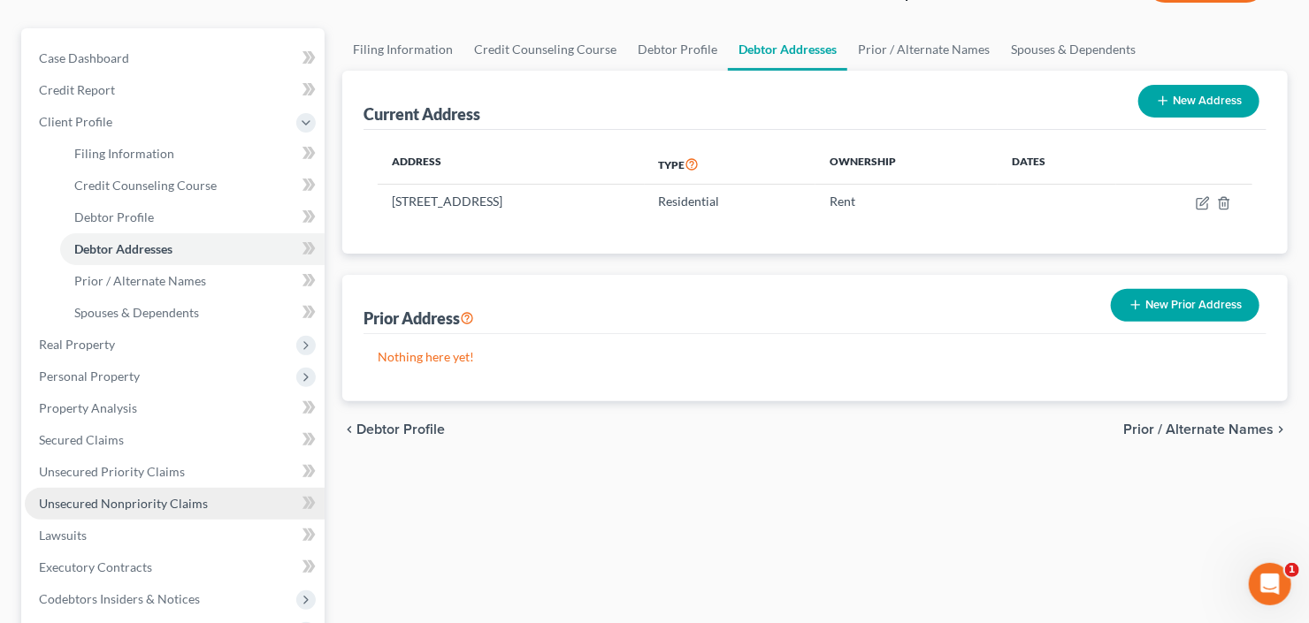
drag, startPoint x: 125, startPoint y: 506, endPoint x: 153, endPoint y: 495, distance: 30.2
click at [125, 506] on span "Unsecured Nonpriority Claims" at bounding box center [123, 503] width 169 height 15
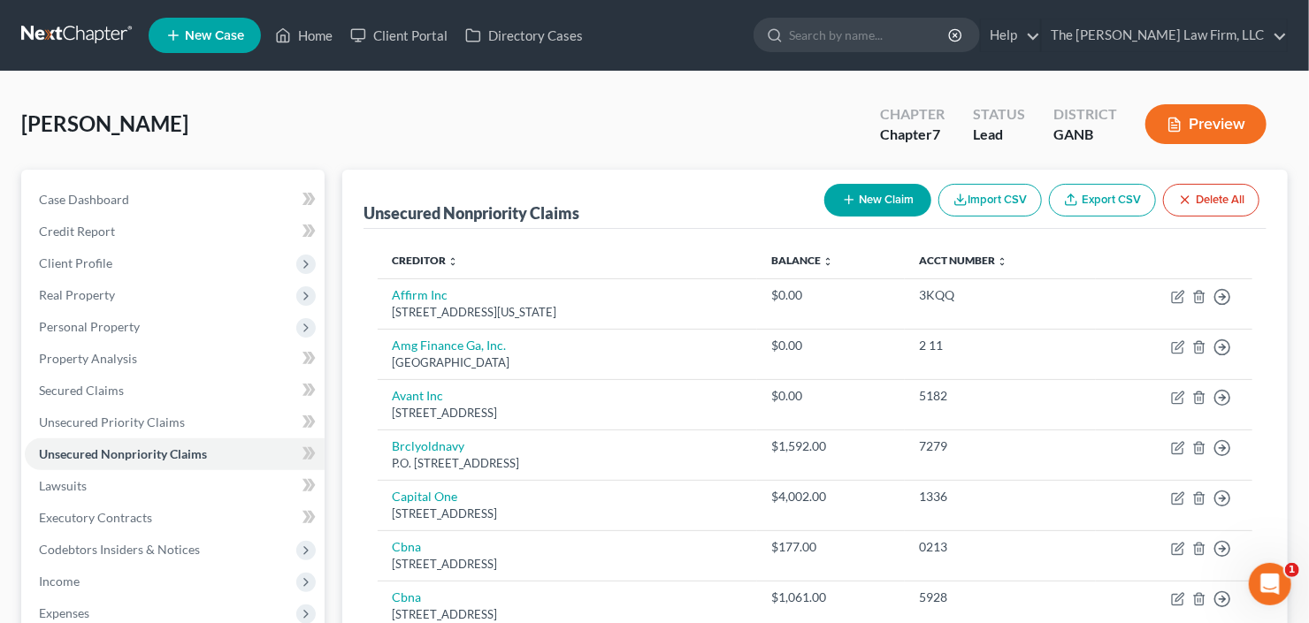
click at [978, 181] on div "New Claim Import CSV Export CSV Delete All" at bounding box center [1041, 200] width 449 height 47
click at [812, 199] on div "Unsecured Nonpriority Claims New Claim Import CSV Export CSV Delete All" at bounding box center [814, 199] width 903 height 59
click at [863, 200] on button "New Claim" at bounding box center [877, 200] width 107 height 33
select select "0"
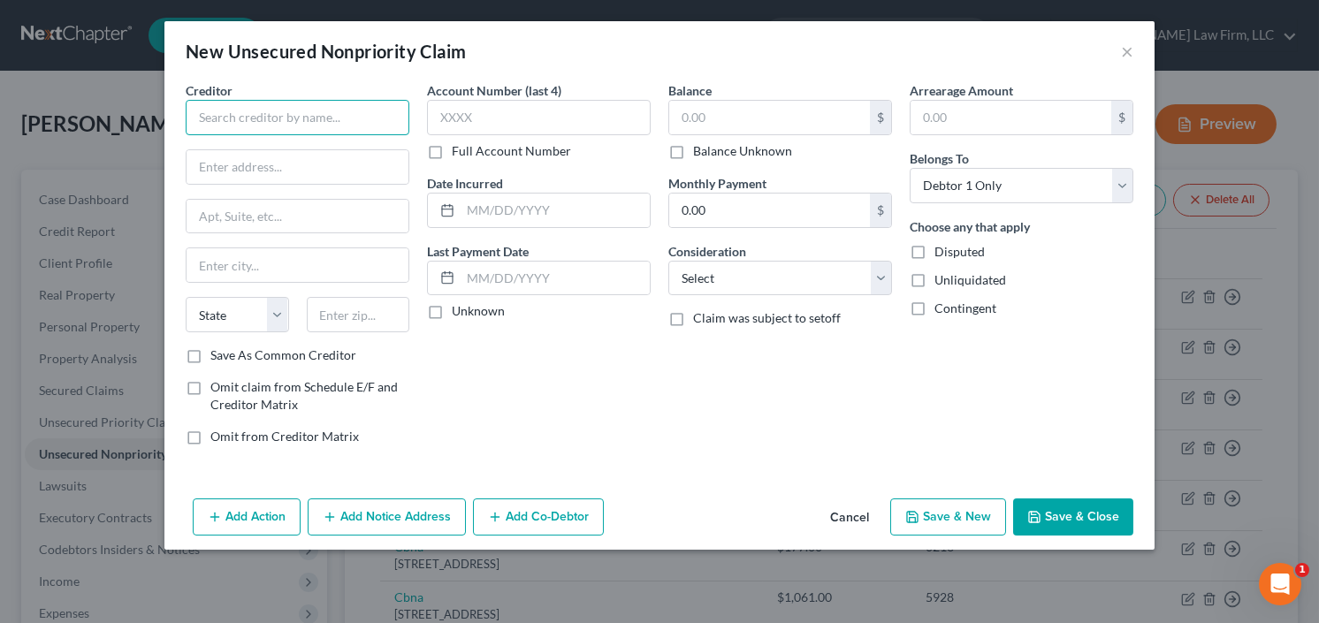
click at [283, 117] on input "text" at bounding box center [298, 117] width 224 height 35
type input "Covington Dental Studios"
type input "3162 Elm St"
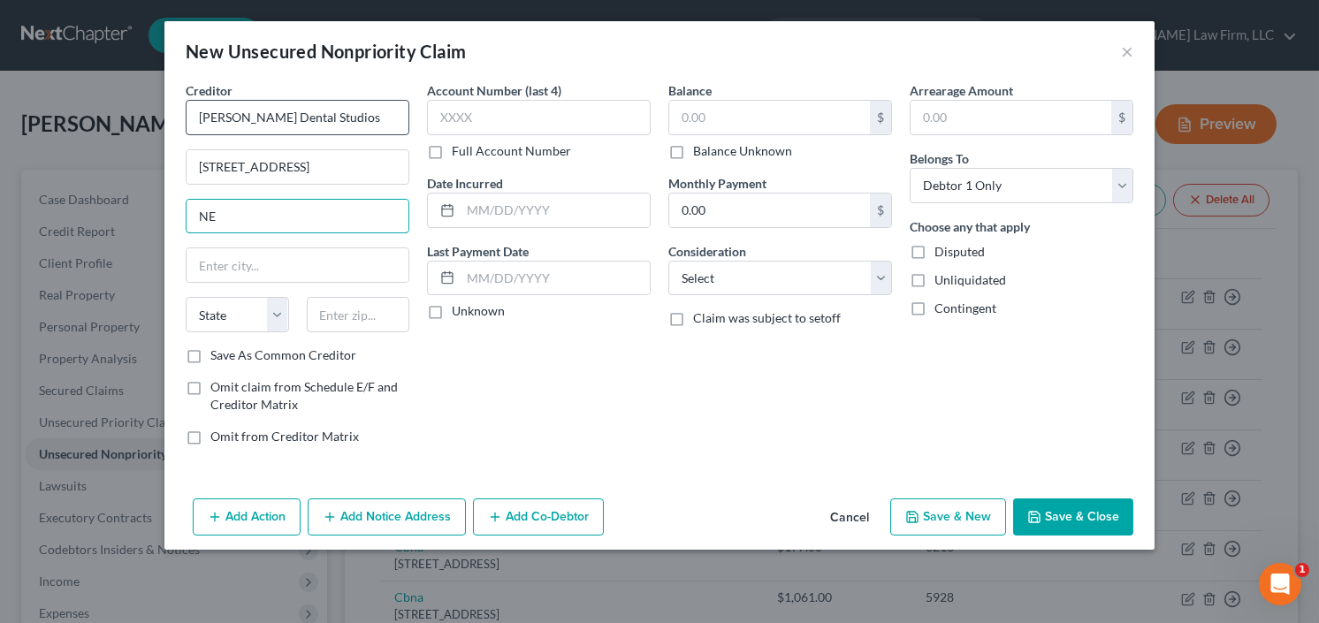
type input "NE"
click at [337, 164] on input "3162 Elm St" at bounding box center [298, 167] width 222 height 34
type input "3162 Elm St NE"
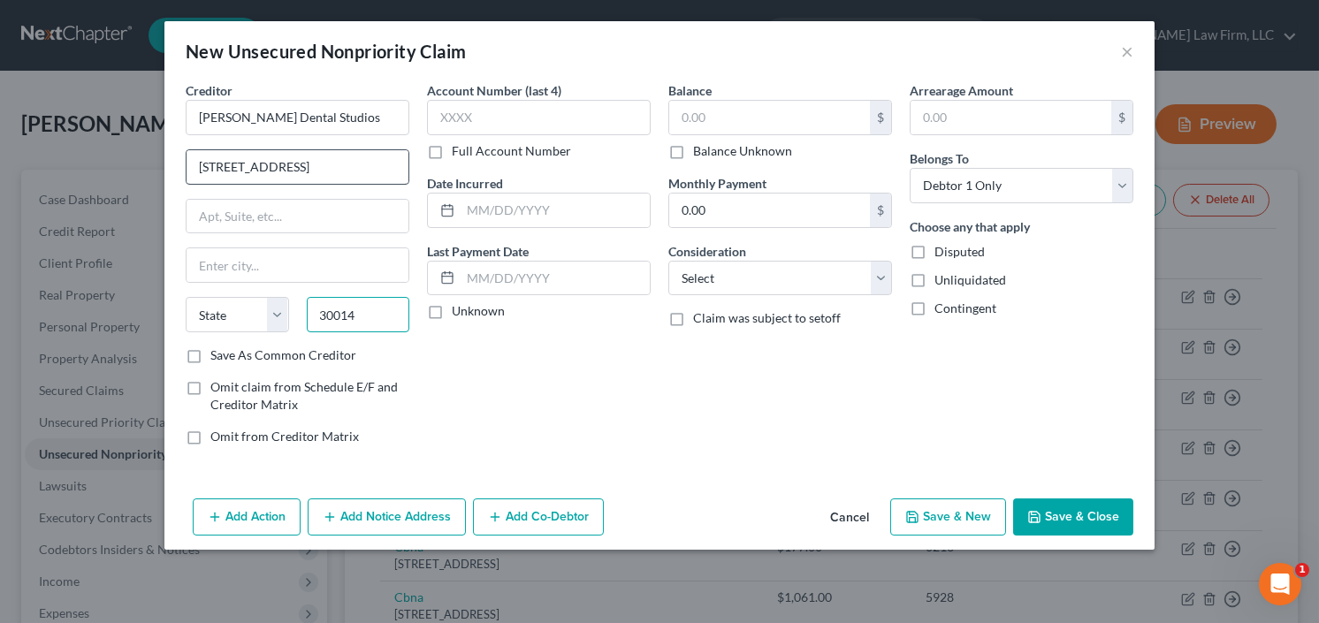
type input "30014"
type input "Covington"
select select "10"
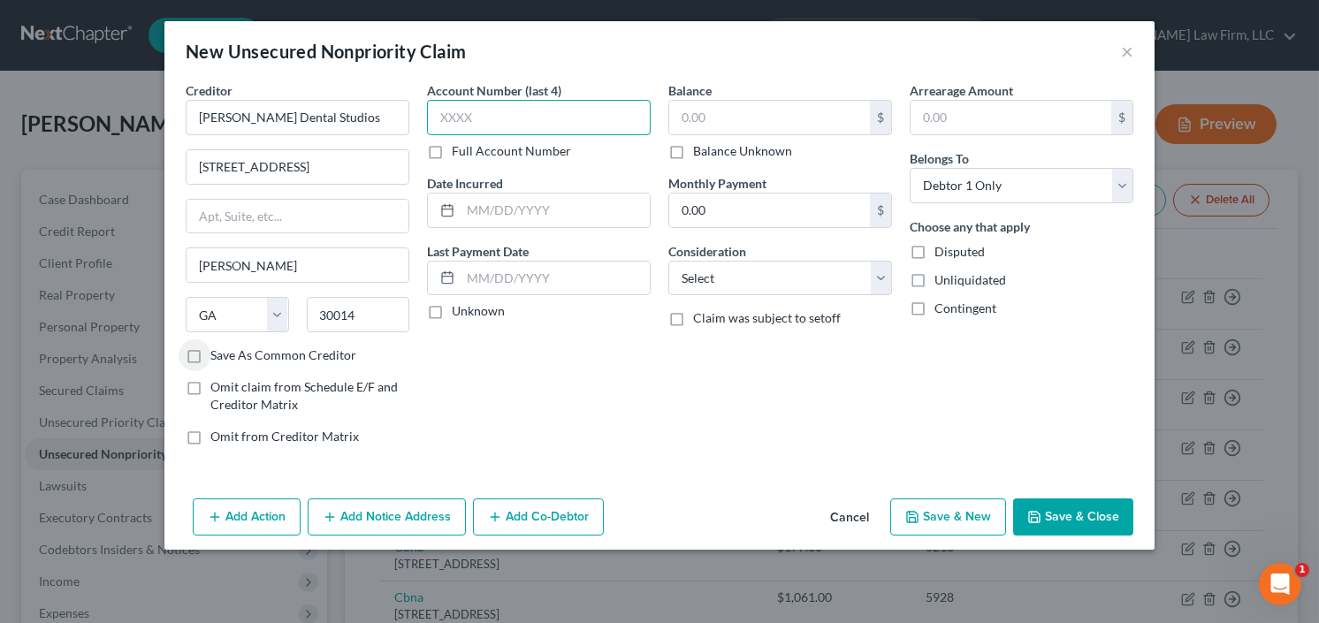
click at [544, 102] on input "text" at bounding box center [539, 117] width 224 height 35
click at [529, 202] on input "text" at bounding box center [555, 211] width 189 height 34
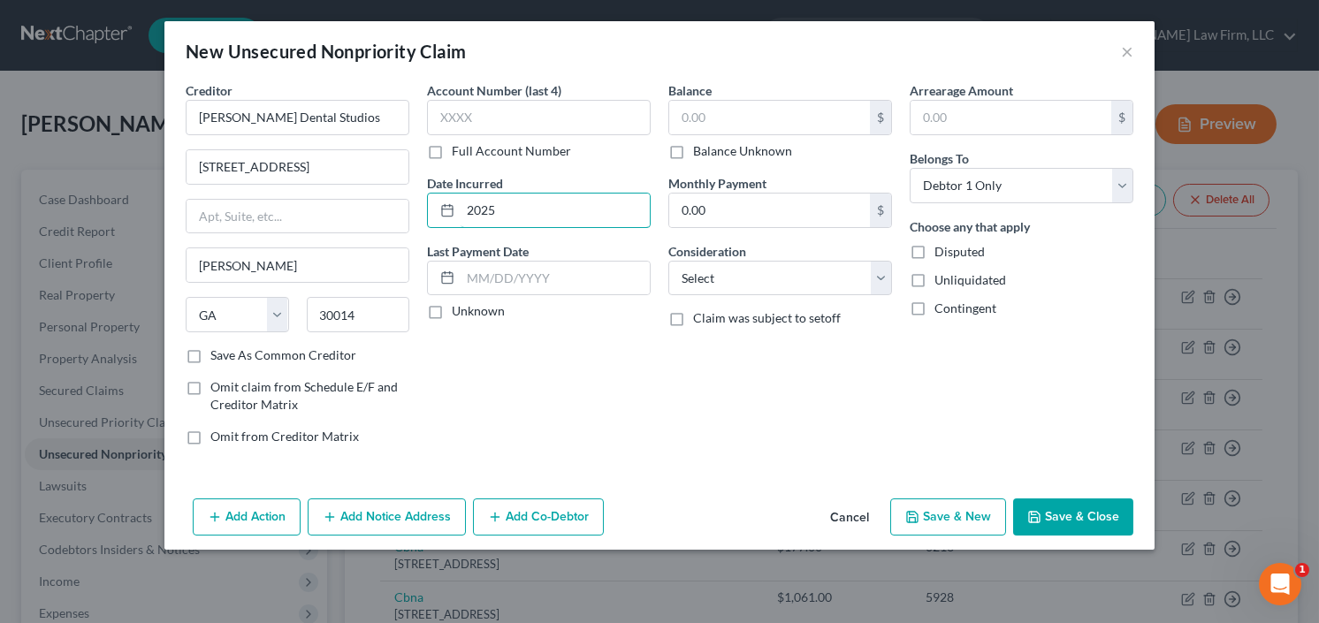
type input "2025"
click at [771, 86] on div "Balance $ Balance Unknown Balance Undetermined $ Balance Unknown" at bounding box center [780, 120] width 224 height 79
click at [744, 109] on input "text" at bounding box center [769, 118] width 201 height 34
type input "135.00"
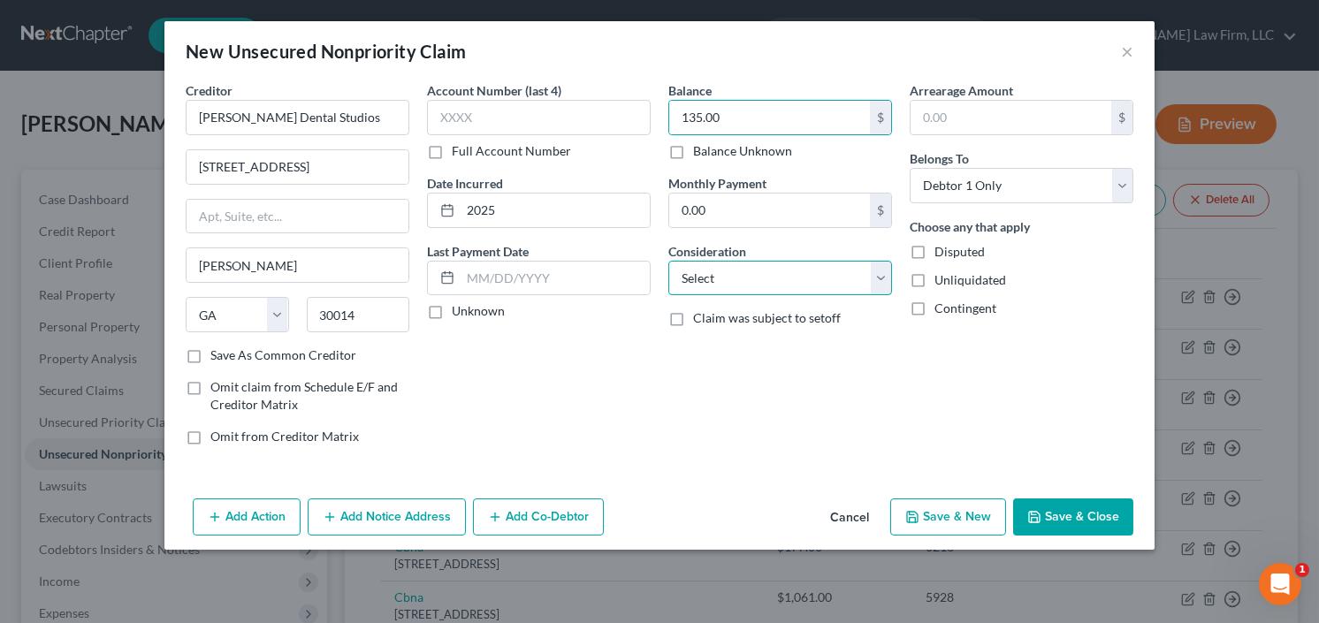
click at [770, 291] on select "Select Cable / Satellite Services Collection Agency Credit Card Debt Debt Couns…" at bounding box center [780, 278] width 224 height 35
select select "9"
click at [668, 261] on select "Select Cable / Satellite Services Collection Agency Credit Card Debt Debt Couns…" at bounding box center [780, 278] width 224 height 35
click at [1065, 517] on button "Save & Close" at bounding box center [1073, 517] width 120 height 37
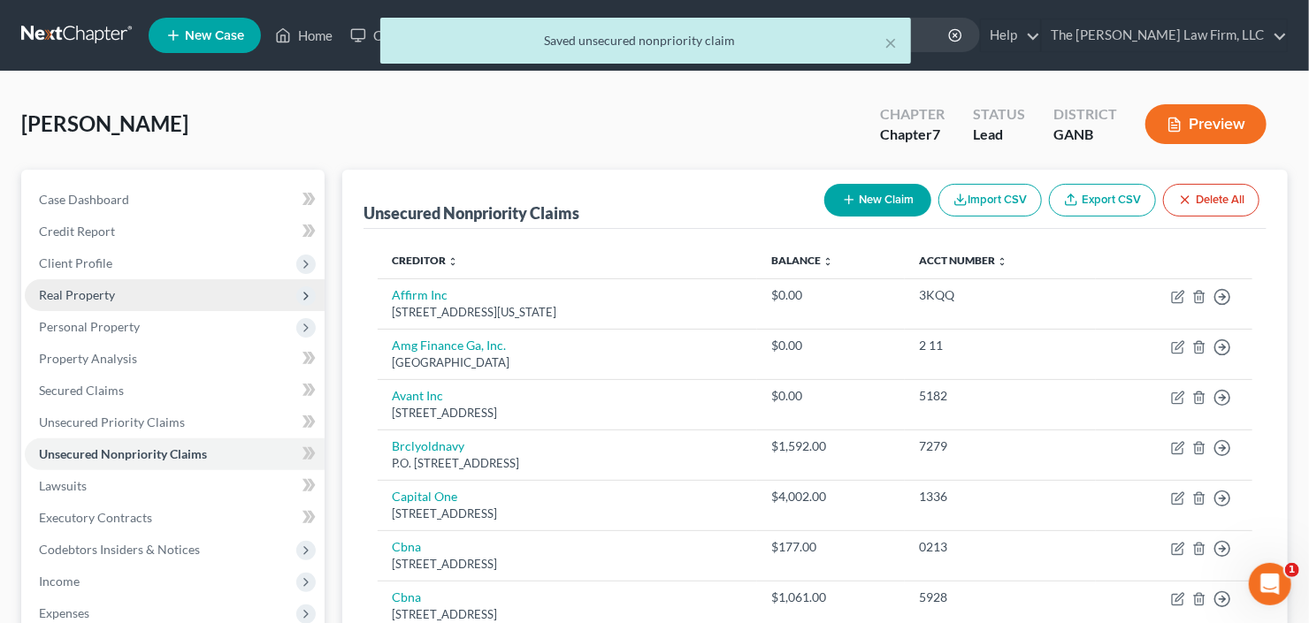
drag, startPoint x: 81, startPoint y: 294, endPoint x: 102, endPoint y: 285, distance: 22.5
click at [82, 294] on span "Real Property" at bounding box center [77, 294] width 76 height 15
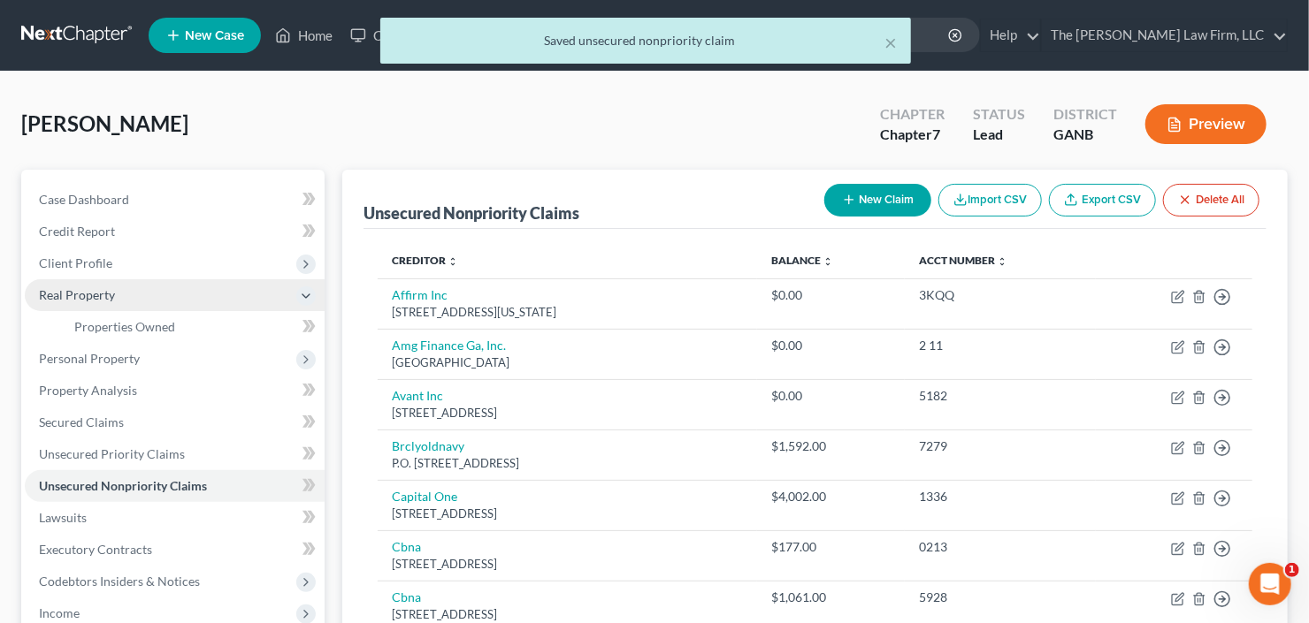
click at [110, 279] on span "Real Property" at bounding box center [175, 295] width 300 height 32
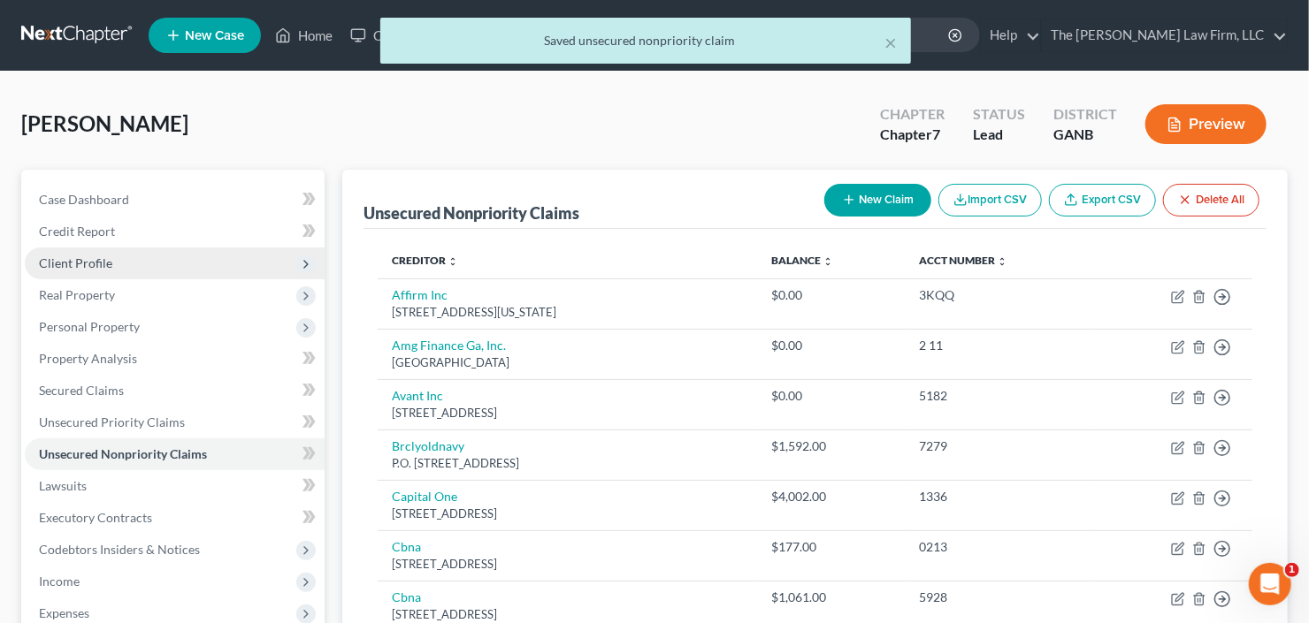
click at [117, 265] on span "Client Profile" at bounding box center [175, 264] width 300 height 32
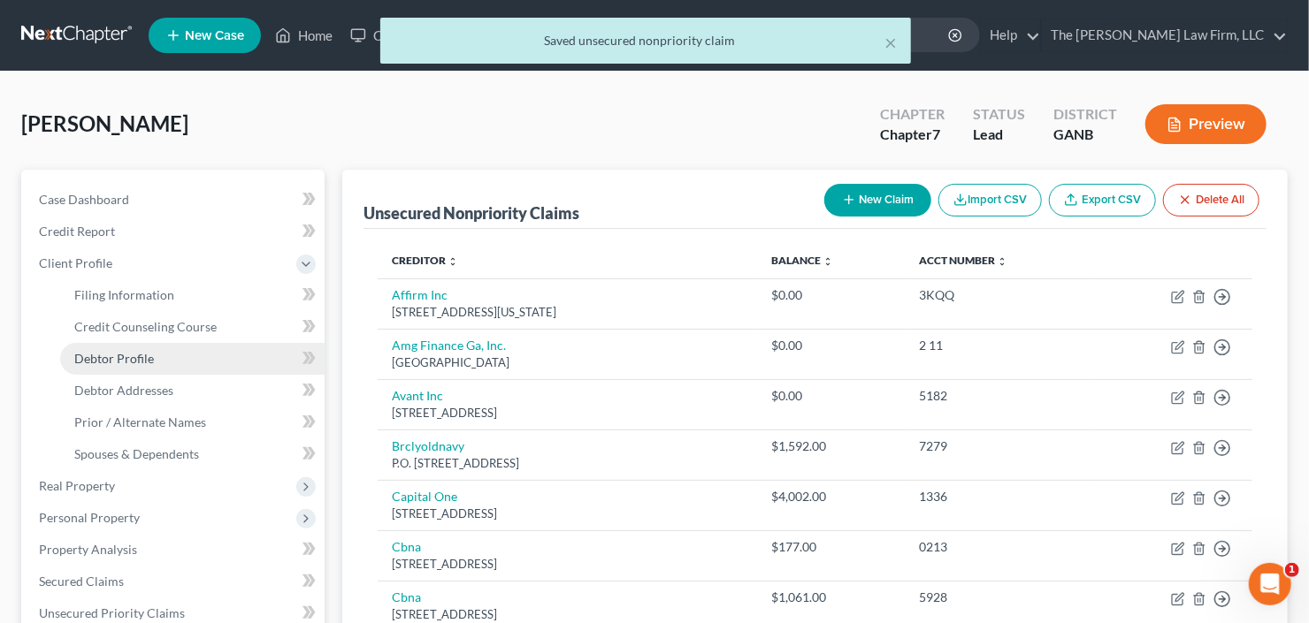
click at [128, 351] on span "Debtor Profile" at bounding box center [114, 358] width 80 height 15
select select "0"
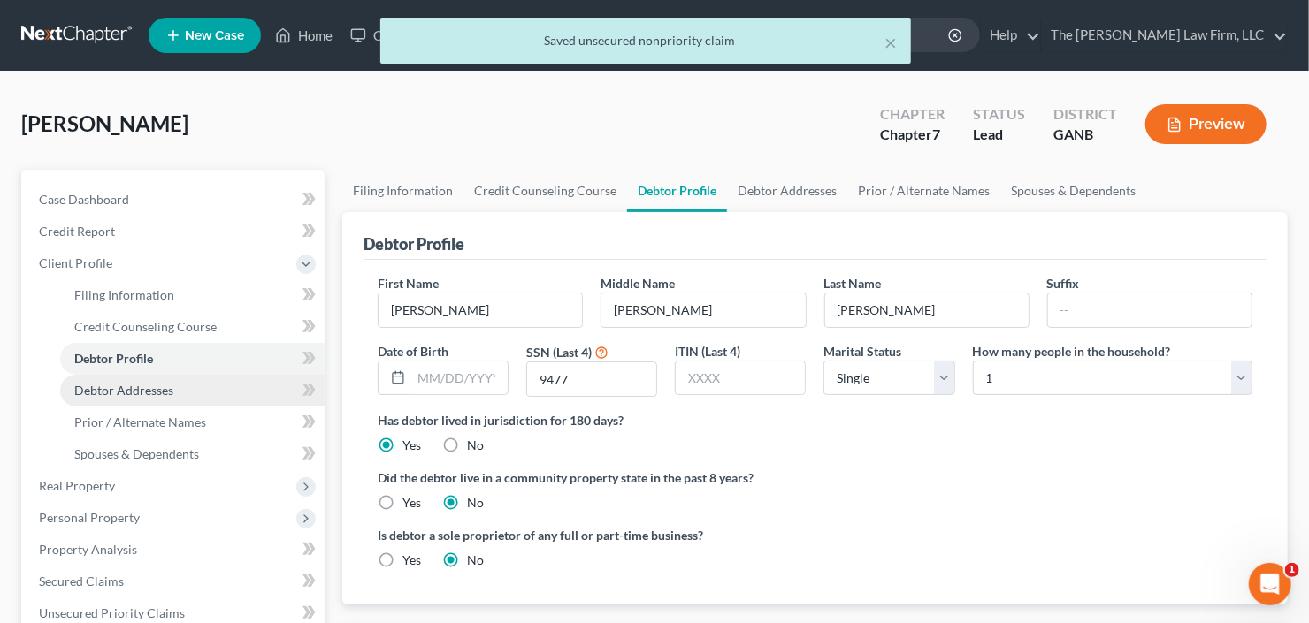
click at [142, 388] on span "Debtor Addresses" at bounding box center [123, 390] width 99 height 15
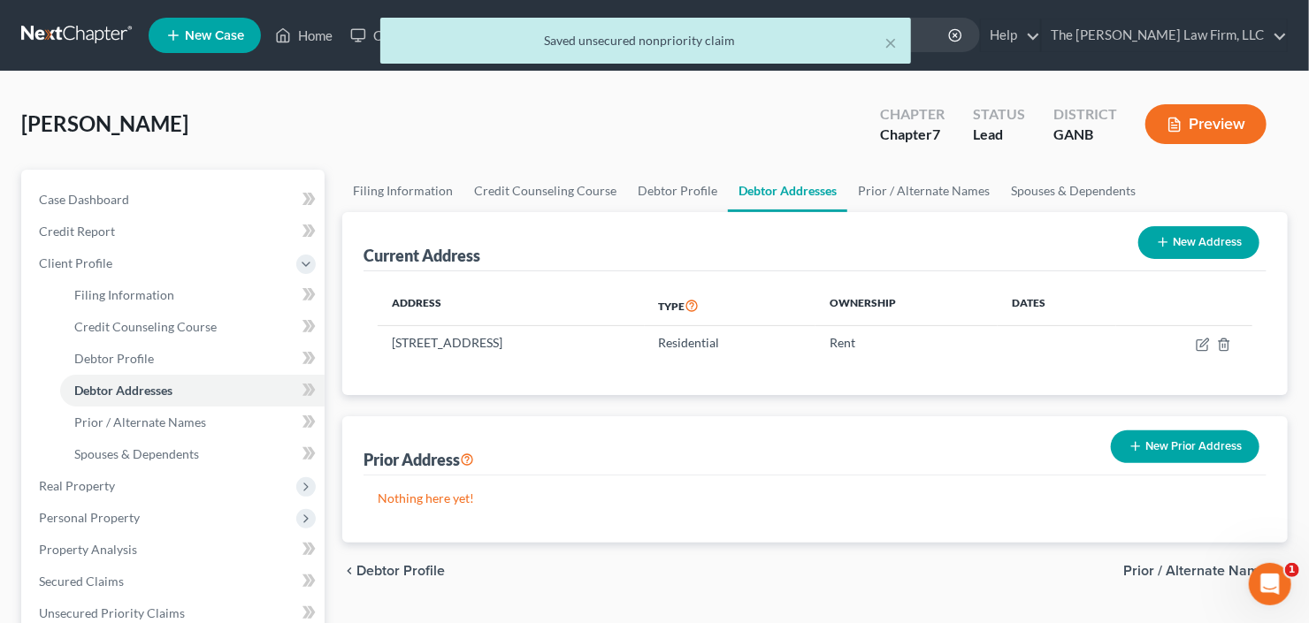
click at [1190, 228] on button "New Address" at bounding box center [1198, 242] width 121 height 33
select select "0"
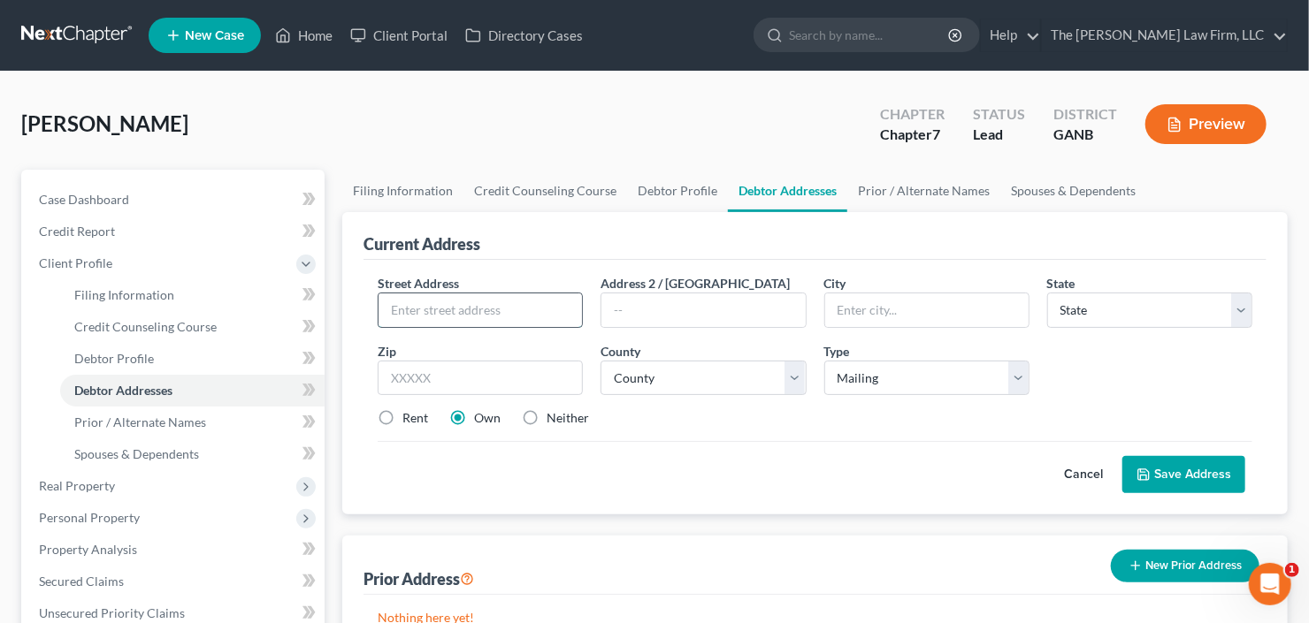
click at [413, 311] on input "text" at bounding box center [479, 311] width 203 height 34
type input "6000 Clark St SW"
click at [420, 386] on input "text" at bounding box center [480, 378] width 205 height 35
type input "30014"
type input "Covington"
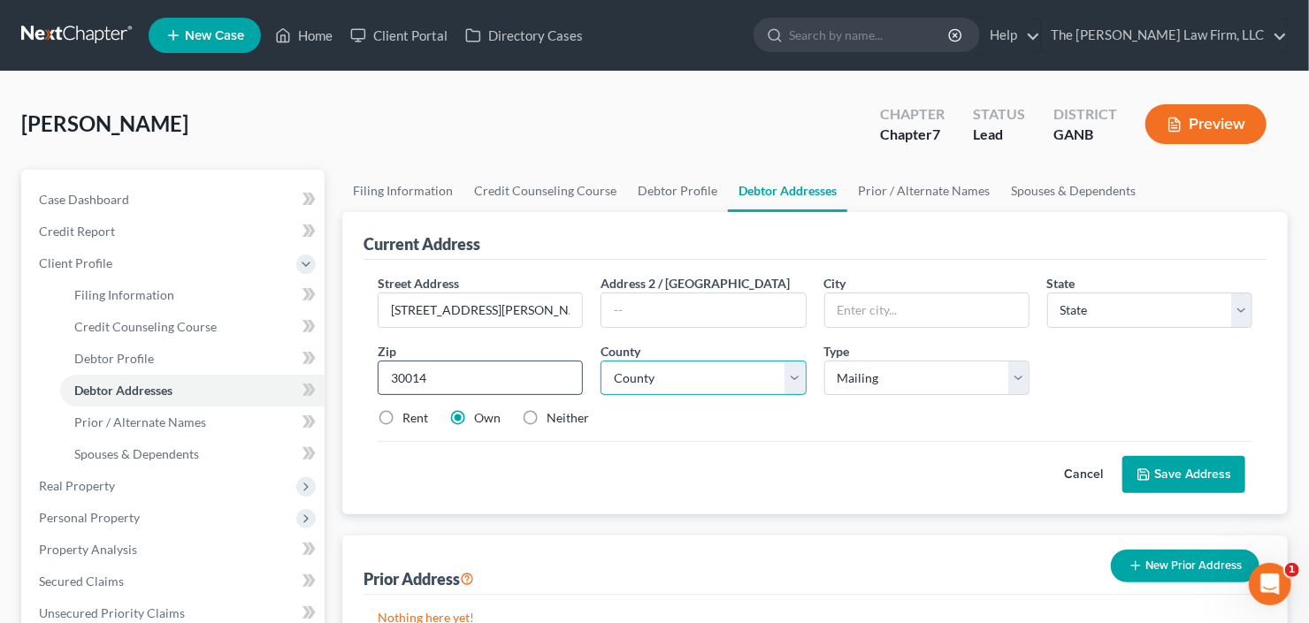
select select "10"
click at [685, 315] on input "text" at bounding box center [702, 311] width 203 height 34
type input "Unit 303"
click at [673, 372] on select "County Appling County Atkinson County Bacon County Baker County Baldwin County …" at bounding box center [702, 378] width 205 height 35
select select "106"
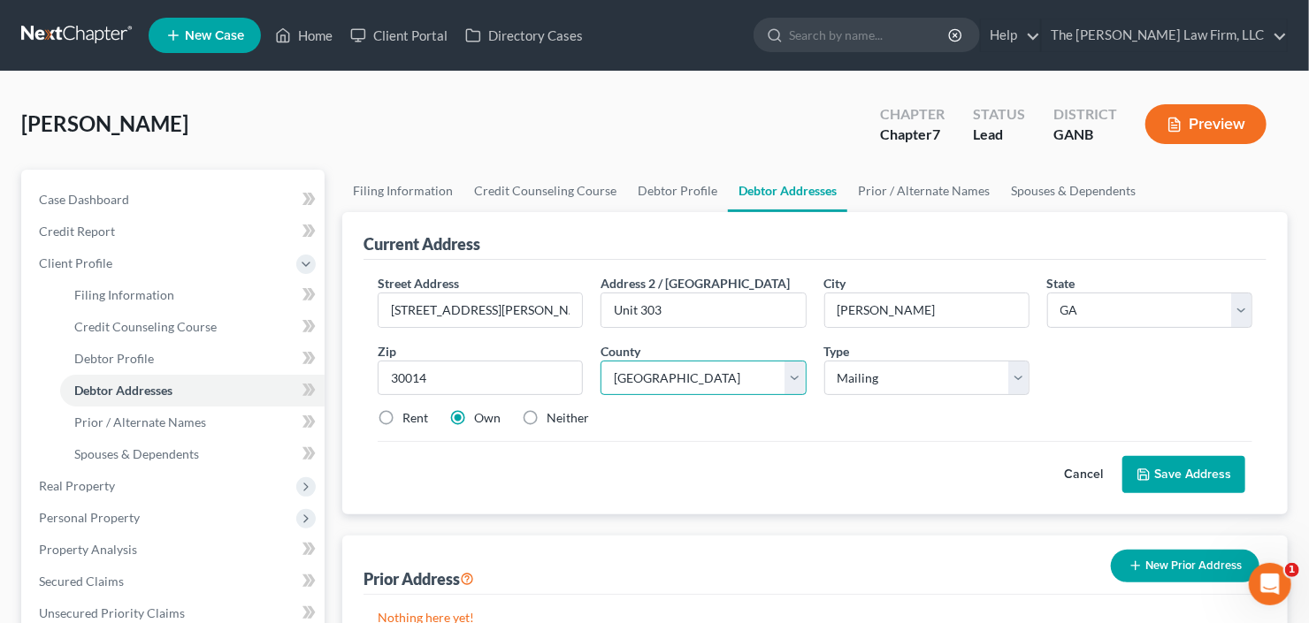
click at [600, 361] on select "County Appling County Atkinson County Bacon County Baker County Baldwin County …" at bounding box center [702, 378] width 205 height 35
click at [370, 409] on div "Rent Own Neither" at bounding box center [815, 418] width 892 height 18
click at [402, 409] on label "Rent" at bounding box center [415, 418] width 26 height 18
click at [409, 409] on input "Rent" at bounding box center [414, 414] width 11 height 11
radio input "true"
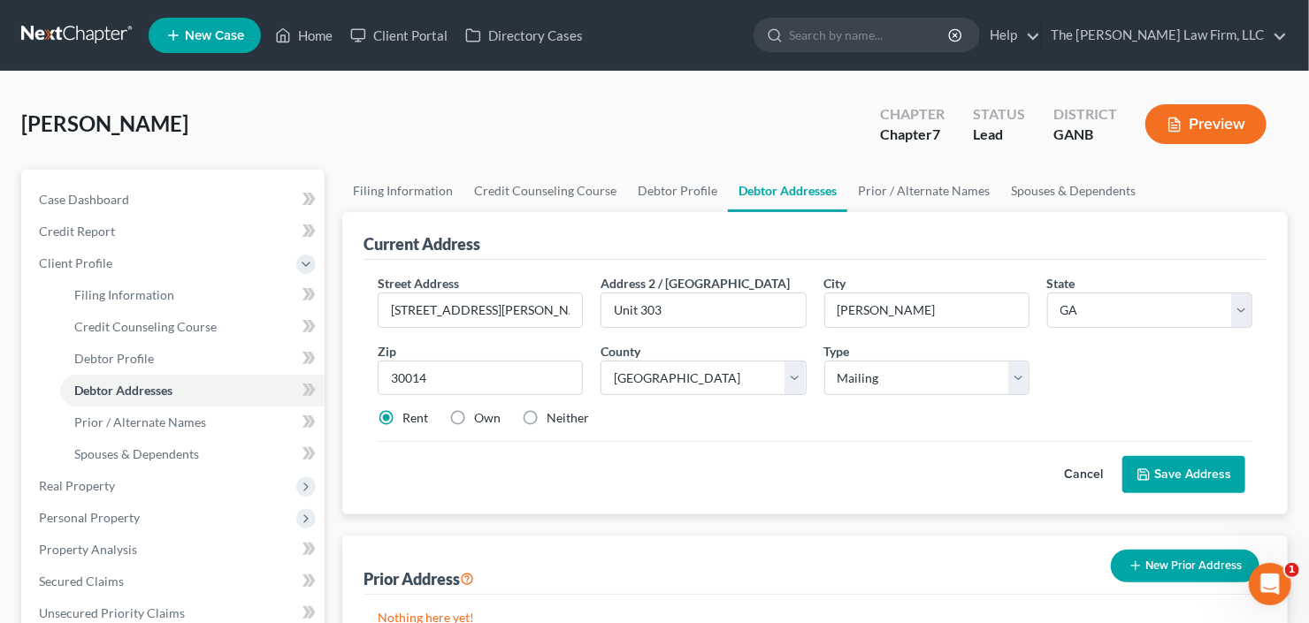
click at [1133, 461] on button "Save Address" at bounding box center [1183, 474] width 123 height 37
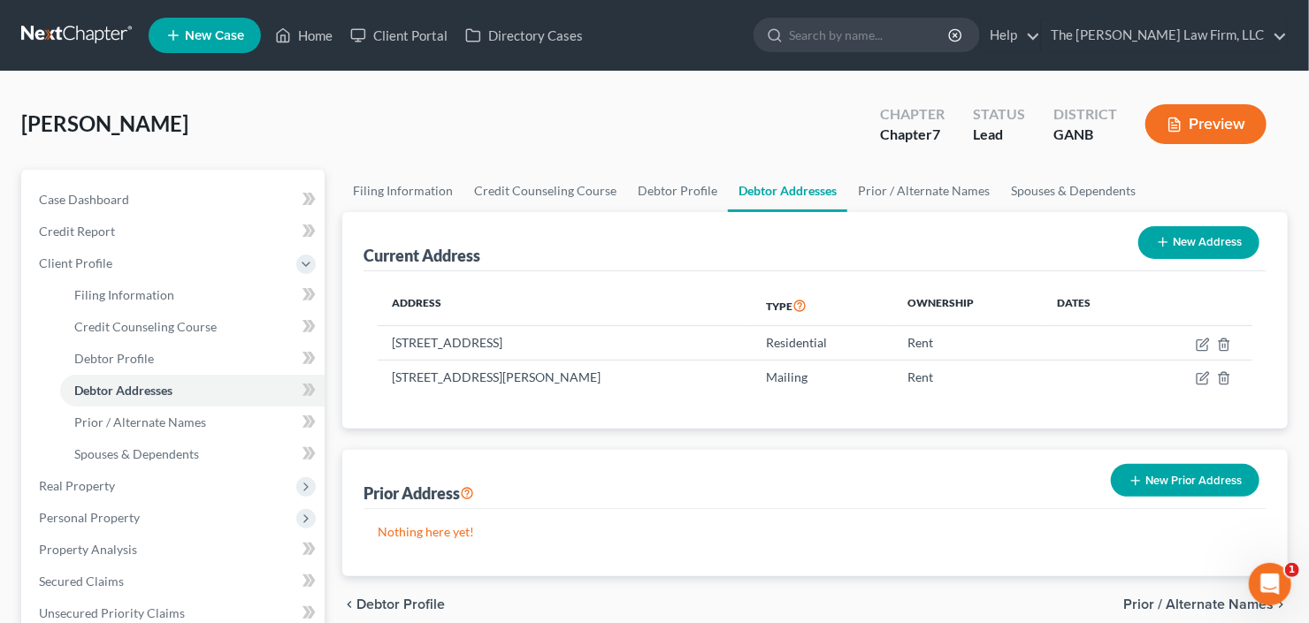
click at [1175, 487] on button "New Prior Address" at bounding box center [1185, 480] width 149 height 33
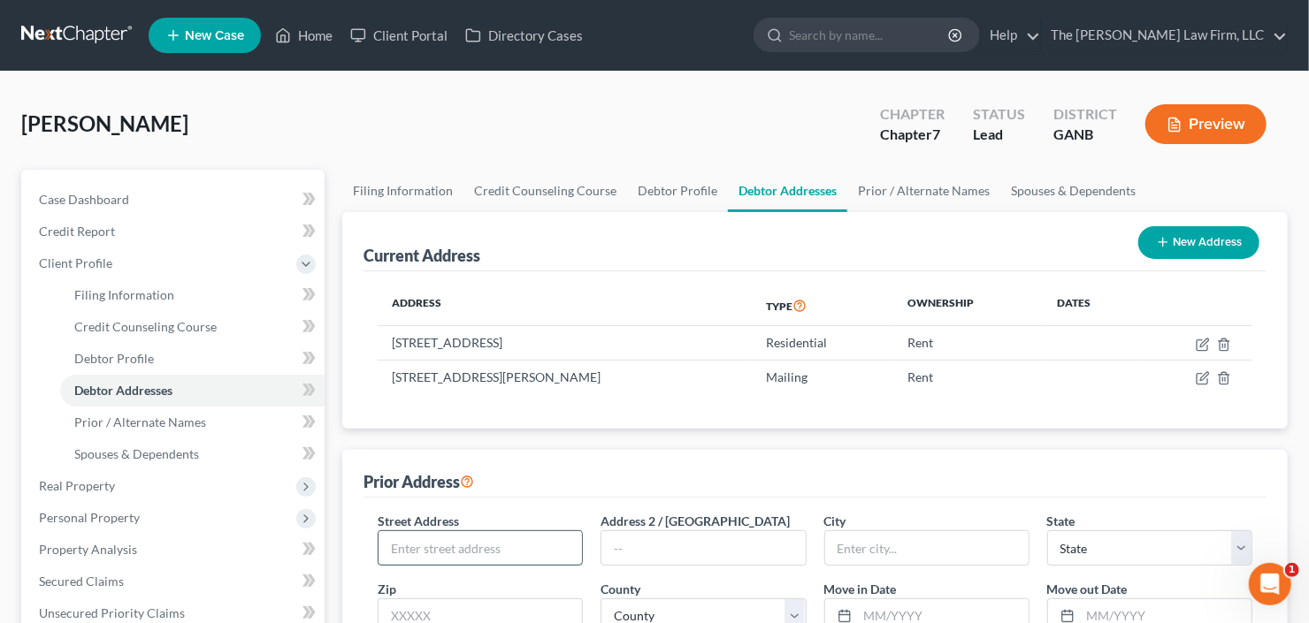
click at [506, 543] on input "text" at bounding box center [479, 548] width 203 height 34
type input "270 Rosewood Circle"
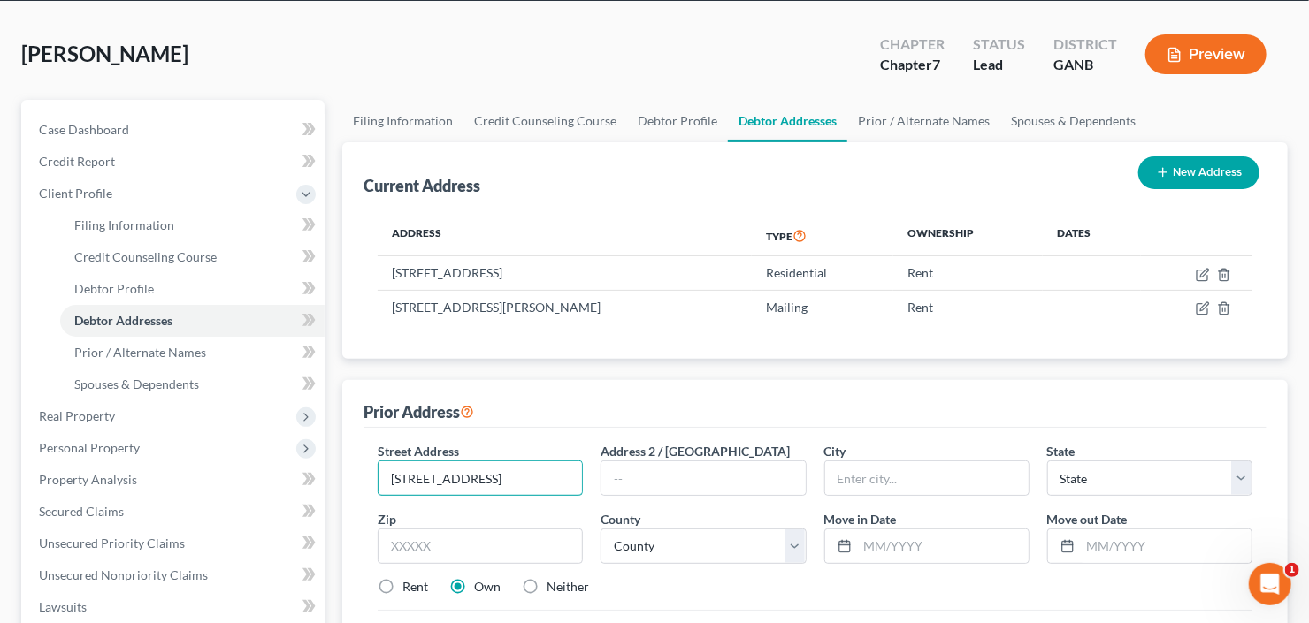
scroll to position [71, 0]
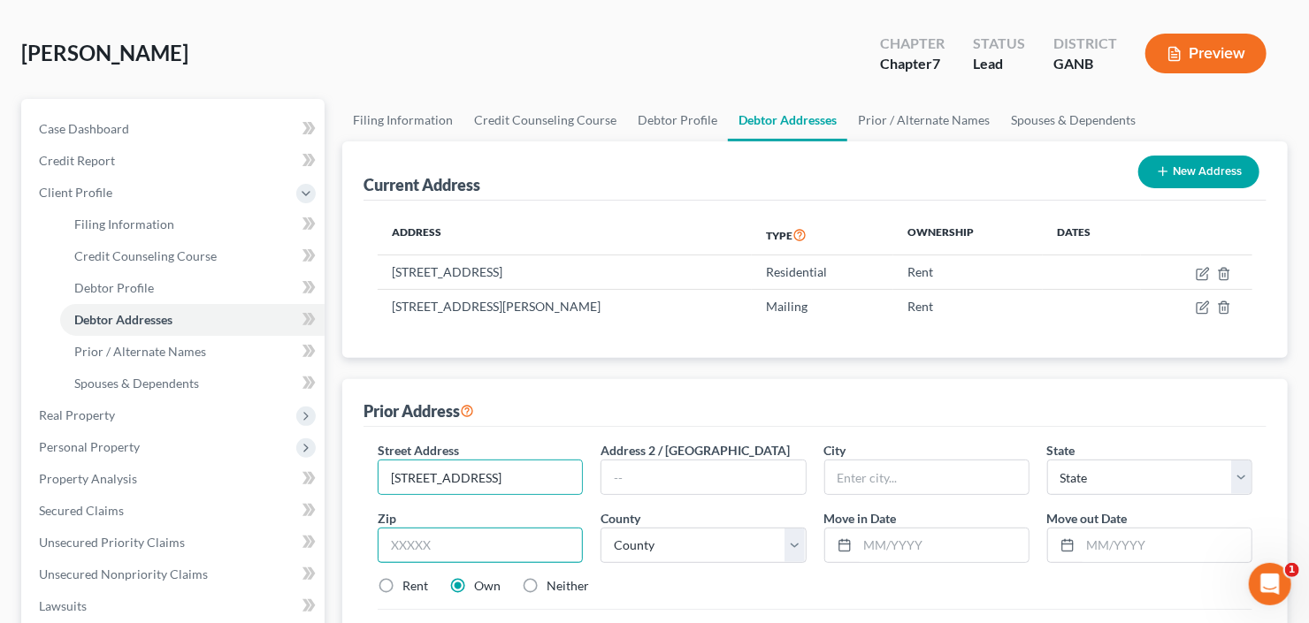
click at [488, 539] on input "text" at bounding box center [480, 545] width 205 height 35
type input "30016"
type input "Covington"
select select "10"
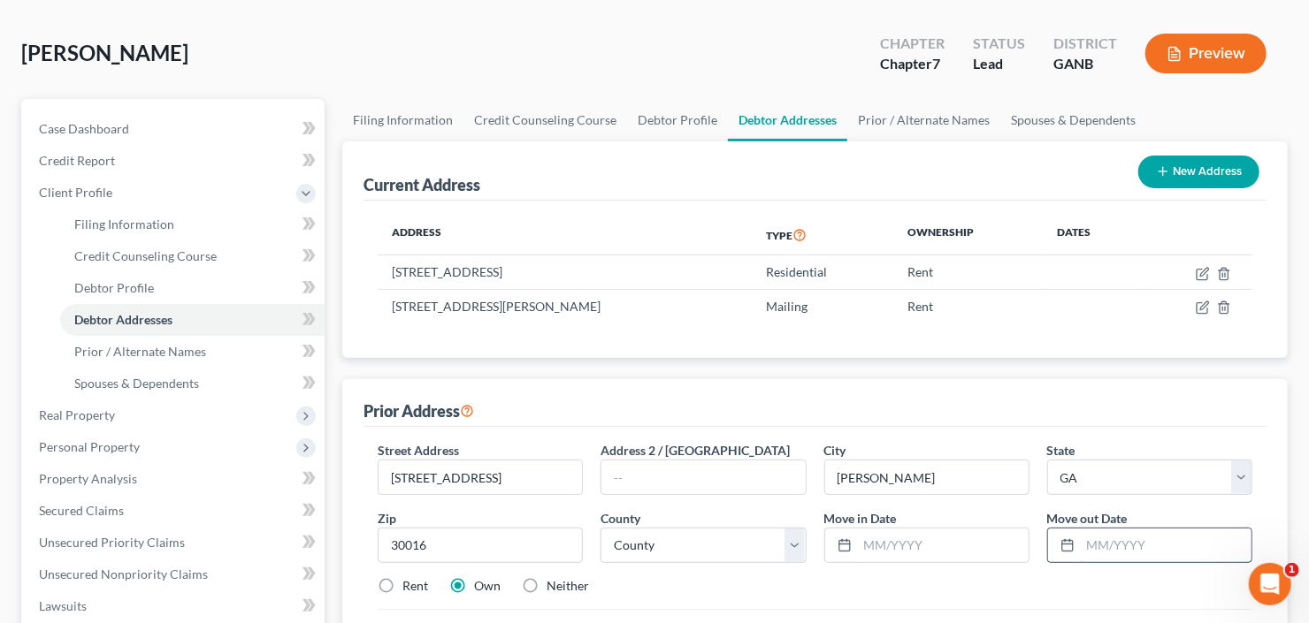
click at [1106, 551] on input "text" at bounding box center [1165, 546] width 171 height 34
type input "06/2024"
click at [877, 546] on input "text" at bounding box center [943, 546] width 171 height 34
type input "06/2023"
drag, startPoint x: 388, startPoint y: 588, endPoint x: 416, endPoint y: 575, distance: 30.4
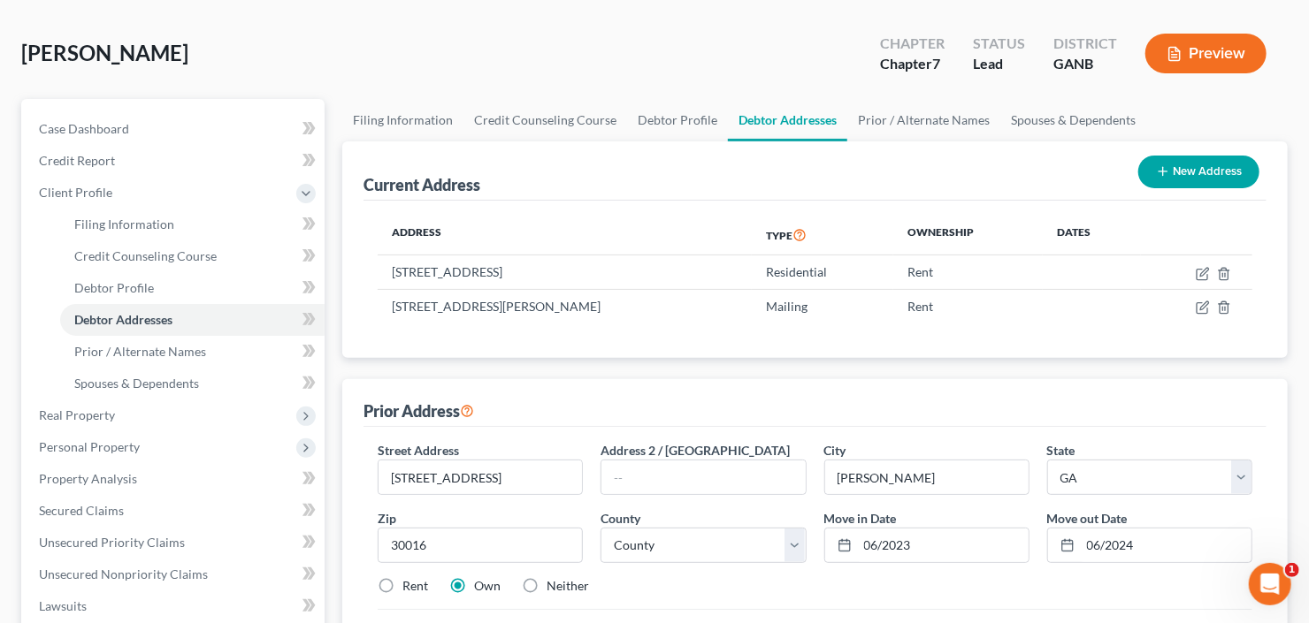
click at [402, 587] on label "Rent" at bounding box center [415, 586] width 26 height 18
click at [409, 587] on input "Rent" at bounding box center [414, 582] width 11 height 11
radio input "true"
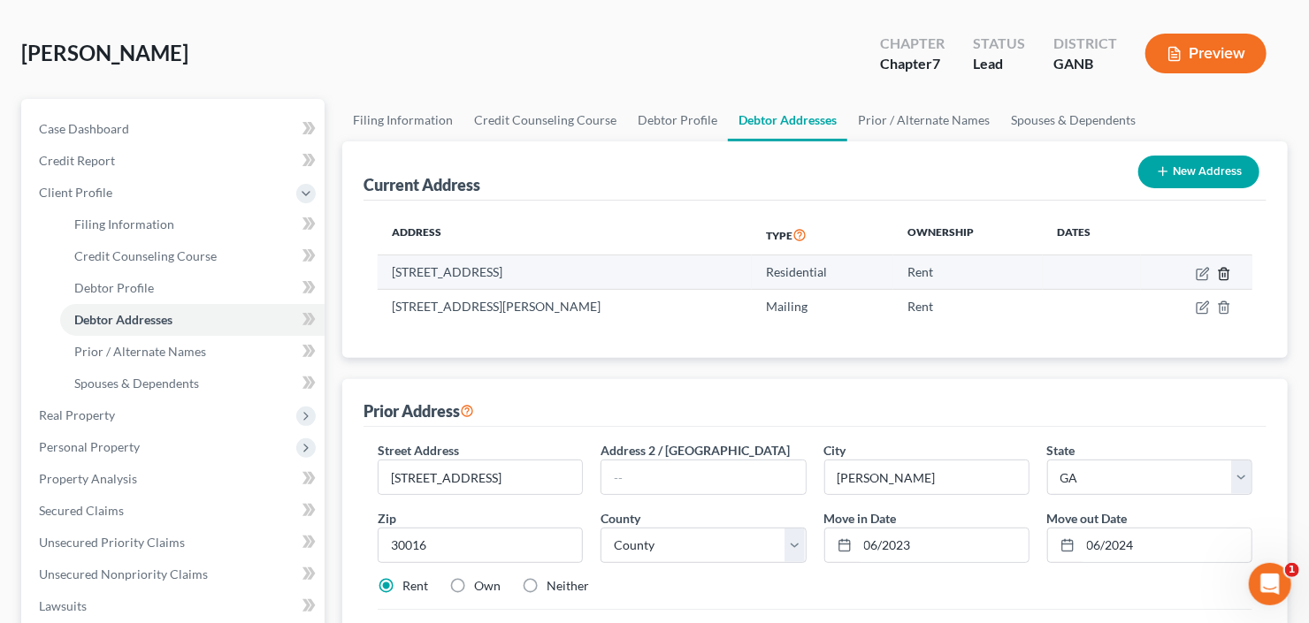
click at [1221, 271] on icon "button" at bounding box center [1224, 274] width 14 height 14
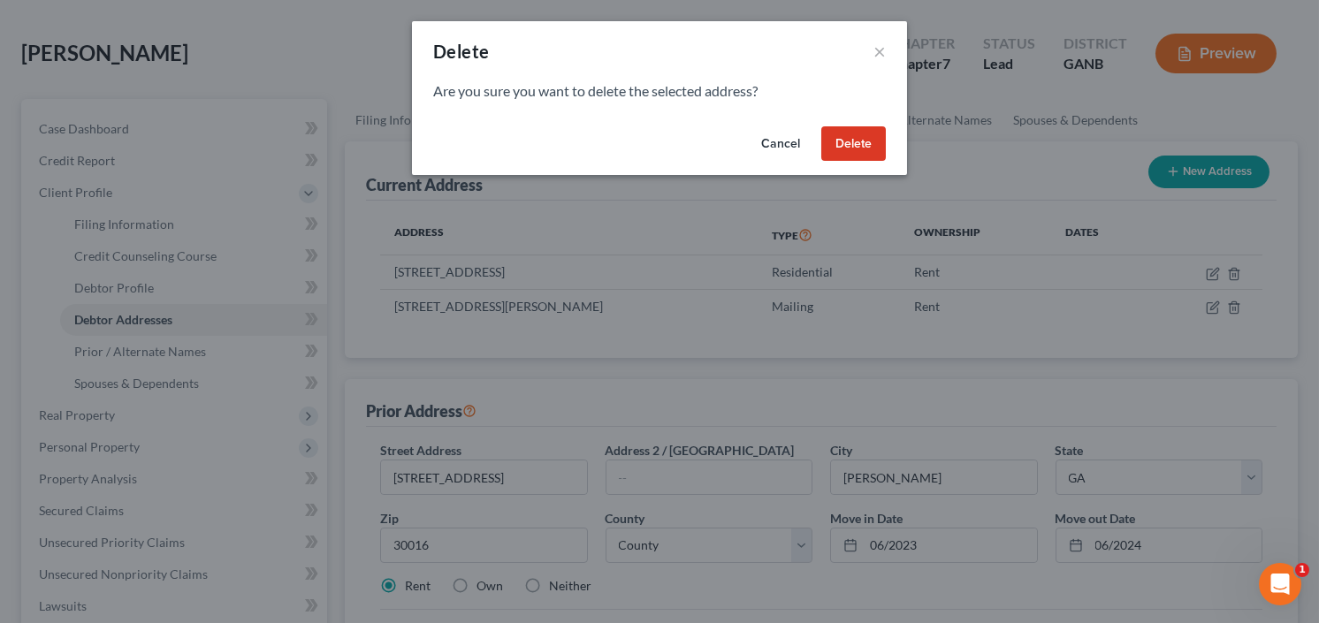
click at [845, 133] on button "Delete" at bounding box center [853, 143] width 65 height 35
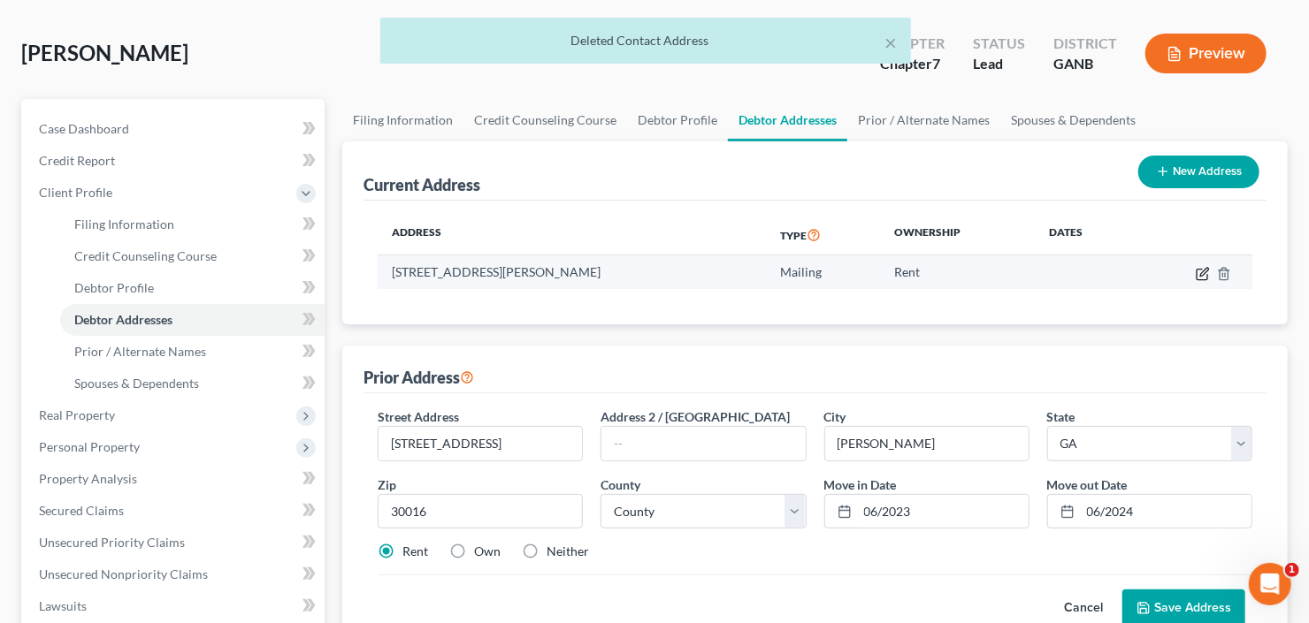
click at [1199, 271] on icon "button" at bounding box center [1202, 274] width 14 height 14
select select "10"
select select "106"
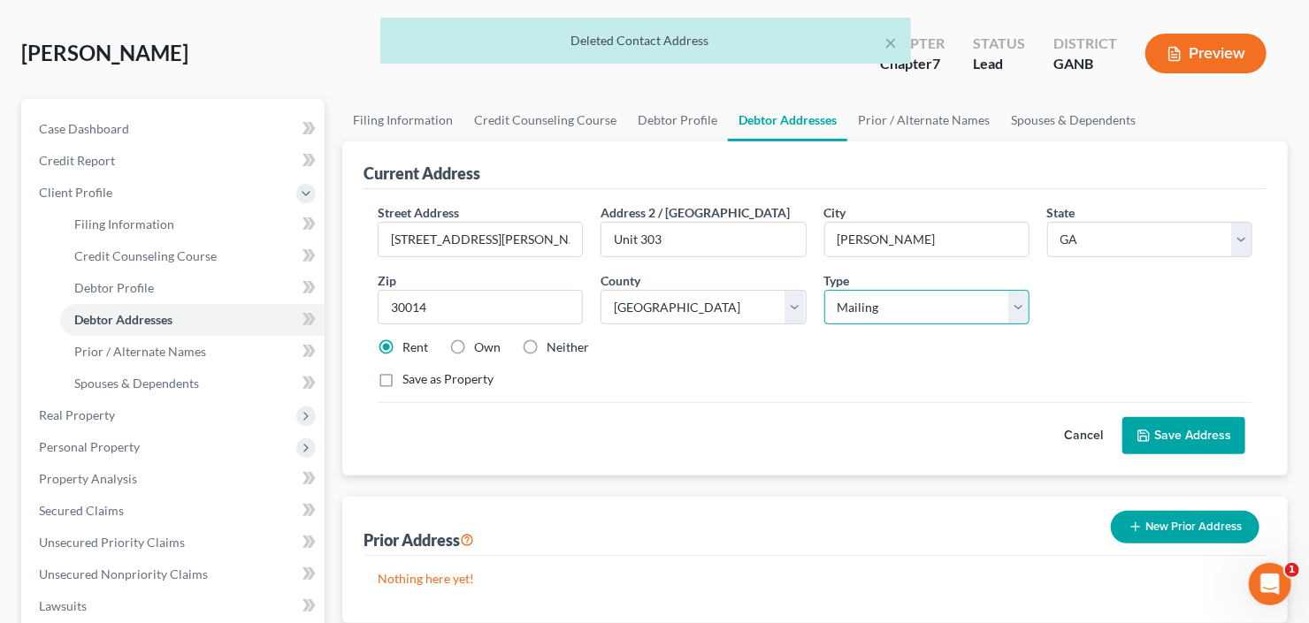
click at [853, 305] on select "Select Residential Mailing Rental Business" at bounding box center [926, 307] width 205 height 35
select select "0"
click at [824, 290] on select "Select Residential Mailing Rental Business" at bounding box center [926, 307] width 205 height 35
click at [1178, 428] on button "Save Address" at bounding box center [1183, 435] width 123 height 37
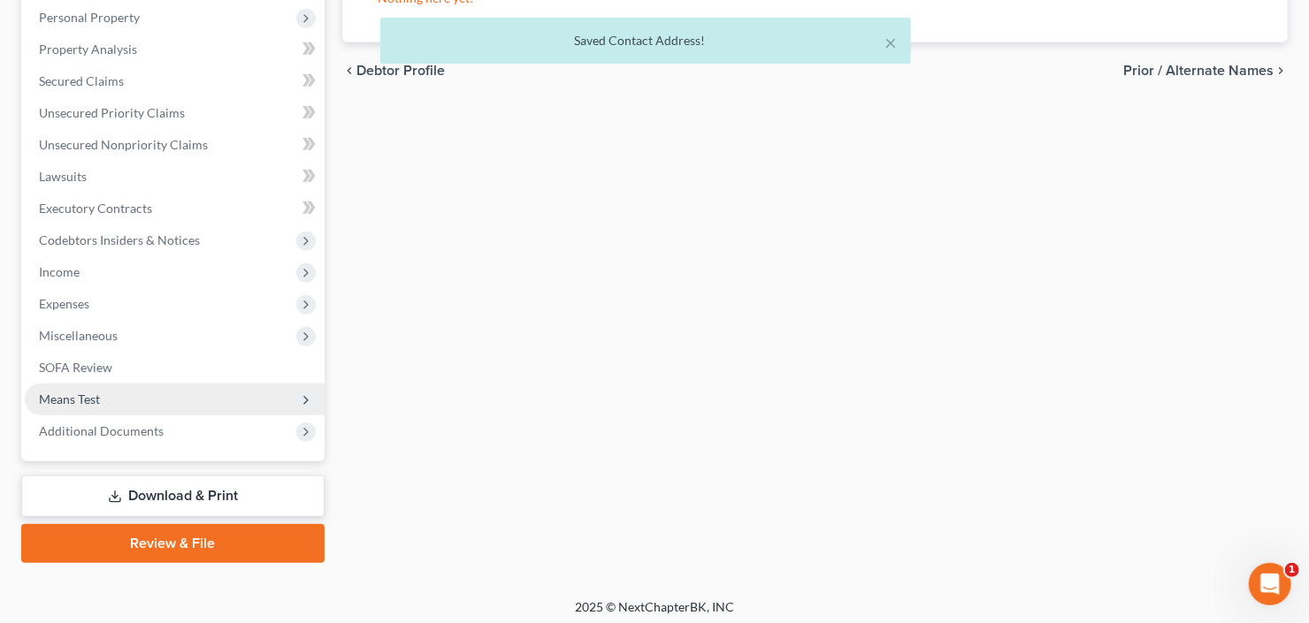
scroll to position [504, 0]
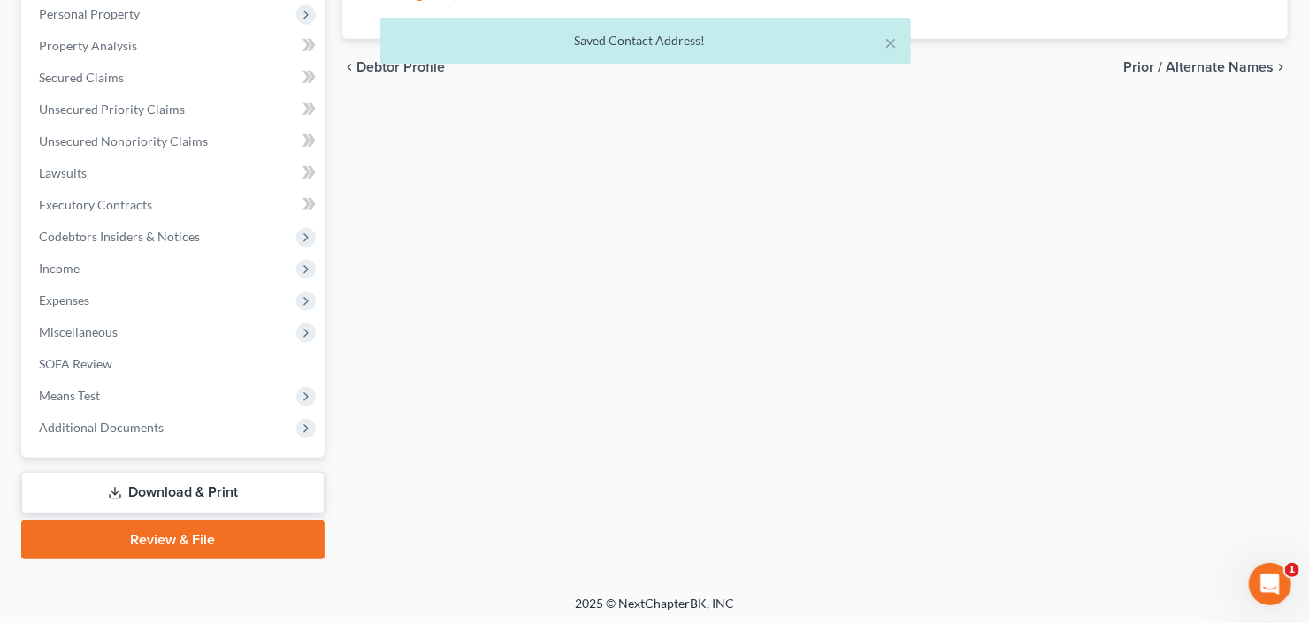
click at [178, 493] on link "Download & Print" at bounding box center [172, 493] width 303 height 42
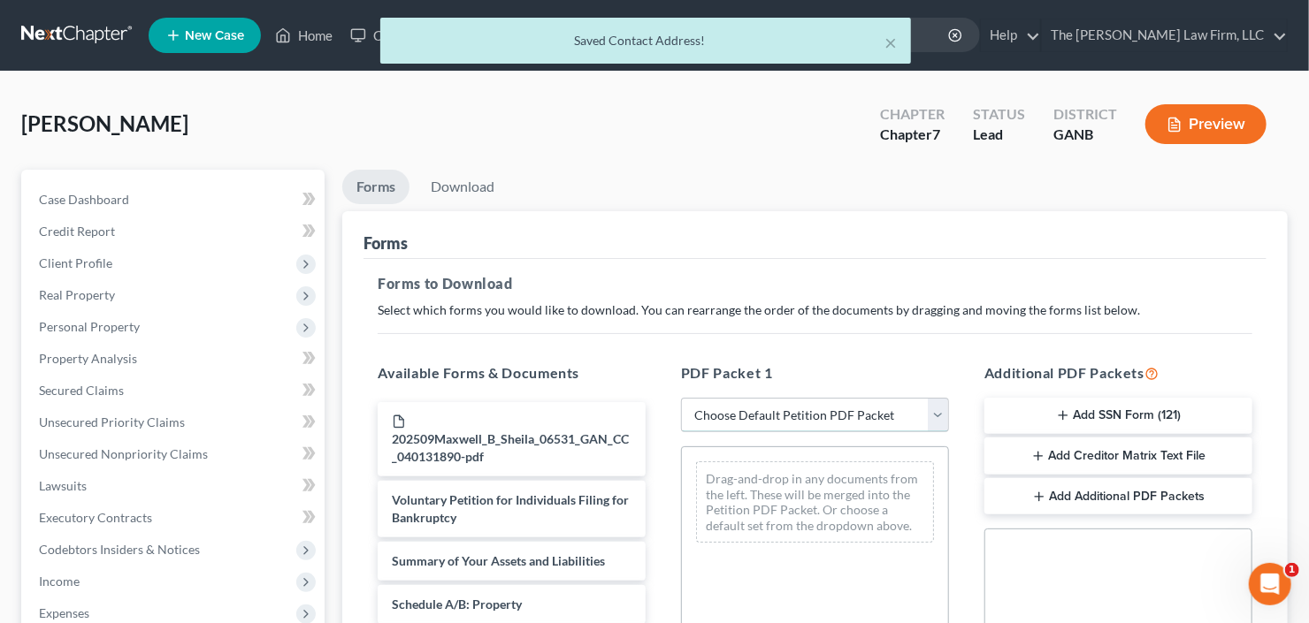
click at [778, 417] on select "Choose Default Petition PDF Packet Complete Bankruptcy Petition (all forms and …" at bounding box center [815, 415] width 268 height 35
select select "0"
click at [681, 398] on select "Choose Default Petition PDF Packet Complete Bankruptcy Petition (all forms and …" at bounding box center [815, 415] width 268 height 35
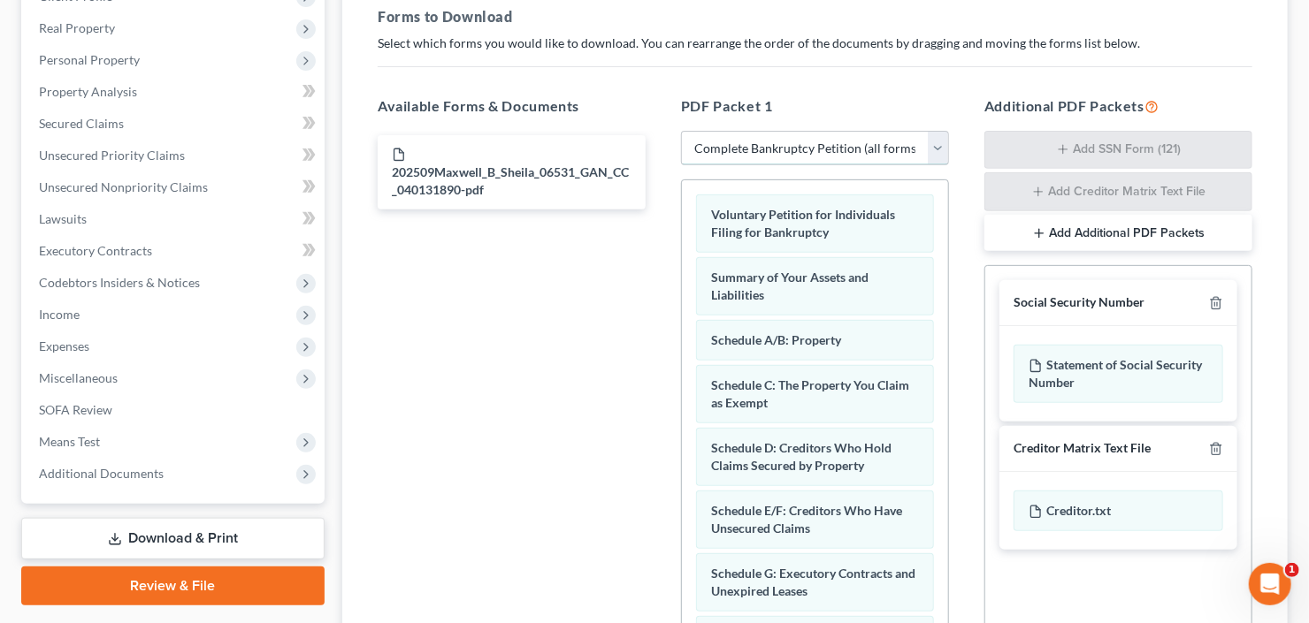
scroll to position [354, 0]
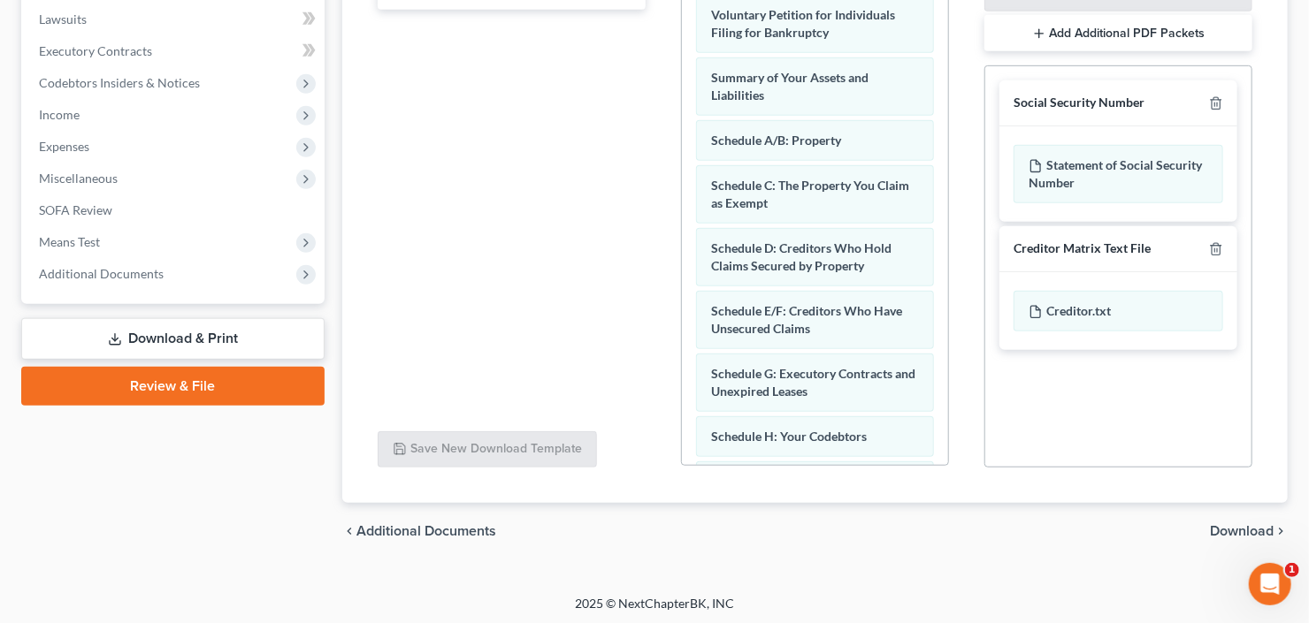
click at [1248, 524] on span "Download" at bounding box center [1242, 531] width 64 height 14
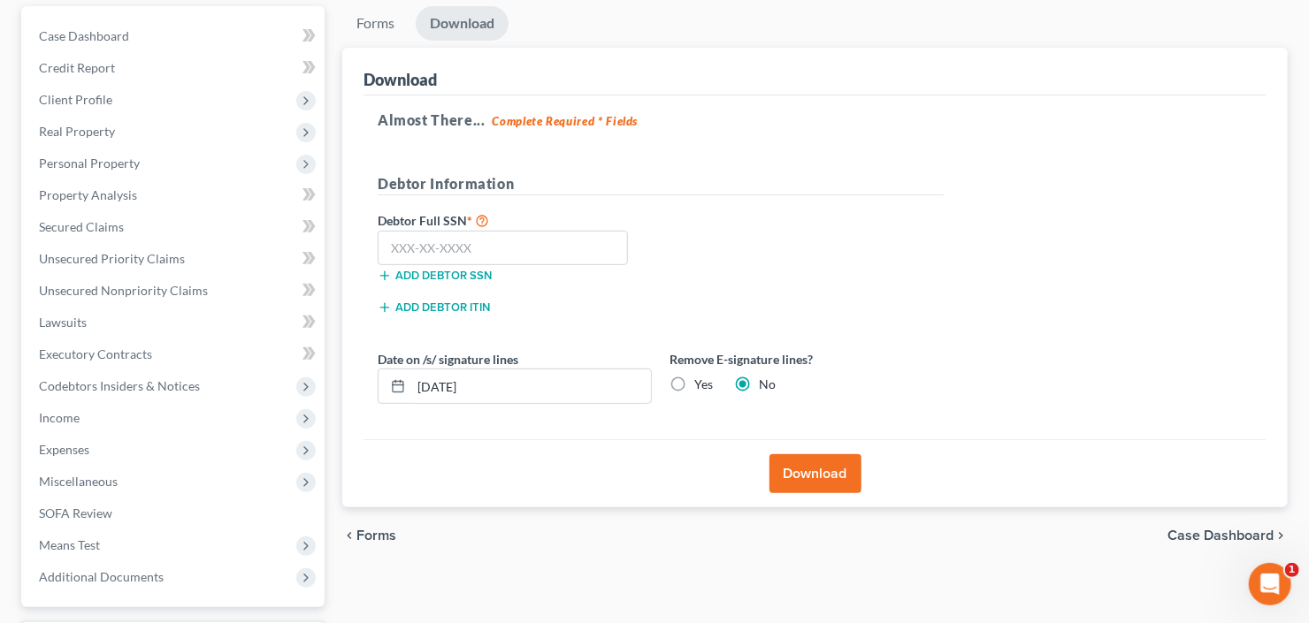
scroll to position [30, 0]
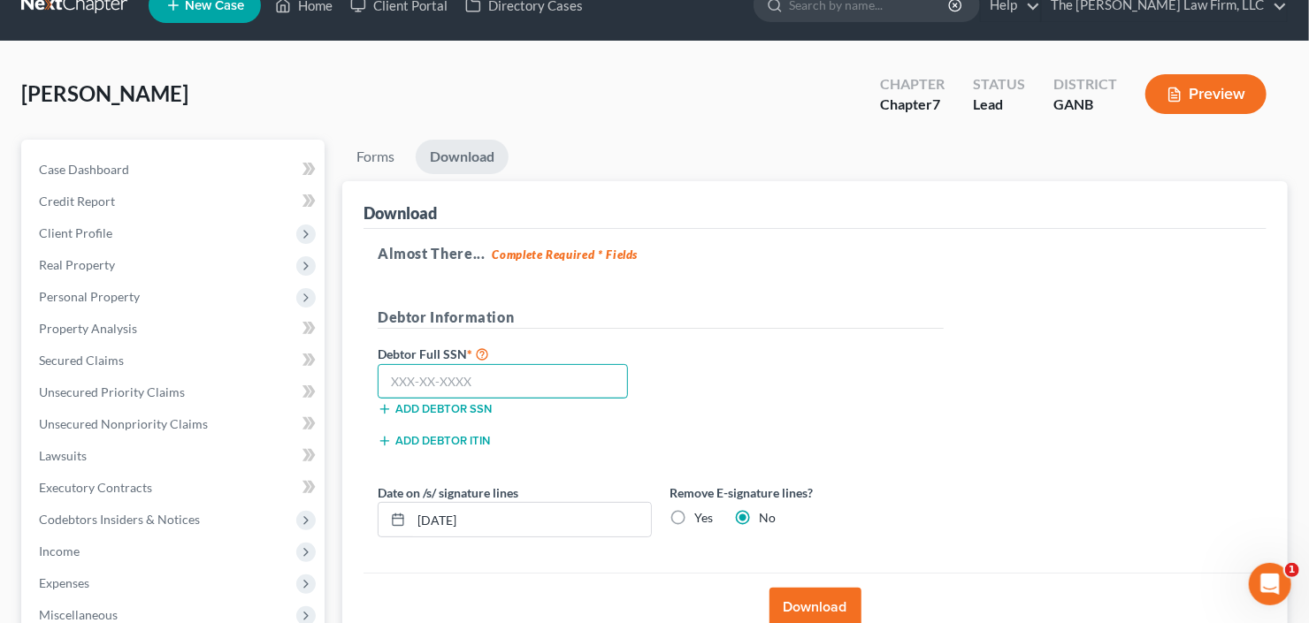
click at [439, 389] on input "text" at bounding box center [503, 381] width 250 height 35
click at [418, 385] on input "text" at bounding box center [503, 381] width 250 height 35
type input "323-66-9477"
click at [806, 593] on button "Download" at bounding box center [815, 607] width 92 height 39
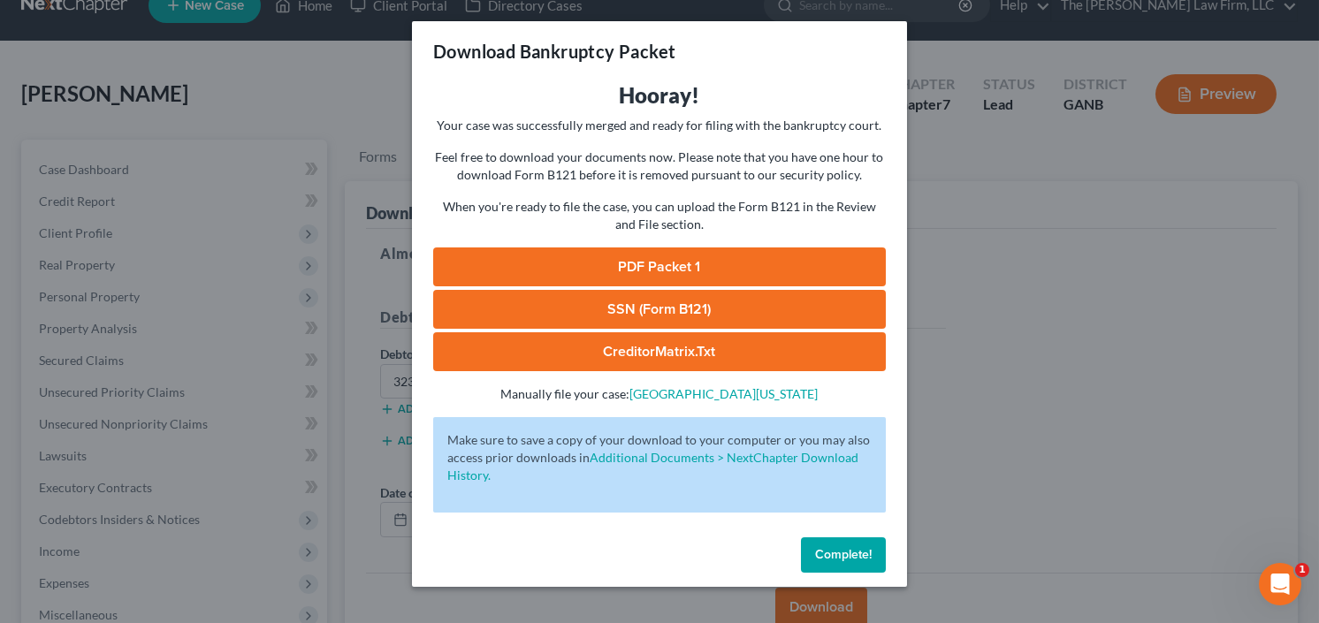
click at [691, 311] on link "SSN (Form B121)" at bounding box center [659, 309] width 453 height 39
click at [643, 266] on link "PDF Packet 1" at bounding box center [659, 267] width 453 height 39
drag, startPoint x: 869, startPoint y: 560, endPoint x: 833, endPoint y: 545, distance: 39.2
click at [867, 559] on span "Complete!" at bounding box center [843, 554] width 57 height 15
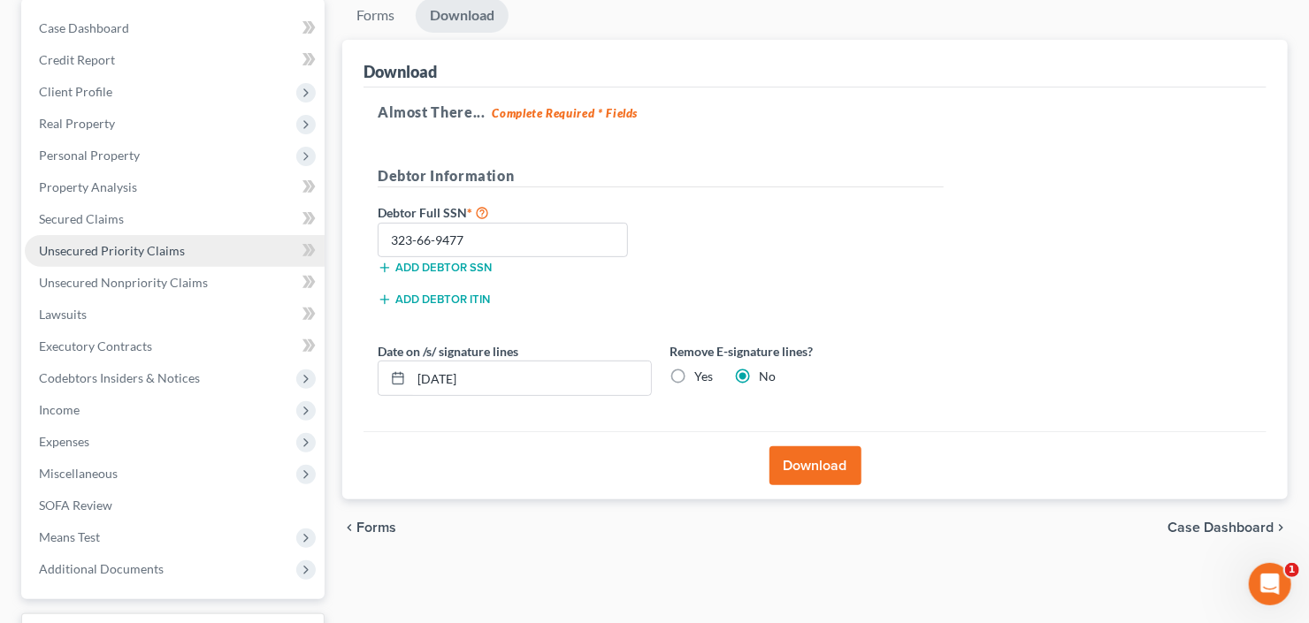
click at [111, 255] on span "Unsecured Priority Claims" at bounding box center [112, 250] width 146 height 15
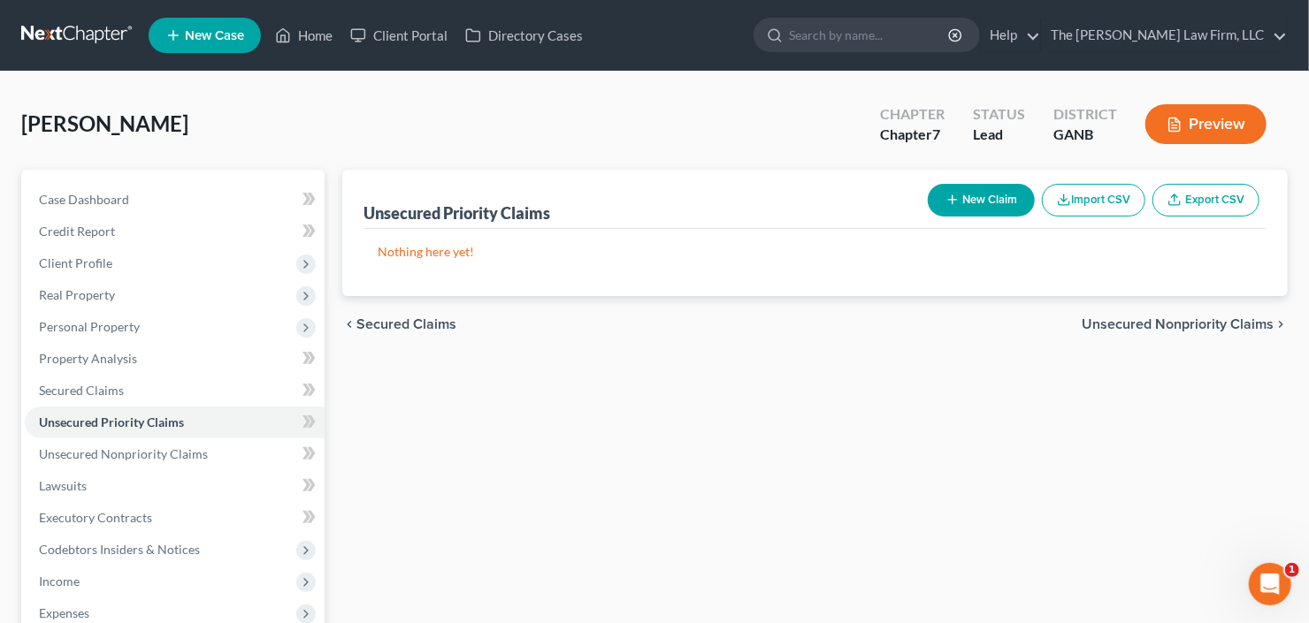
click at [969, 203] on button "New Claim" at bounding box center [980, 200] width 107 height 33
select select "0"
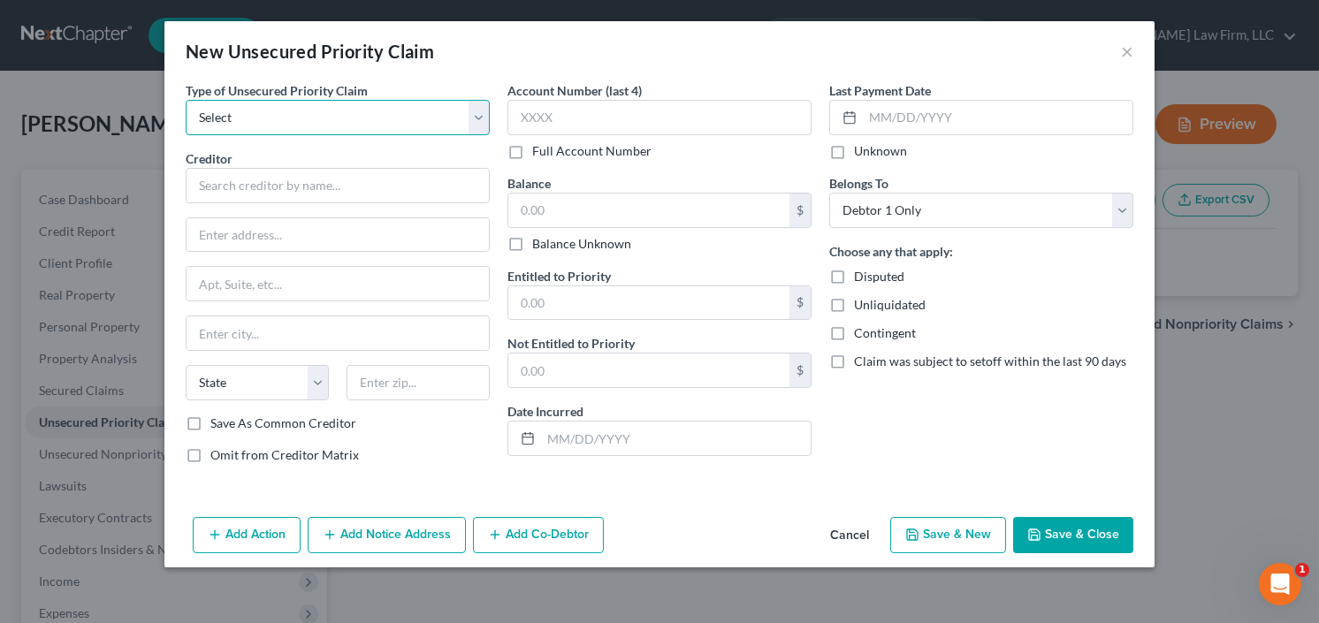
click at [297, 120] on select "Select Taxes & Other Government Units Domestic Support Obligations Extensions o…" at bounding box center [338, 117] width 304 height 35
select select "0"
click at [186, 100] on select "Select Taxes & Other Government Units Domestic Support Obligations Extensions o…" at bounding box center [338, 117] width 304 height 35
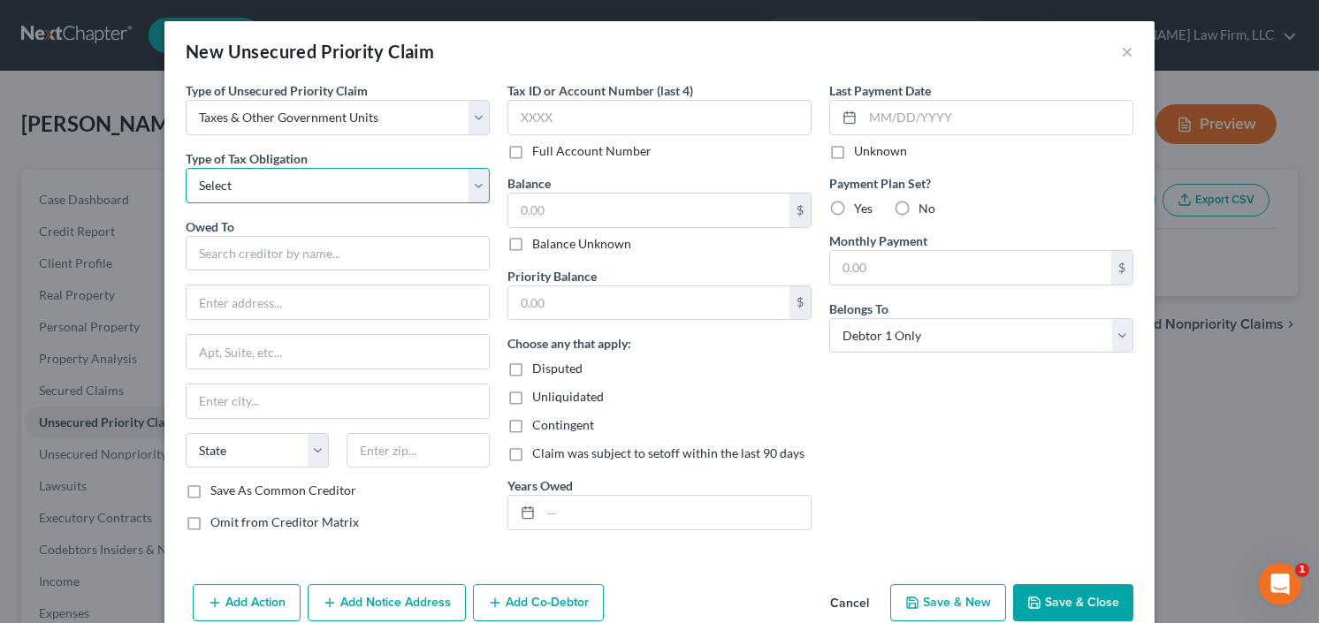
click at [283, 185] on select "Select Federal City State Franchise Tax Board Other" at bounding box center [338, 185] width 304 height 35
select select "0"
click at [186, 168] on select "Select Federal City State Franchise Tax Board Other" at bounding box center [338, 185] width 304 height 35
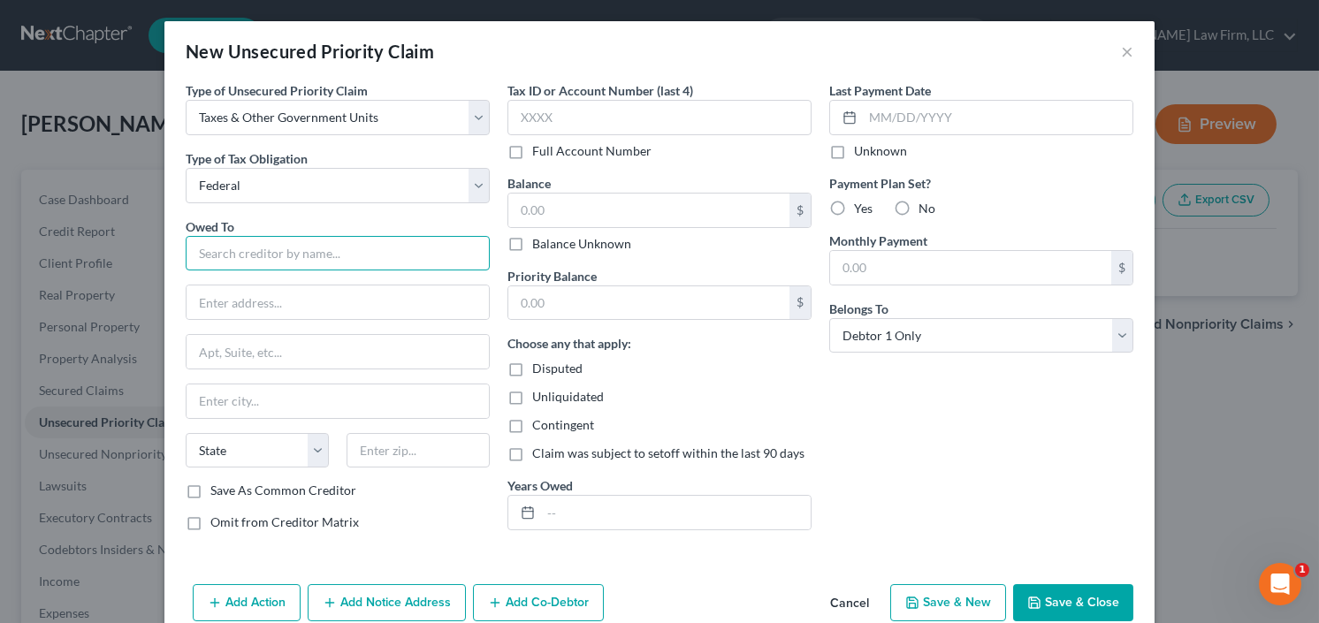
click at [267, 248] on input "text" at bounding box center [338, 253] width 304 height 35
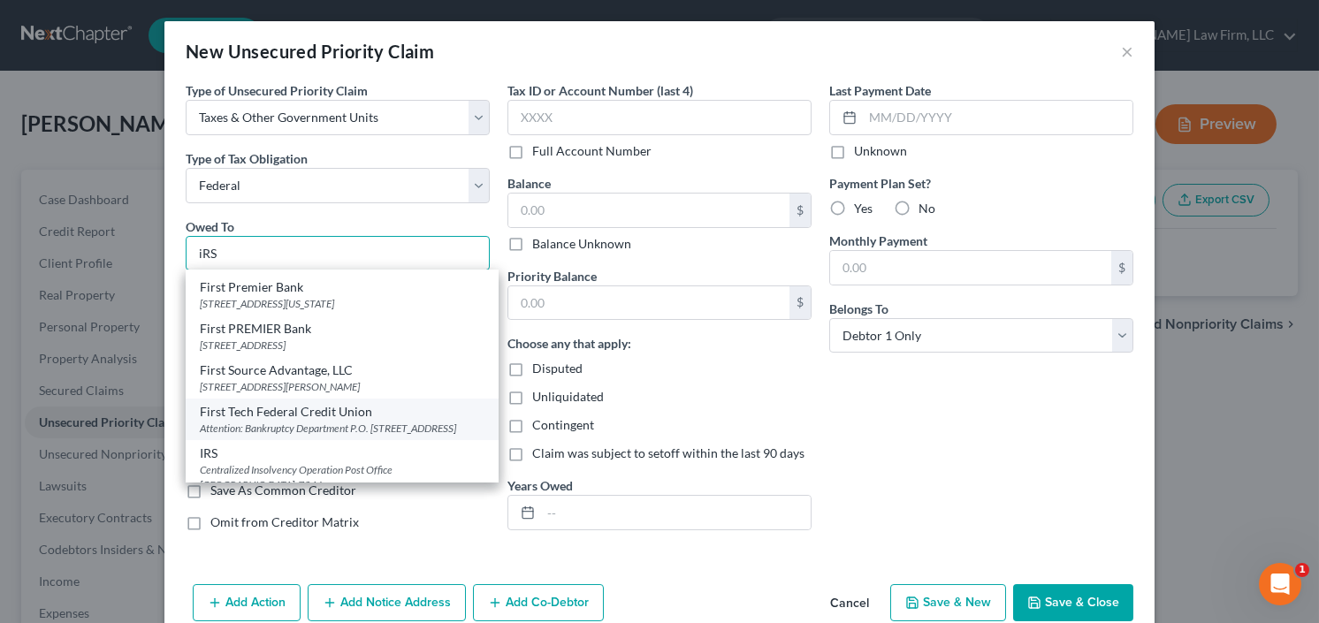
scroll to position [141, 0]
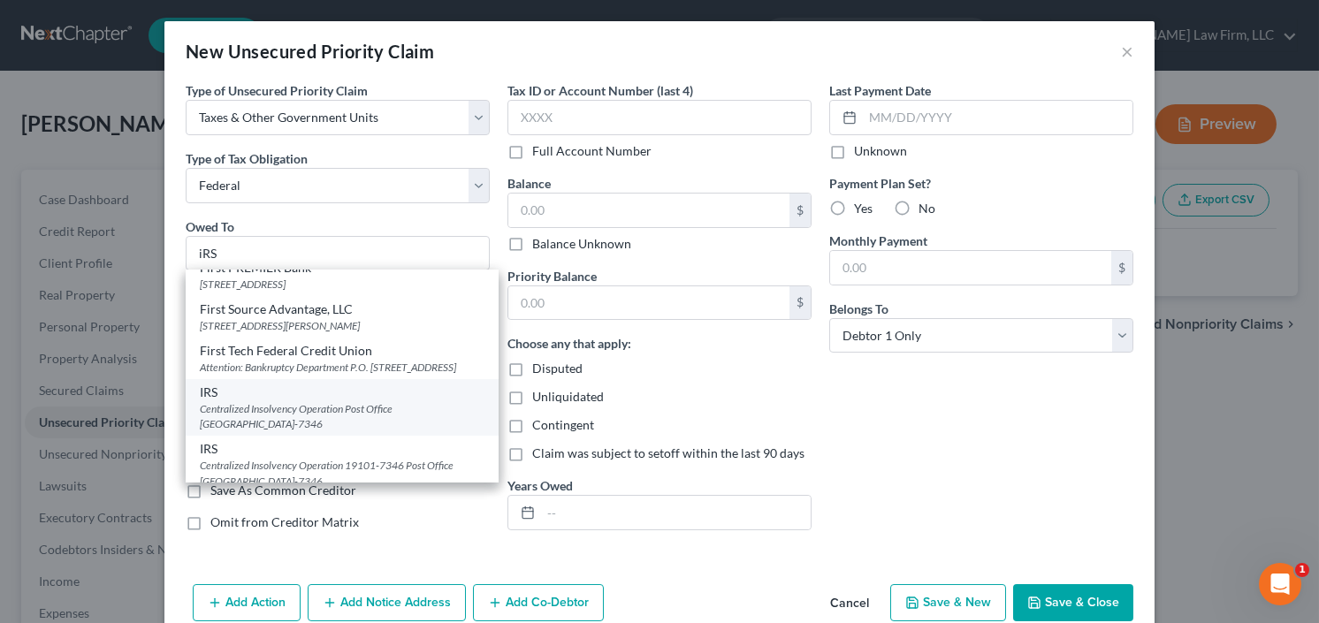
click at [250, 423] on div "Centralized Insolvency Operation Post Office Box 7346, Philadelphia, PA 19101-7…" at bounding box center [342, 416] width 285 height 30
type input "IRS"
type input "Centralized Insolvency Operation"
type input "Post Office Box 7346"
type input "Philadelphia"
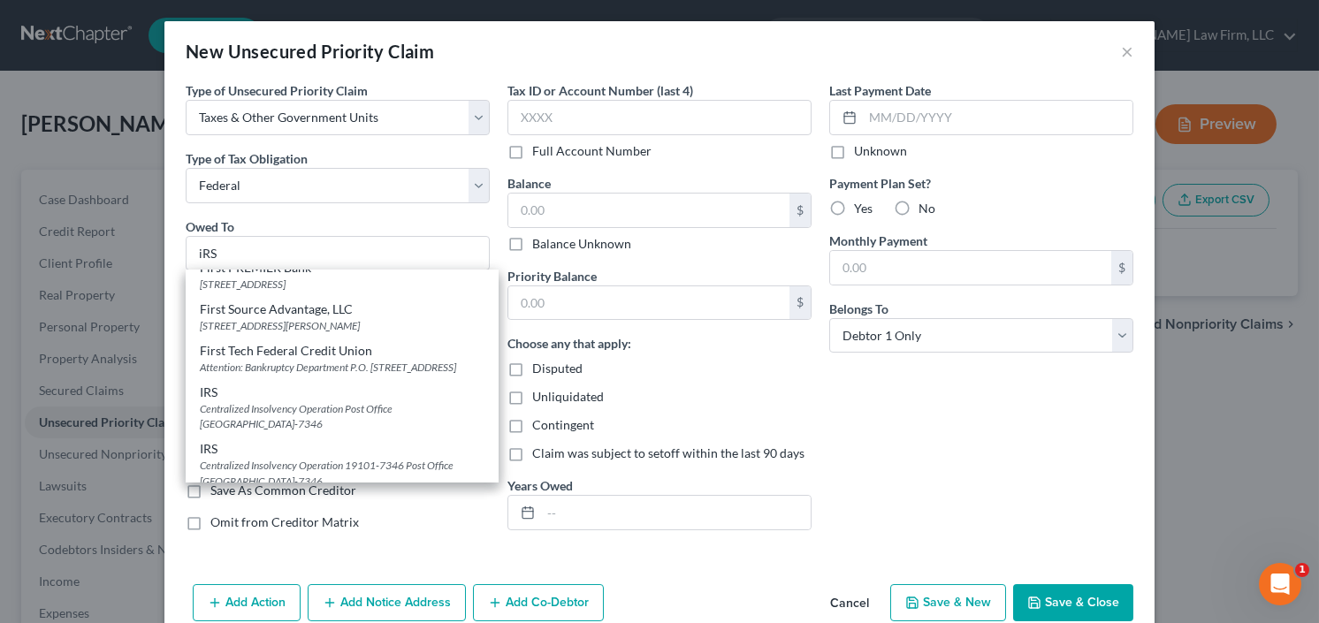
select select "39"
type input "19101-7346"
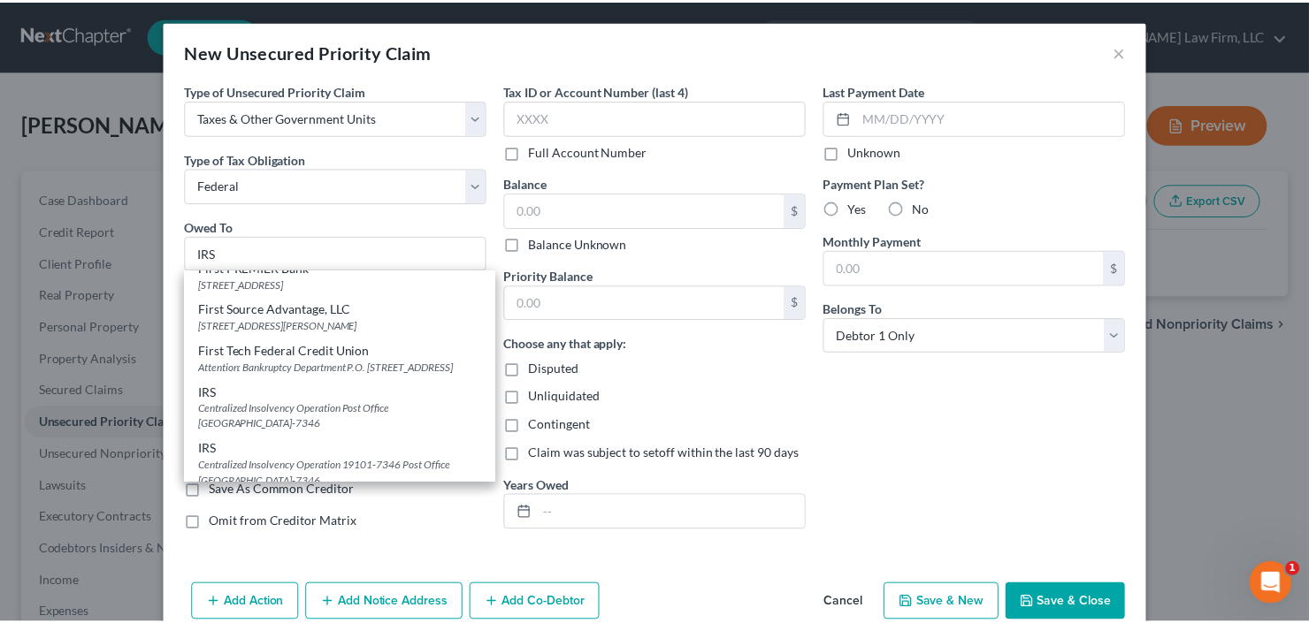
scroll to position [0, 0]
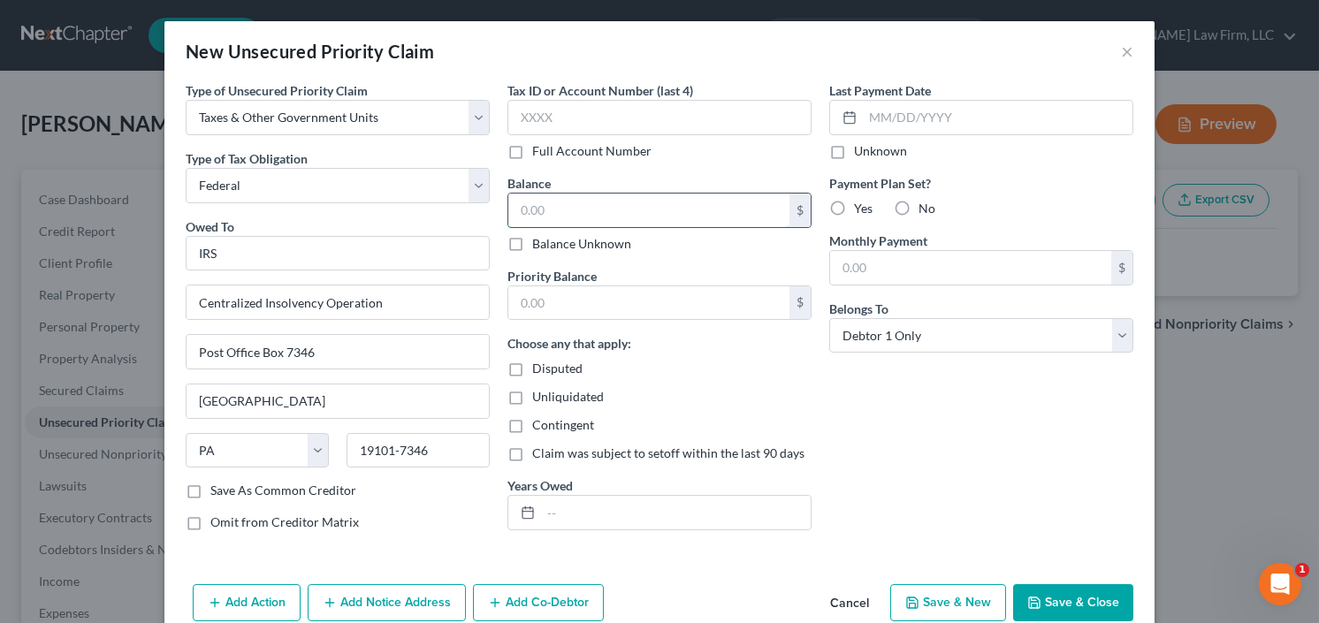
click at [559, 202] on input "text" at bounding box center [648, 211] width 281 height 34
type input "11,000"
click at [574, 515] on input "text" at bounding box center [676, 513] width 270 height 34
type input "2018-2019"
click at [591, 118] on input "text" at bounding box center [660, 117] width 304 height 35
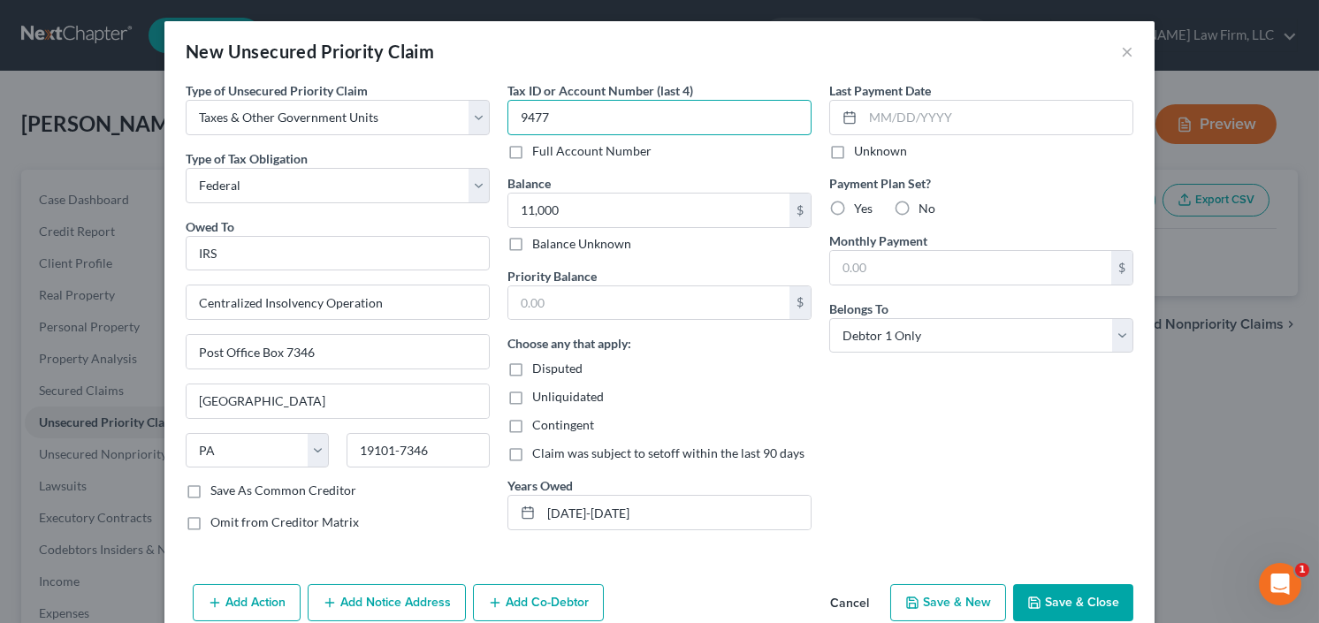
type input "9477"
click at [1070, 593] on button "Save & Close" at bounding box center [1073, 602] width 120 height 37
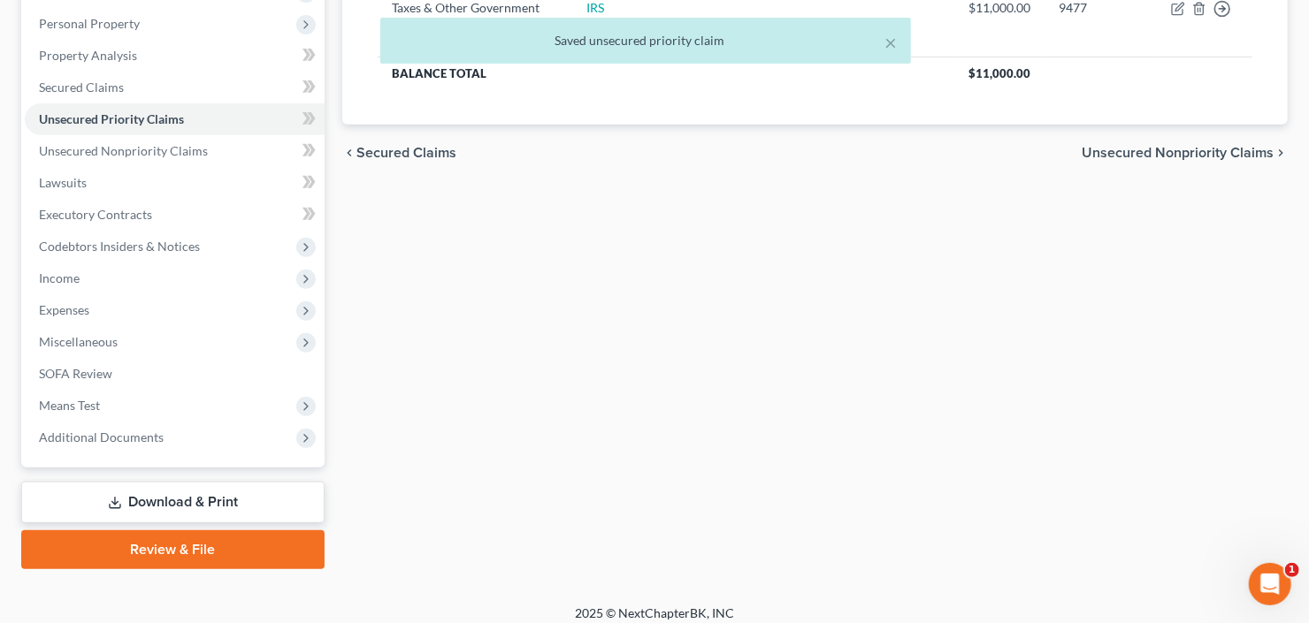
scroll to position [313, 0]
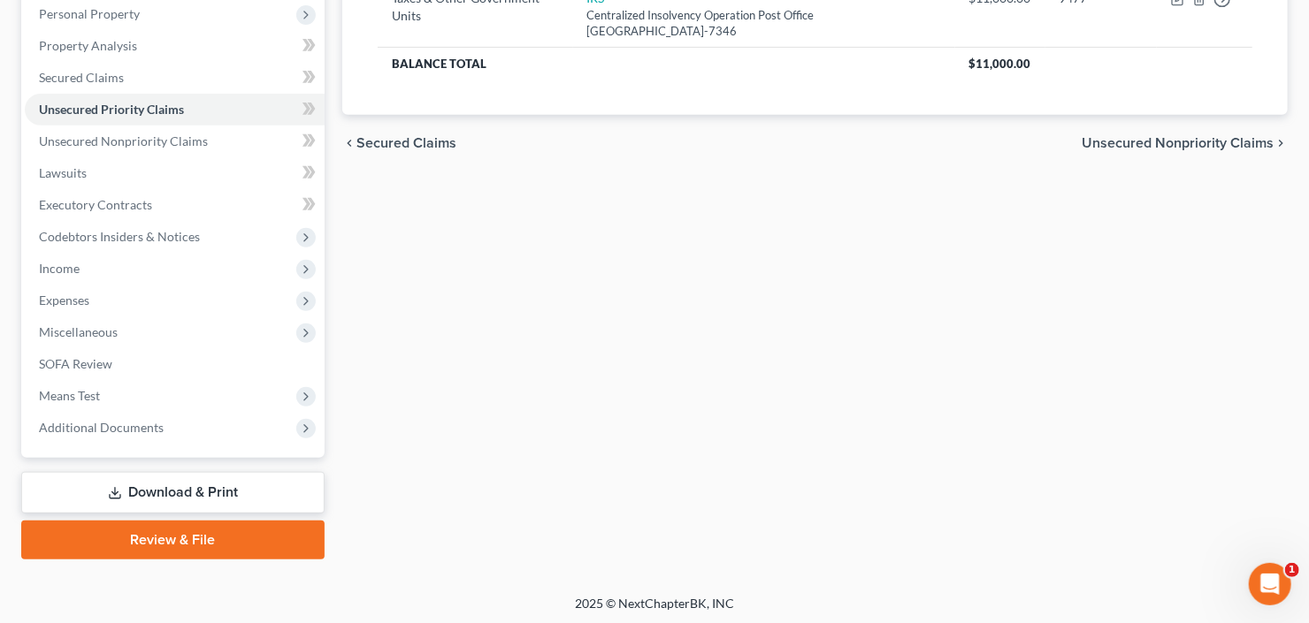
click at [141, 491] on link "Download & Print" at bounding box center [172, 493] width 303 height 42
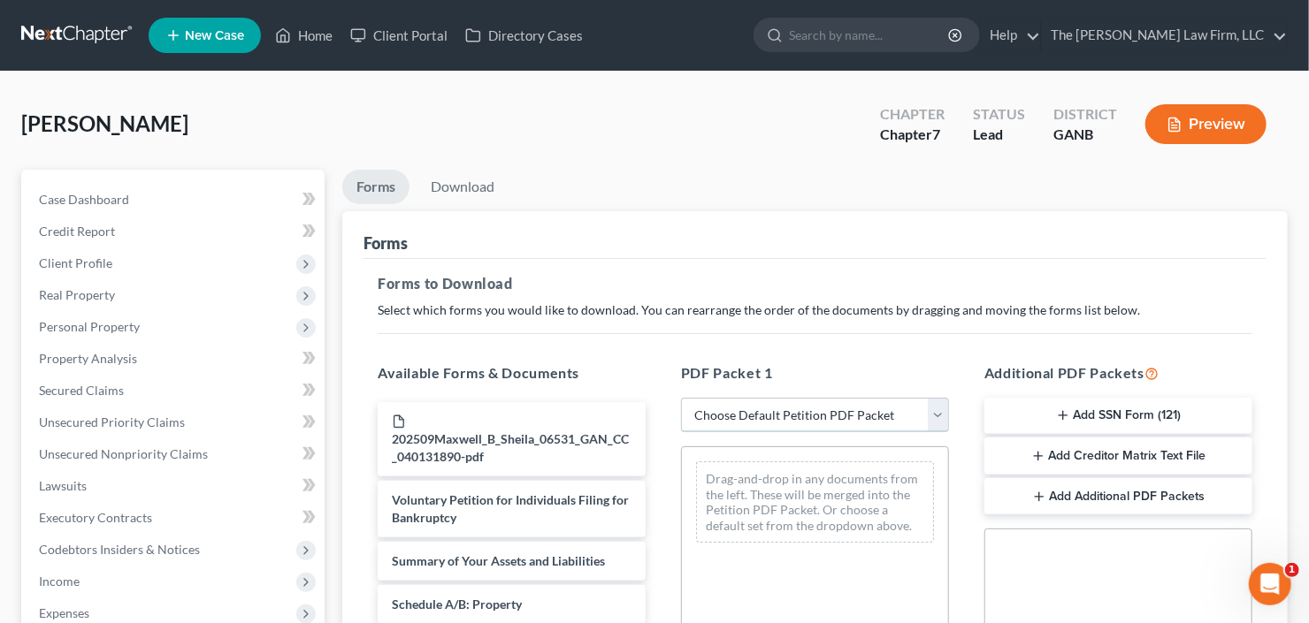
click at [785, 410] on select "Choose Default Petition PDF Packet Complete Bankruptcy Petition (all forms and …" at bounding box center [815, 415] width 268 height 35
select select "0"
click at [681, 398] on select "Choose Default Petition PDF Packet Complete Bankruptcy Petition (all forms and …" at bounding box center [815, 415] width 268 height 35
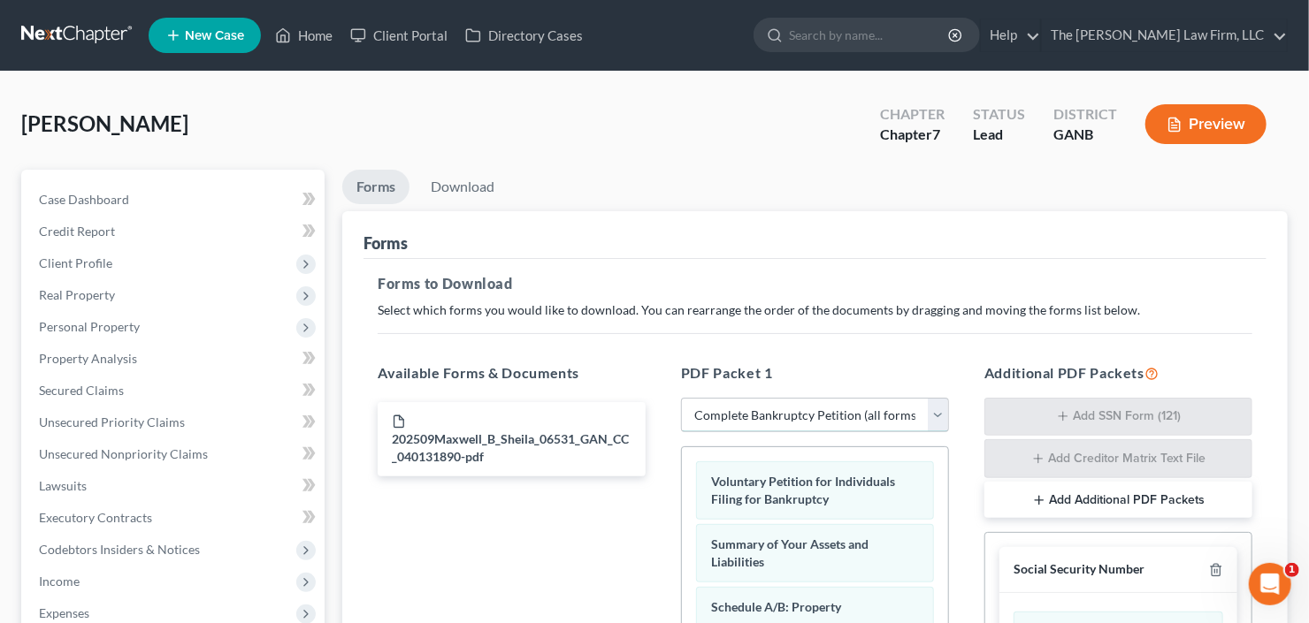
scroll to position [467, 0]
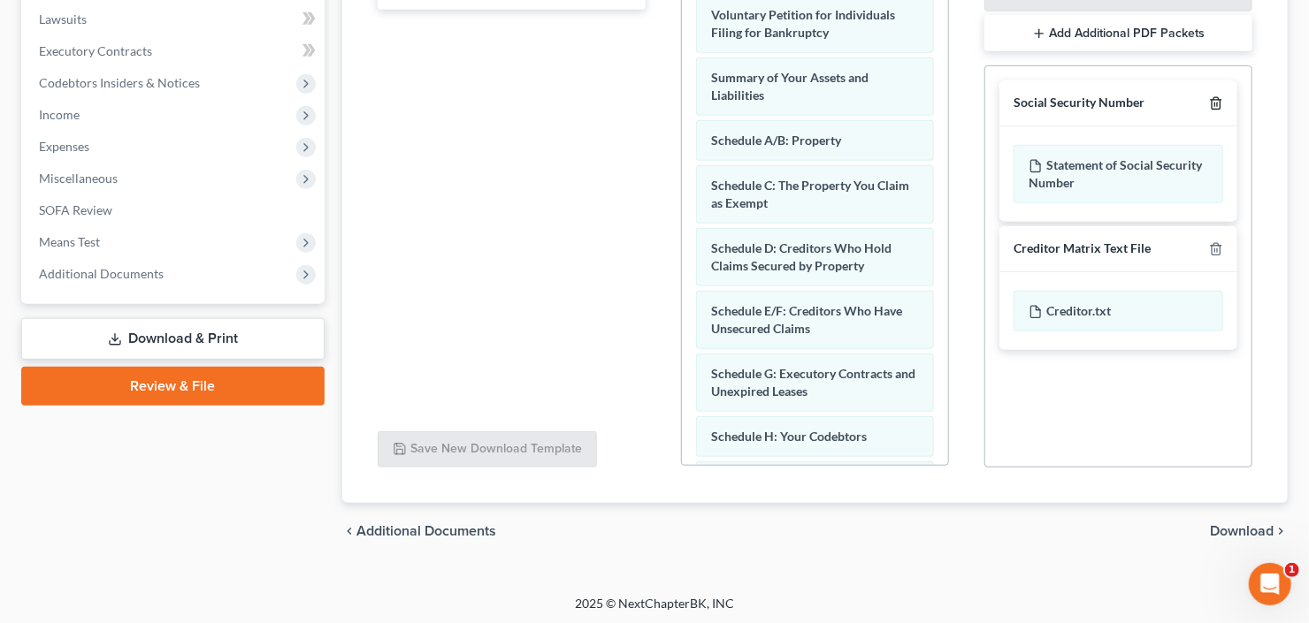
click at [1214, 103] on icon "button" at bounding box center [1216, 103] width 14 height 14
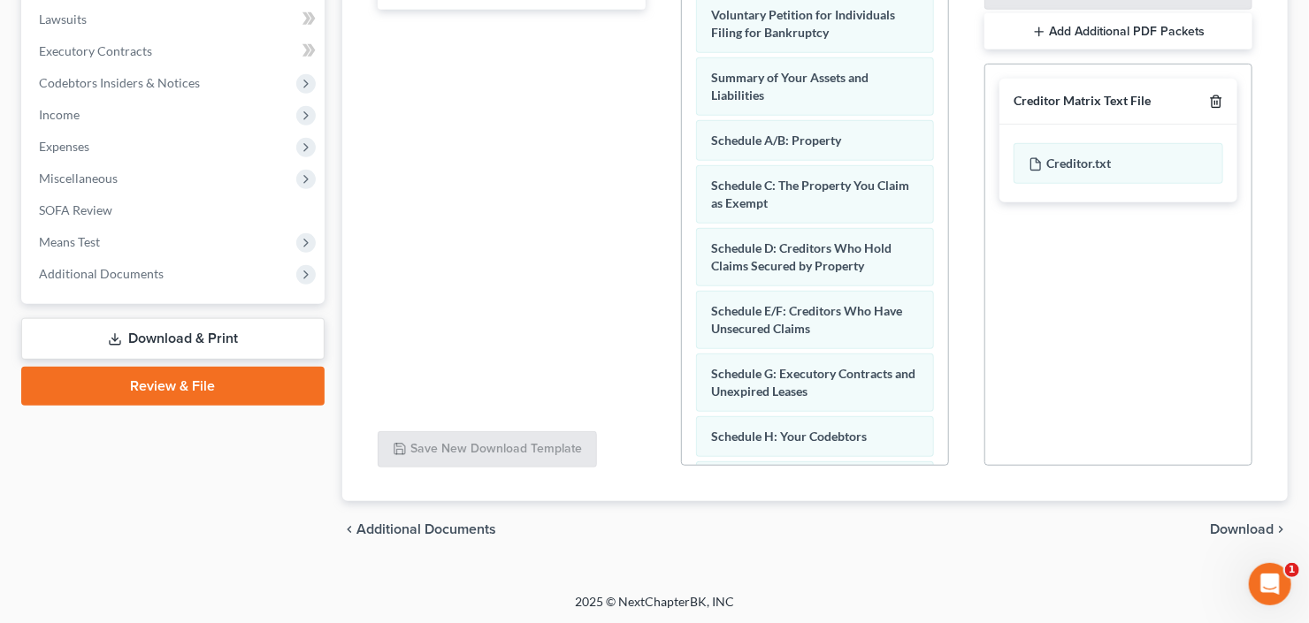
drag, startPoint x: 1214, startPoint y: 103, endPoint x: 1217, endPoint y: 118, distance: 15.4
click at [1214, 103] on icon "button" at bounding box center [1216, 102] width 14 height 14
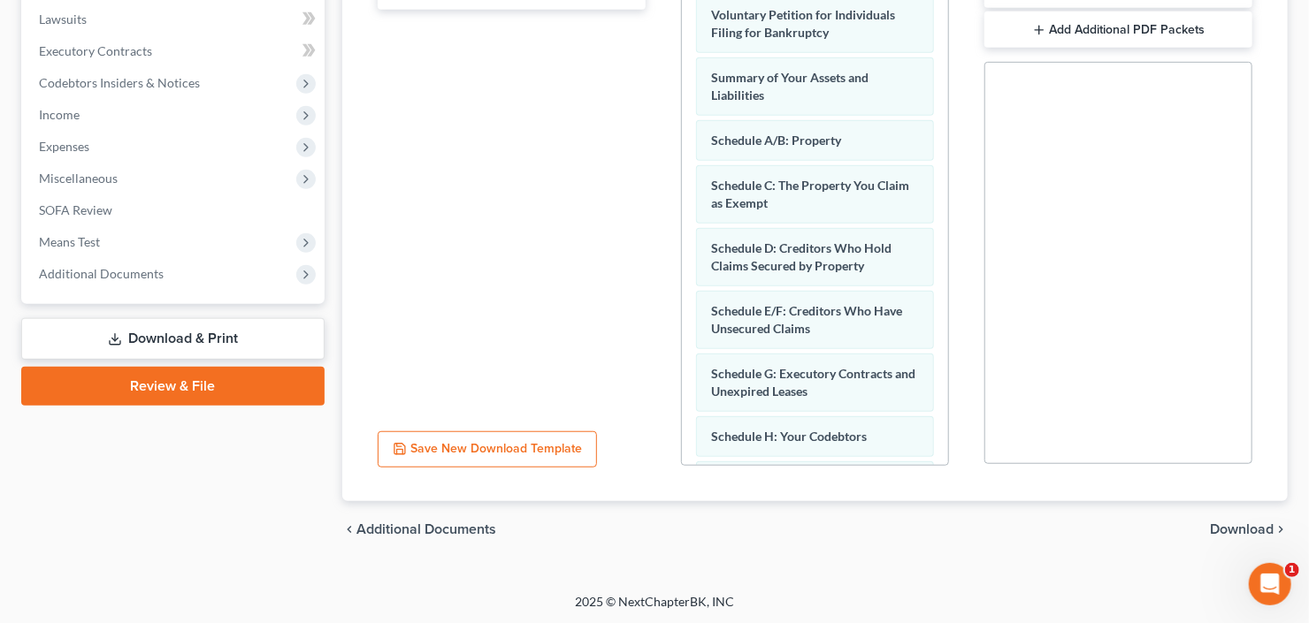
click at [1240, 529] on span "Download" at bounding box center [1242, 530] width 64 height 14
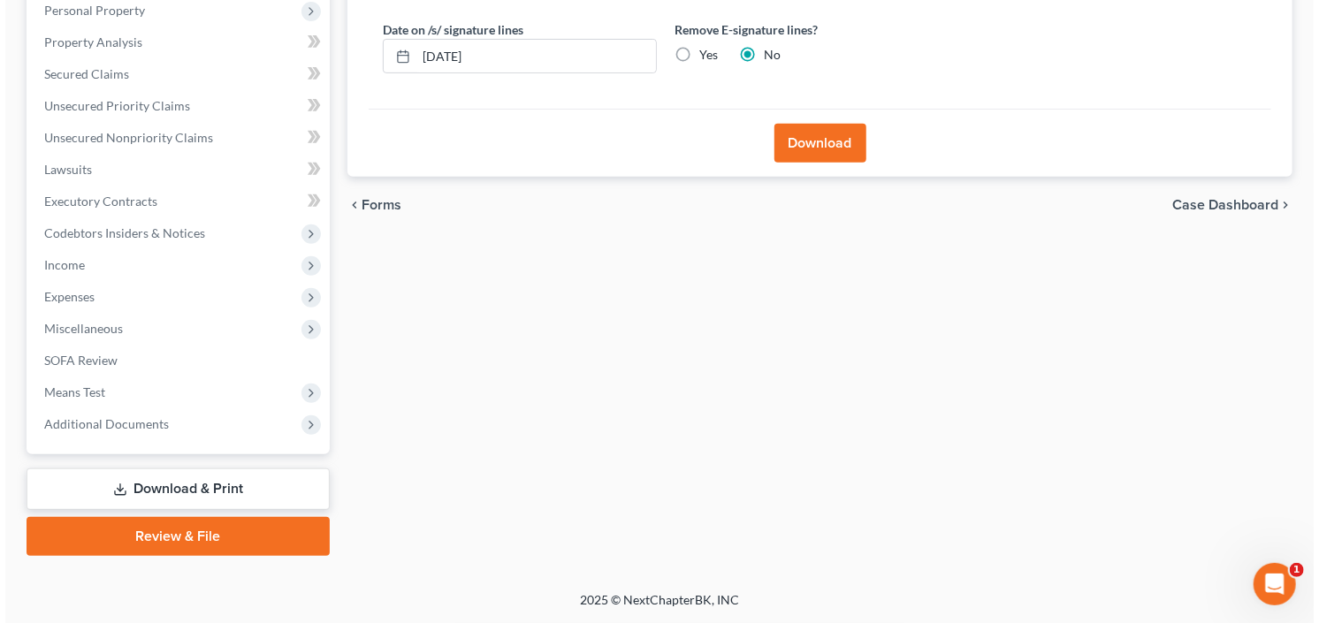
scroll to position [313, 0]
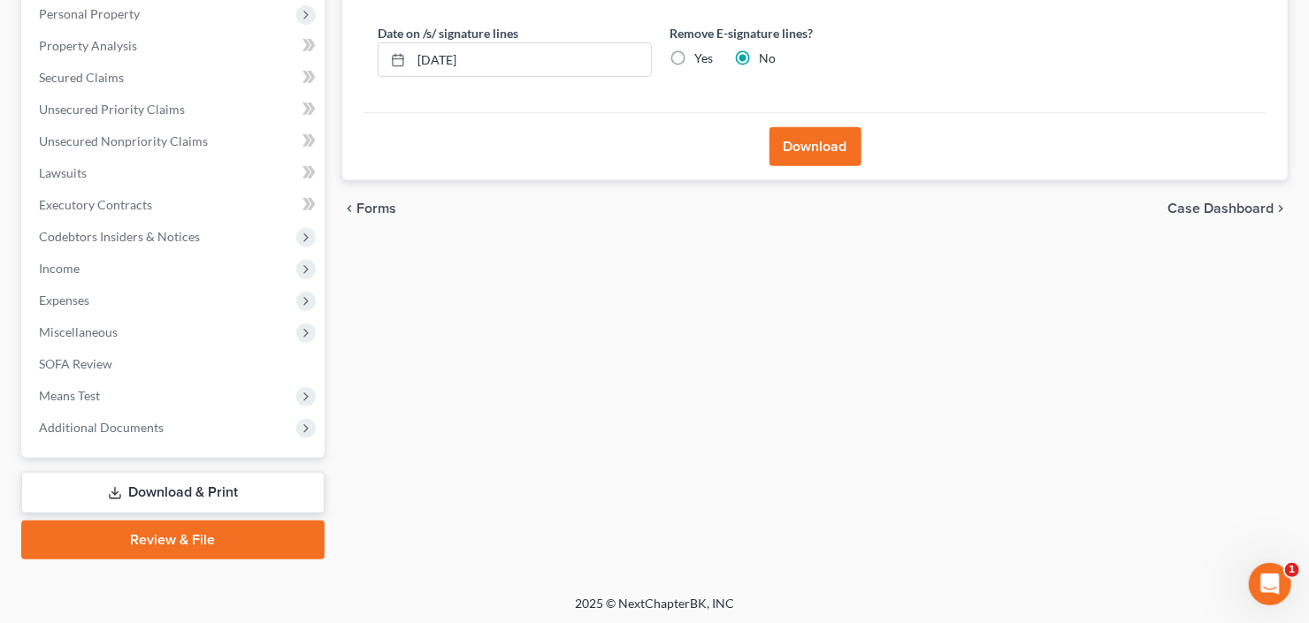
click at [813, 139] on button "Download" at bounding box center [815, 146] width 92 height 39
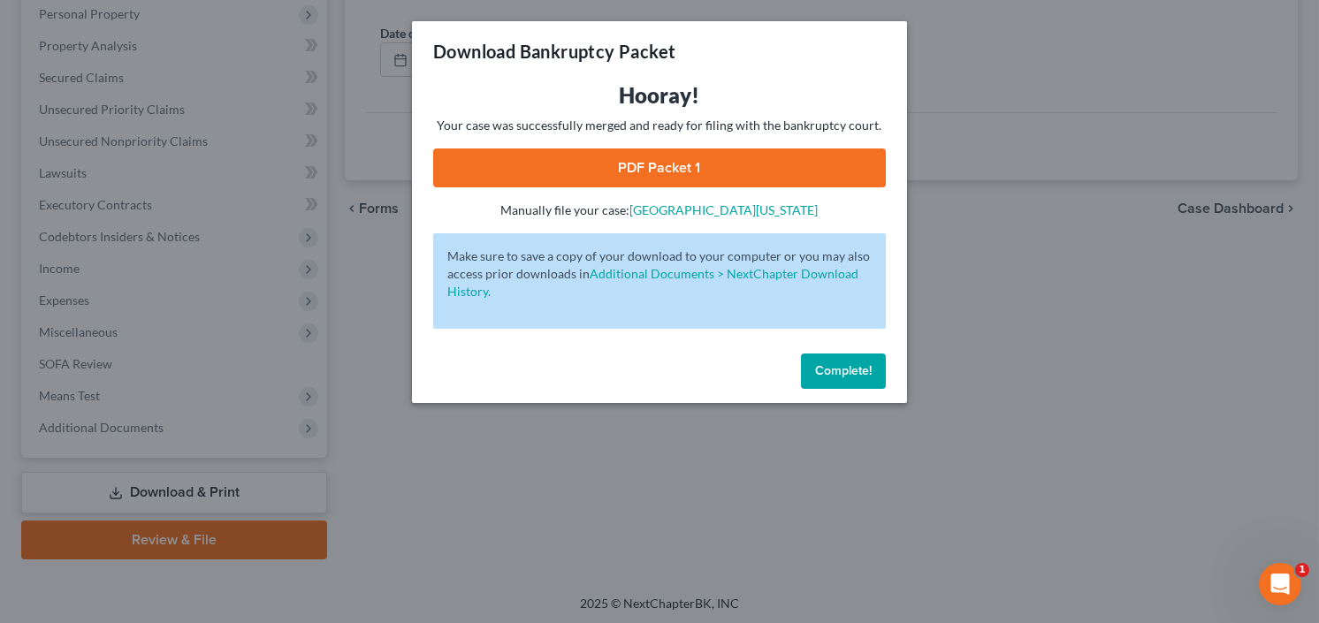
click at [609, 172] on link "PDF Packet 1" at bounding box center [659, 168] width 453 height 39
